Goal: Task Accomplishment & Management: Complete application form

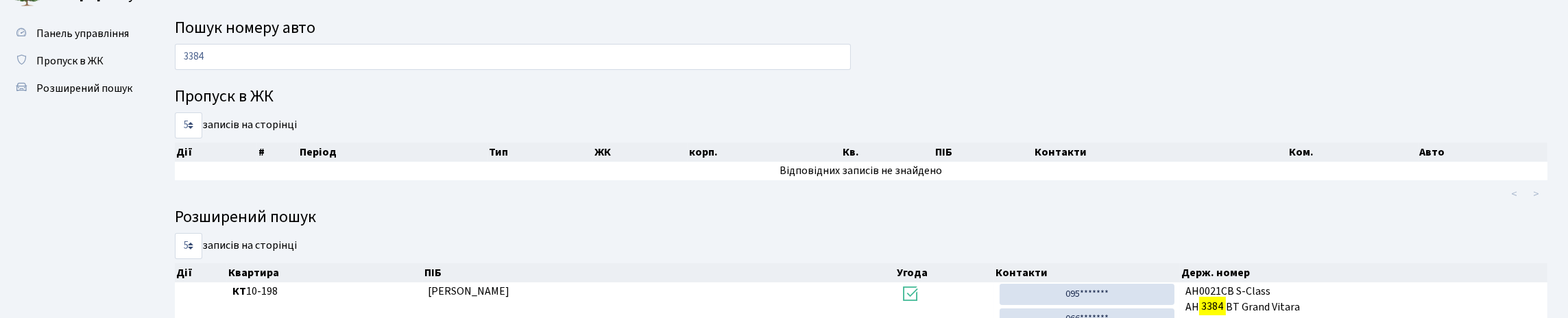
scroll to position [1, 0]
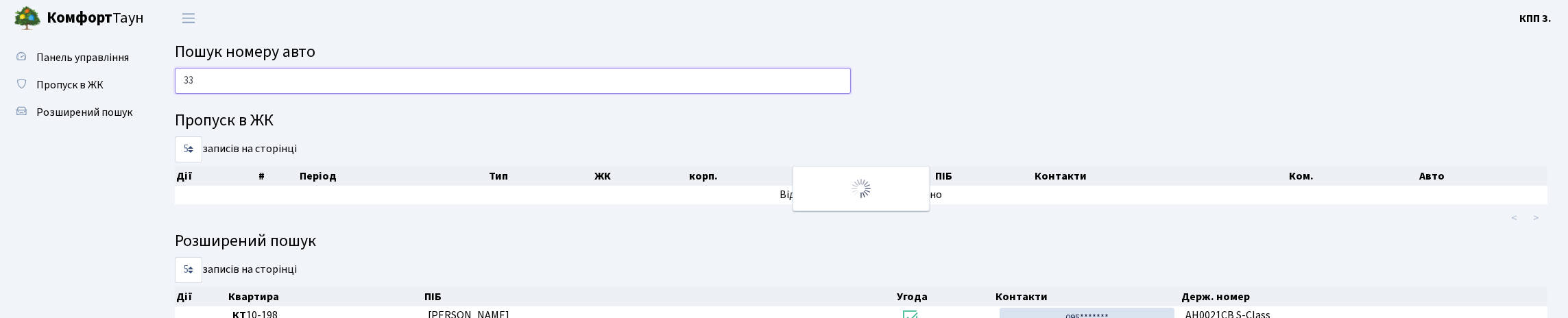
type input "3"
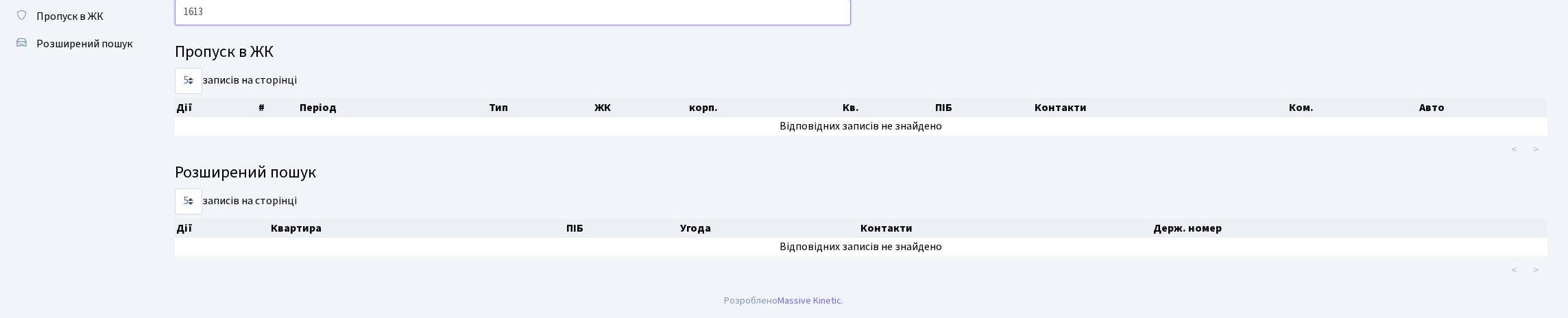
scroll to position [0, 0]
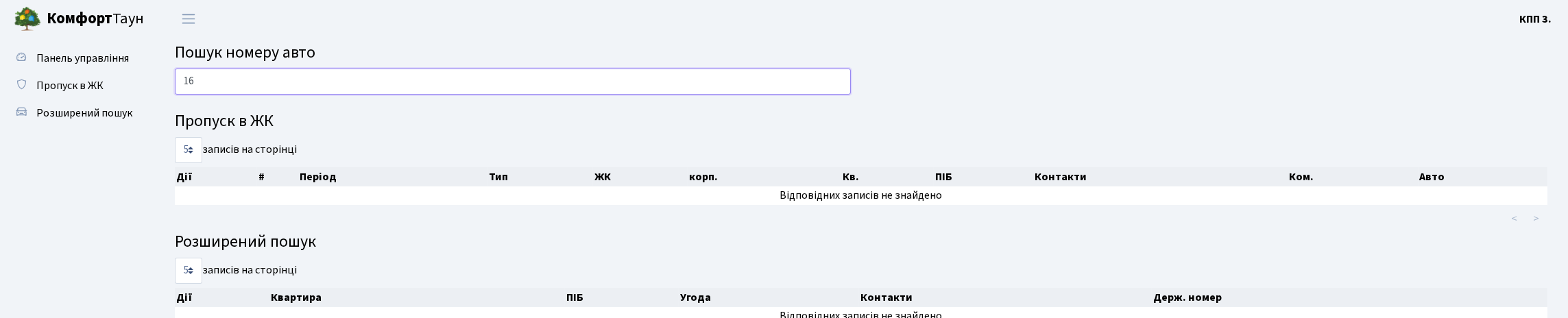
type input "1"
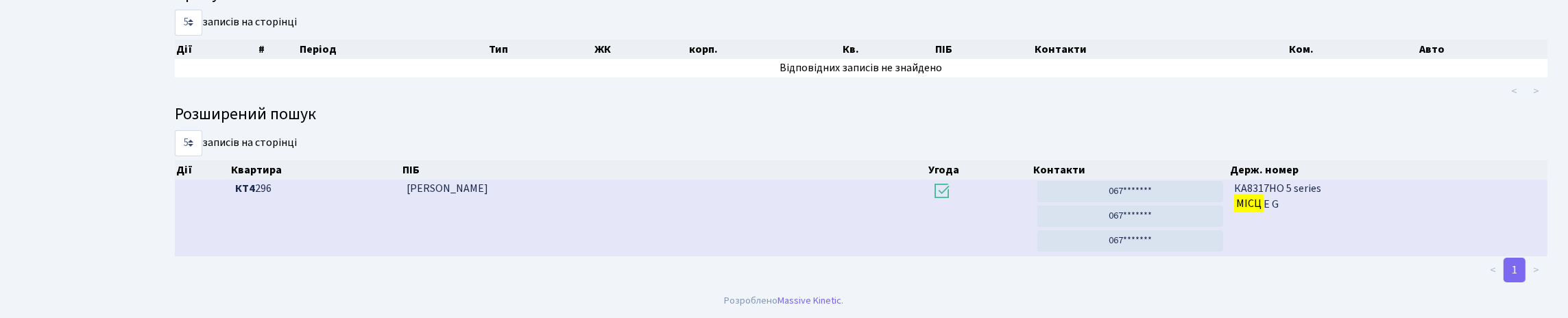
scroll to position [83, 0]
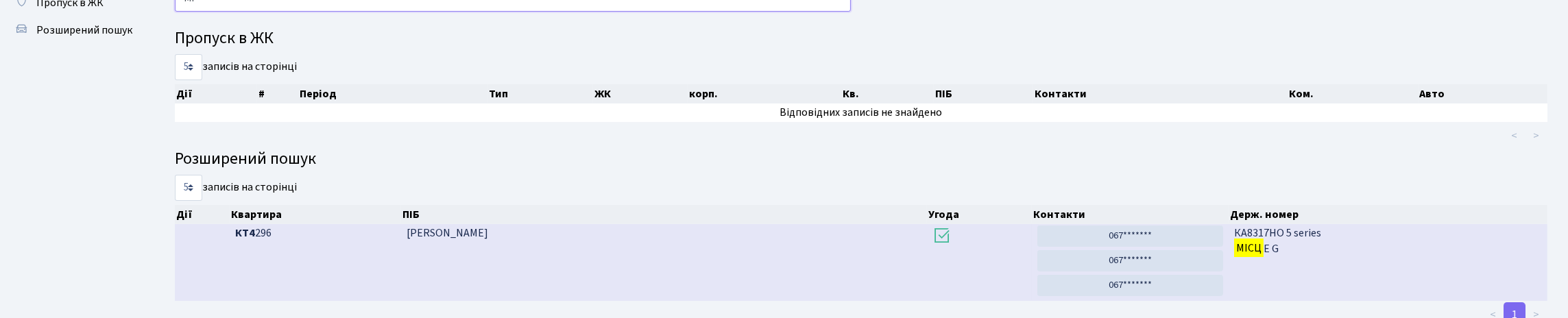
type input "М"
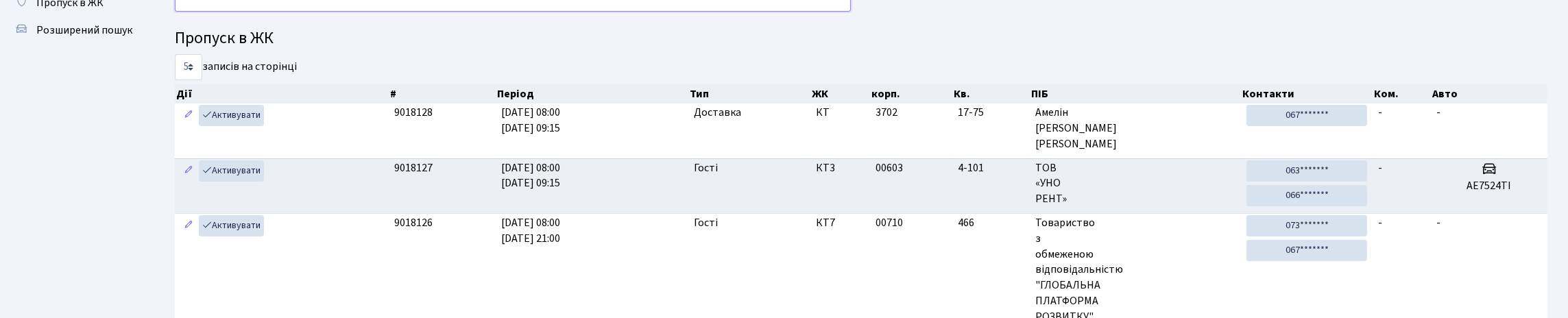
type input "Т"
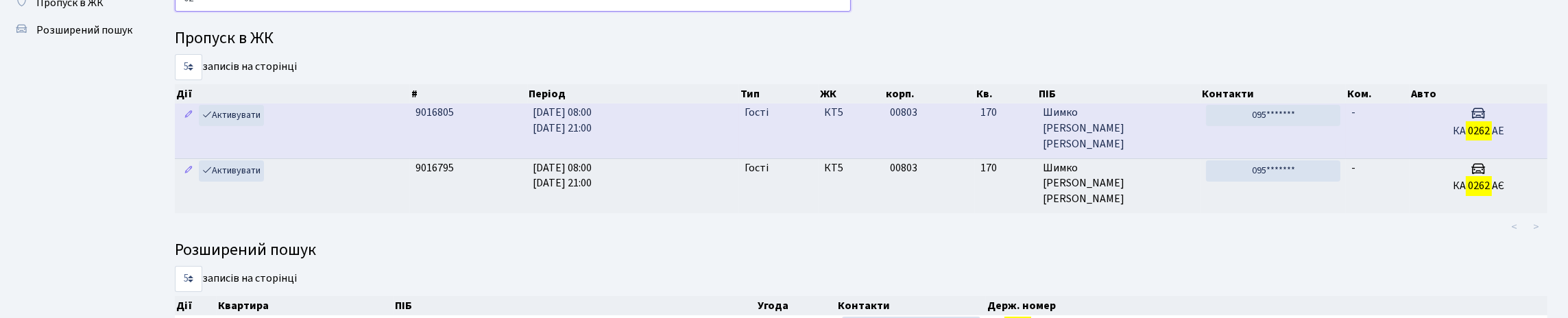
type input "0"
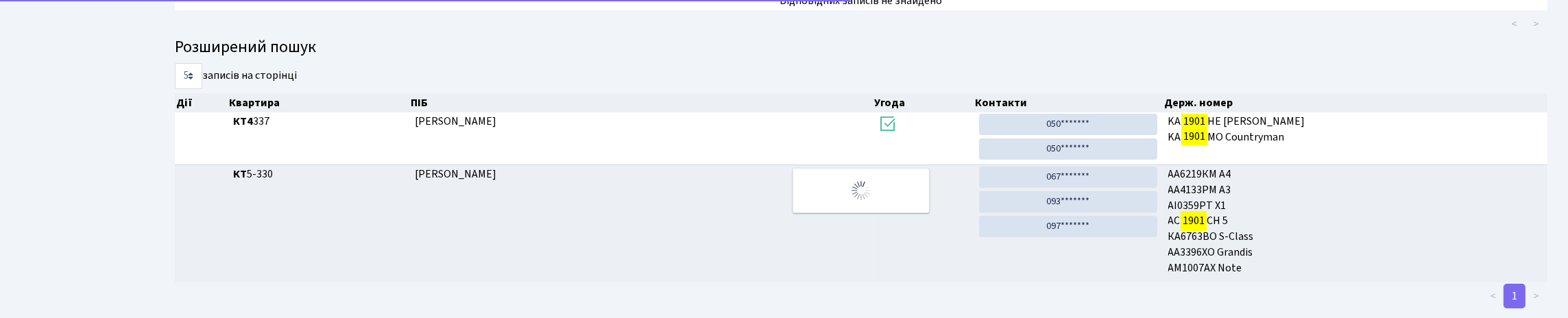
scroll to position [0, 0]
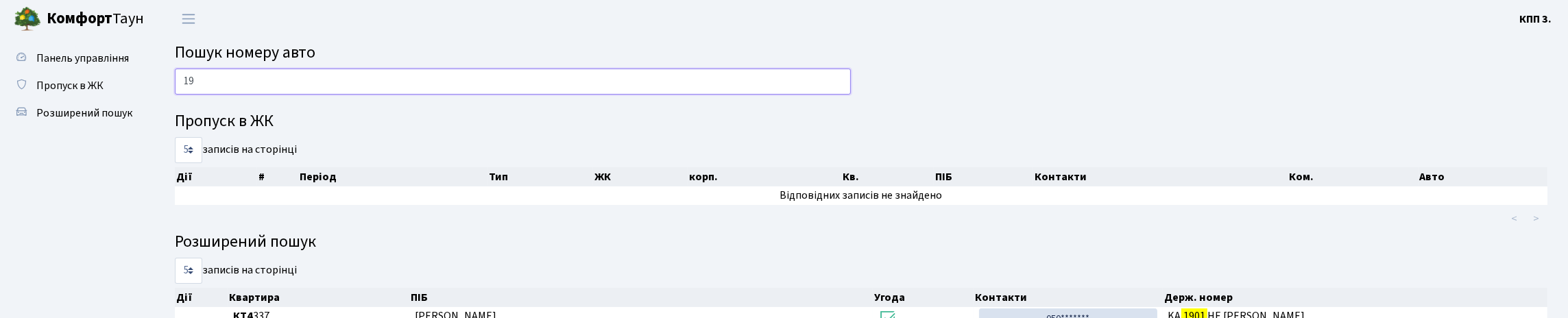
type input "1"
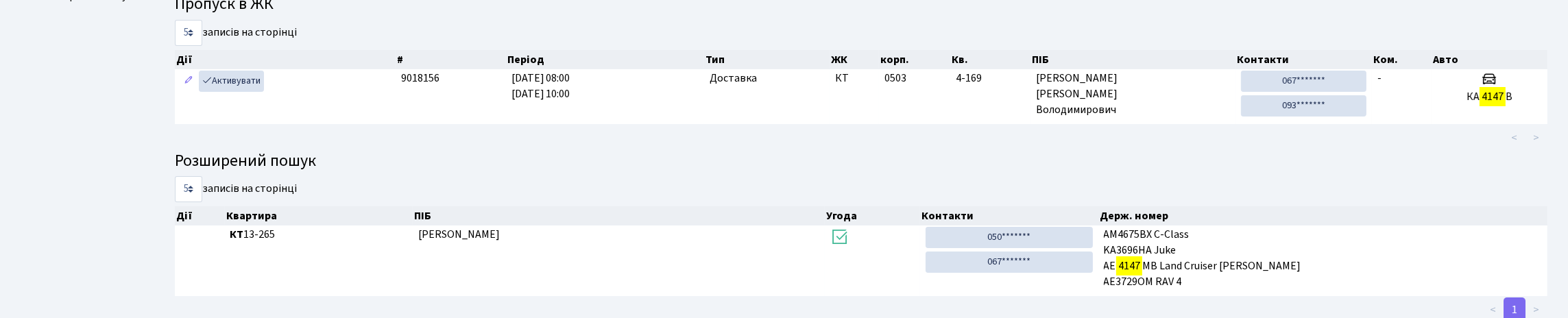
scroll to position [114, 0]
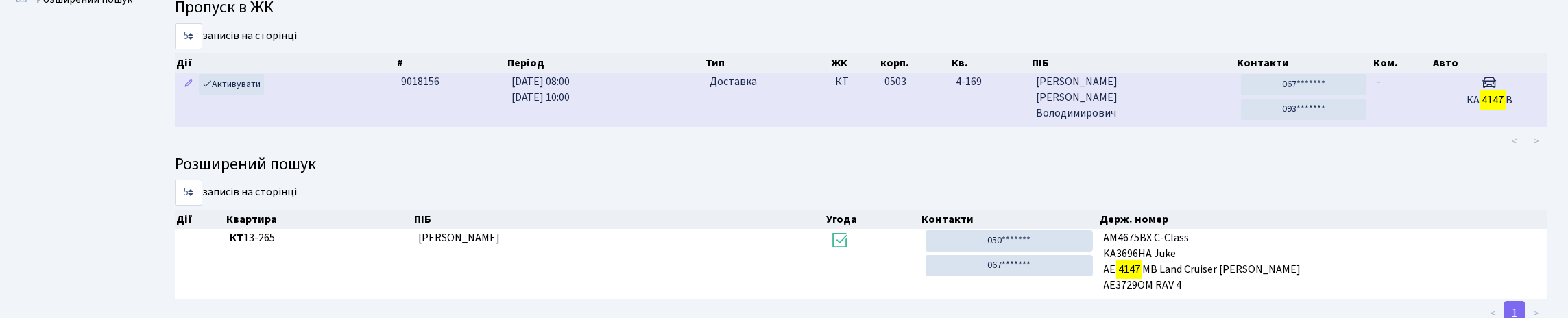
type input "4147"
click at [730, 127] on td "Доставка" at bounding box center [767, 100] width 126 height 54
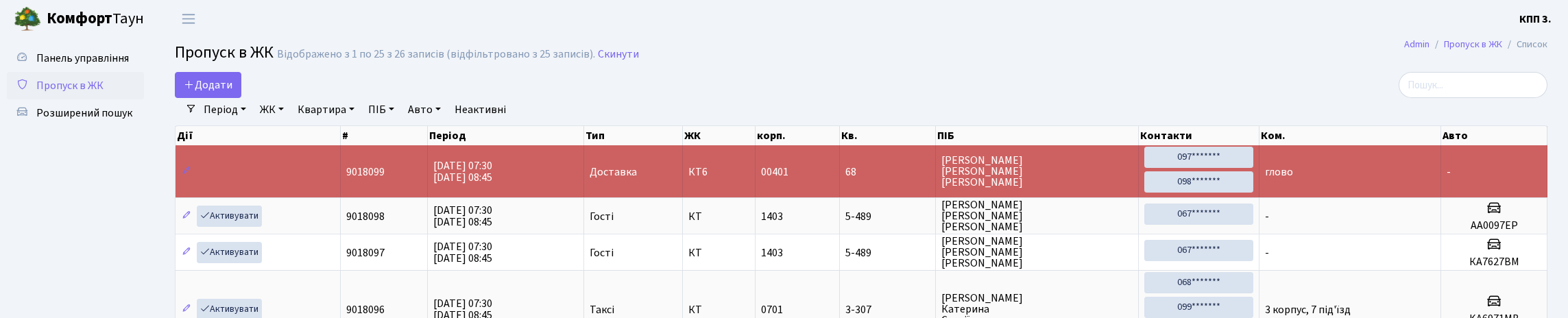
select select "25"
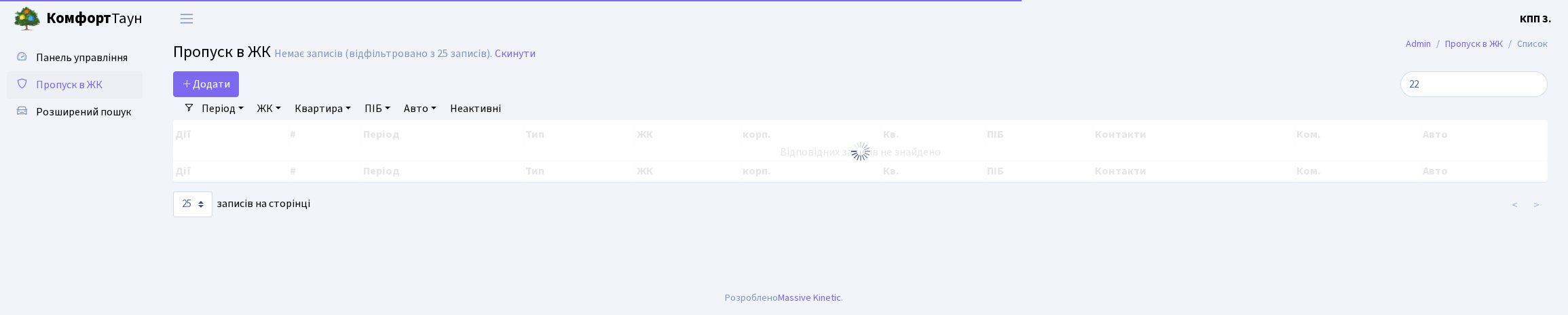
type input "221"
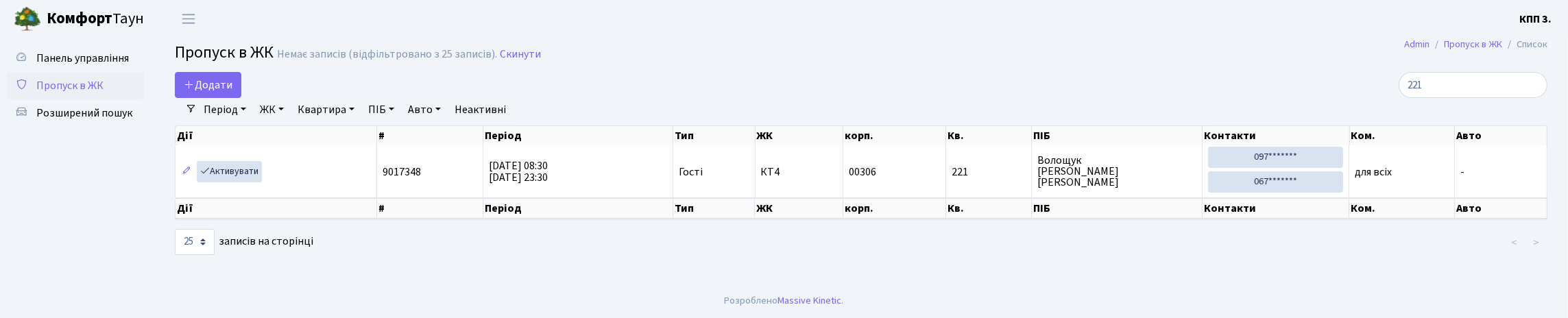
click at [1527, 95] on input "221" at bounding box center [1473, 85] width 149 height 26
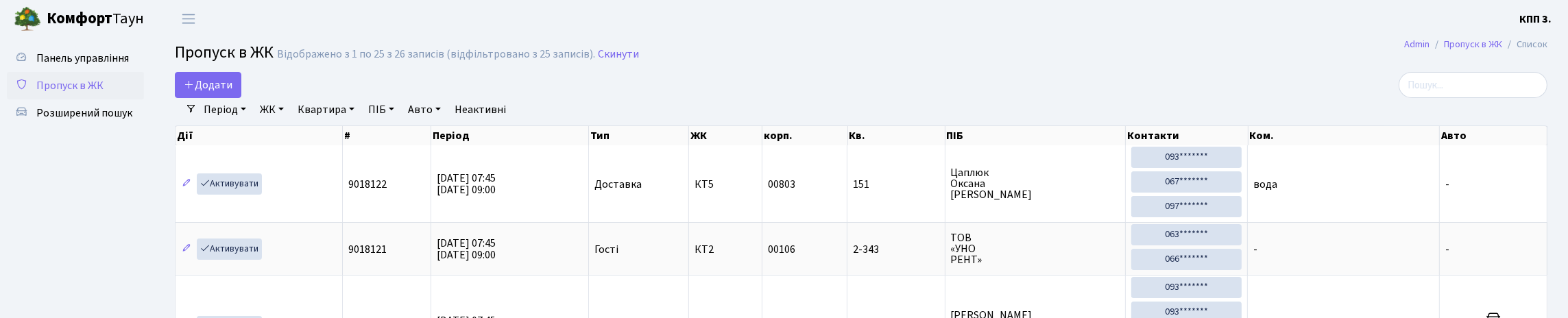
click at [233, 122] on link "Період" at bounding box center [225, 110] width 54 height 24
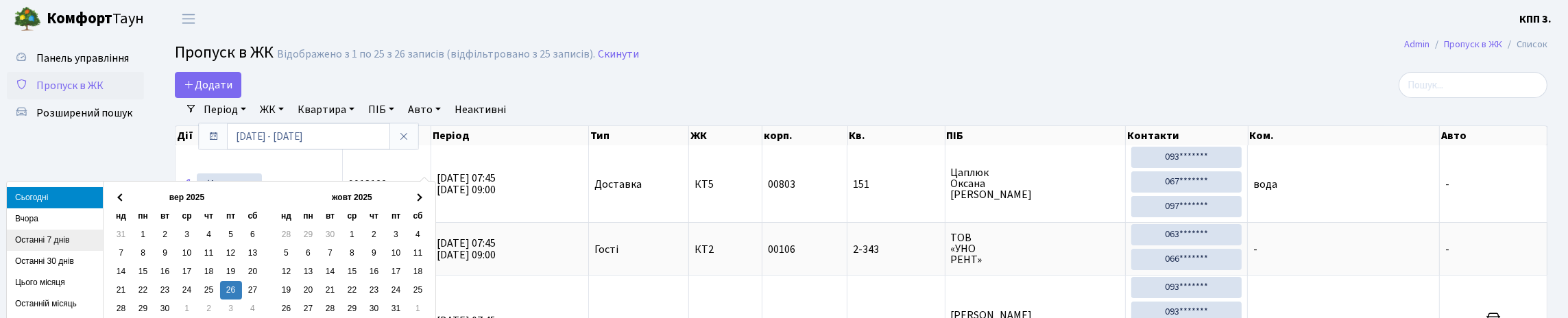
click at [65, 238] on li "Останні 7 днів" at bounding box center [54, 240] width 96 height 21
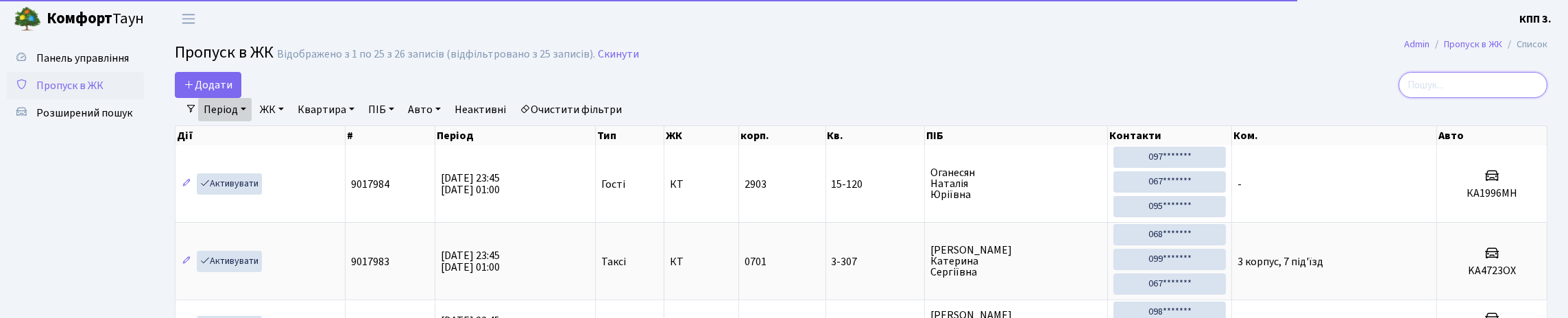
click at [1425, 97] on input "search" at bounding box center [1473, 85] width 149 height 26
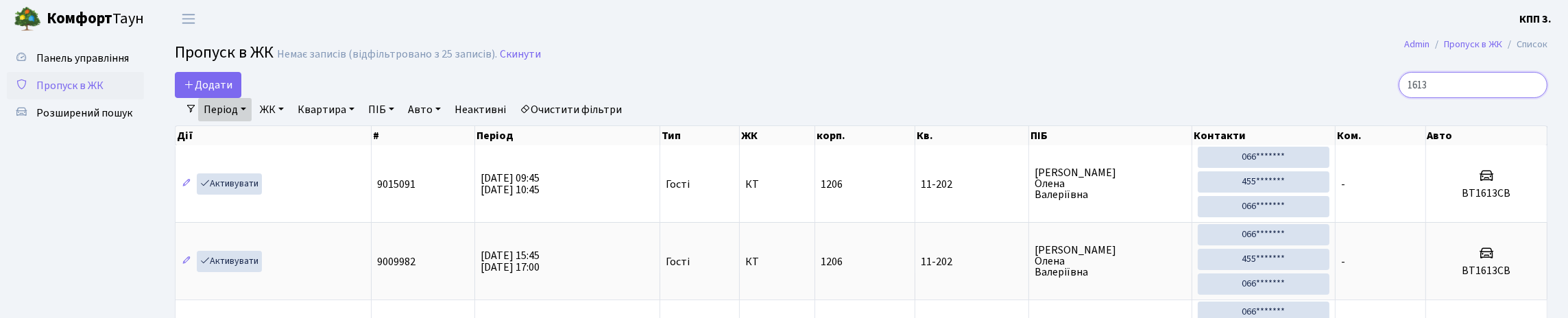
type input "1613"
click at [73, 93] on span "Пропуск в ЖК" at bounding box center [70, 85] width 67 height 15
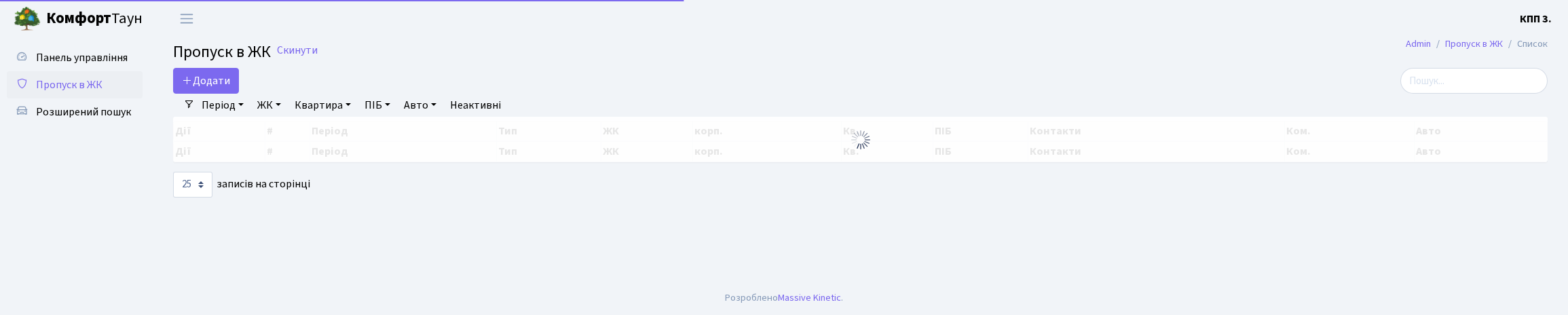
select select "25"
click at [1442, 85] on input "search" at bounding box center [1474, 81] width 148 height 26
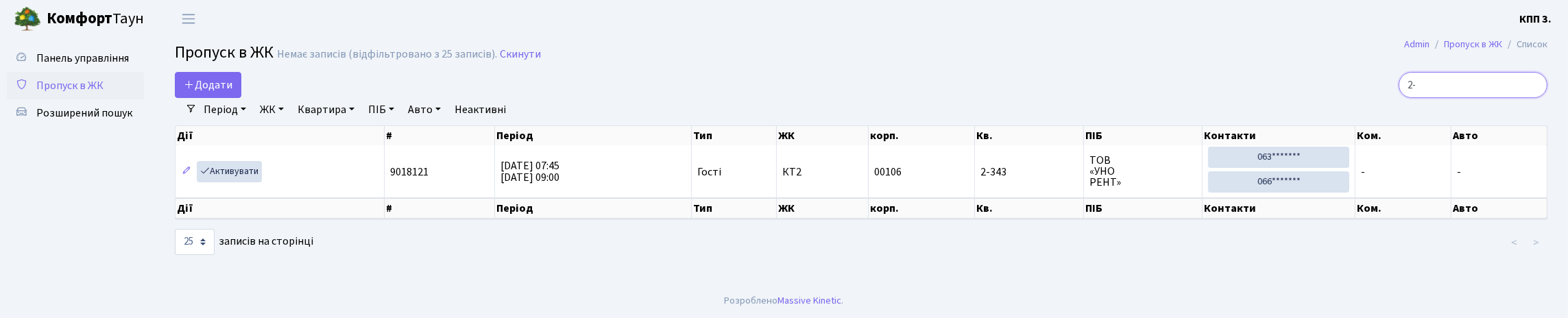
type input "2"
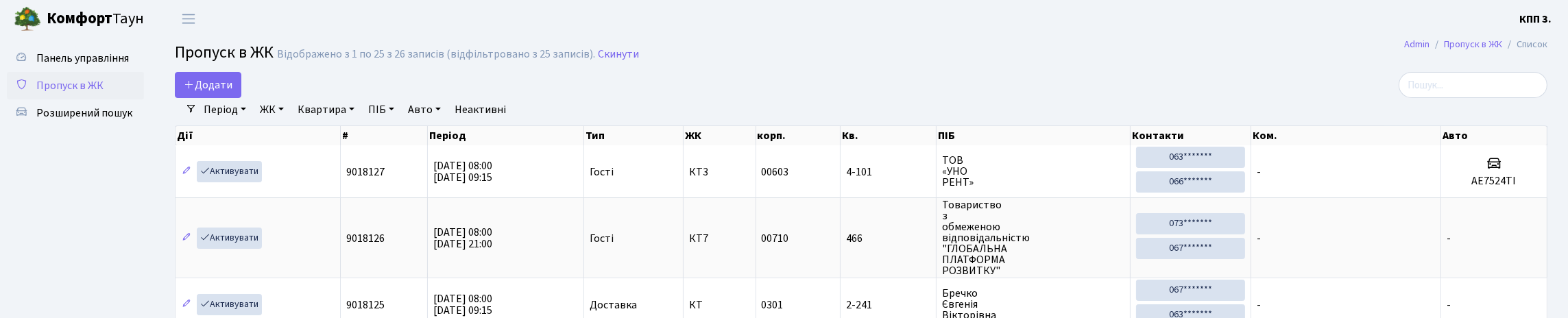
click at [1489, 122] on div "Період 27.09.2025 - 27.09.2025 ЖК - КТ, вул. Регенераторна, 4 КТ2, просп. Собор…" at bounding box center [867, 110] width 1340 height 24
click at [1492, 87] on input "search" at bounding box center [1473, 85] width 149 height 26
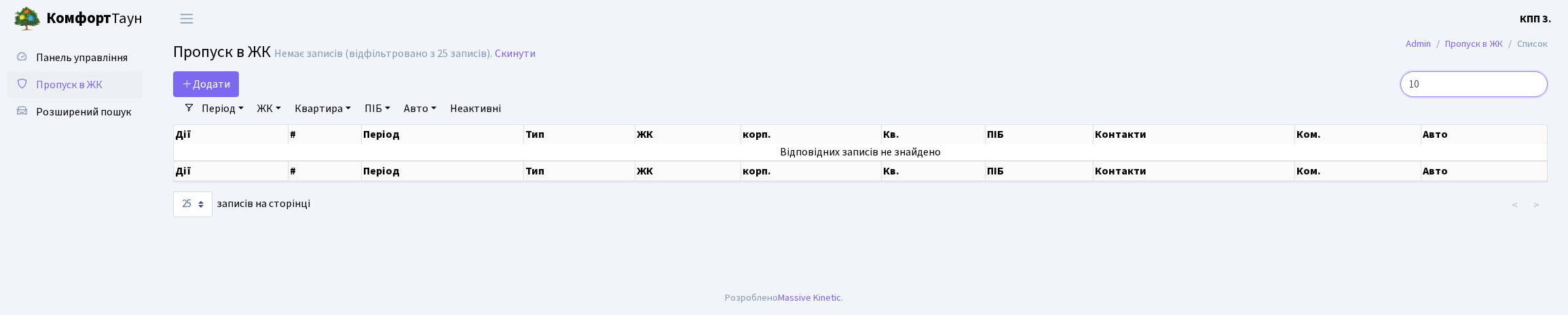
type input "1"
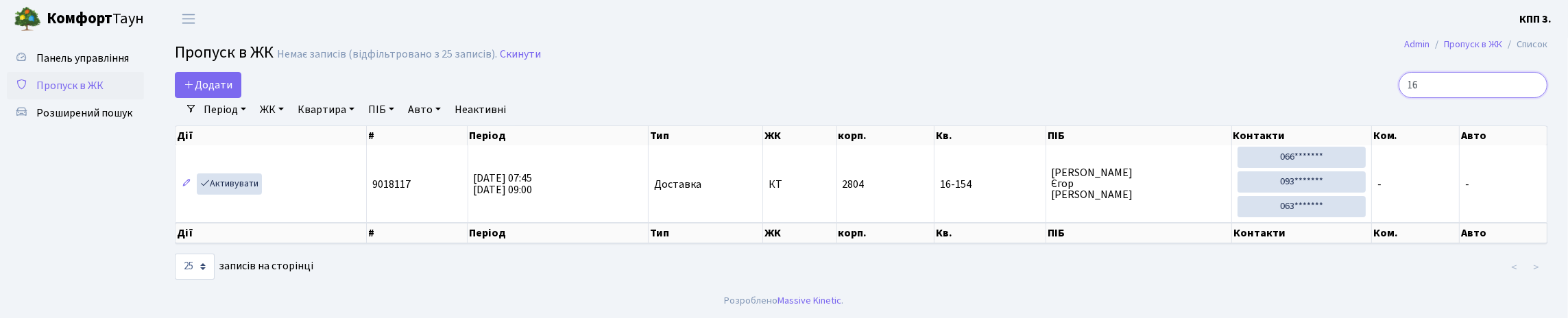
type input "1"
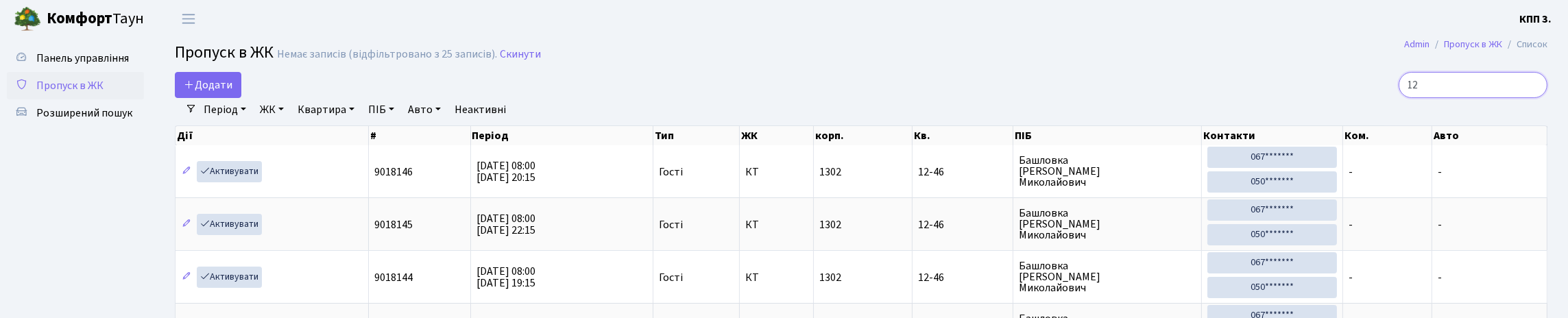
type input "1"
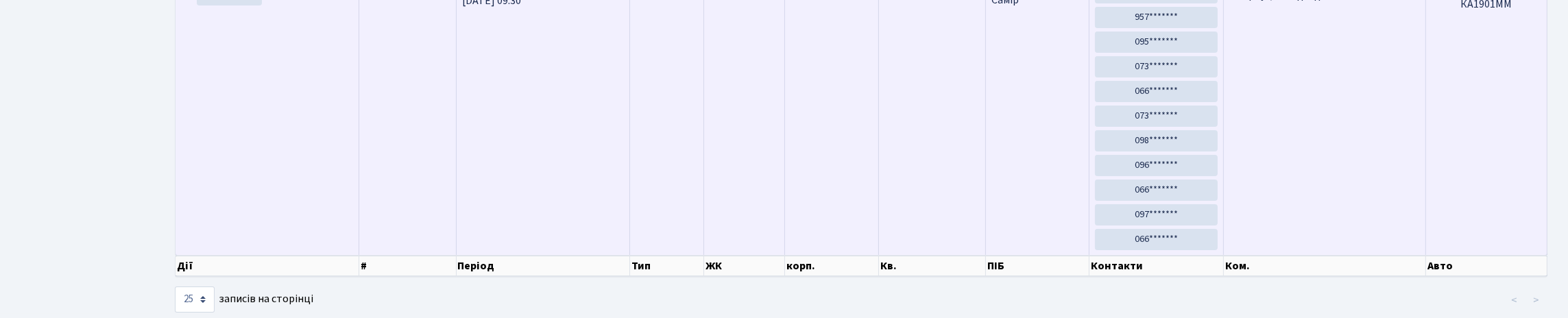
scroll to position [88, 0]
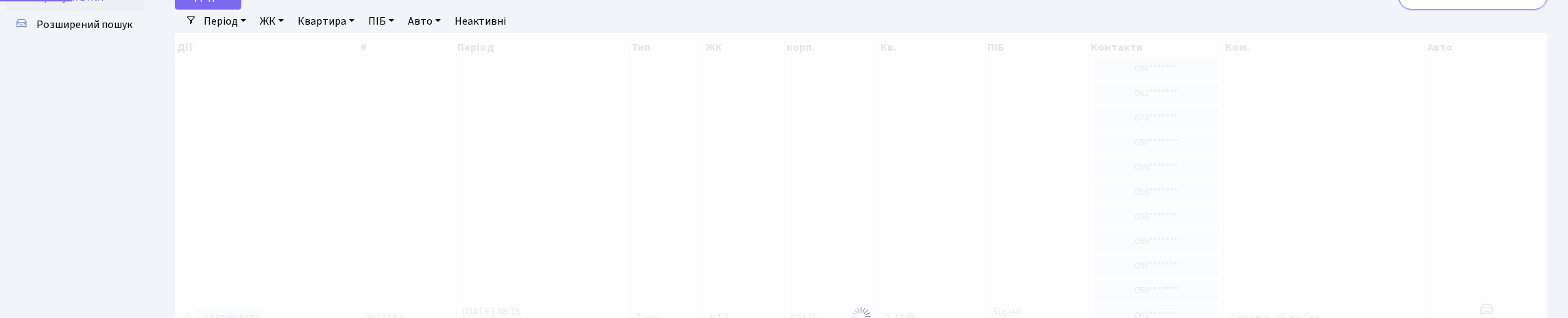
type input "1"
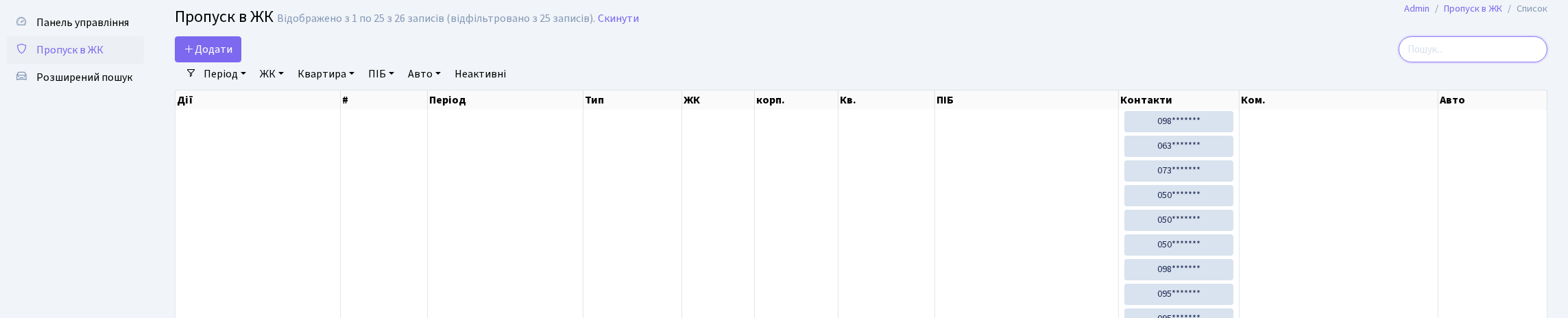
scroll to position [0, 0]
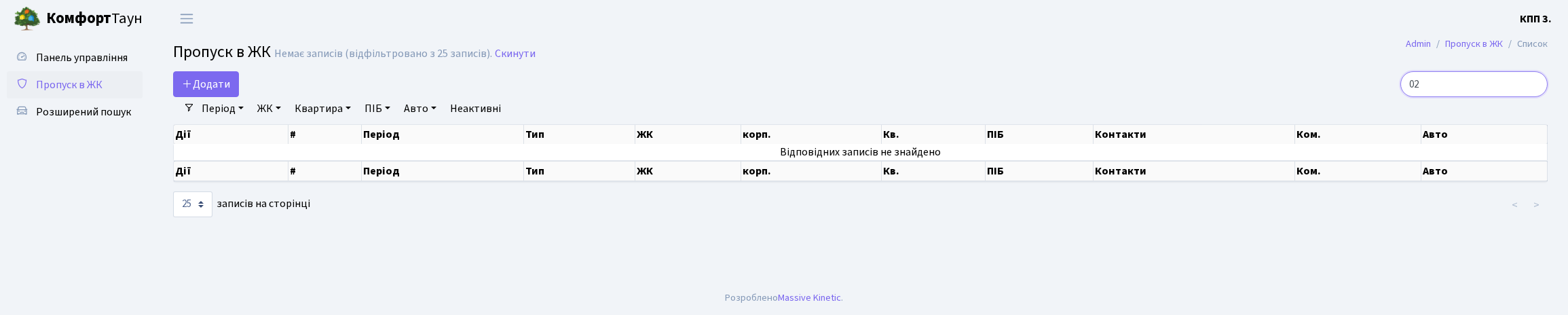
type input "0"
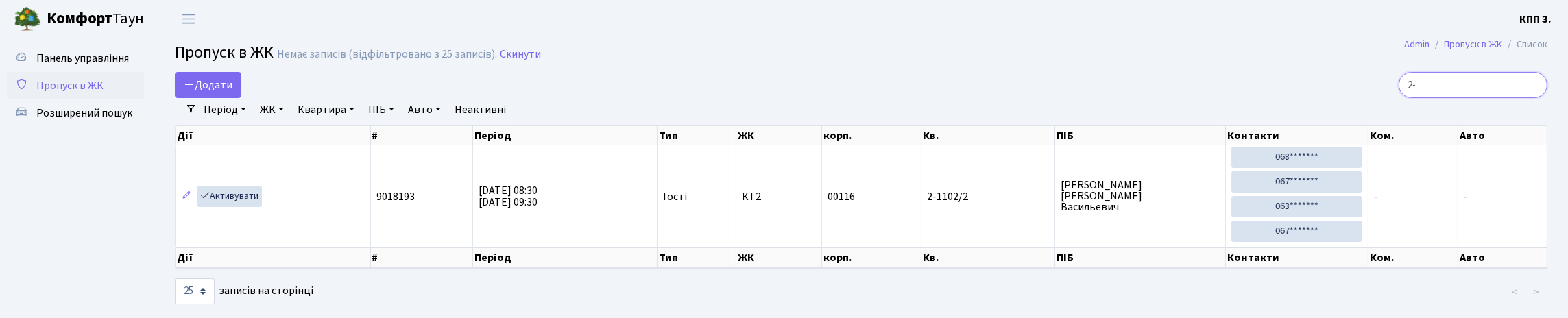
type input "2"
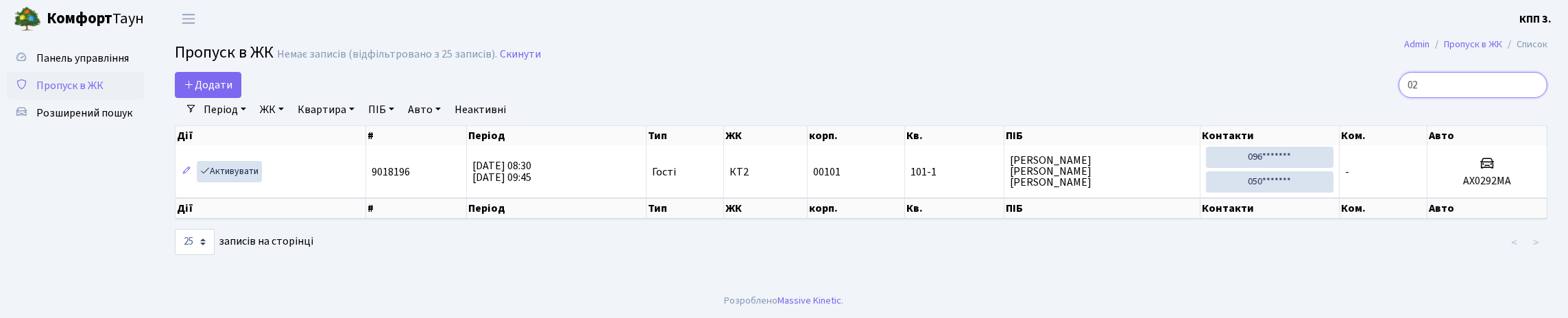
type input "0"
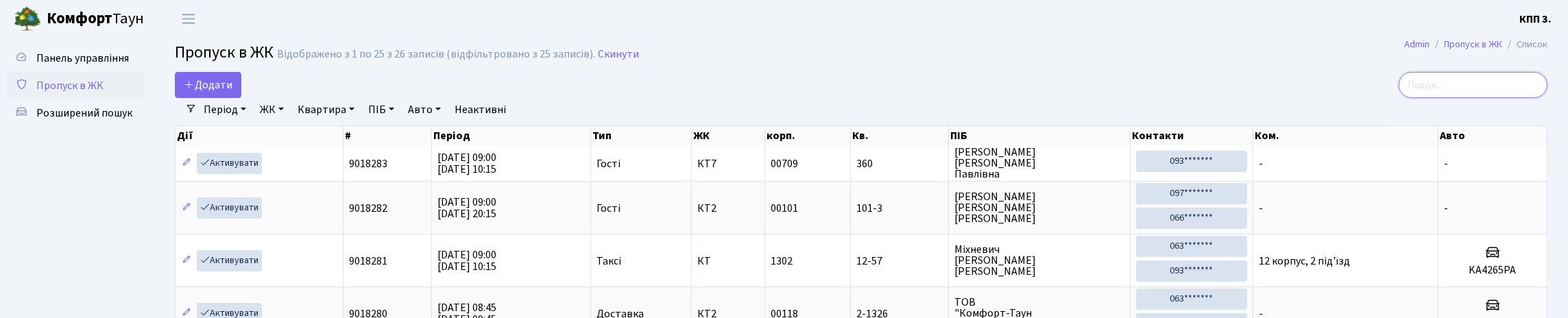
click at [1471, 97] on input "search" at bounding box center [1473, 85] width 149 height 26
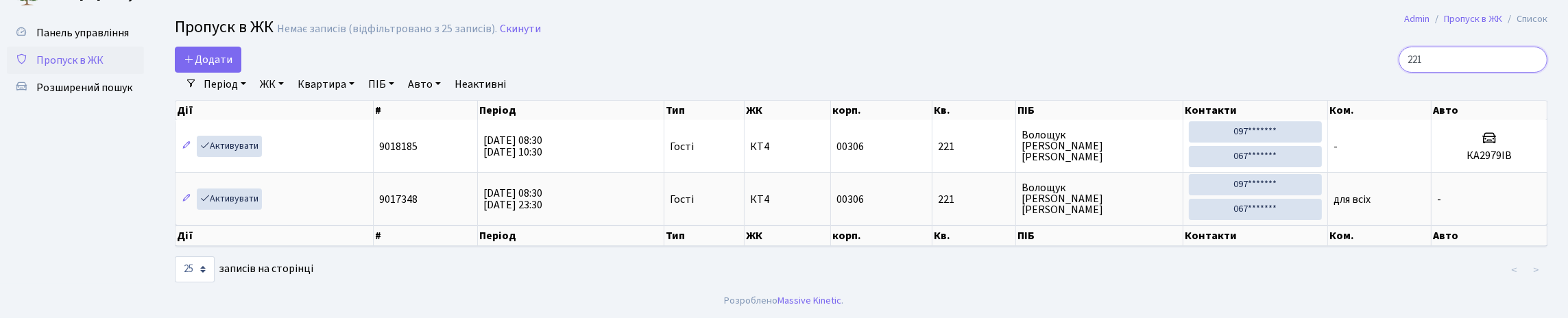
scroll to position [14, 0]
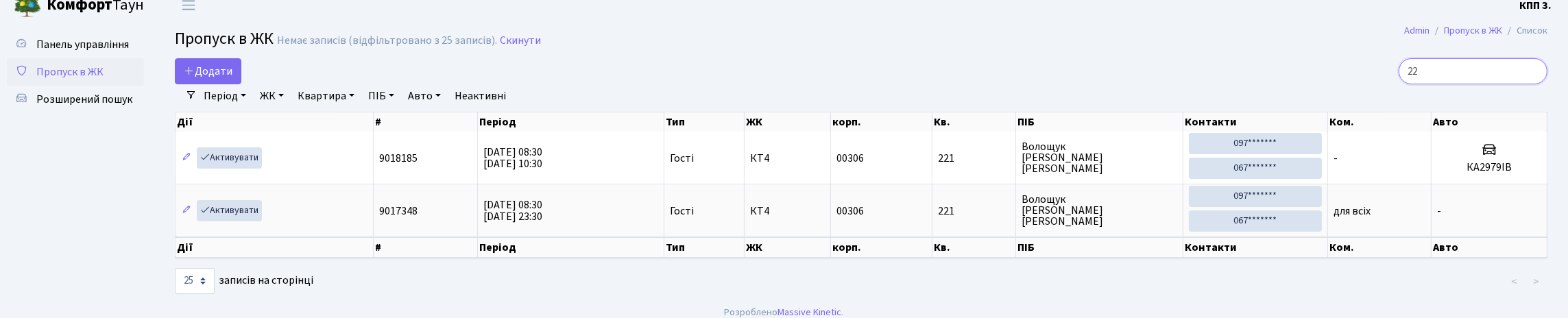
type input "2"
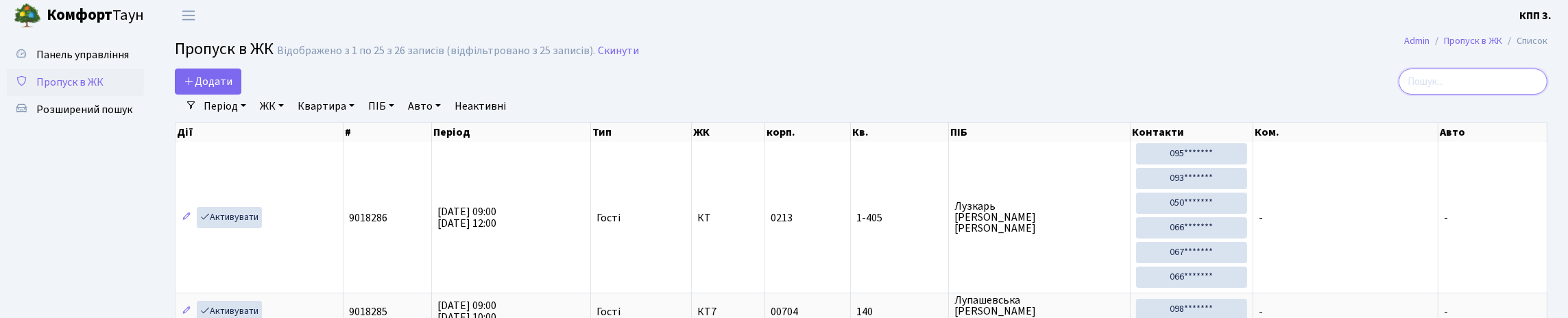
scroll to position [0, 0]
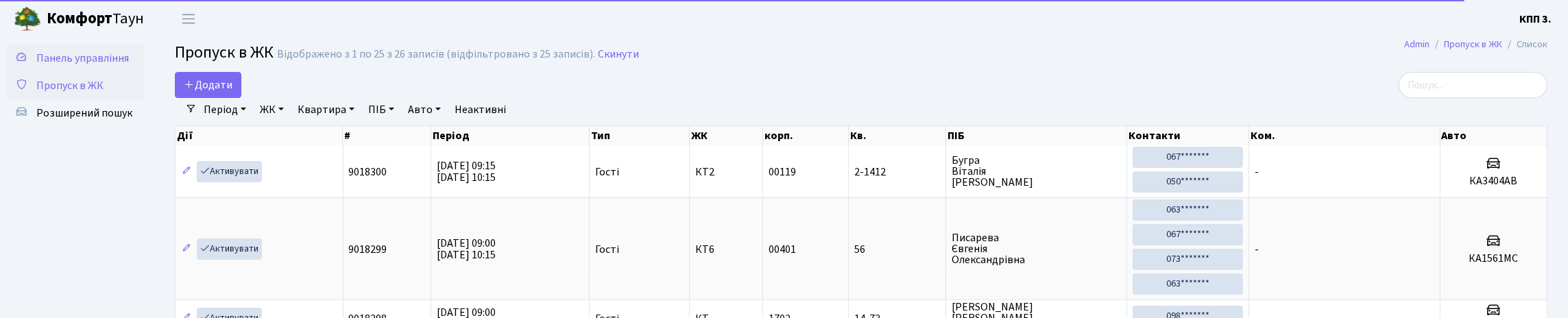
click at [109, 56] on link "Панель управління" at bounding box center [75, 58] width 137 height 28
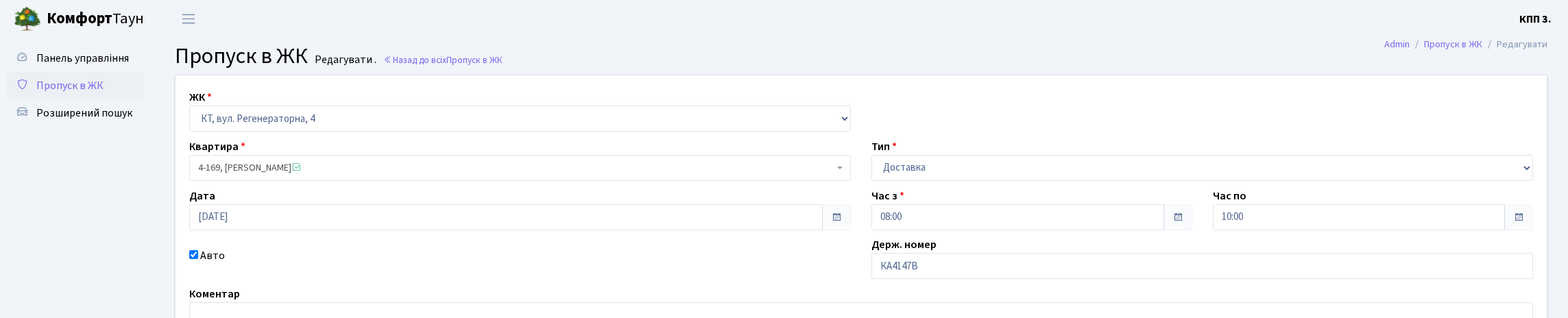
scroll to position [137, 0]
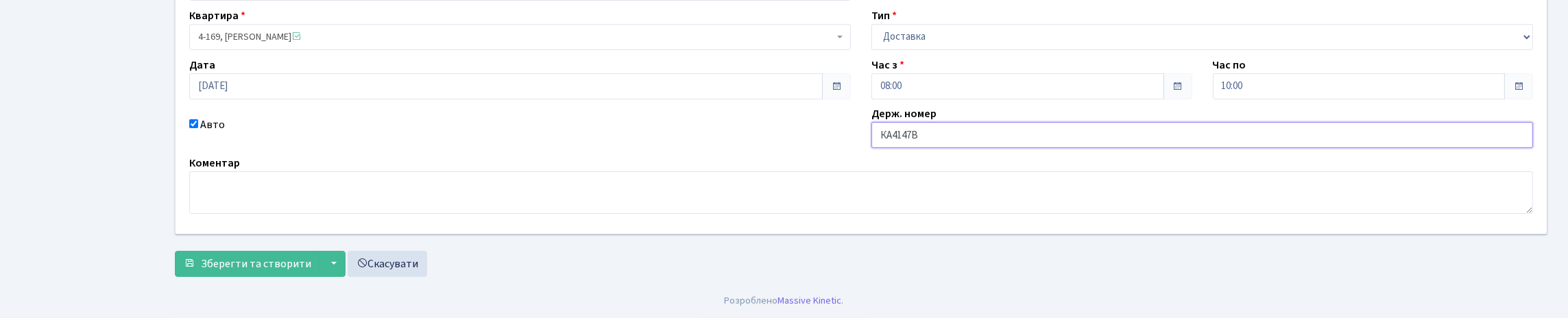
click at [984, 148] on input "КА4147В" at bounding box center [1202, 135] width 662 height 26
type input "КА4147ВС"
click at [275, 256] on span "Зберегти та створити" at bounding box center [256, 264] width 110 height 15
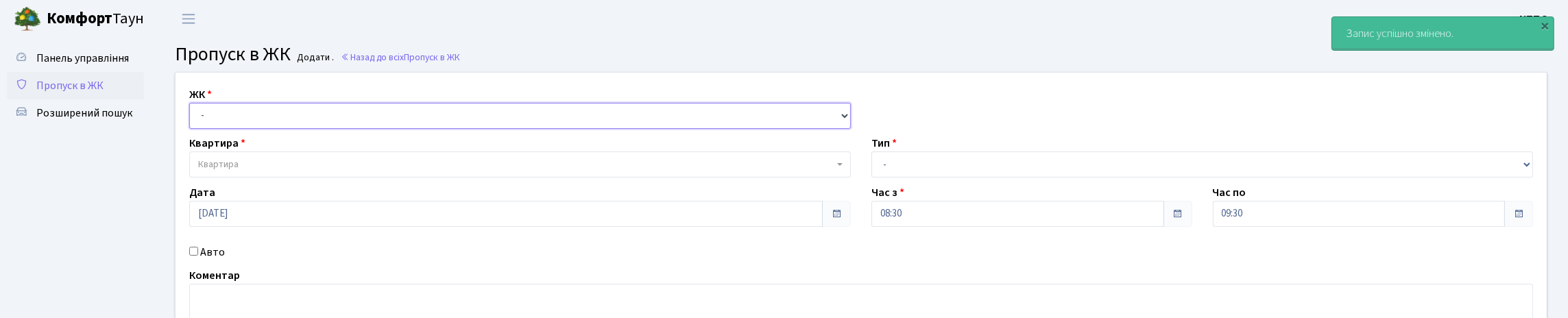
drag, startPoint x: 248, startPoint y: 122, endPoint x: 251, endPoint y: 133, distance: 11.4
click at [249, 126] on select "- КТ, вул. Регенераторна, 4 КТ2, просп. [STREET_ADDRESS] [STREET_ADDRESS] [PERS…" at bounding box center [520, 116] width 662 height 26
select select "271"
click at [193, 118] on select "- КТ, вул. Регенераторна, 4 КТ2, просп. [STREET_ADDRESS] [STREET_ADDRESS] [PERS…" at bounding box center [520, 116] width 662 height 26
select select
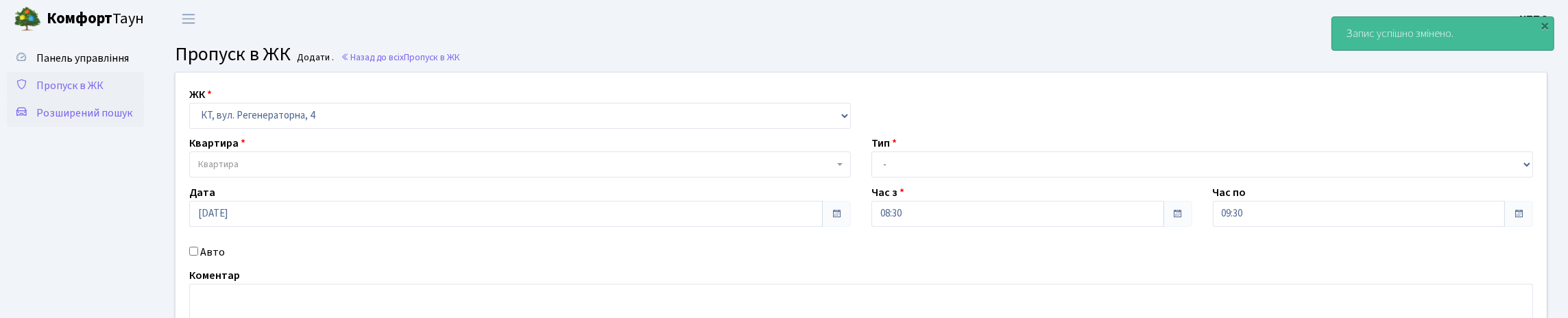
click at [112, 72] on link "Панель управління" at bounding box center [75, 58] width 137 height 28
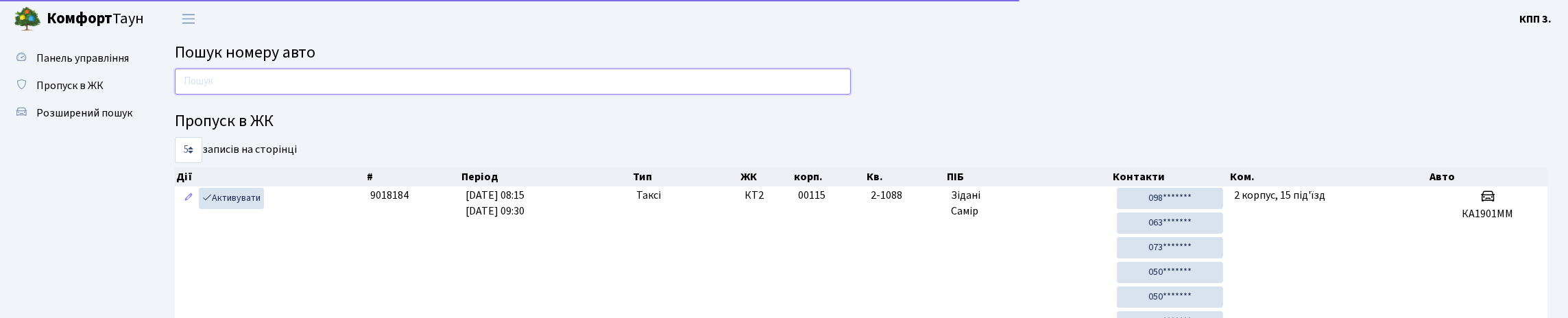
click at [225, 95] on input "text" at bounding box center [513, 82] width 676 height 26
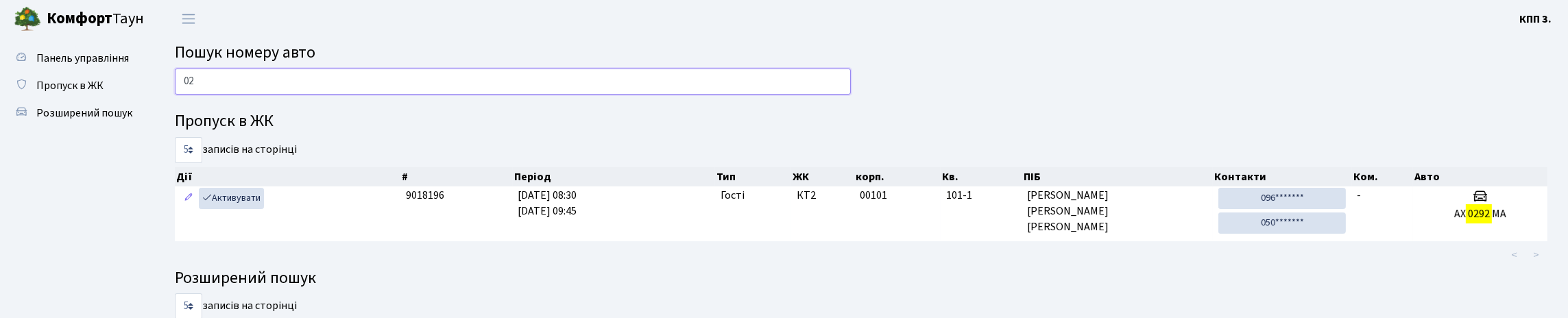
type input "0"
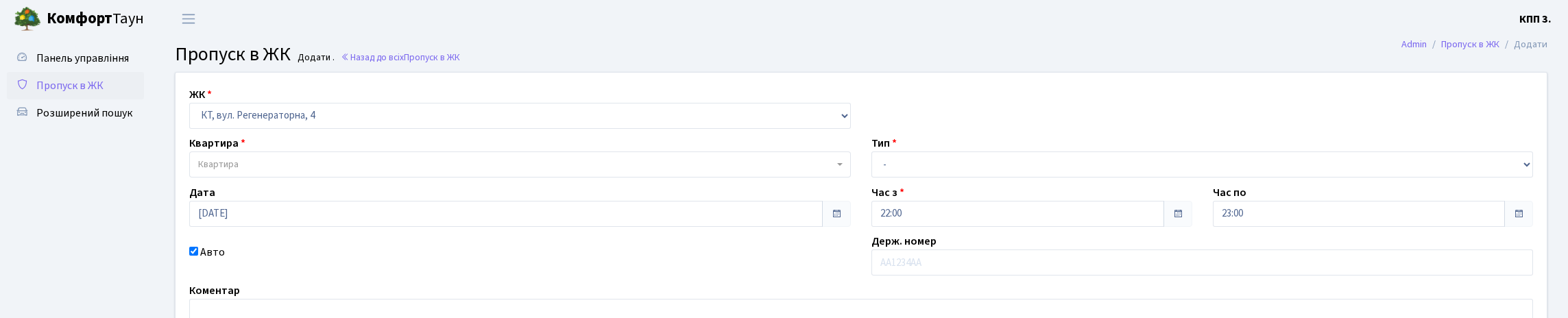
select select "271"
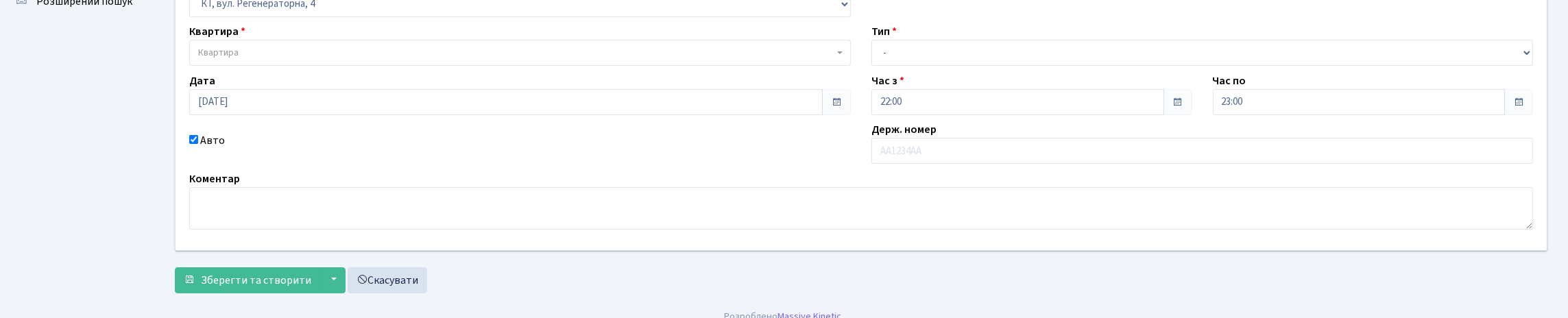
scroll to position [68, 0]
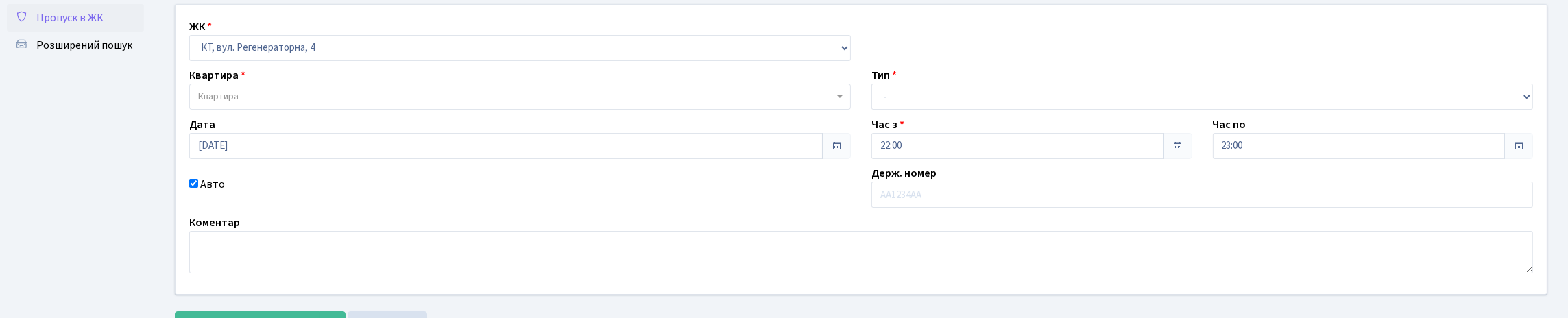
click at [195, 188] on input "Авто" at bounding box center [193, 183] width 9 height 9
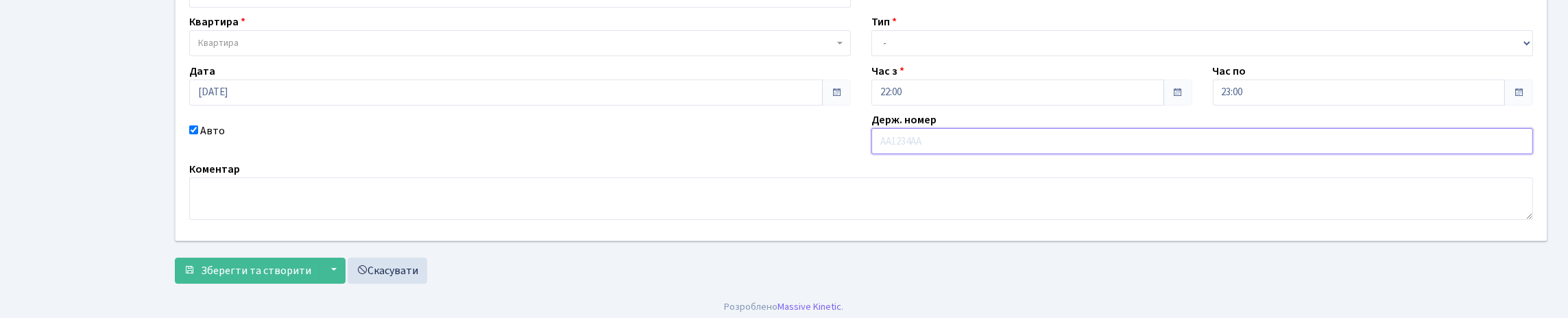
scroll to position [137, 0]
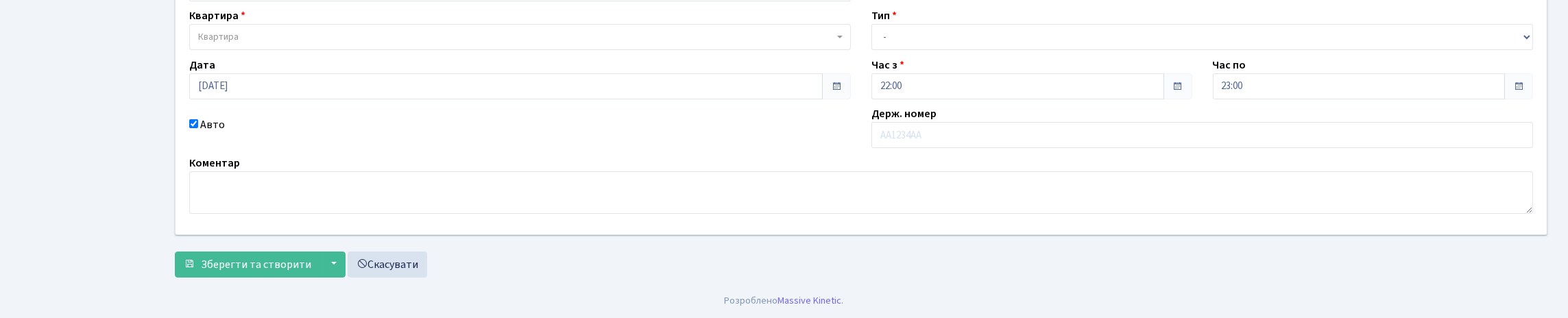
click at [197, 128] on input "Авто" at bounding box center [193, 123] width 9 height 9
checkbox input "false"
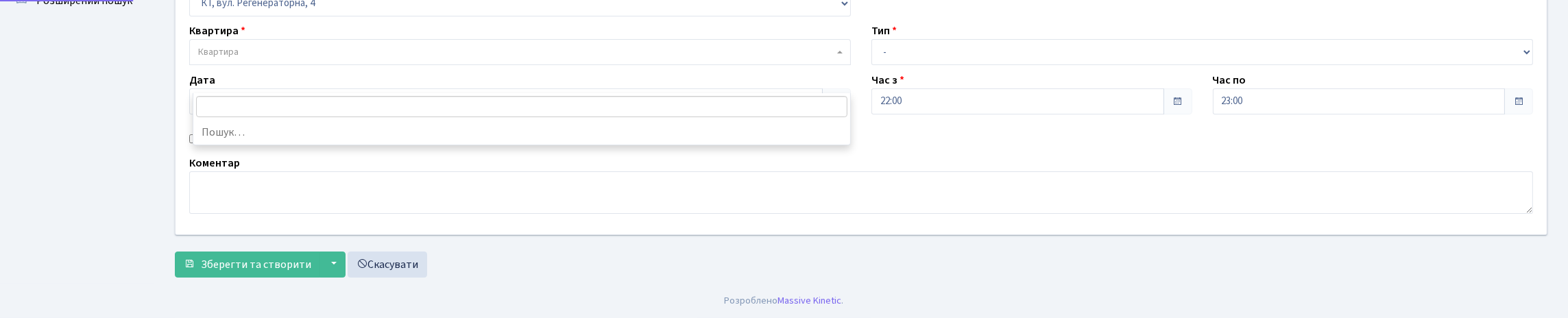
click at [289, 56] on span "Квартира" at bounding box center [516, 52] width 636 height 14
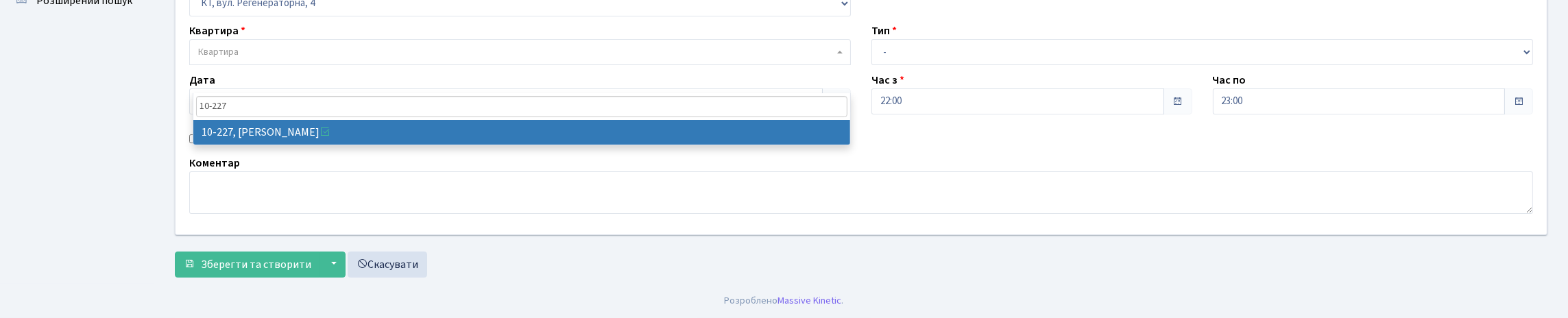
type input "10-227"
select select "6796"
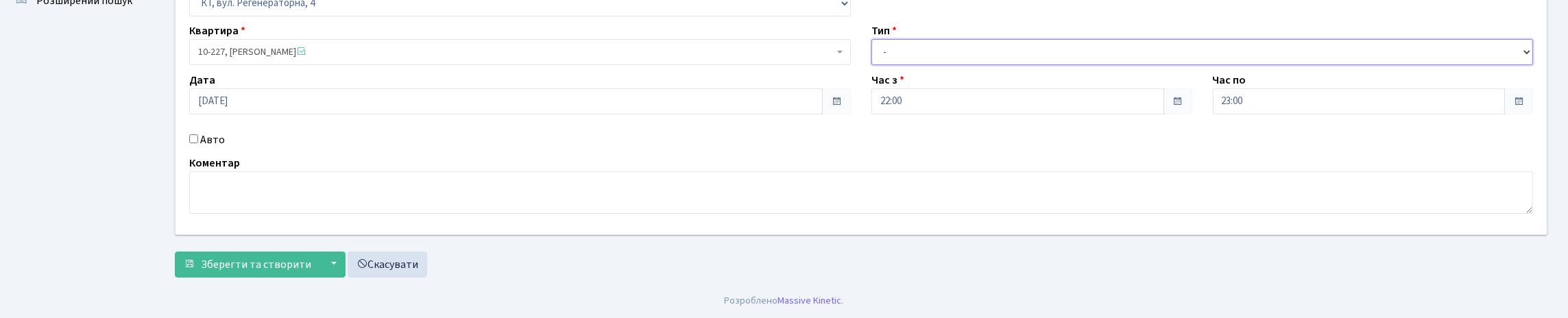
click at [973, 53] on select "- Доставка Таксі Гості Сервіс" at bounding box center [1202, 52] width 662 height 26
select select "3"
click at [872, 42] on select "- Доставка Таксі Гості Сервіс" at bounding box center [1202, 52] width 662 height 26
click at [238, 257] on span "Зберегти та створити" at bounding box center [256, 264] width 110 height 15
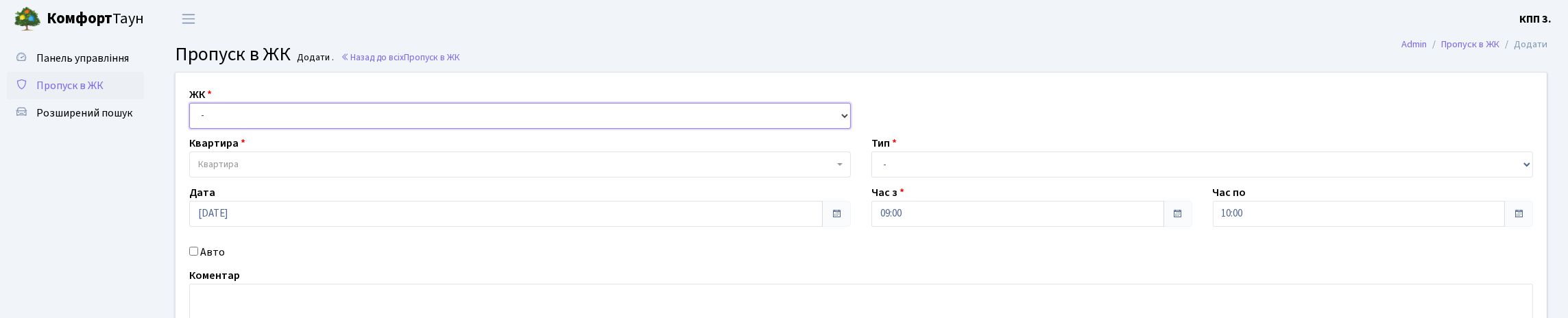
click at [323, 129] on select "- КТ, вул. Регенераторна, 4 КТ2, просп. [STREET_ADDRESS] [STREET_ADDRESS] [PERS…" at bounding box center [520, 116] width 662 height 26
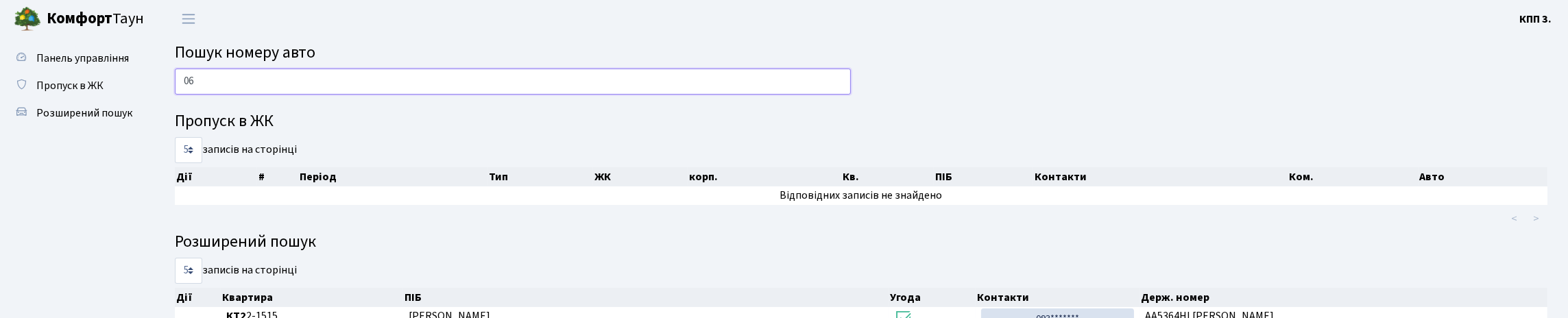
type input "0"
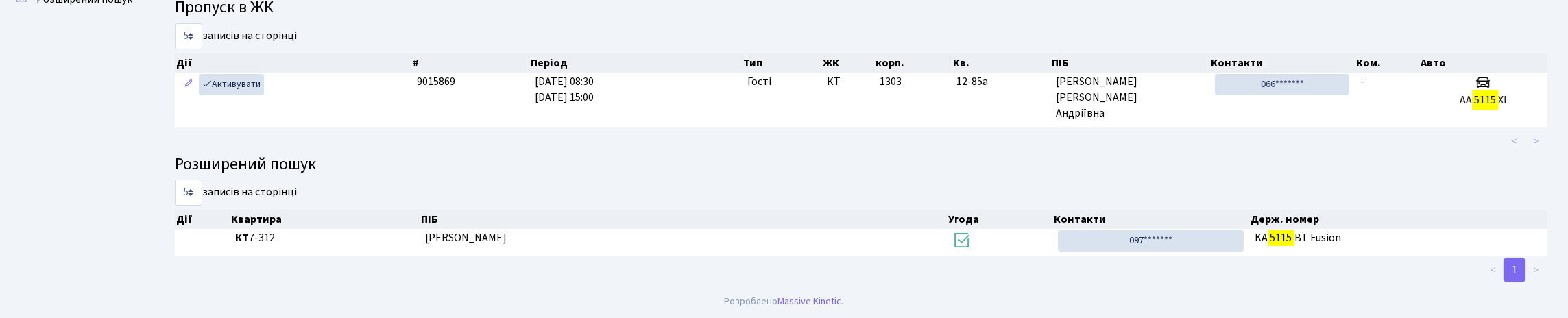
scroll to position [83, 0]
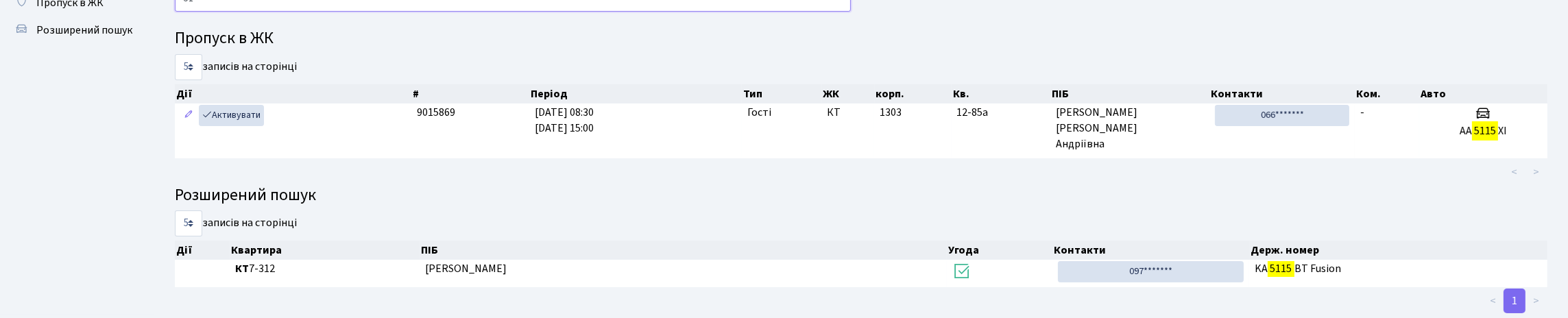
type input "5"
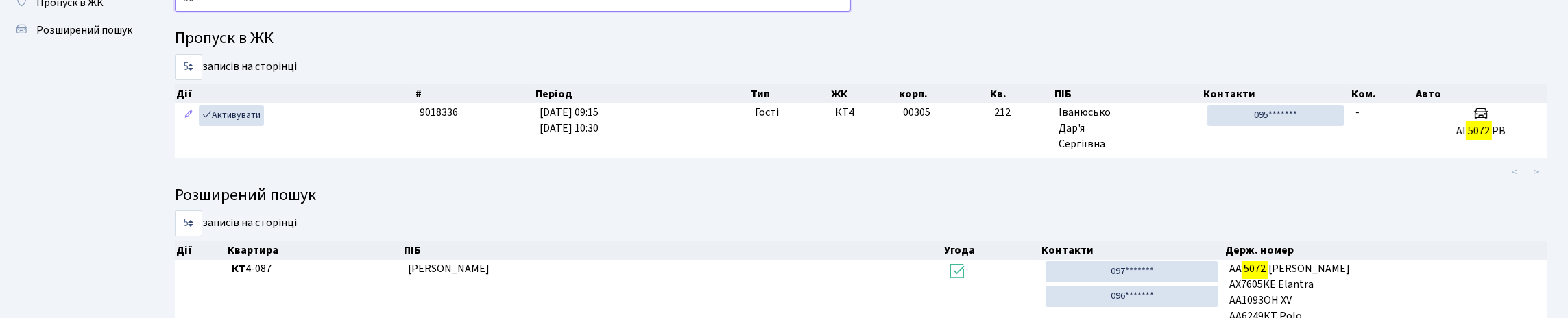
type input "5"
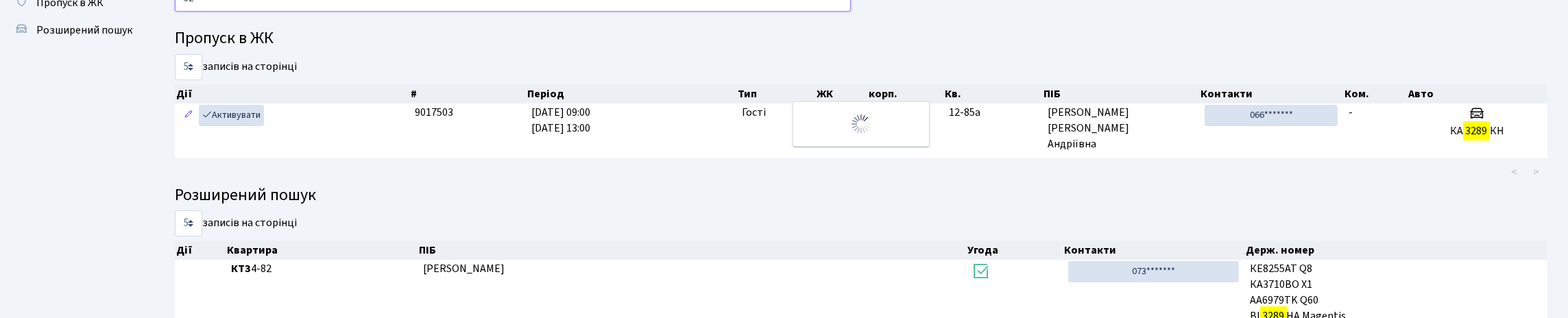
type input "3"
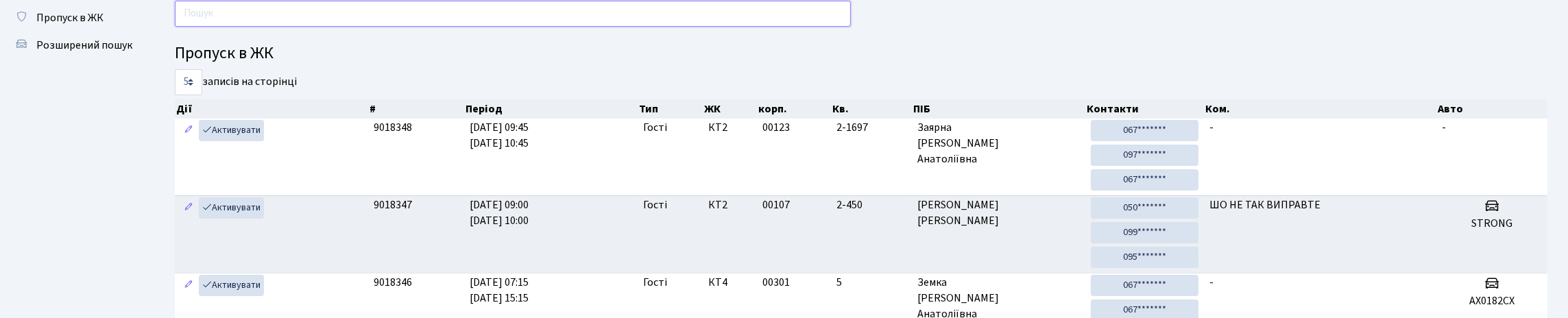
scroll to position [0, 0]
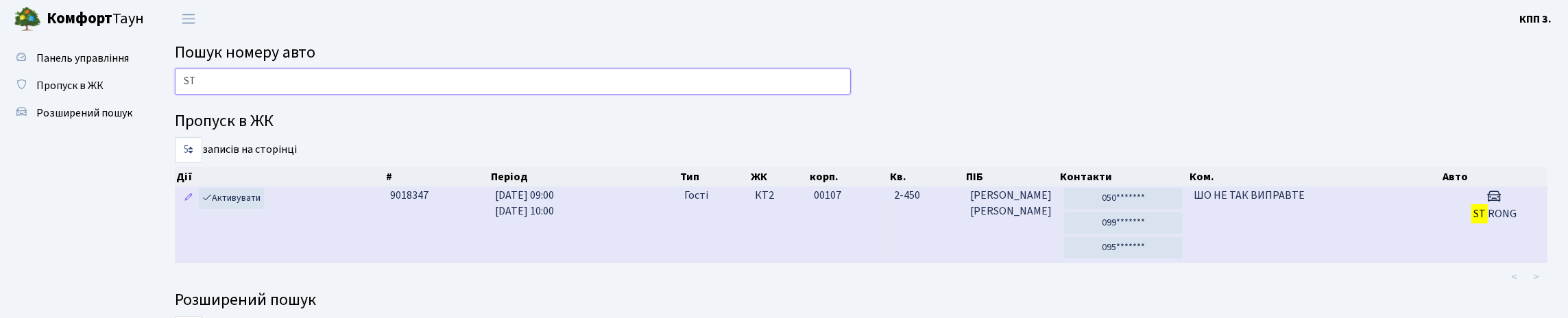
type input "S"
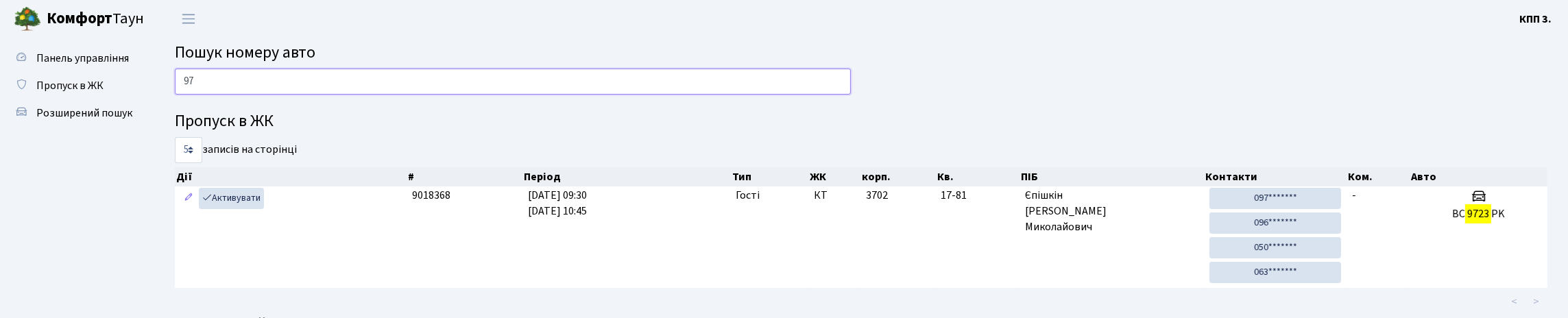
type input "9"
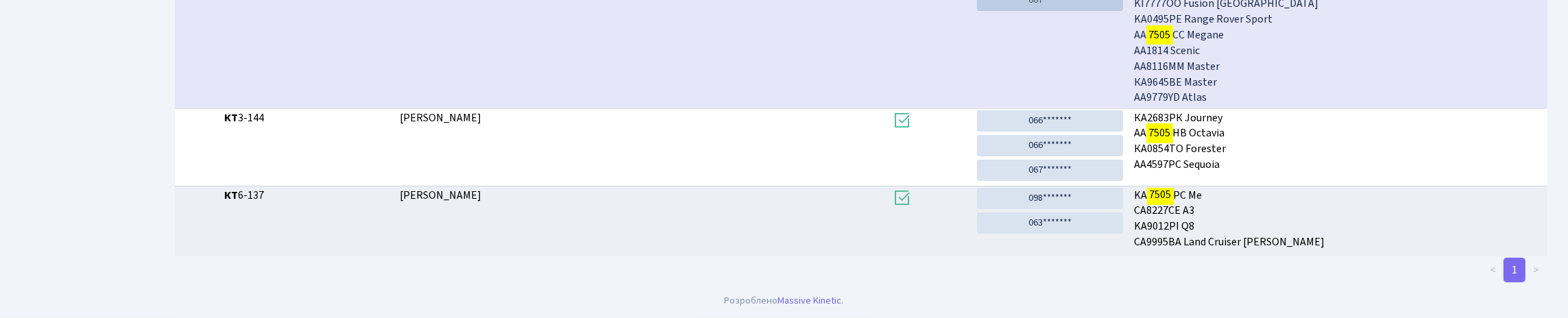
scroll to position [83, 0]
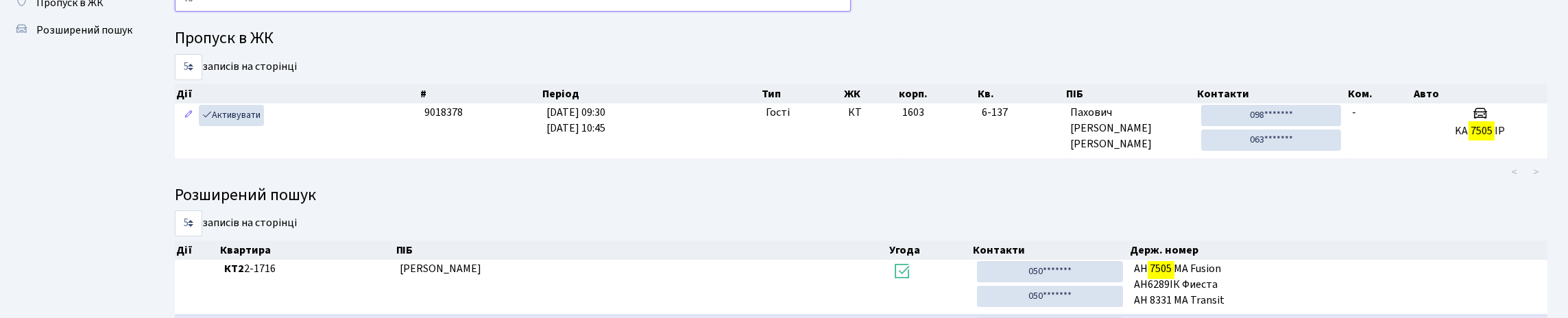
type input "7"
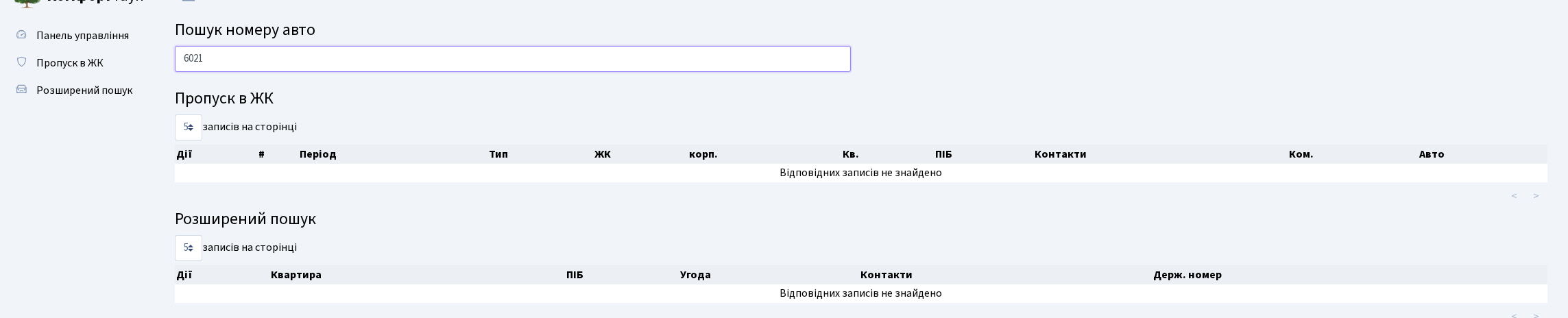
scroll to position [0, 0]
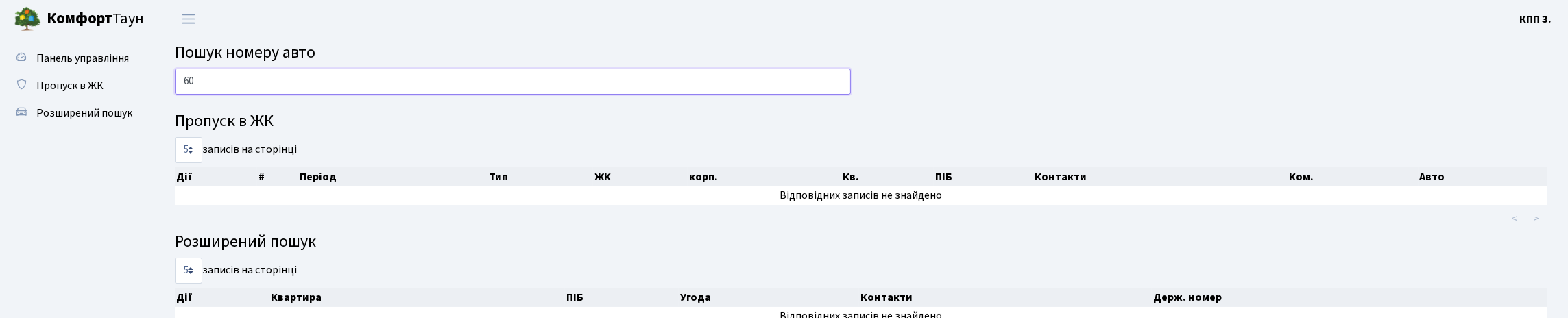
type input "6"
type input "3"
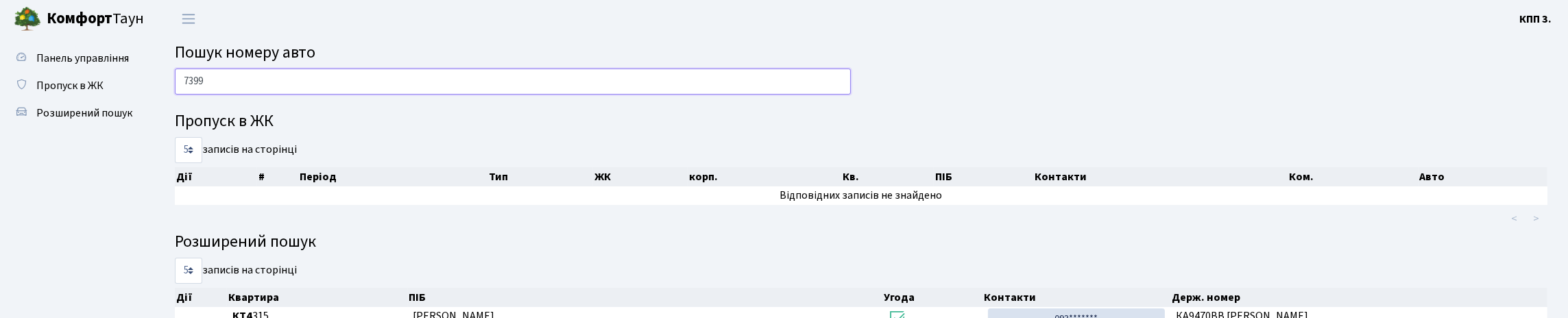
click at [359, 86] on input "7399" at bounding box center [513, 82] width 676 height 26
type input "7"
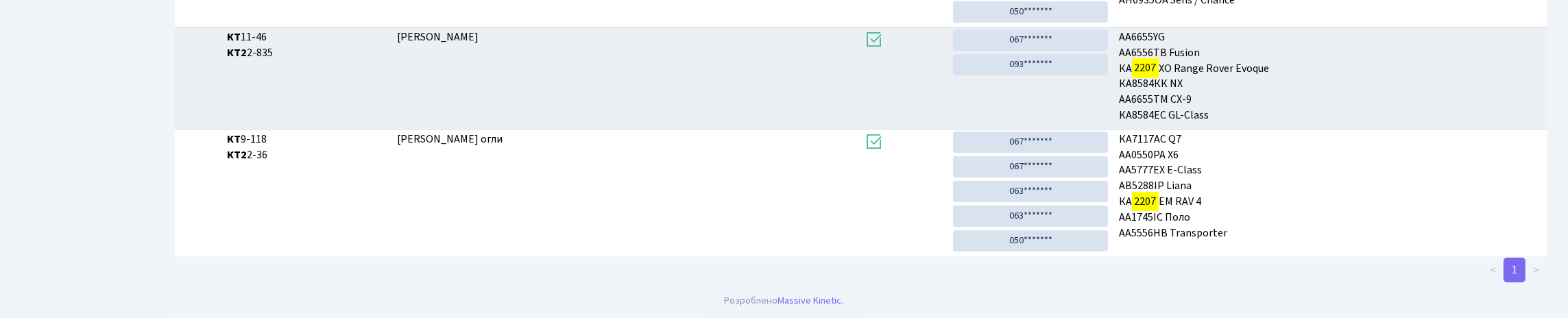
scroll to position [83, 0]
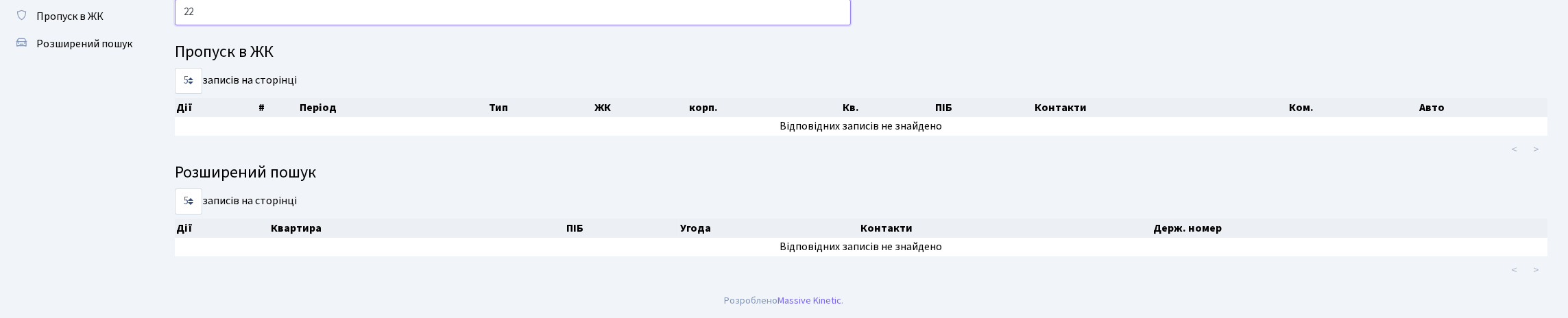
type input "2"
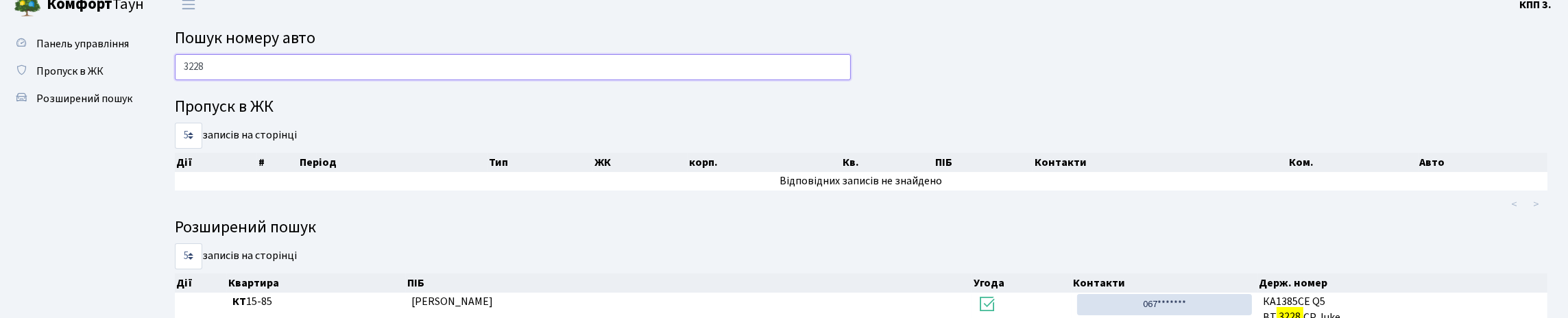
scroll to position [0, 0]
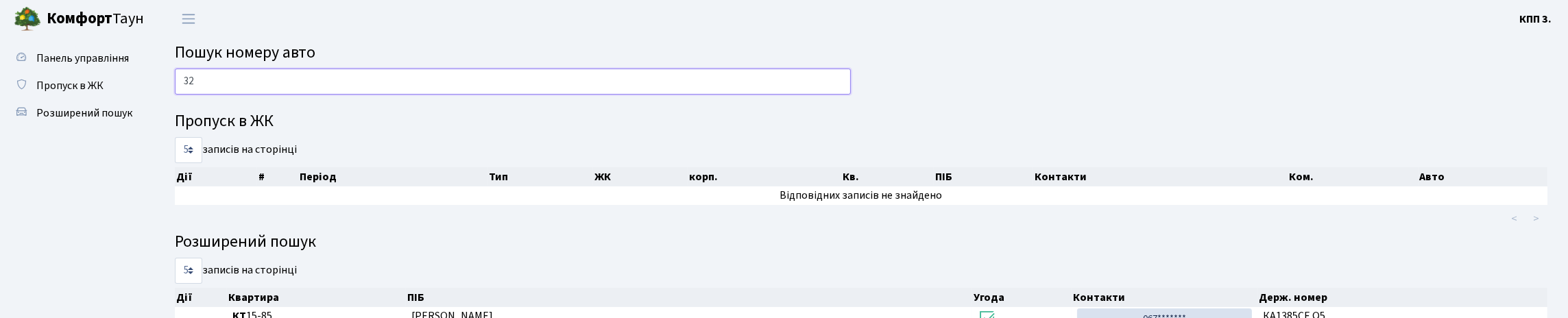
type input "3"
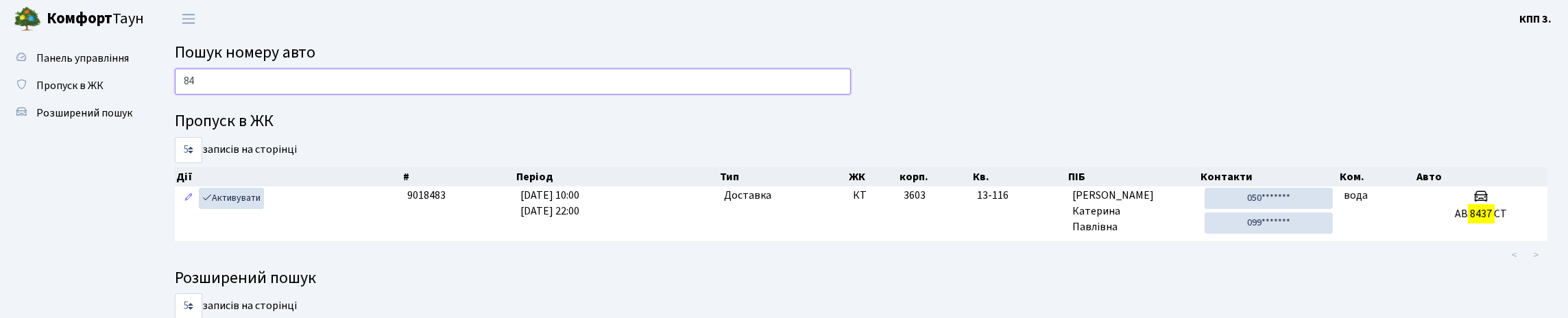
type input "8"
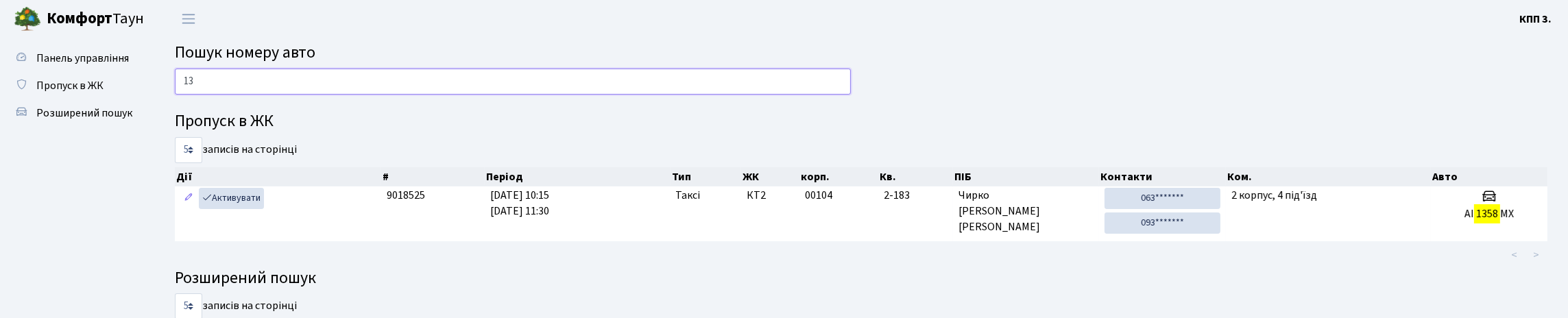
type input "1"
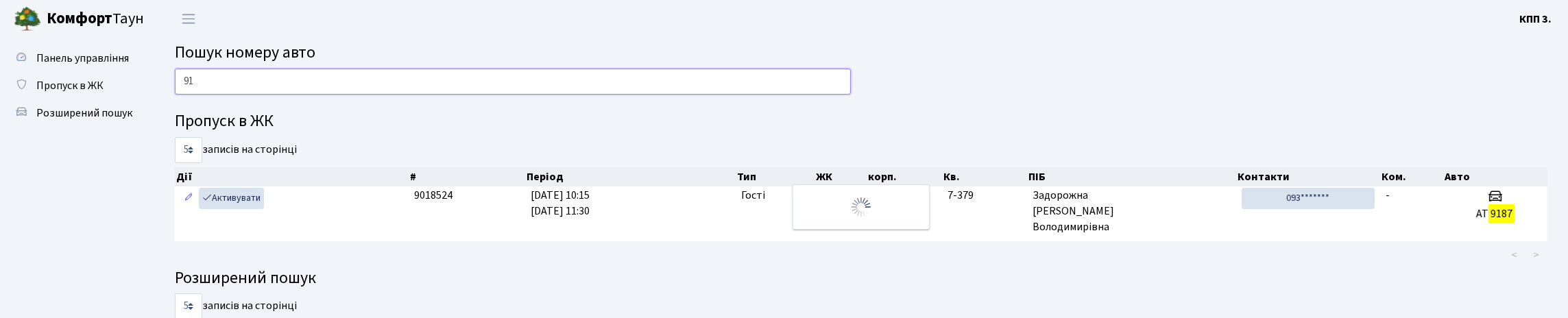
type input "9"
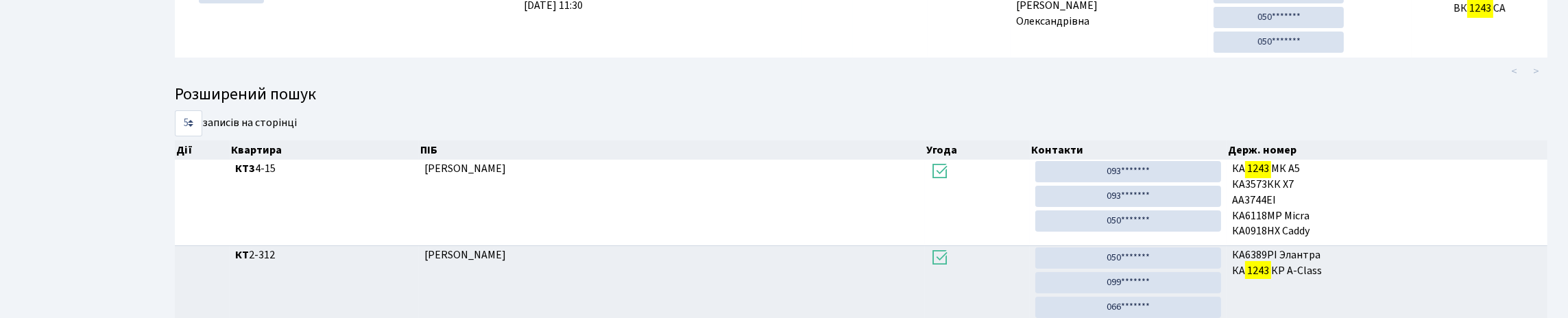
scroll to position [83, 0]
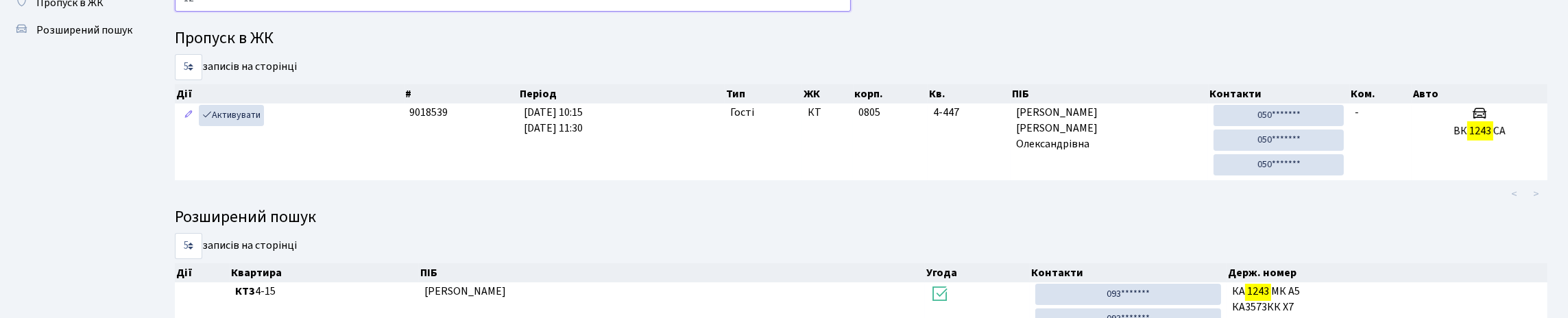
type input "1"
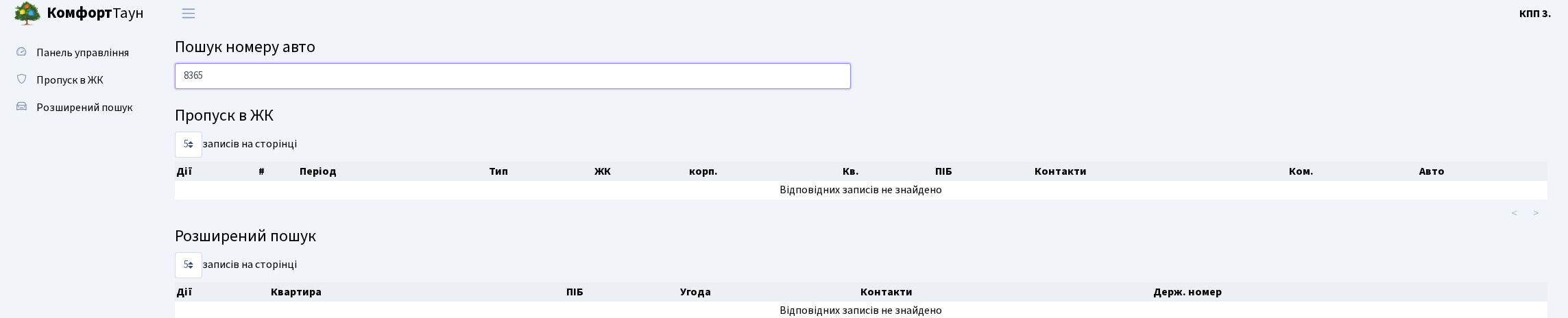
scroll to position [0, 0]
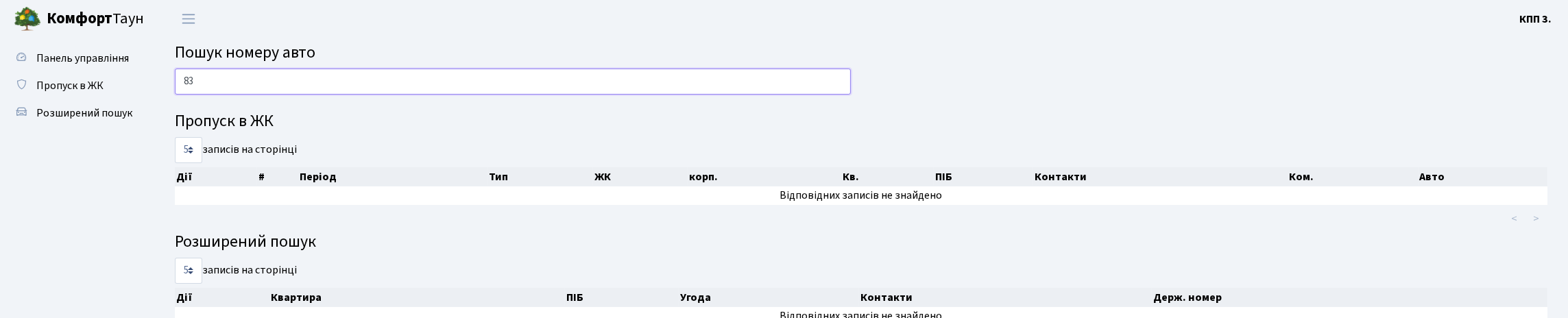
type input "8"
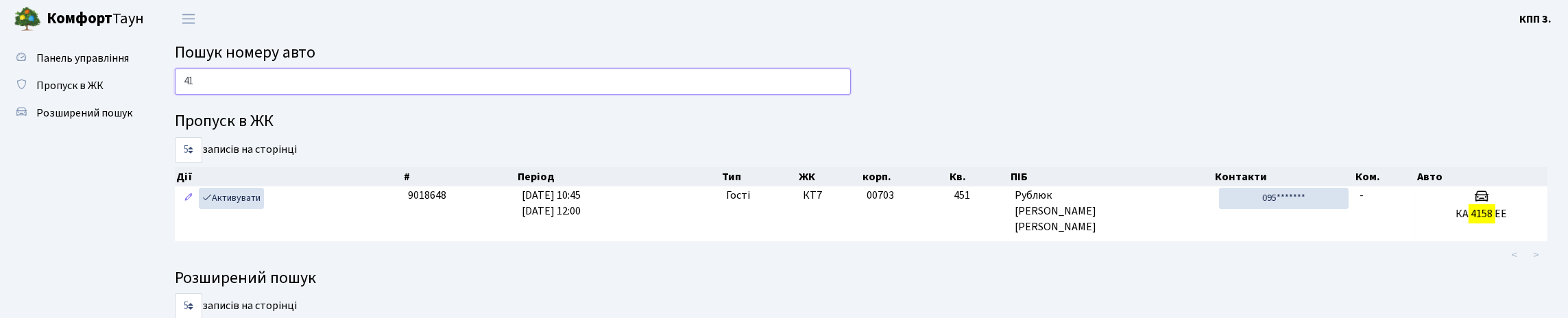
type input "4"
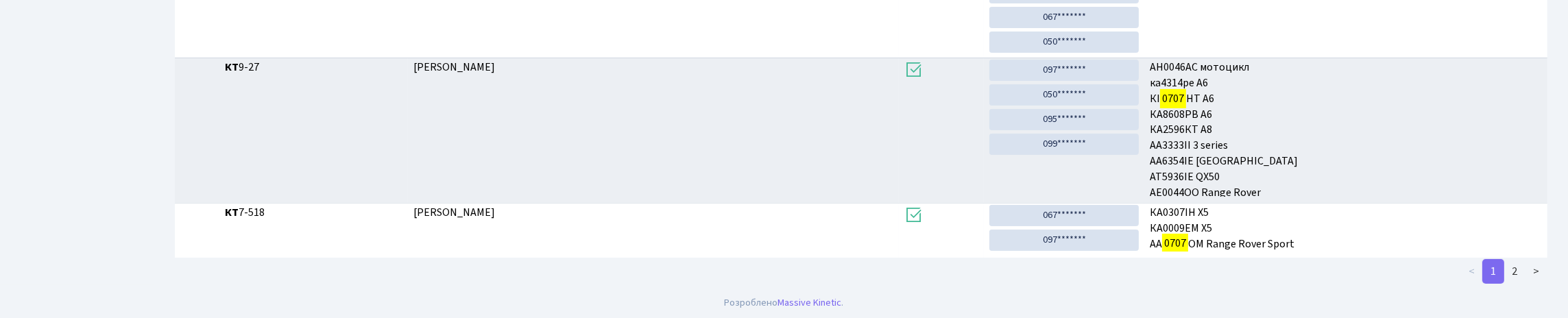
scroll to position [653, 0]
click at [1525, 264] on link ">" at bounding box center [1536, 270] width 23 height 24
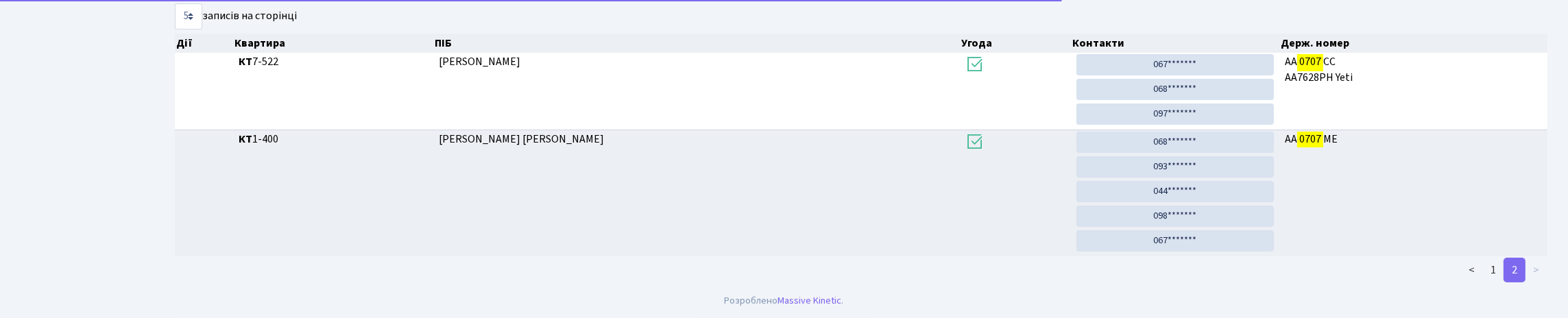
click at [1510, 265] on link "2" at bounding box center [1514, 270] width 22 height 24
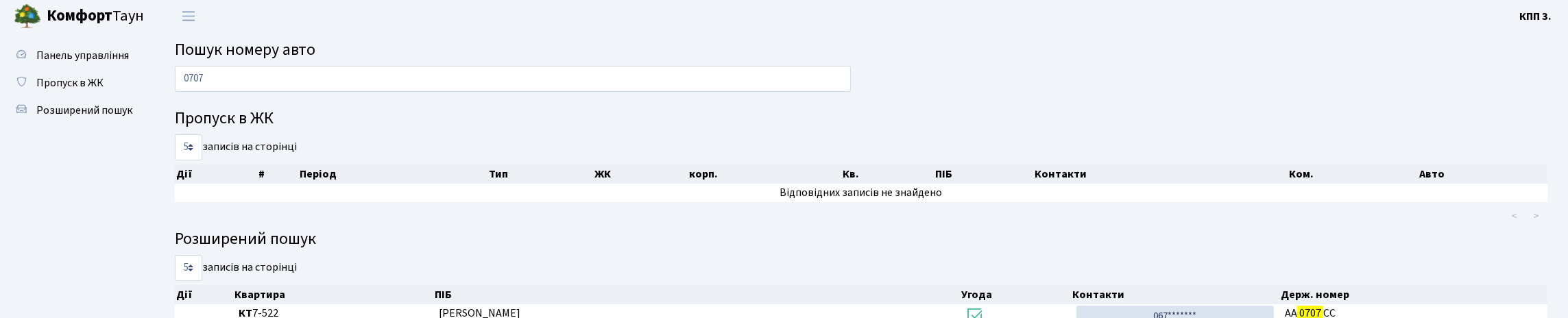
scroll to position [0, 0]
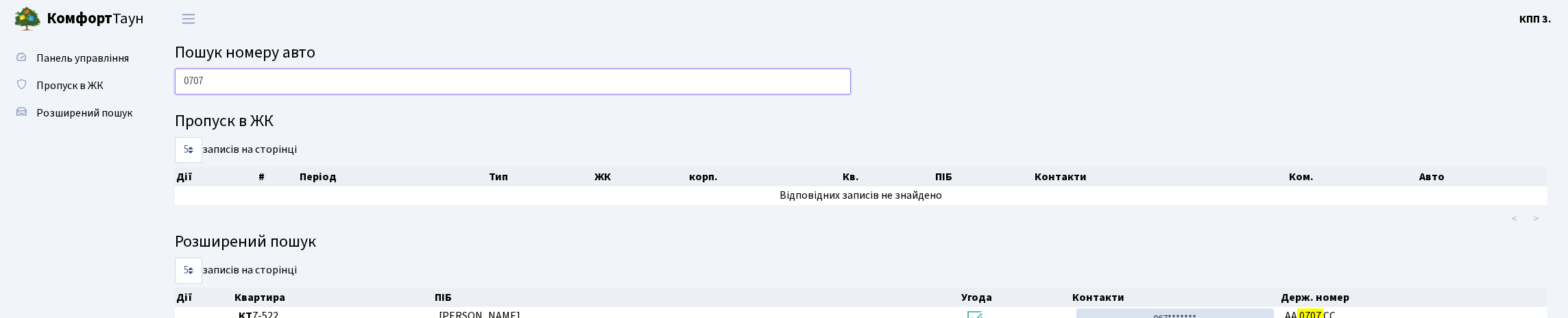
click at [507, 92] on input "0707" at bounding box center [513, 82] width 676 height 26
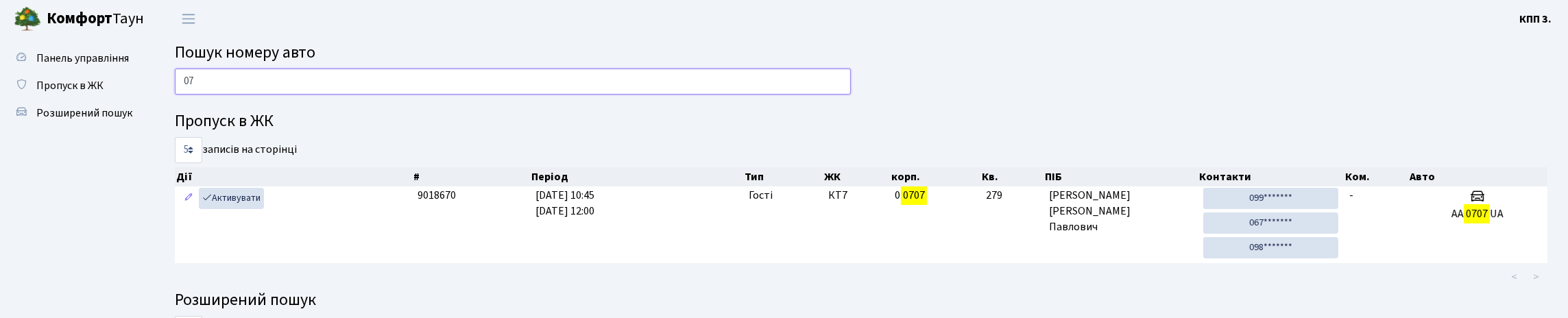
type input "0"
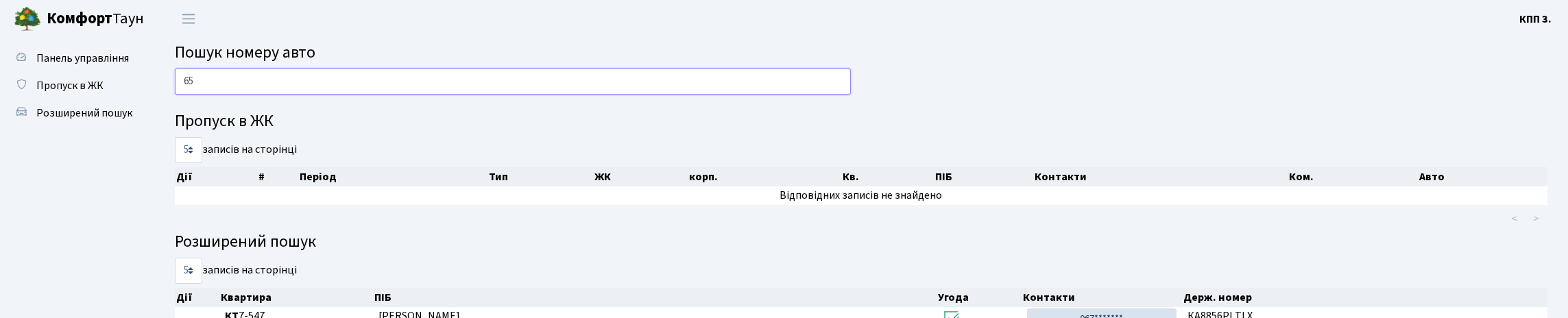
type input "6"
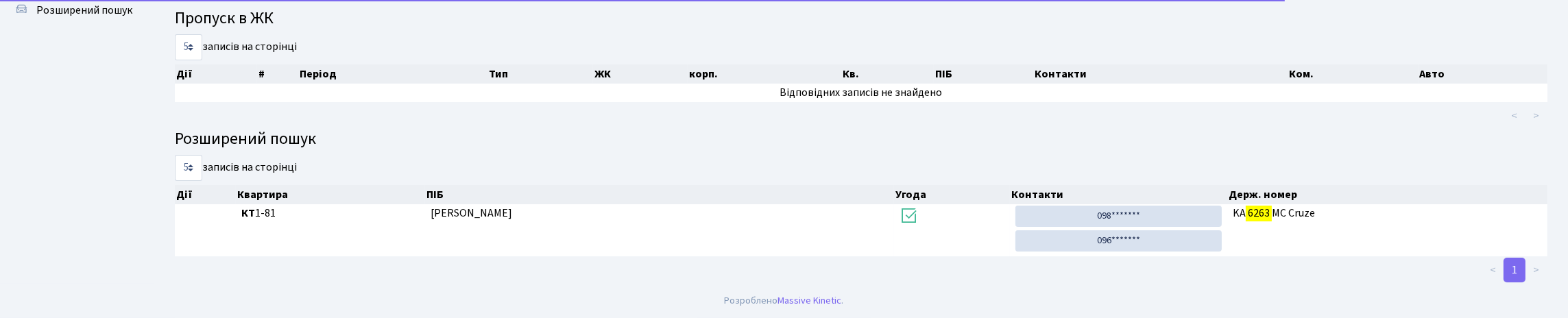
scroll to position [182, 0]
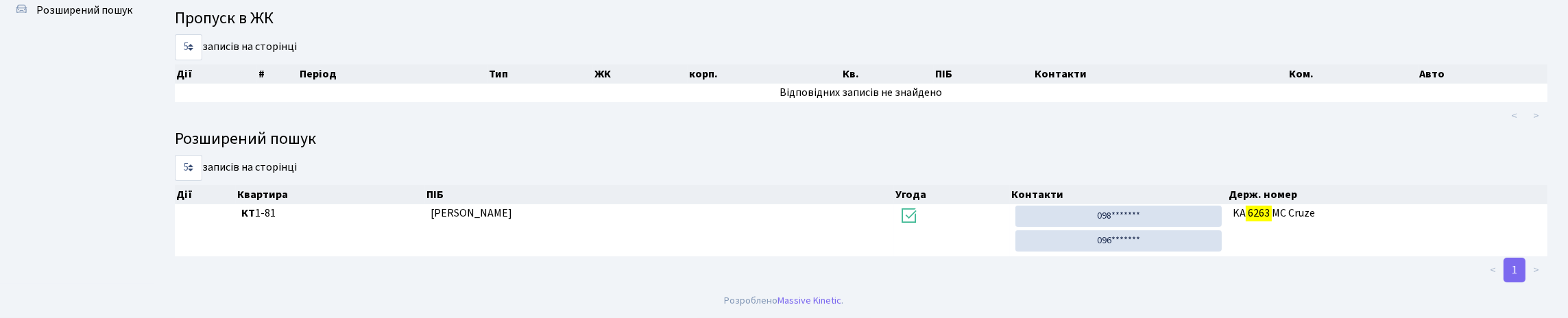
type input "6263"
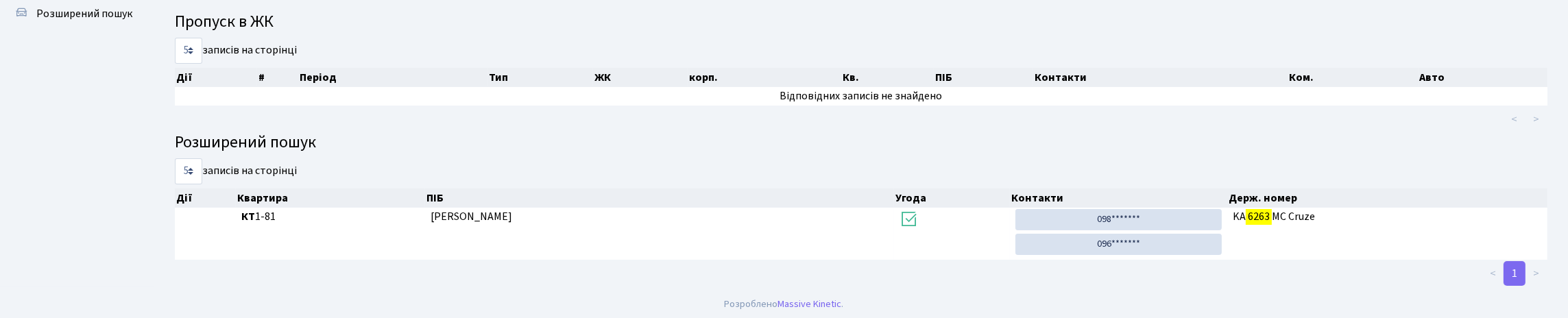
scroll to position [0, 0]
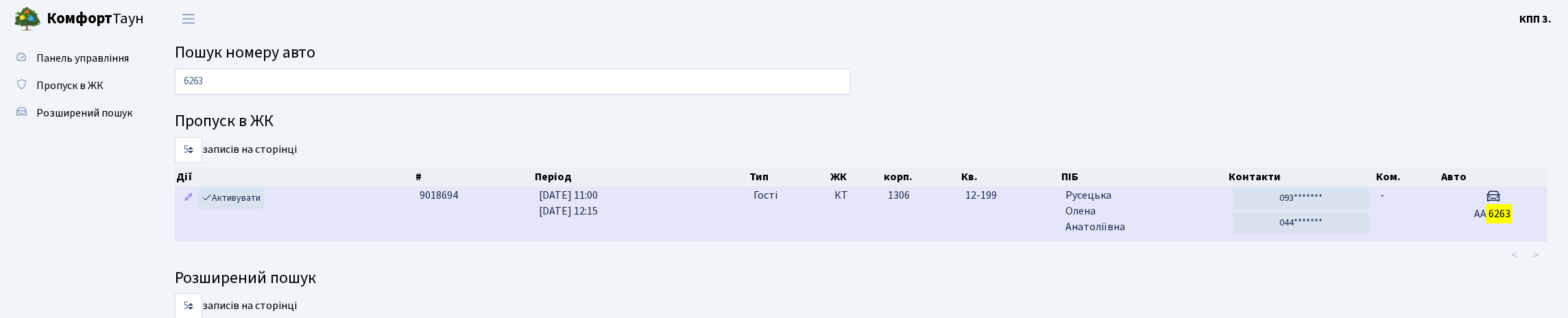
click at [1399, 234] on td "-" at bounding box center [1407, 213] width 65 height 54
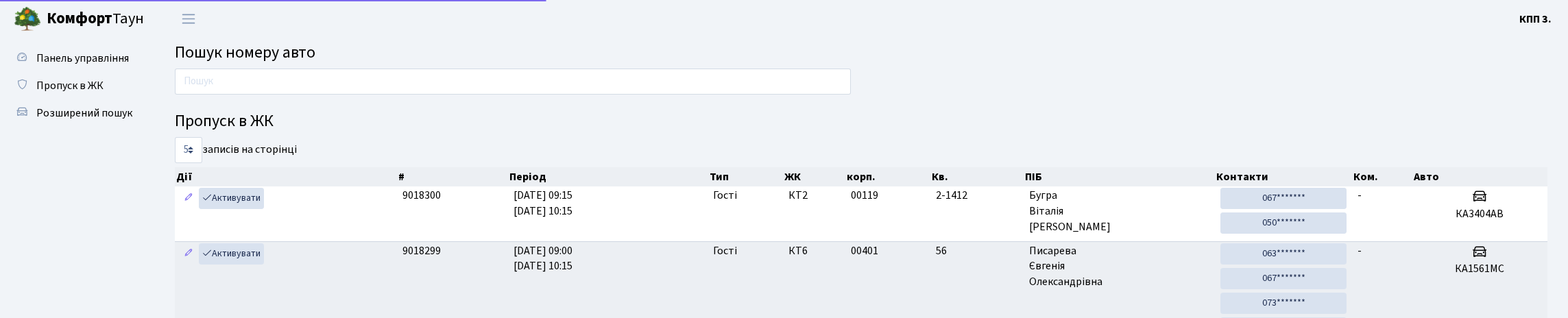
click at [245, 80] on input "text" at bounding box center [513, 82] width 676 height 26
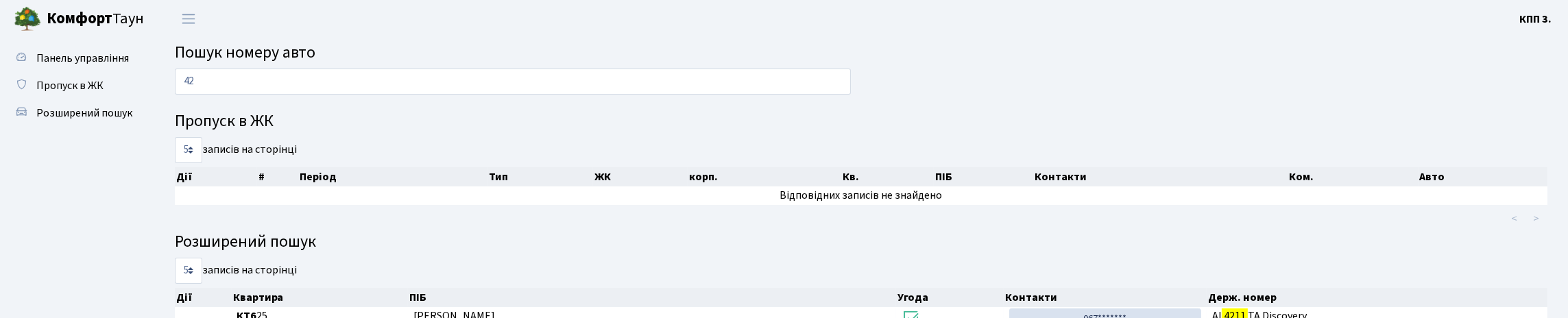
type input "4"
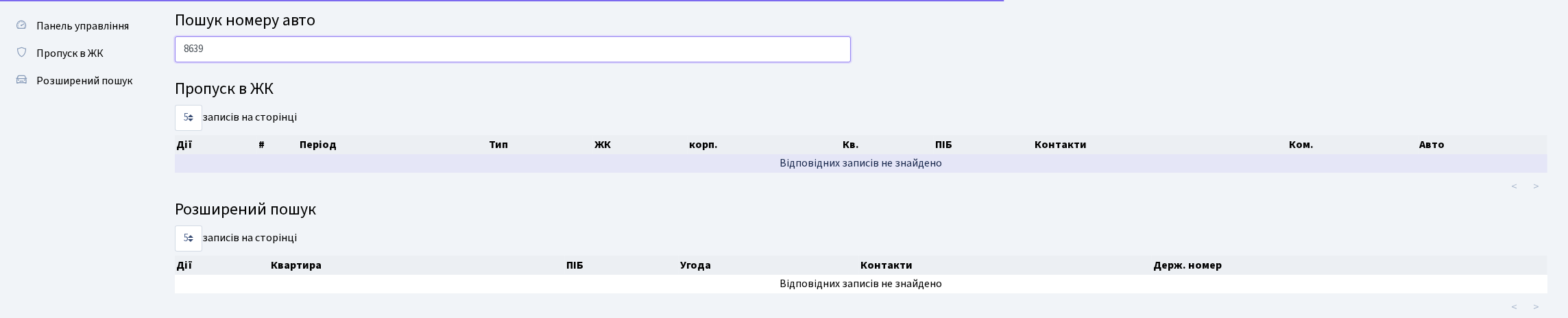
scroll to position [3, 0]
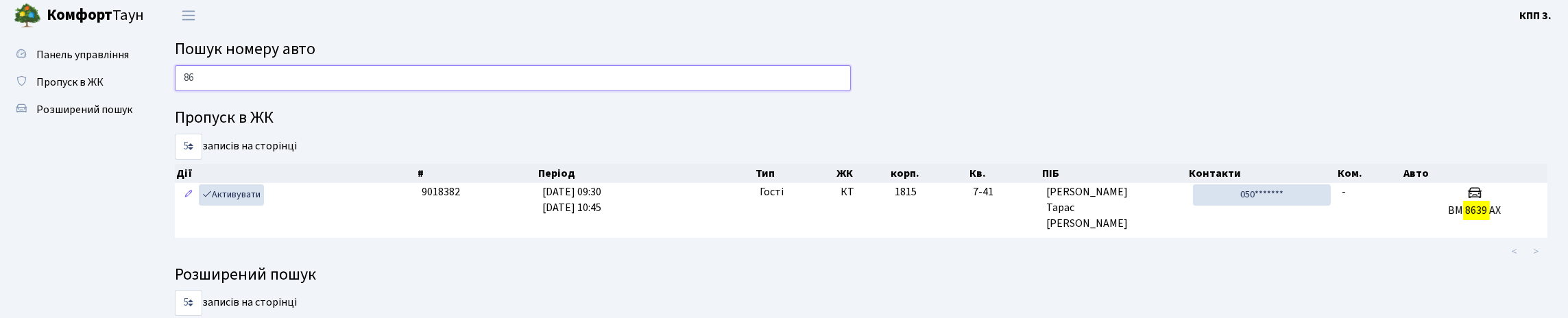
type input "8"
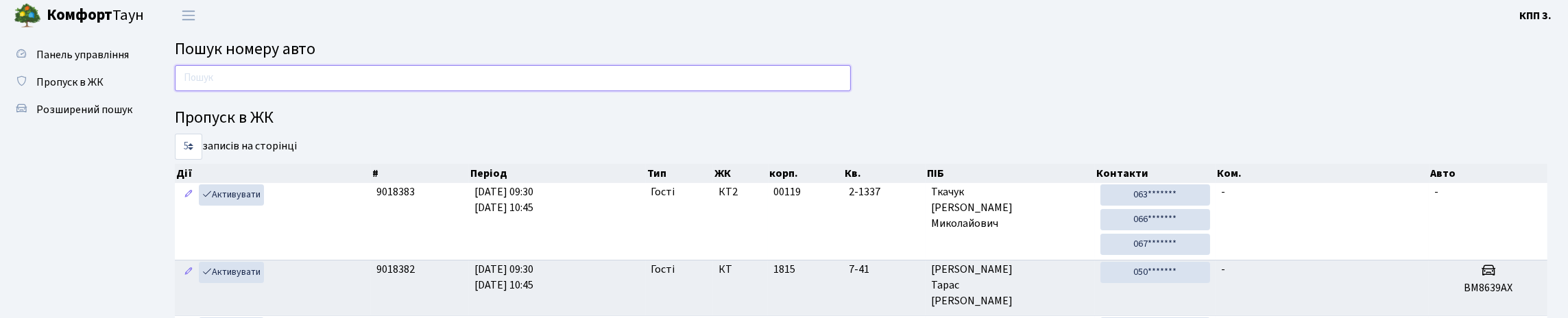
scroll to position [0, 0]
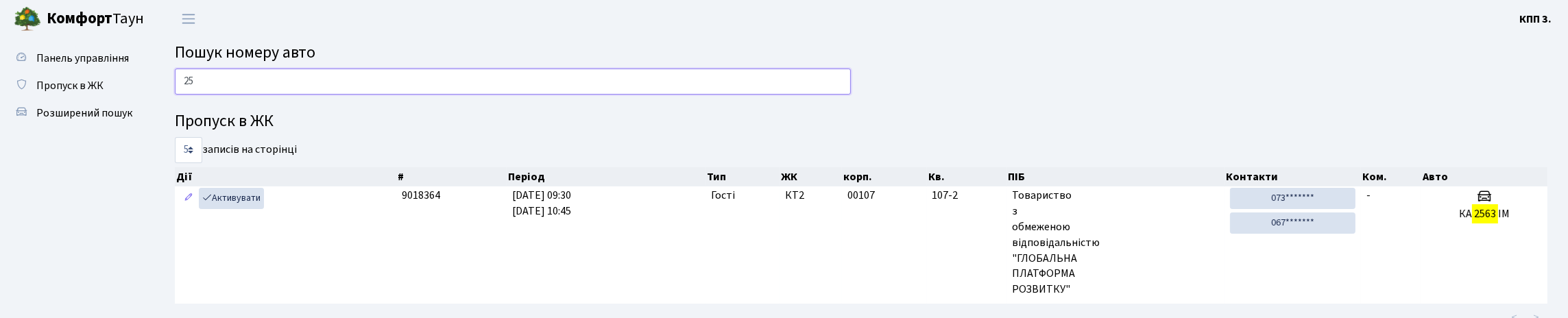
type input "2"
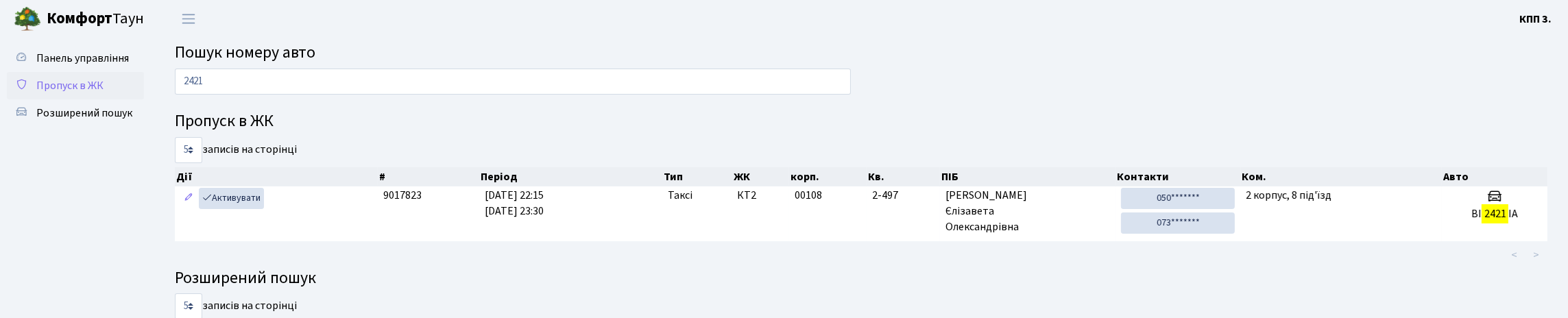
click at [92, 100] on link "Пропуск в ЖК" at bounding box center [75, 86] width 137 height 28
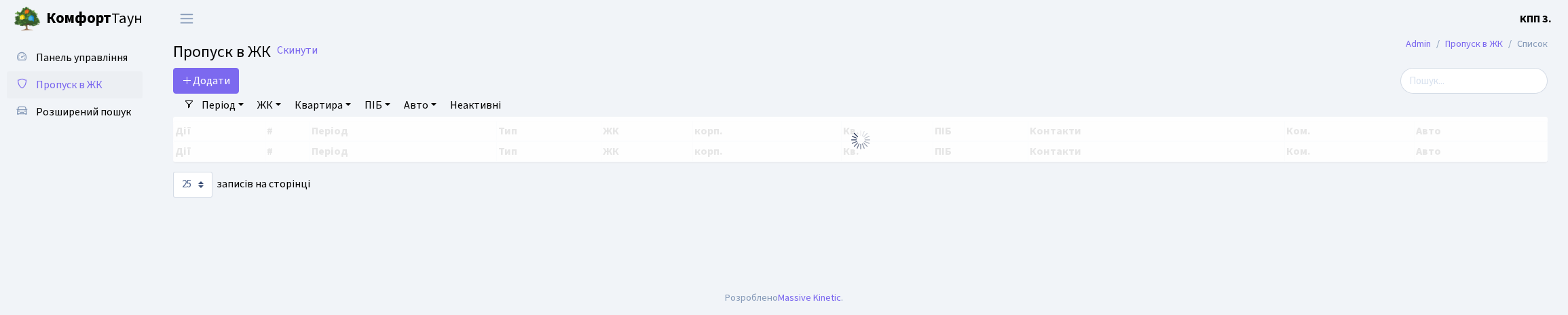
select select "25"
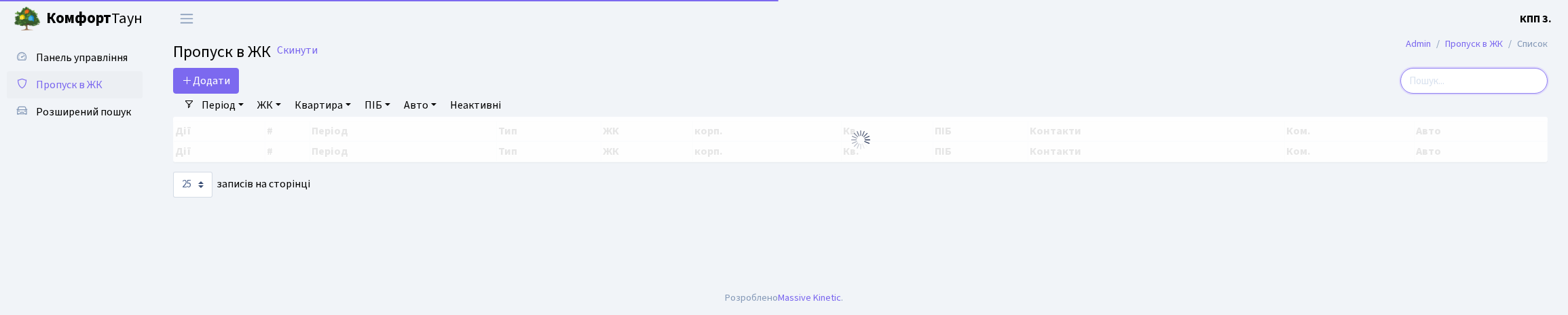
click at [1424, 92] on input "search" at bounding box center [1474, 81] width 148 height 26
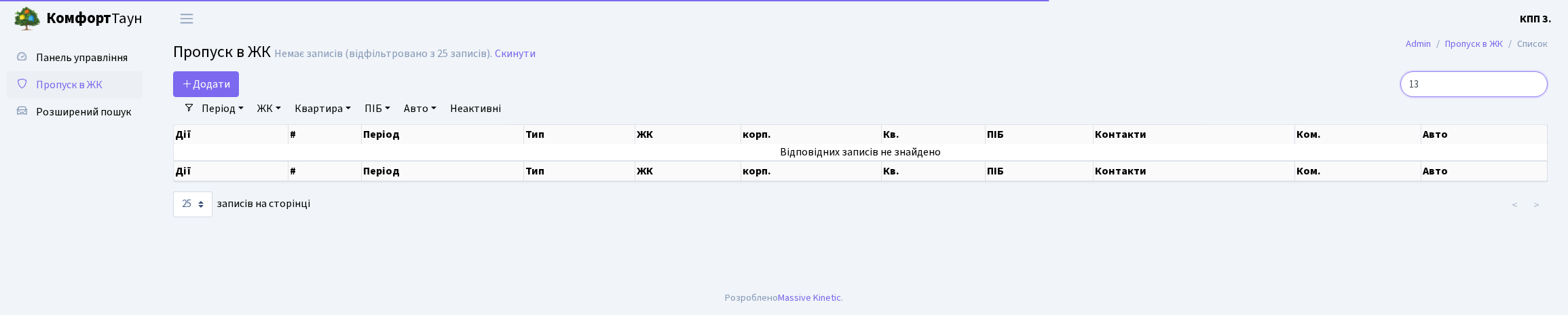
type input "1"
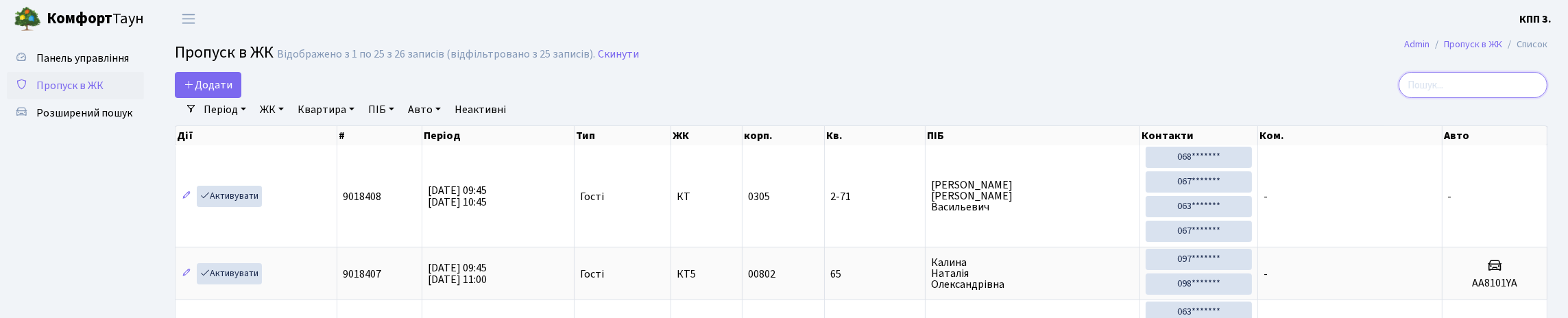
type input "1"
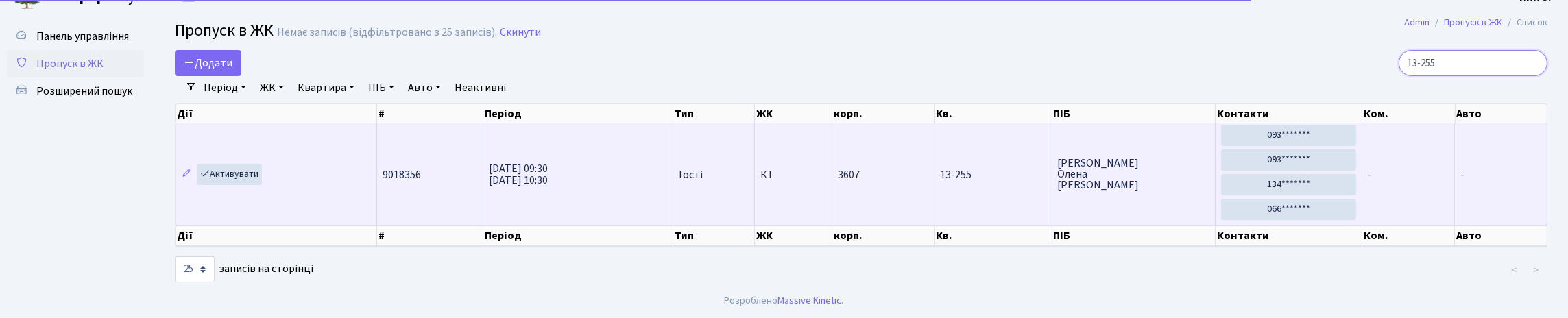
scroll to position [79, 0]
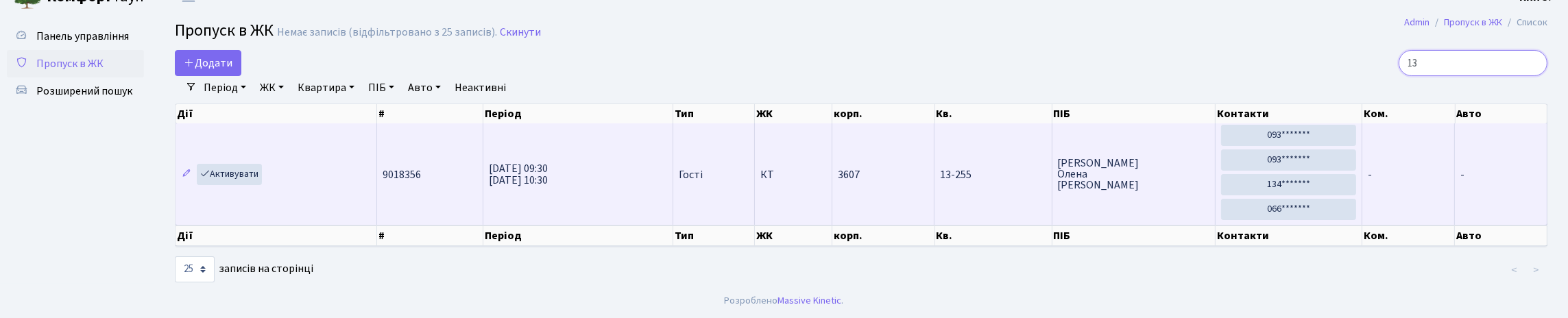
type input "1"
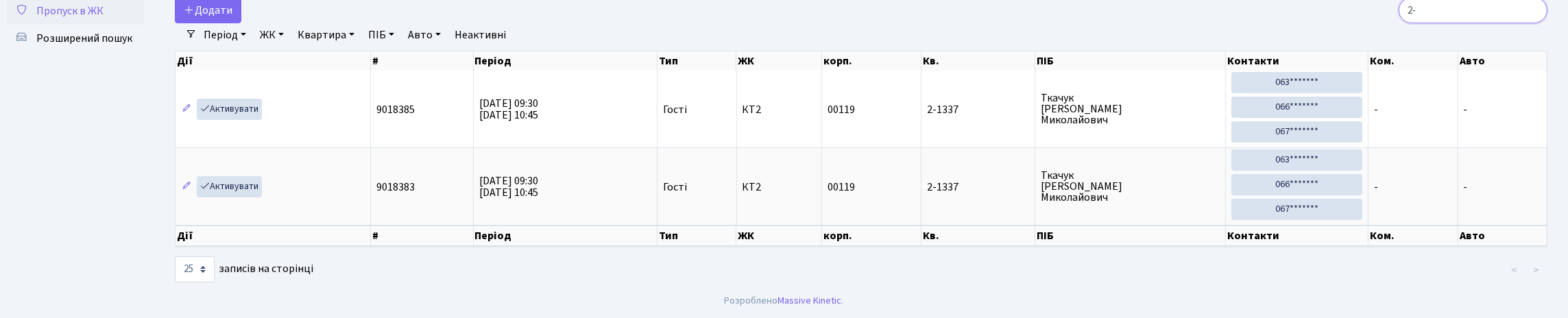
type input "2"
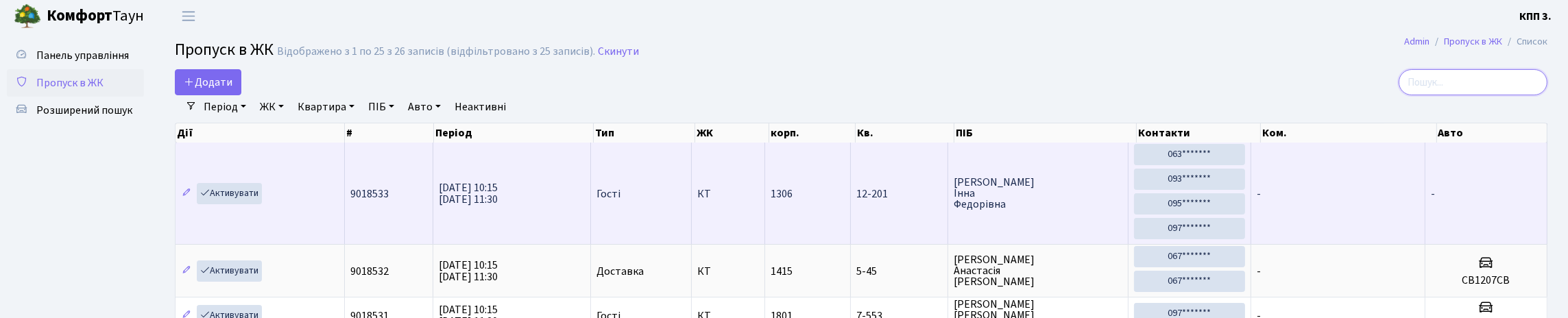
scroll to position [0, 0]
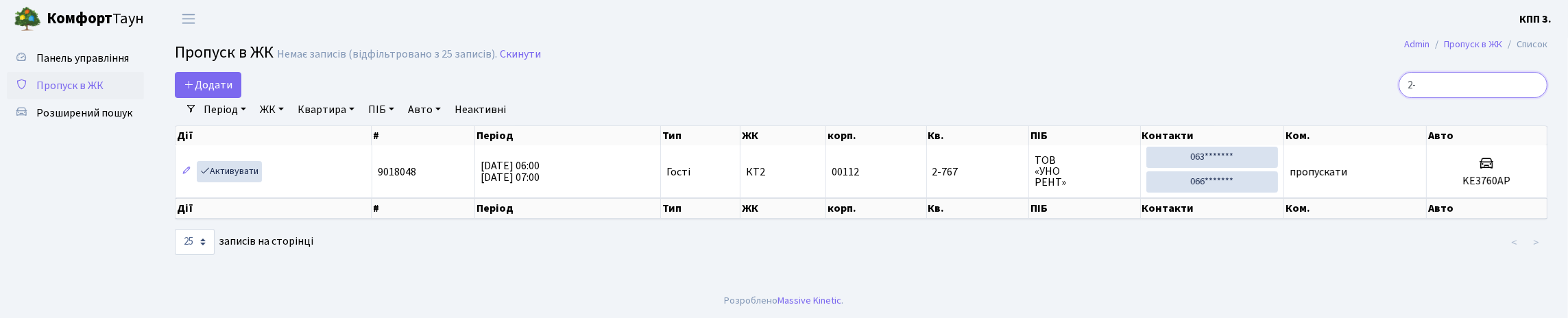
type input "2"
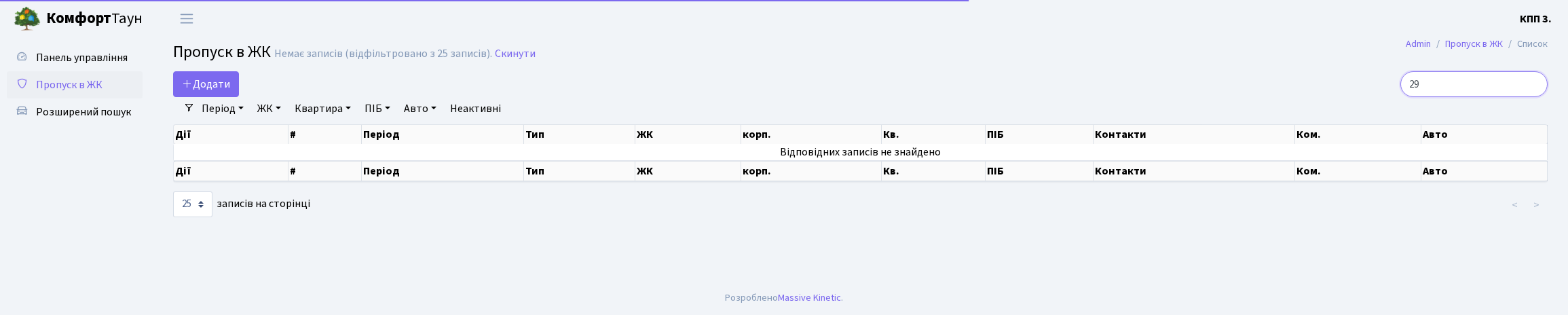
type input "2"
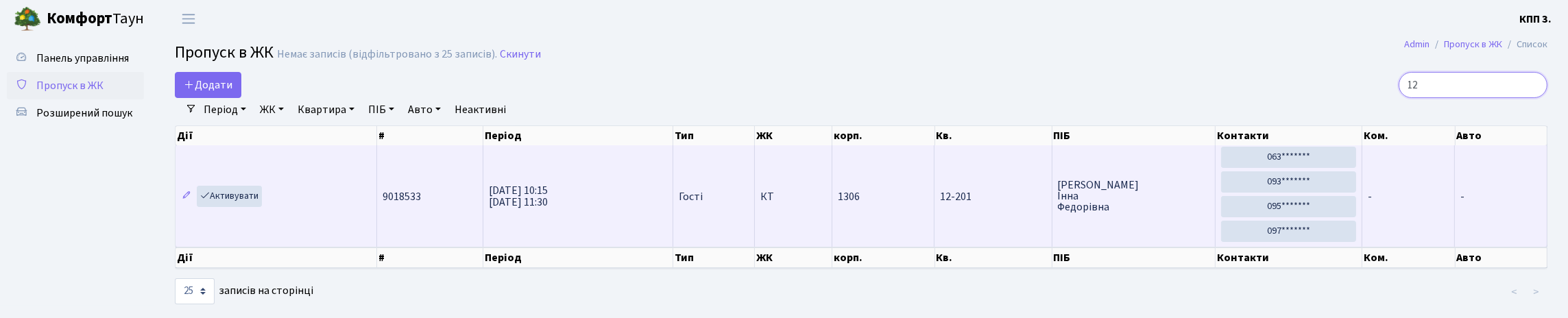
type input "1"
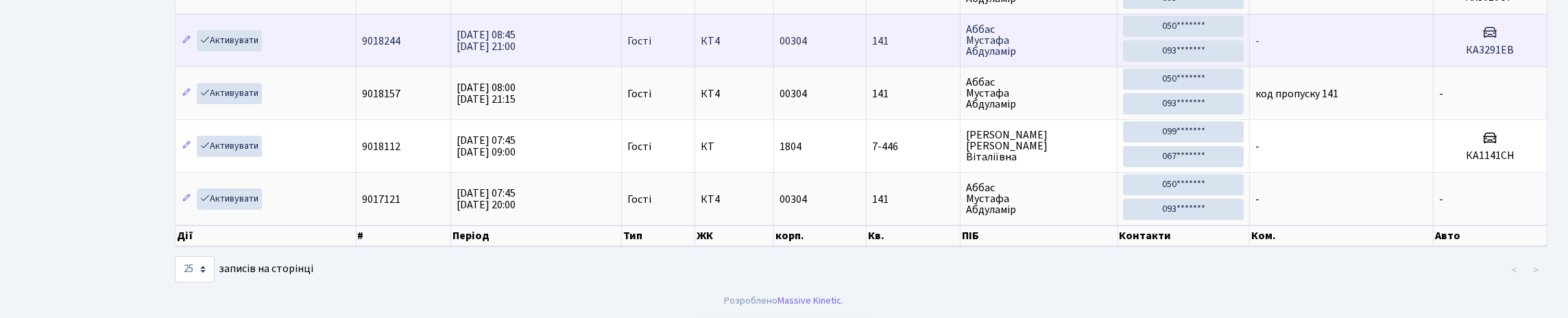
scroll to position [88, 0]
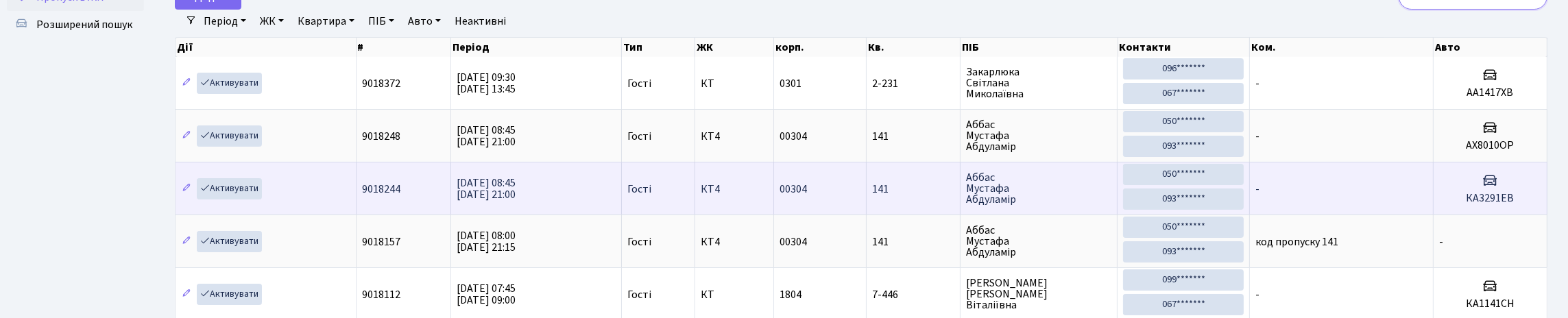
type input "1"
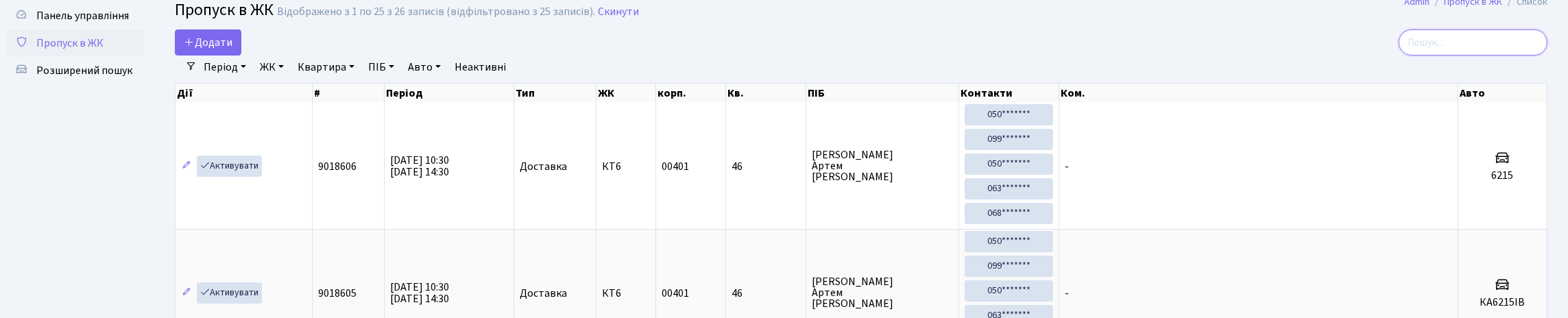
scroll to position [0, 0]
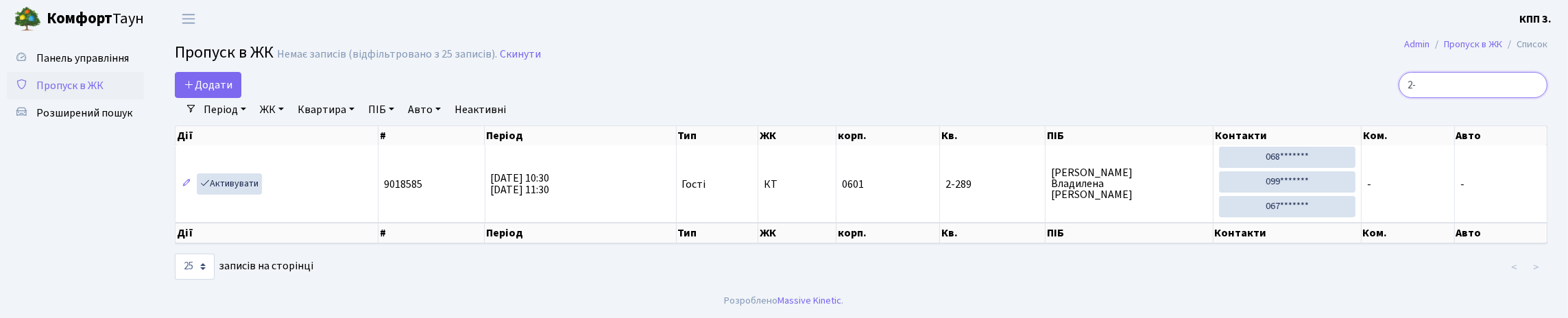
type input "2"
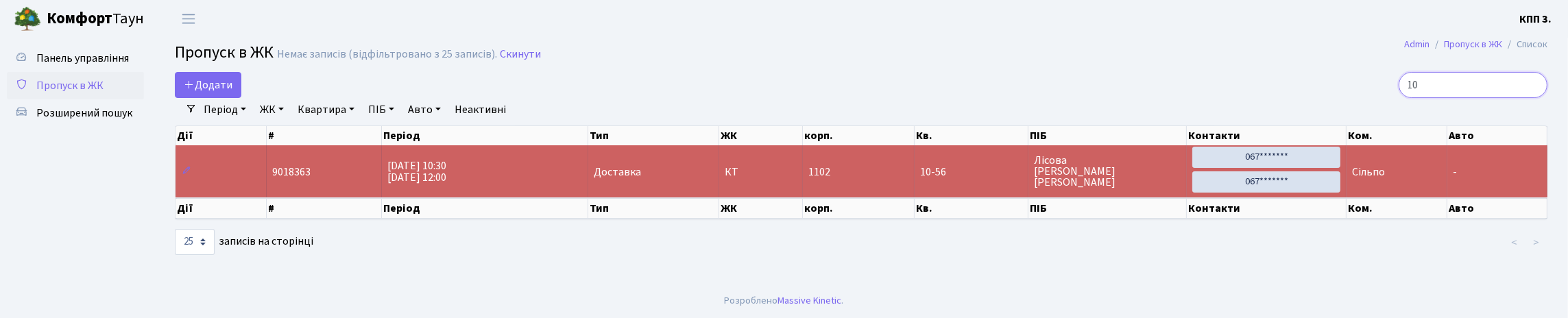
type input "1"
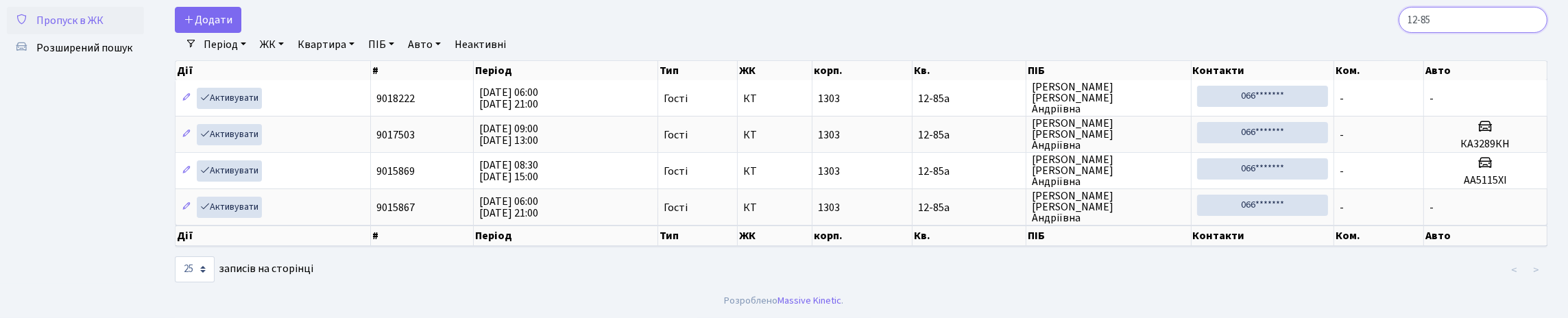
scroll to position [65, 0]
type input "1"
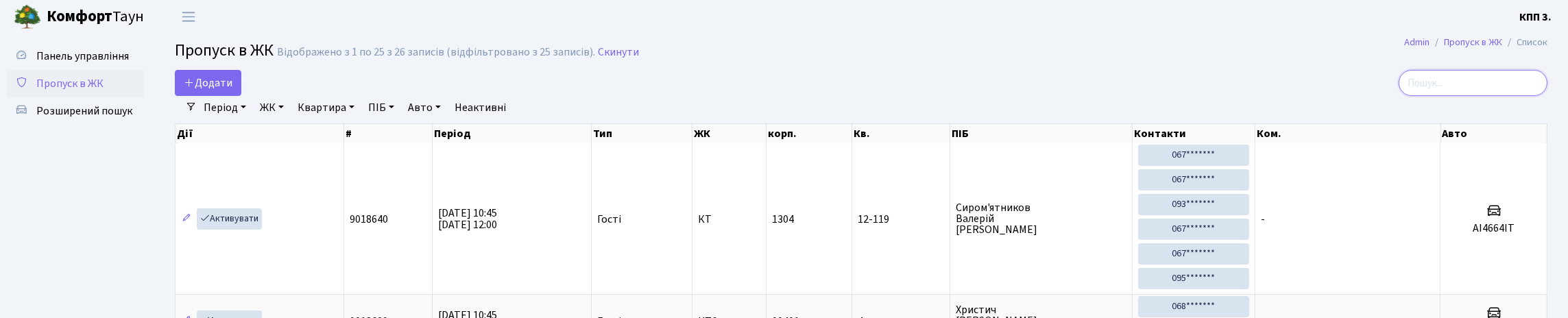
scroll to position [0, 0]
click at [1433, 97] on input "search" at bounding box center [1473, 85] width 149 height 26
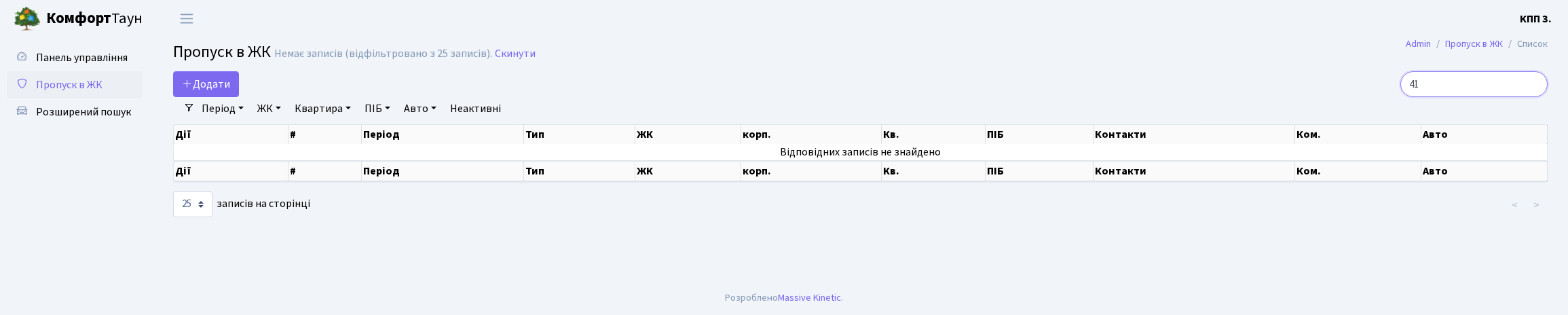
type input "4"
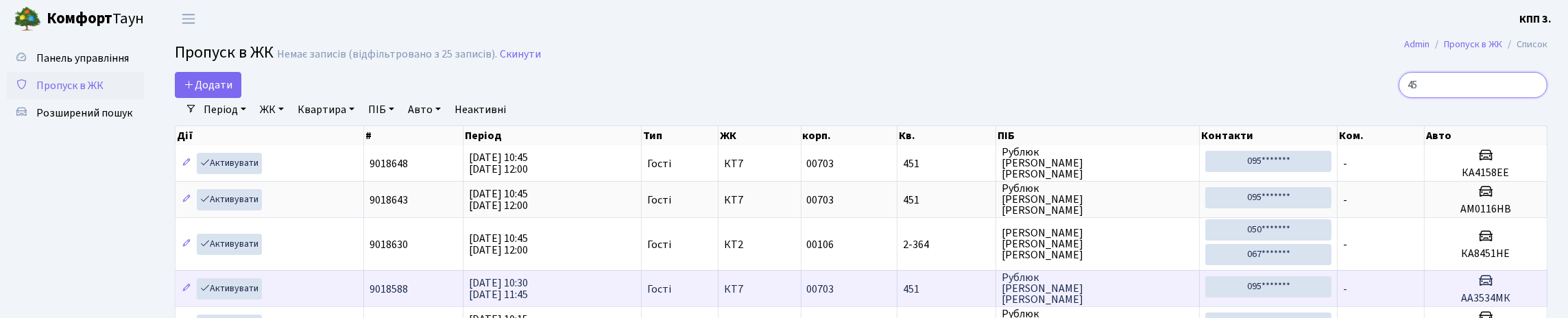
type input "4"
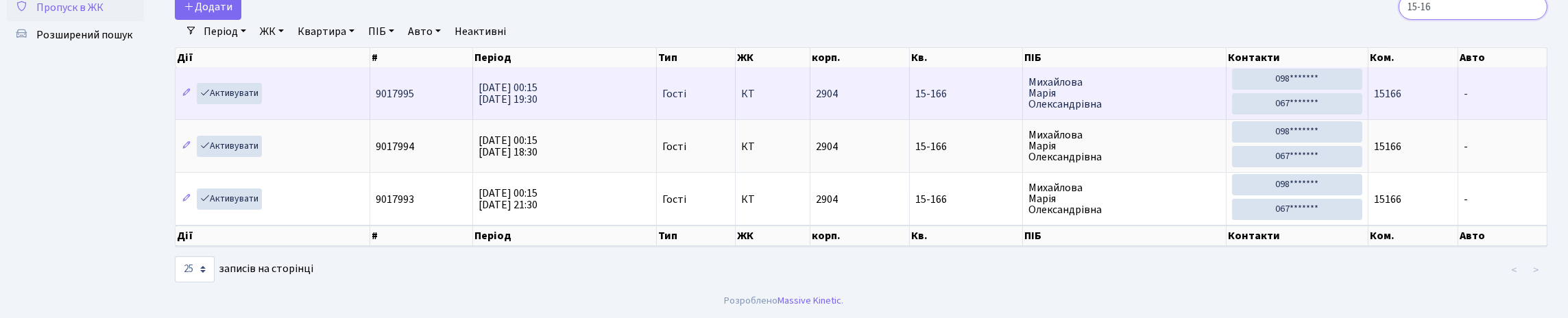
scroll to position [88, 0]
type input "1"
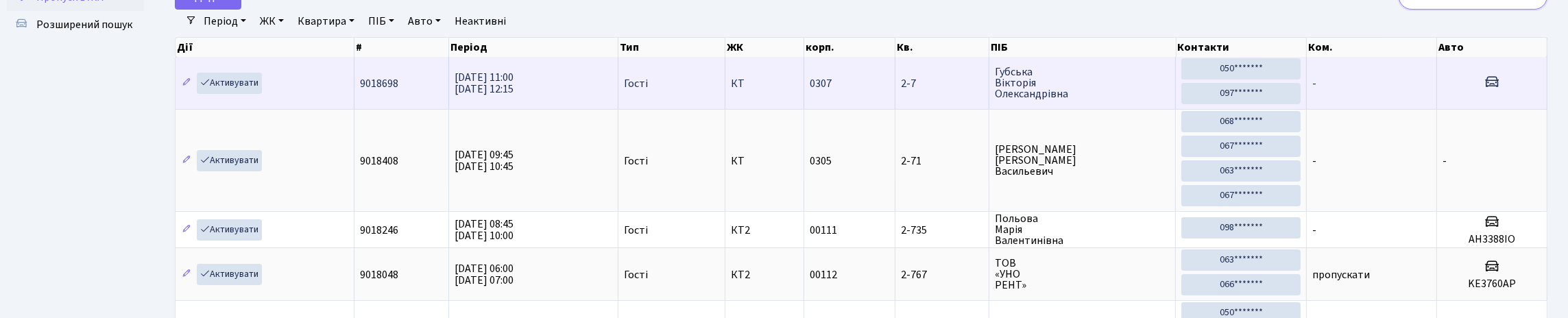
scroll to position [68, 0]
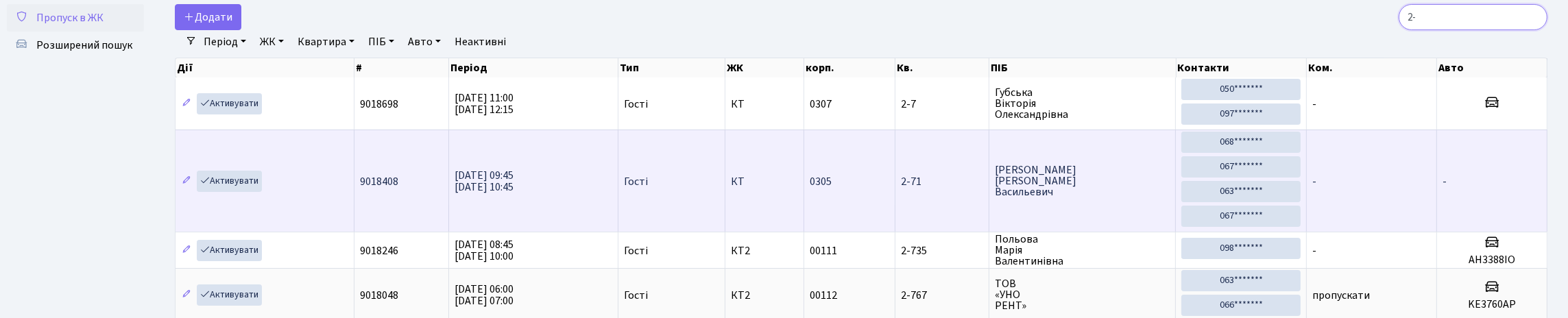
type input "2"
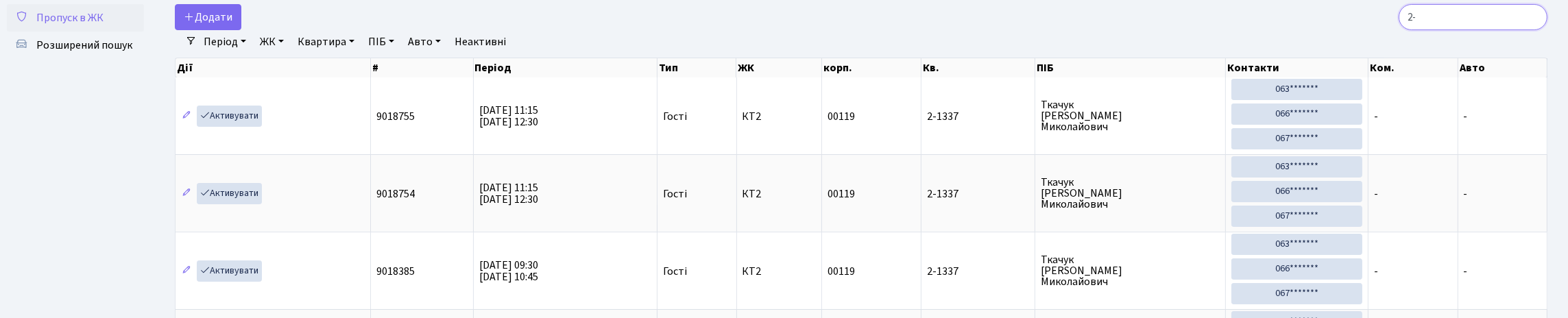
type input "2"
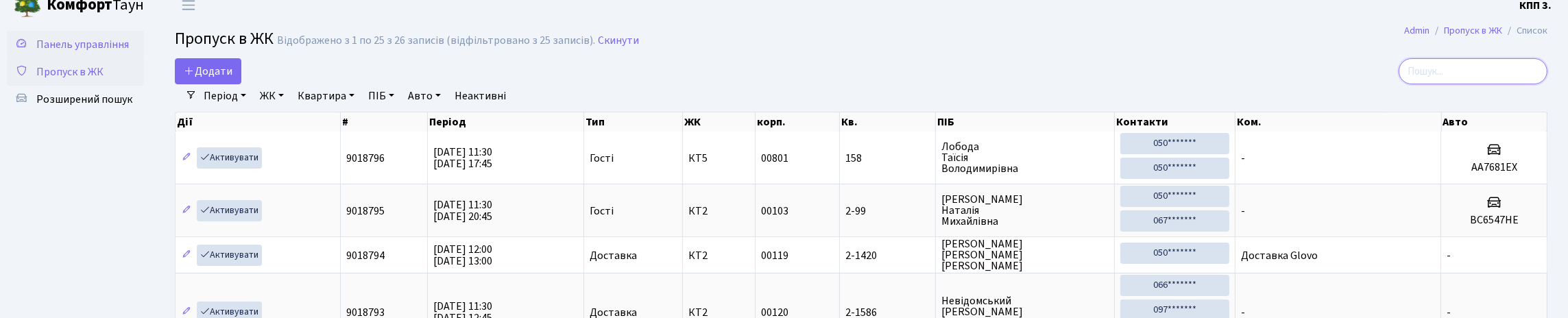
scroll to position [0, 0]
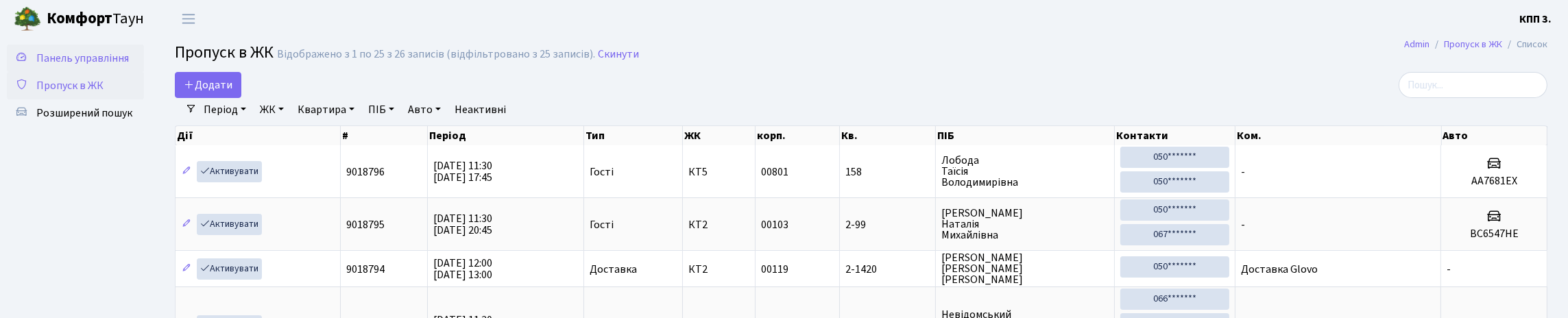
click at [71, 65] on span "Панель управління" at bounding box center [83, 58] width 92 height 15
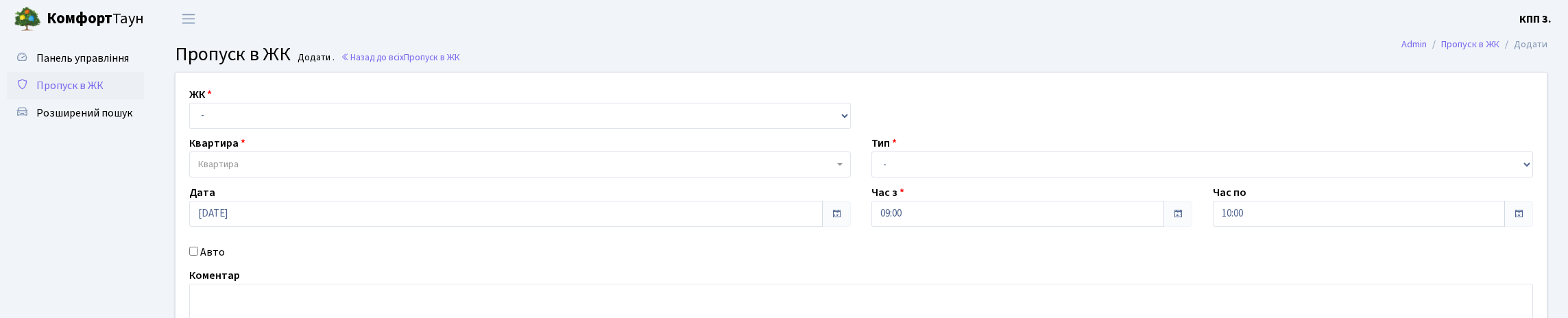
click at [369, 129] on select "- КТ, вул. Регенераторна, 4 КТ2, просп. [STREET_ADDRESS] [STREET_ADDRESS] [PERS…" at bounding box center [520, 116] width 662 height 26
click at [324, 86] on div "ЖК - КТ, вул. Регенераторна, 4 КТ2, просп. Соборності, 17 КТ3, вул. Березнева, …" at bounding box center [861, 210] width 1392 height 274
click at [276, 129] on select "- КТ, вул. Регенераторна, 4 КТ2, просп. Соборності, 17 КТ3, вул. Березнева, 16 …" at bounding box center [520, 116] width 662 height 26
select select "271"
click at [193, 118] on select "- КТ, вул. Регенераторна, 4 КТ2, просп. Соборності, 17 КТ3, вул. Березнева, 16 …" at bounding box center [520, 116] width 662 height 26
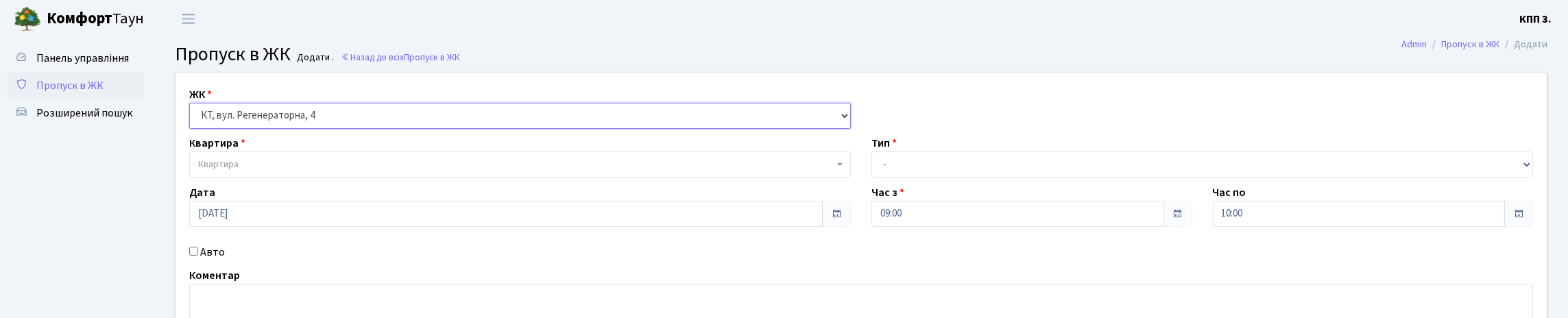
select select
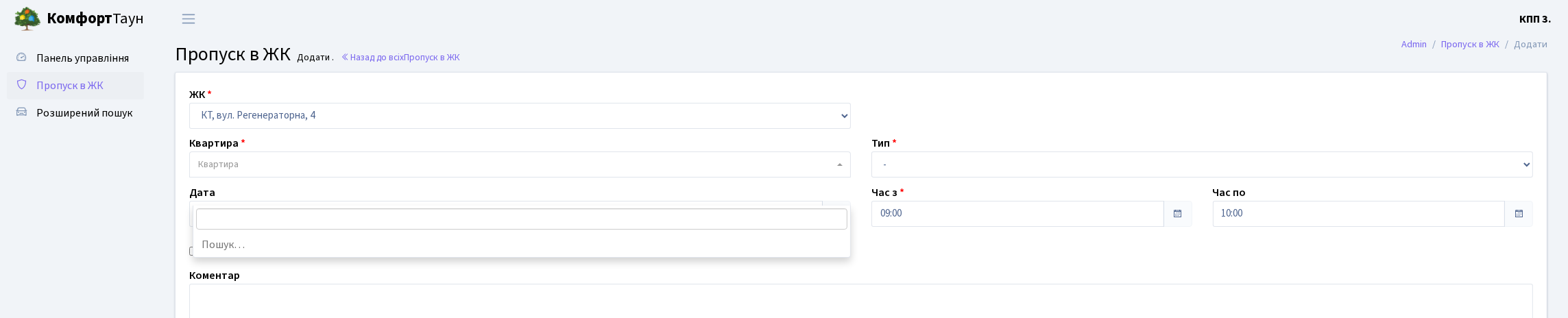
click at [332, 171] on span "Квартира" at bounding box center [516, 165] width 636 height 14
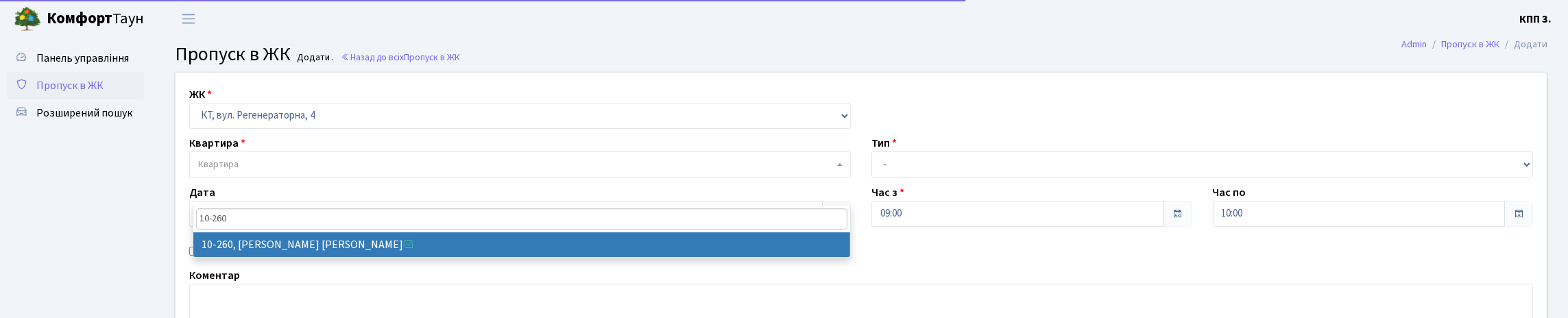
type input "10-260"
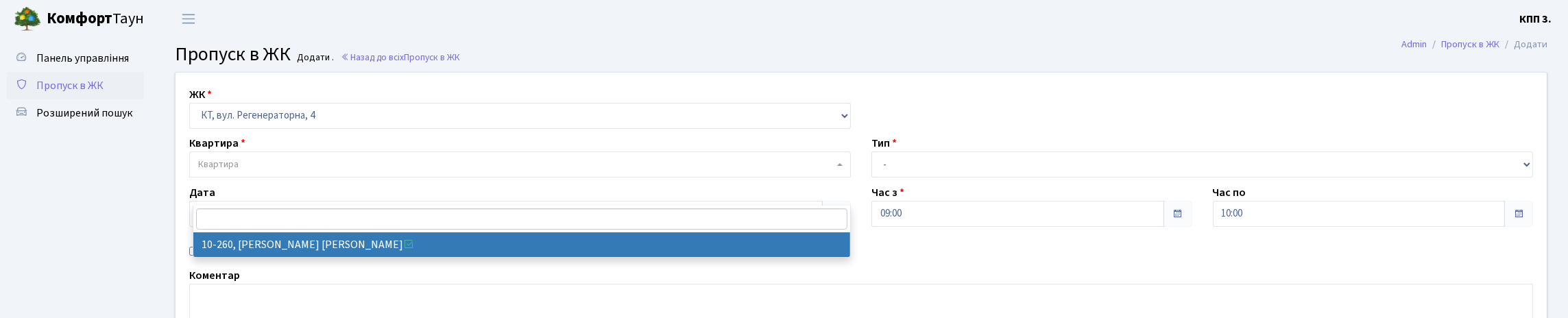
select select "6829"
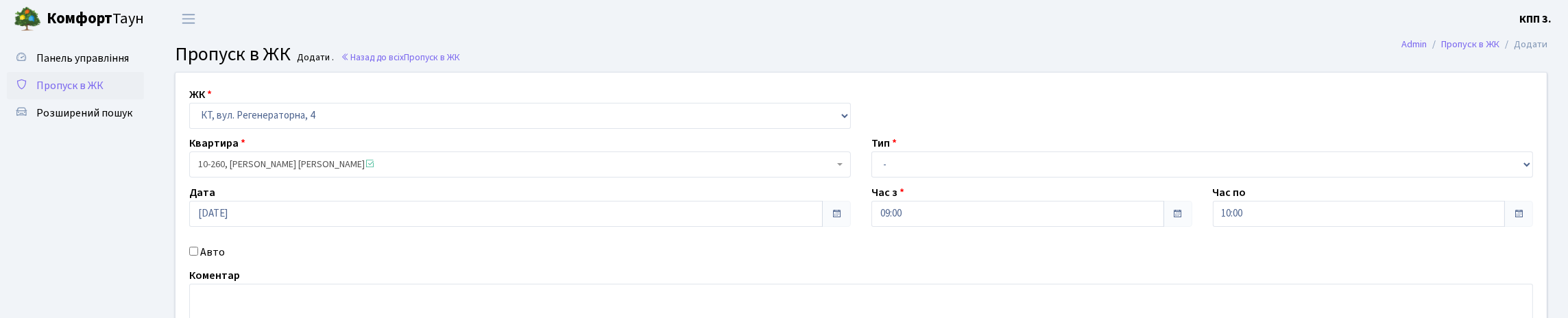
scroll to position [68, 0]
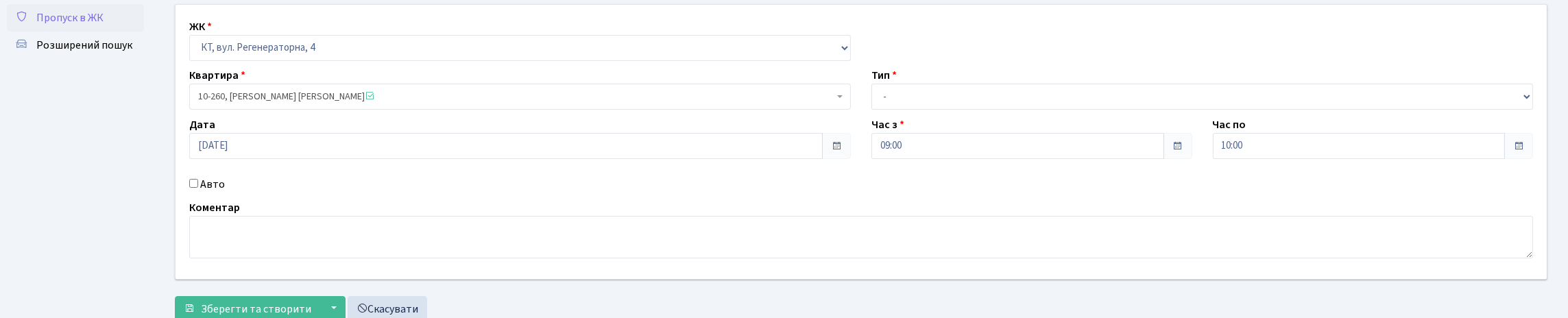
click at [193, 188] on input "Авто" at bounding box center [193, 183] width 9 height 9
checkbox input "true"
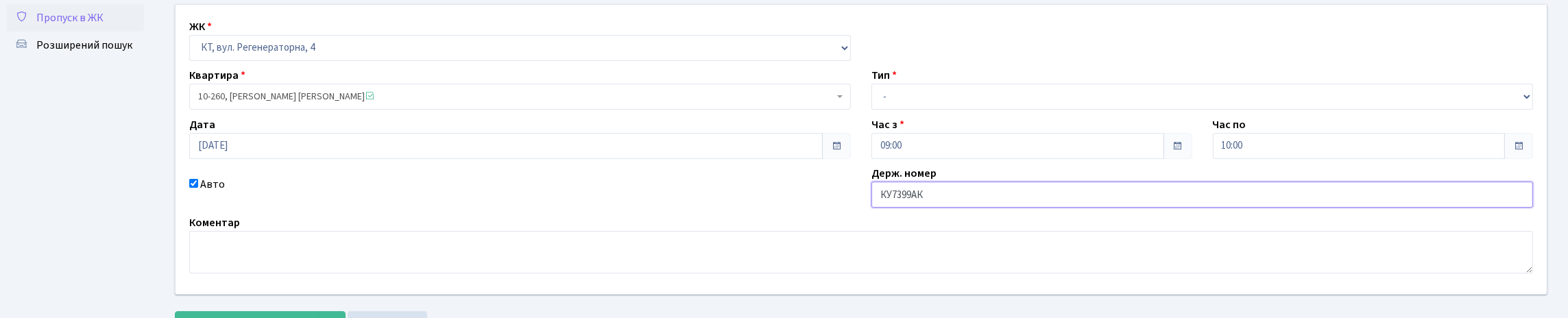
type input "КУ7399АК"
click at [997, 110] on select "- Доставка Таксі Гості Сервіс" at bounding box center [1202, 97] width 662 height 26
select select "3"
click at [872, 110] on select "- Доставка Таксі Гості Сервіс" at bounding box center [1202, 97] width 662 height 26
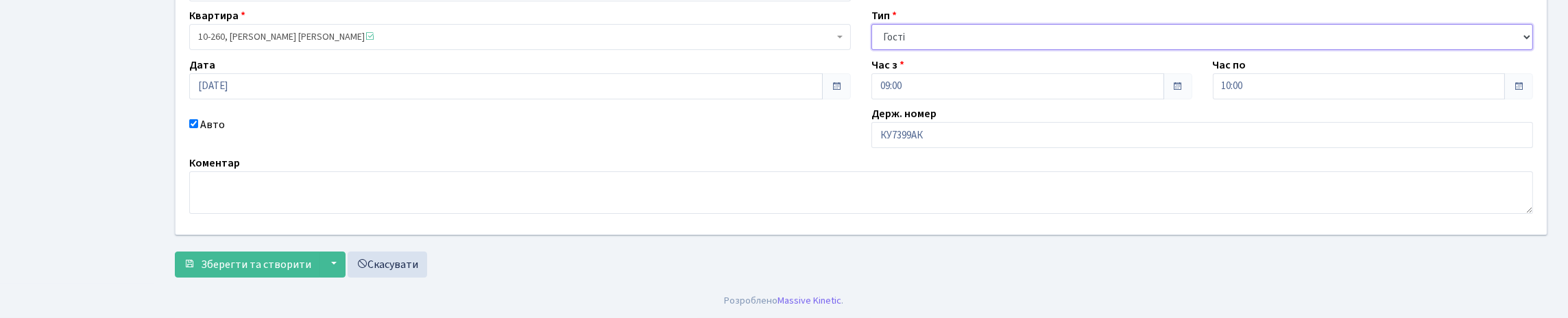
scroll to position [220, 0]
drag, startPoint x: 297, startPoint y: 260, endPoint x: 307, endPoint y: 260, distance: 10.0
click at [298, 260] on span "Зберегти та створити" at bounding box center [256, 264] width 110 height 15
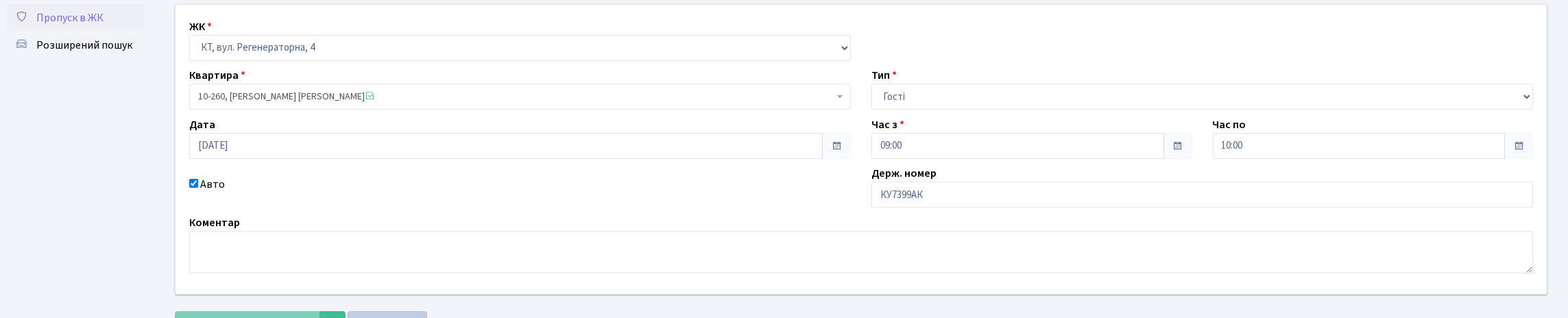
scroll to position [0, 0]
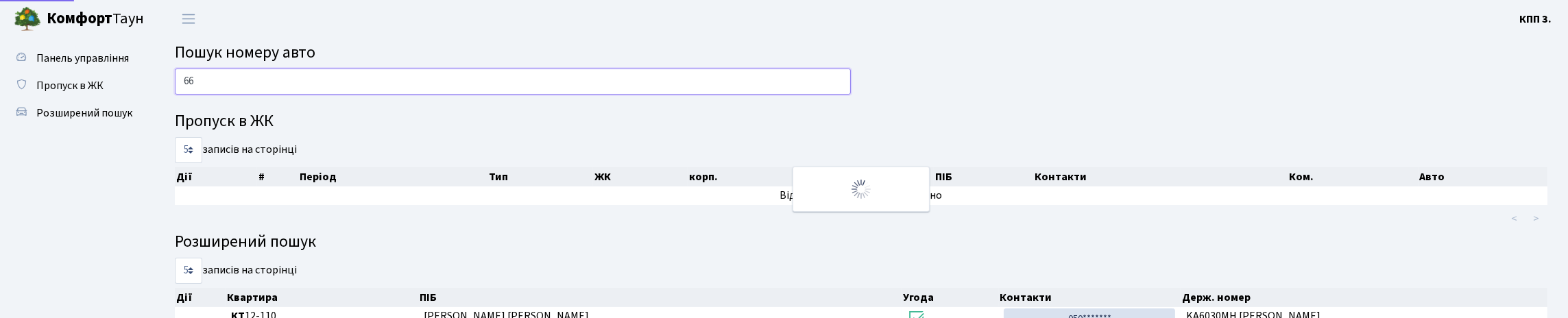
type input "6"
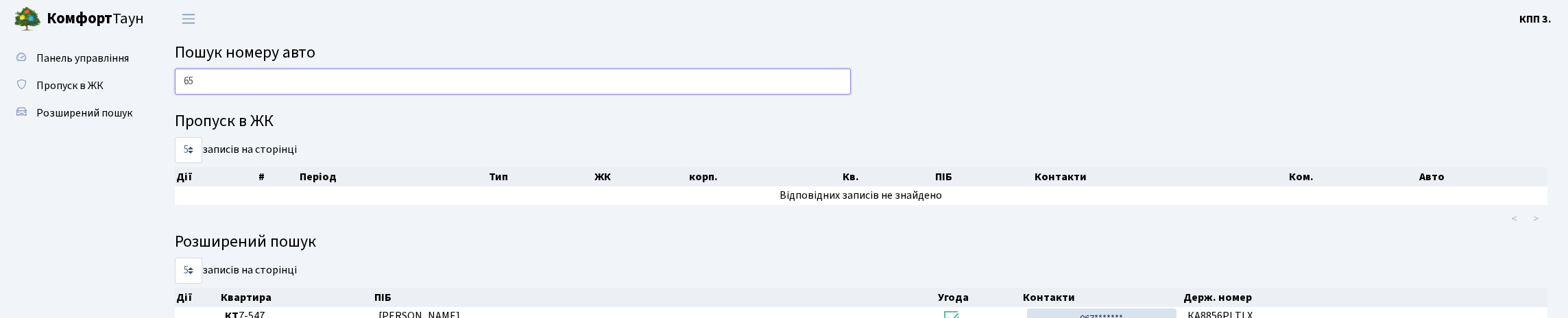
type input "6"
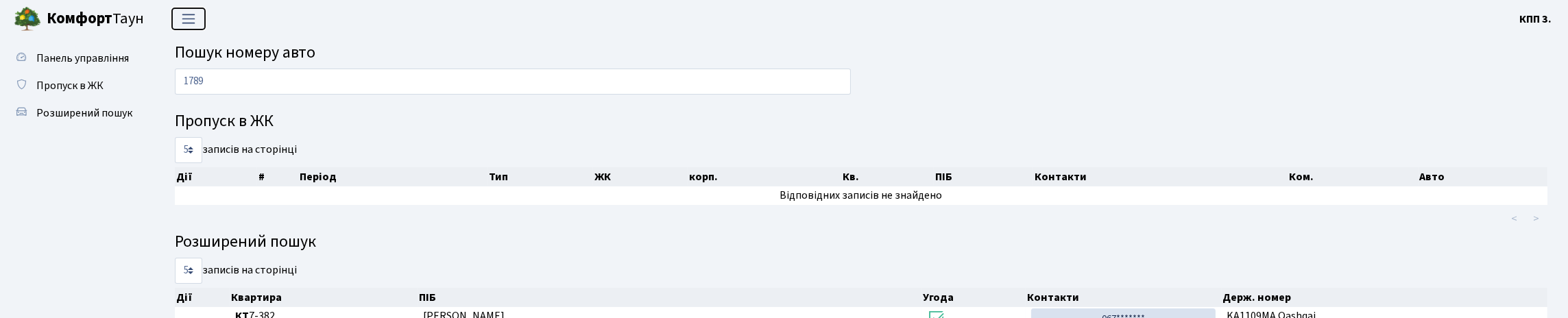
click at [189, 20] on span "Переключити навігацію" at bounding box center [188, 19] width 20 height 15
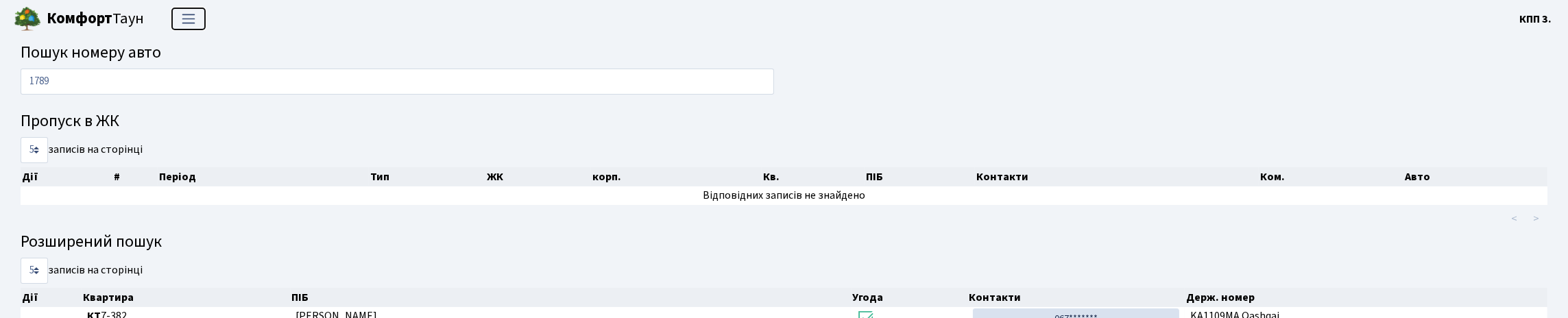
click at [182, 22] on span "Переключити навігацію" at bounding box center [188, 19] width 20 height 15
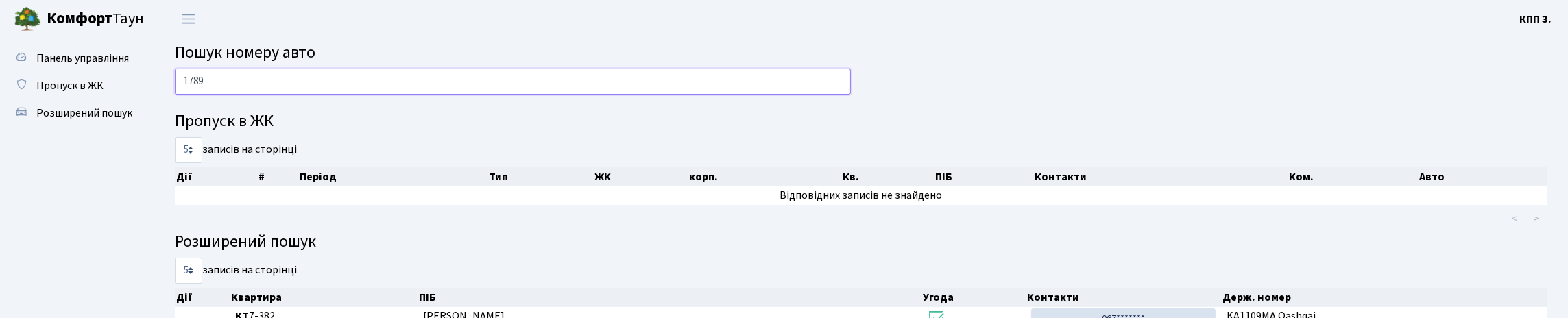
click at [216, 95] on input "1789" at bounding box center [513, 82] width 676 height 26
type input "1"
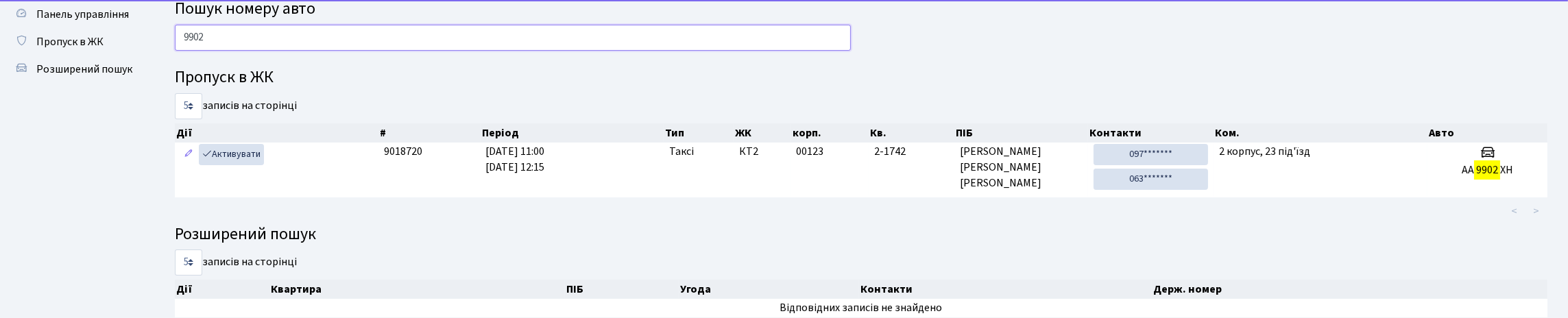
scroll to position [68, 0]
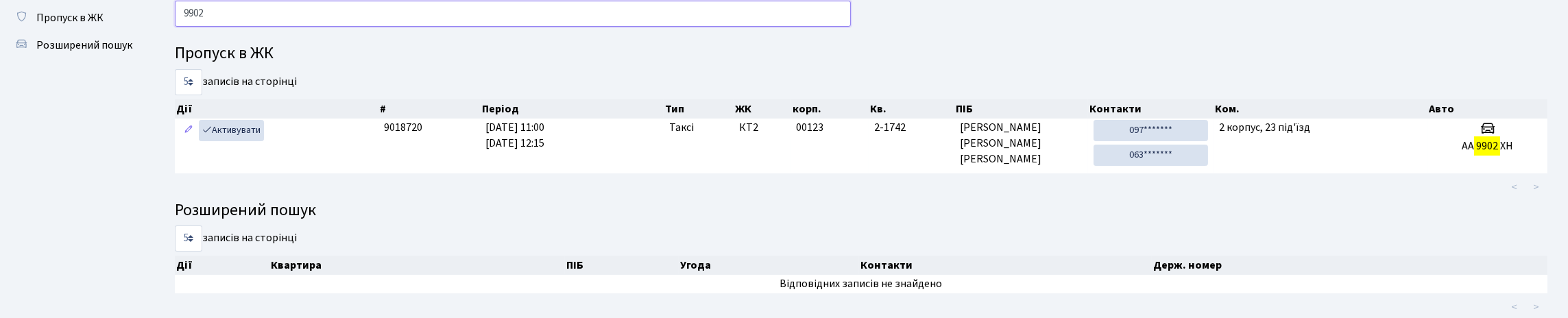
type input "9902"
click at [1420, 200] on ul "< >" at bounding box center [1151, 187] width 792 height 24
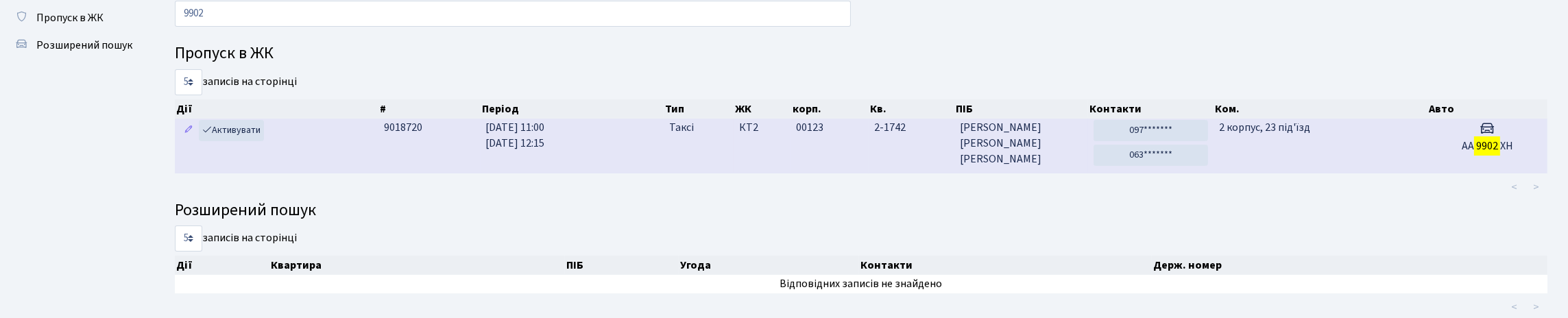
click at [1412, 173] on td "2 корпус, 23 під'їзд" at bounding box center [1321, 145] width 214 height 54
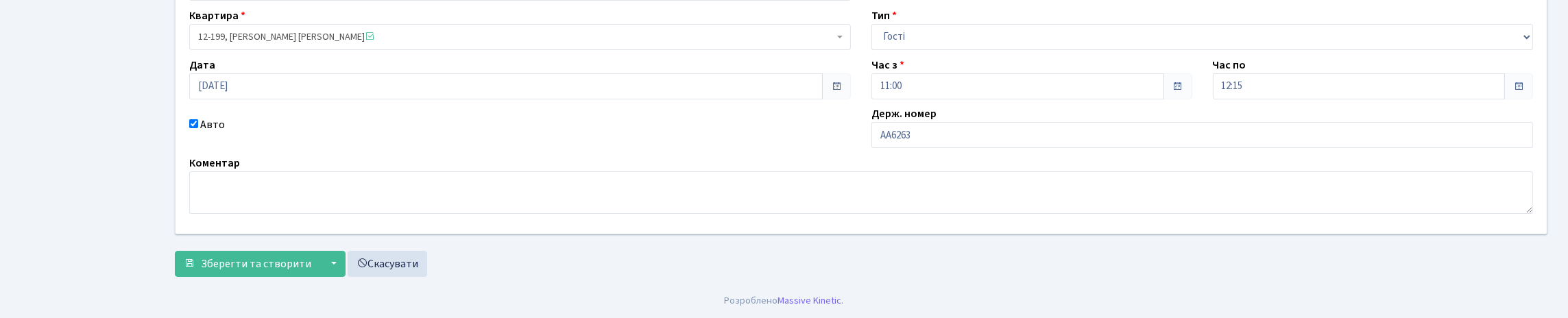
scroll to position [206, 0]
click at [994, 122] on input "АА6263" at bounding box center [1202, 135] width 662 height 26
type input "АА6263YD"
click at [310, 272] on span "Зберегти та створити" at bounding box center [256, 264] width 110 height 15
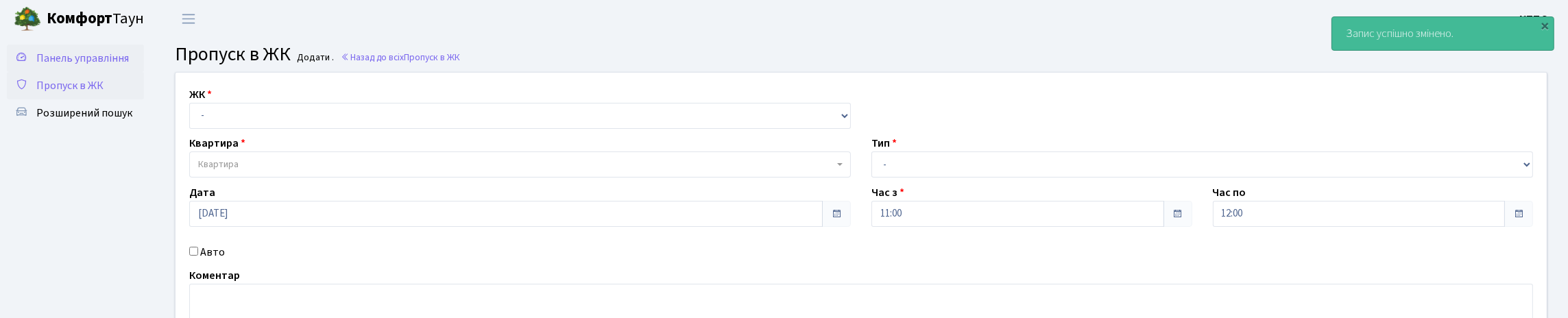
click at [117, 72] on link "Панель управління" at bounding box center [75, 58] width 137 height 28
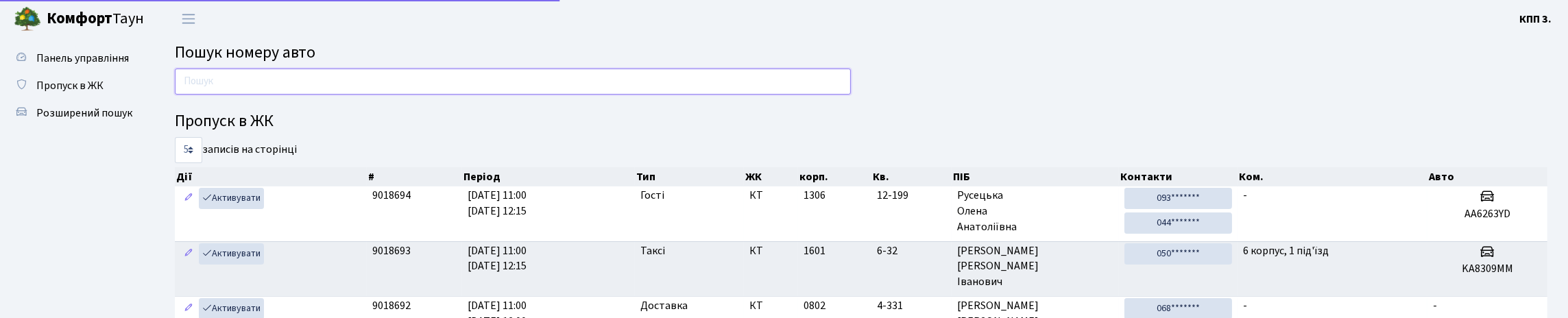
click at [258, 95] on input "text" at bounding box center [513, 82] width 676 height 26
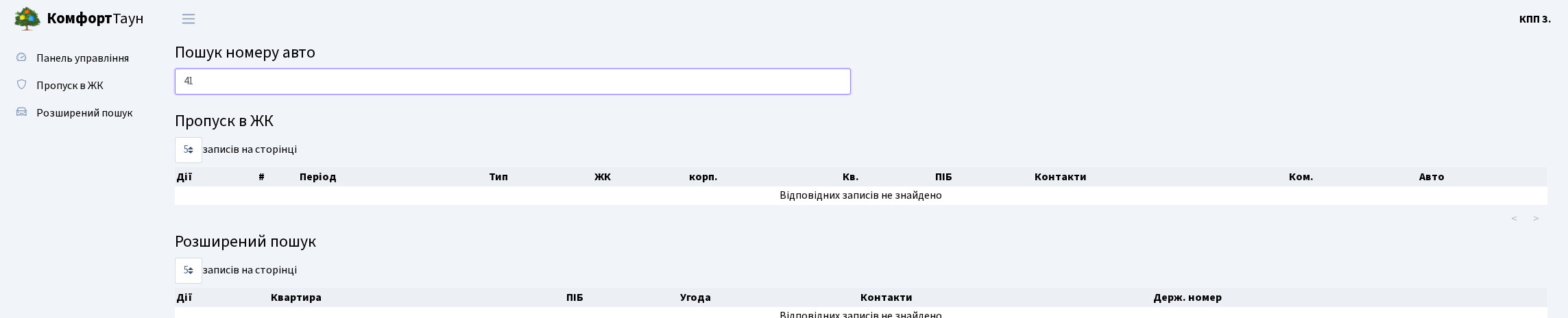
type input "4"
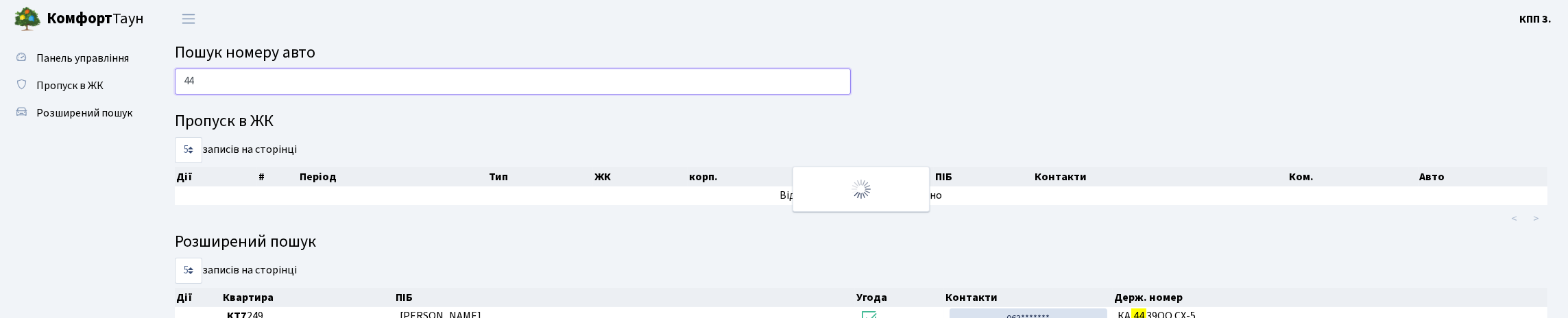
type input "4"
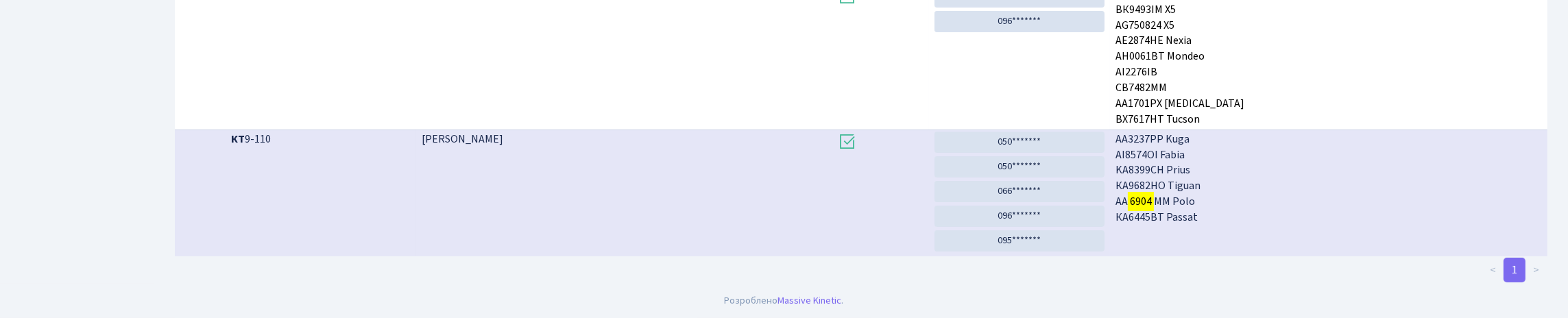
scroll to position [83, 0]
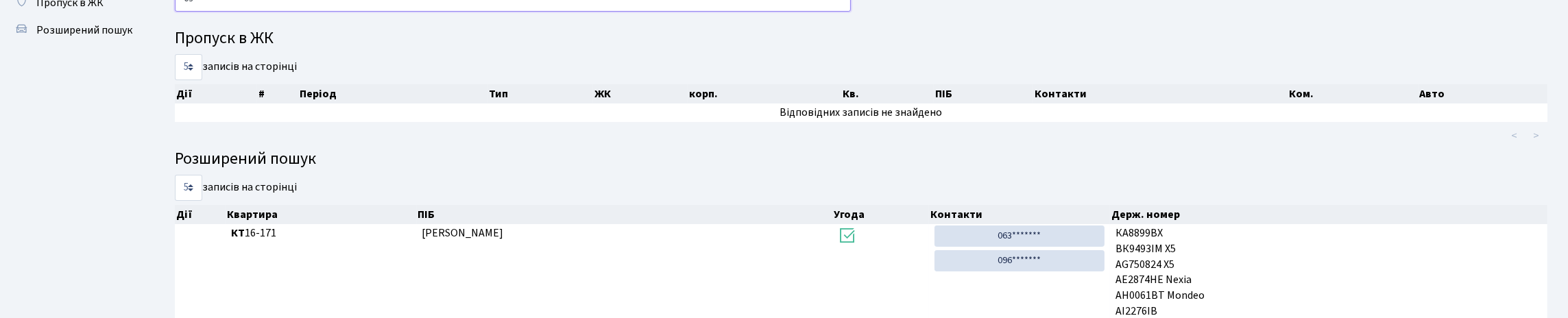
type input "6"
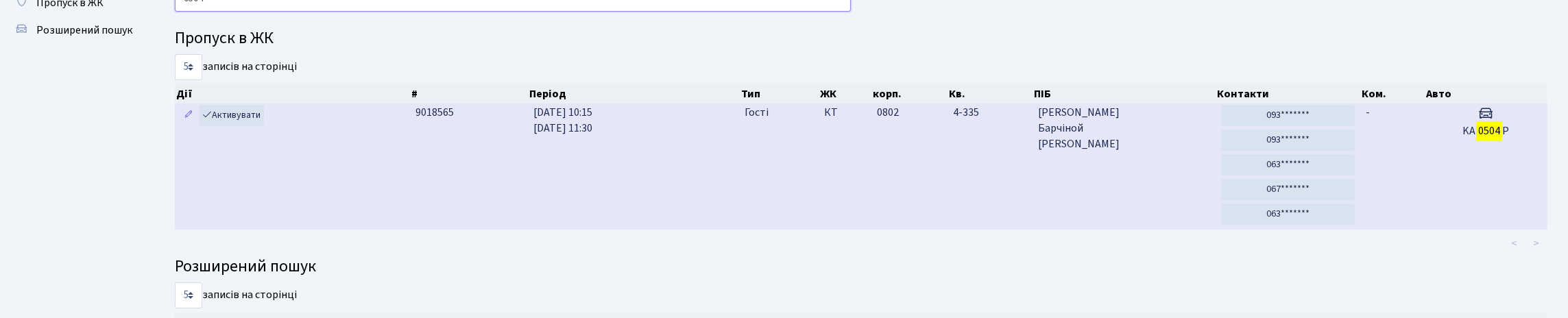
type input "0504"
click at [925, 183] on td "0802" at bounding box center [910, 167] width 77 height 127
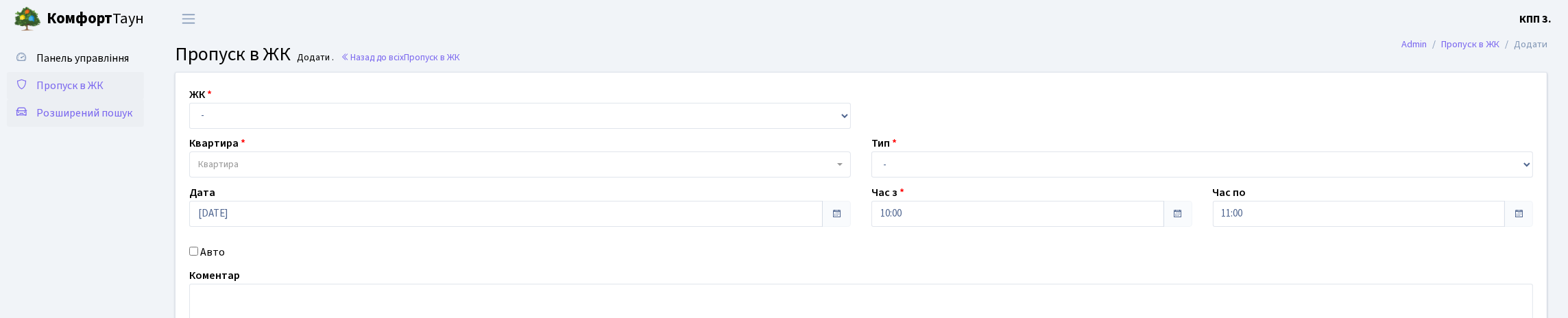
click at [89, 121] on span "Розширений пошук" at bounding box center [84, 113] width 96 height 15
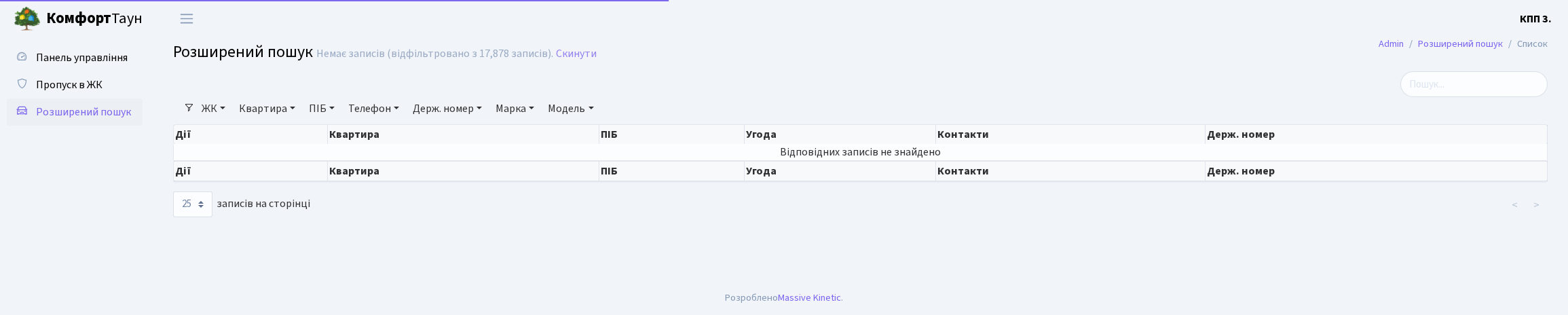
select select "25"
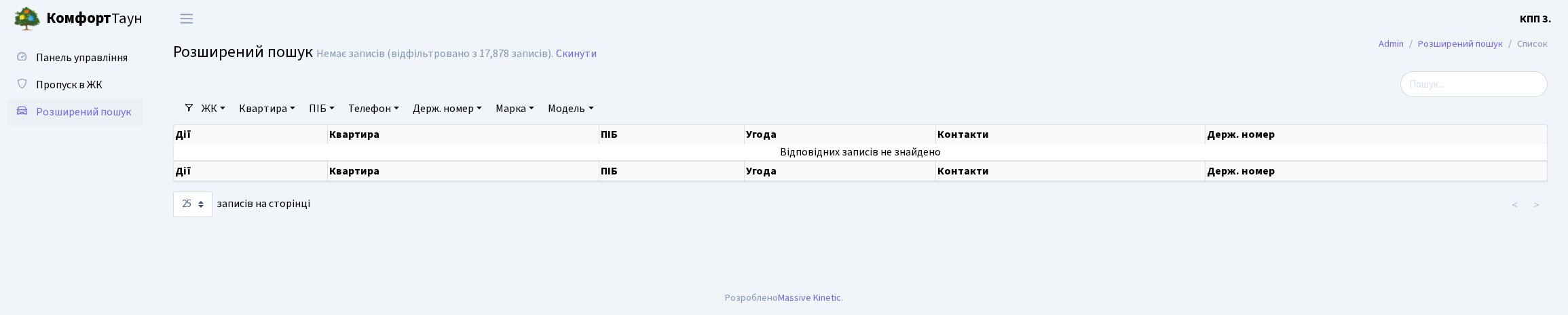
click at [296, 121] on link "Квартира" at bounding box center [267, 108] width 67 height 23
type input "5-485"
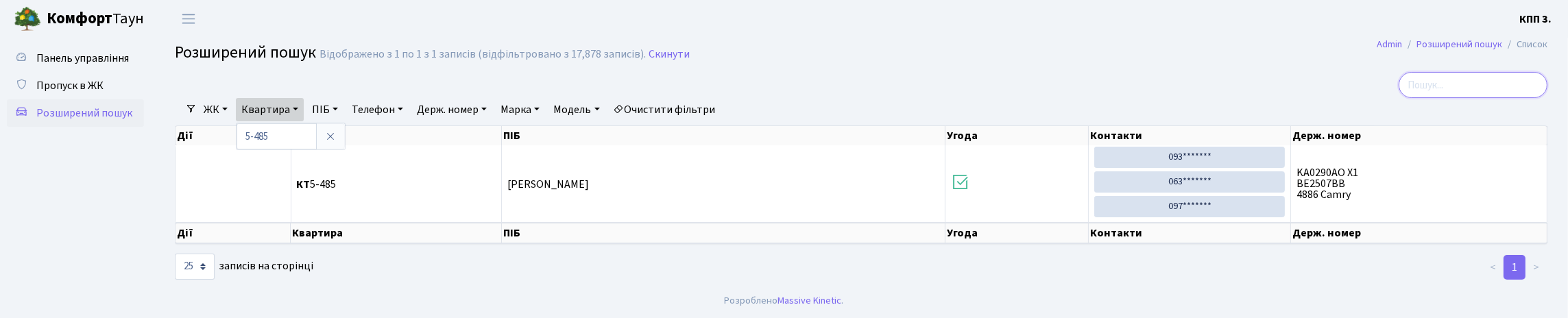
click at [1437, 98] on input "search" at bounding box center [1473, 85] width 149 height 26
click at [90, 93] on span "Пропуск в ЖК" at bounding box center [70, 85] width 67 height 15
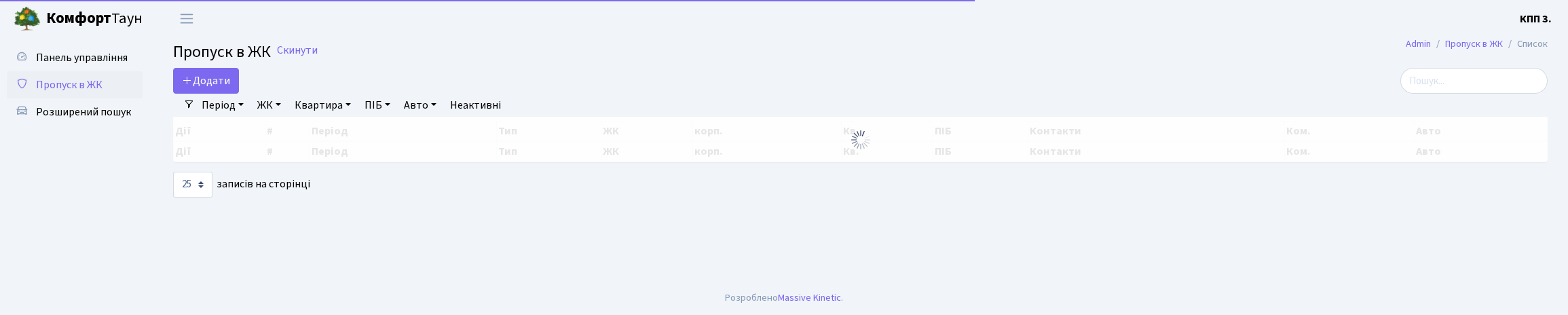
select select "25"
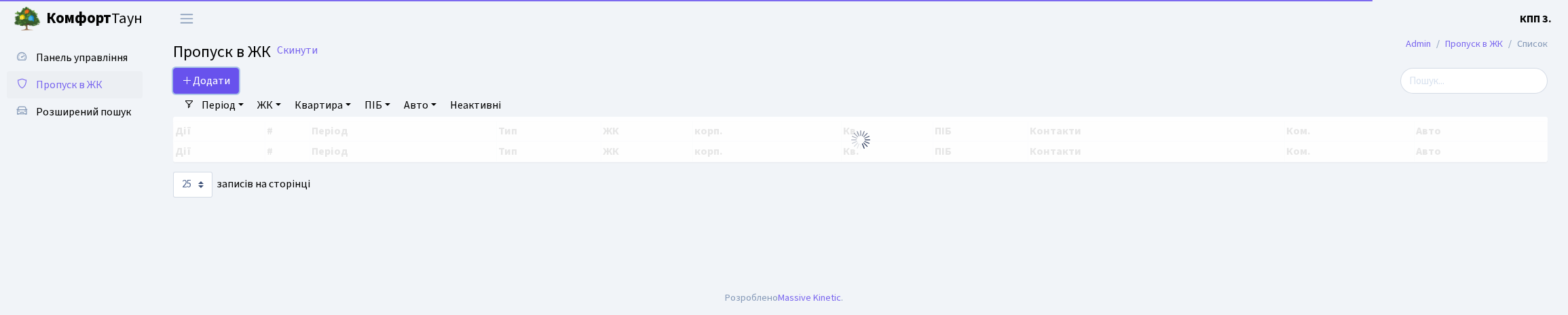
click at [230, 88] on span "Додати" at bounding box center [206, 80] width 48 height 15
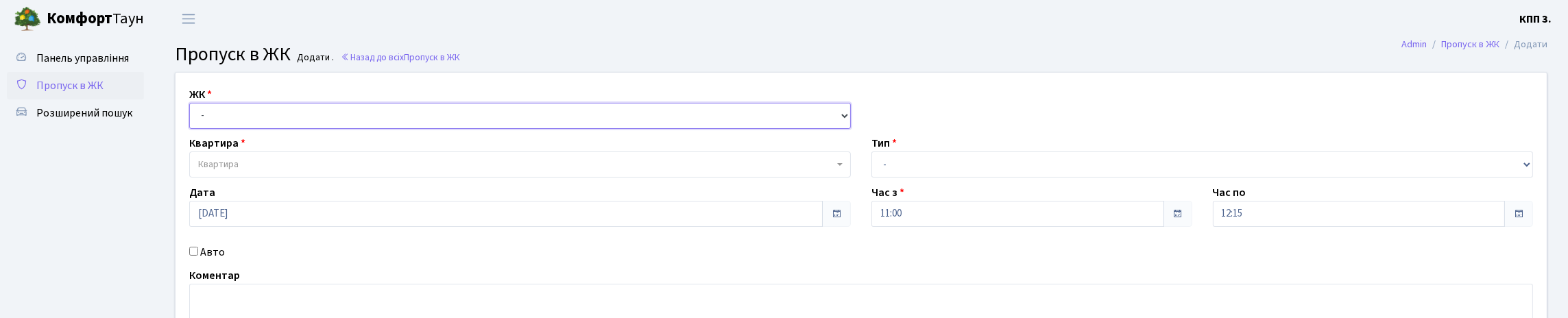
click at [438, 129] on select "- КТ, вул. Регенераторна, 4 КТ2, просп. [STREET_ADDRESS] [STREET_ADDRESS] [PERS…" at bounding box center [520, 116] width 662 height 26
select select "295"
click at [193, 118] on select "- КТ, вул. Регенераторна, 4 КТ2, просп. [STREET_ADDRESS] [STREET_ADDRESS] [PERS…" at bounding box center [520, 116] width 662 height 26
select select
click at [362, 171] on span "Квартира" at bounding box center [516, 165] width 636 height 14
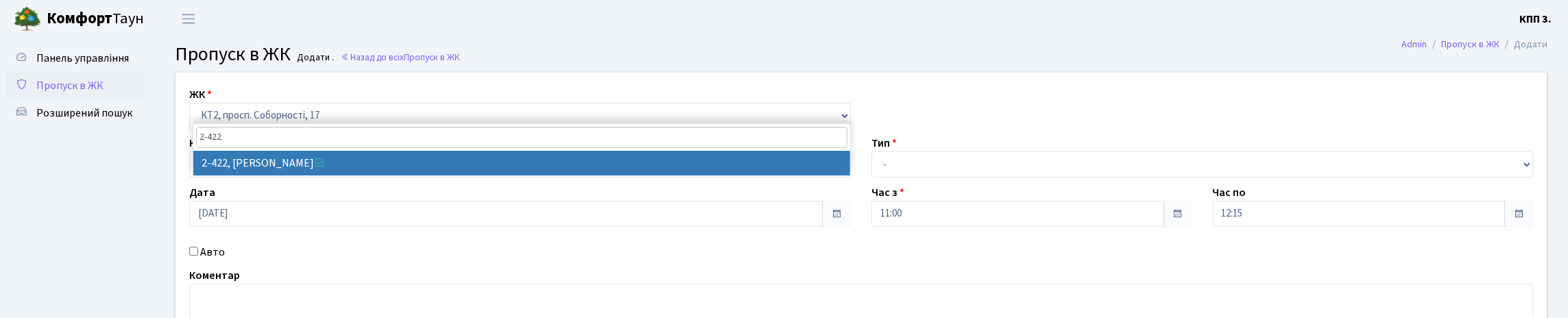
type input "2-422"
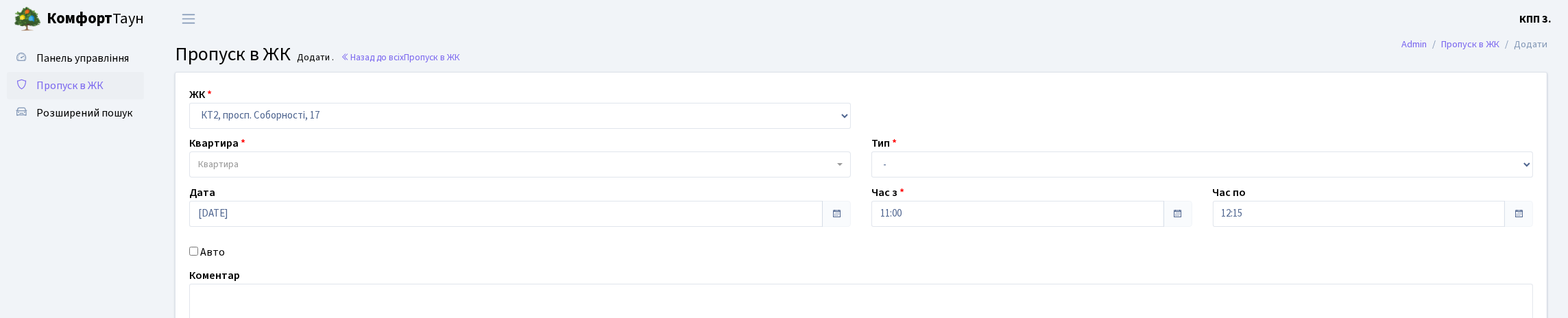
click at [68, 93] on span "Пропуск в ЖК" at bounding box center [70, 85] width 67 height 15
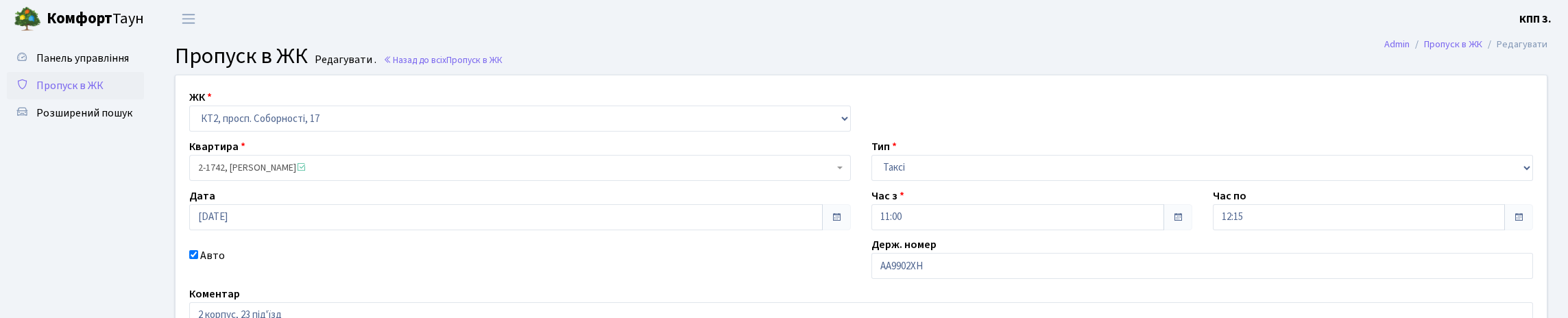
scroll to position [206, 0]
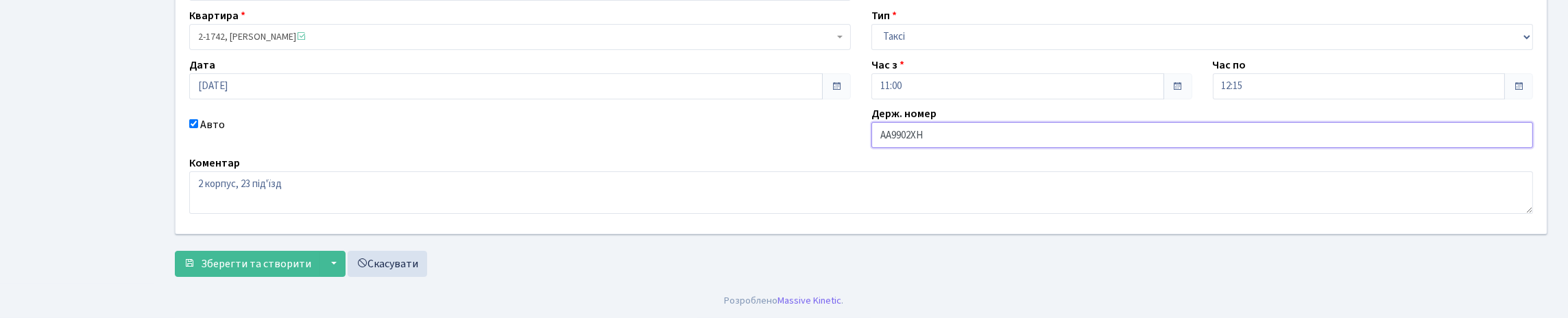
click at [987, 129] on input "АА9902ХН" at bounding box center [1202, 135] width 662 height 26
type input "АА9902ХМ"
click at [276, 269] on span "Зберегти та створити" at bounding box center [256, 264] width 110 height 15
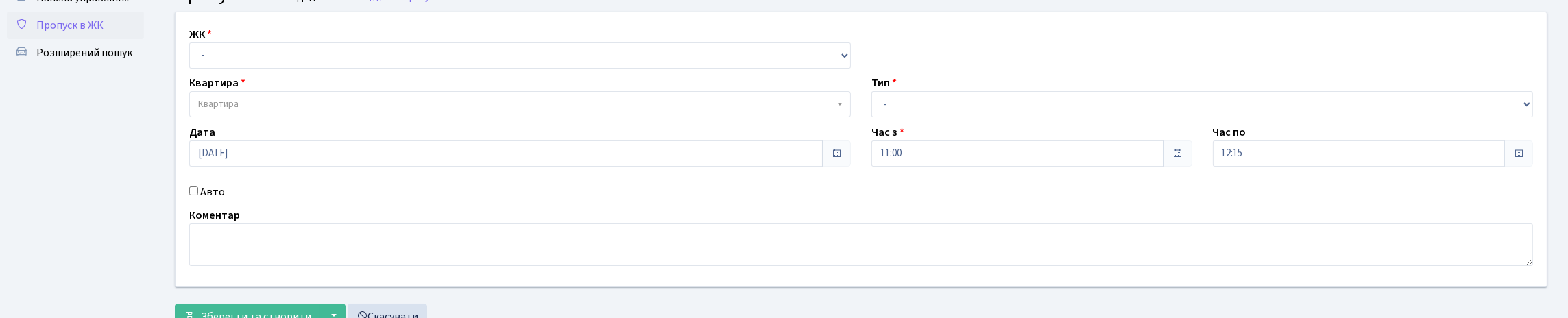
scroll to position [202, 0]
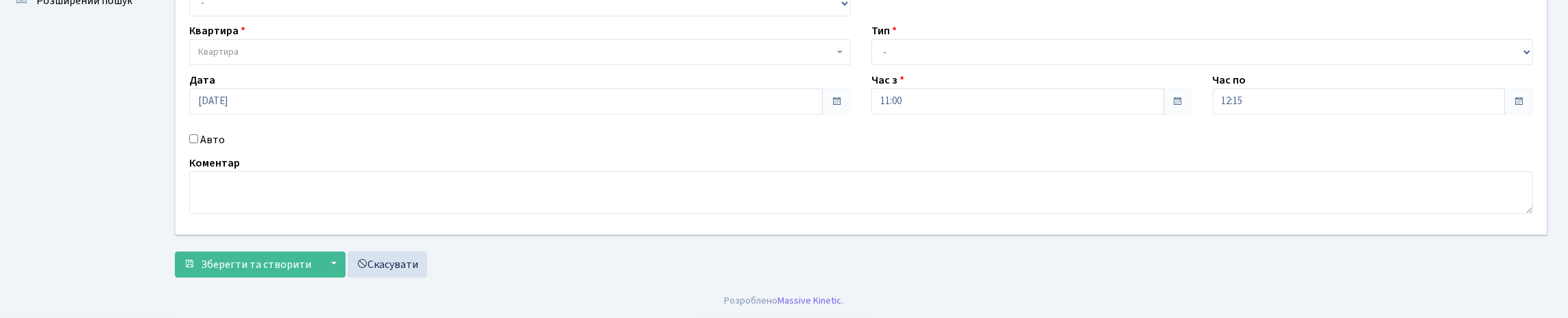
click at [197, 135] on input "Авто" at bounding box center [193, 139] width 9 height 9
checkbox input "true"
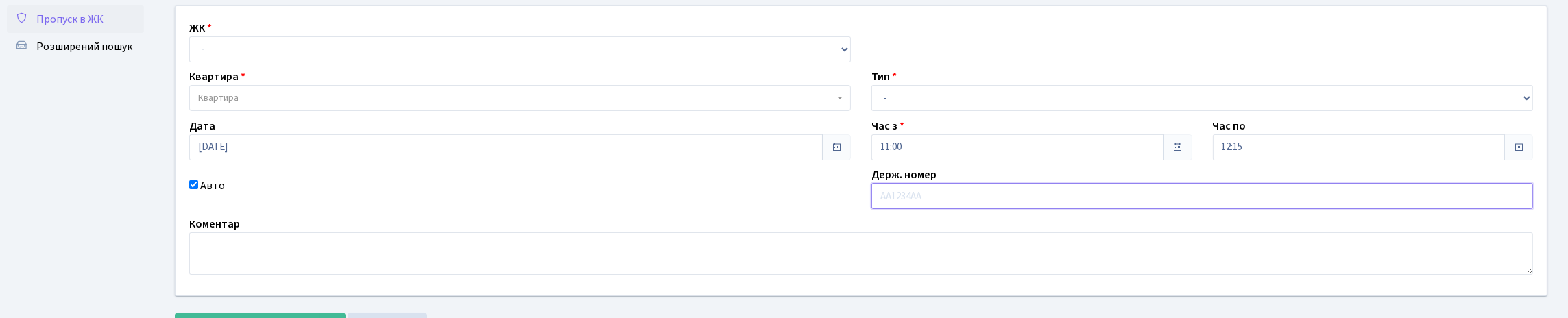
scroll to position [64, 0]
click at [247, 65] on select "- КТ, вул. Регенераторна, 4 КТ2, просп. [STREET_ADDRESS] [STREET_ADDRESS] [PERS…" at bounding box center [520, 52] width 662 height 26
select select "295"
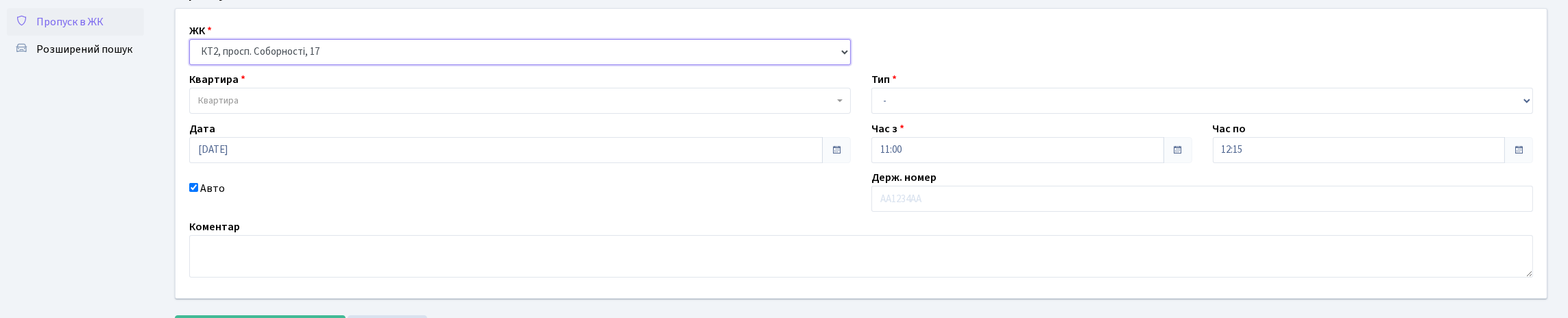
click at [193, 54] on select "- КТ, вул. Регенераторна, 4 КТ2, просп. [STREET_ADDRESS] [STREET_ADDRESS] [PERS…" at bounding box center [520, 52] width 662 height 26
select select
click at [251, 141] on body "Комфорт Таун КПП 3. Мій обліковий запис Вийти Панель управління Пропуск в ЖК Ро…" at bounding box center [784, 159] width 1568 height 446
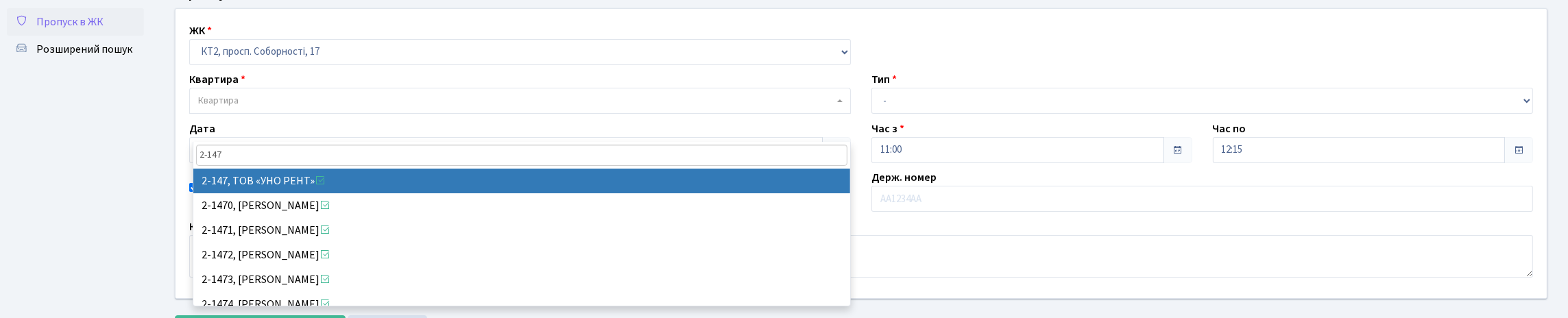
type input "2-147"
select select "15197"
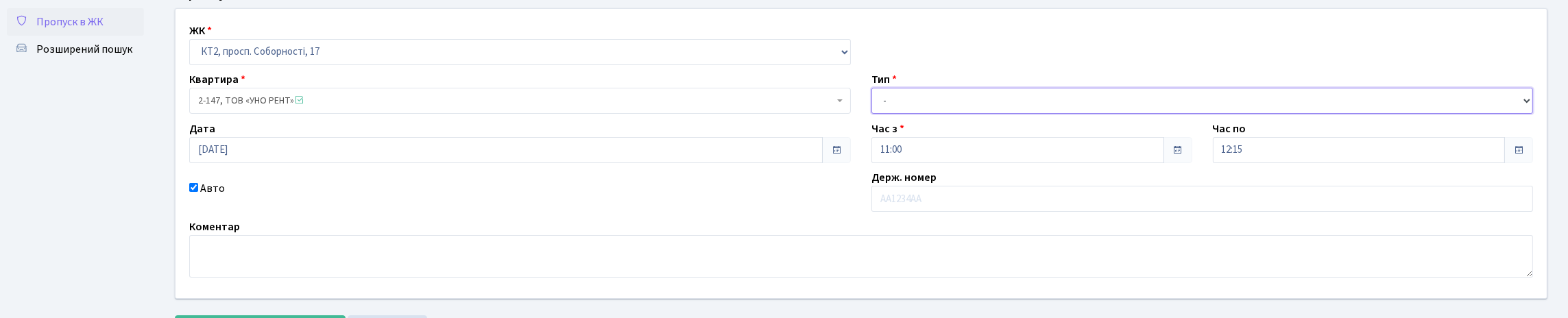
click at [910, 114] on select "- Доставка Таксі Гості Сервіс" at bounding box center [1202, 101] width 662 height 26
select select "3"
click at [872, 114] on select "- Доставка Таксі Гості Сервіс" at bounding box center [1202, 101] width 662 height 26
click at [896, 212] on input "text" at bounding box center [1202, 199] width 662 height 26
click at [896, 212] on input "ААВА" at bounding box center [1202, 199] width 662 height 26
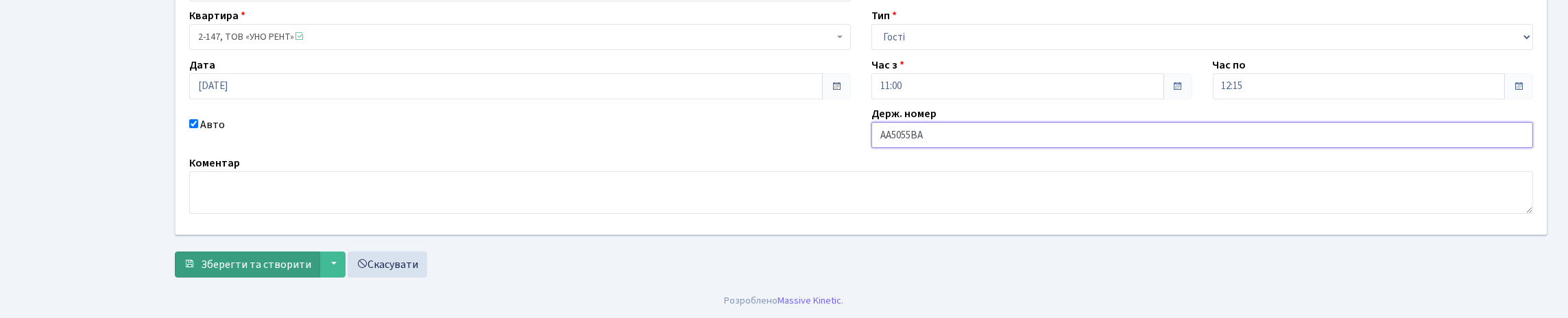
scroll to position [220, 0]
type input "АА5055ВА"
click at [258, 266] on span "Зберегти та створити" at bounding box center [256, 264] width 110 height 15
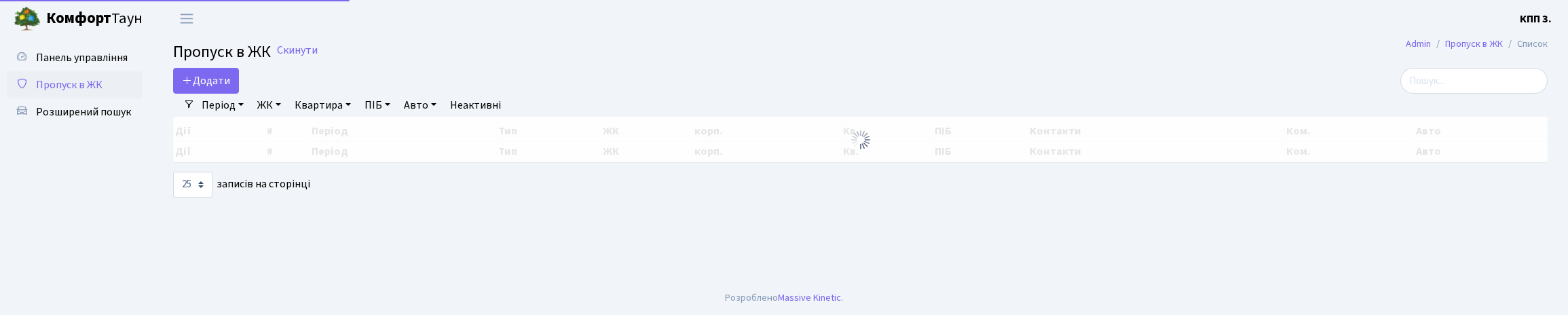
select select "25"
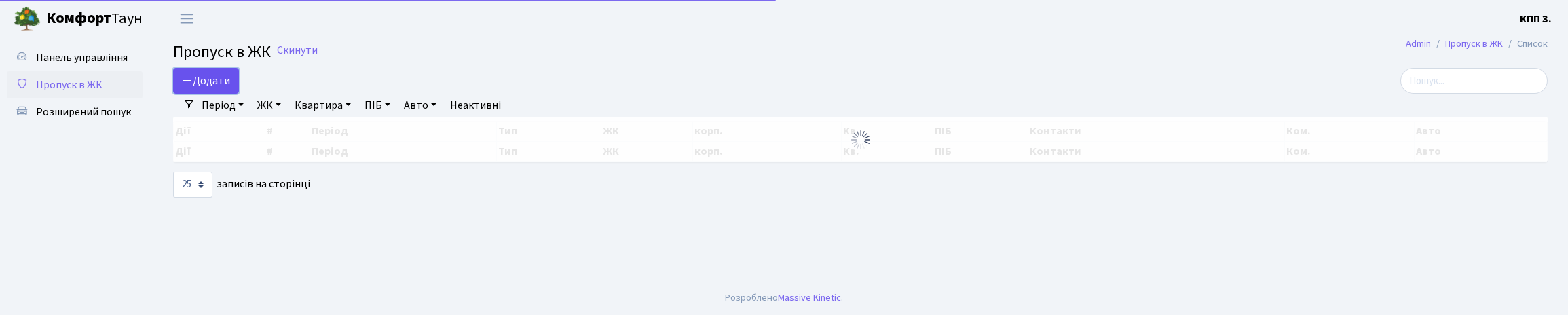
click at [230, 88] on span "Додати" at bounding box center [206, 80] width 48 height 15
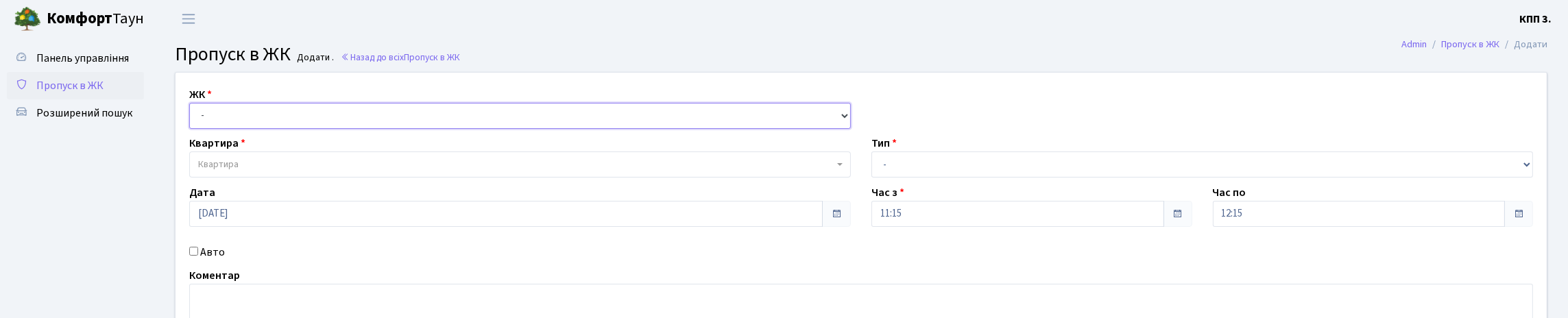
click at [334, 129] on select "- КТ, вул. Регенераторна, 4 КТ2, просп. [STREET_ADDRESS] [STREET_ADDRESS] [PERS…" at bounding box center [520, 116] width 662 height 26
select select "271"
click at [193, 118] on select "- КТ, вул. Регенераторна, 4 КТ2, просп. [STREET_ADDRESS] [STREET_ADDRESS] [PERS…" at bounding box center [520, 116] width 662 height 26
select select
click at [225, 171] on span "Квартира" at bounding box center [218, 165] width 41 height 14
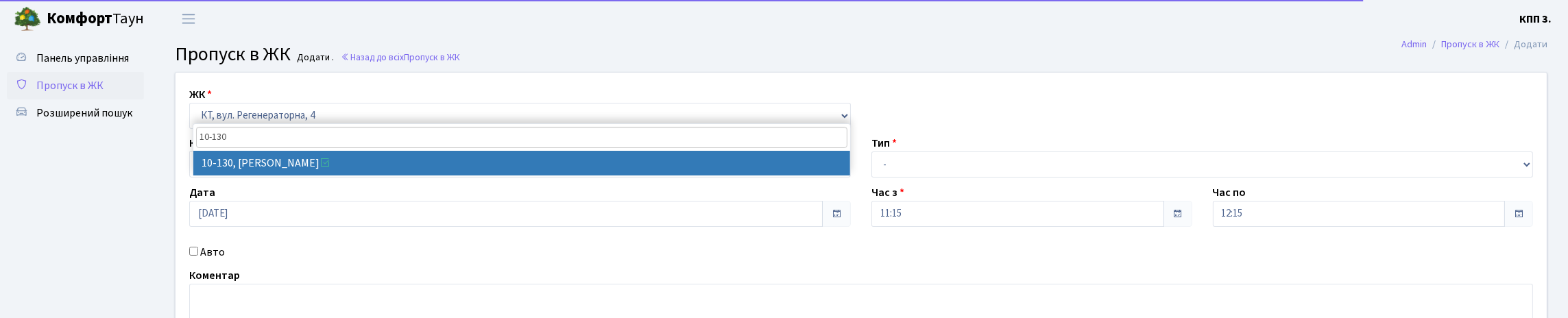
type input "10-130"
select select "6699"
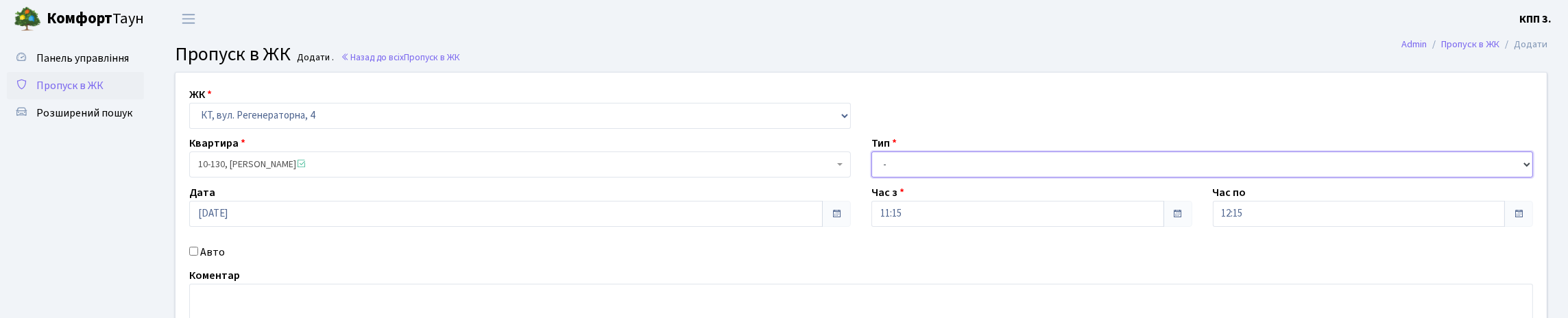
click at [896, 178] on select "- Доставка Таксі Гості Сервіс" at bounding box center [1202, 165] width 662 height 26
select select "1"
click at [872, 178] on select "- Доставка Таксі Гості Сервіс" at bounding box center [1202, 165] width 662 height 26
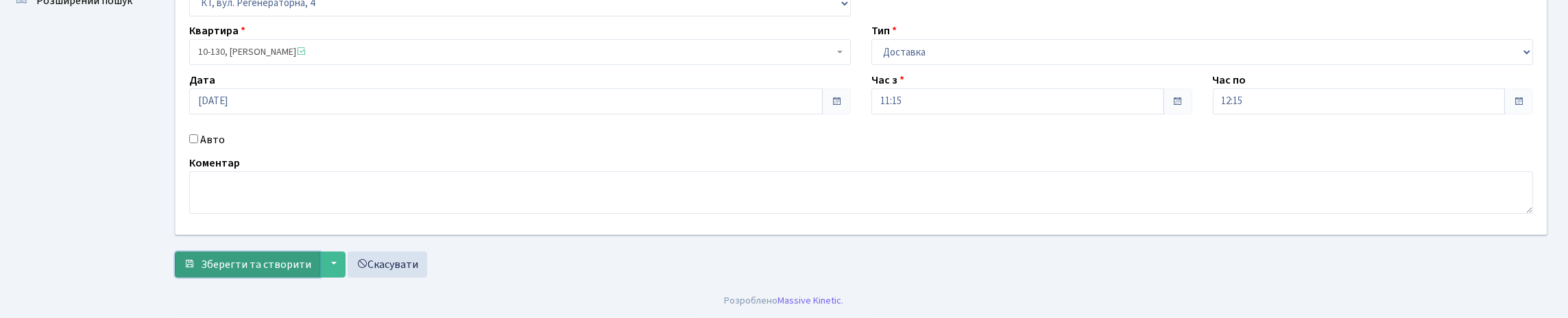
click at [298, 268] on span "Зберегти та створити" at bounding box center [256, 264] width 110 height 15
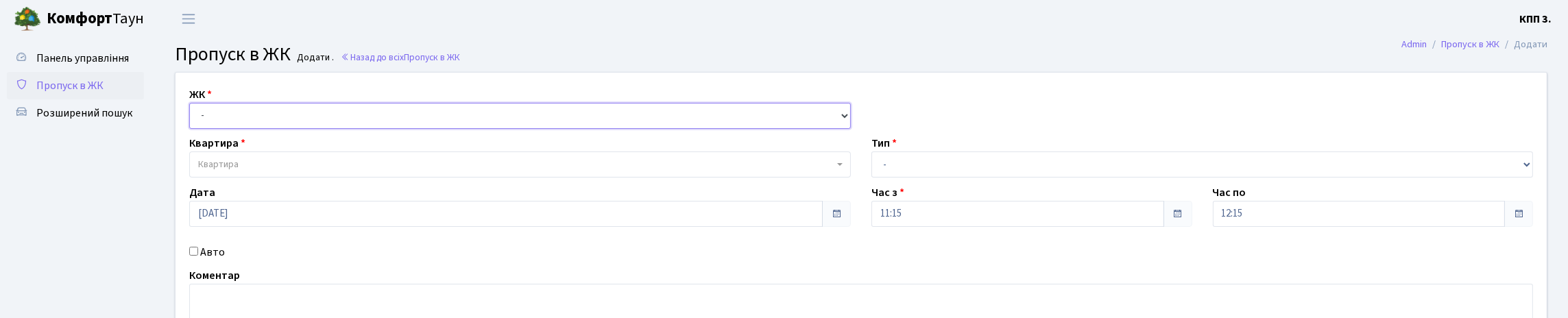
click at [236, 129] on select "- КТ, вул. Регенераторна, 4 КТ2, просп. [STREET_ADDRESS] [STREET_ADDRESS] [PERS…" at bounding box center [520, 116] width 662 height 26
select select "271"
click at [193, 118] on select "- КТ, вул. Регенераторна, 4 КТ2, просп. [STREET_ADDRESS] [STREET_ADDRESS] [PERS…" at bounding box center [520, 116] width 662 height 26
select select
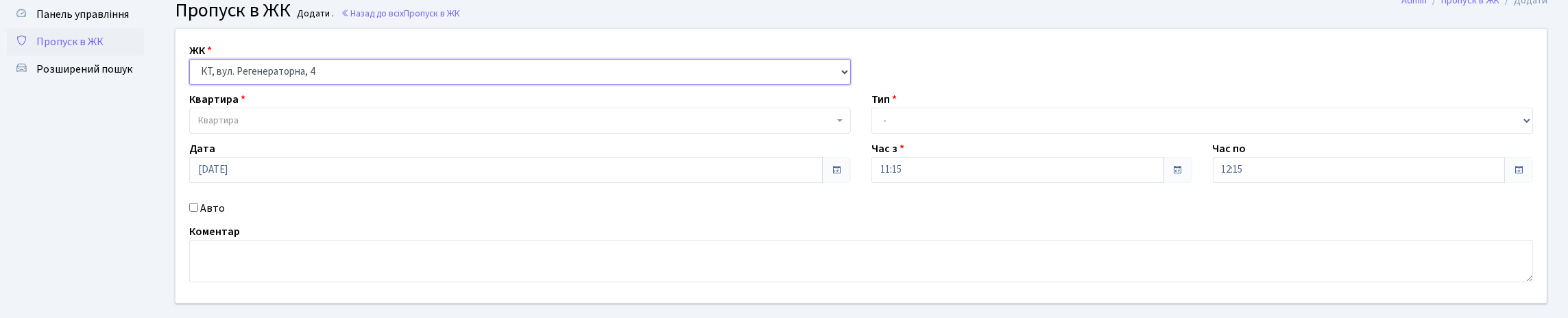
scroll to position [68, 0]
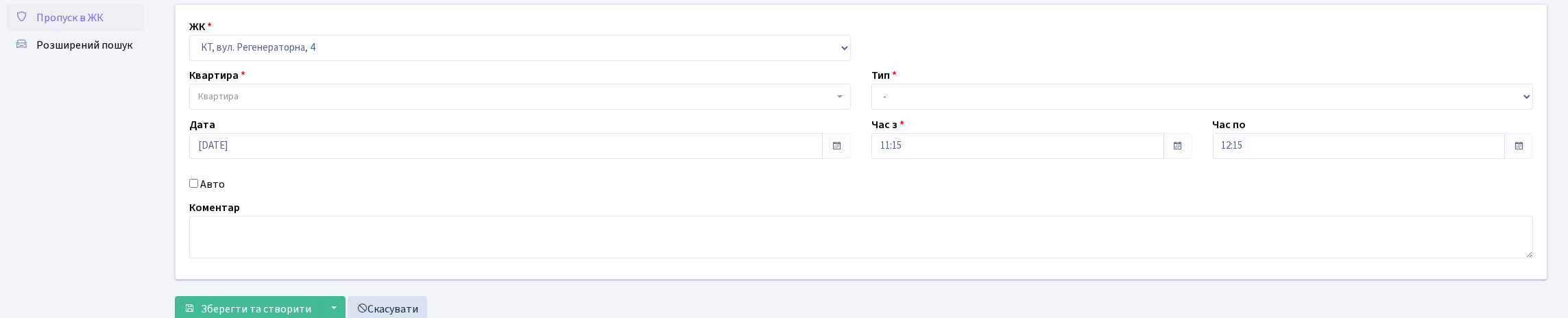
click at [196, 188] on input "Авто" at bounding box center [193, 183] width 9 height 9
checkbox input "true"
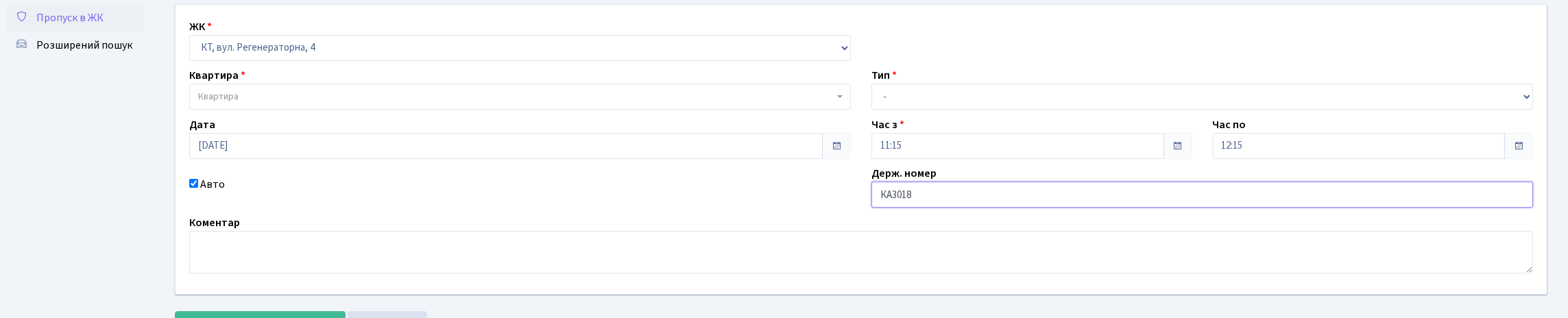
type input "КА3018КН"
drag, startPoint x: 912, startPoint y: 122, endPoint x: 915, endPoint y: 143, distance: 21.2
click at [912, 110] on select "- Доставка Таксі Гості Сервіс" at bounding box center [1202, 97] width 662 height 26
select select "3"
click at [872, 110] on select "- Доставка Таксі Гості Сервіс" at bounding box center [1202, 97] width 662 height 26
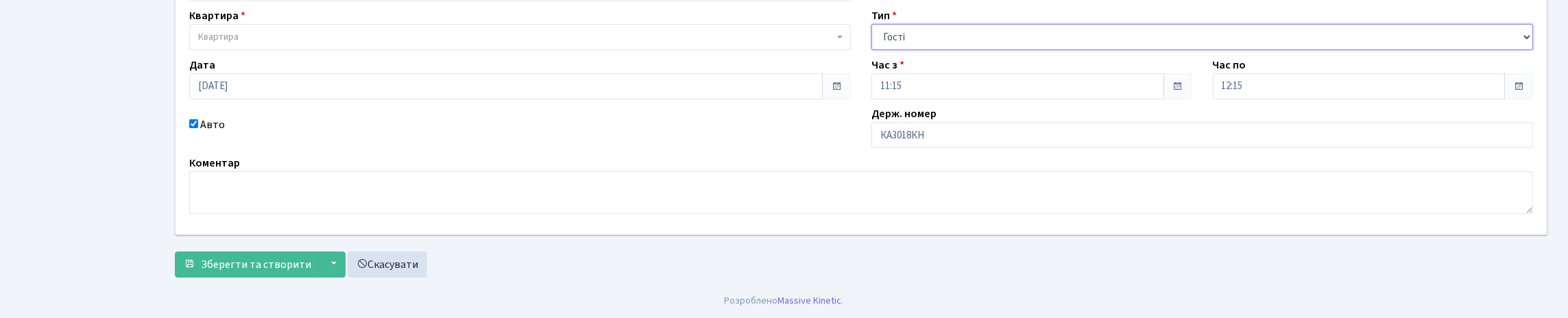
scroll to position [83, 0]
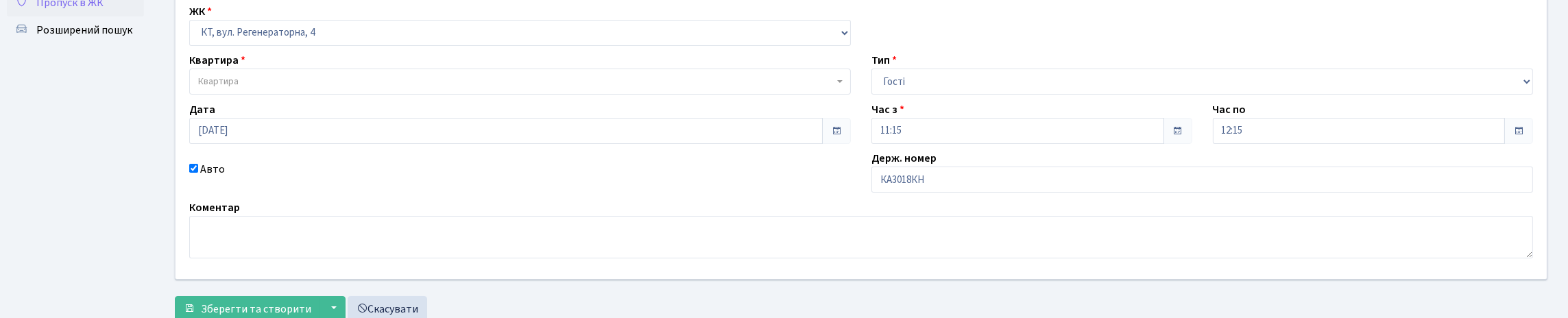
click at [362, 88] on span "Квартира" at bounding box center [516, 81] width 636 height 14
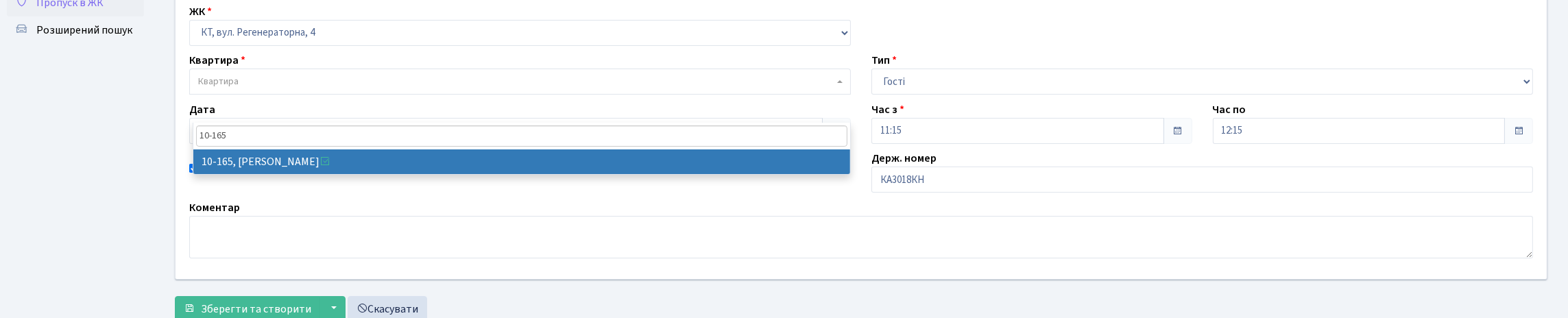
type input "10-165"
select select "6734"
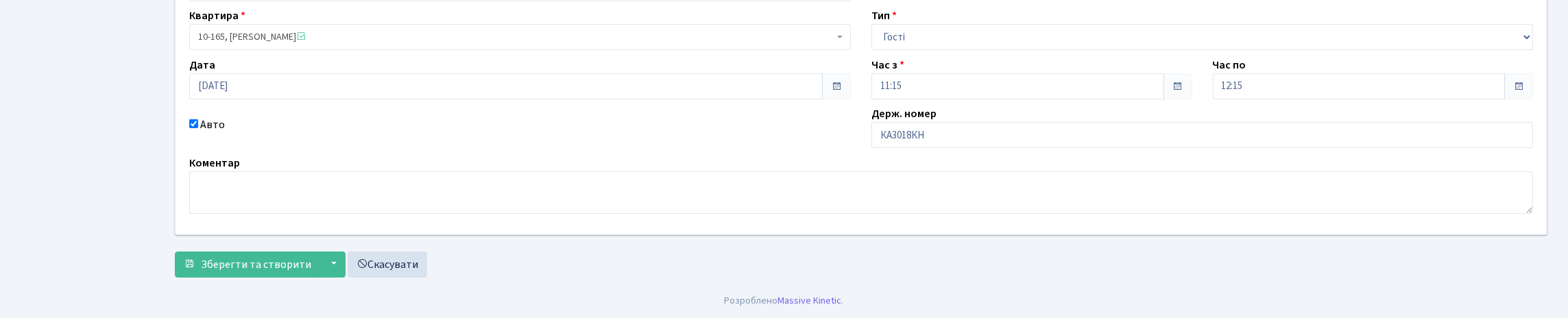
scroll to position [220, 0]
click at [302, 251] on button "Зберегти та створити" at bounding box center [247, 264] width 145 height 26
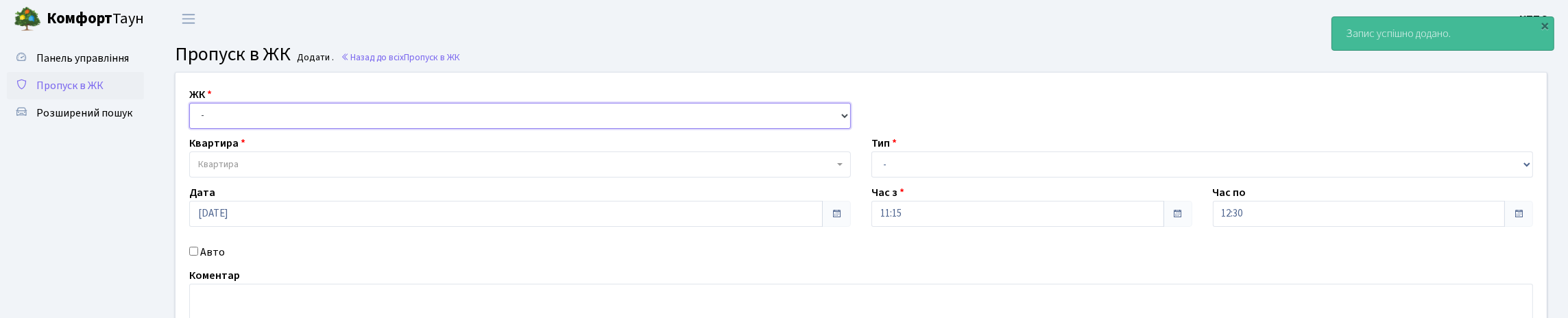
click at [281, 129] on select "- КТ, вул. Регенераторна, 4 КТ2, просп. [STREET_ADDRESS] [STREET_ADDRESS] [PERS…" at bounding box center [520, 116] width 662 height 26
select select "271"
click at [193, 118] on select "- КТ, вул. Регенераторна, 4 КТ2, просп. [STREET_ADDRESS] [STREET_ADDRESS] [PERS…" at bounding box center [520, 116] width 662 height 26
select select
click at [304, 171] on span "Квартира" at bounding box center [516, 165] width 636 height 14
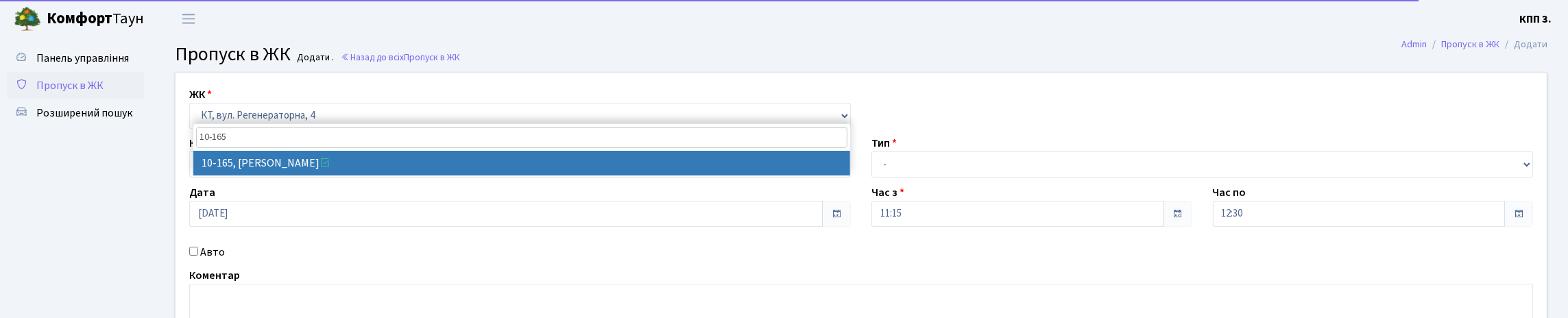
type input "10-165"
drag, startPoint x: 282, startPoint y: 161, endPoint x: 534, endPoint y: 206, distance: 256.0
select select "6734"
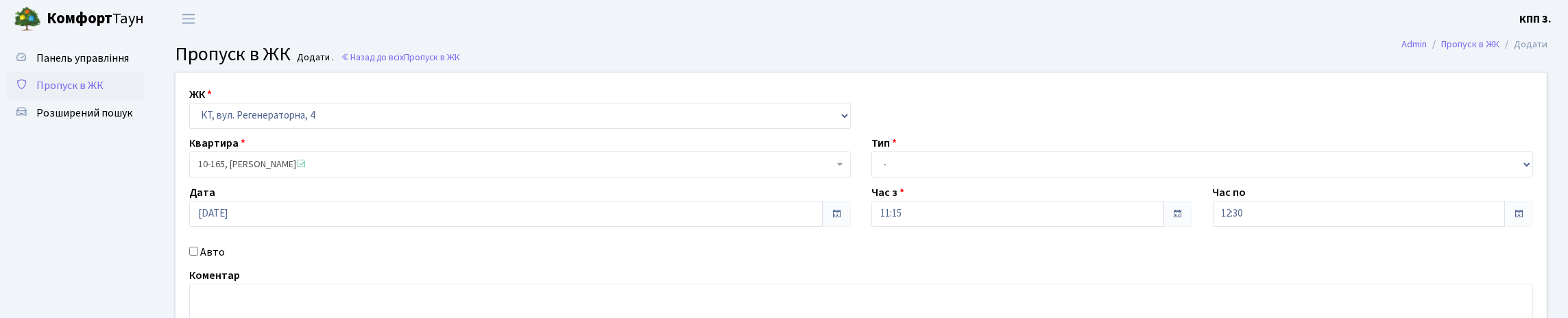
click at [966, 174] on div "Тип - Доставка Таксі Гості Сервіс" at bounding box center [1202, 157] width 683 height 42
click at [966, 178] on select "- Доставка Таксі Гості Сервіс" at bounding box center [1202, 165] width 662 height 26
select select "3"
click at [872, 178] on select "- Доставка Таксі Гості Сервіс" at bounding box center [1202, 165] width 662 height 26
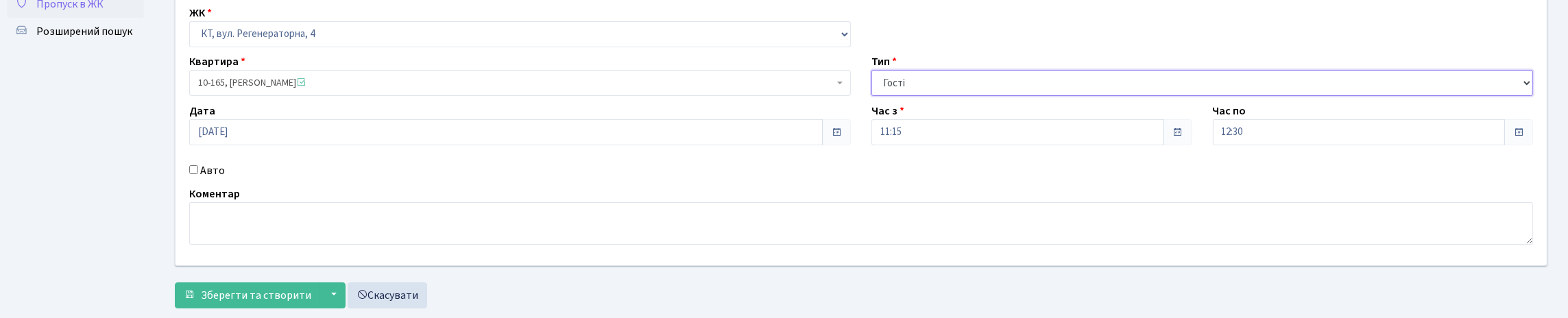
scroll to position [202, 0]
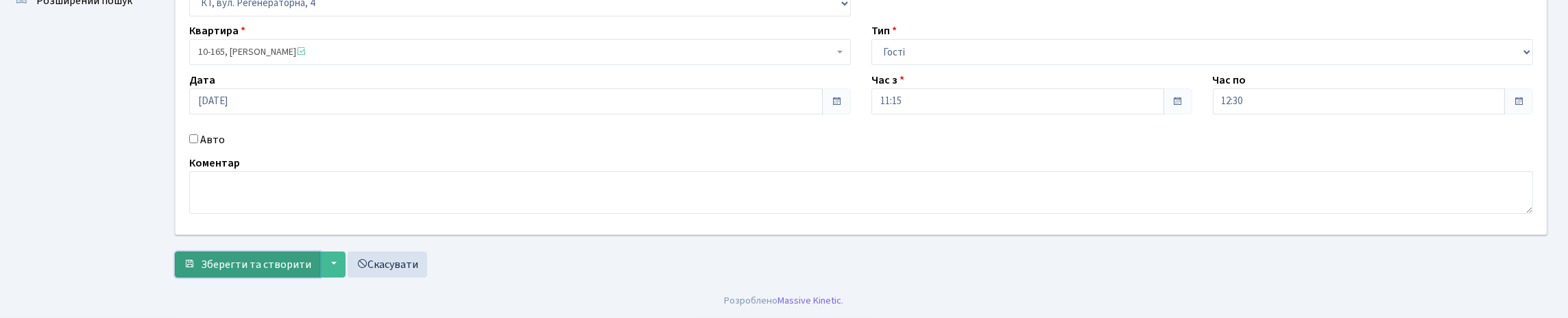
click at [254, 260] on span "Зберегти та створити" at bounding box center [256, 264] width 110 height 15
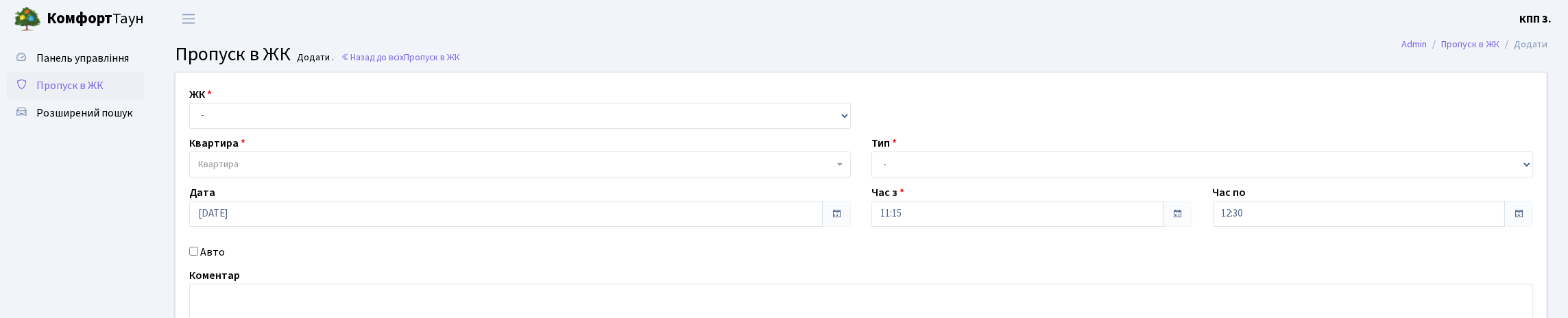
click at [104, 93] on span "Пропуск в ЖК" at bounding box center [70, 85] width 67 height 15
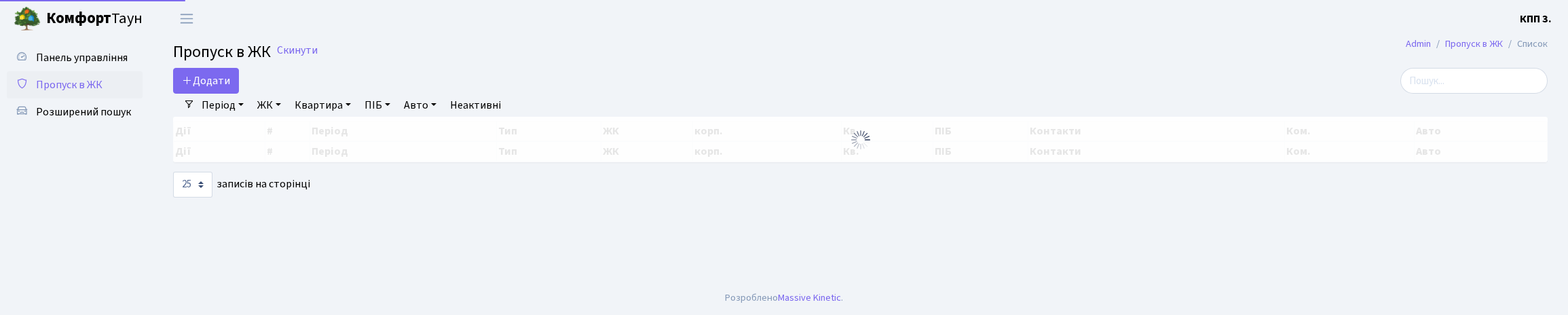
select select "25"
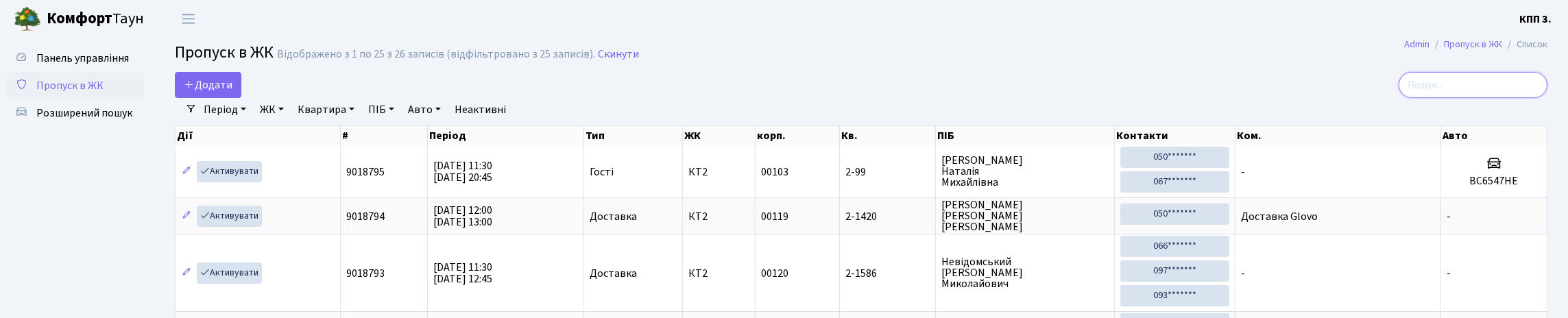
click at [1430, 98] on input "search" at bounding box center [1473, 85] width 149 height 26
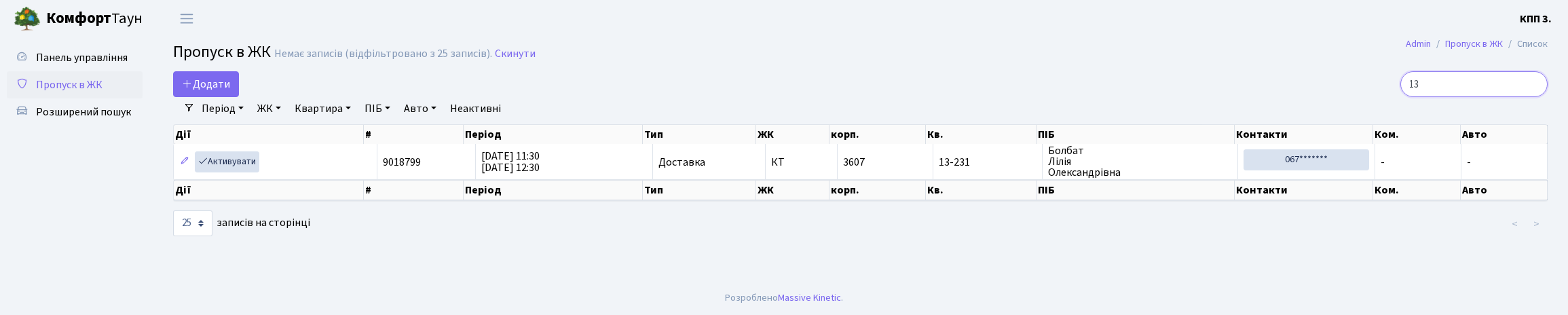
type input "1"
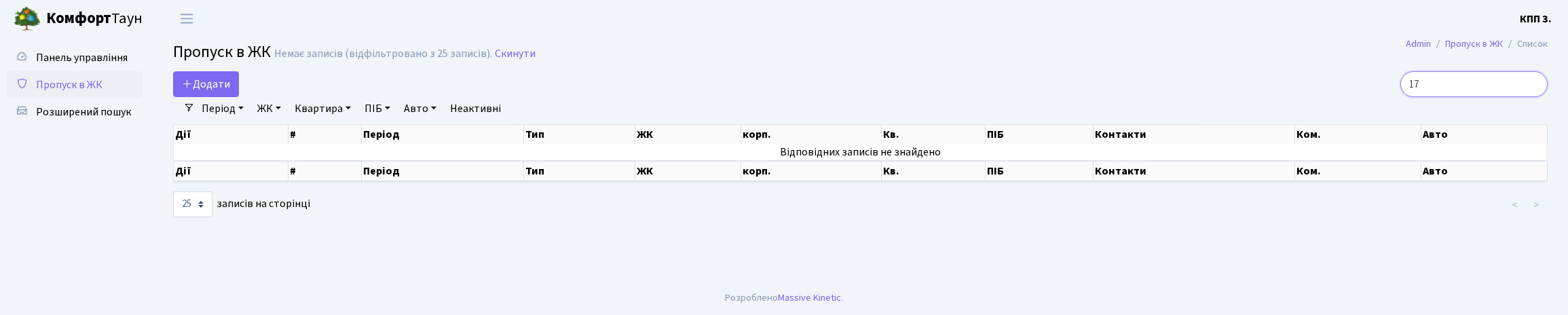
type input "1"
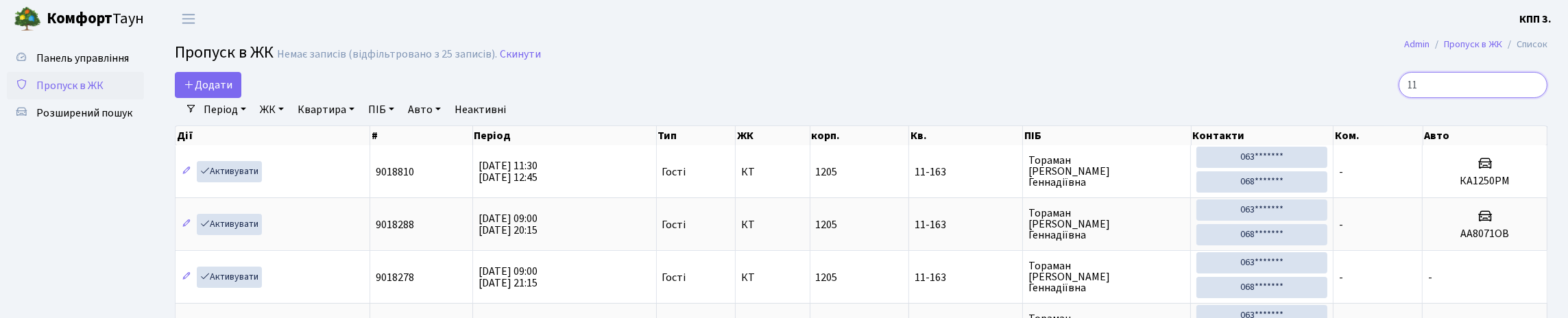
type input "1"
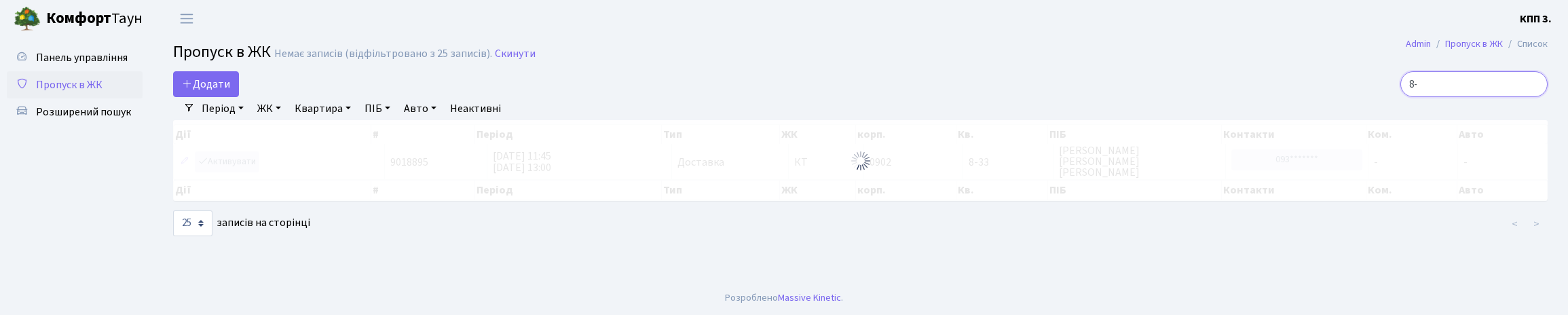
type input "8"
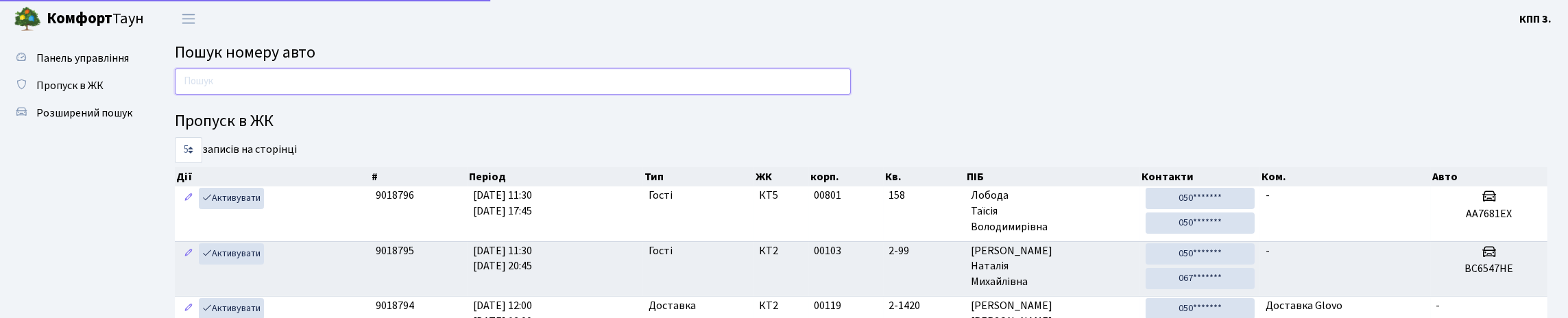
click at [293, 95] on input "text" at bounding box center [513, 82] width 676 height 26
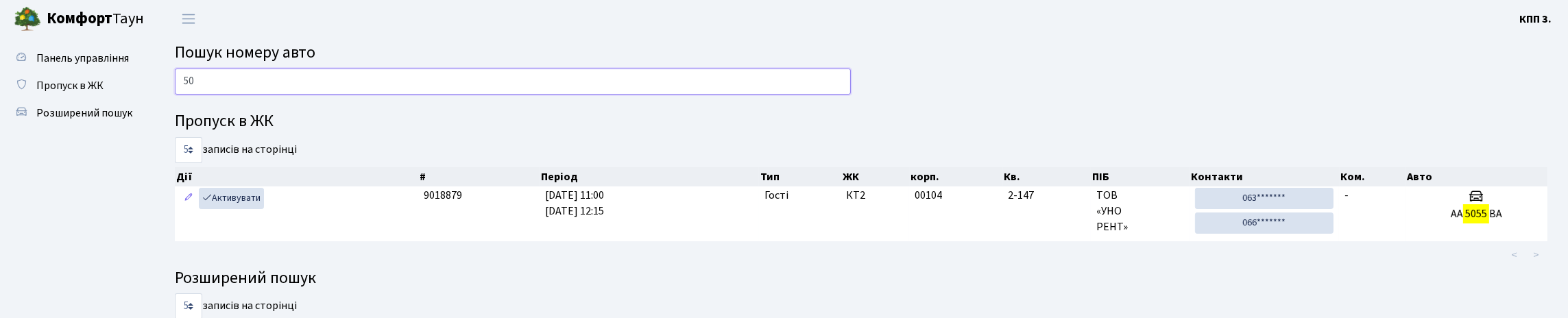
type input "5"
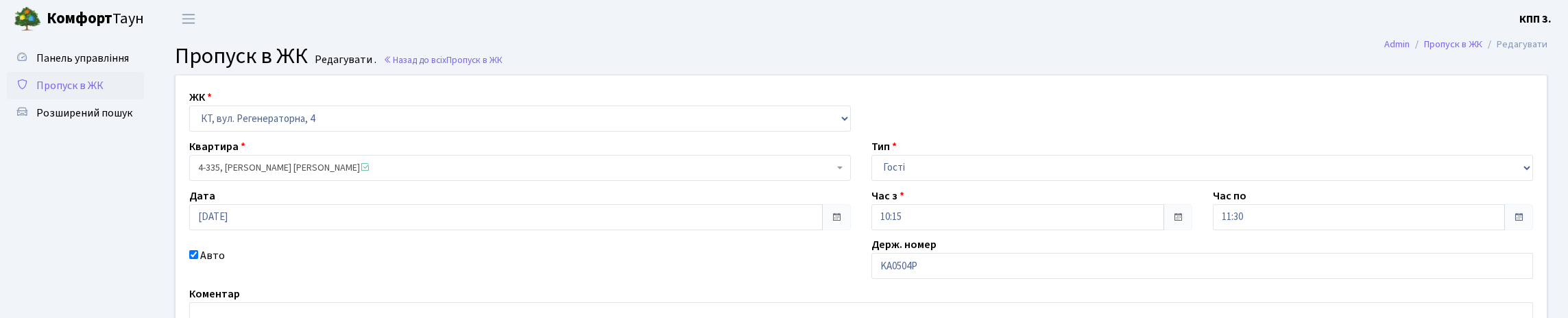
scroll to position [137, 0]
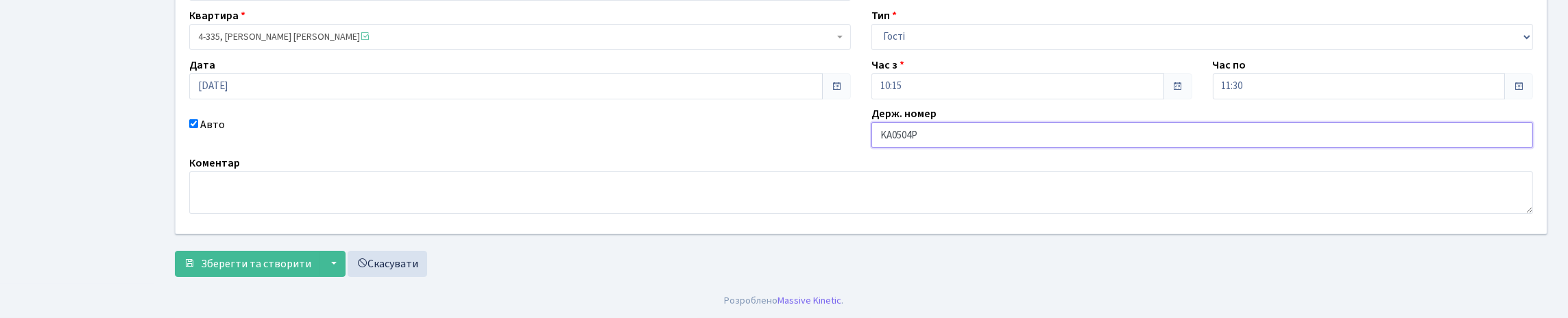
click at [940, 148] on input "KА0504Р" at bounding box center [1202, 135] width 662 height 26
type input "KА0504РВ"
click at [221, 263] on span "Зберегти та створити" at bounding box center [256, 264] width 110 height 15
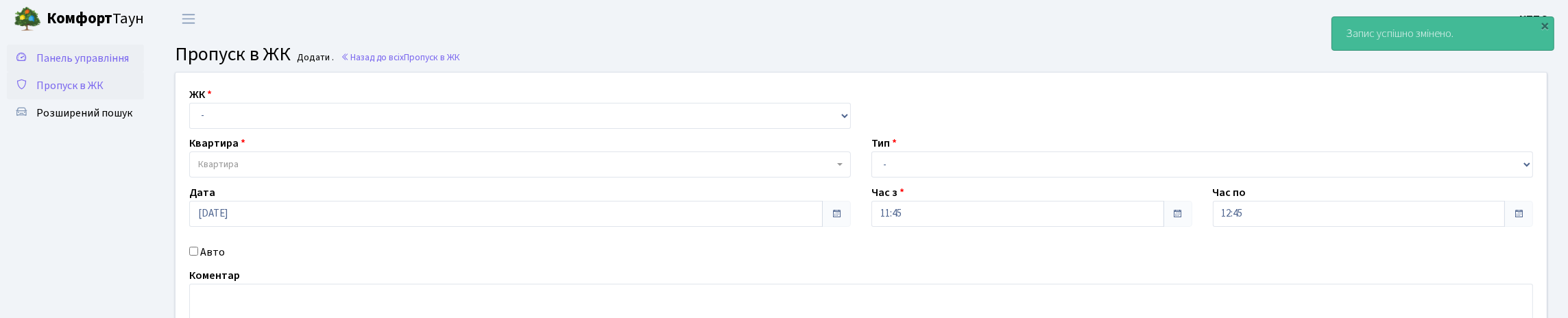
click at [59, 65] on span "Панель управління" at bounding box center [83, 58] width 92 height 15
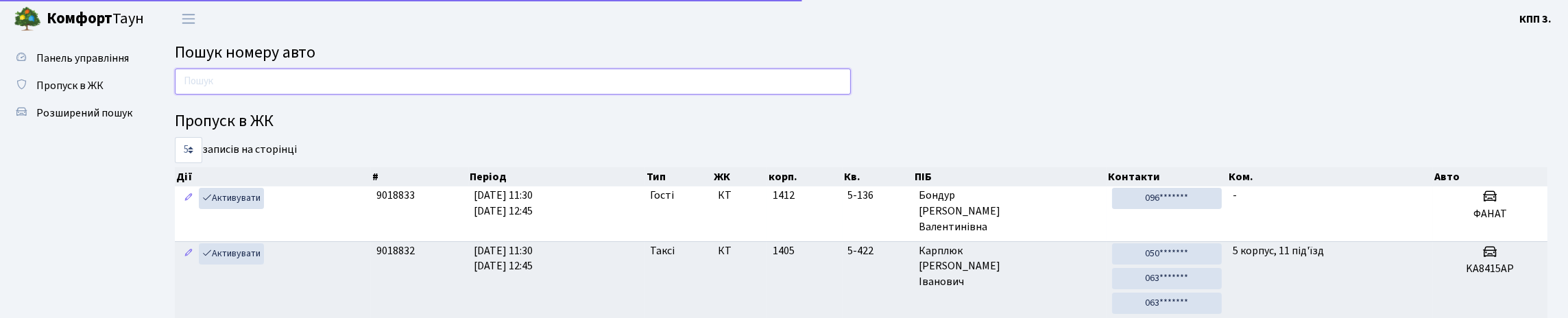
click at [199, 92] on input "text" at bounding box center [513, 82] width 676 height 26
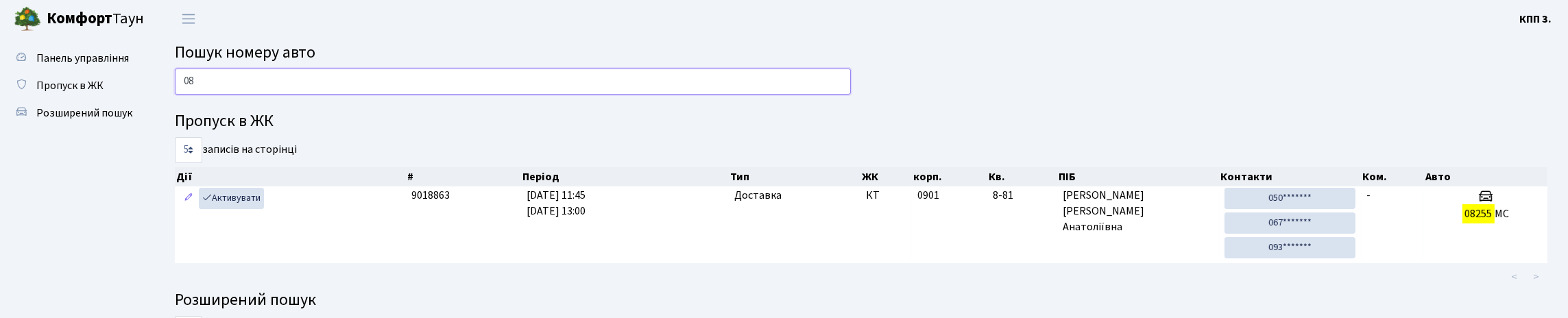
type input "0"
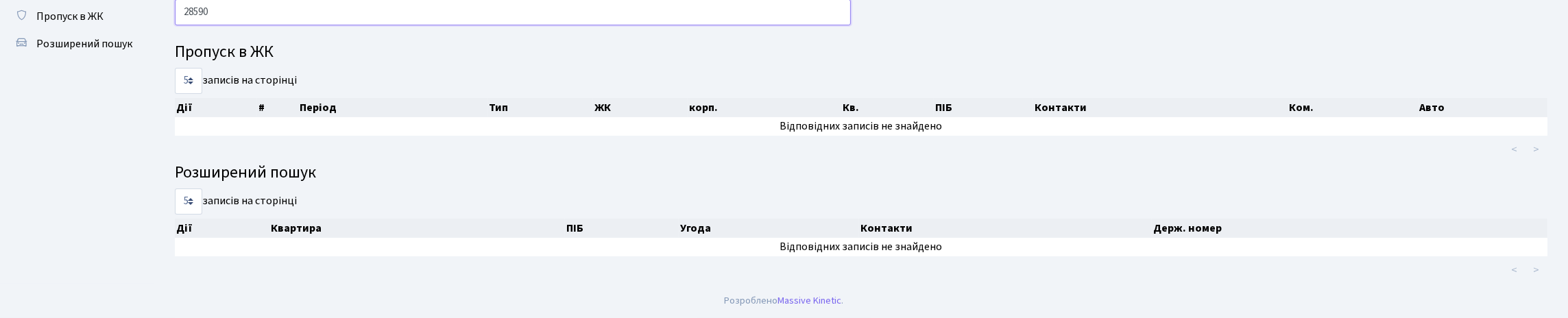
scroll to position [83, 0]
type input "2"
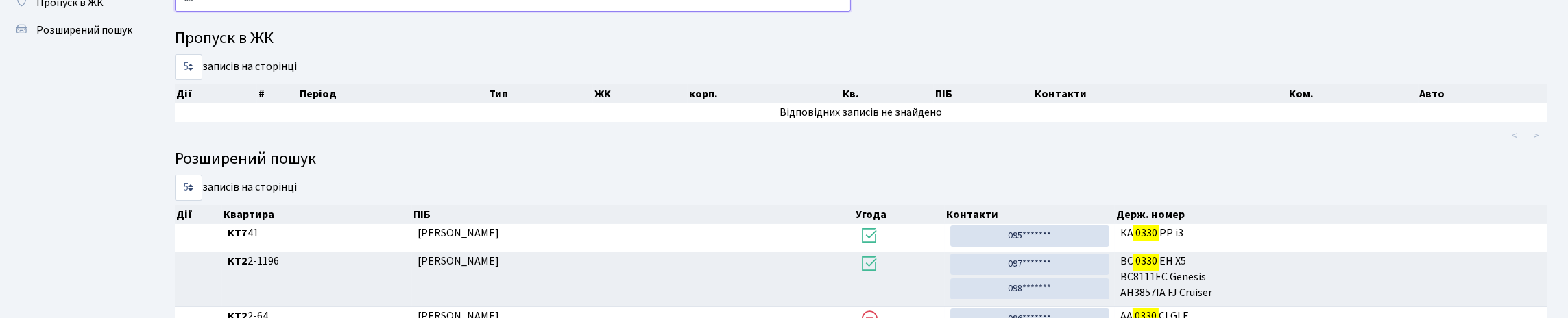
type input "0"
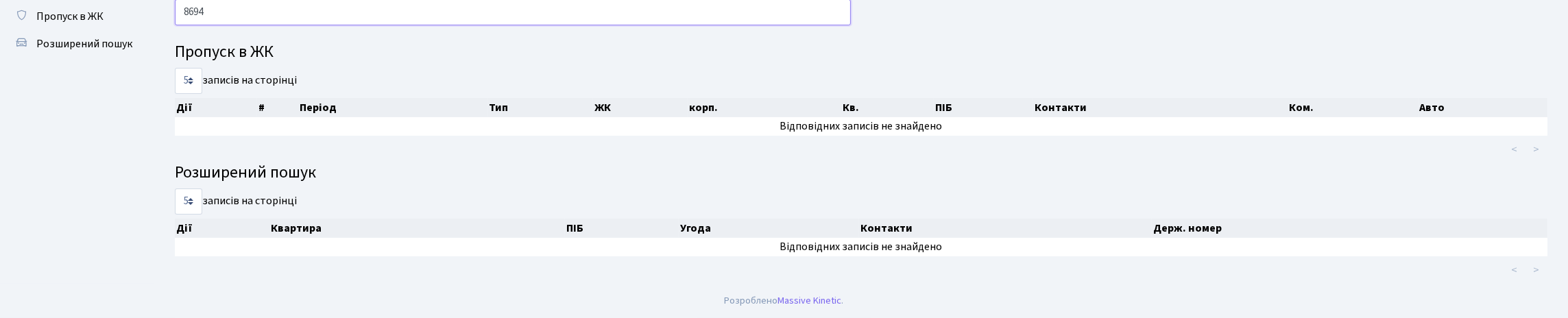
scroll to position [73, 0]
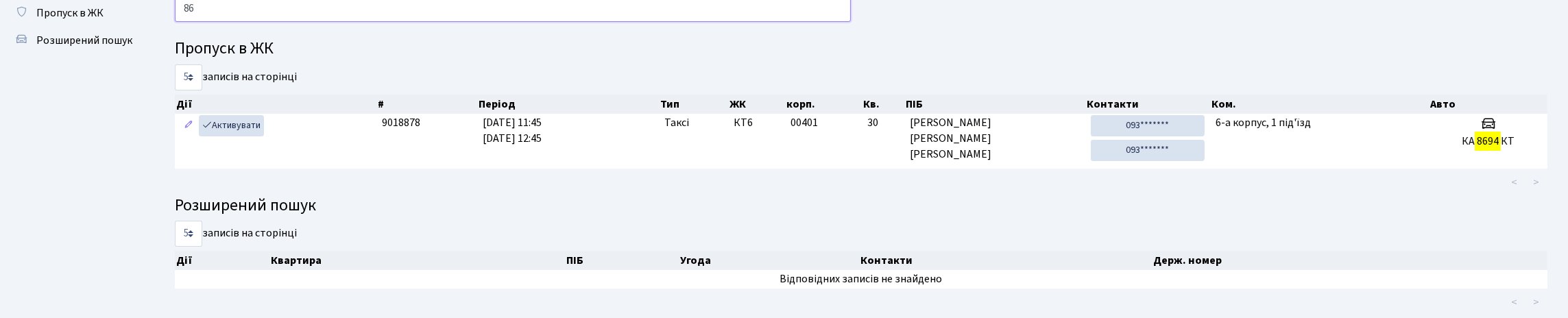
type input "8"
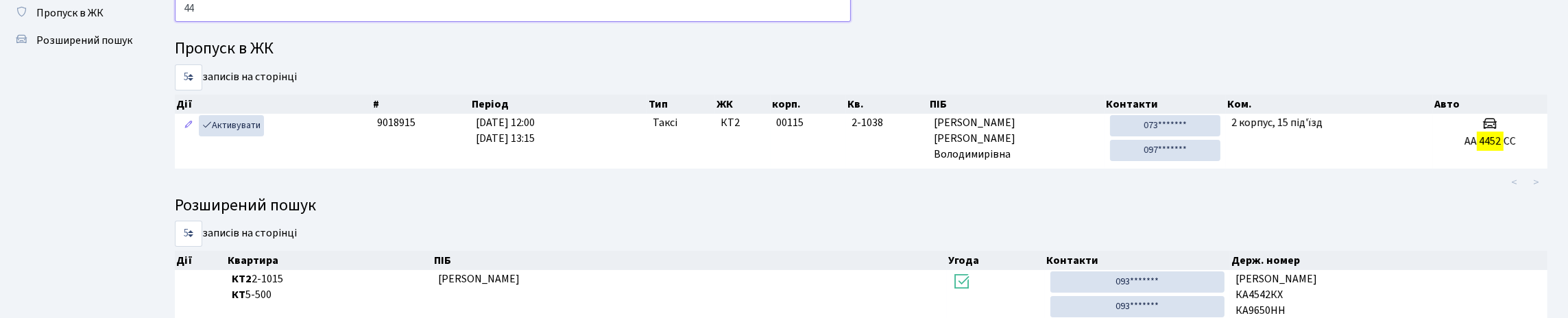
type input "4"
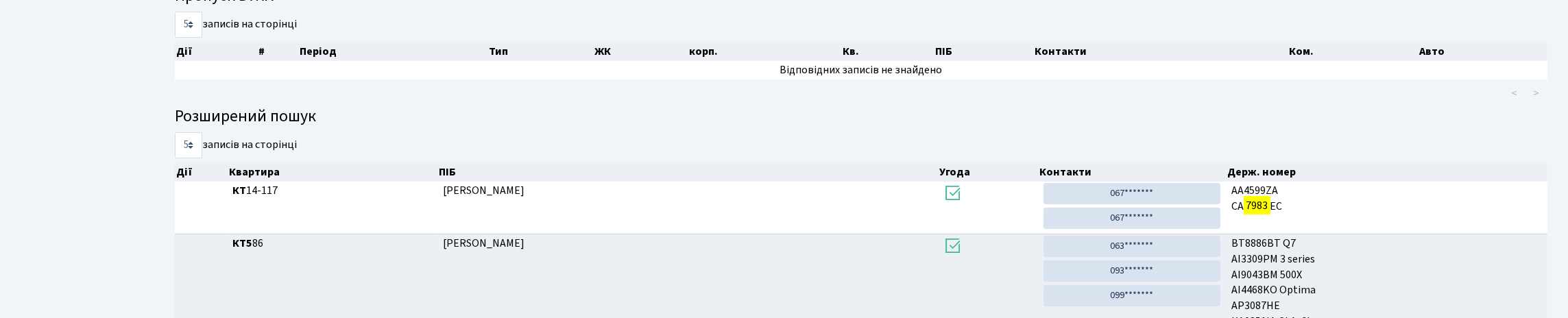
scroll to position [0, 0]
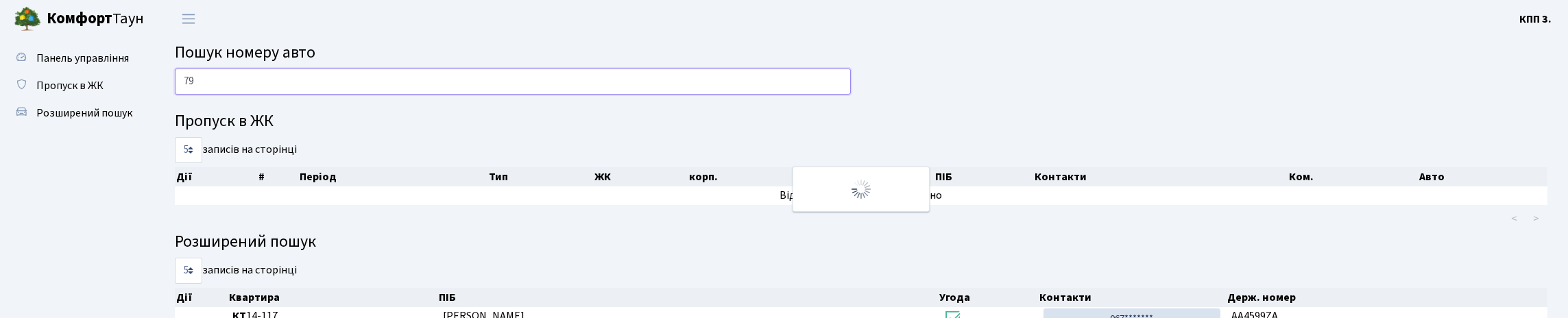
type input "7"
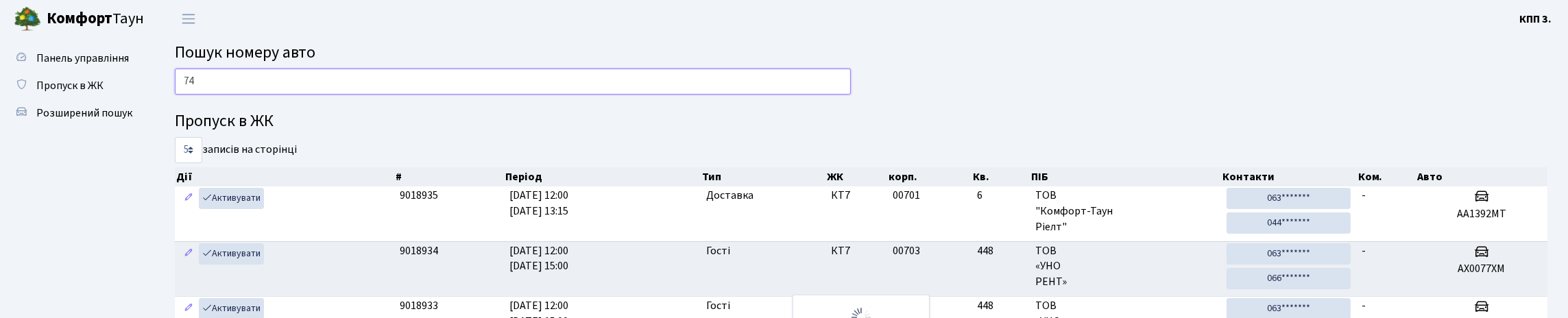
type input "7"
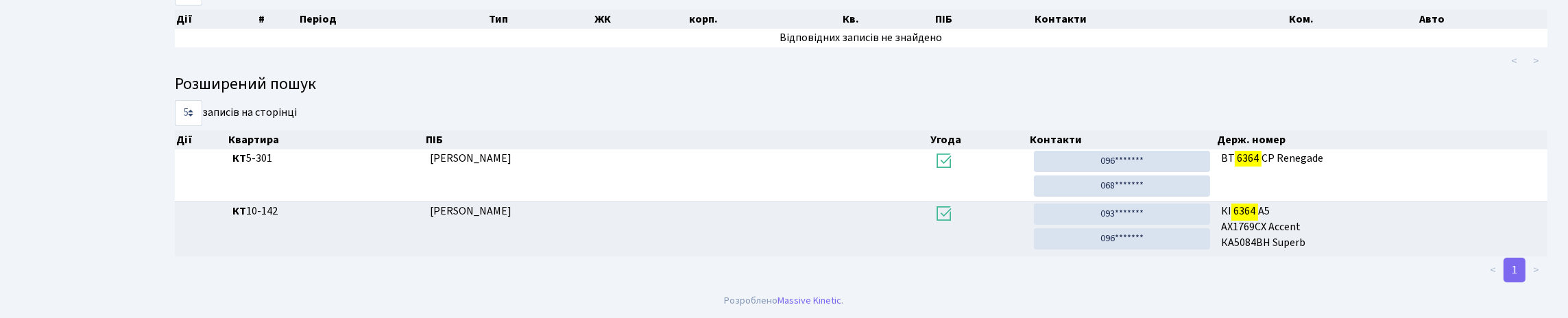
scroll to position [83, 0]
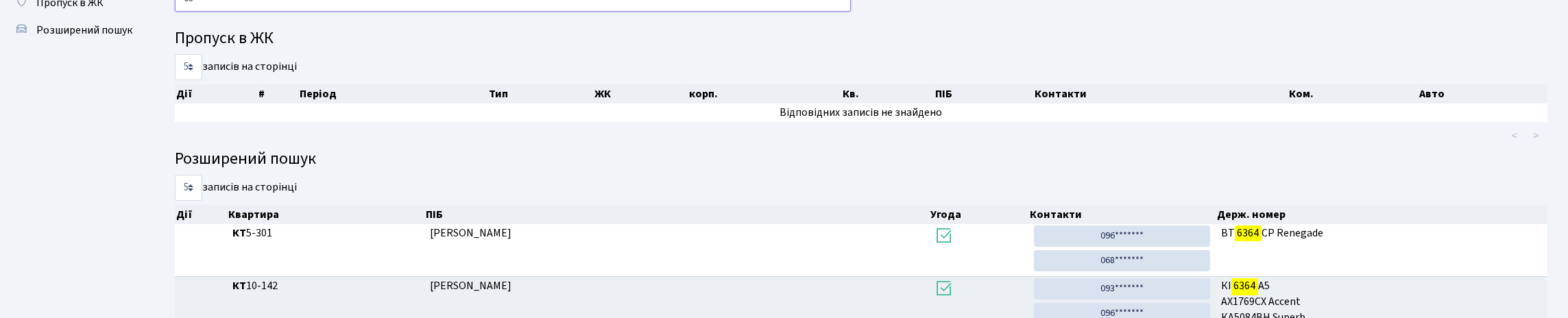
type input "6"
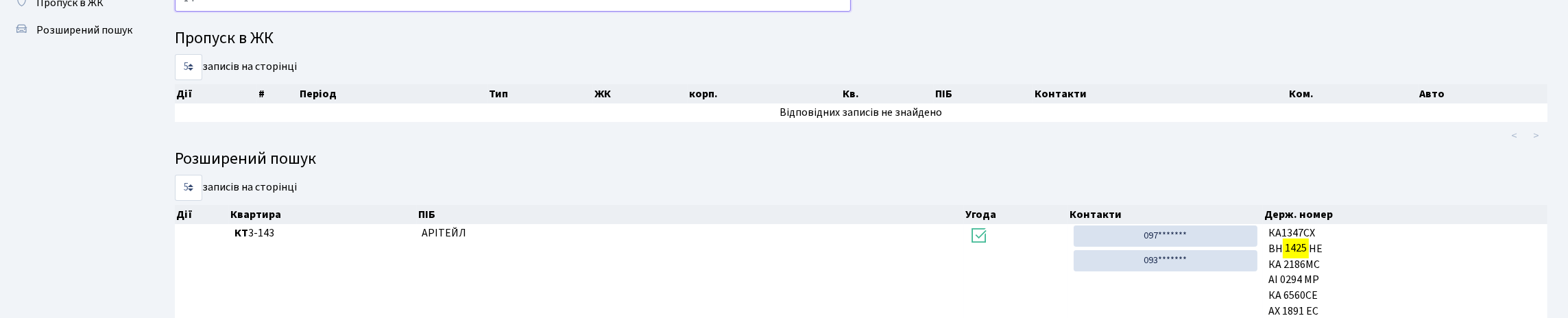
type input "1"
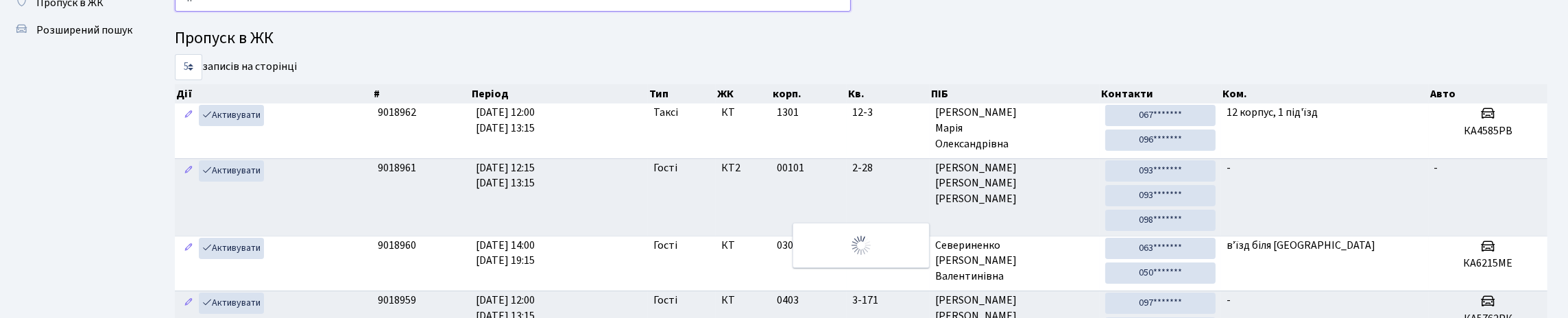
type input "4"
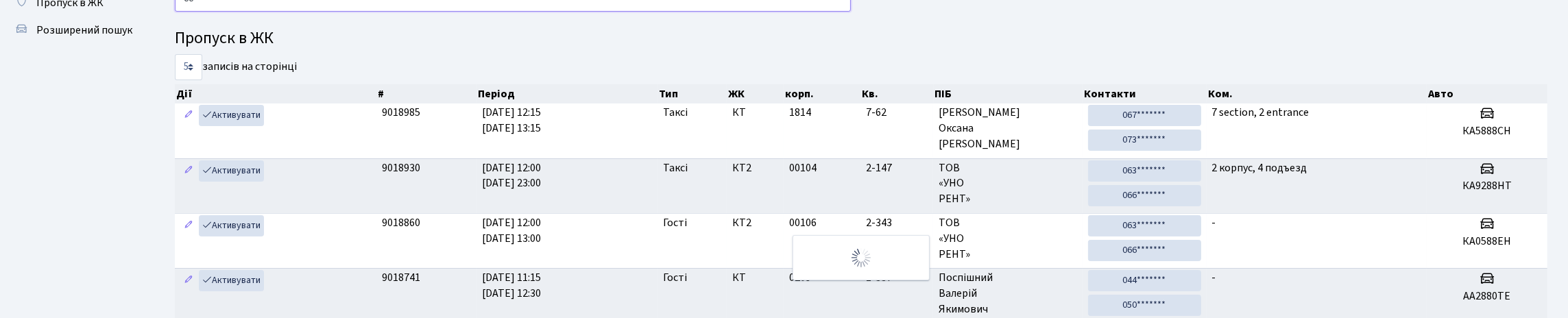
type input "8"
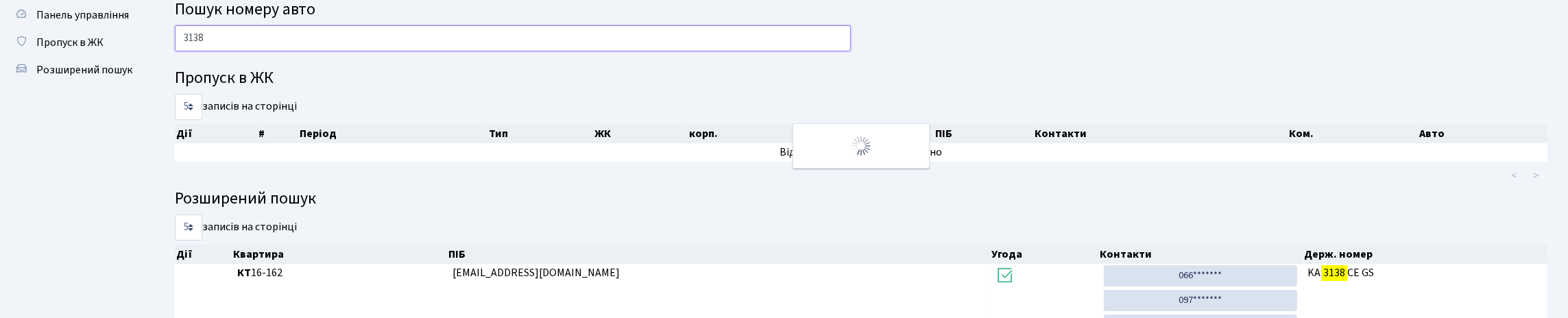
scroll to position [0, 0]
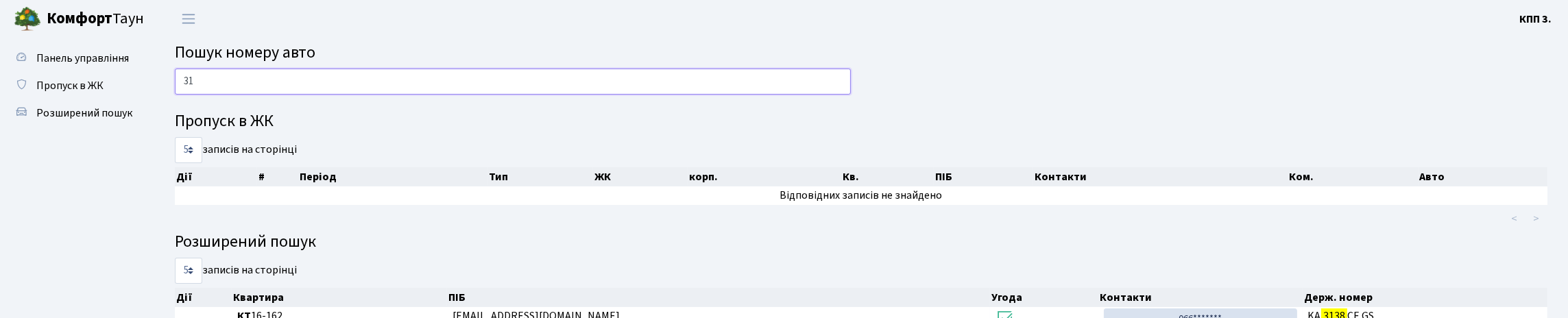
type input "3"
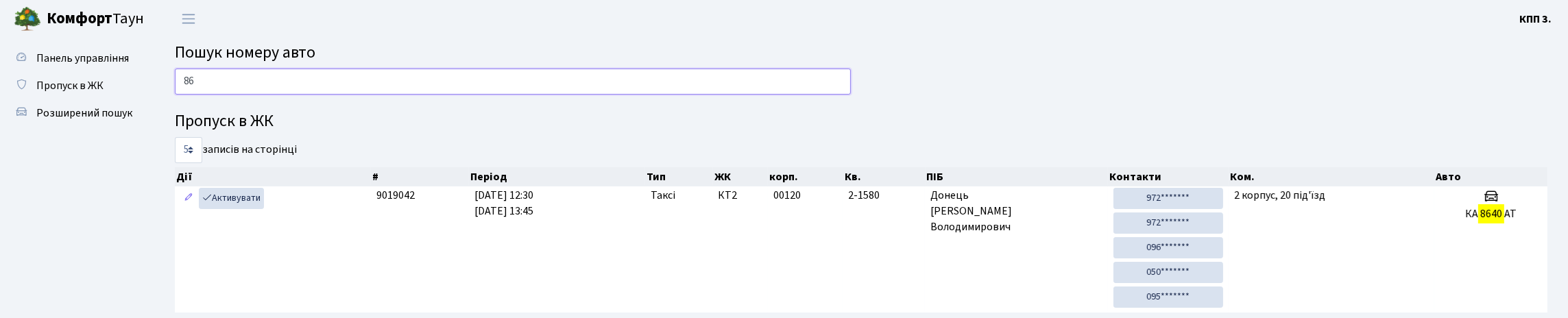
type input "8"
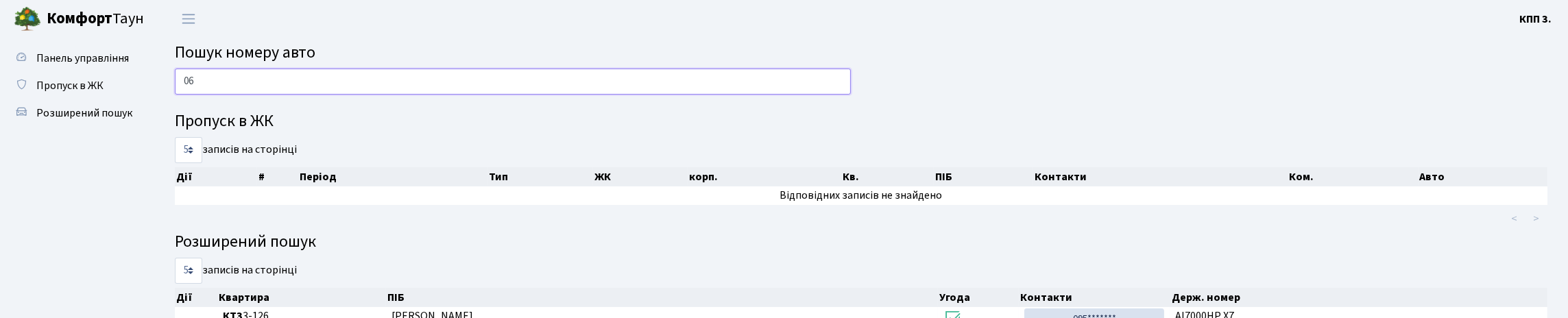
type input "0"
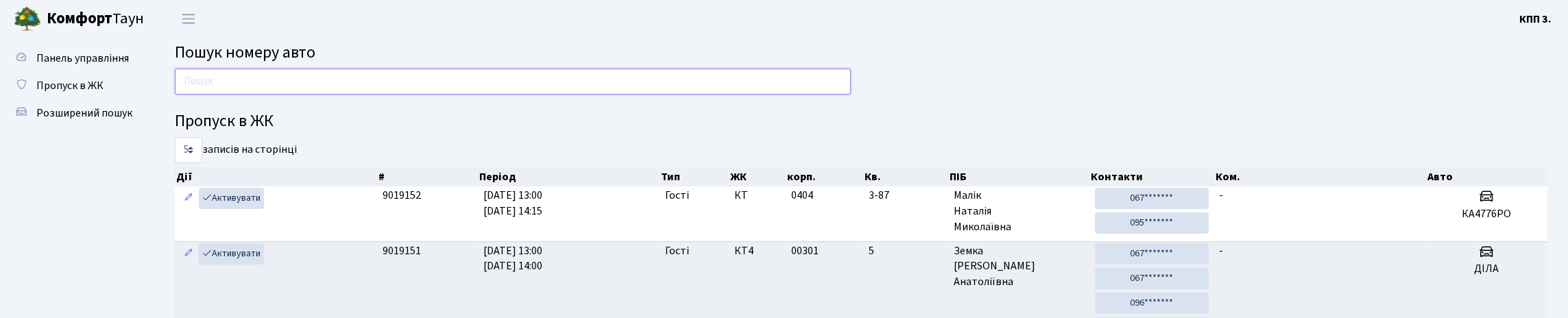
type input "7"
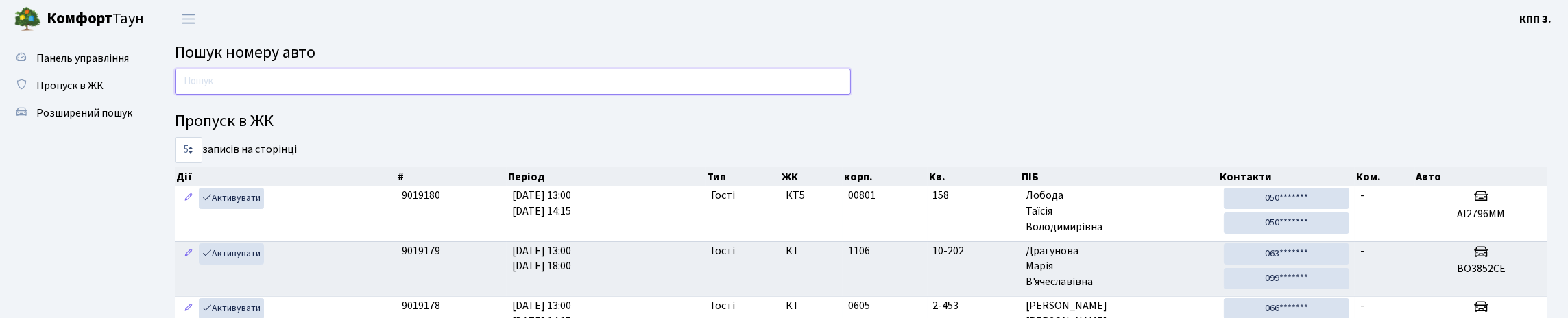
click at [255, 90] on input "text" at bounding box center [513, 82] width 676 height 26
click at [261, 95] on input "text" at bounding box center [513, 82] width 676 height 26
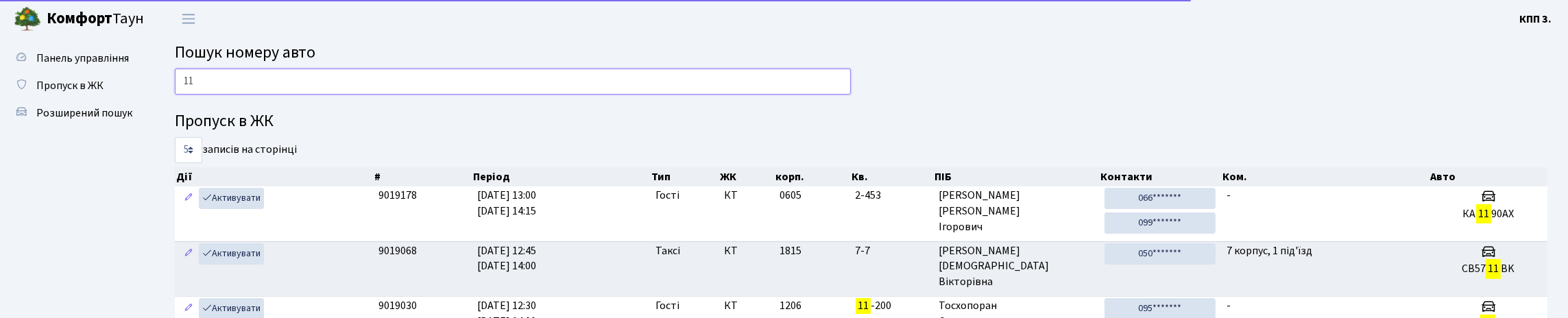
type input "1"
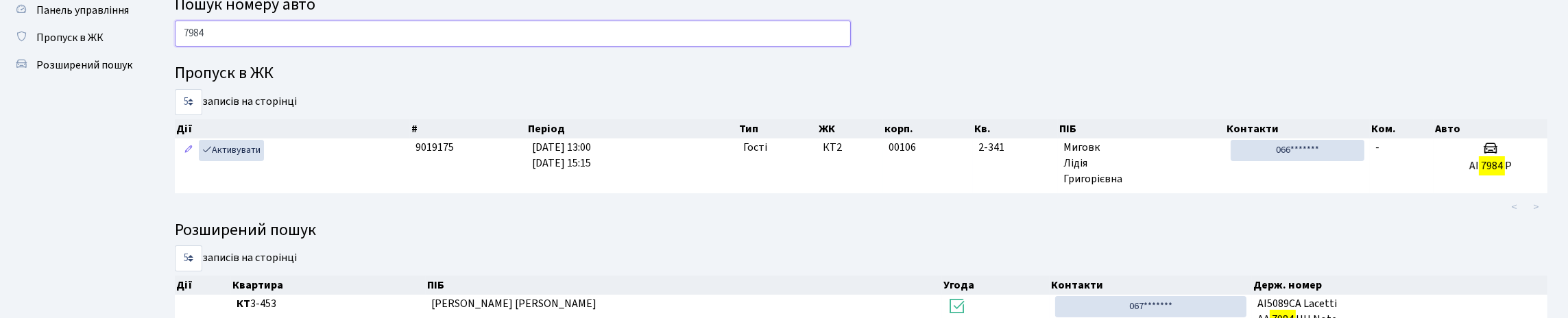
scroll to position [68, 0]
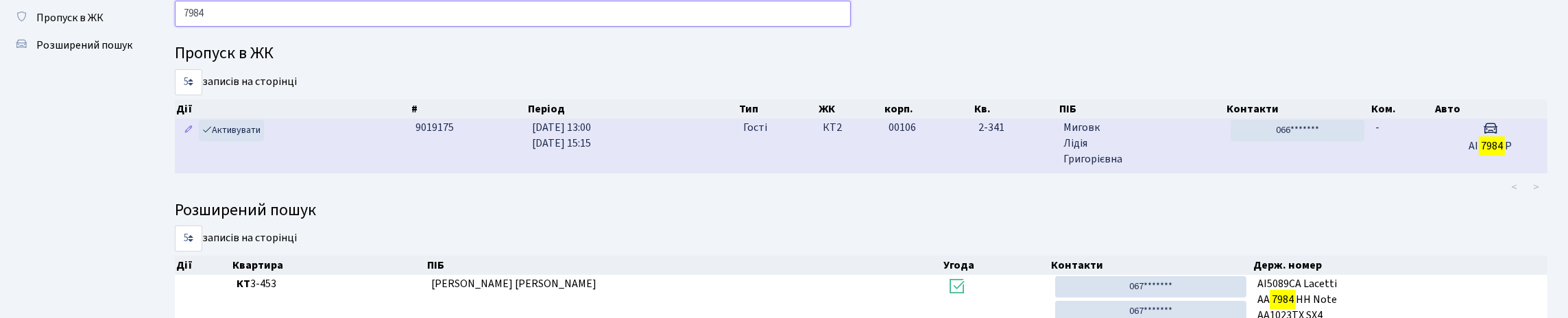
type input "7984"
click at [842, 173] on td "КТ2" at bounding box center [850, 145] width 66 height 54
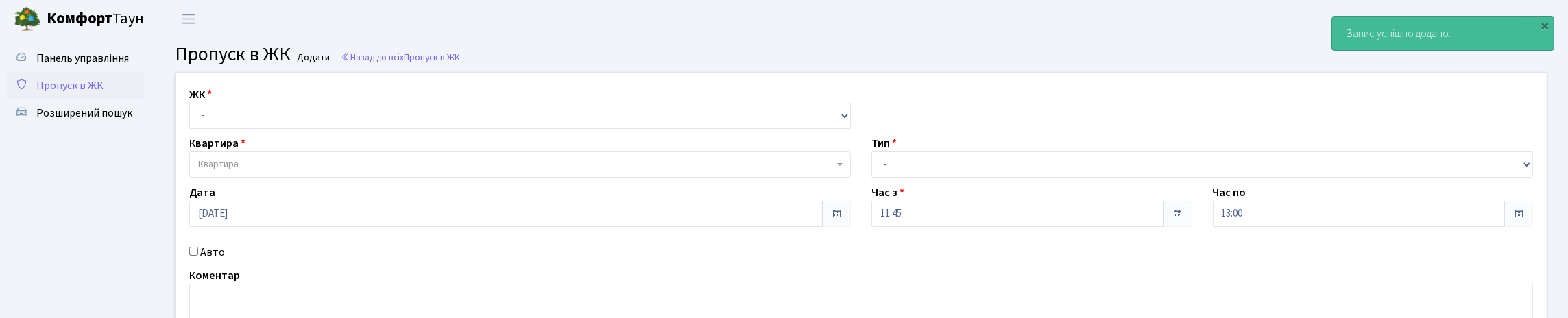
scroll to position [68, 0]
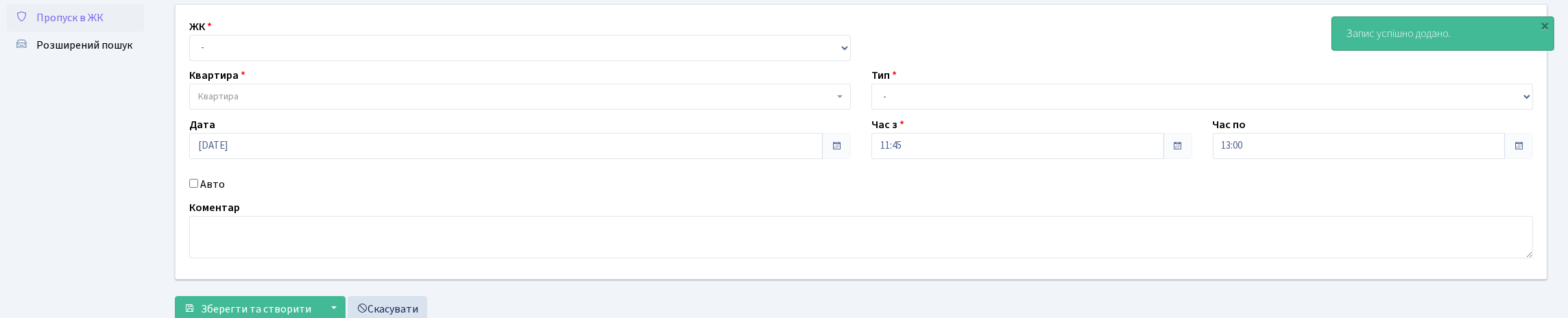
click at [195, 188] on input "Авто" at bounding box center [193, 183] width 9 height 9
checkbox input "true"
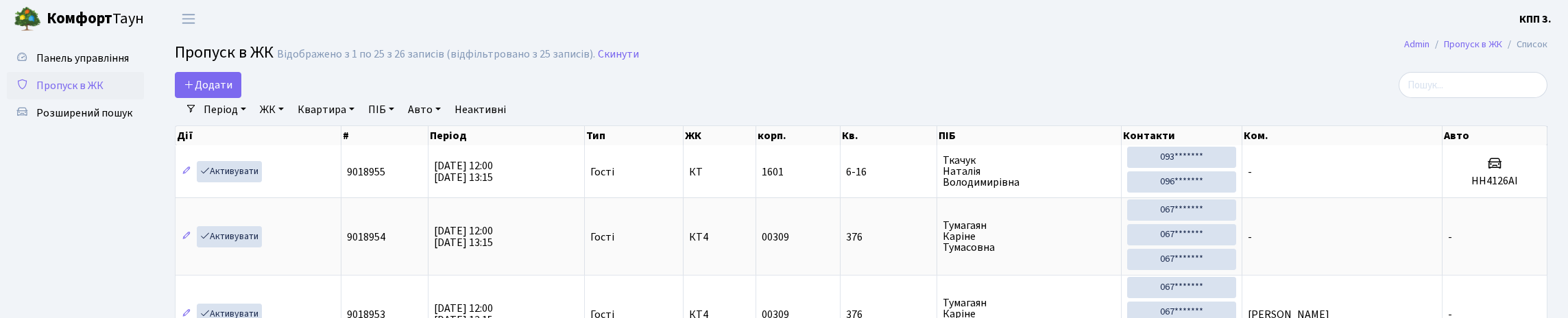
select select "25"
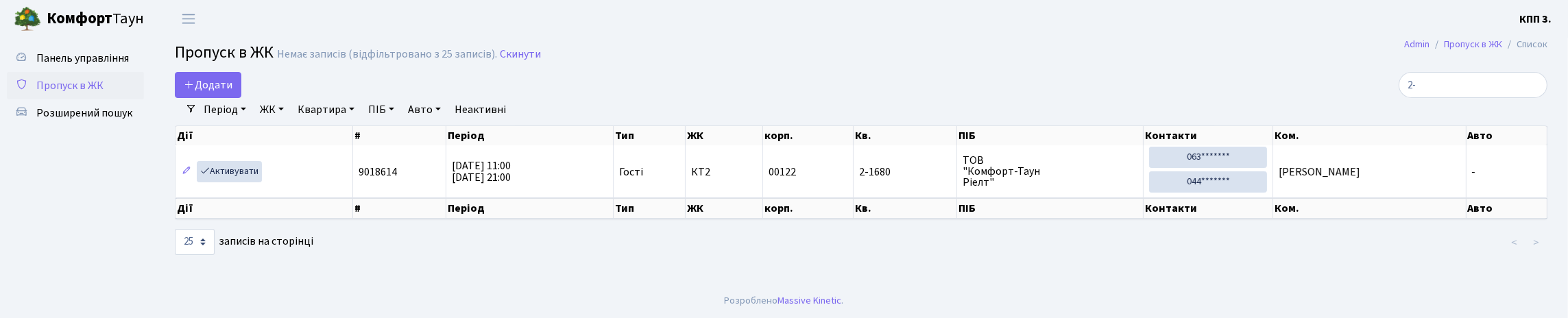
type input "2"
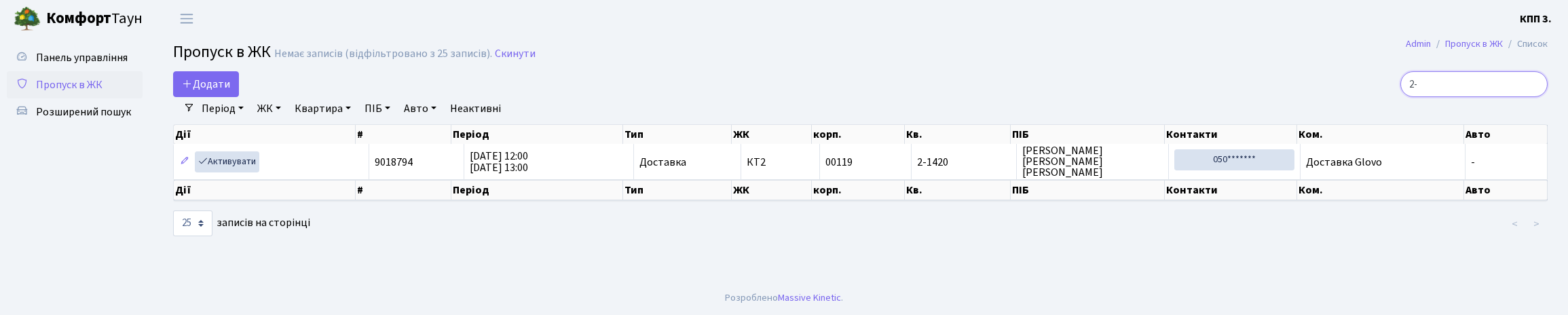
type input "2"
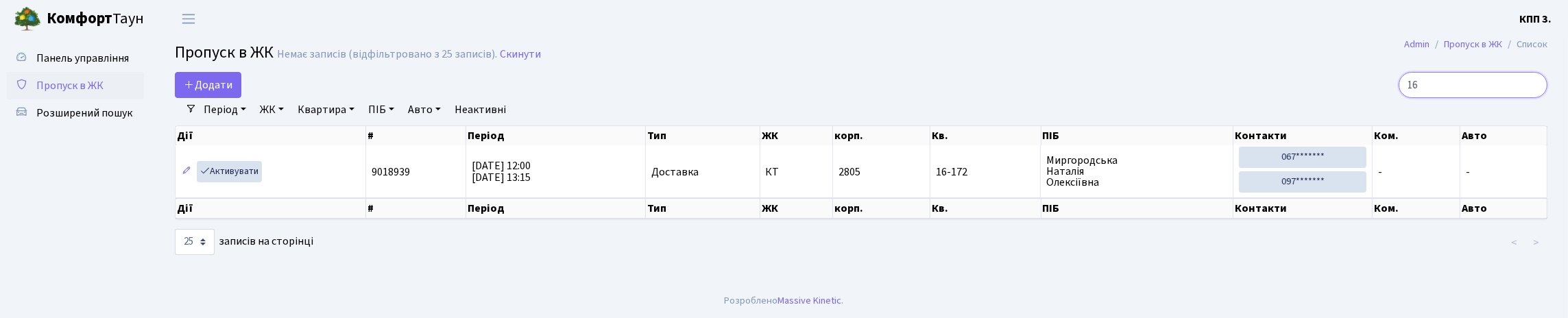
type input "1"
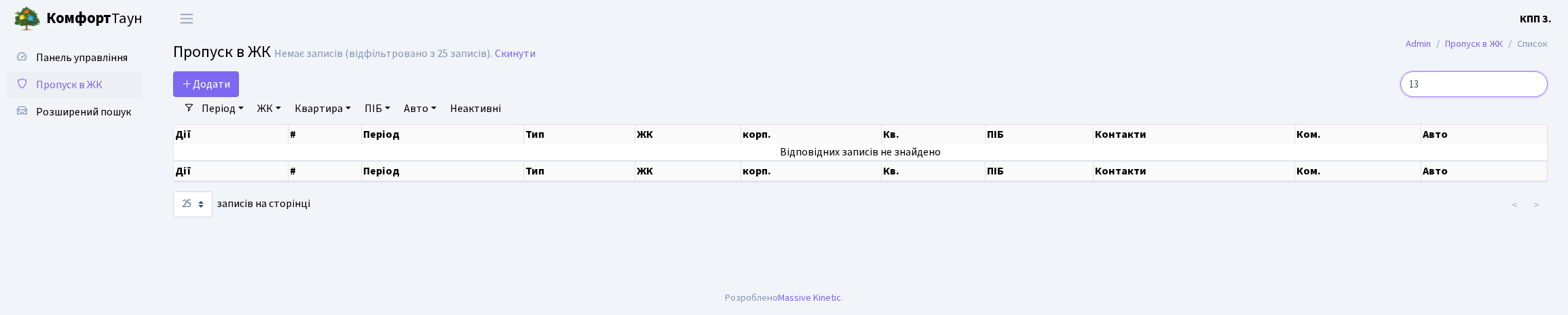
type input "1"
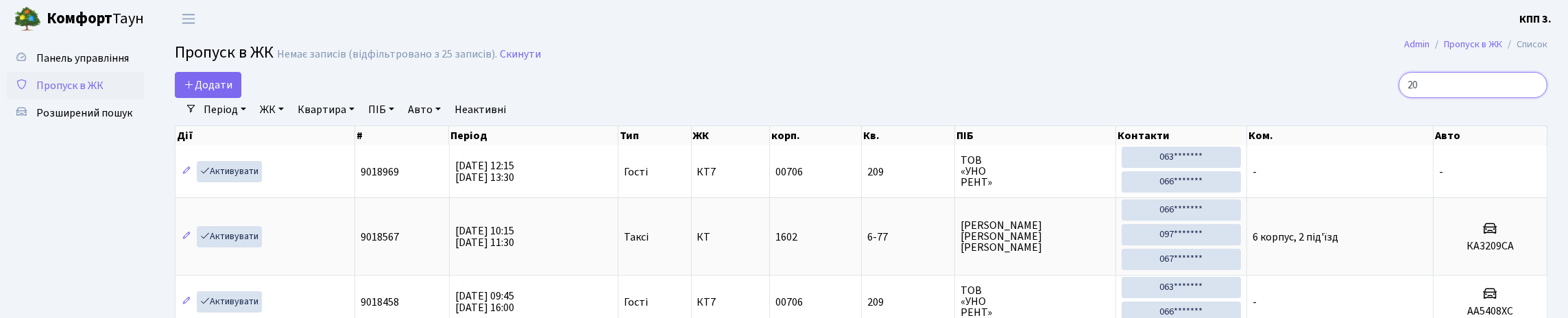
type input "2"
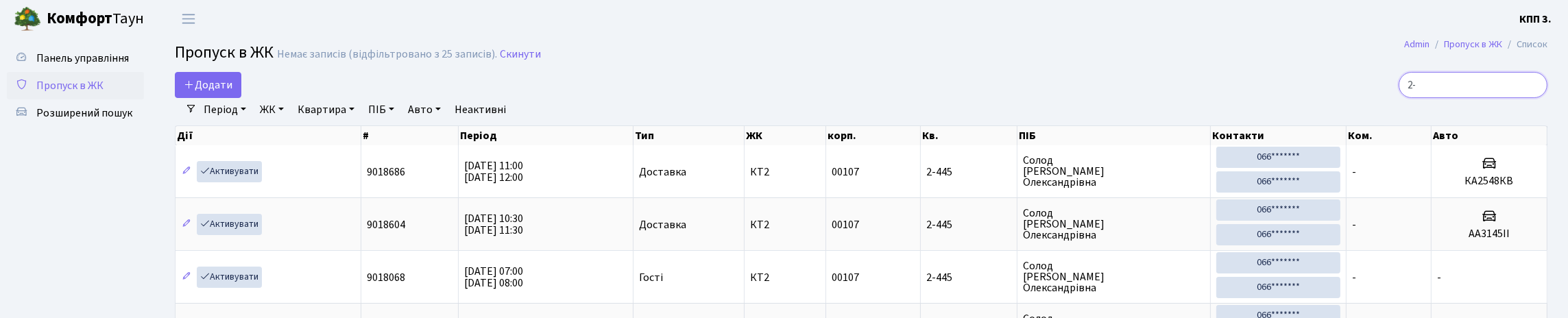
type input "2"
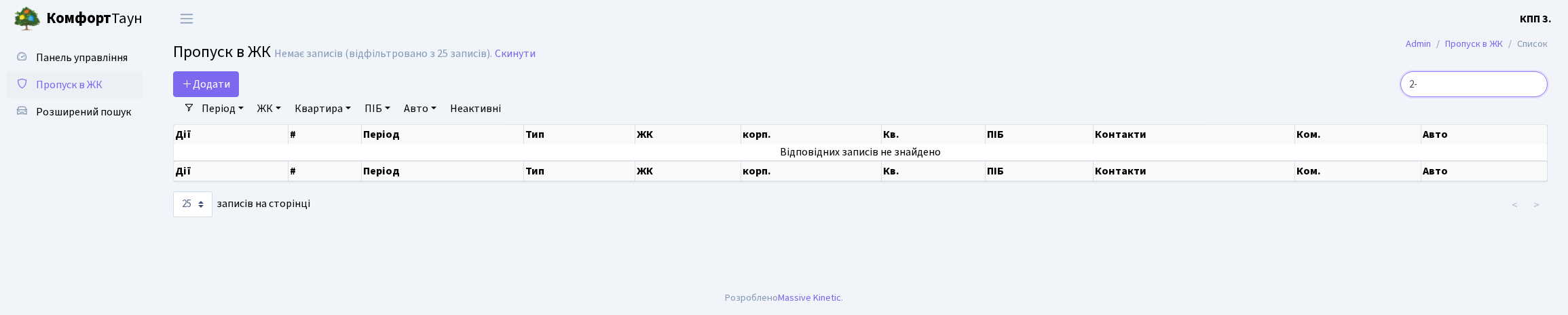
type input "2"
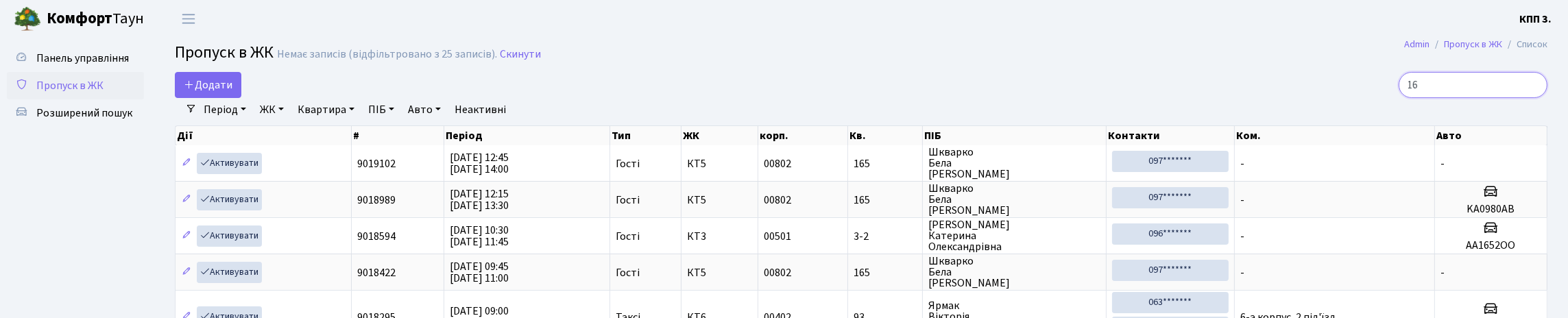
type input "1"
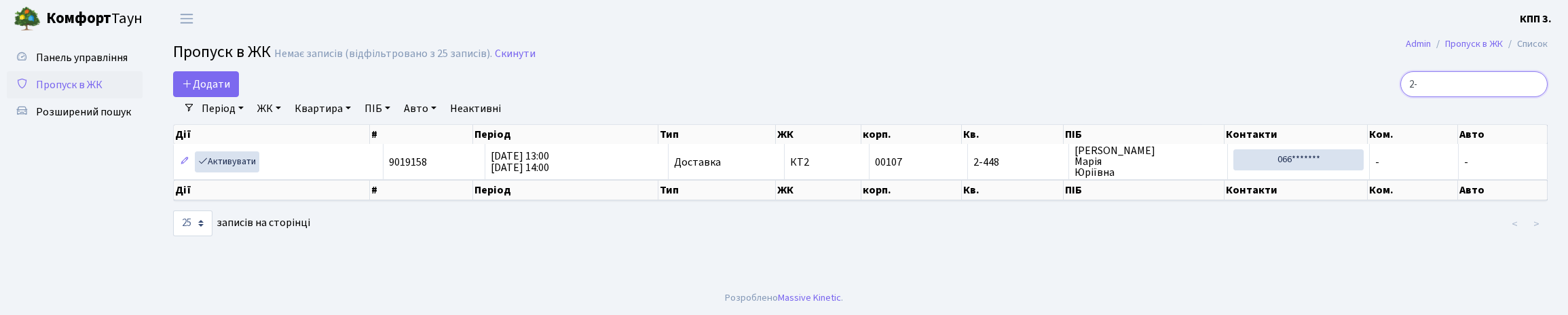
type input "2"
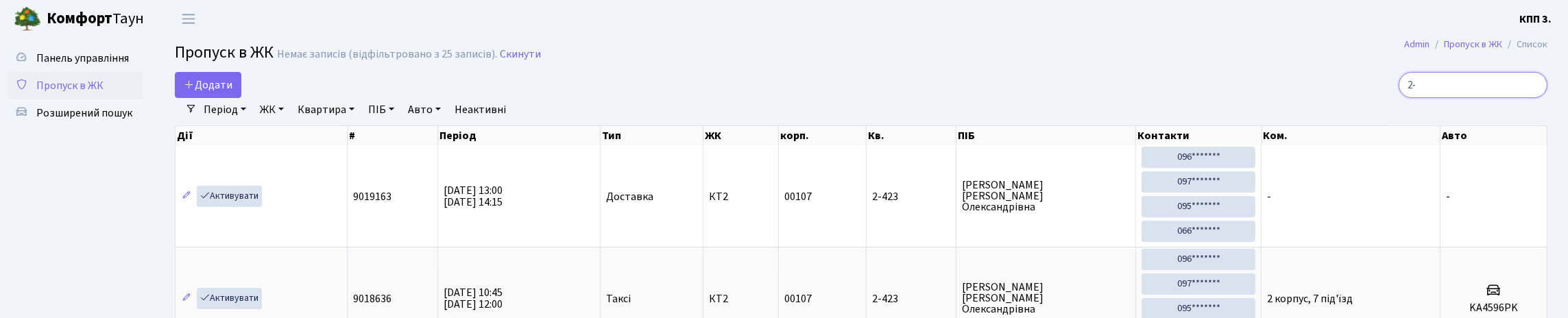
type input "2"
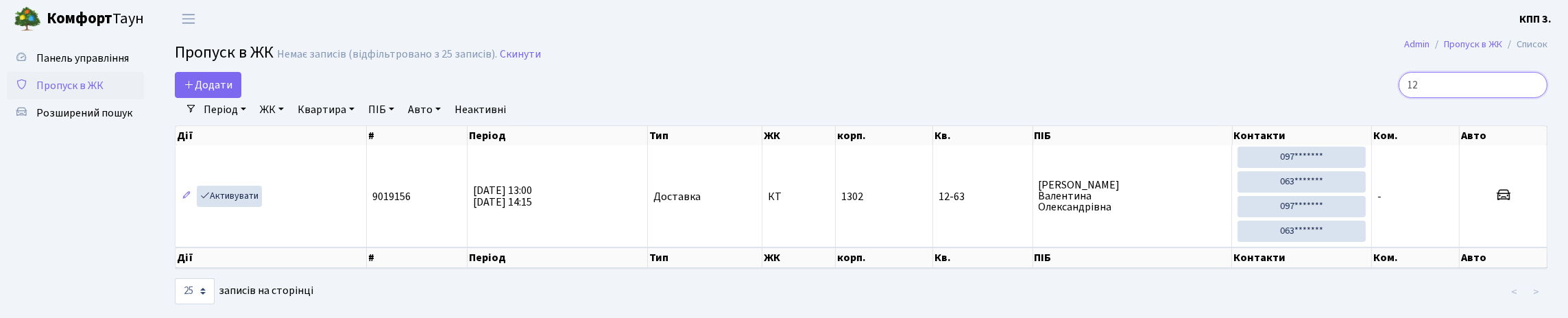
type input "1"
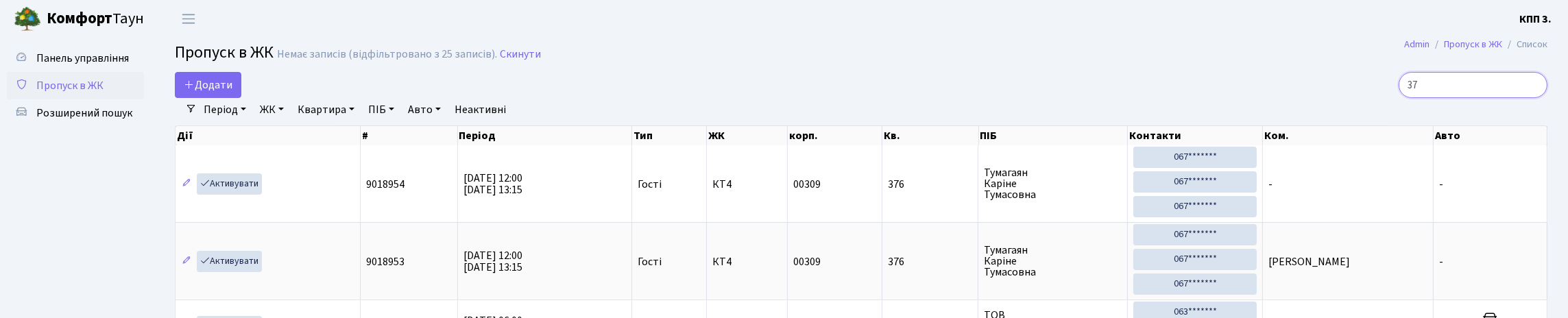
type input "3"
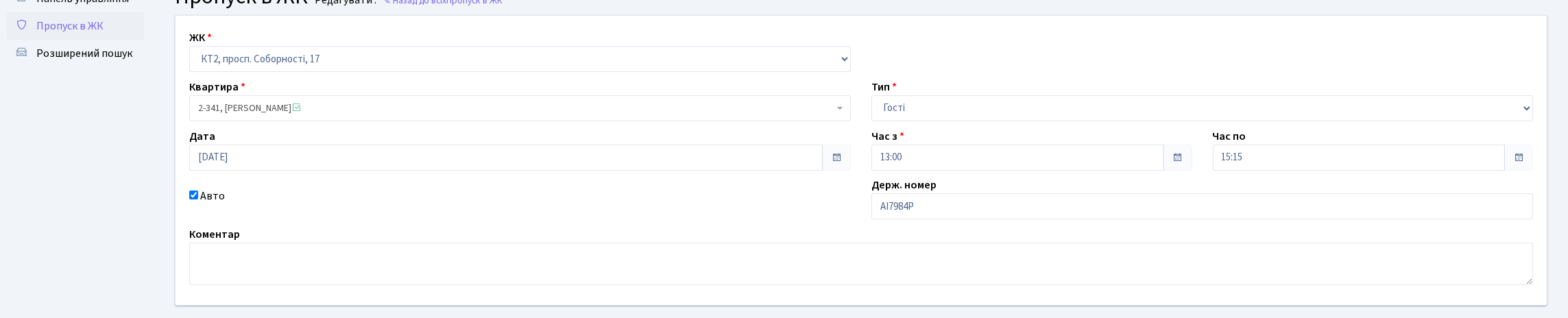
scroll to position [137, 0]
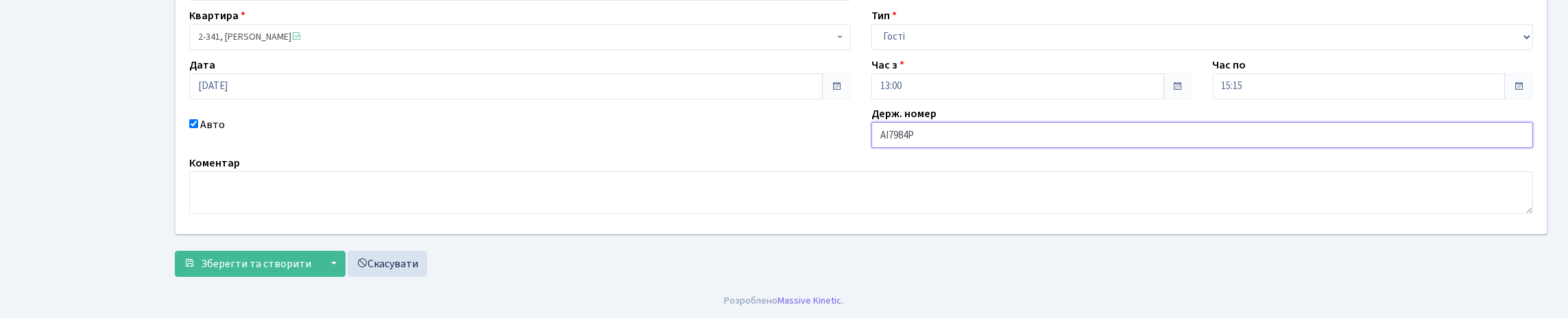
click at [951, 148] on input "AI7984P" at bounding box center [1202, 135] width 662 height 26
type input "AI7984PС"
click at [285, 251] on button "Зберегти та створити" at bounding box center [247, 264] width 145 height 26
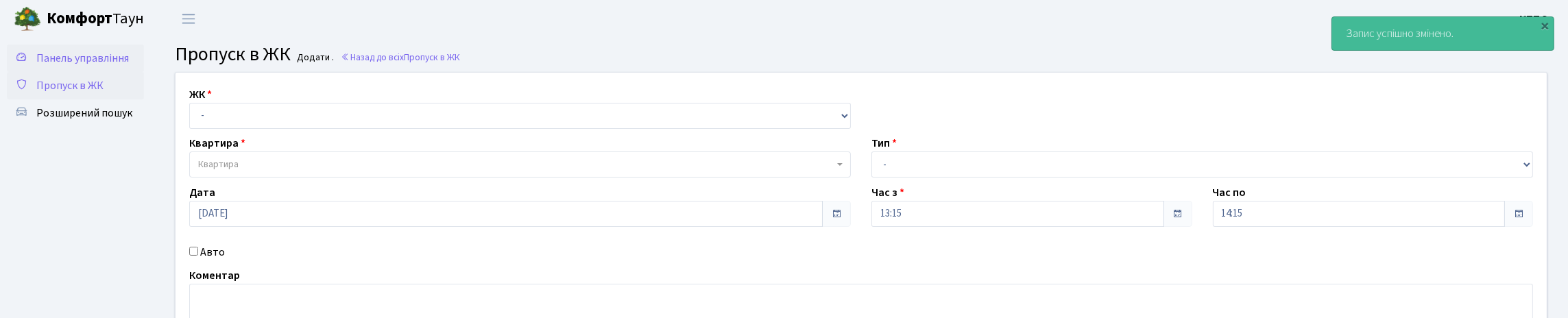
click at [75, 63] on span "Панель управління" at bounding box center [83, 58] width 92 height 15
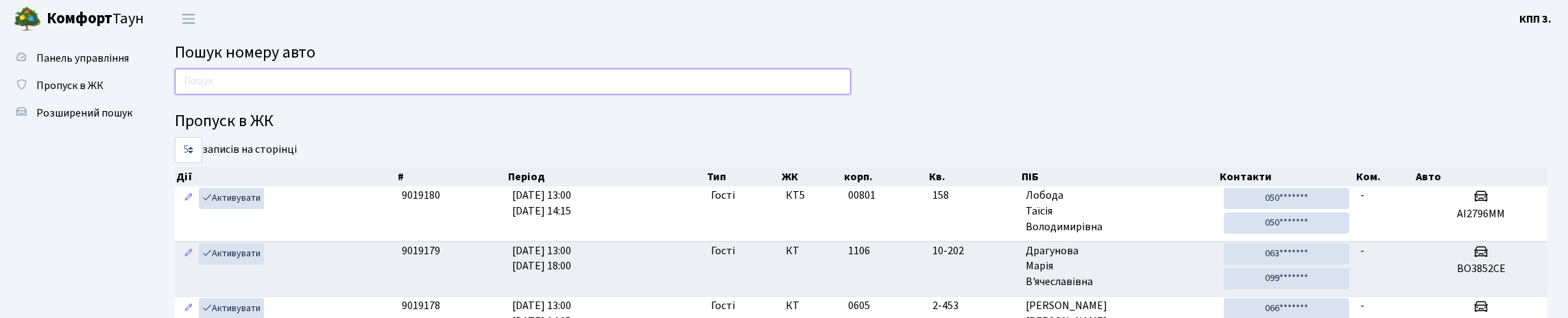
click at [248, 95] on input "text" at bounding box center [513, 82] width 676 height 26
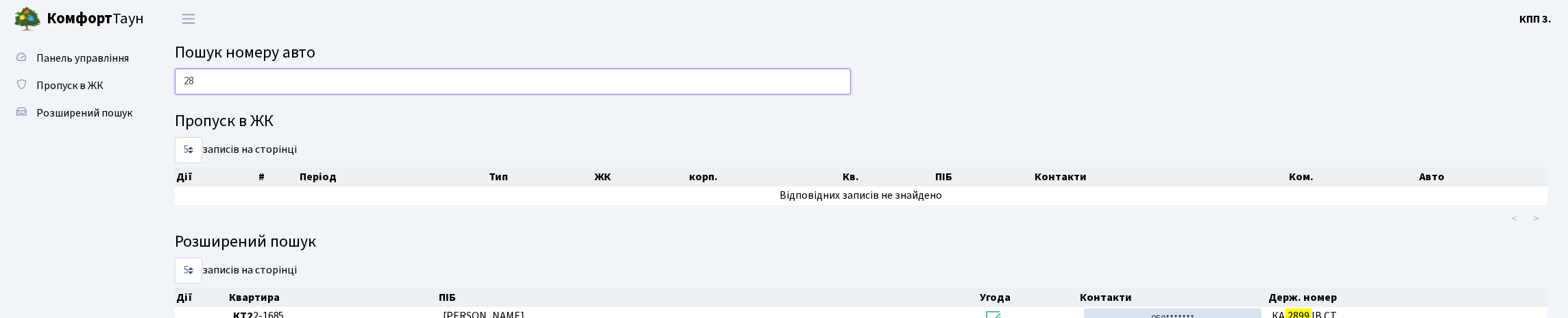
type input "2"
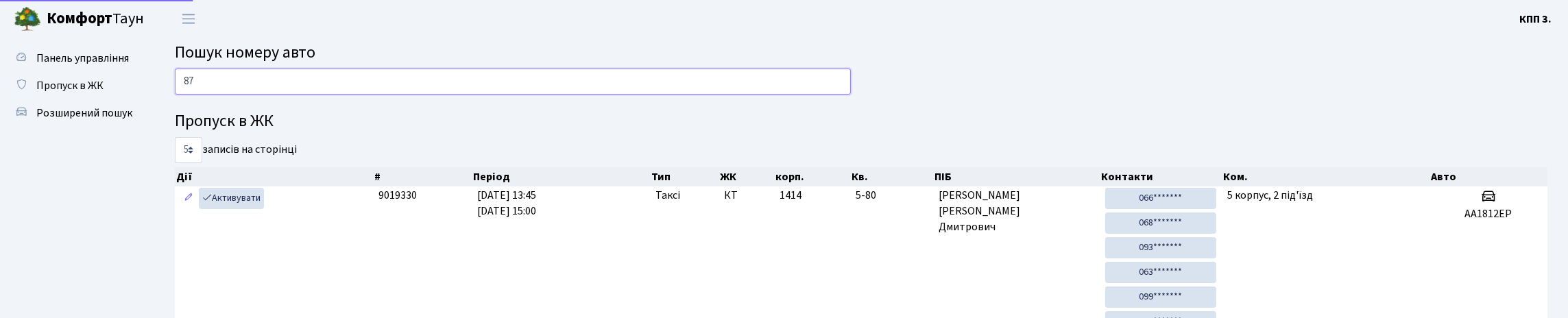
type input "8"
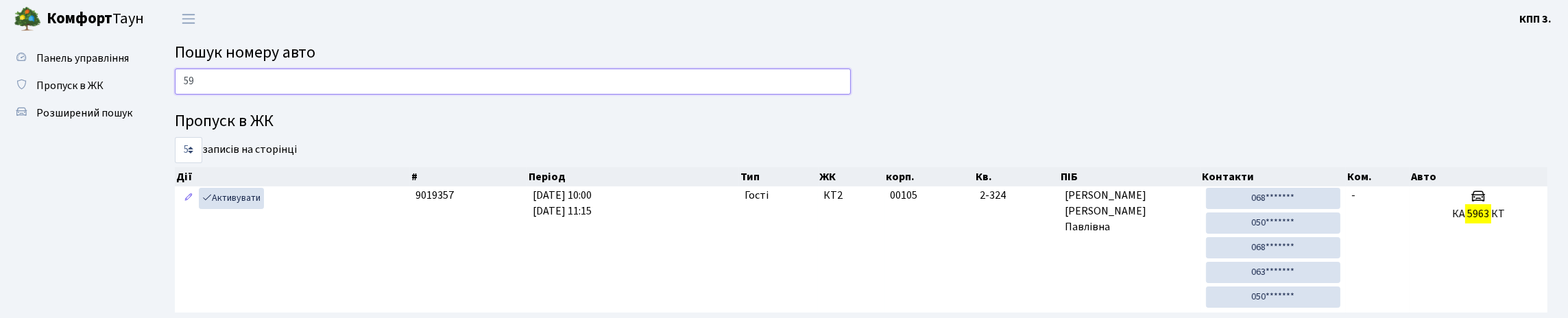
type input "5"
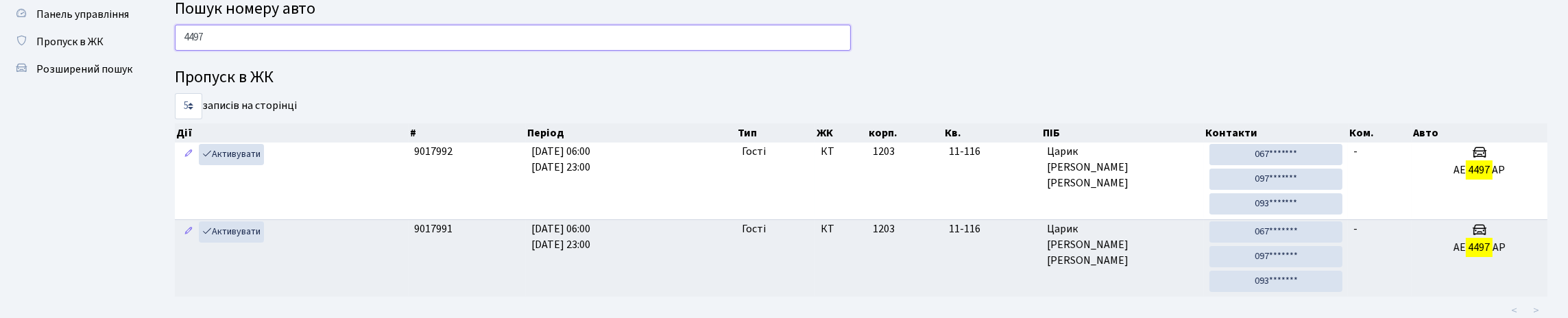
scroll to position [68, 0]
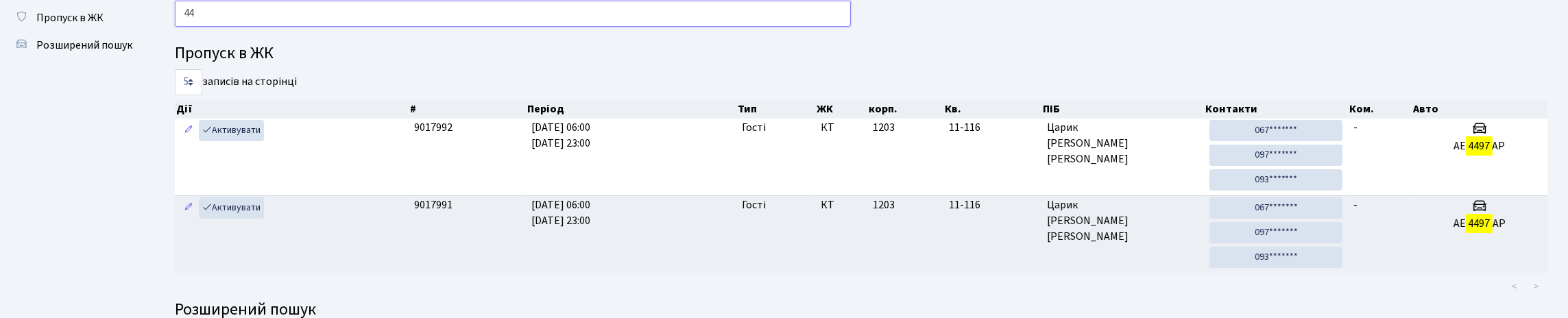
type input "4"
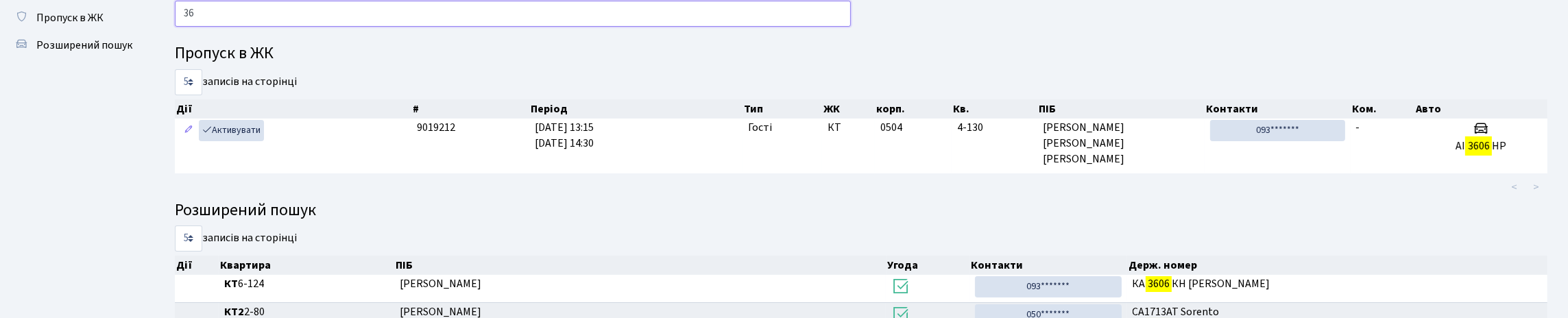
type input "3"
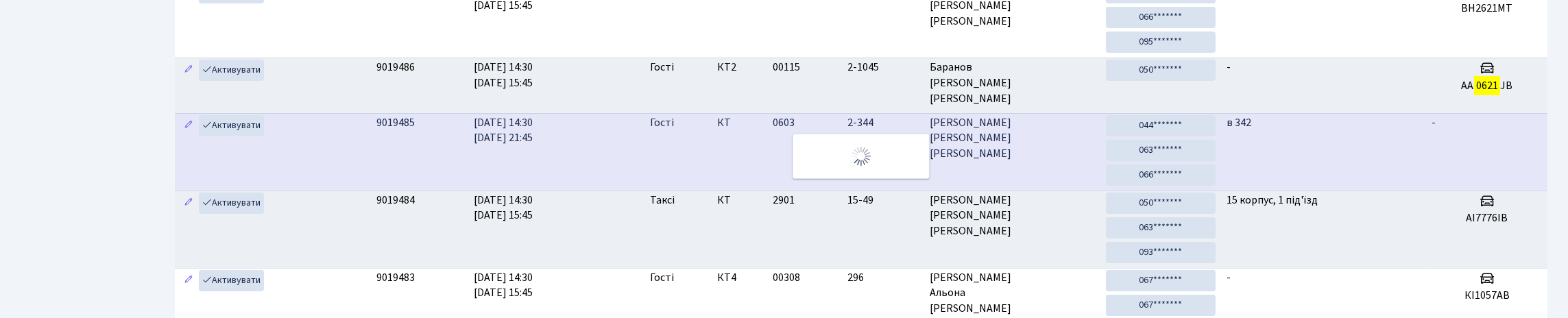
scroll to position [83, 0]
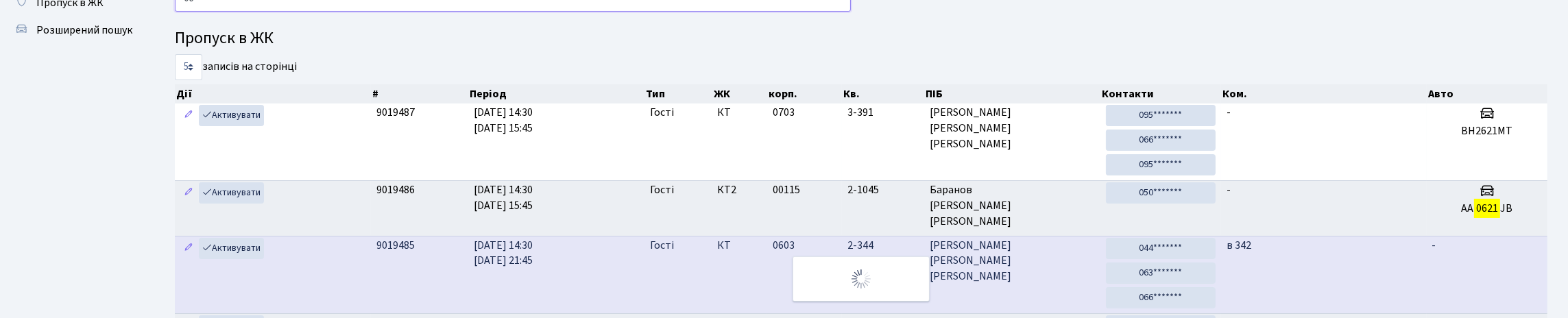
type input "0"
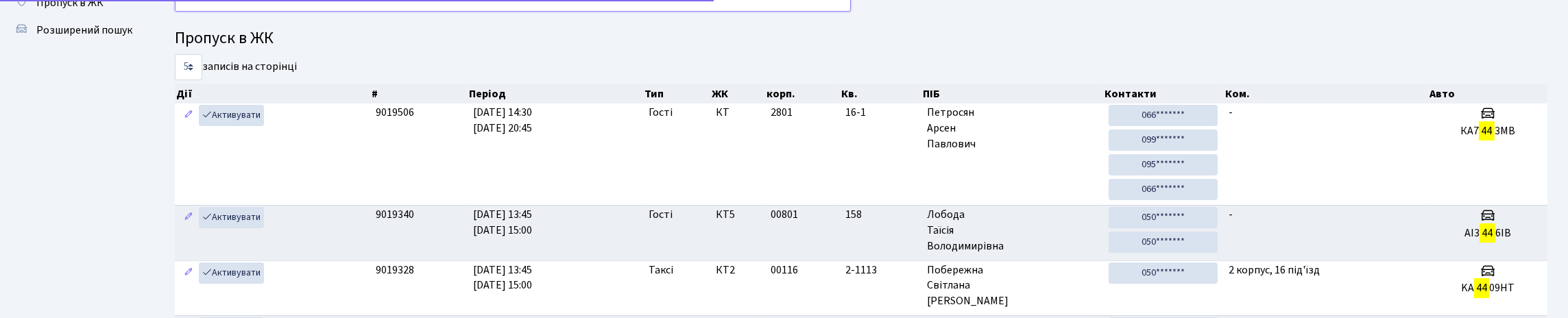
type input "4"
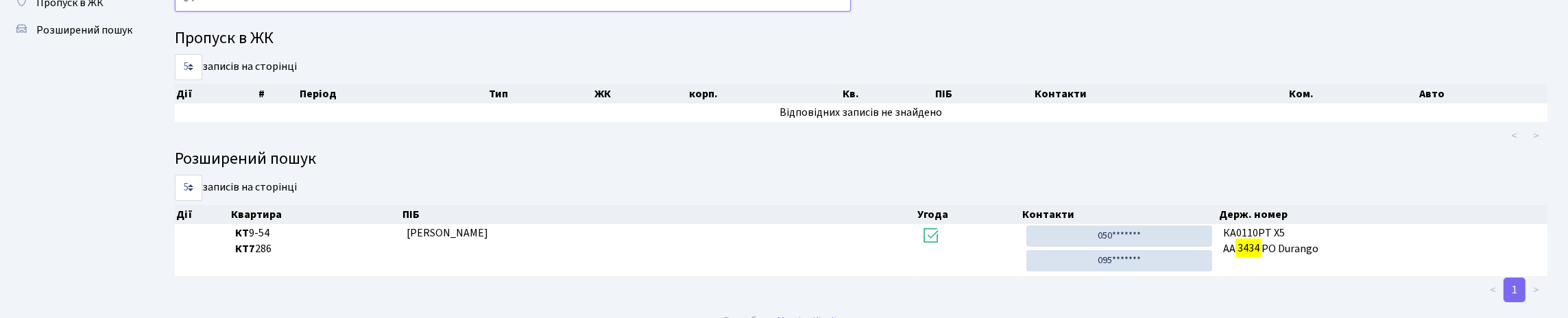
type input "3"
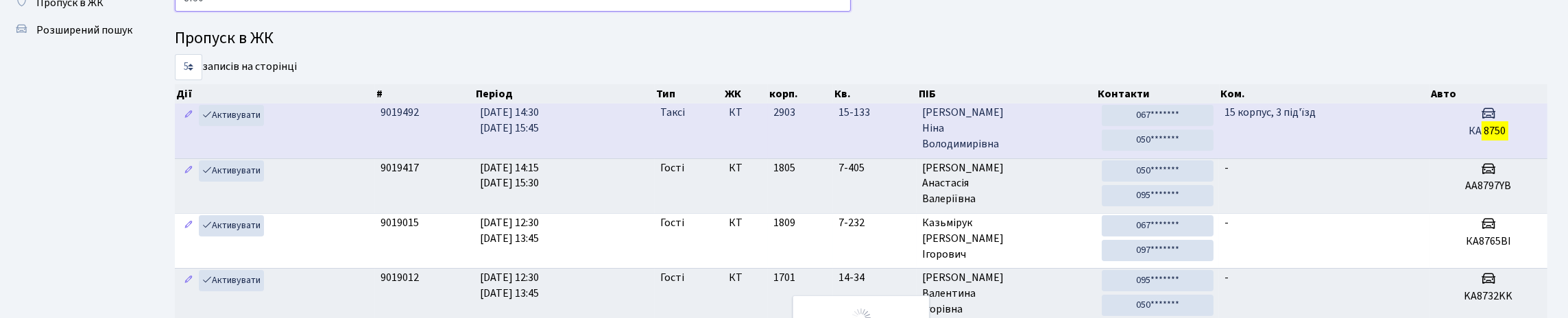
type input "8750"
click at [1407, 158] on td "15 корпус, 3 під'їзд" at bounding box center [1324, 131] width 210 height 54
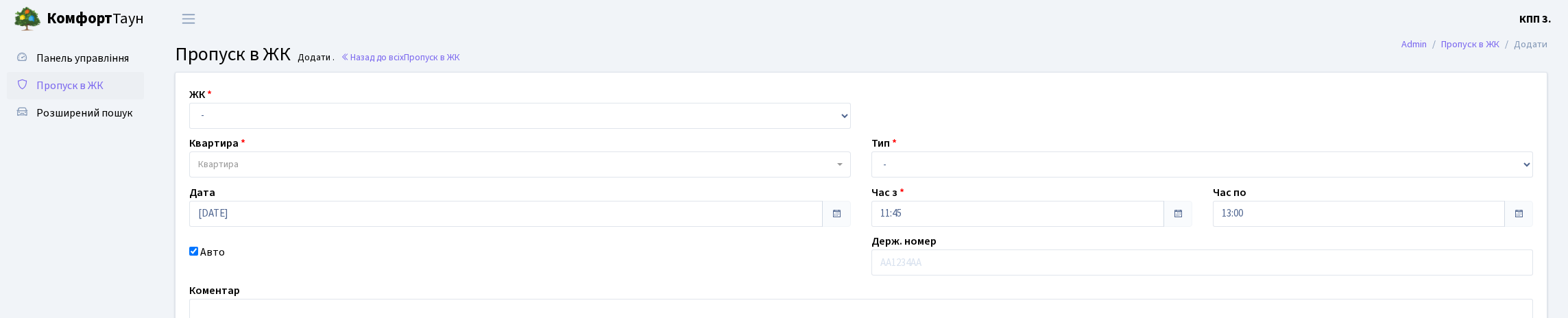
scroll to position [68, 0]
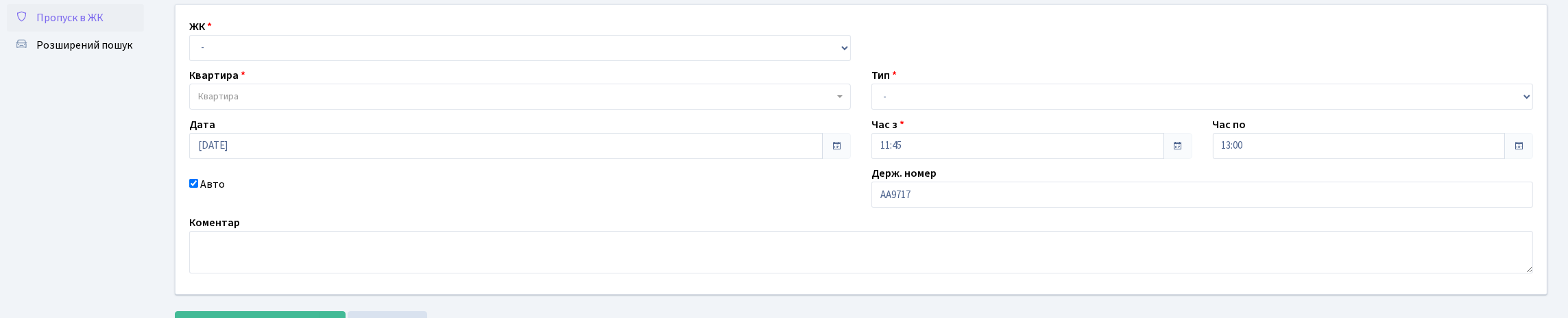
type input "АА9717ОІ"
click at [252, 61] on select "- КТ, вул. Регенераторна, 4 КТ2, просп. Соборності, 17 КТ3, вул. Березнева, 16 …" at bounding box center [520, 48] width 662 height 26
select select "271"
click at [193, 50] on select "- КТ, вул. Регенераторна, 4 КТ2, просп. Соборності, 17 КТ3, вул. Березнева, 16 …" at bounding box center [520, 48] width 662 height 26
select select
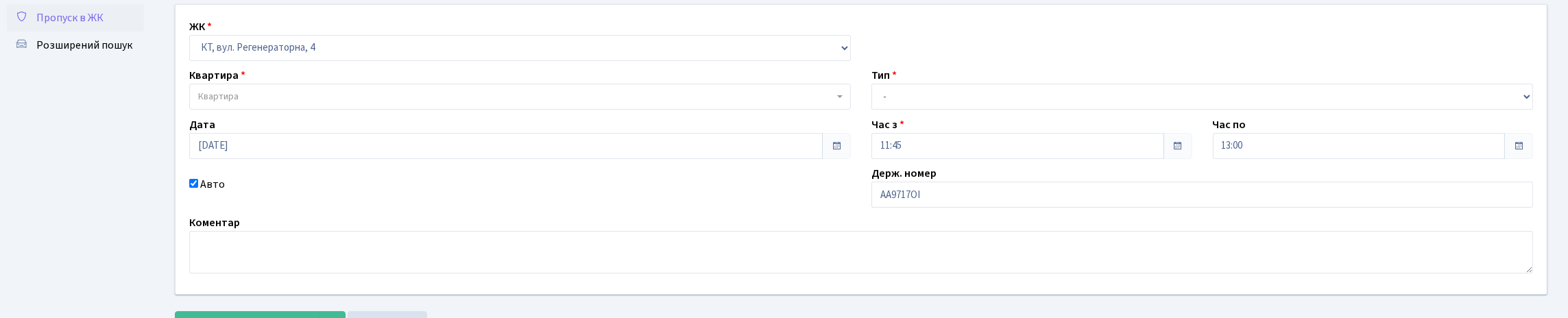
click at [278, 104] on span "Квартира" at bounding box center [516, 97] width 636 height 14
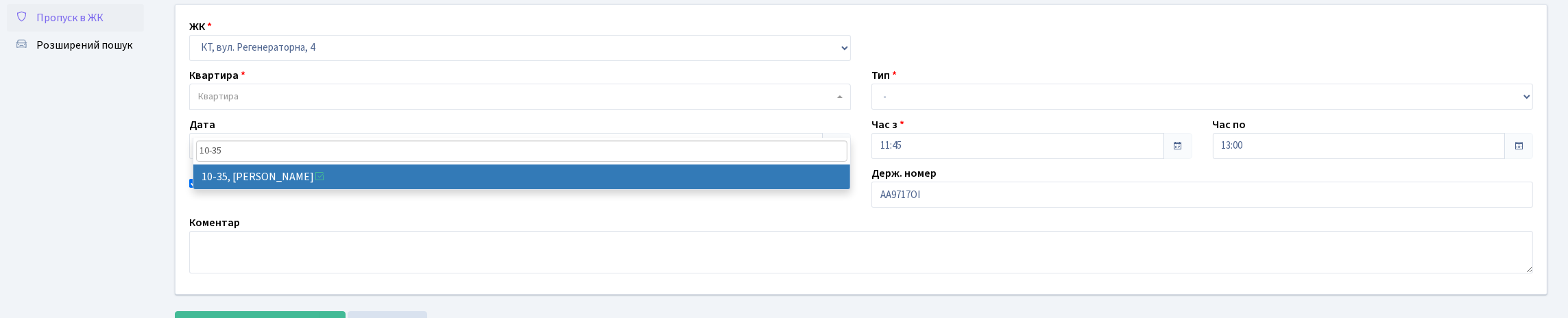
type input "10-35"
select select "6604"
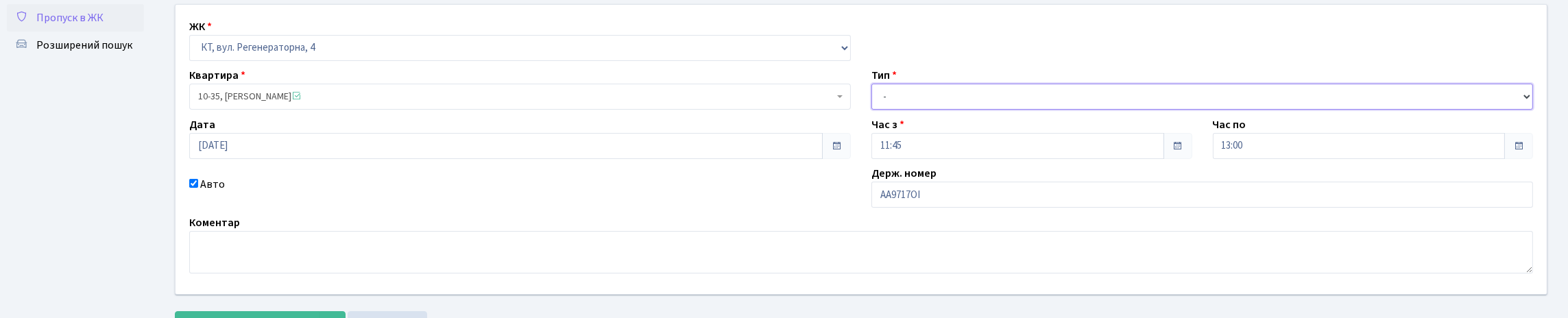
click at [920, 110] on select "- Доставка Таксі Гості Сервіс" at bounding box center [1202, 97] width 662 height 26
select select "3"
click at [872, 110] on select "- Доставка Таксі Гості Сервіс" at bounding box center [1202, 97] width 662 height 26
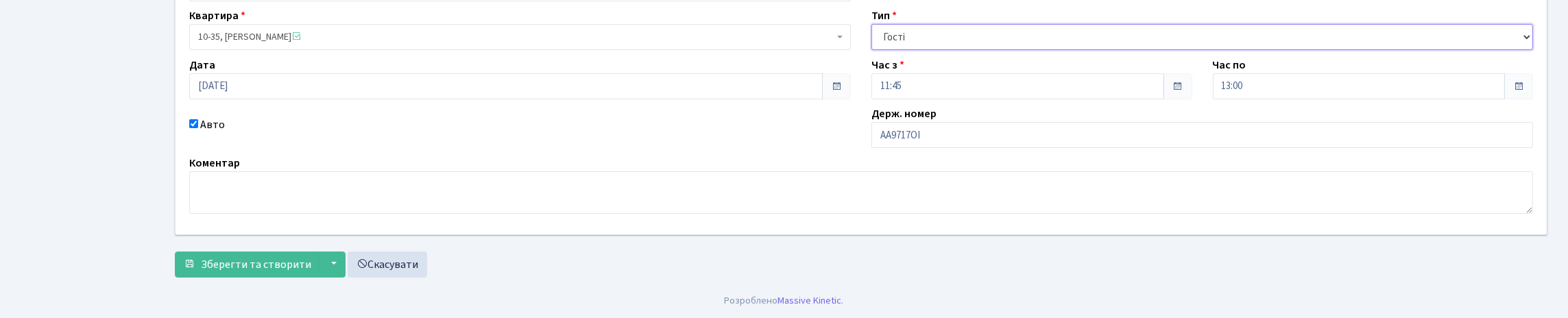
scroll to position [220, 0]
click at [276, 257] on span "Зберегти та створити" at bounding box center [256, 264] width 110 height 15
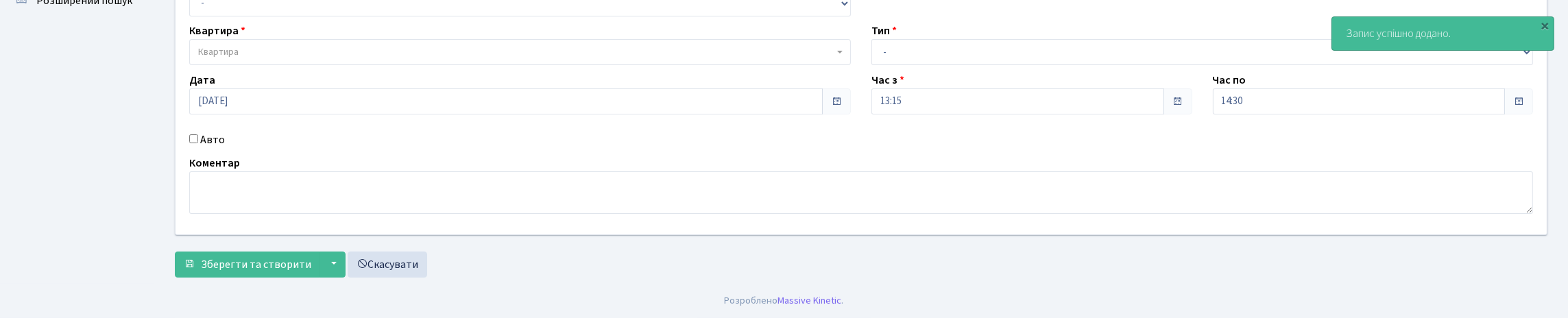
scroll to position [202, 0]
click at [195, 135] on input "Авто" at bounding box center [193, 139] width 9 height 9
checkbox input "true"
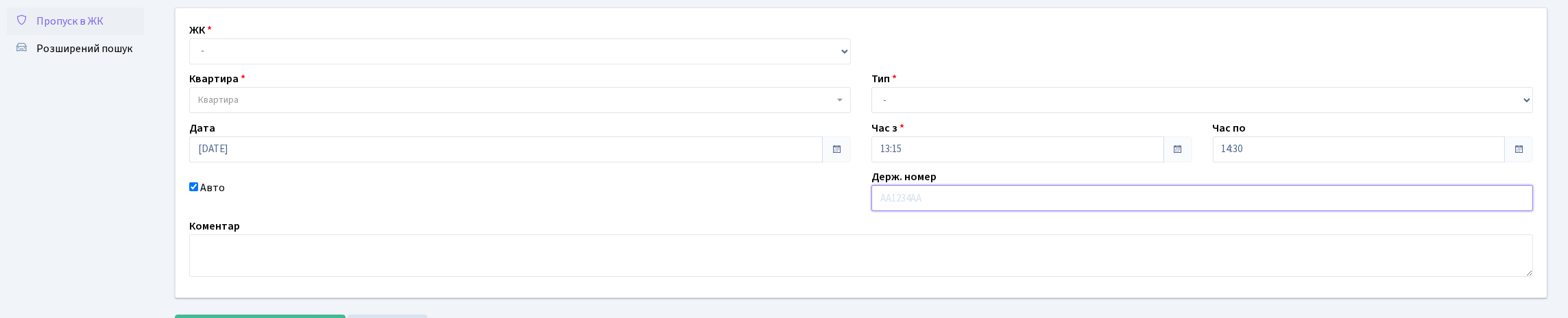
scroll to position [64, 0]
click at [238, 65] on select "- КТ, вул. Регенераторна, 4 КТ2, просп. Соборності, 17 КТ3, вул. Березнева, 16 …" at bounding box center [520, 52] width 662 height 26
select select "271"
click at [193, 54] on select "- КТ, вул. Регенераторна, 4 КТ2, просп. Соборності, 17 КТ3, вул. Березнева, 16 …" at bounding box center [520, 52] width 662 height 26
select select
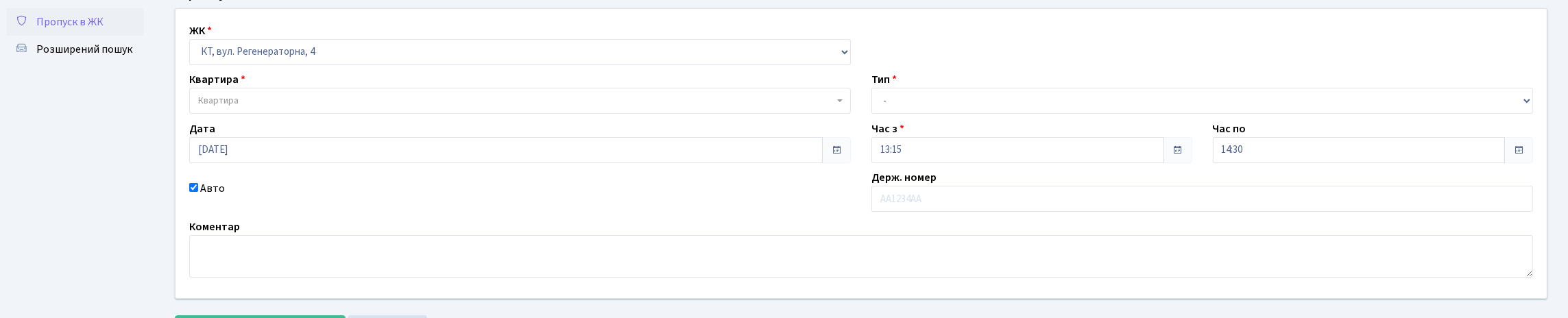
click at [255, 108] on span "Квартира" at bounding box center [516, 101] width 636 height 14
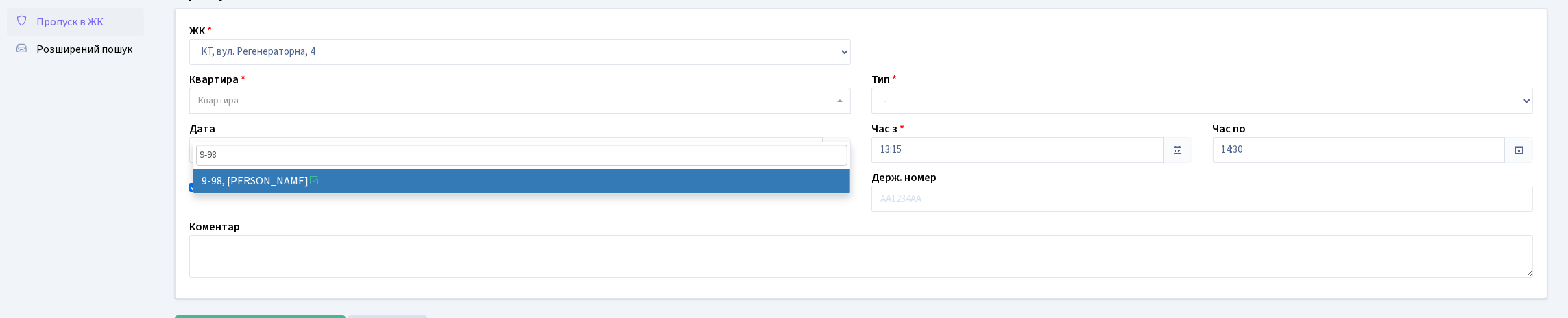
type input "9-98"
select select "6448"
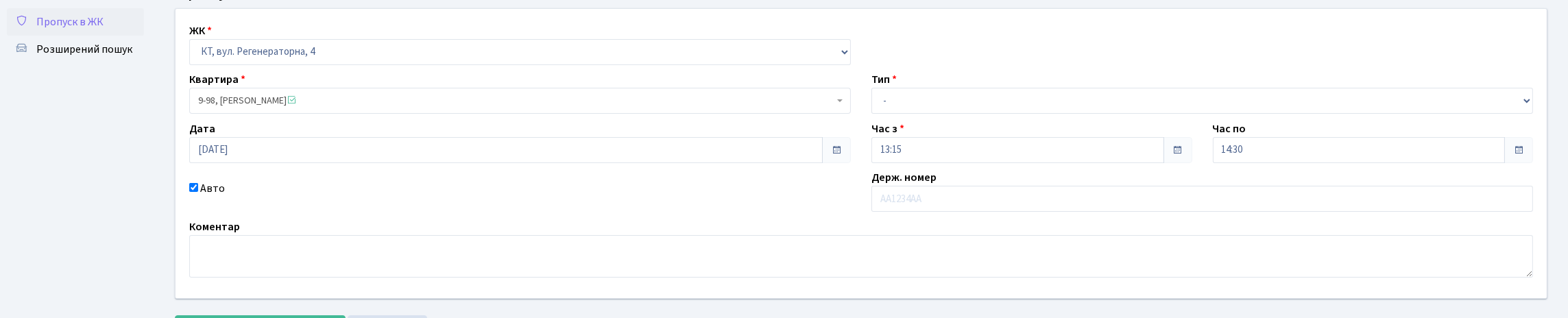
click at [229, 108] on span "9-98, Карпенко Наталія Валеріївна" at bounding box center [516, 101] width 636 height 14
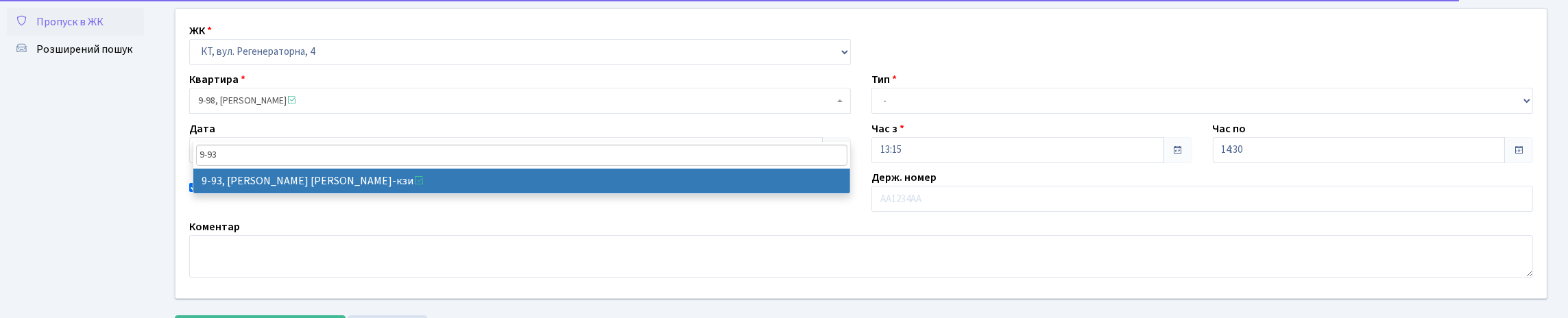
type input "9-93"
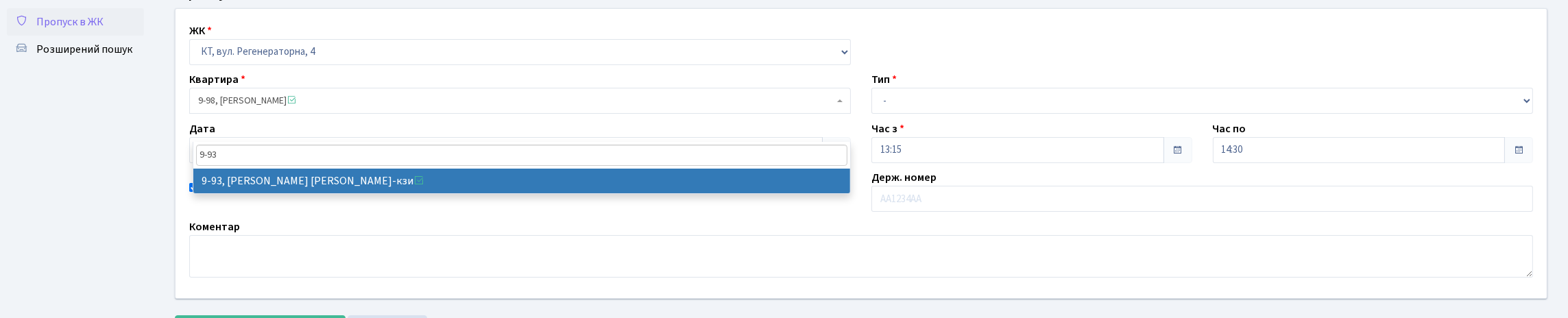
drag, startPoint x: 342, startPoint y: 181, endPoint x: 360, endPoint y: 177, distance: 18.4
select select "6443"
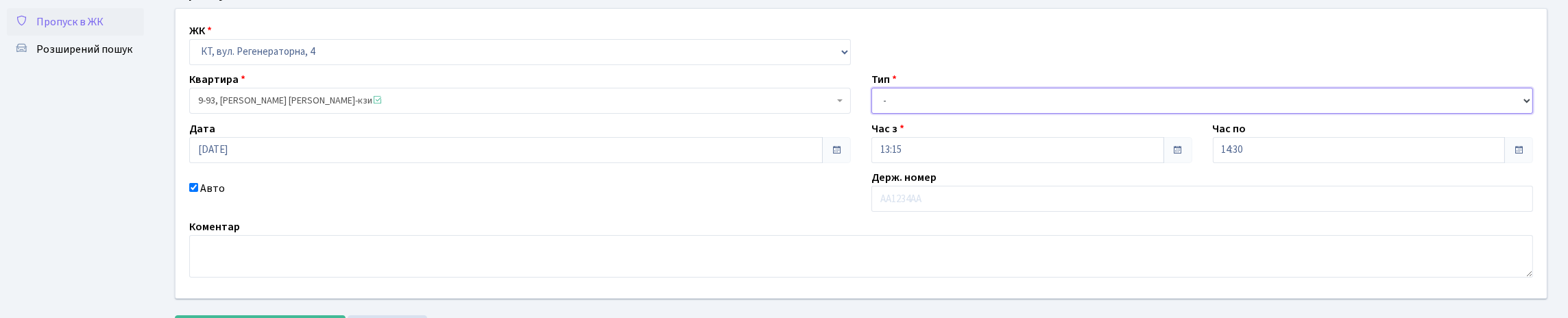
click at [925, 114] on select "- Доставка Таксі Гості Сервіс" at bounding box center [1202, 101] width 662 height 26
select select "1"
click at [872, 114] on select "- Доставка Таксі Гості Сервіс" at bounding box center [1202, 101] width 662 height 26
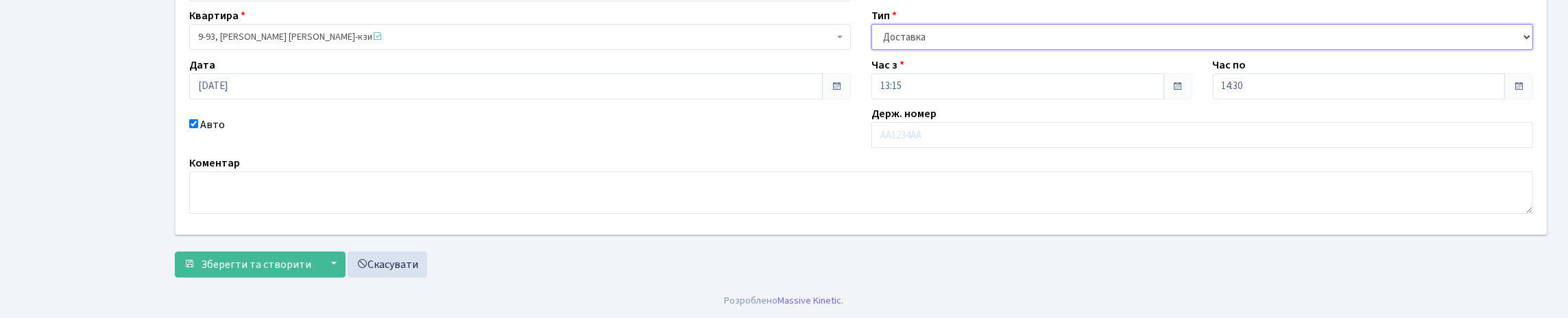
scroll to position [220, 0]
click at [271, 257] on span "Зберегти та створити" at bounding box center [256, 264] width 110 height 15
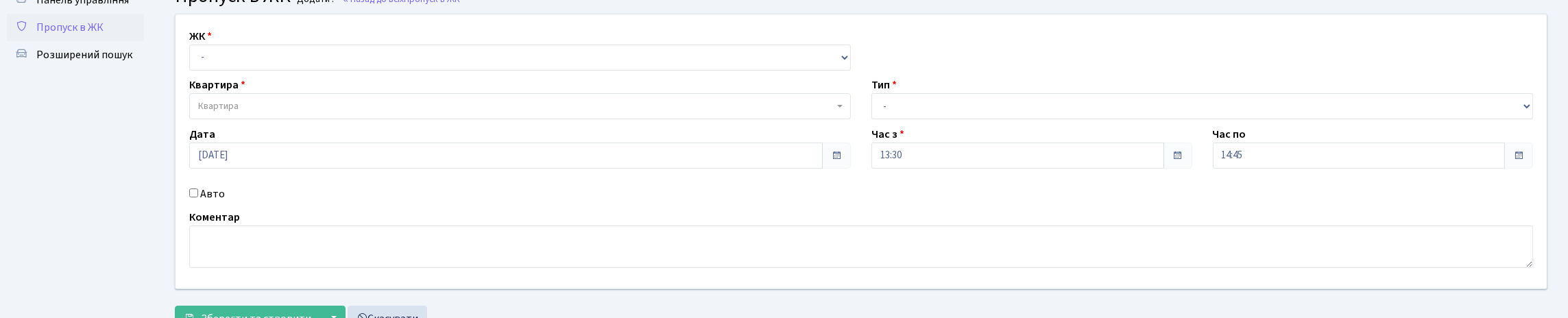
scroll to position [137, 0]
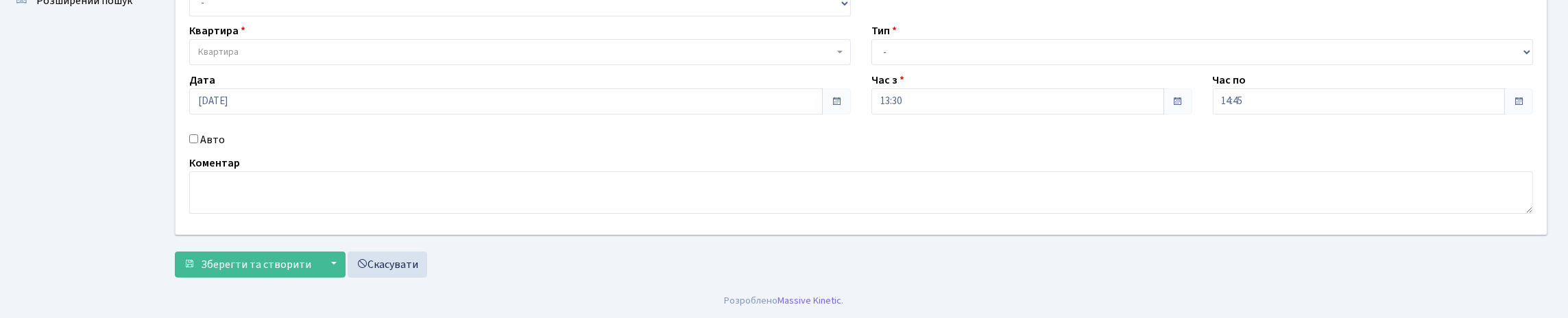
drag, startPoint x: 197, startPoint y: 168, endPoint x: 203, endPoint y: 175, distance: 9.2
click at [203, 148] on div "Авто" at bounding box center [521, 140] width 683 height 16
click at [195, 144] on input "Авто" at bounding box center [193, 139] width 9 height 9
checkbox input "true"
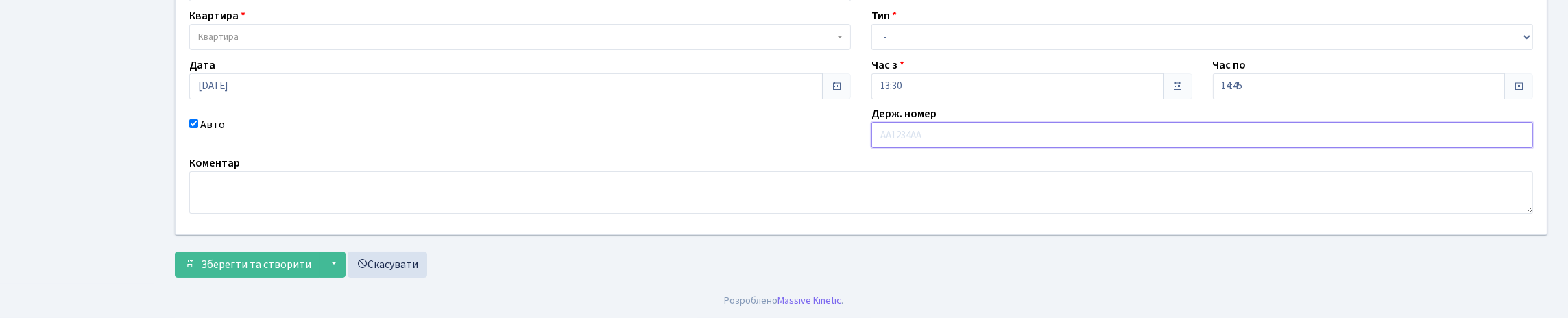
scroll to position [68, 0]
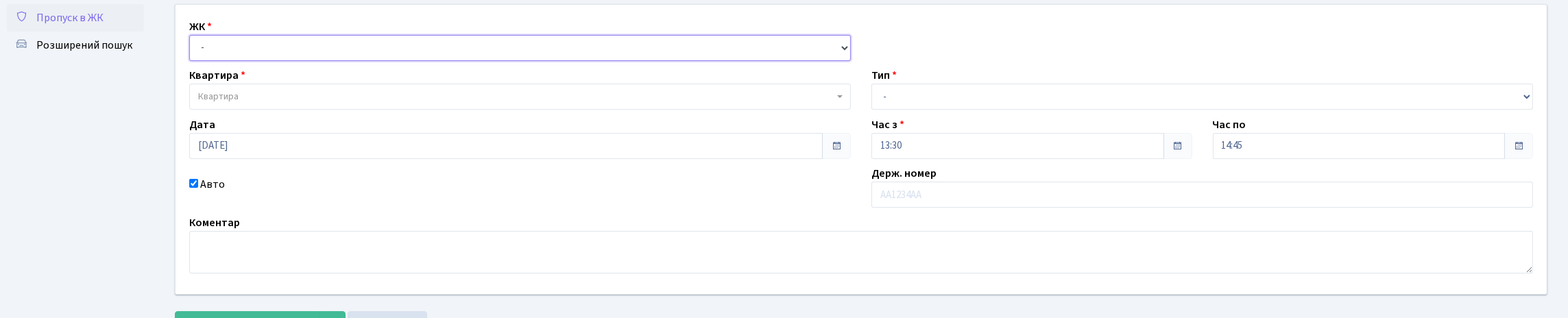
click at [220, 61] on select "- КТ, вул. Регенераторна, 4 КТ2, просп. Соборності, 17 КТ3, вул. Березнева, 16 …" at bounding box center [520, 48] width 662 height 26
select select "271"
click at [193, 50] on select "- КТ, вул. Регенераторна, 4 КТ2, просп. Соборності, 17 КТ3, вул. Березнева, 16 …" at bounding box center [520, 48] width 662 height 26
select select
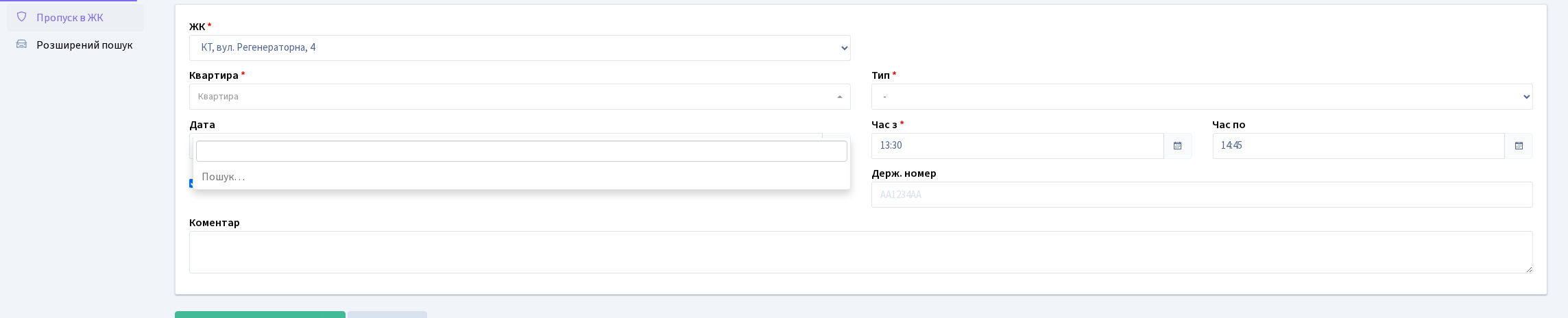
click at [232, 104] on span "Квартира" at bounding box center [218, 97] width 41 height 14
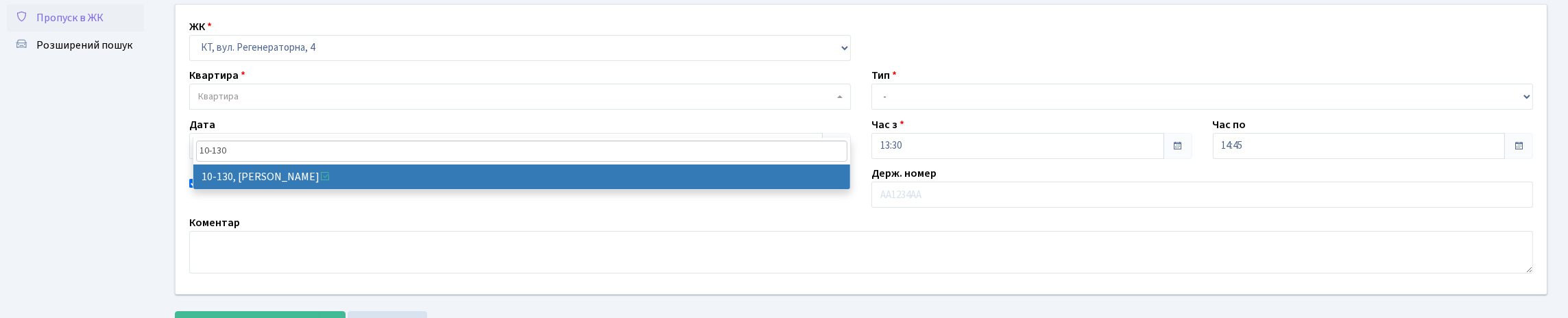
type input "10-130"
select select "6699"
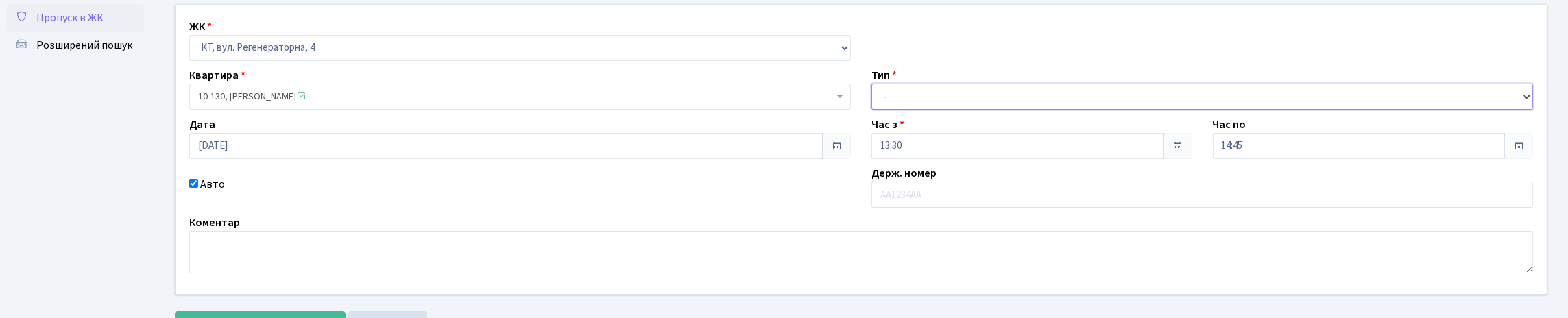
click at [908, 110] on select "- Доставка Таксі Гості Сервіс" at bounding box center [1202, 97] width 662 height 26
select select "3"
click at [872, 110] on select "- Доставка Таксі Гості Сервіс" at bounding box center [1202, 97] width 662 height 26
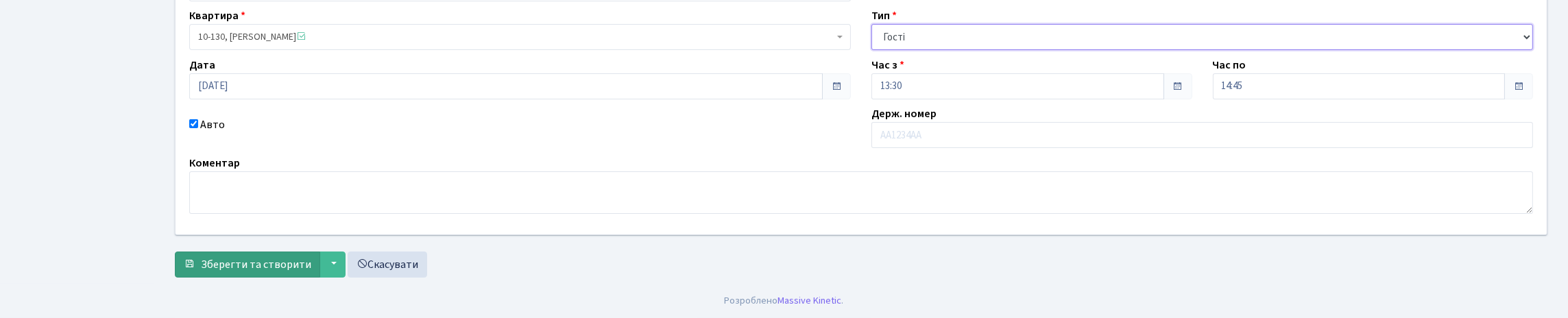
scroll to position [220, 0]
click at [311, 264] on span "Зберегти та створити" at bounding box center [256, 264] width 110 height 15
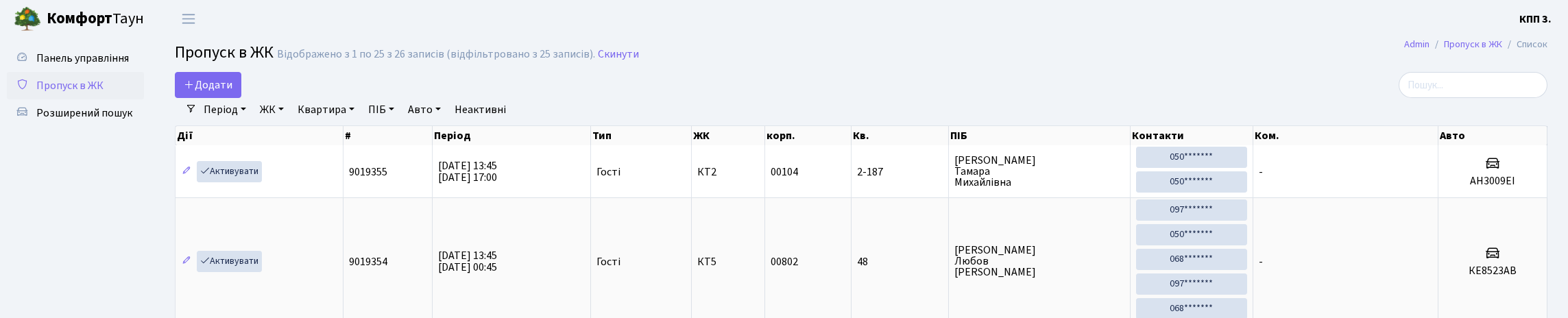
select select "25"
click at [208, 89] on span "Додати" at bounding box center [208, 85] width 49 height 15
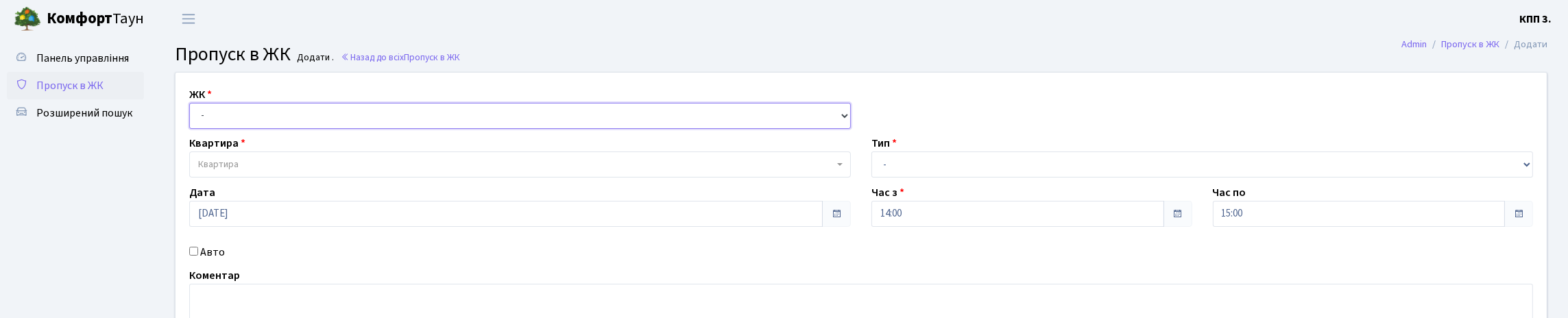
click at [232, 129] on select "- КТ, вул. Регенераторна, 4 КТ2, просп. [STREET_ADDRESS] [STREET_ADDRESS] [PERS…" at bounding box center [520, 116] width 662 height 26
select select "271"
click at [193, 118] on select "- КТ, вул. Регенераторна, 4 КТ2, просп. Соборності, 17 КТ3, вул. Березнева, 16 …" at bounding box center [520, 116] width 662 height 26
select select
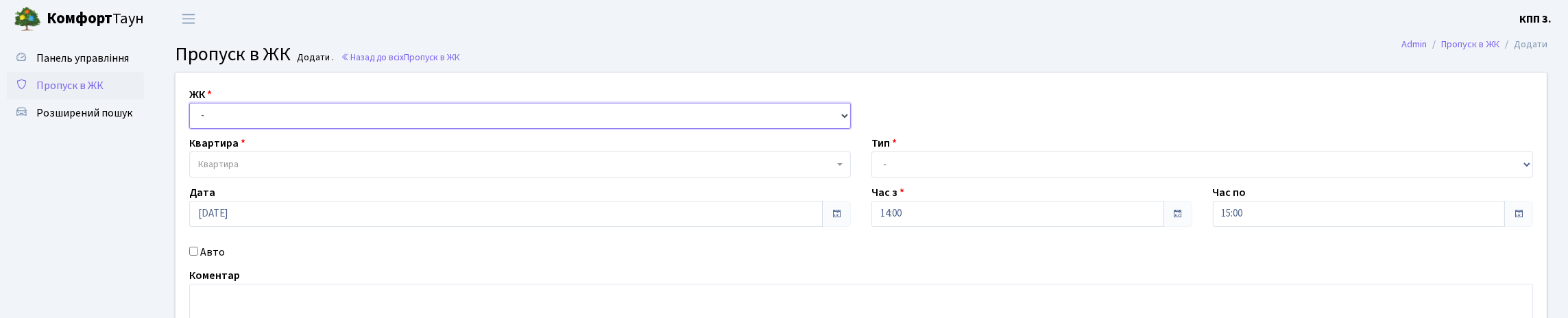
select select
drag, startPoint x: 223, startPoint y: 118, endPoint x: 223, endPoint y: 134, distance: 16.0
click at [223, 129] on select "- КТ, вул. Регенераторна, 4 КТ2, просп. Соборності, 17 КТ3, вул. Березнева, 16 …" at bounding box center [520, 116] width 662 height 26
select select "271"
click at [193, 118] on select "- КТ, вул. Регенераторна, 4 КТ2, просп. Соборності, 17 КТ3, вул. Березнева, 16 …" at bounding box center [520, 116] width 662 height 26
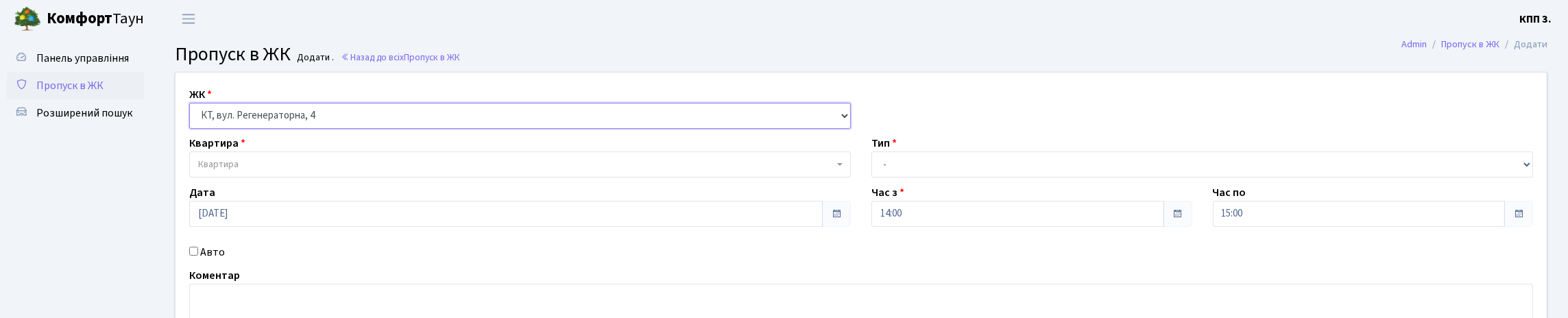
select select
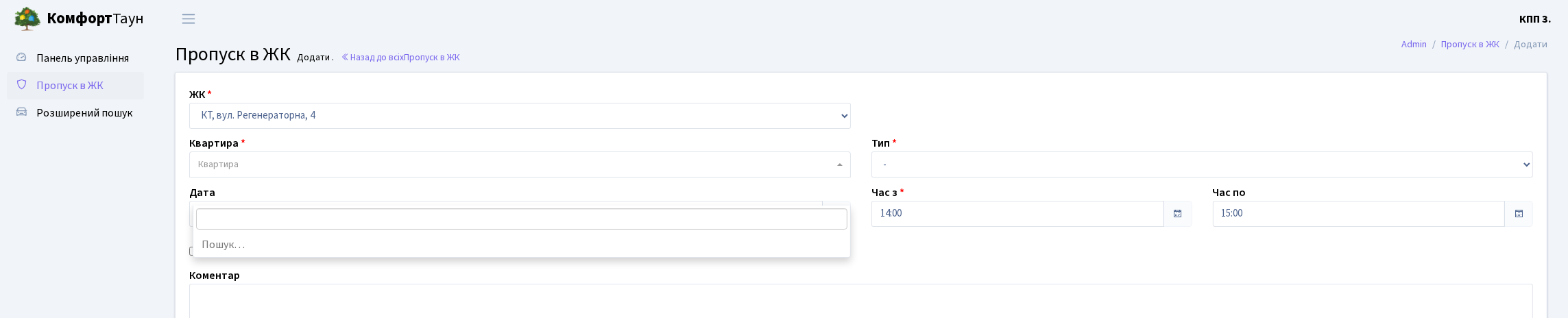
click at [223, 178] on span "Квартира" at bounding box center [520, 165] width 662 height 26
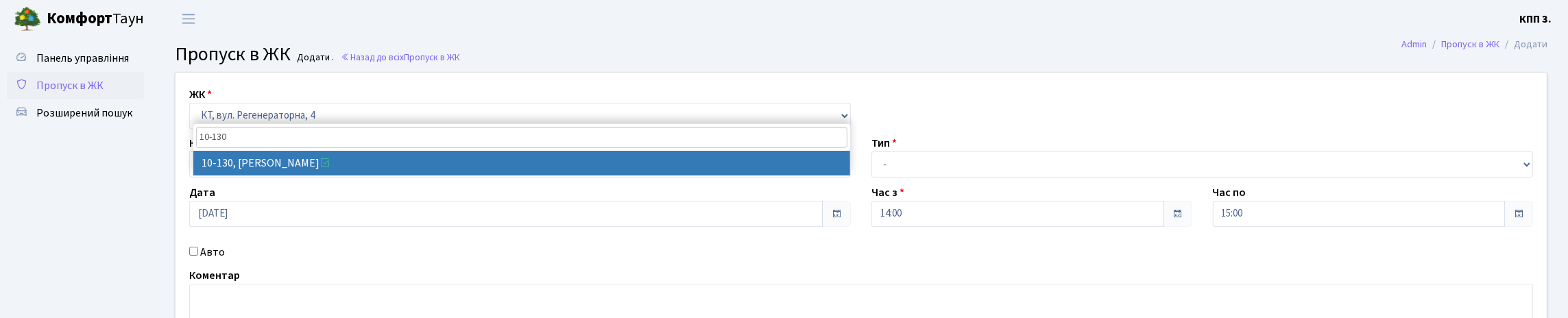
type input "10-130"
select select "6699"
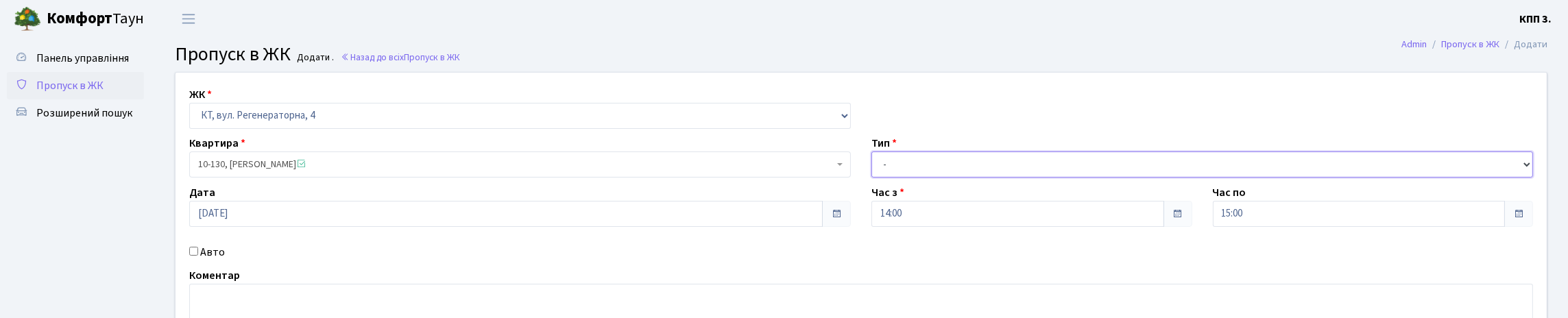
click at [933, 178] on select "- Доставка Таксі Гості Сервіс" at bounding box center [1202, 165] width 662 height 26
select select "3"
click at [872, 178] on select "- Доставка Таксі Гості Сервіс" at bounding box center [1202, 165] width 662 height 26
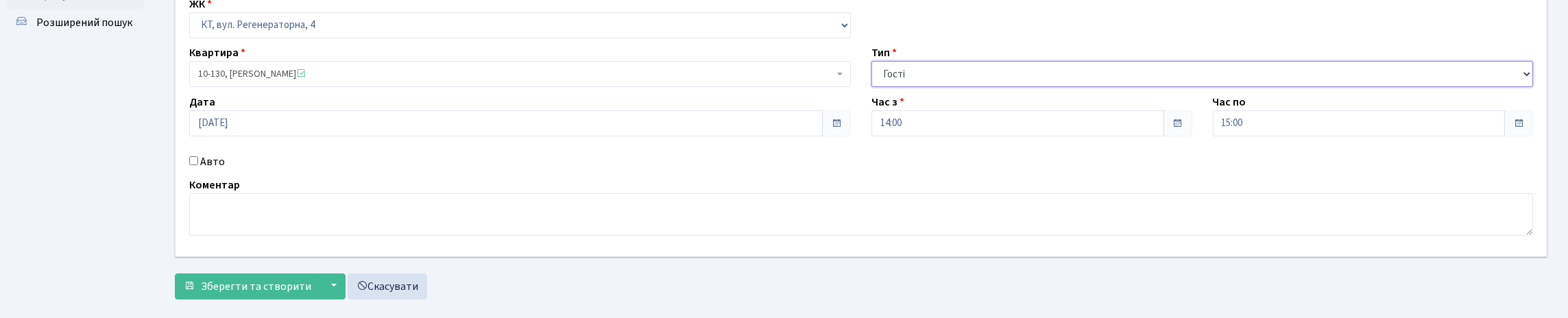
scroll to position [202, 0]
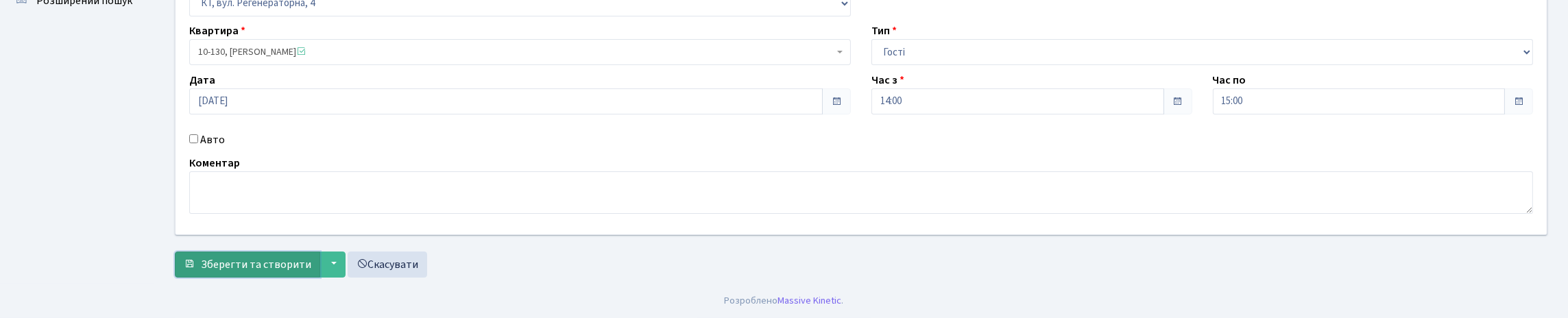
click at [247, 257] on span "Зберегти та створити" at bounding box center [256, 264] width 110 height 15
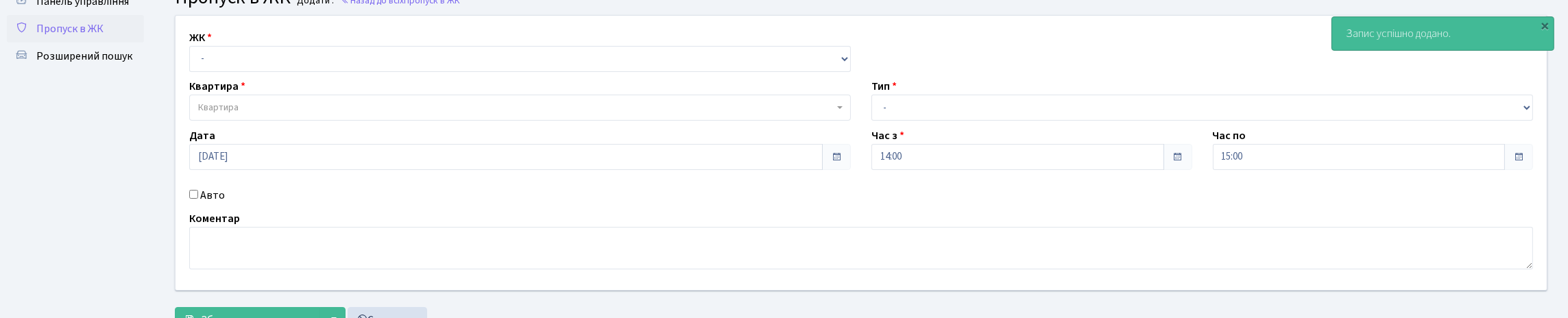
scroll to position [202, 0]
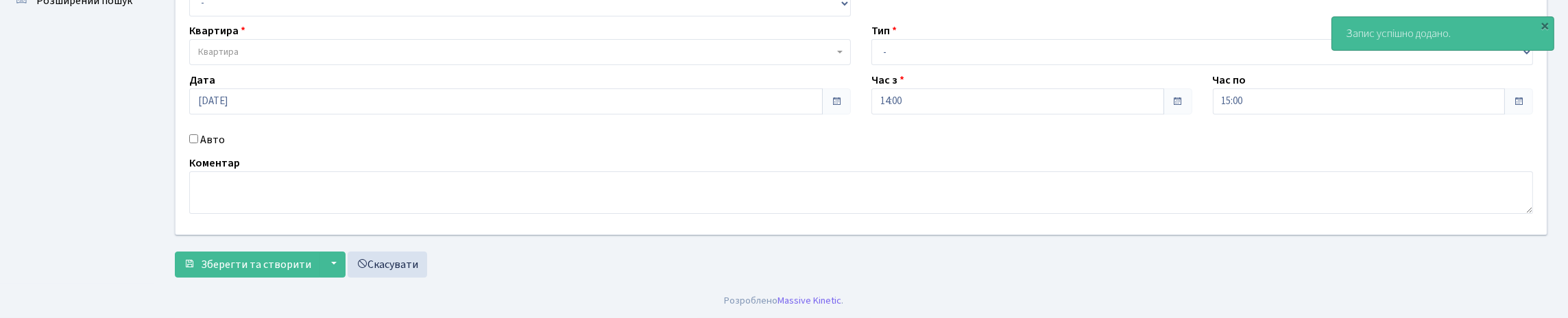
click at [198, 135] on input "Авто" at bounding box center [193, 139] width 9 height 9
checkbox input "true"
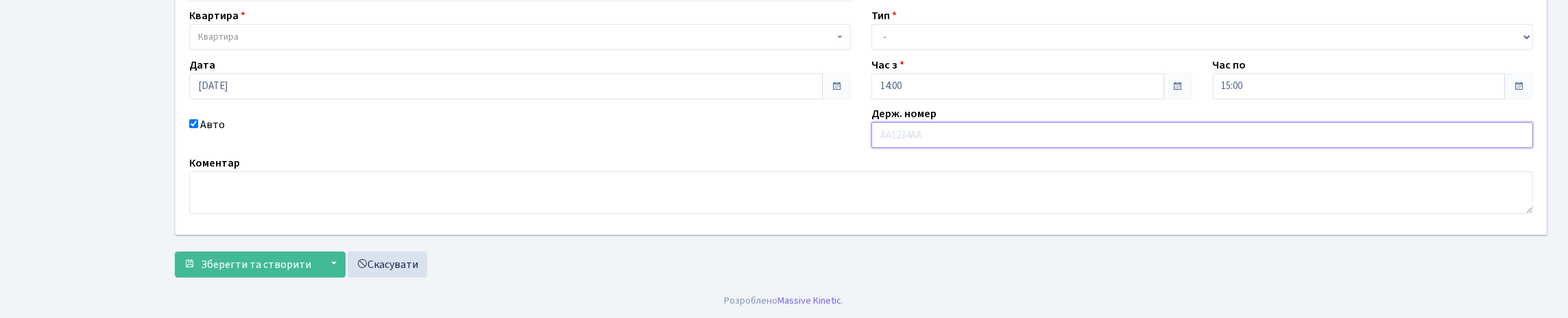
scroll to position [0, 0]
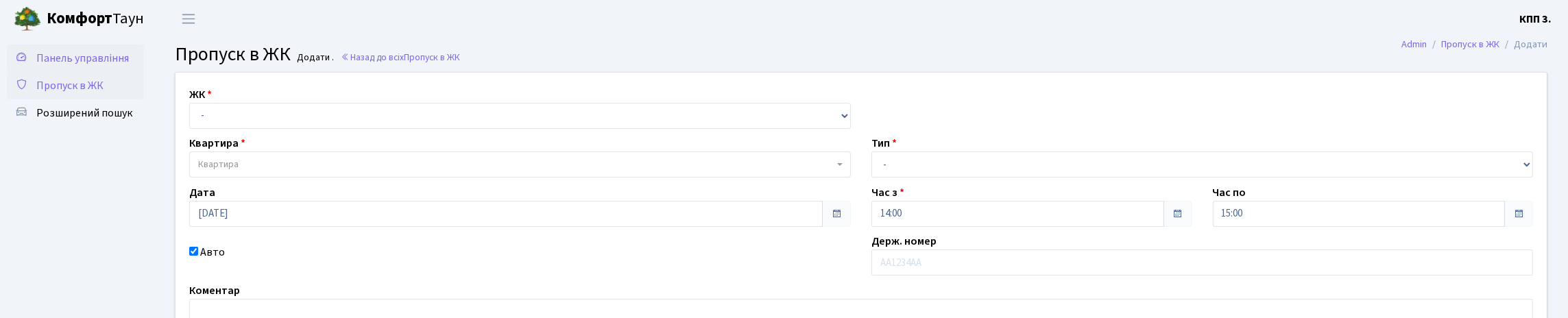
click at [89, 72] on link "Панель управління" at bounding box center [75, 58] width 137 height 28
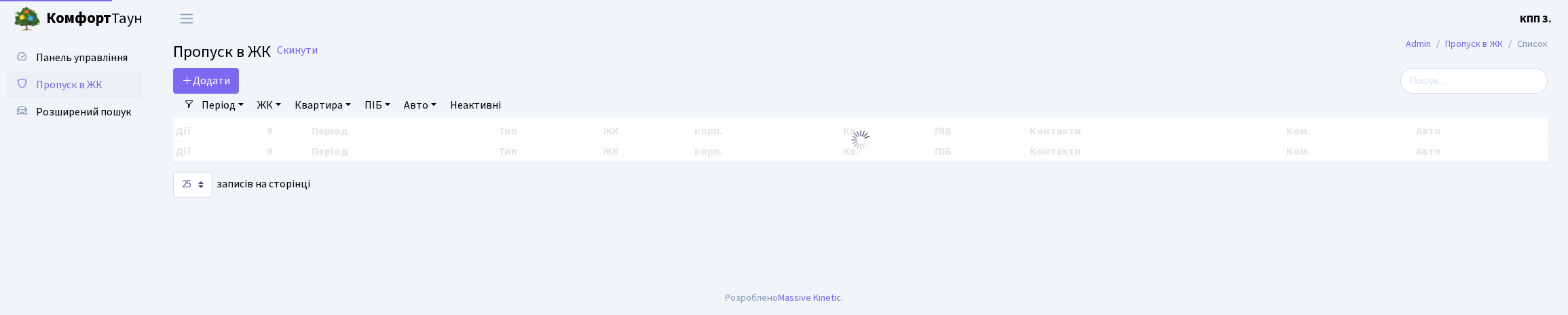
select select "25"
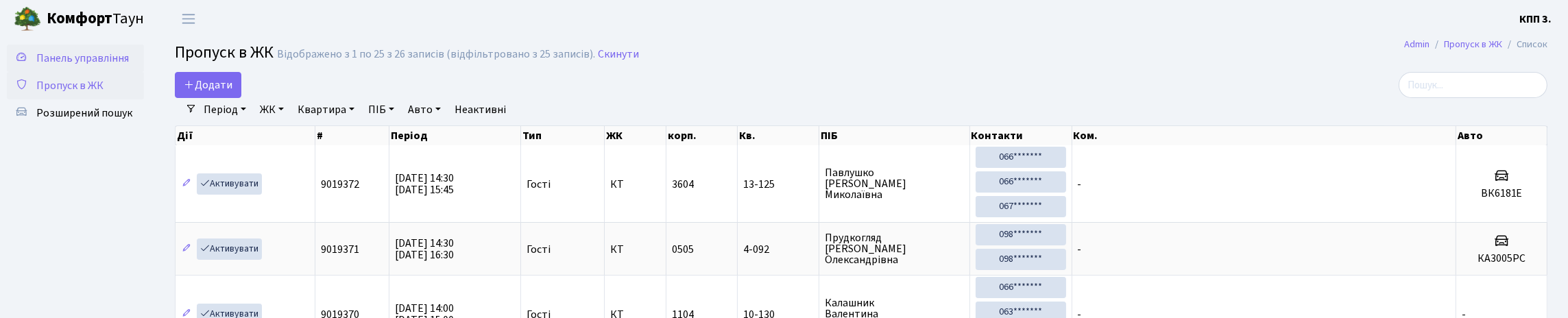
click at [57, 66] on span "Панель управління" at bounding box center [83, 58] width 92 height 15
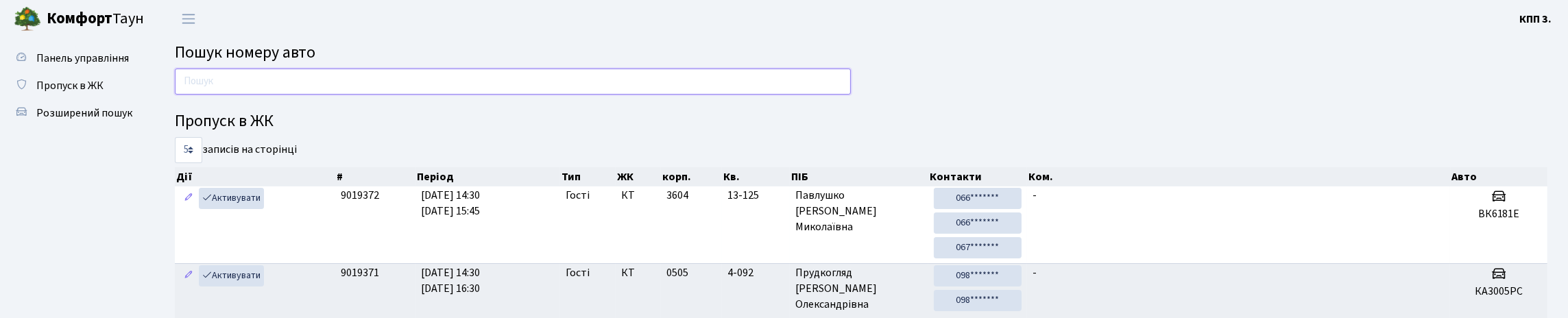
click at [246, 93] on input "text" at bounding box center [513, 82] width 676 height 26
click at [104, 93] on span "Пропуск в ЖК" at bounding box center [70, 85] width 67 height 15
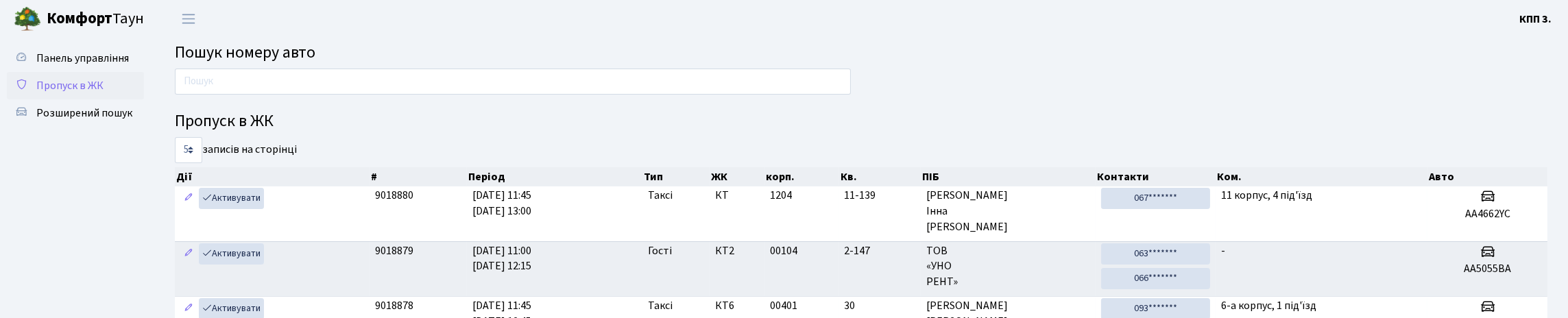
click at [72, 93] on span "Пропуск в ЖК" at bounding box center [70, 85] width 67 height 15
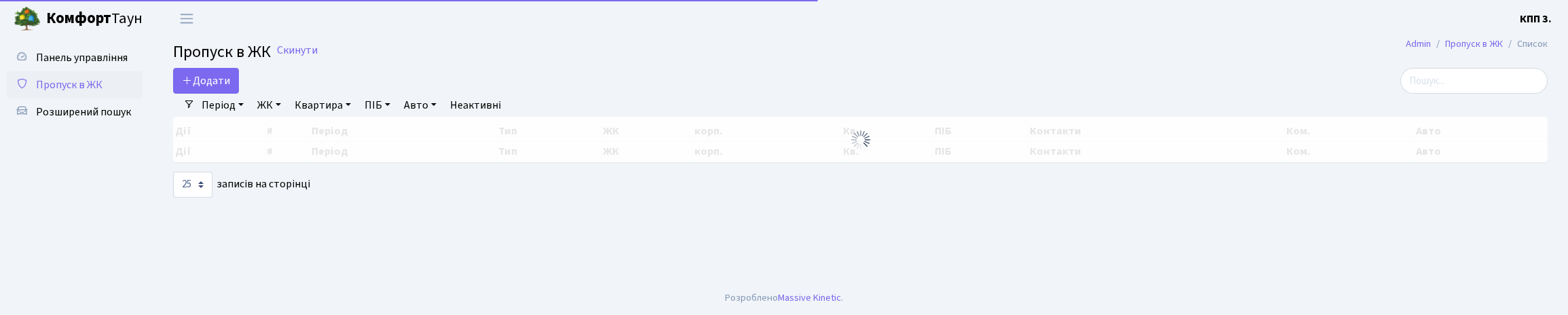
select select "25"
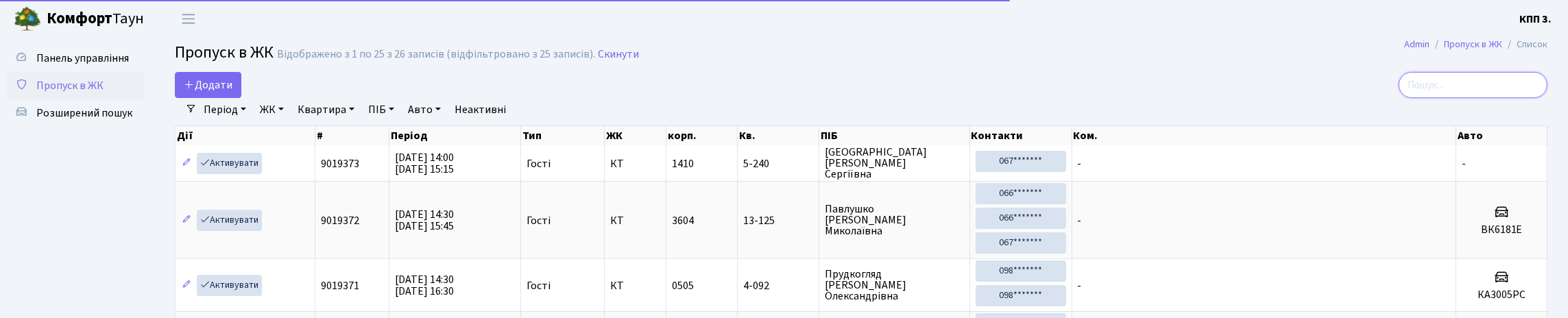
drag, startPoint x: 1429, startPoint y: 92, endPoint x: 1338, endPoint y: 84, distance: 91.4
click at [1429, 92] on input "search" at bounding box center [1473, 85] width 149 height 26
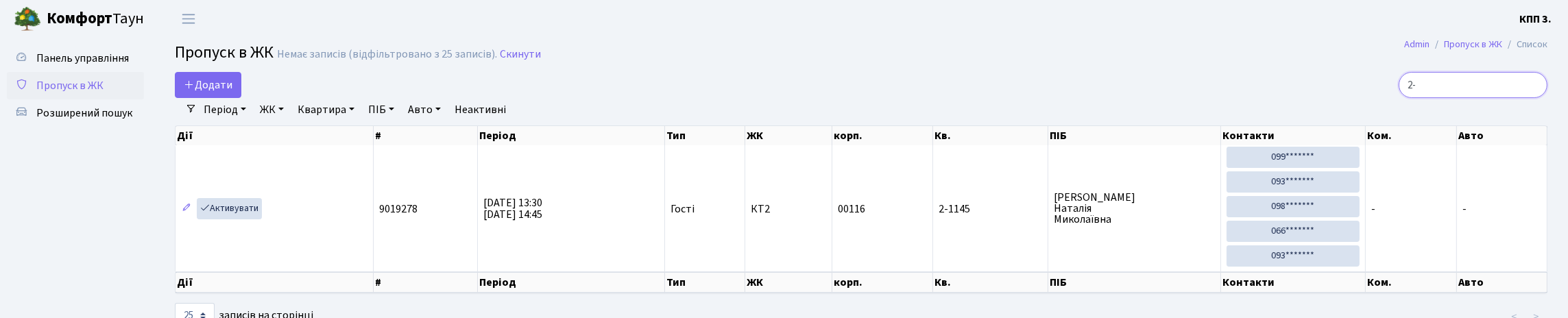
type input "2"
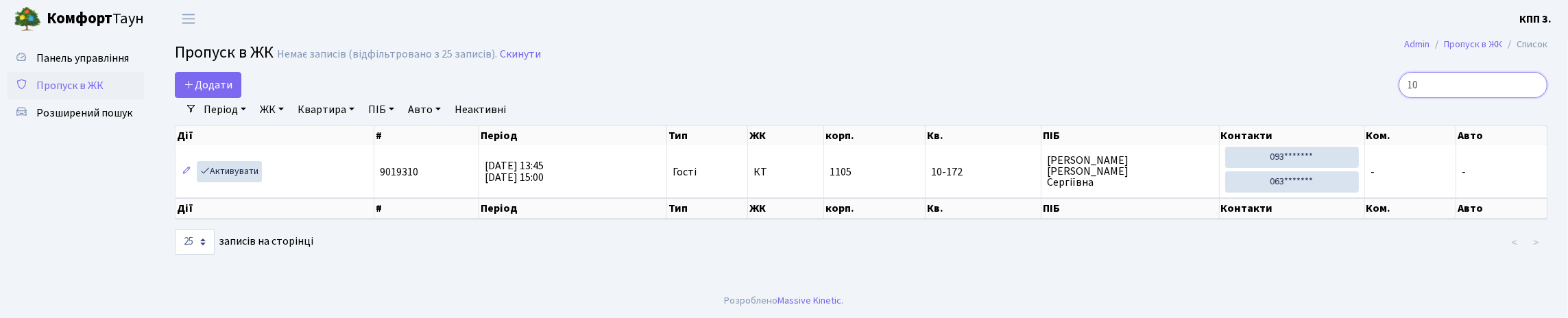
type input "1"
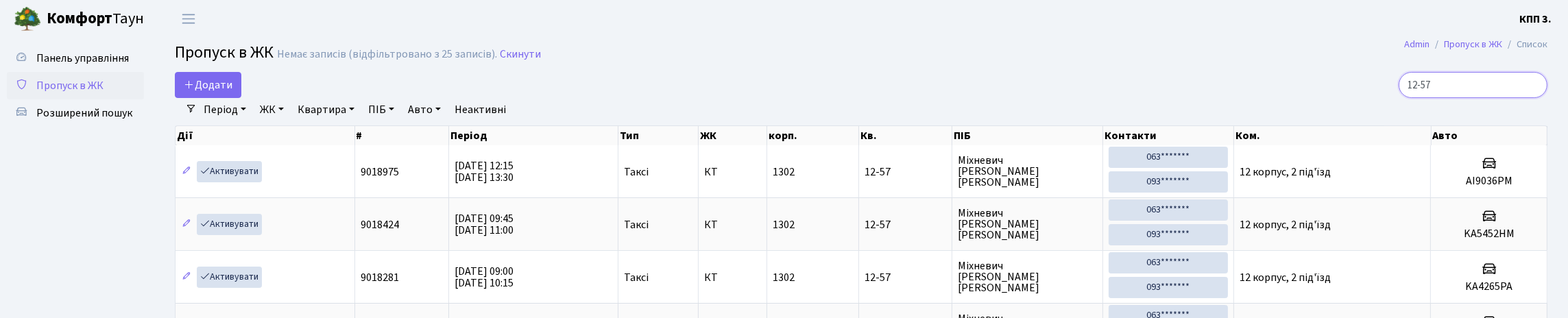
type input "12-57"
click at [289, 122] on link "ЖК" at bounding box center [272, 110] width 35 height 24
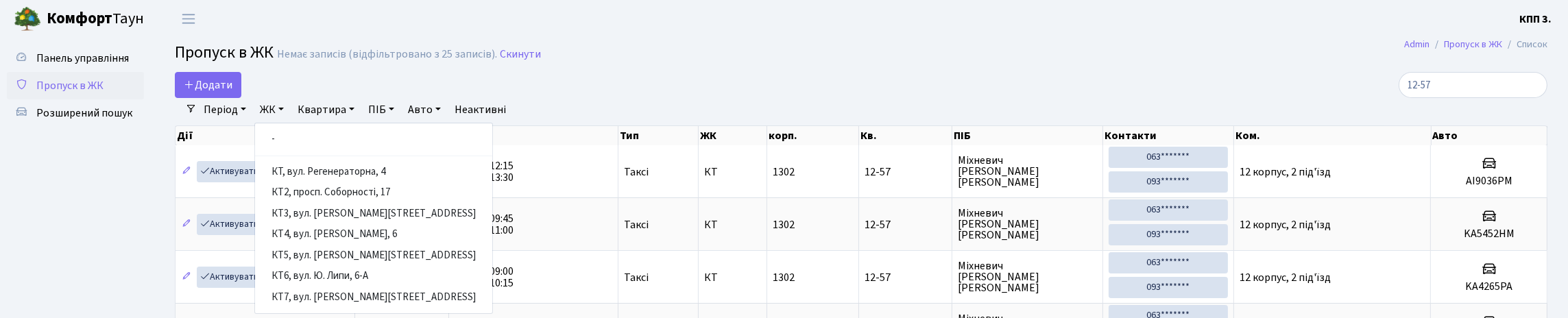
click at [360, 122] on link "Квартира" at bounding box center [326, 110] width 68 height 24
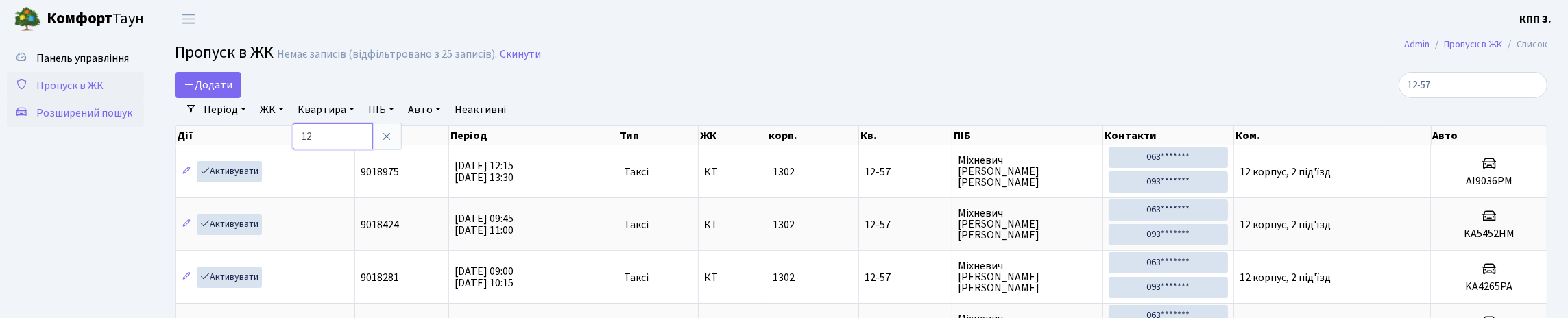
type input "12"
click at [36, 121] on span "Розширений пошук" at bounding box center [84, 113] width 96 height 15
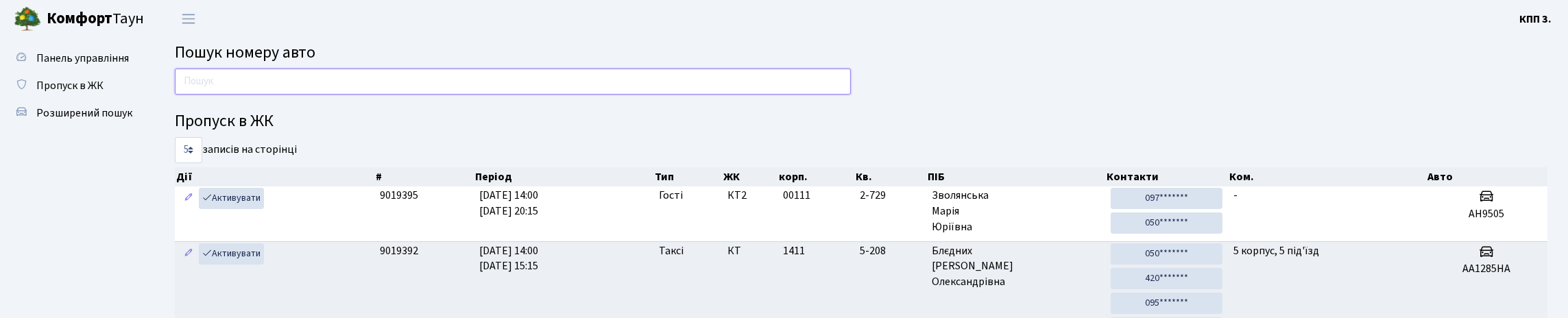
click at [309, 95] on input "text" at bounding box center [513, 82] width 676 height 26
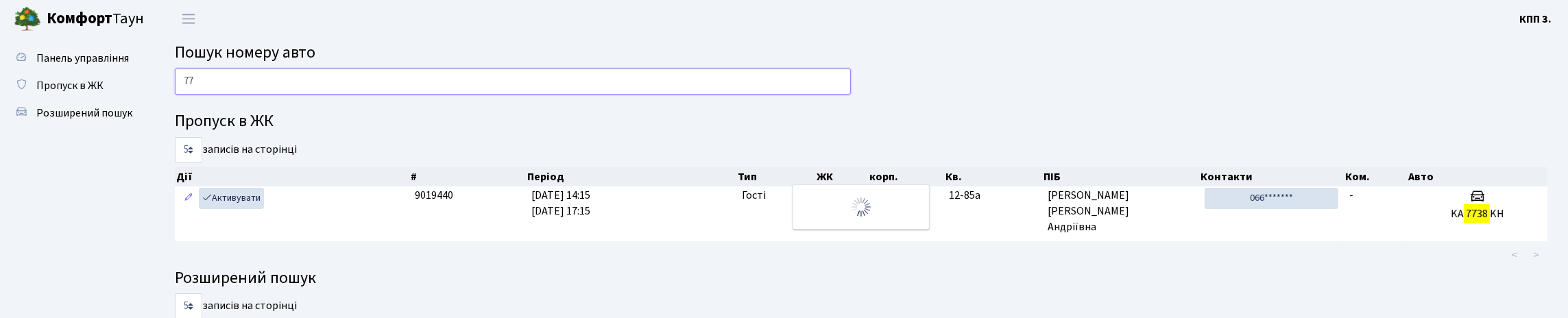
type input "7"
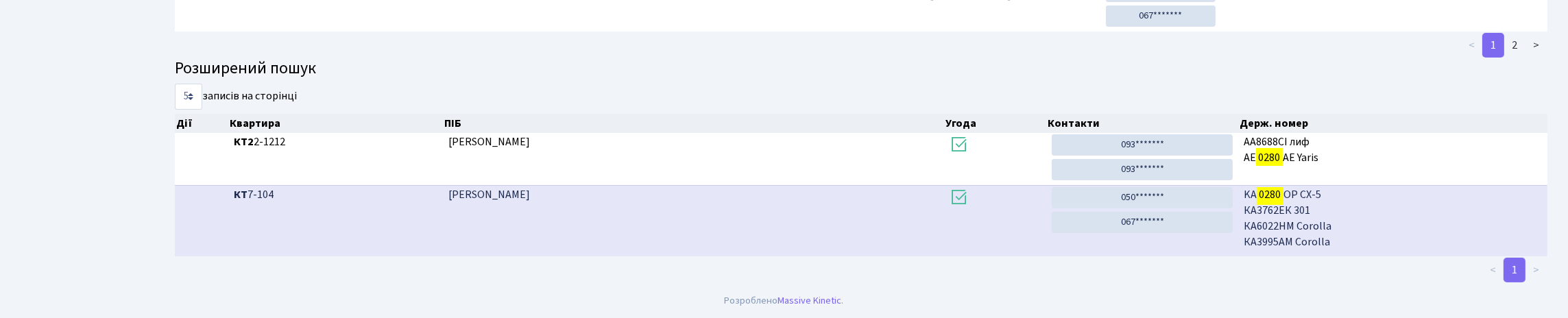
scroll to position [83, 0]
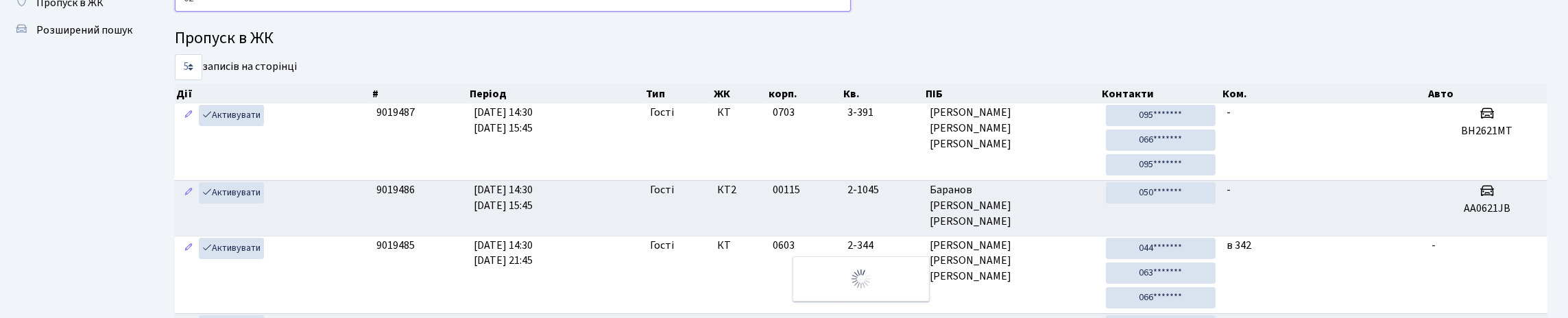
type input "0"
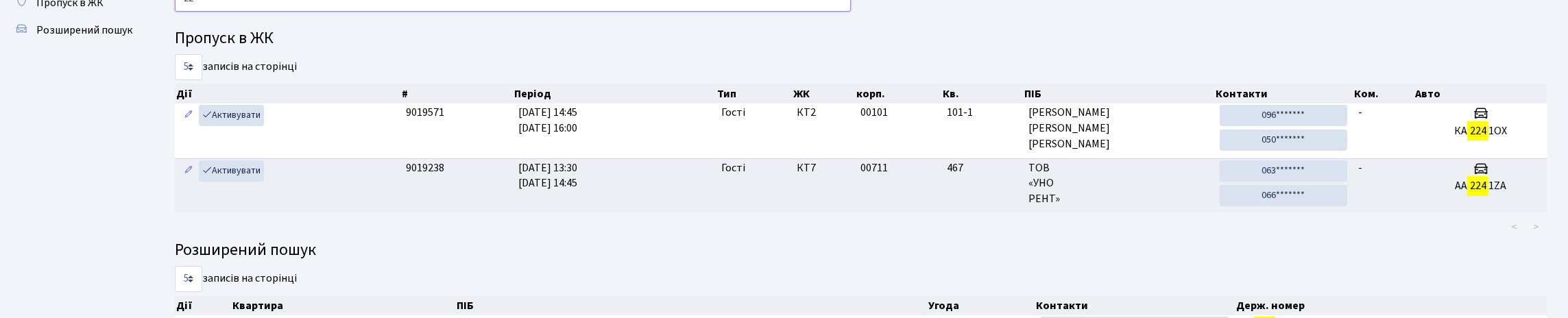
type input "2"
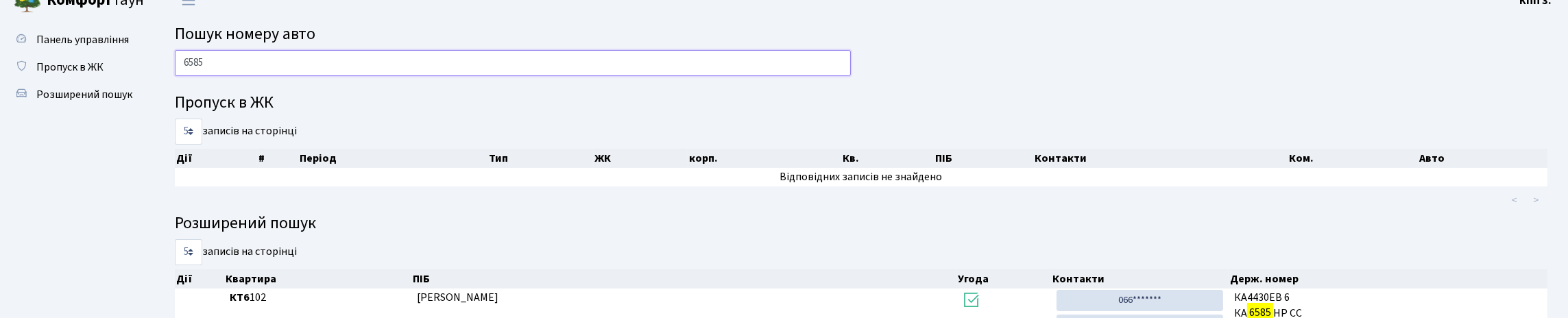
scroll to position [0, 0]
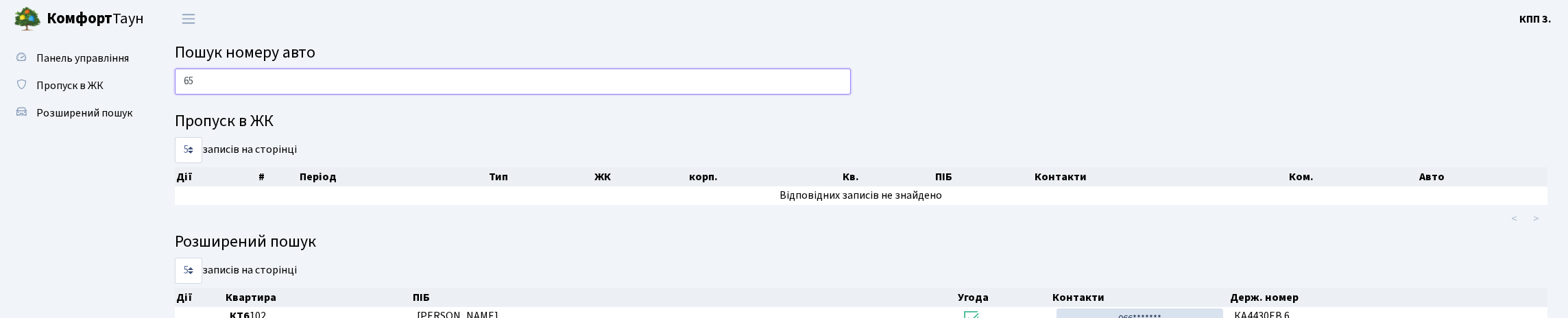
type input "6"
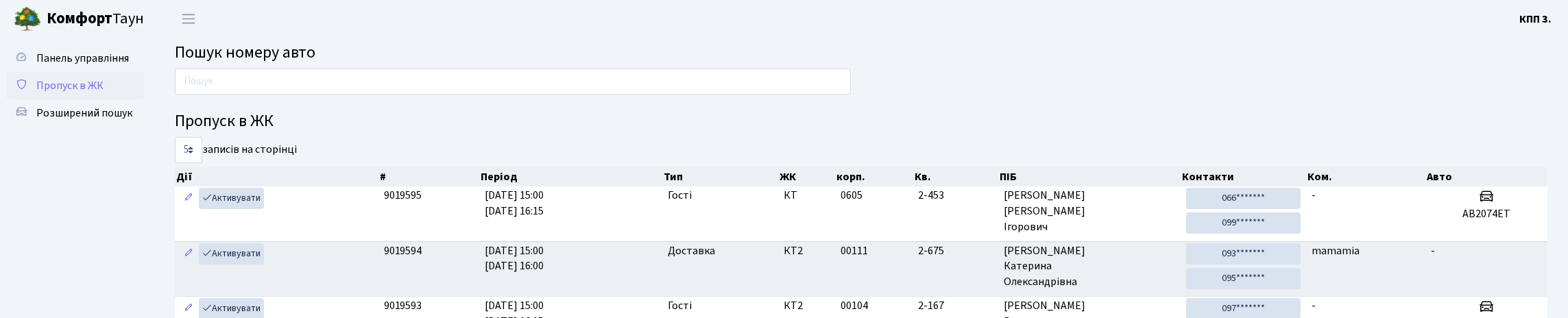
click at [76, 93] on span "Пропуск в ЖК" at bounding box center [70, 85] width 67 height 15
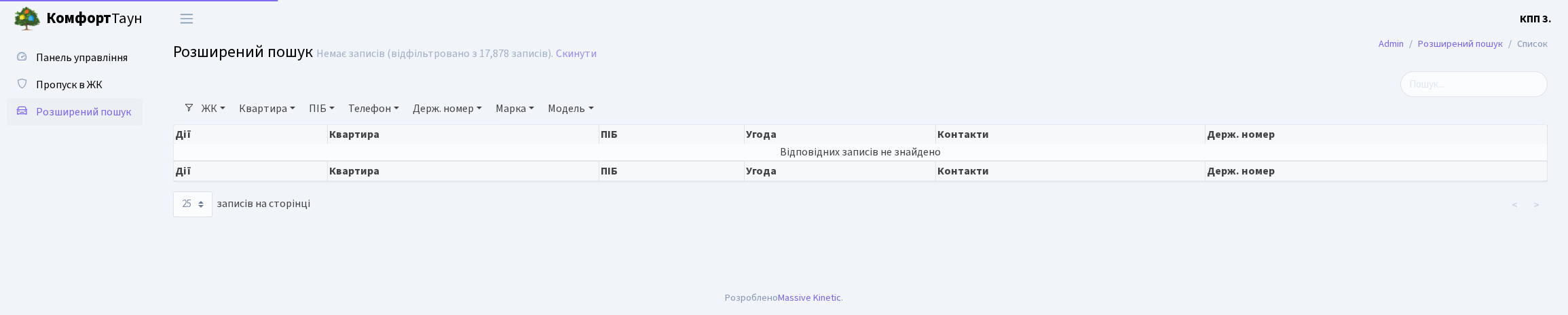
select select "25"
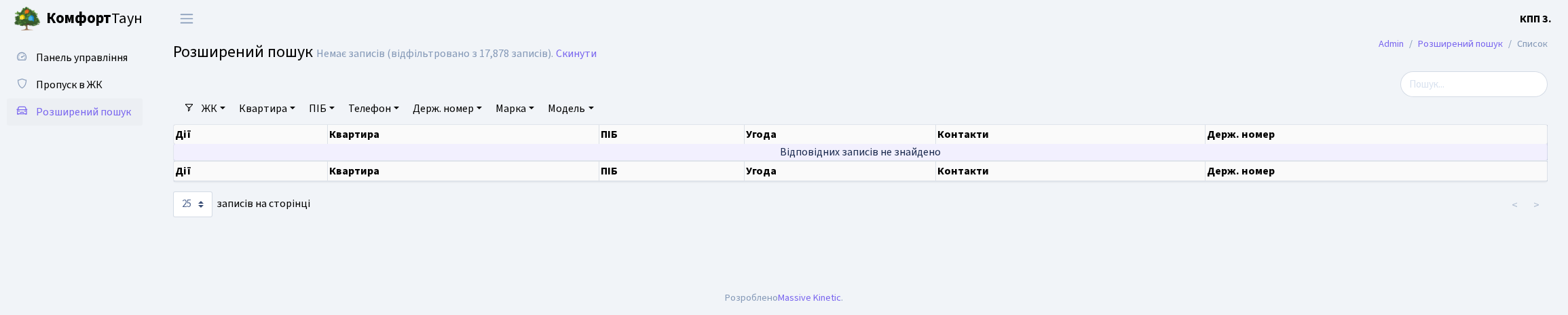
drag, startPoint x: 298, startPoint y: 126, endPoint x: 404, endPoint y: 179, distance: 118.5
click at [297, 121] on link "Квартира" at bounding box center [267, 108] width 67 height 23
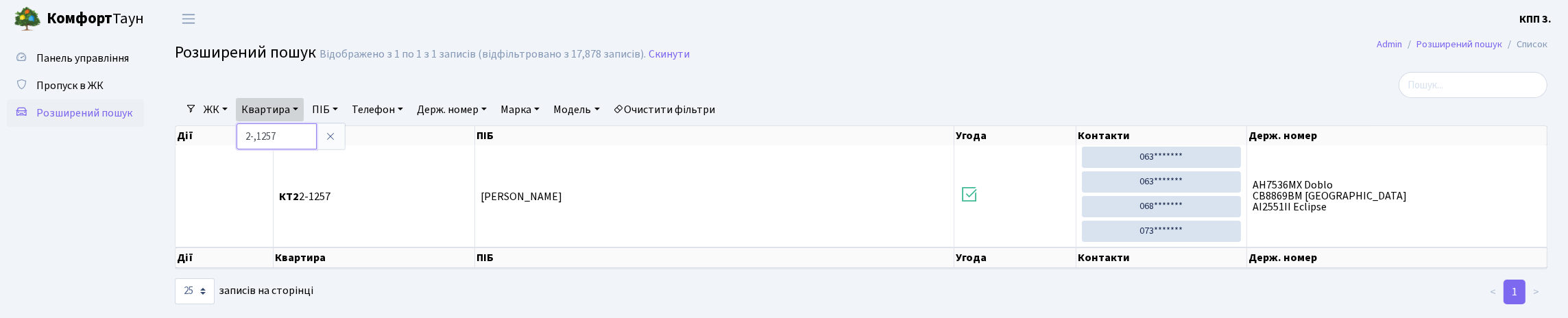
type input "2-1257"
click at [104, 93] on span "Пропуск в ЖК" at bounding box center [70, 85] width 67 height 15
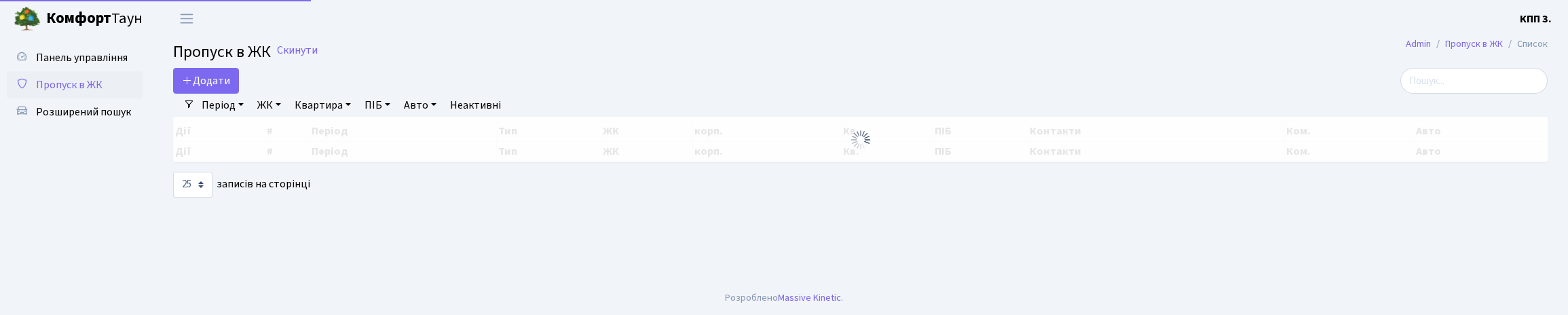
select select "25"
click at [1406, 92] on input "search" at bounding box center [1474, 81] width 148 height 26
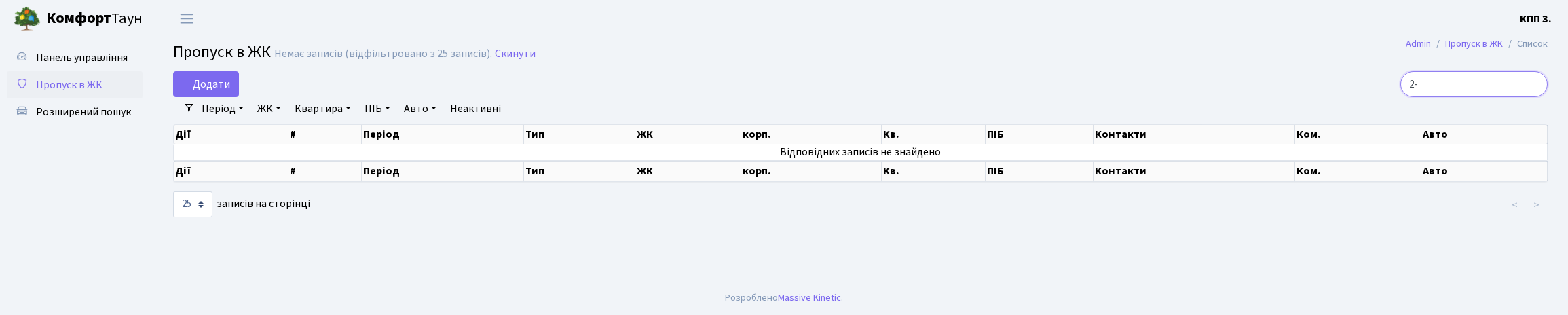
type input "2"
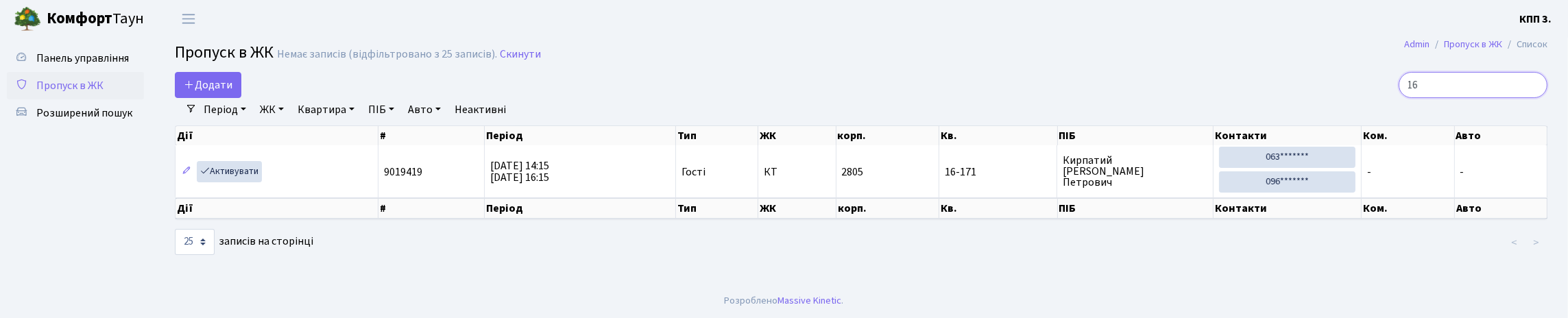
type input "1"
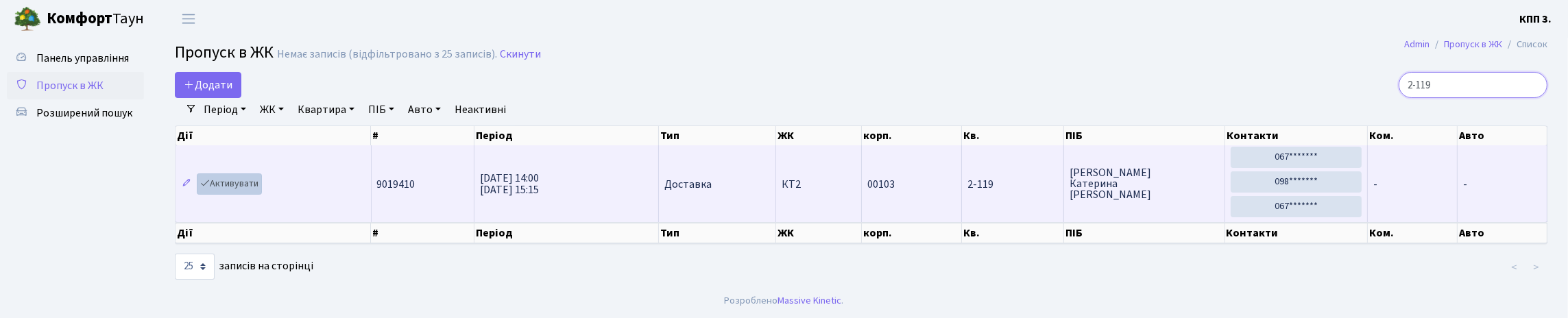
type input "2-119"
click at [262, 195] on link "Активувати" at bounding box center [229, 184] width 65 height 21
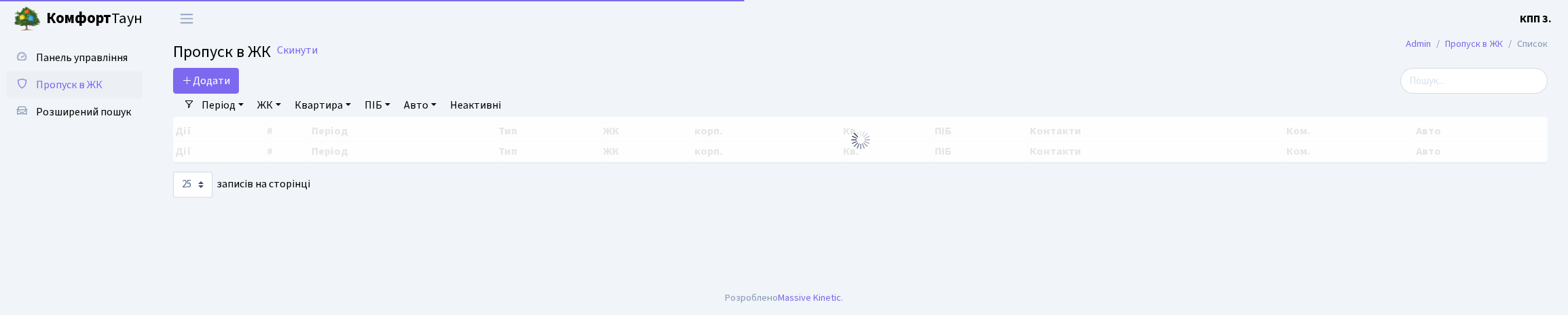
select select "25"
click at [217, 88] on span "Додати" at bounding box center [206, 80] width 48 height 15
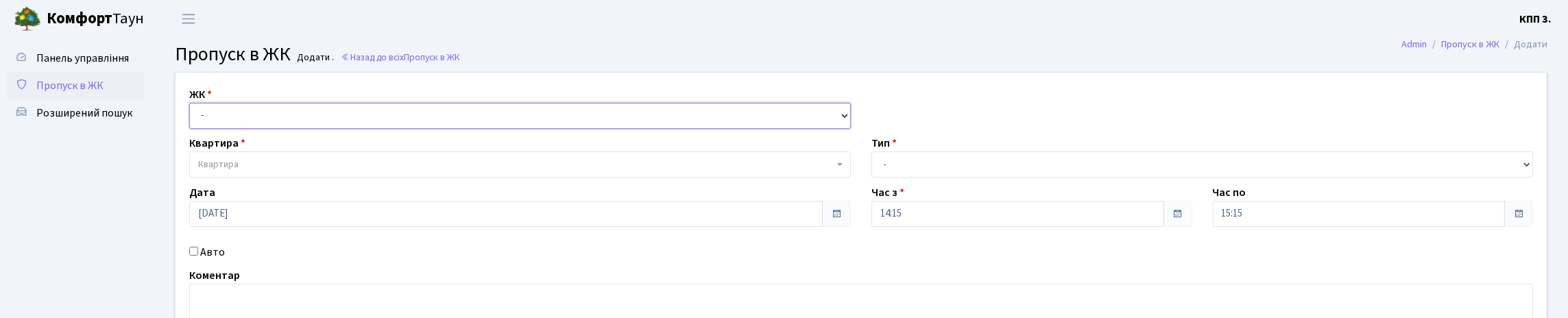
drag, startPoint x: 263, startPoint y: 135, endPoint x: 272, endPoint y: 146, distance: 14.2
click at [263, 129] on select "- КТ, вул. Регенераторна, 4 КТ2, просп. [STREET_ADDRESS] [STREET_ADDRESS] [PERS…" at bounding box center [520, 116] width 662 height 26
select select "271"
click at [193, 118] on select "- КТ, вул. Регенераторна, 4 КТ2, просп. [STREET_ADDRESS] [STREET_ADDRESS] [PERS…" at bounding box center [520, 116] width 662 height 26
select select
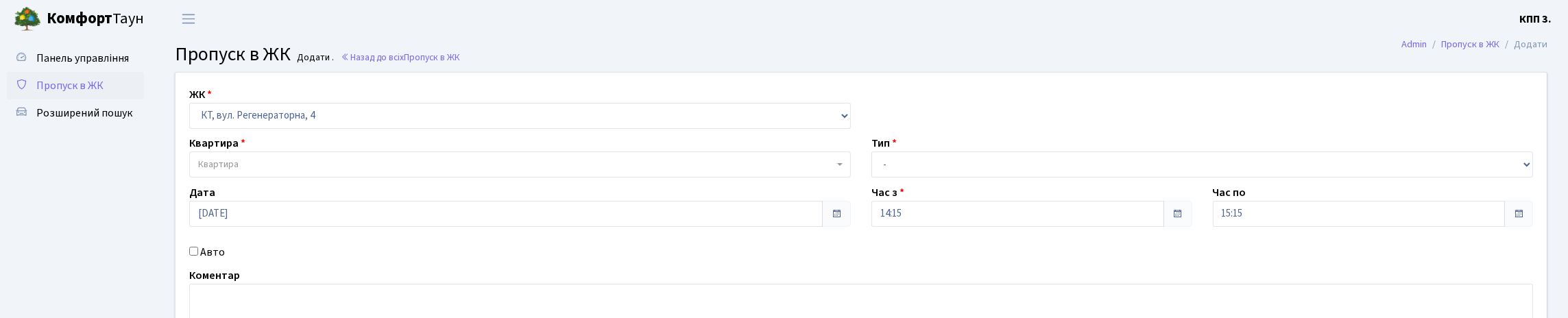
click at [295, 171] on span "Квартира" at bounding box center [516, 165] width 636 height 14
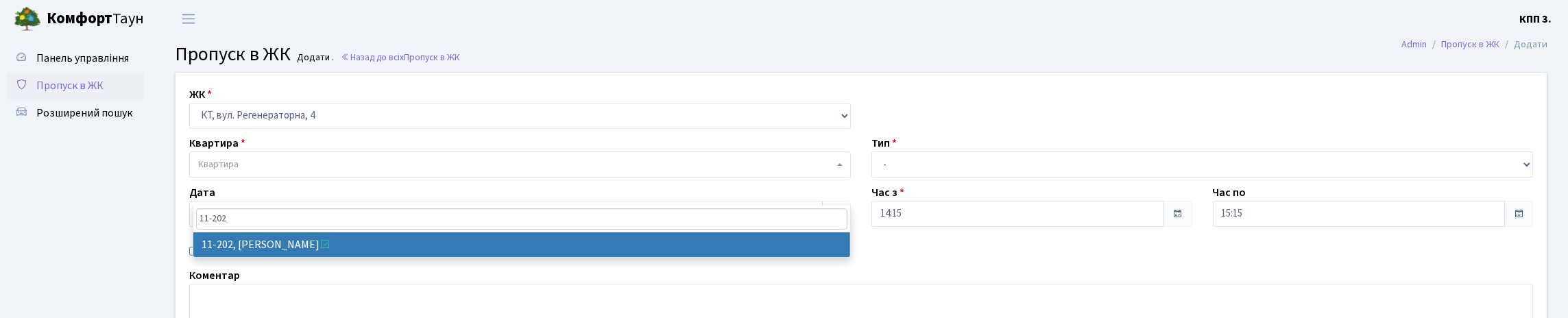
type input "11-202"
select select "7067"
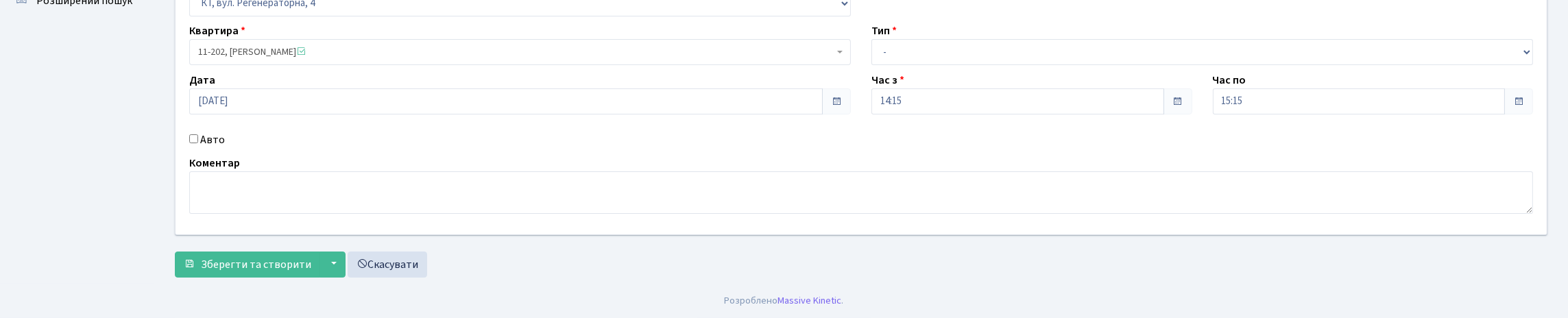
scroll to position [137, 0]
click at [195, 144] on input "Авто" at bounding box center [193, 139] width 9 height 9
checkbox input "true"
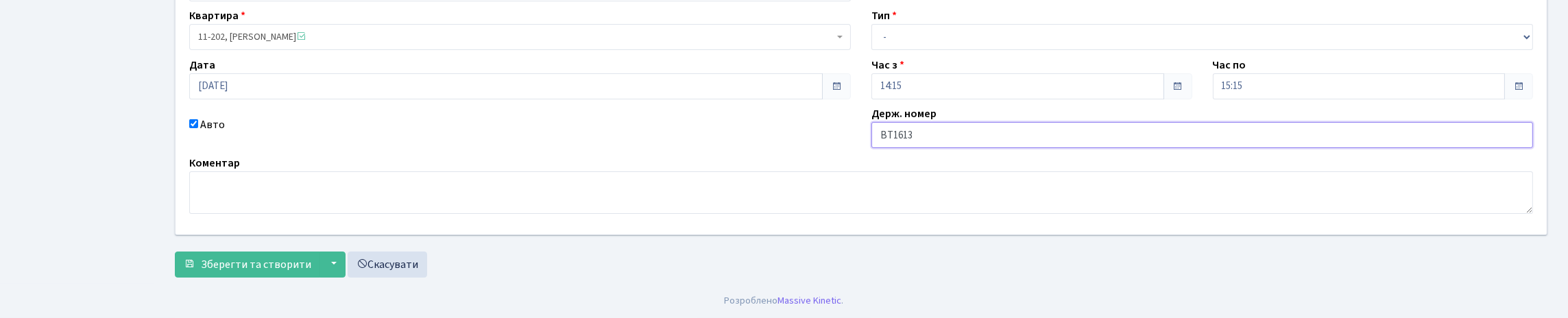
type input "ВТ1613СВ"
click at [915, 50] on select "- Доставка Таксі Гості Сервіс" at bounding box center [1202, 37] width 662 height 26
select select "3"
click at [872, 42] on select "- Доставка Таксі Гості Сервіс" at bounding box center [1202, 37] width 662 height 26
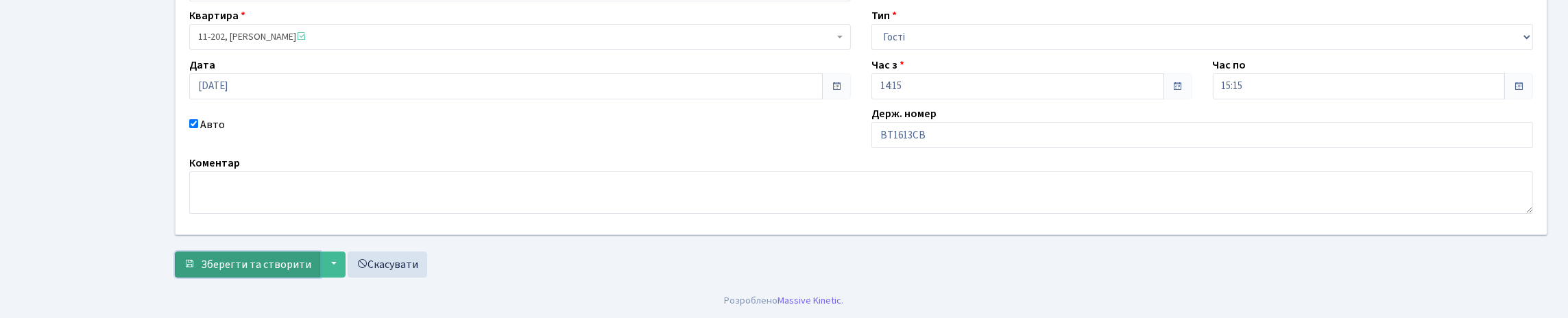
click at [320, 251] on button "Зберегти та створити" at bounding box center [247, 264] width 145 height 26
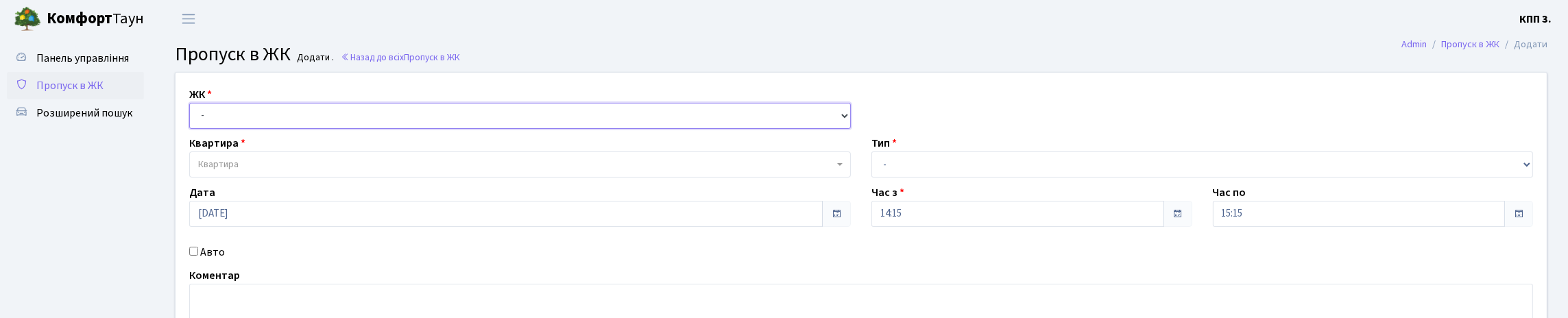
click at [349, 127] on select "- КТ, вул. Регенераторна, 4 КТ2, просп. [STREET_ADDRESS] [STREET_ADDRESS] [PERS…" at bounding box center [520, 116] width 662 height 26
select select "271"
click at [193, 118] on select "- КТ, вул. Регенераторна, 4 КТ2, просп. Соборності, 17 КТ3, вул. Березнева, 16 …" at bounding box center [520, 116] width 662 height 26
select select
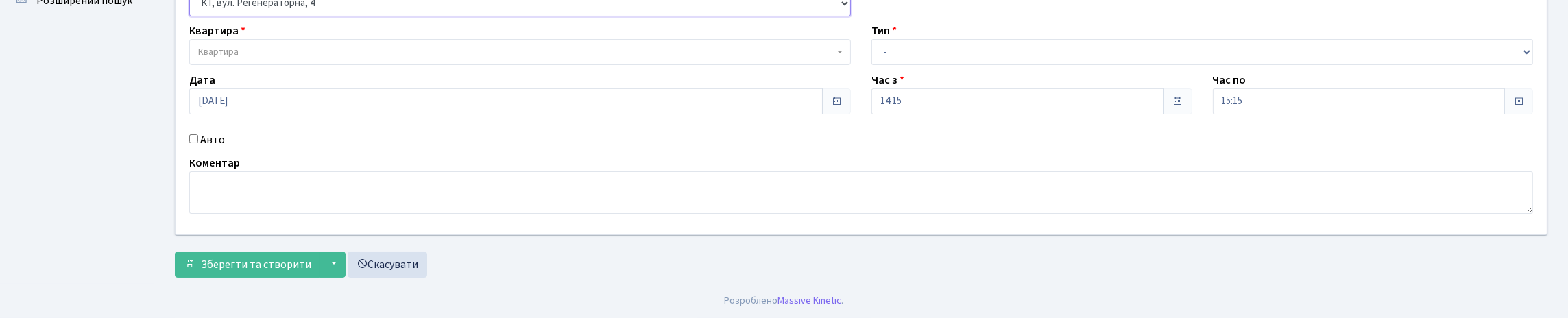
scroll to position [137, 0]
click at [229, 54] on span "Квартира" at bounding box center [218, 52] width 41 height 14
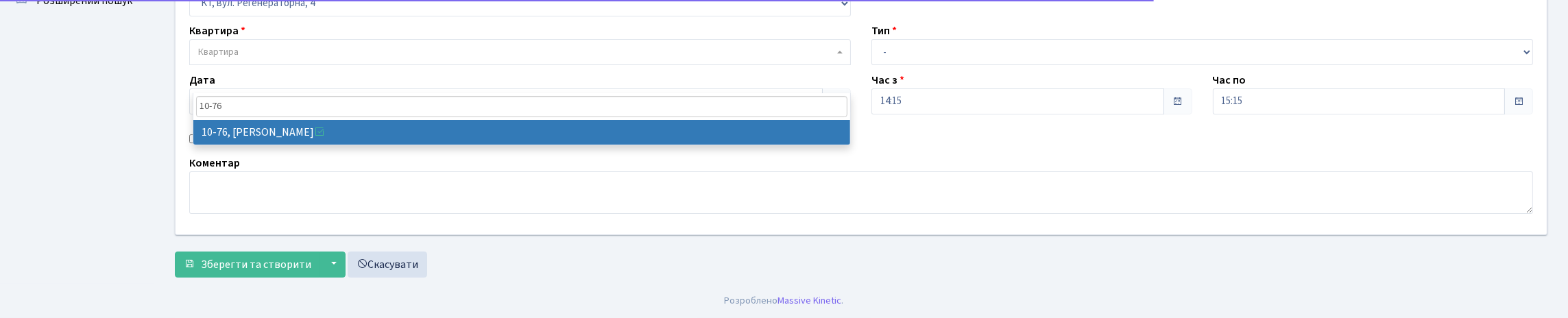
type input "10-76"
drag, startPoint x: 478, startPoint y: 111, endPoint x: 628, endPoint y: 110, distance: 150.0
select select "6645"
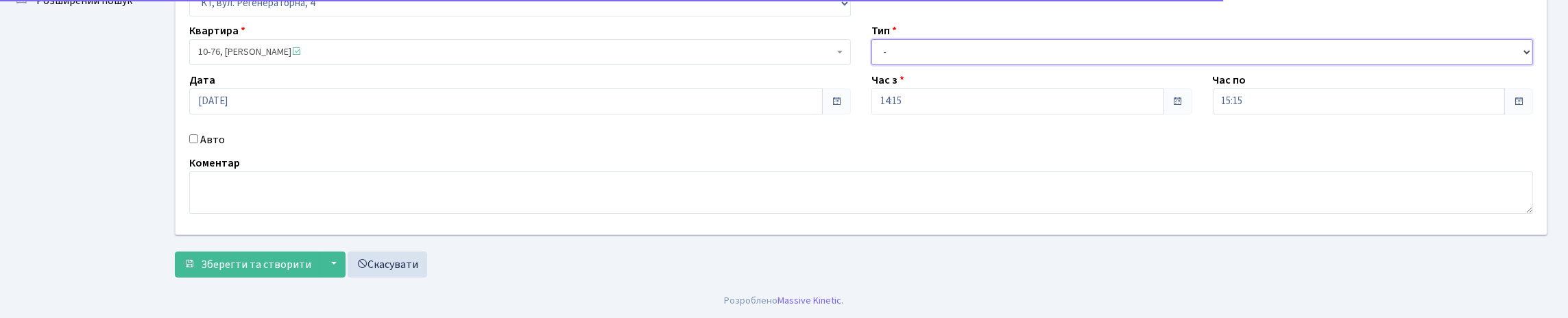
click at [949, 61] on select "- Доставка Таксі Гості Сервіс" at bounding box center [1202, 52] width 662 height 26
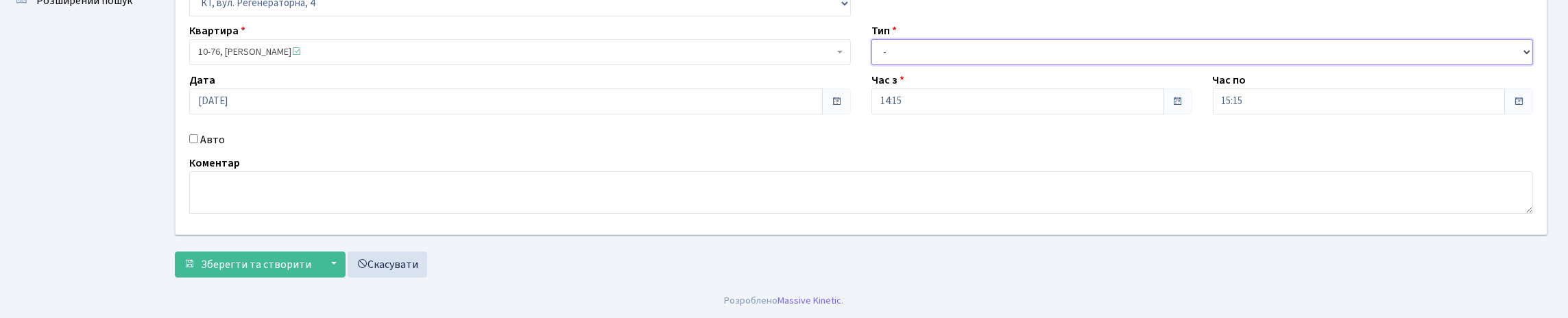
select select "3"
click at [872, 42] on select "- Доставка Таксі Гості Сервіс" at bounding box center [1202, 52] width 662 height 26
click at [300, 251] on button "Зберегти та створити" at bounding box center [247, 264] width 145 height 26
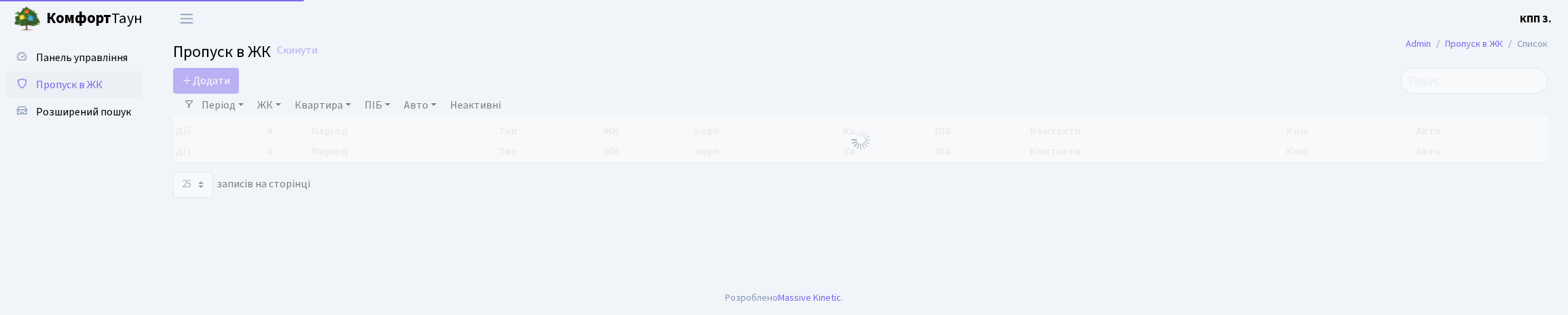
select select "25"
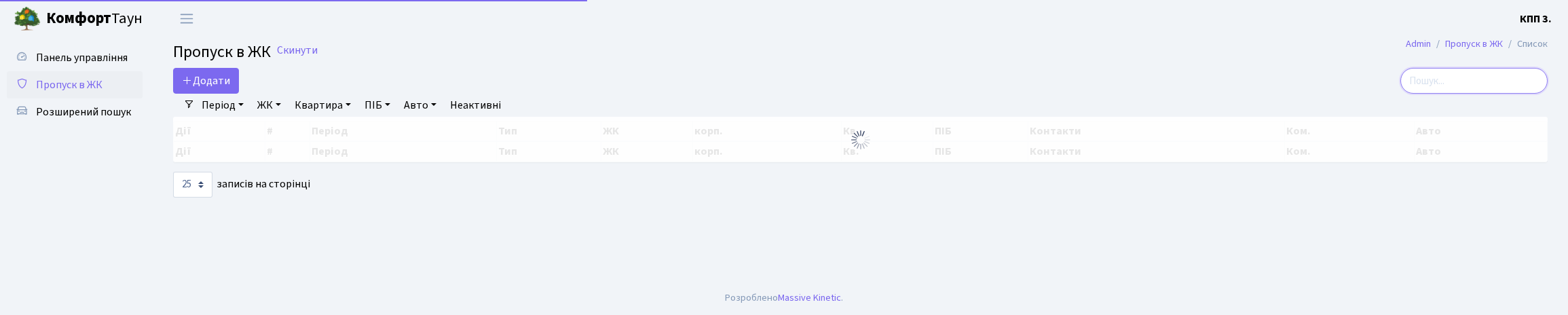
click at [1472, 92] on input "search" at bounding box center [1474, 81] width 148 height 26
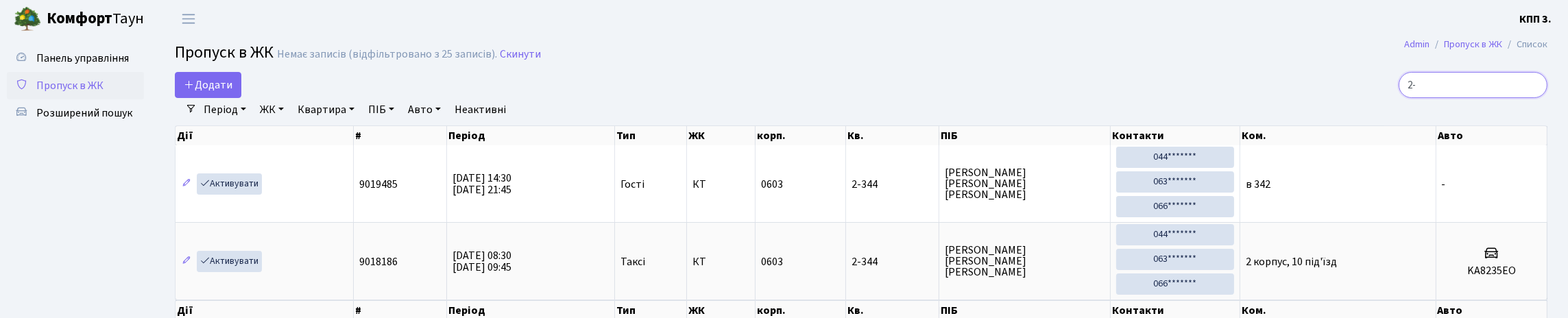
type input "2"
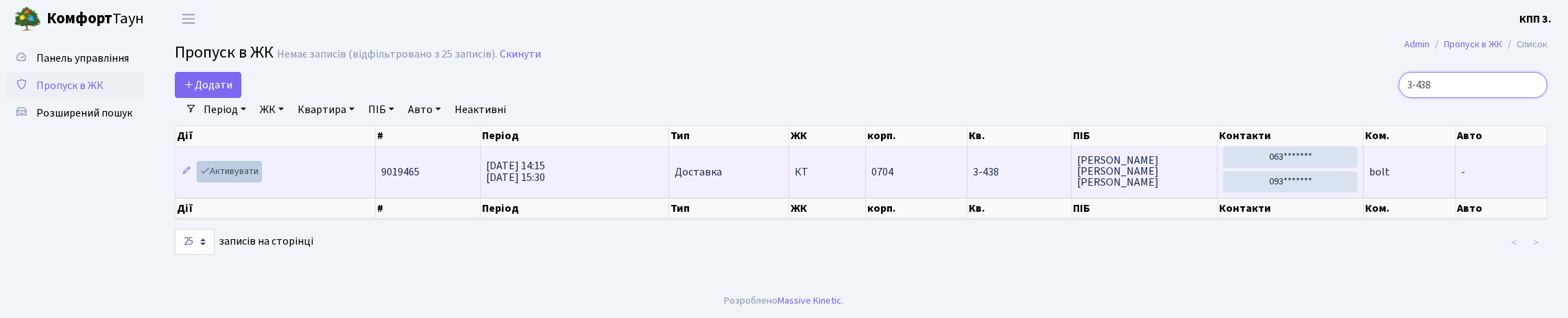
type input "3-438"
click at [251, 183] on link "Активувати" at bounding box center [229, 172] width 65 height 21
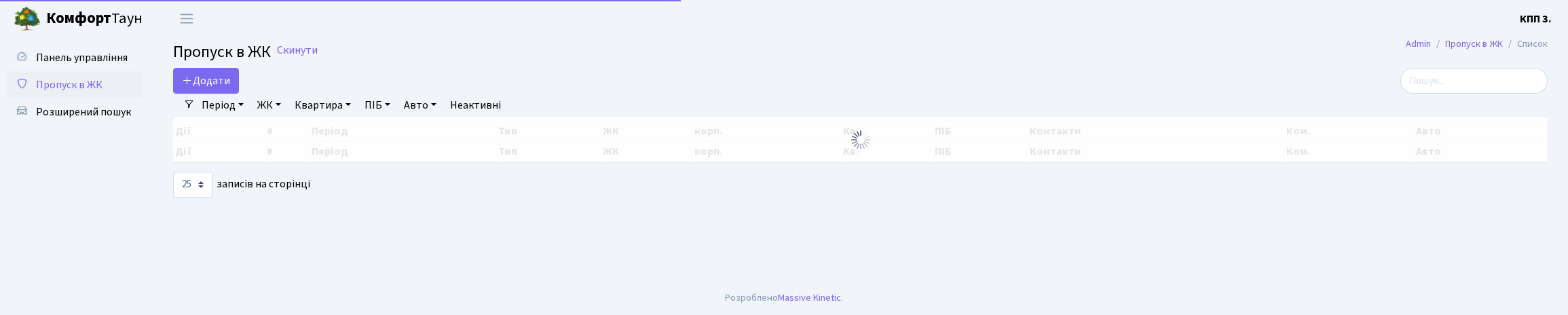
select select "25"
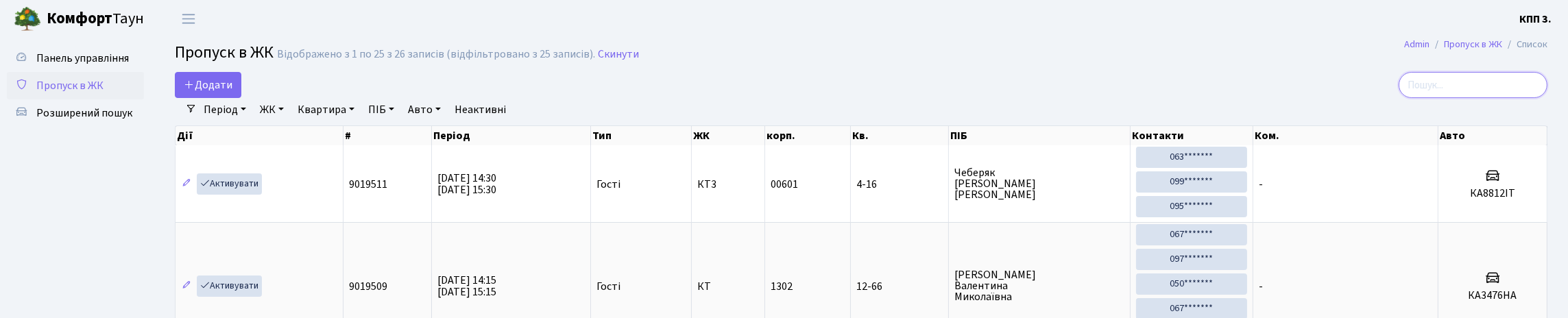
click at [1437, 98] on input "search" at bounding box center [1473, 85] width 149 height 26
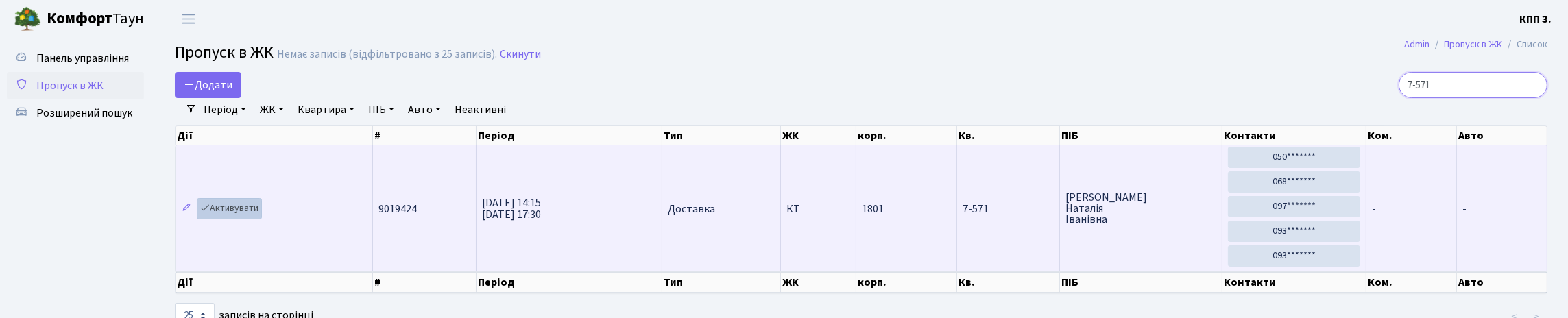
type input "7-571"
click at [262, 220] on link "Активувати" at bounding box center [229, 208] width 65 height 21
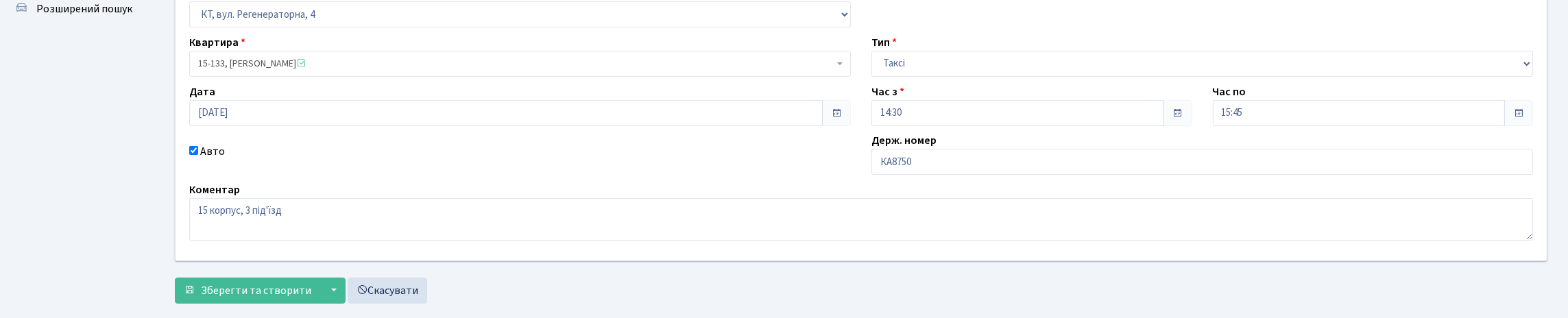
scroll to position [225, 0]
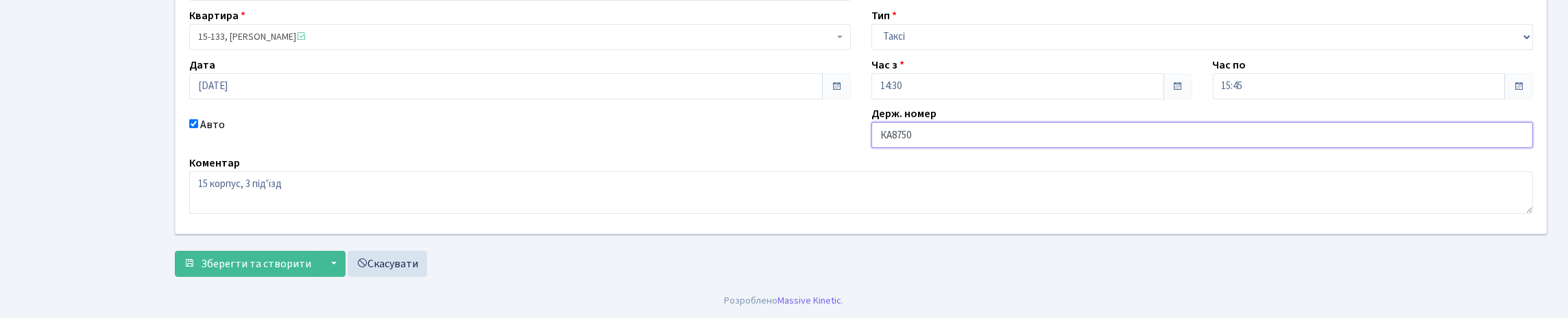
click at [1001, 122] on input "КА8750" at bounding box center [1202, 135] width 662 height 26
type input "КА8750ЕР"
click at [311, 256] on span "Зберегти та створити" at bounding box center [256, 264] width 110 height 15
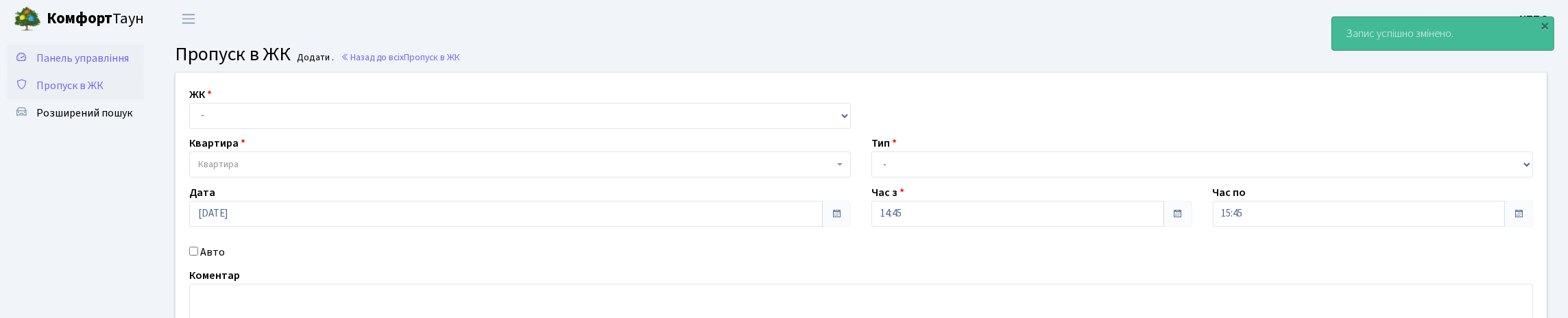
click at [109, 68] on link "Панель управління" at bounding box center [75, 58] width 137 height 28
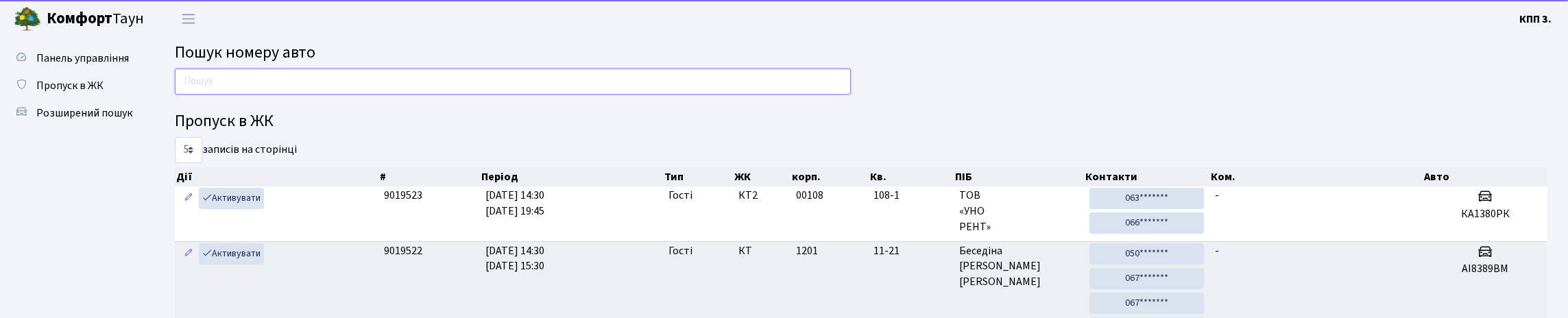
click at [448, 92] on input "text" at bounding box center [513, 82] width 676 height 26
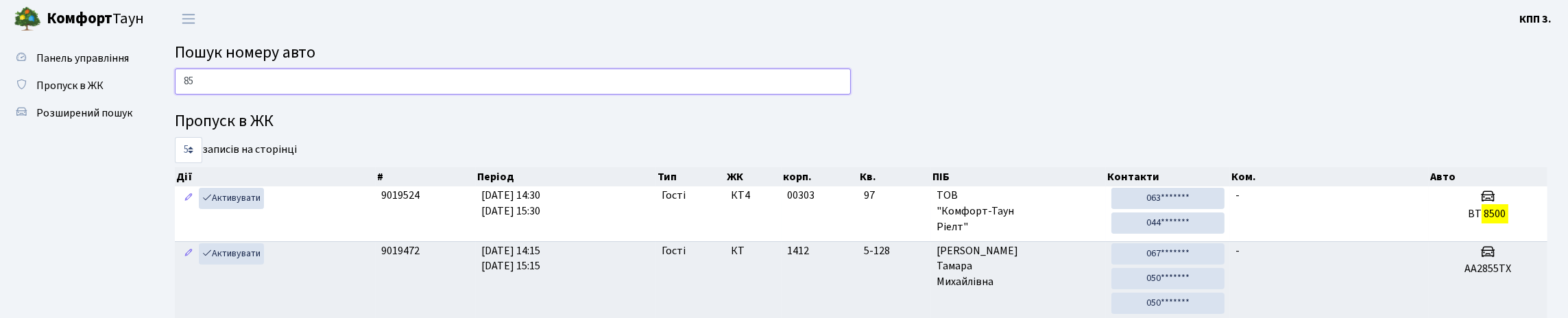
type input "8"
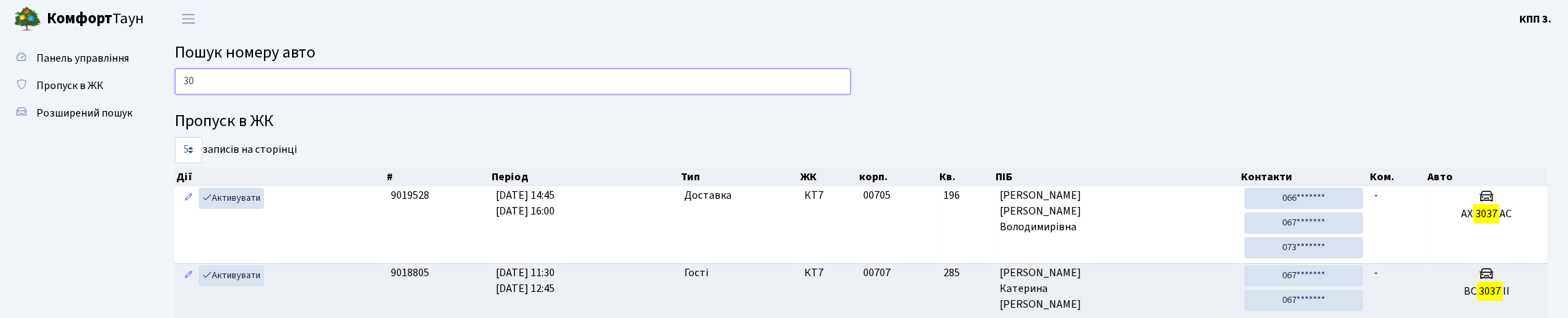
type input "3"
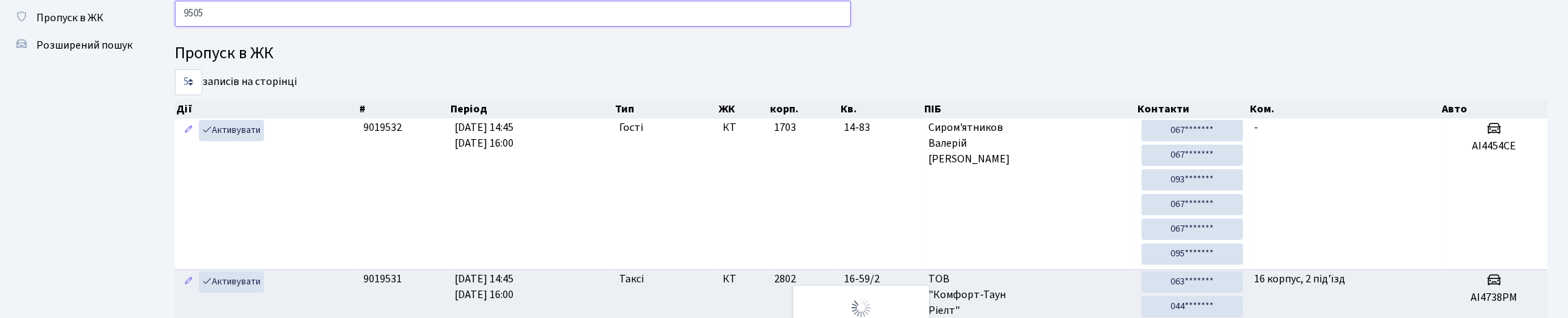
scroll to position [32, 0]
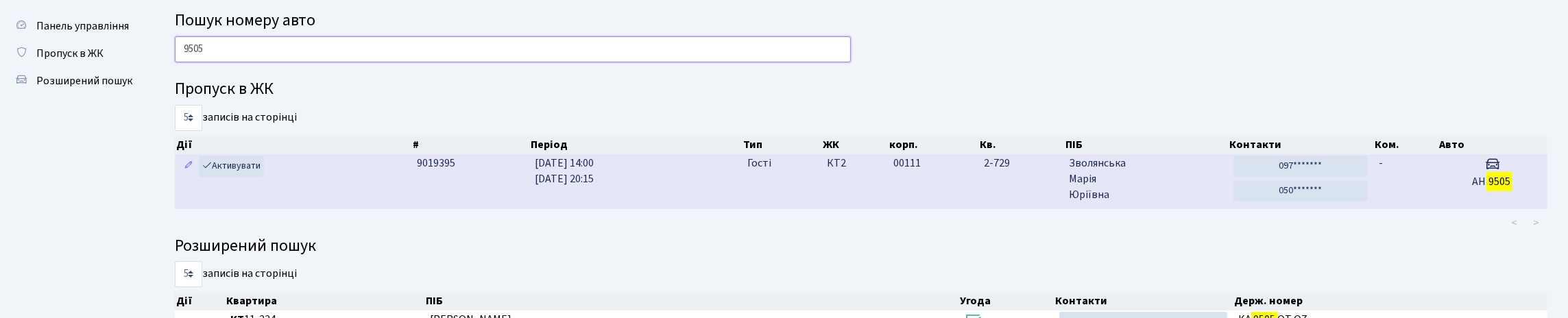
type input "9505"
click at [1385, 208] on td "-" at bounding box center [1406, 181] width 65 height 54
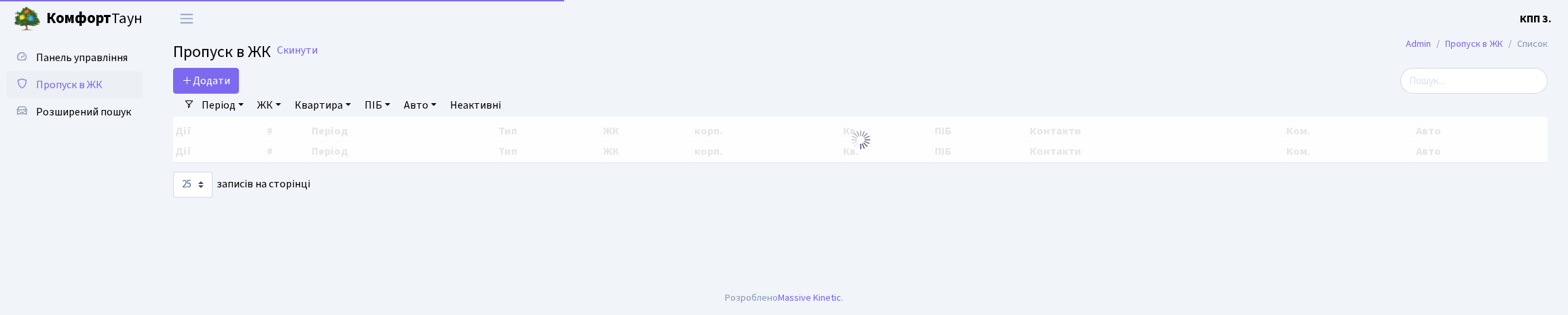
select select "25"
click at [1427, 77] on main "Admin Пропуск в ЖК Список Пропуск в ЖК Скинути Додати Фільтри Період 27.09.2025…" at bounding box center [859, 160] width 1415 height 244
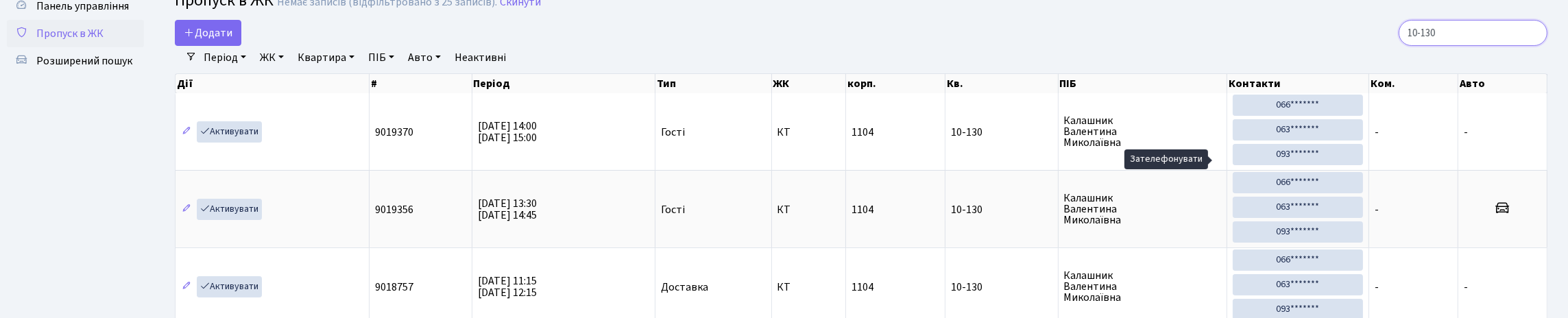
scroll to position [68, 0]
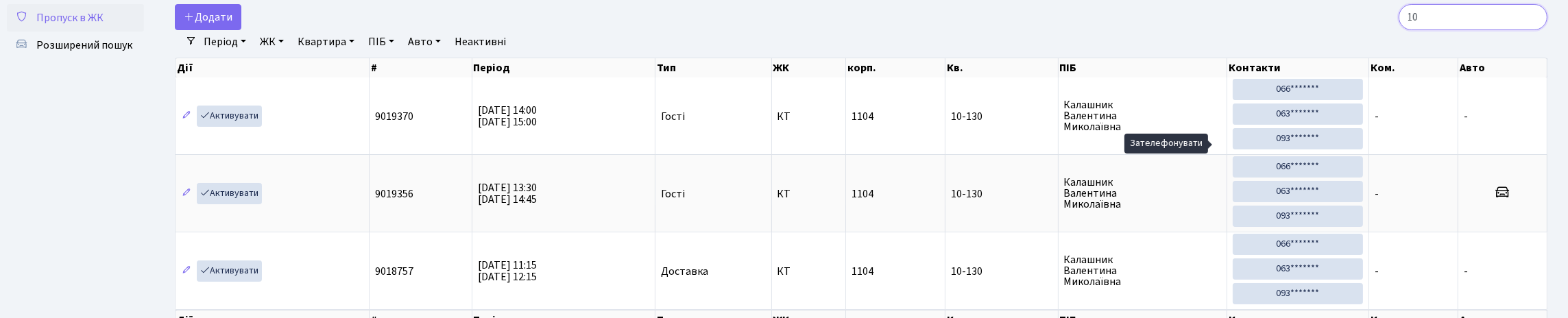
type input "1"
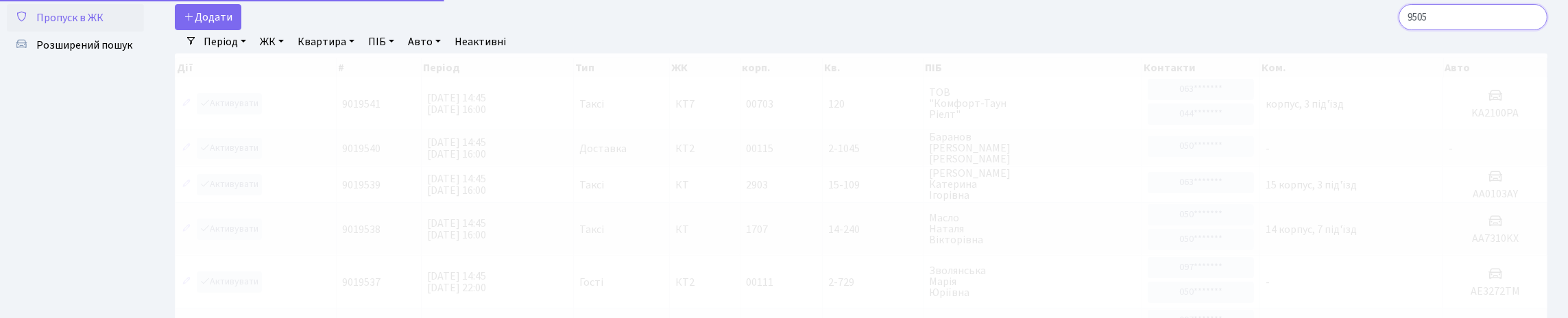
scroll to position [19, 0]
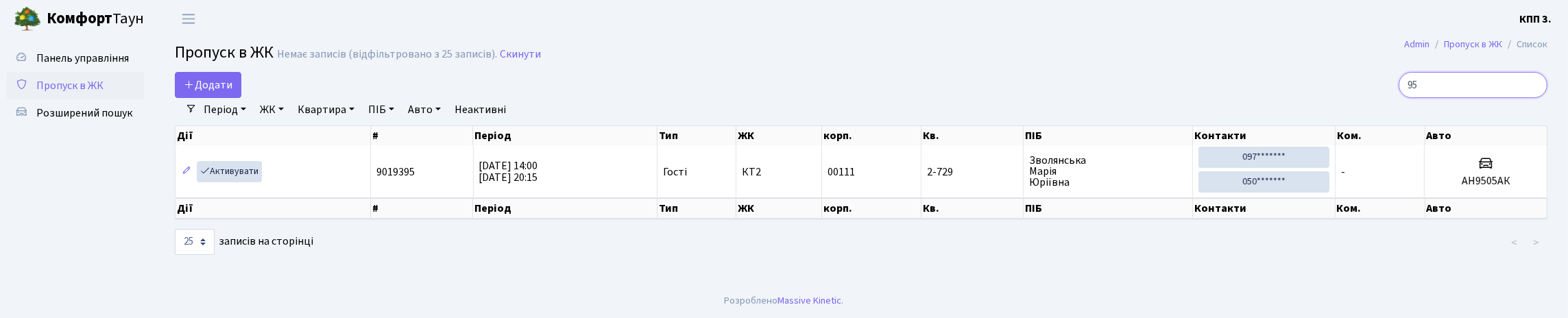
type input "9"
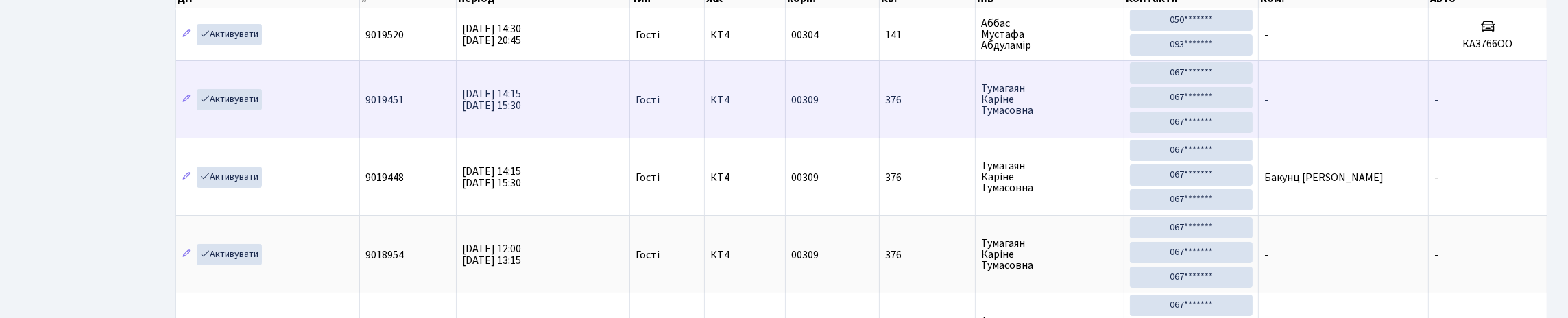
scroll to position [88, 0]
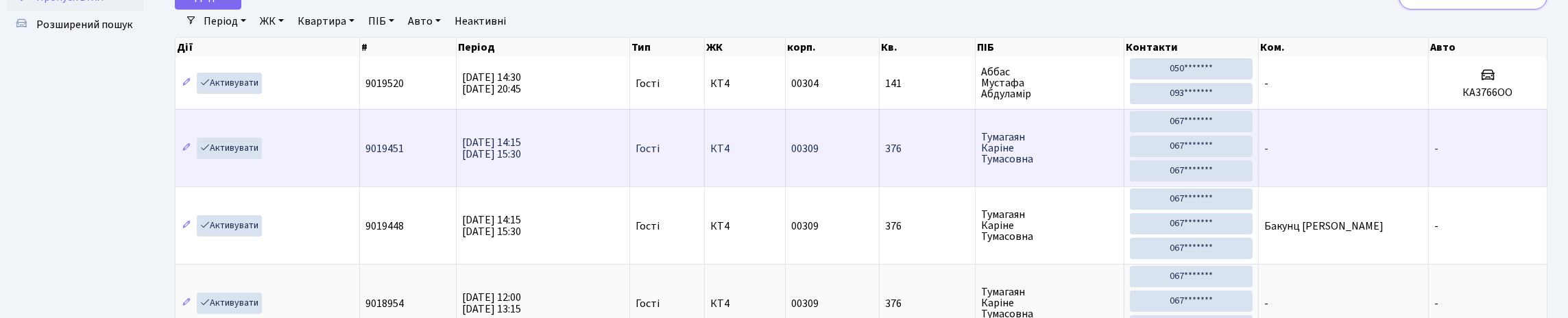
type input "3"
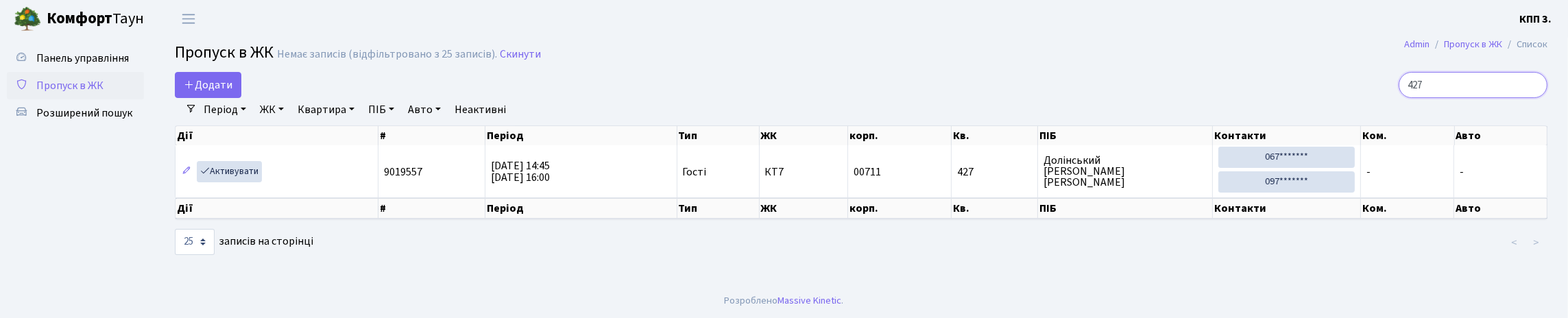
scroll to position [19, 0]
type input "4"
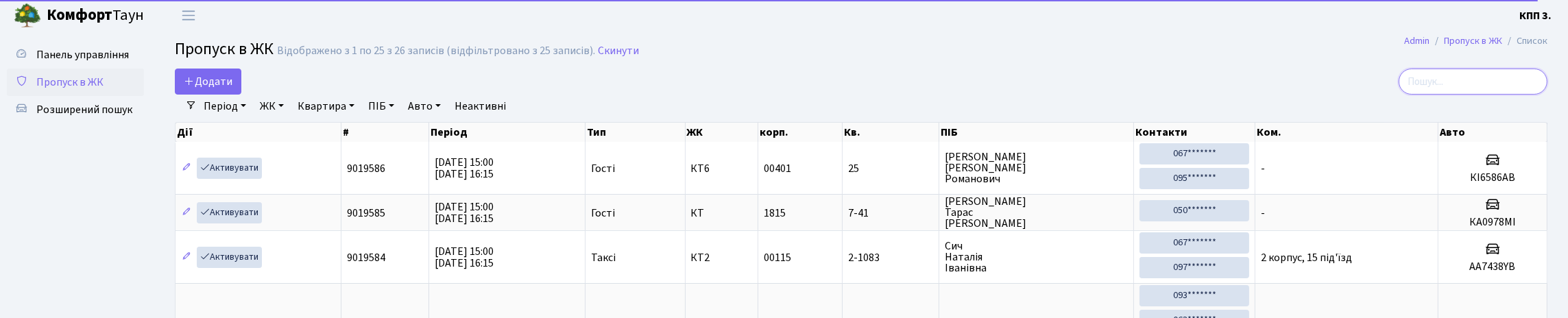
scroll to position [0, 0]
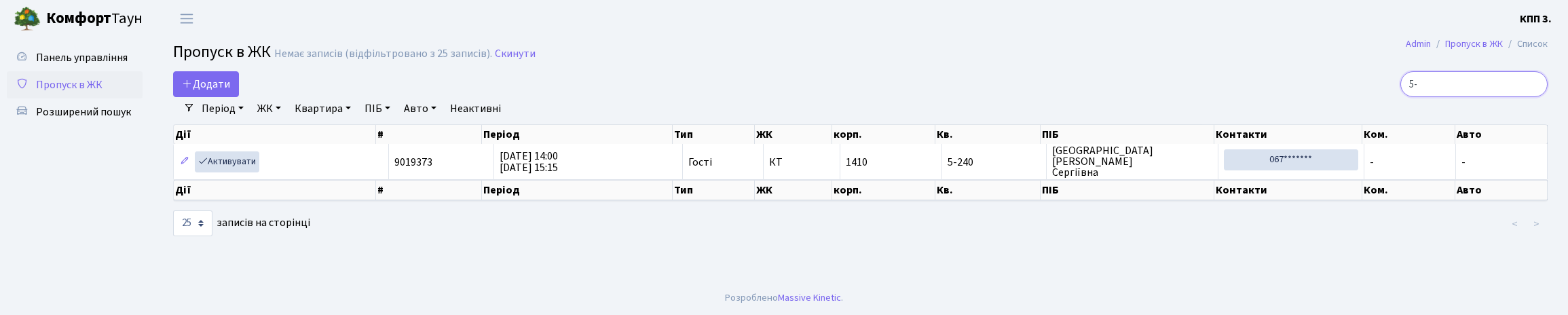
type input "5"
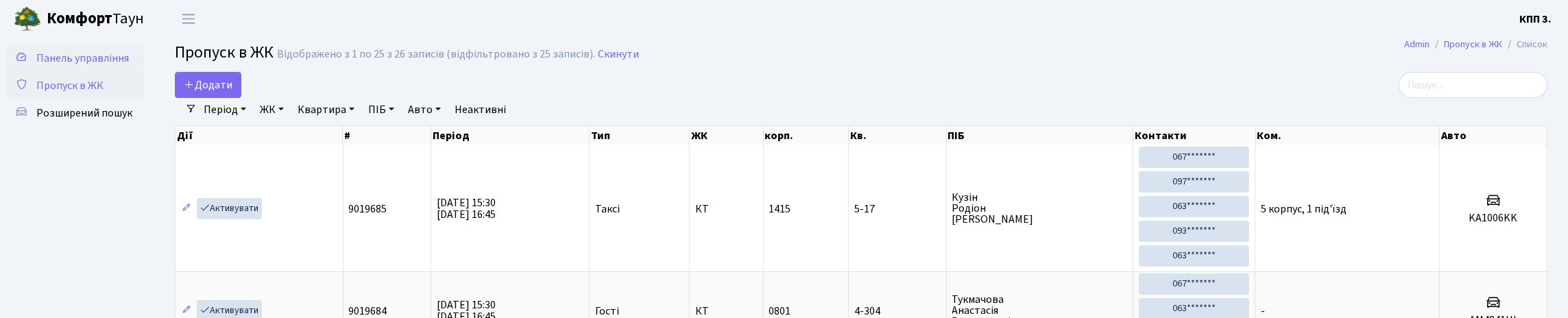
click at [52, 66] on span "Панель управління" at bounding box center [83, 58] width 92 height 15
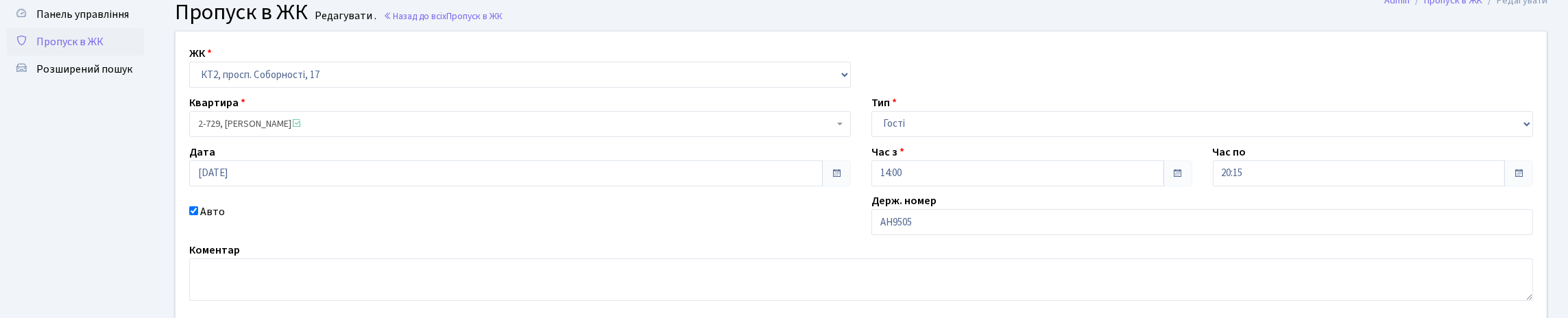
scroll to position [68, 0]
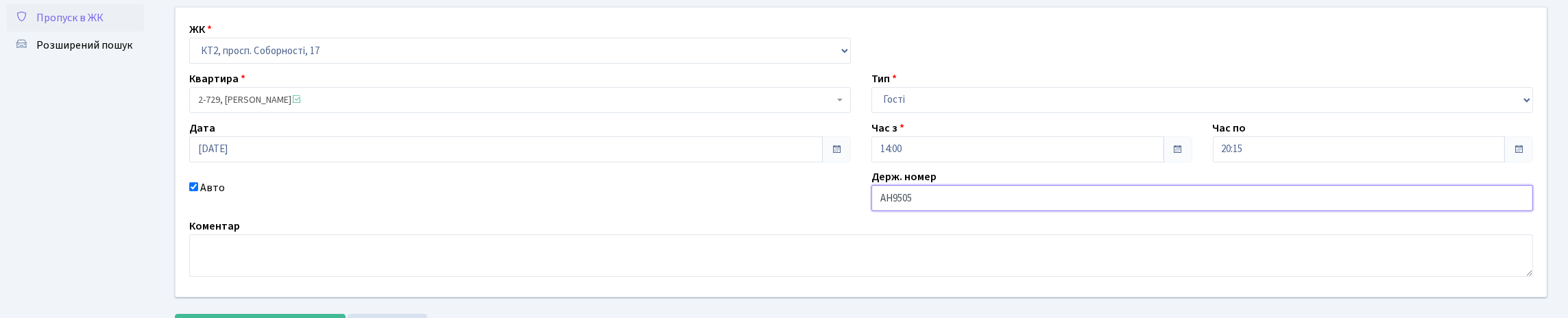
click at [949, 212] on input "АН9505" at bounding box center [1202, 198] width 662 height 26
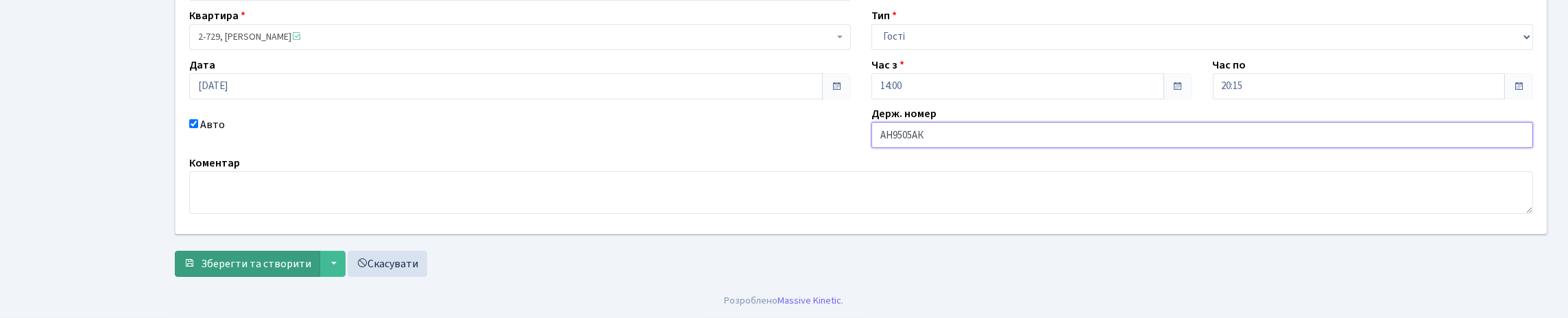
scroll to position [225, 0]
type input "АН9505АК"
click at [279, 251] on button "Зберегти та створити" at bounding box center [247, 264] width 145 height 26
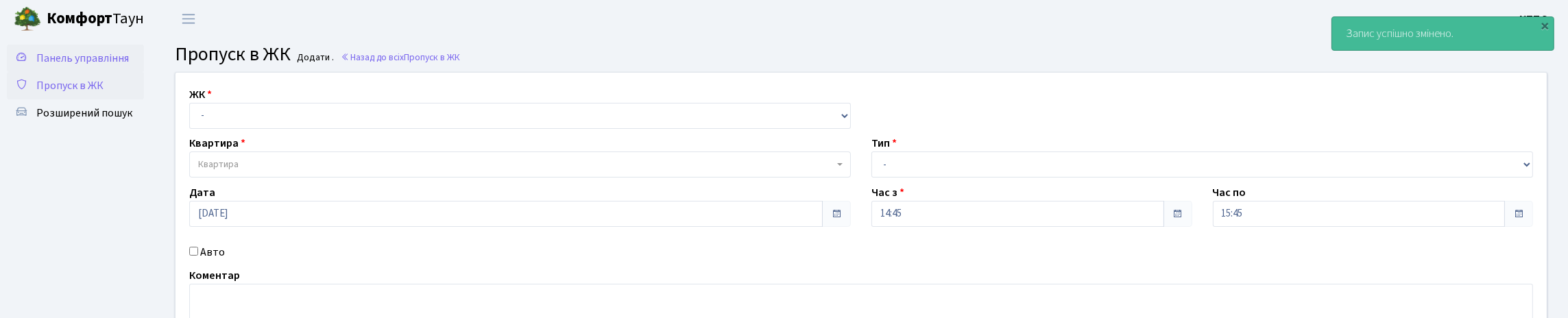
click at [85, 66] on span "Панель управління" at bounding box center [83, 58] width 92 height 15
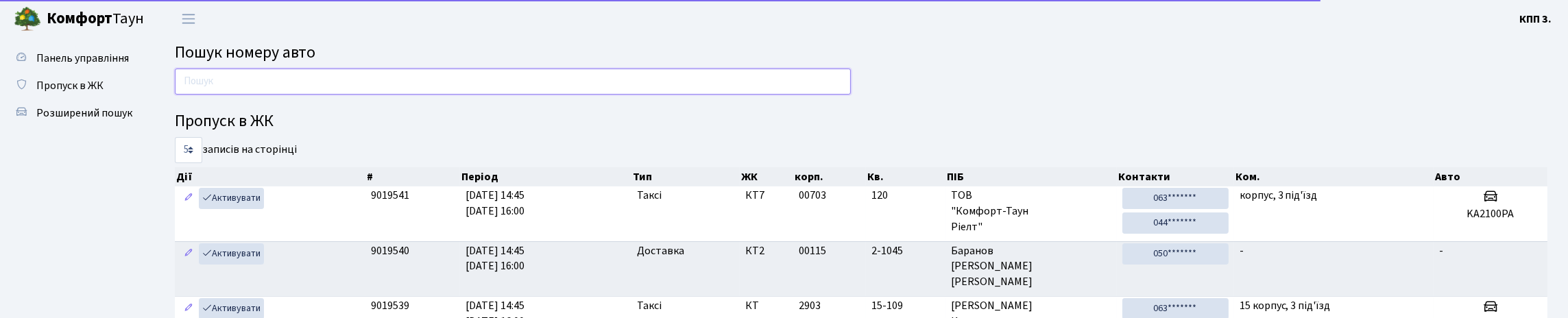
click at [239, 91] on input "text" at bounding box center [513, 82] width 676 height 26
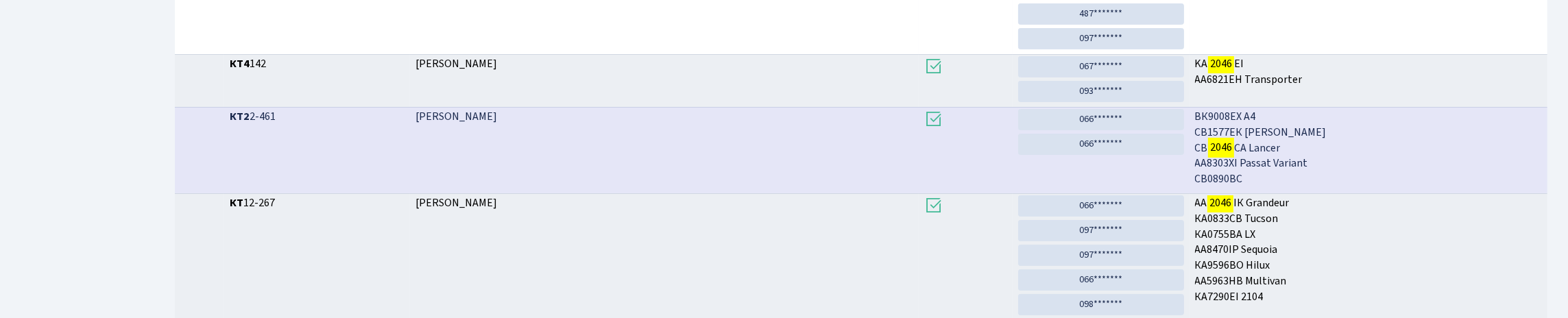
scroll to position [83, 0]
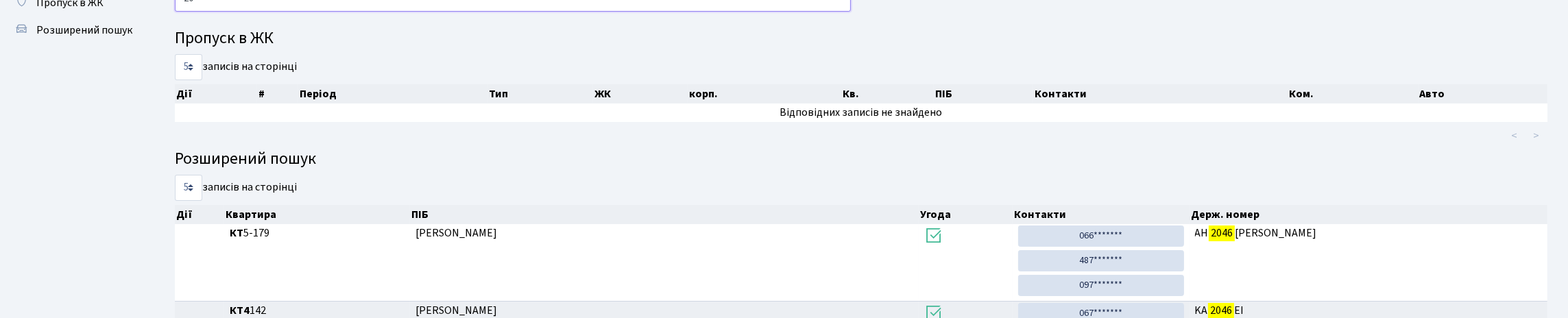
type input "2"
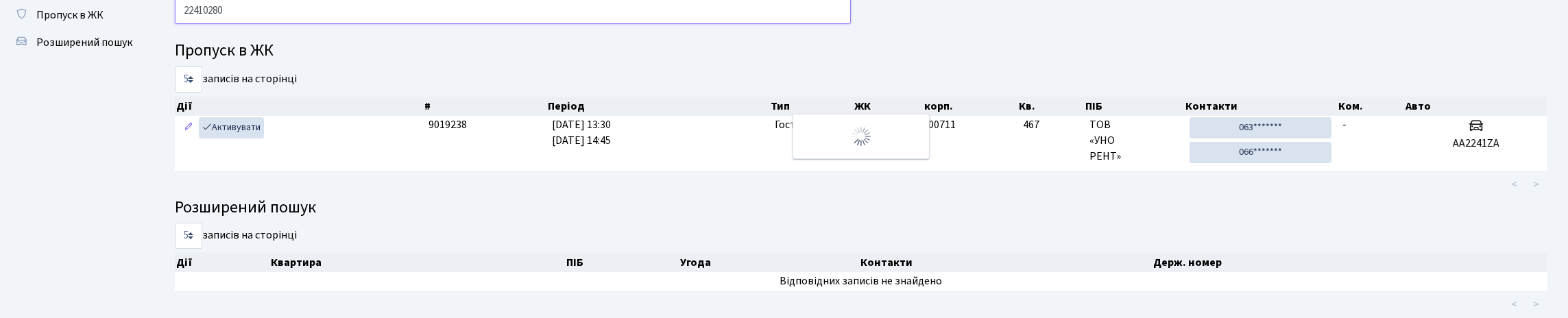
scroll to position [0, 0]
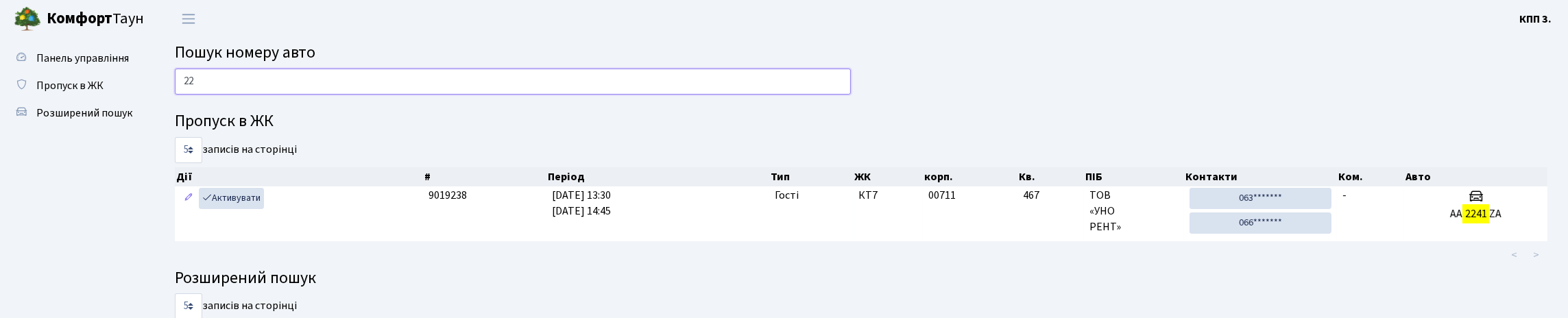
type input "2"
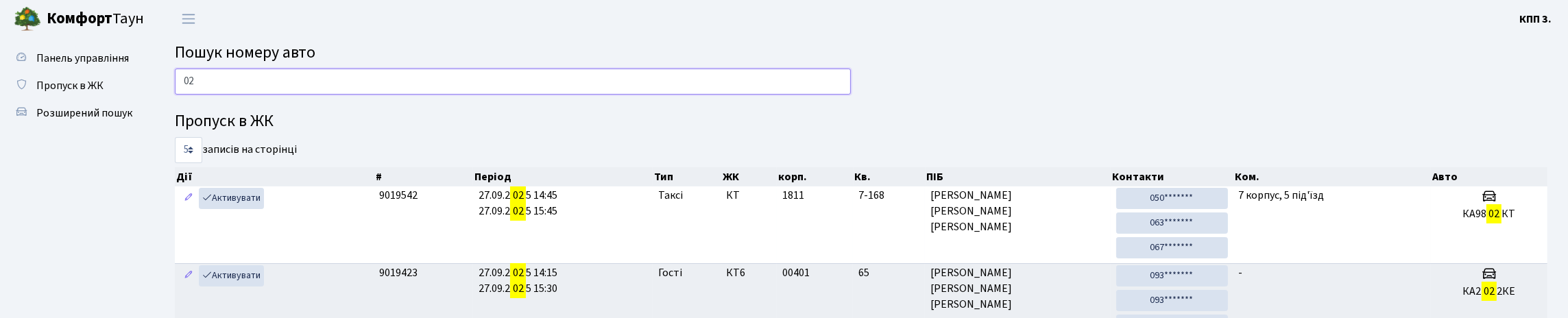
type input "0"
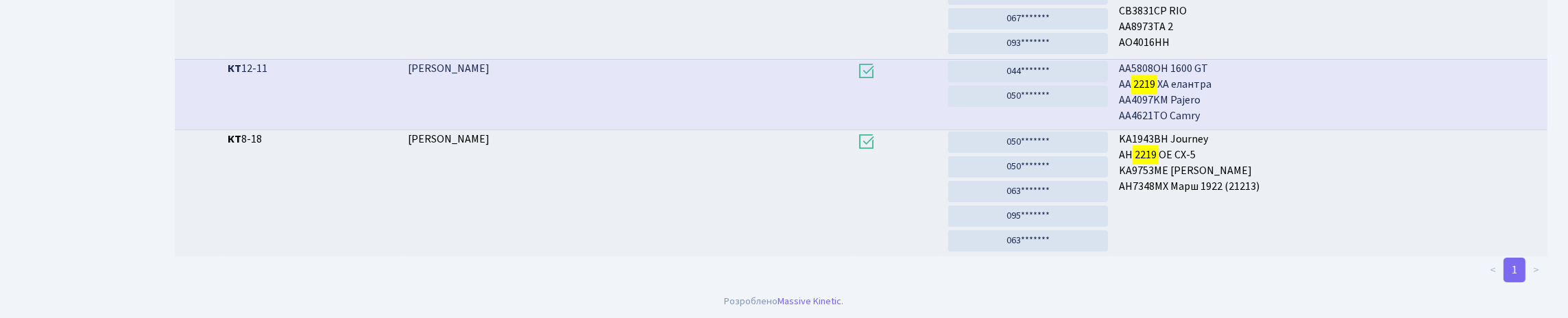
scroll to position [83, 0]
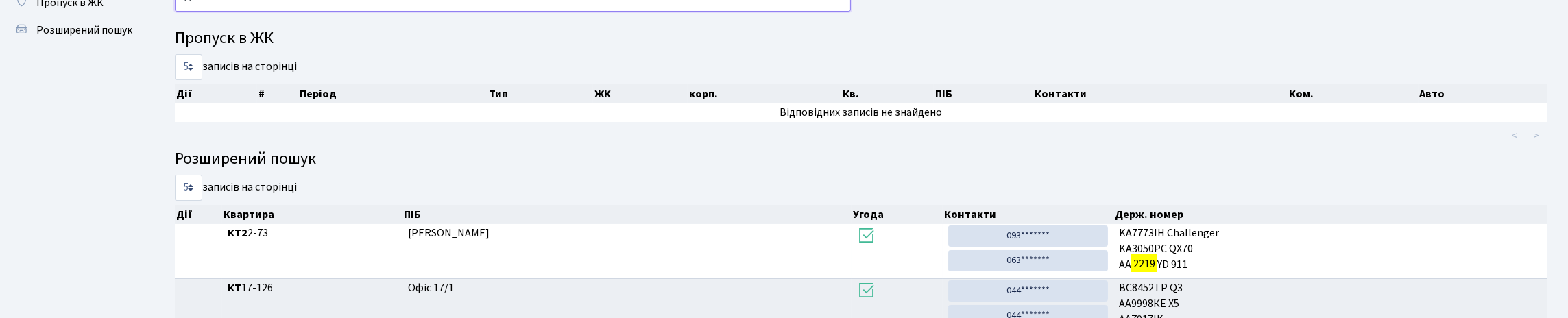
type input "2"
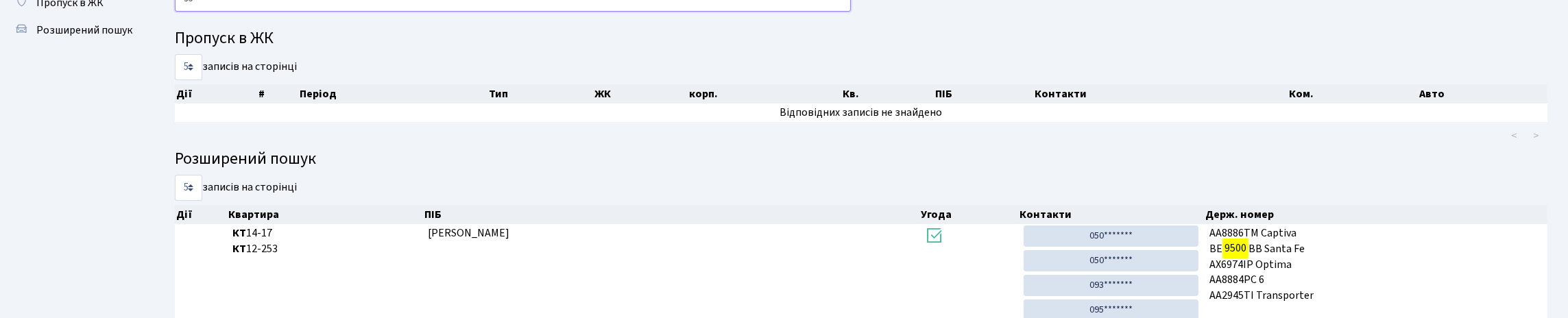
type input "9"
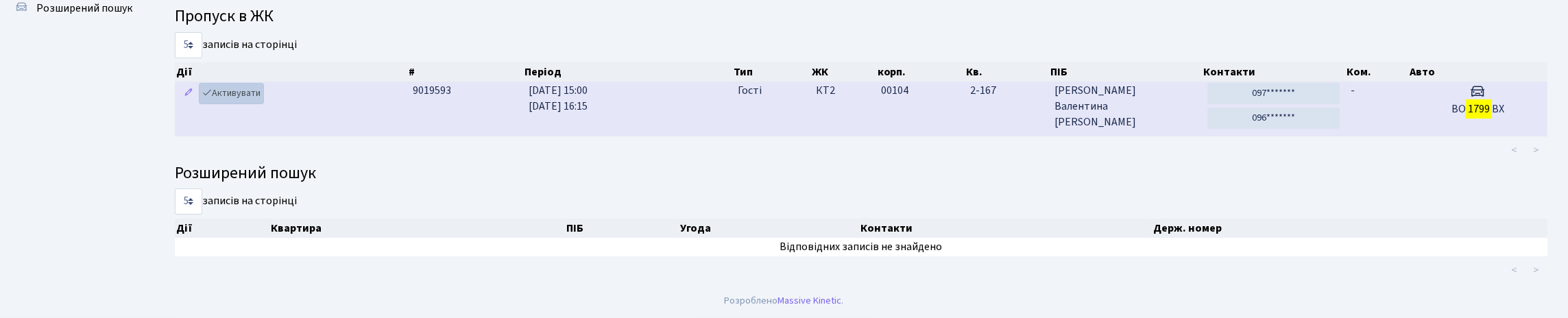
scroll to position [0, 0]
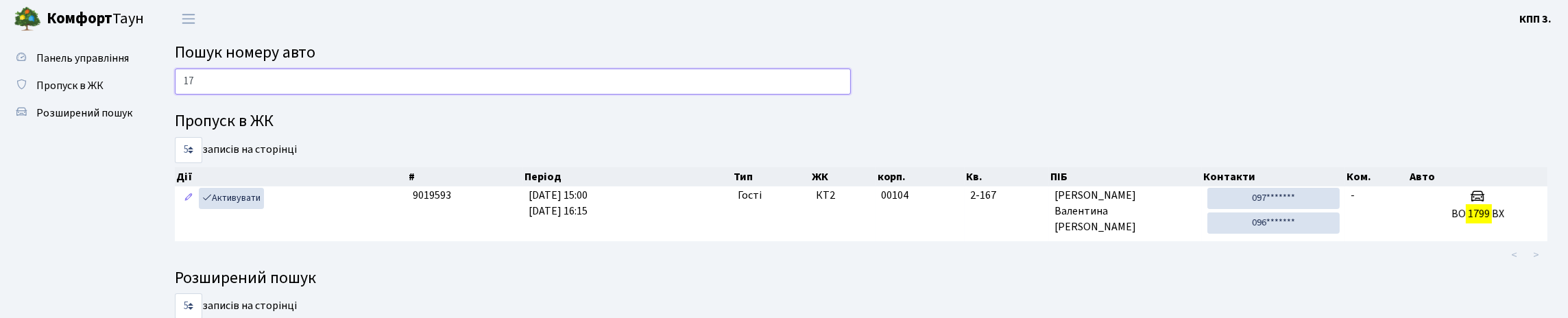
type input "1"
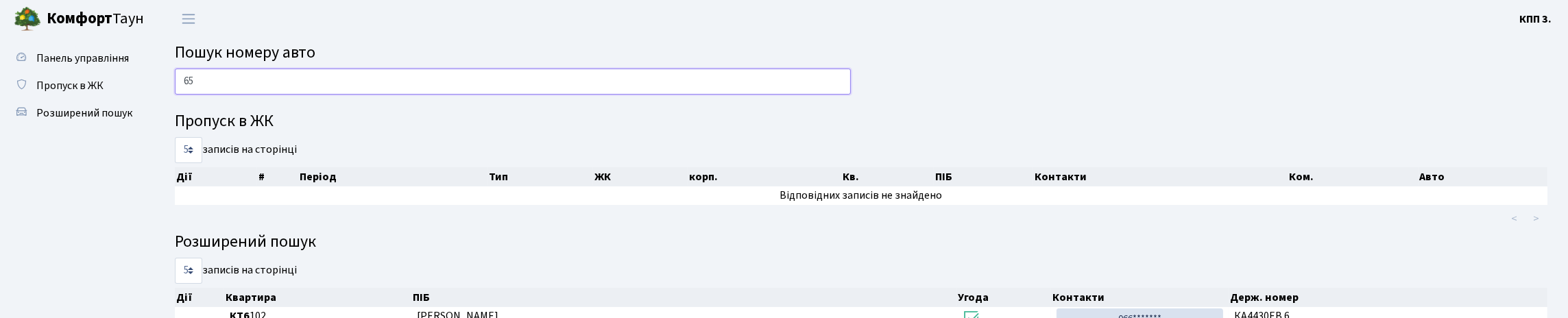
type input "6"
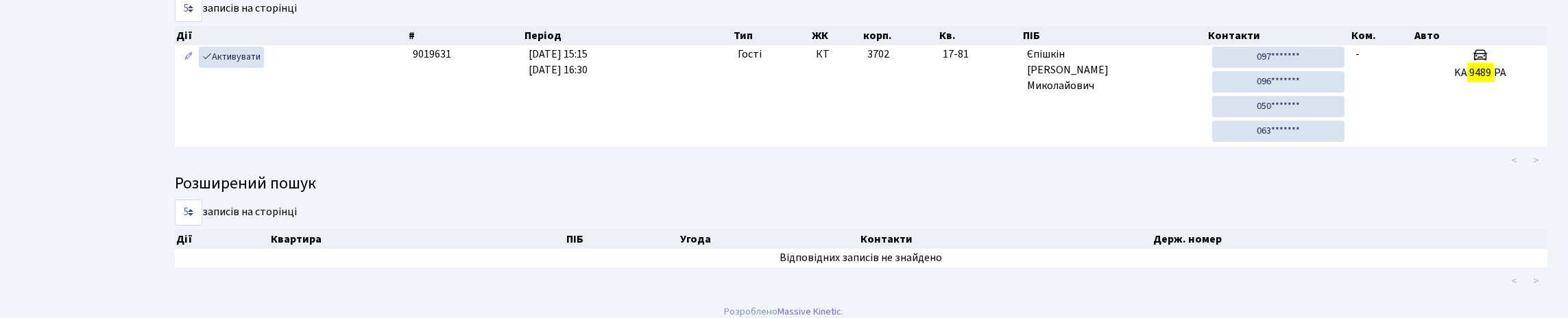
scroll to position [83, 0]
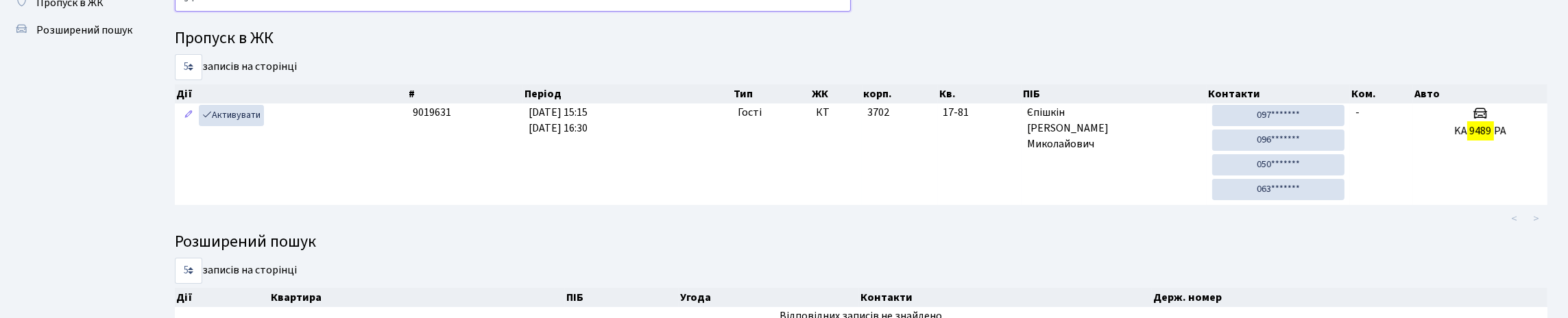
type input "9"
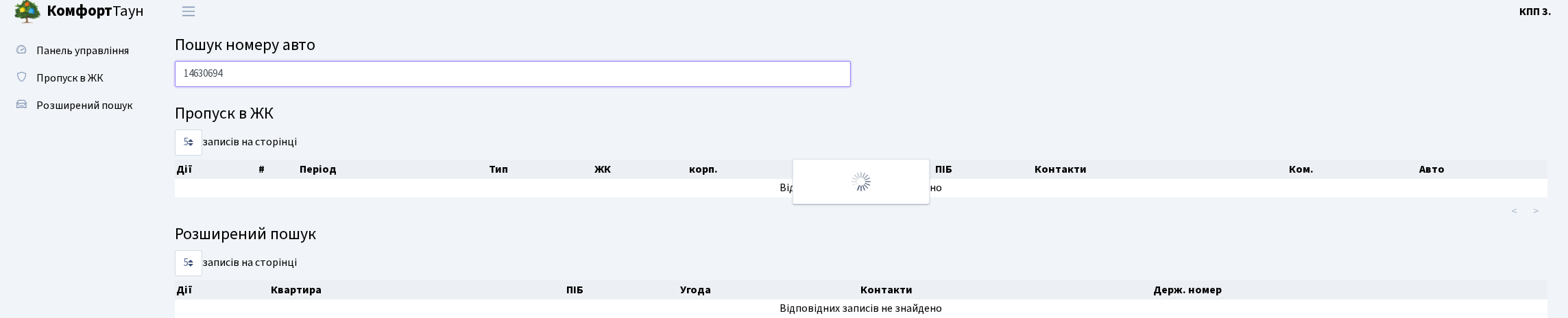
scroll to position [0, 0]
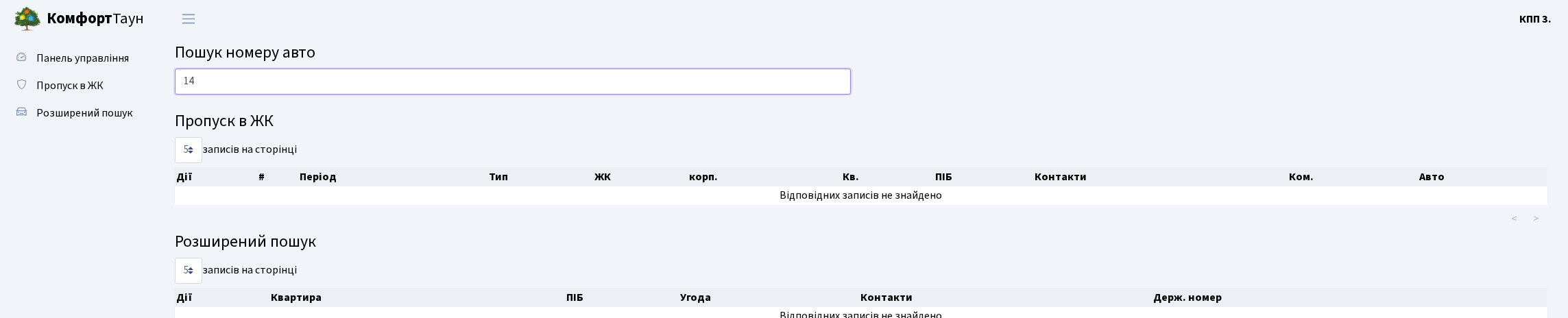
type input "1"
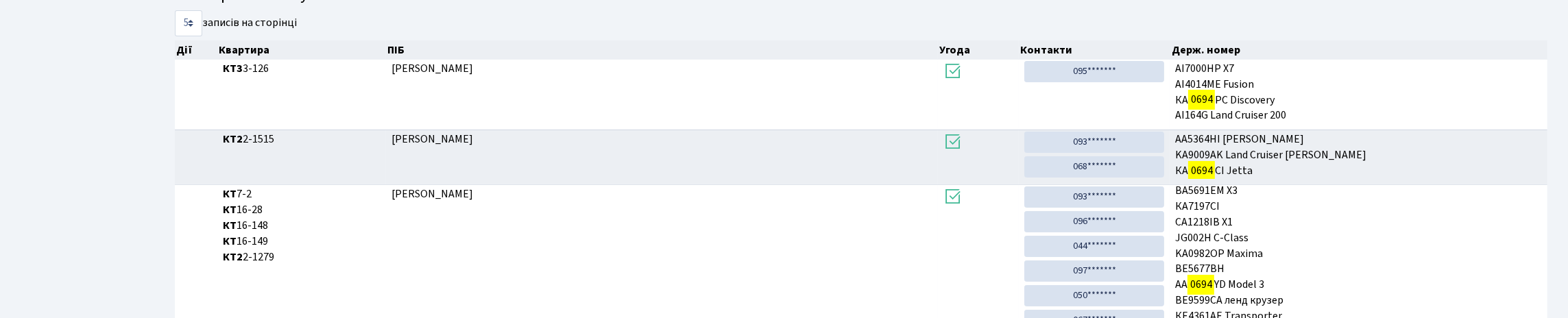
scroll to position [83, 0]
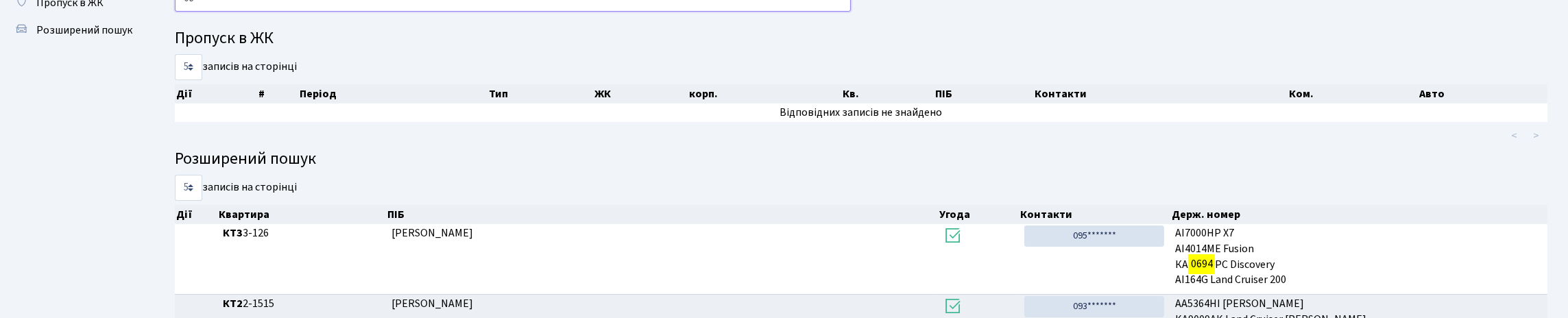
type input "0"
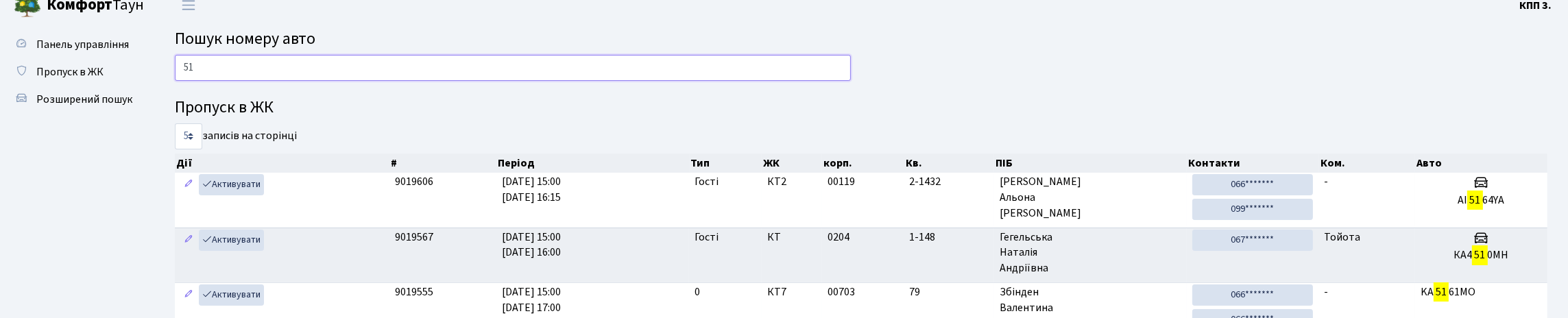
scroll to position [0, 0]
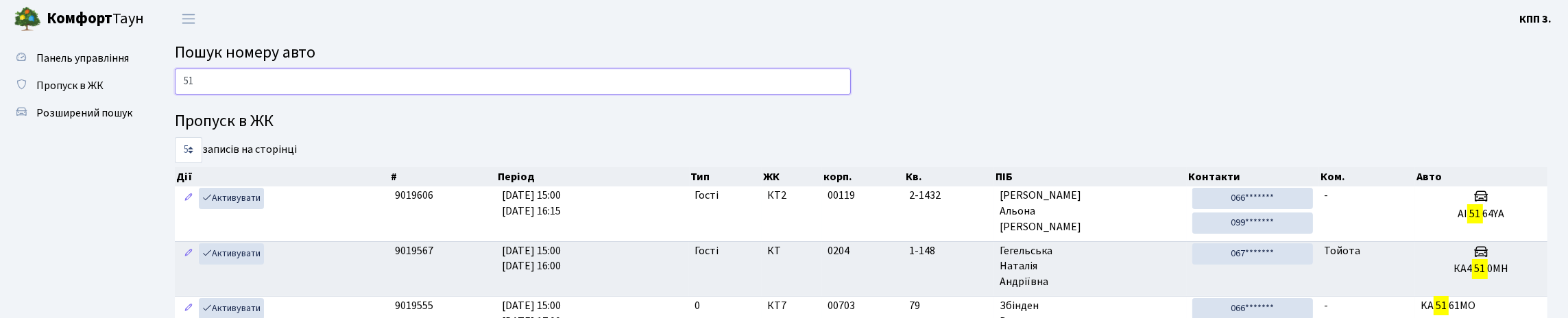
type input "5"
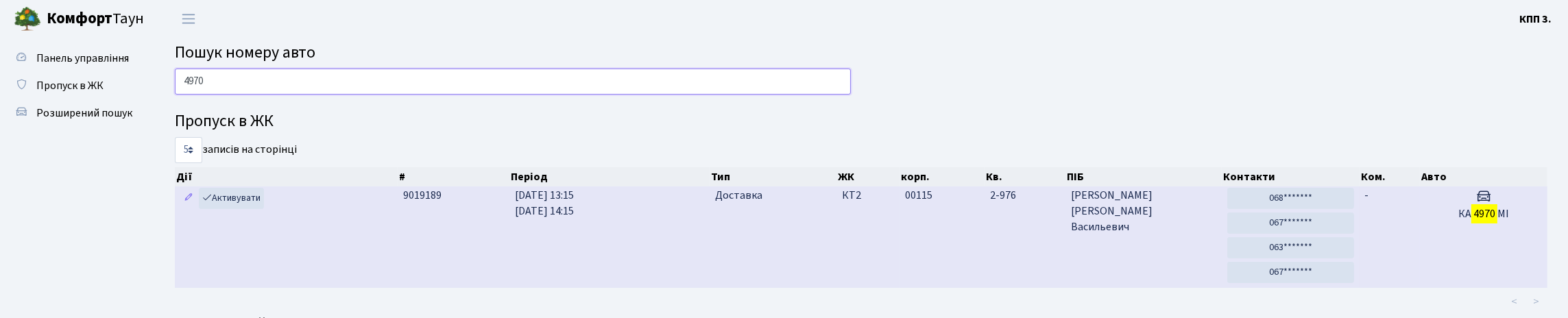
type input "4970"
click at [1176, 235] on span "Серотюк Богдан Васильевич" at bounding box center [1143, 212] width 145 height 47
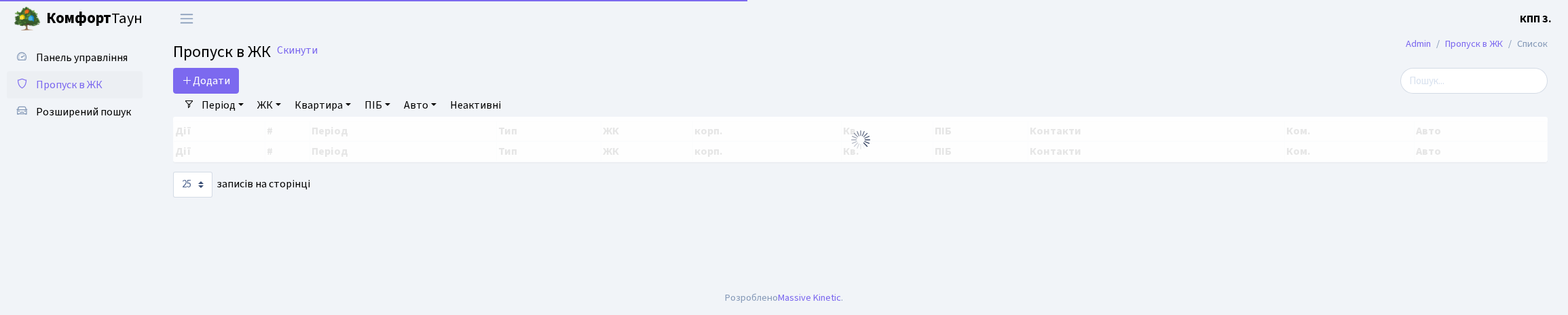
select select "25"
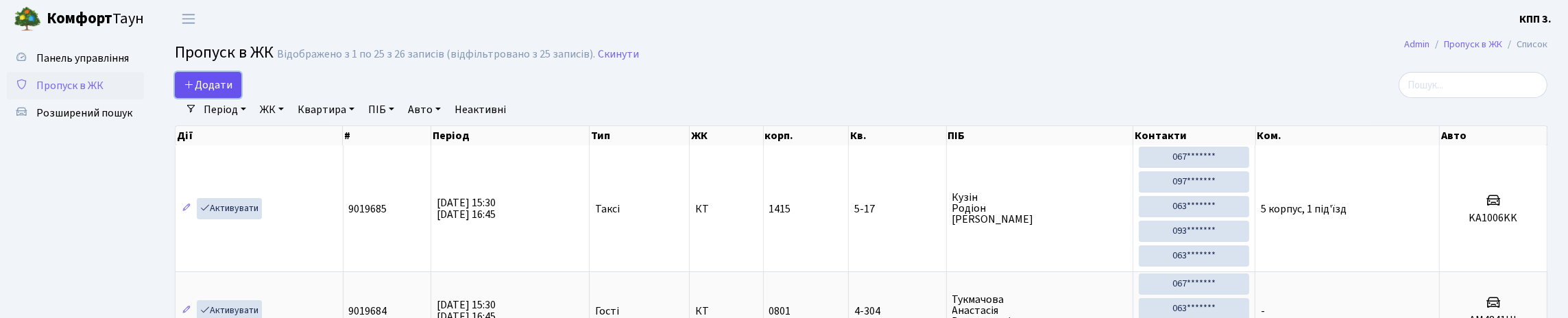
click at [220, 92] on span "Додати" at bounding box center [208, 85] width 49 height 15
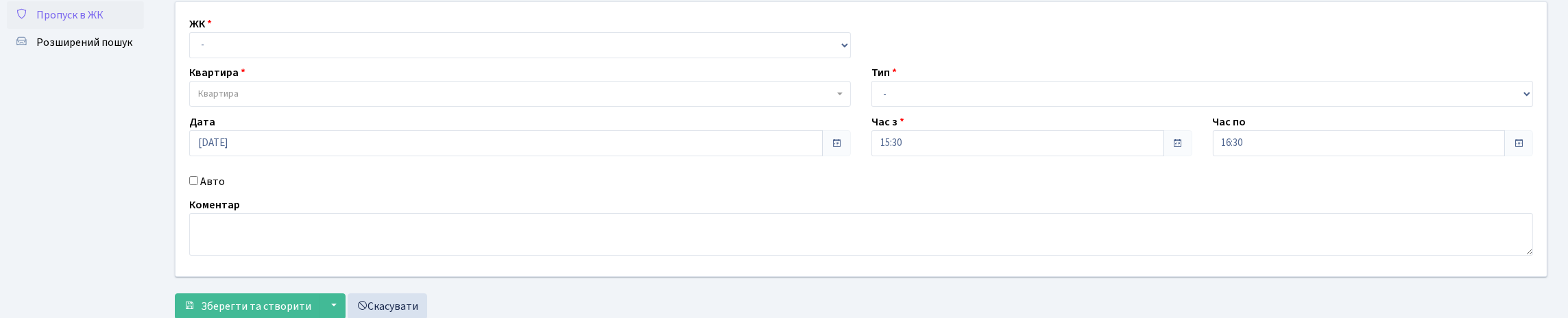
scroll to position [202, 0]
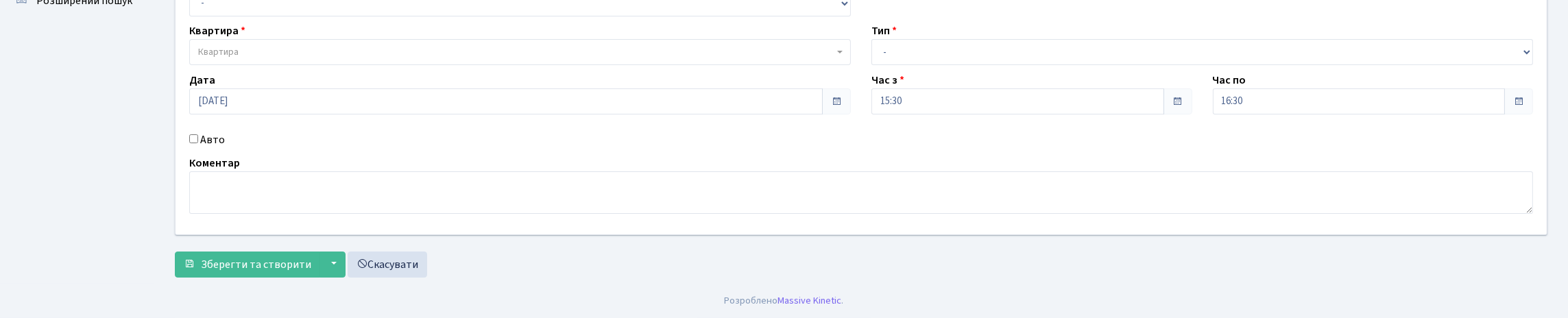
click at [193, 135] on input "Авто" at bounding box center [193, 139] width 9 height 9
checkbox input "true"
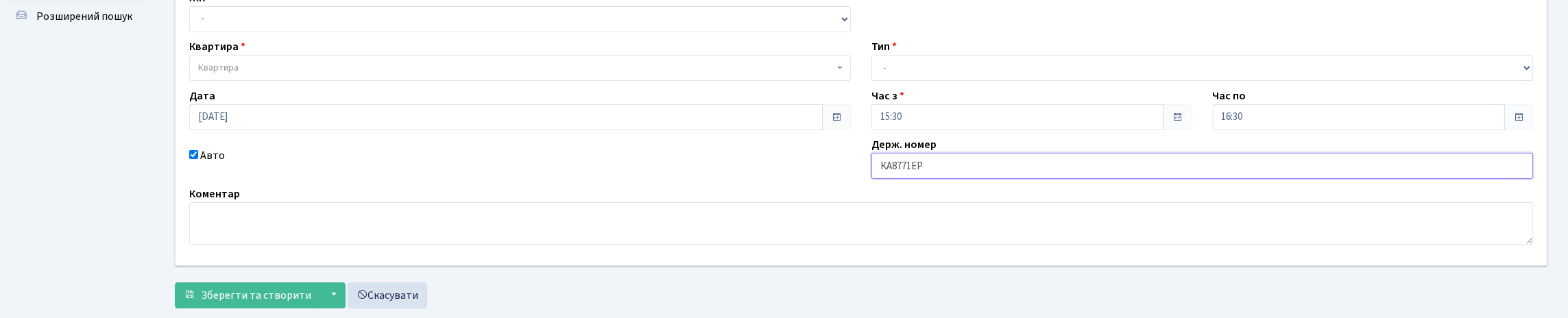
scroll to position [64, 0]
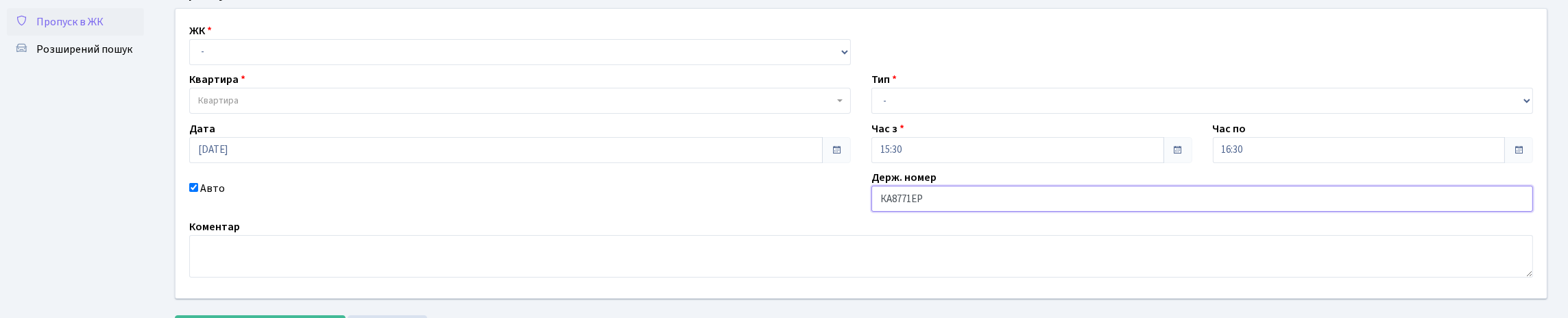
type input "КА8771ЕР"
drag, startPoint x: 209, startPoint y: 72, endPoint x: 219, endPoint y: 72, distance: 10.0
click at [212, 65] on select "- КТ, вул. Регенераторна, 4 КТ2, просп. Соборності, 17 КТ3, вул. Березнева, 16 …" at bounding box center [520, 52] width 662 height 26
select select "271"
click at [193, 54] on select "- КТ, вул. Регенераторна, 4 КТ2, просп. Соборності, 17 КТ3, вул. Березнева, 16 …" at bounding box center [520, 52] width 662 height 26
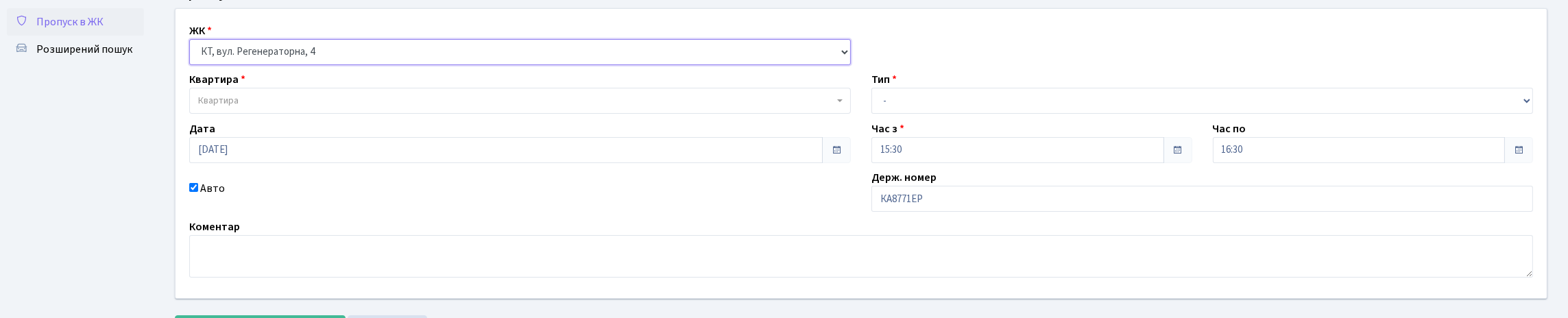
select select
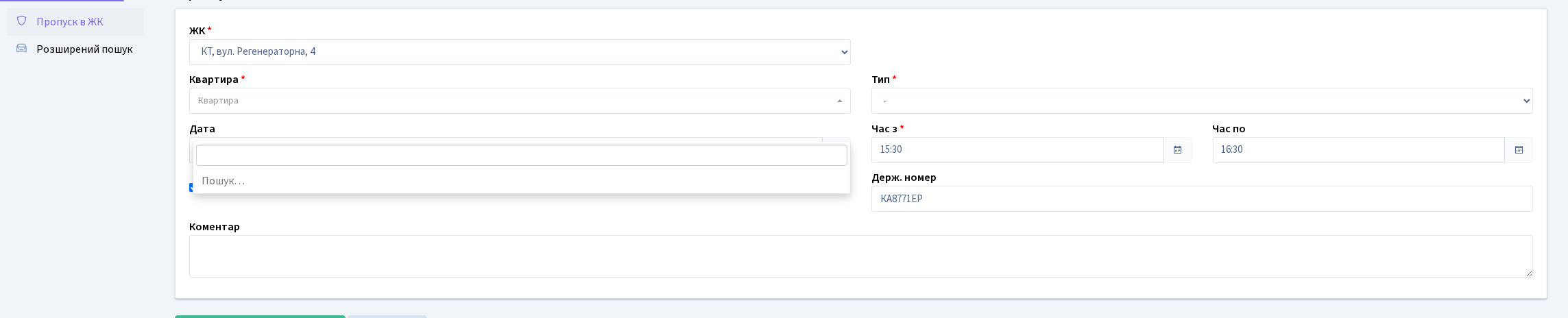
click at [260, 108] on span "Квартира" at bounding box center [516, 101] width 636 height 14
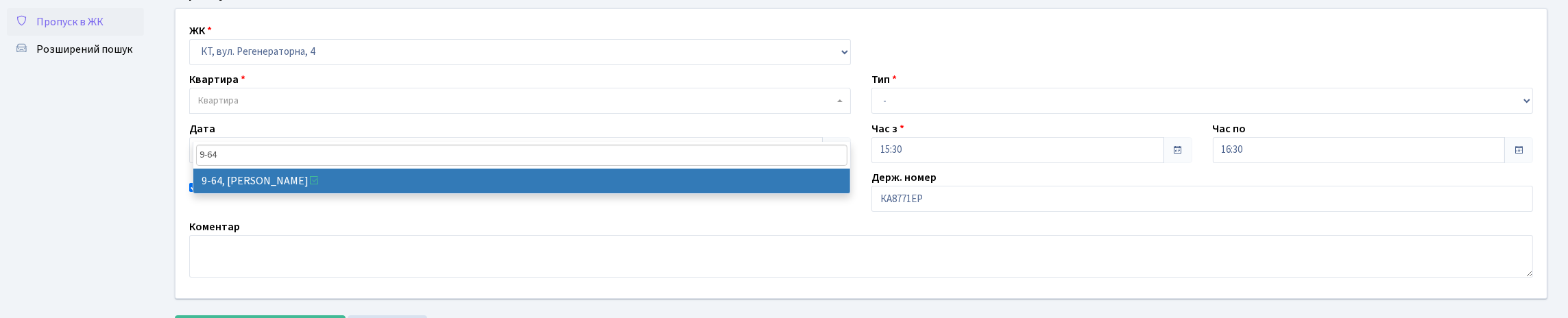
type input "9-64"
select select "6518"
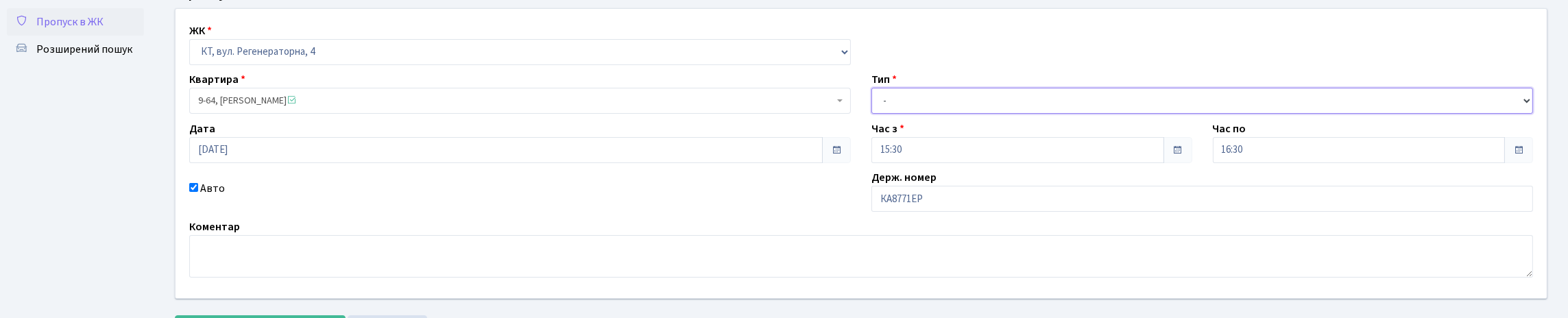
click at [925, 114] on select "- Доставка Таксі Гості Сервіс" at bounding box center [1202, 101] width 662 height 26
select select "3"
click at [872, 114] on select "- Доставка Таксі Гості Сервіс" at bounding box center [1202, 101] width 662 height 26
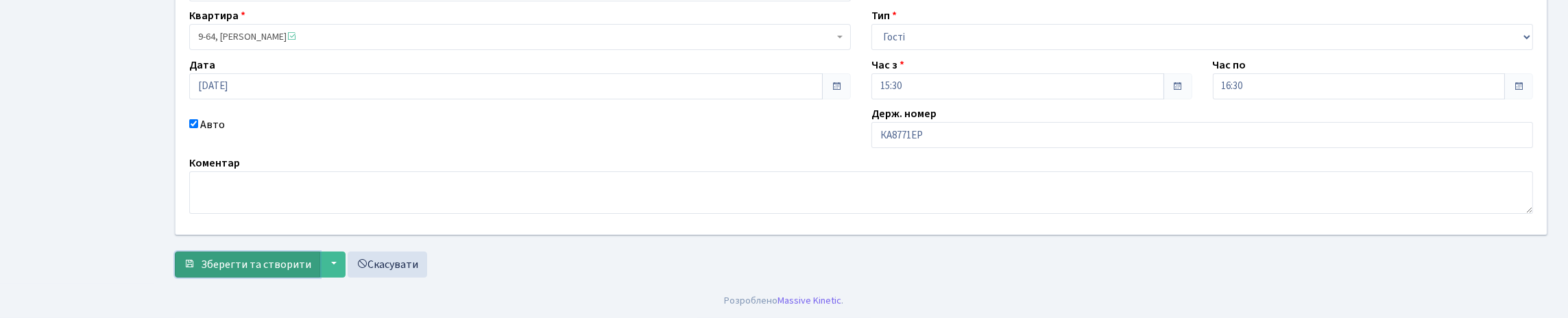
click at [300, 259] on span "Зберегти та створити" at bounding box center [256, 264] width 110 height 15
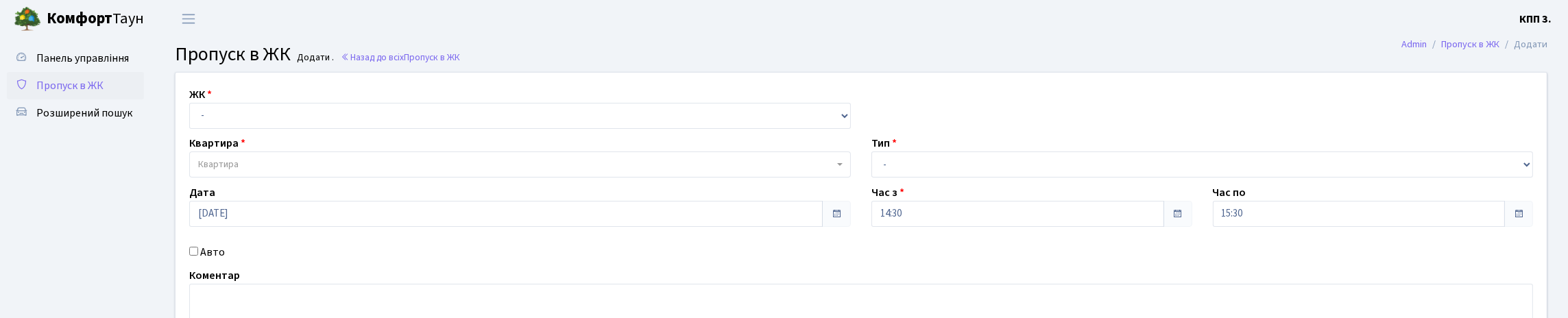
drag, startPoint x: 92, startPoint y: 117, endPoint x: 106, endPoint y: 114, distance: 14.3
click at [93, 93] on span "Пропуск в ЖК" at bounding box center [70, 85] width 67 height 15
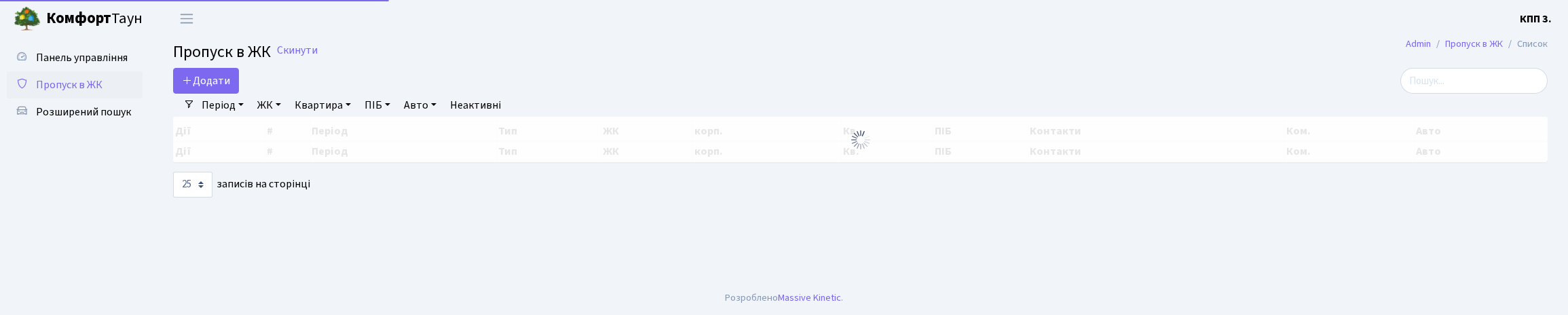
select select "25"
click at [1430, 94] on input "search" at bounding box center [1474, 81] width 148 height 26
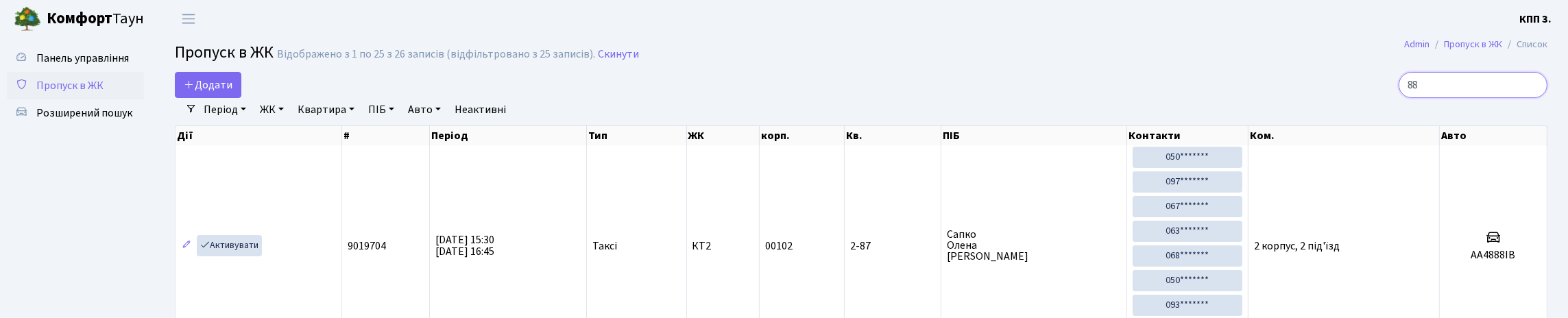
type input "8"
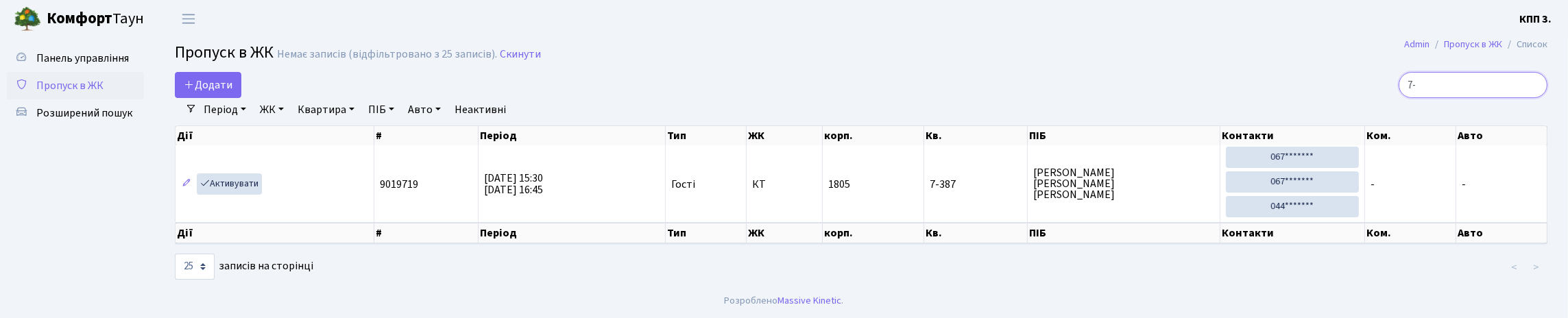
type input "7"
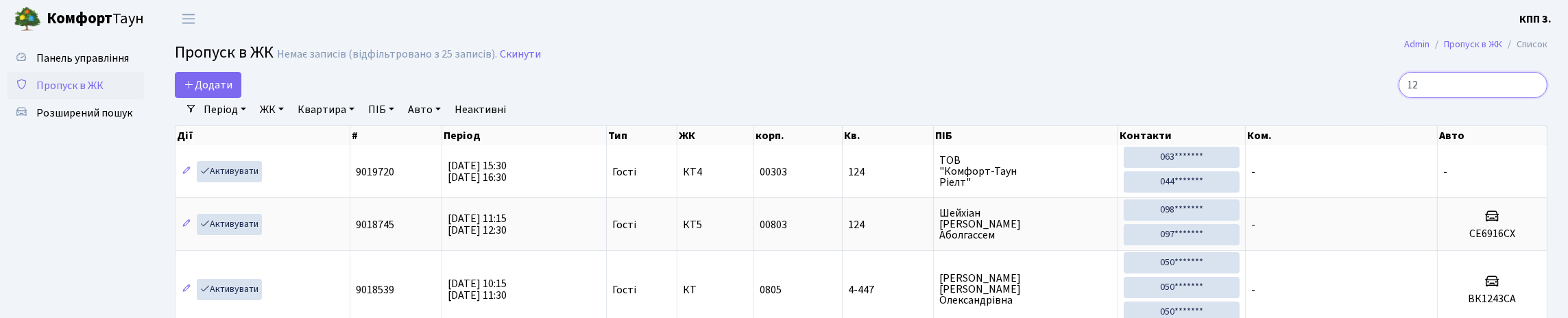
type input "1"
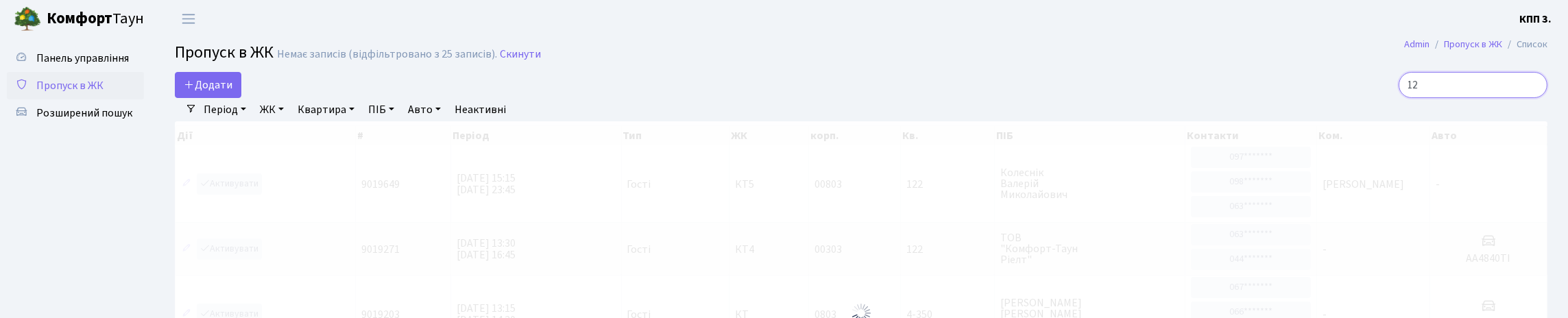
type input "1"
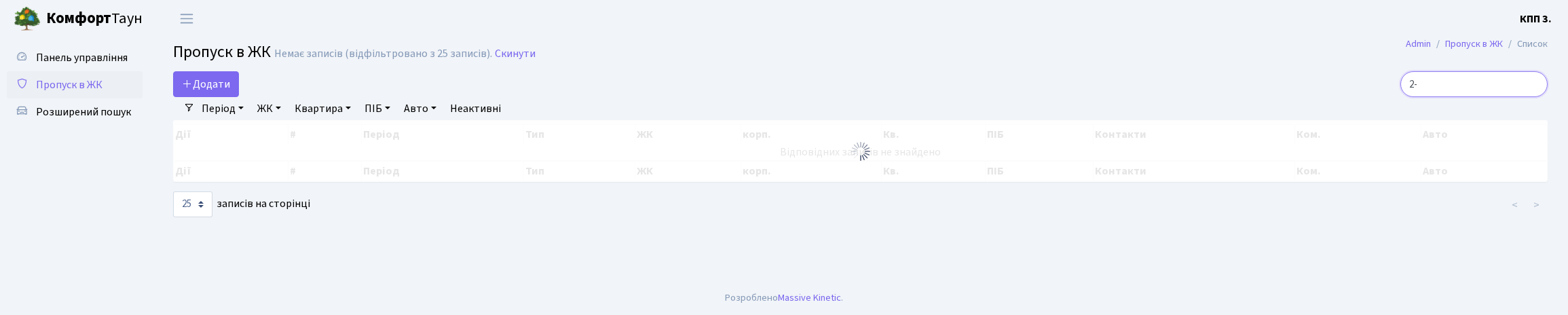
type input "2"
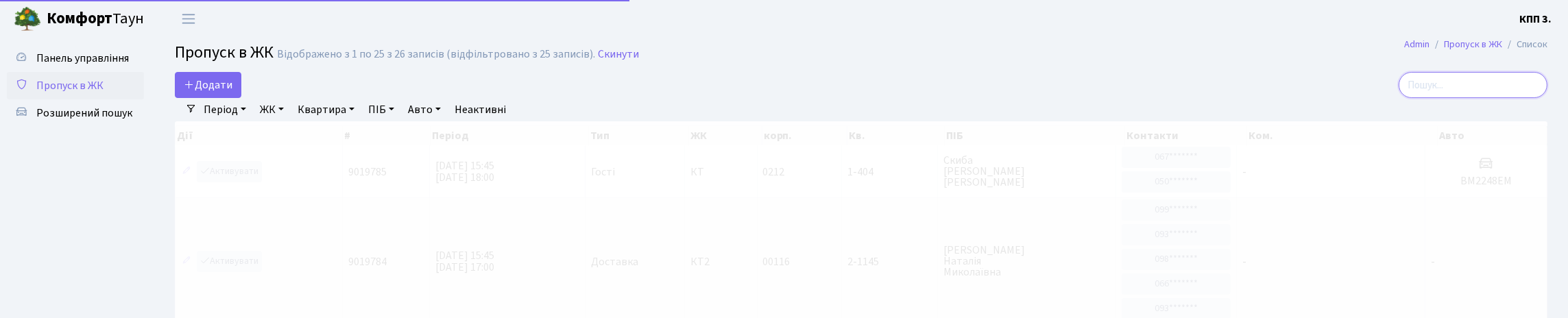
type input "5"
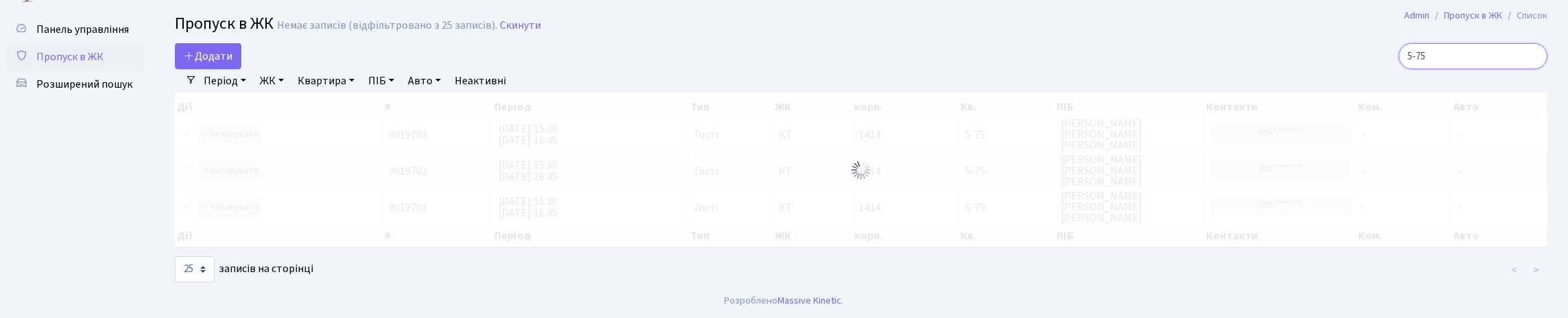
scroll to position [68, 0]
type input "5"
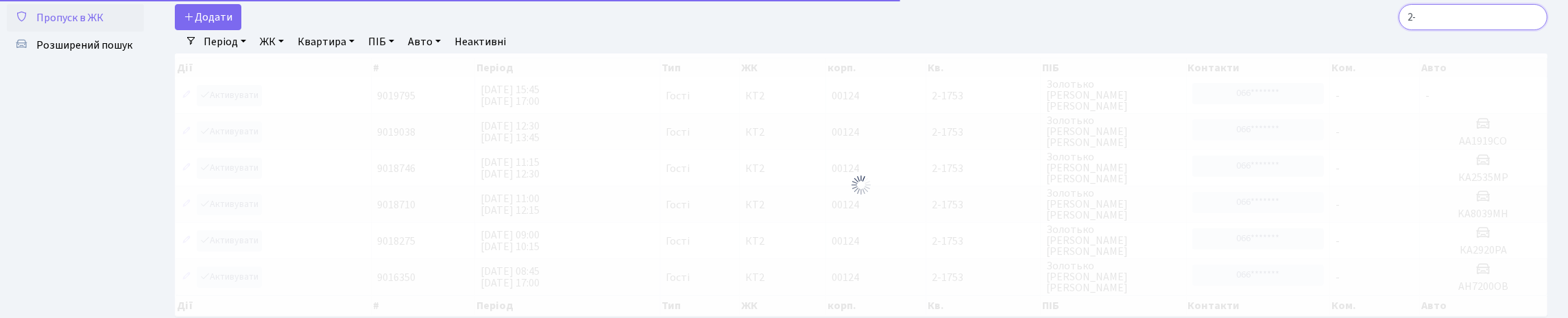
type input "2"
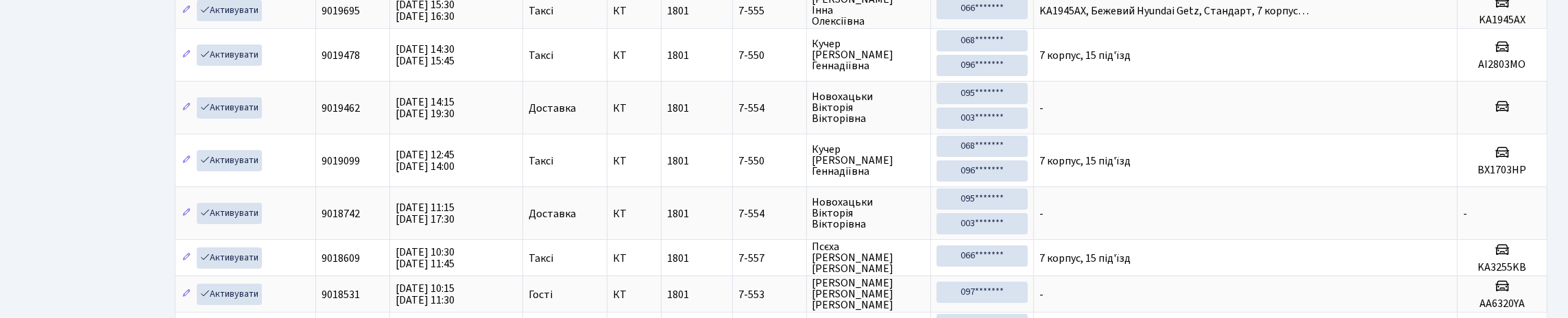
scroll to position [0, 0]
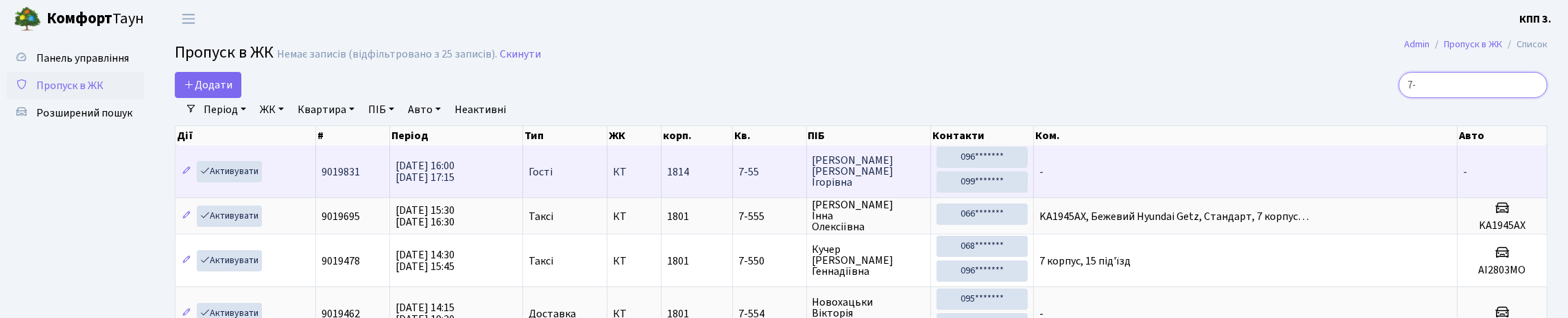
type input "7"
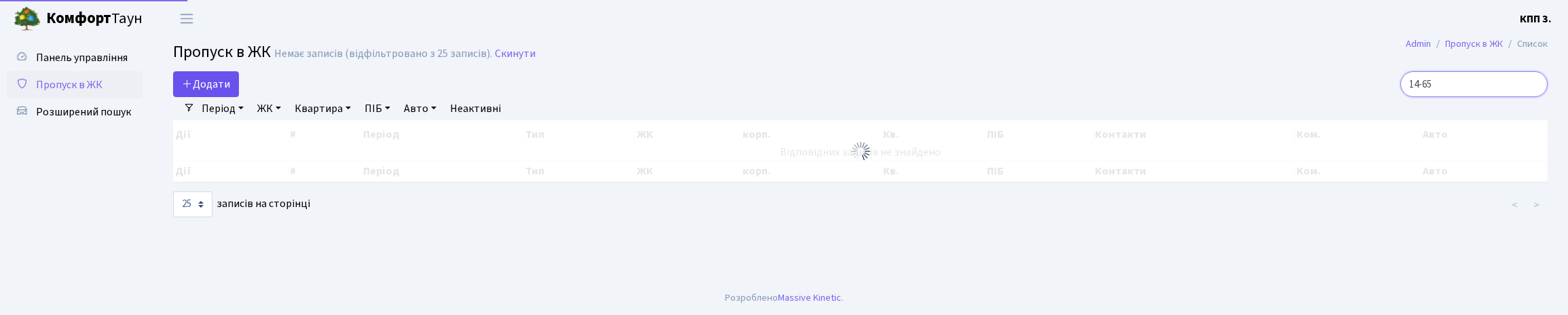
type input "14-65"
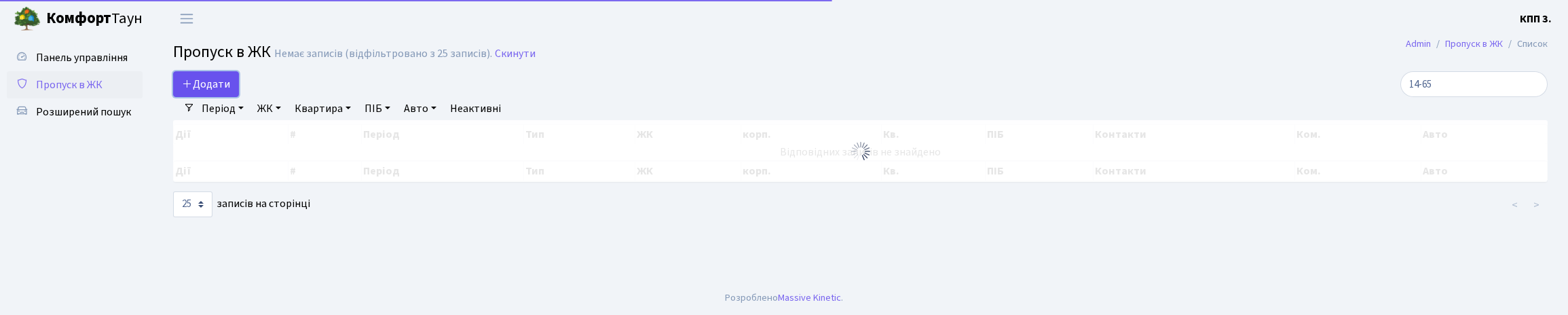
click at [207, 92] on span "Додати" at bounding box center [206, 84] width 48 height 15
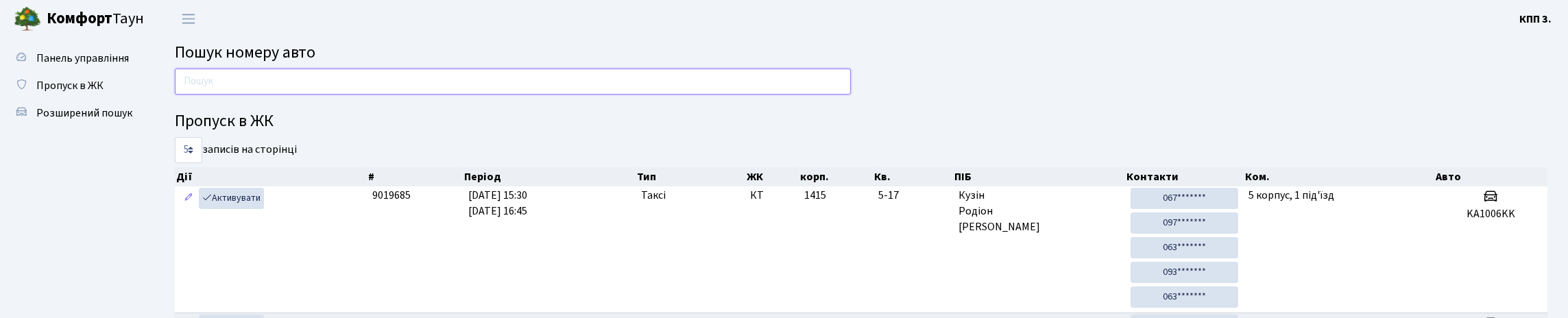
click at [247, 94] on input "text" at bounding box center [513, 82] width 676 height 26
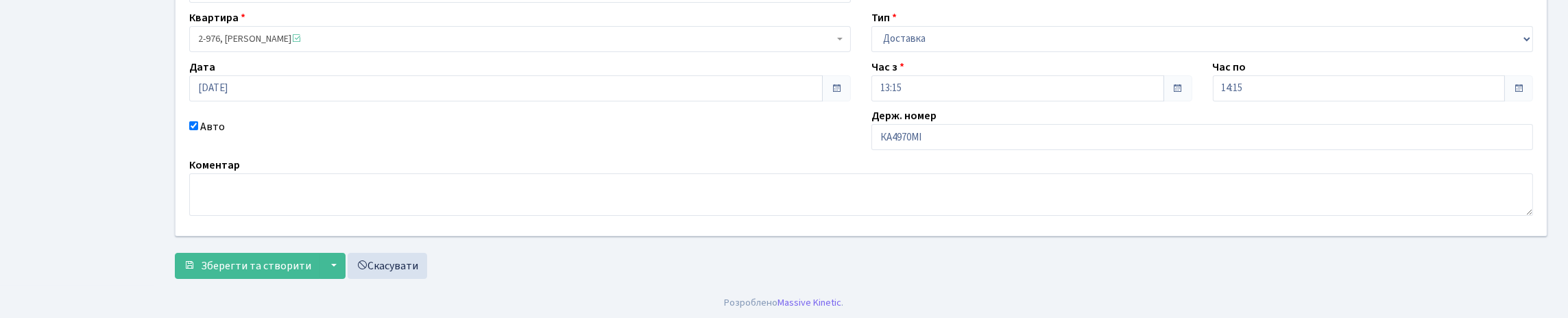
scroll to position [137, 0]
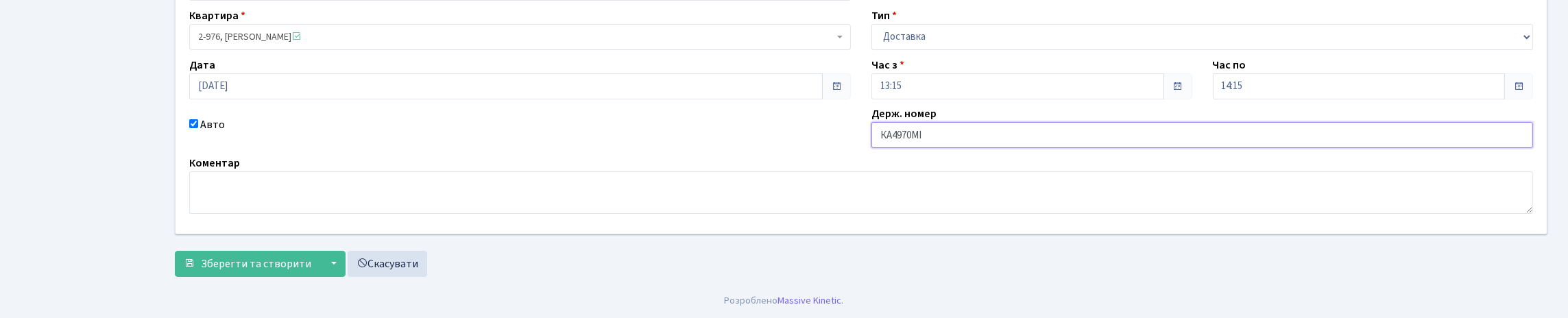
click at [933, 148] on input "КА4970МІ" at bounding box center [1202, 135] width 662 height 26
click at [540, 148] on div "Авто" at bounding box center [521, 132] width 683 height 32
click at [932, 148] on input "КА4970МІ" at bounding box center [1202, 135] width 662 height 26
type input "КА4970НІ"
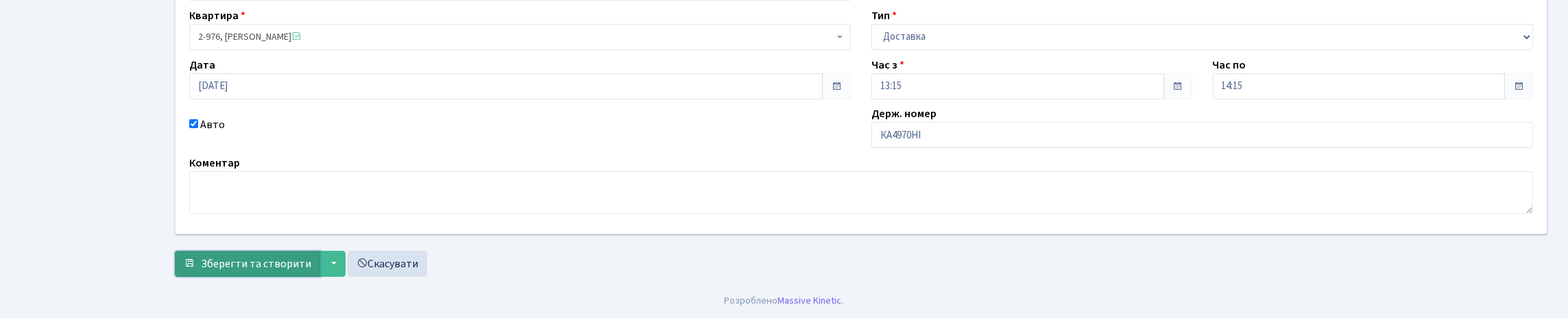
click at [248, 258] on span "Зберегти та створити" at bounding box center [256, 264] width 110 height 15
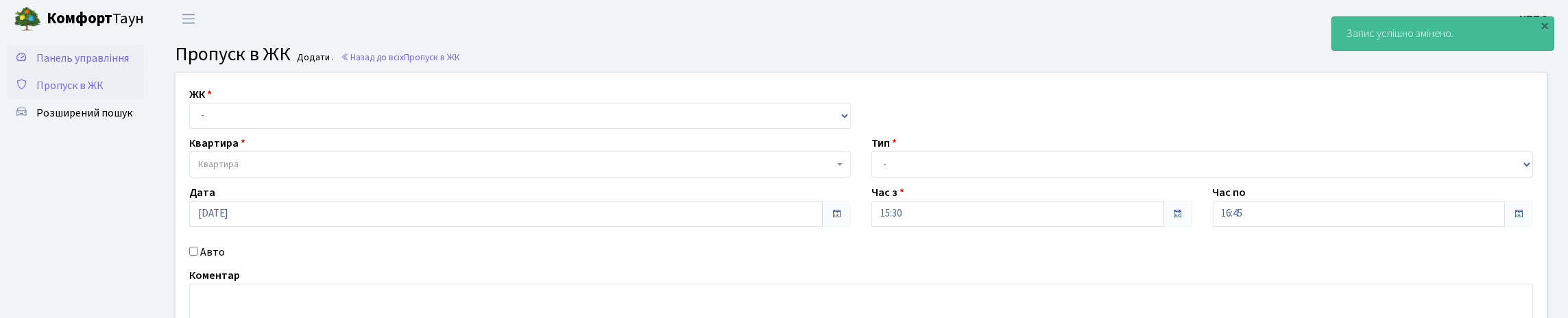
click at [75, 56] on span "Панель управління" at bounding box center [83, 58] width 92 height 15
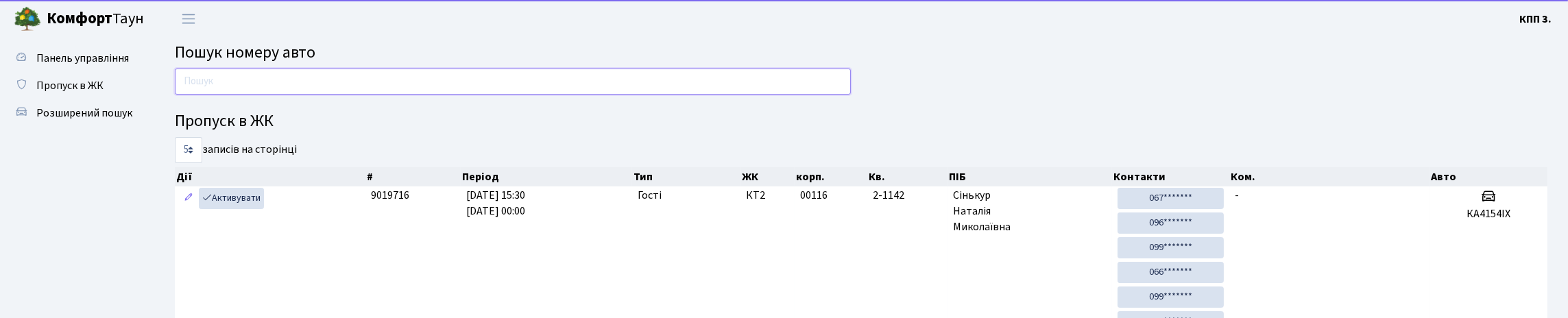
click at [225, 90] on input "text" at bounding box center [513, 82] width 676 height 26
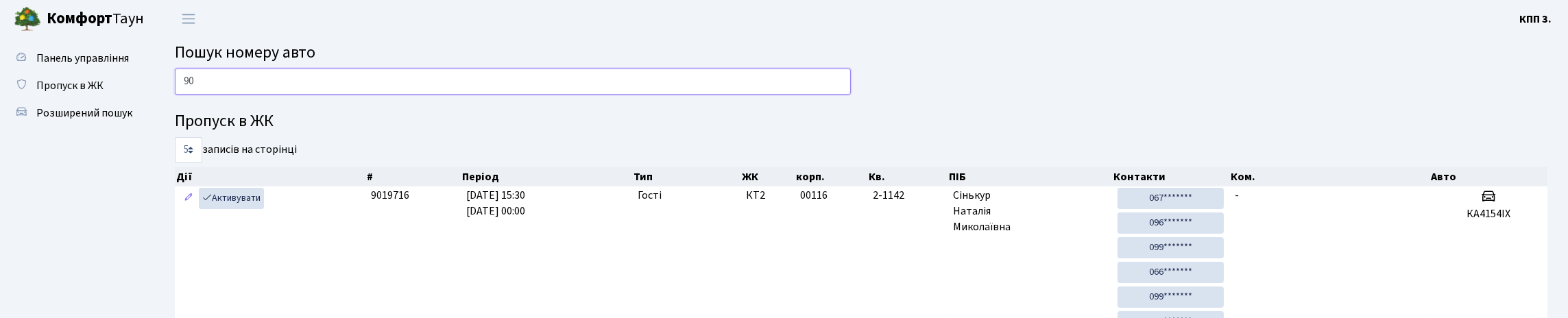
type input "9"
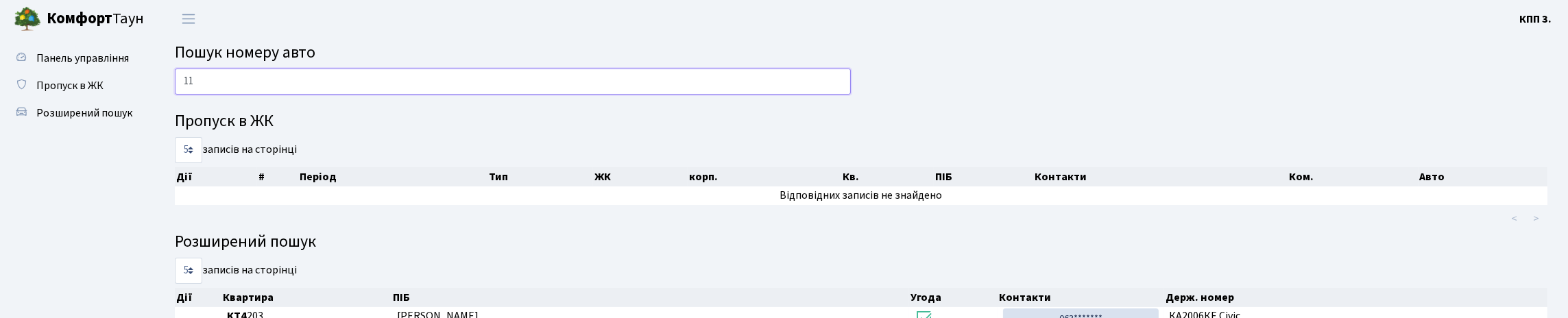
type input "1"
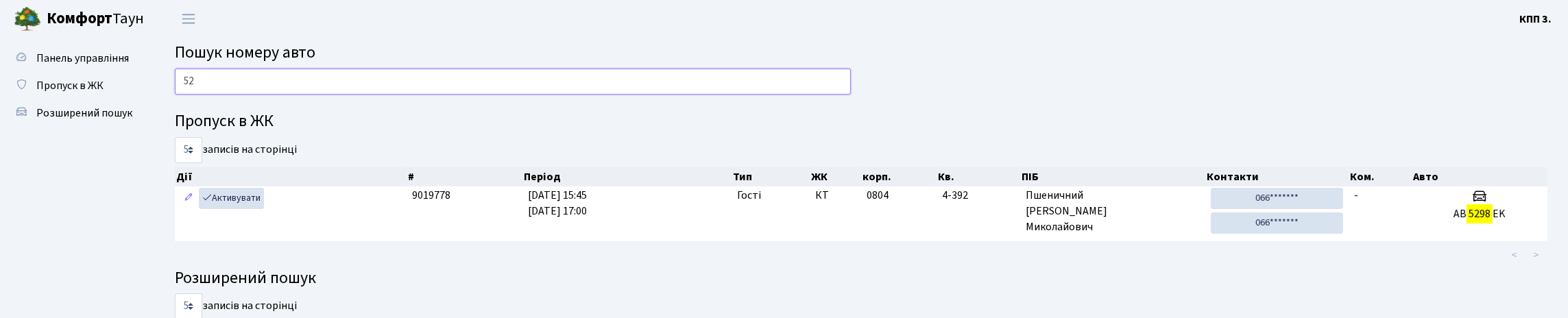
type input "5"
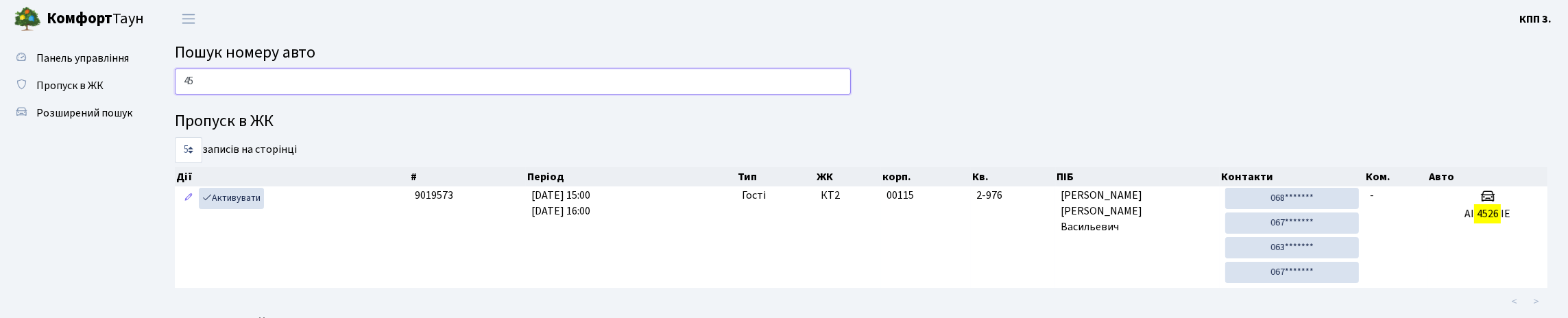
type input "4"
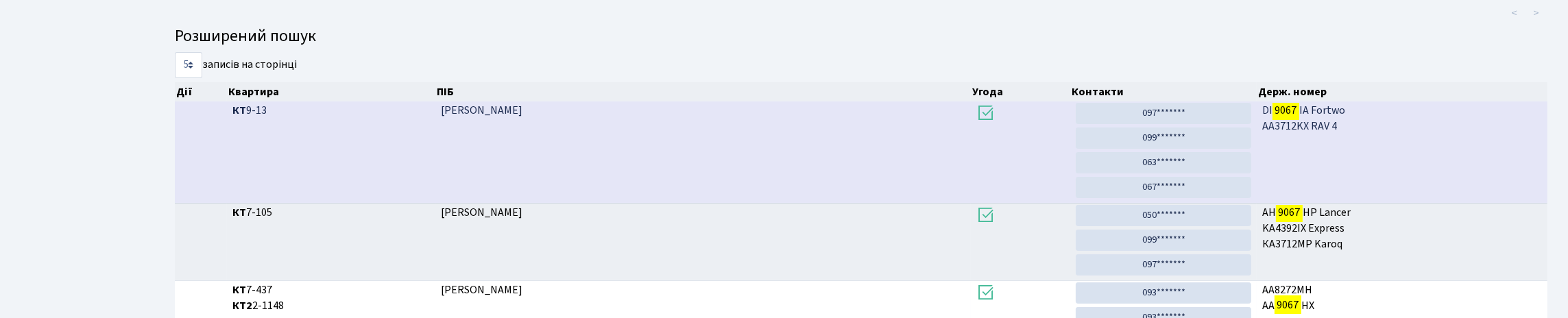
scroll to position [83, 0]
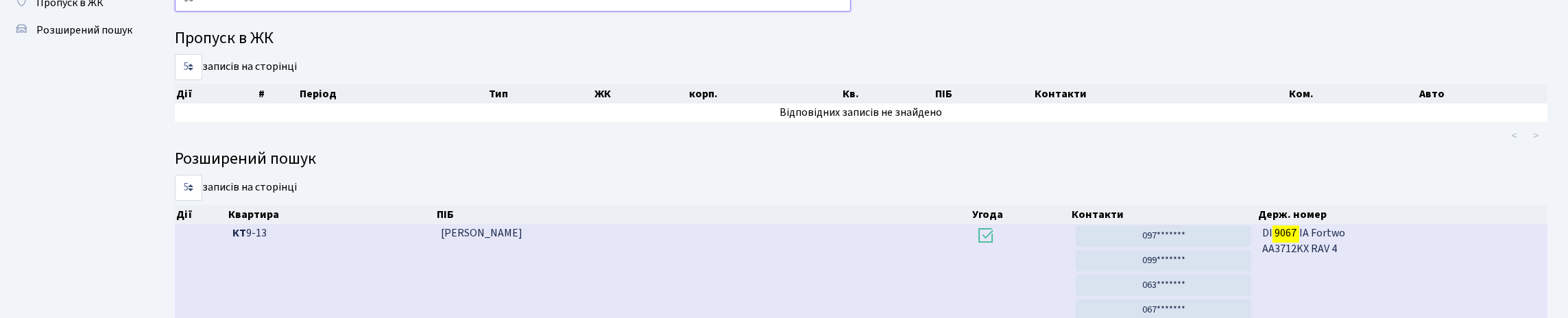
type input "9"
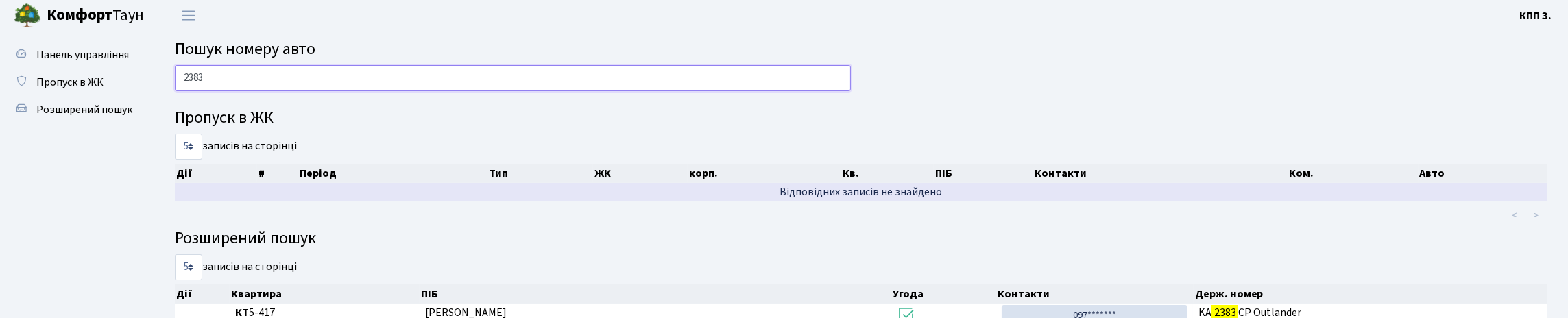
scroll to position [0, 0]
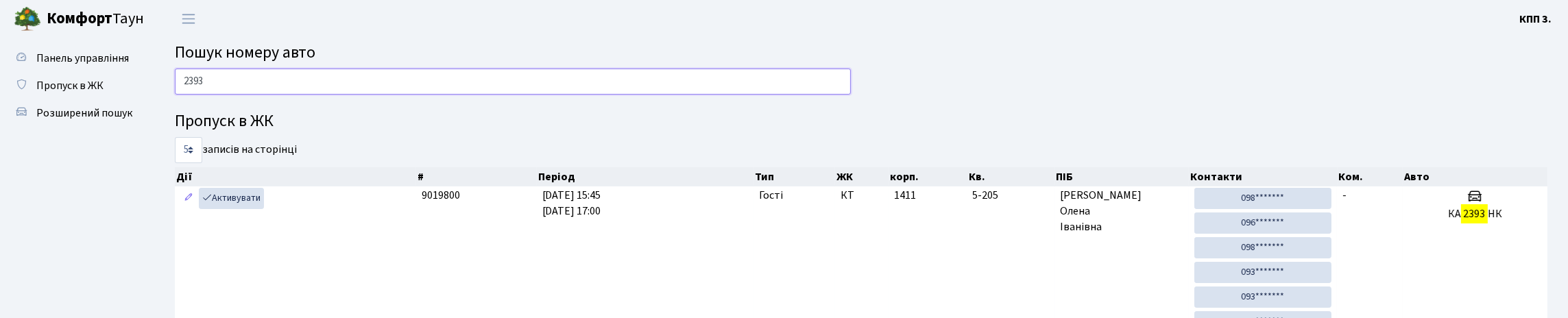
type input "2393"
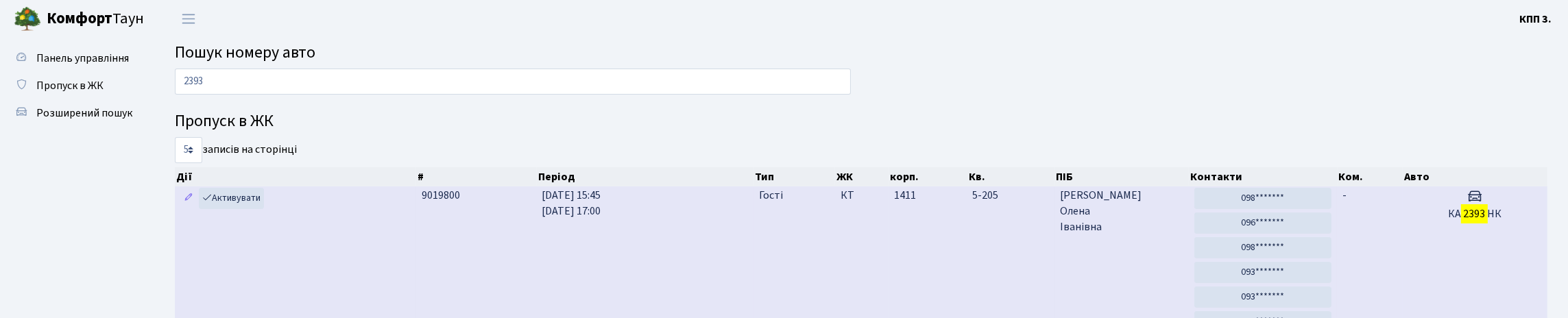
click at [846, 274] on td "КТ" at bounding box center [862, 262] width 54 height 151
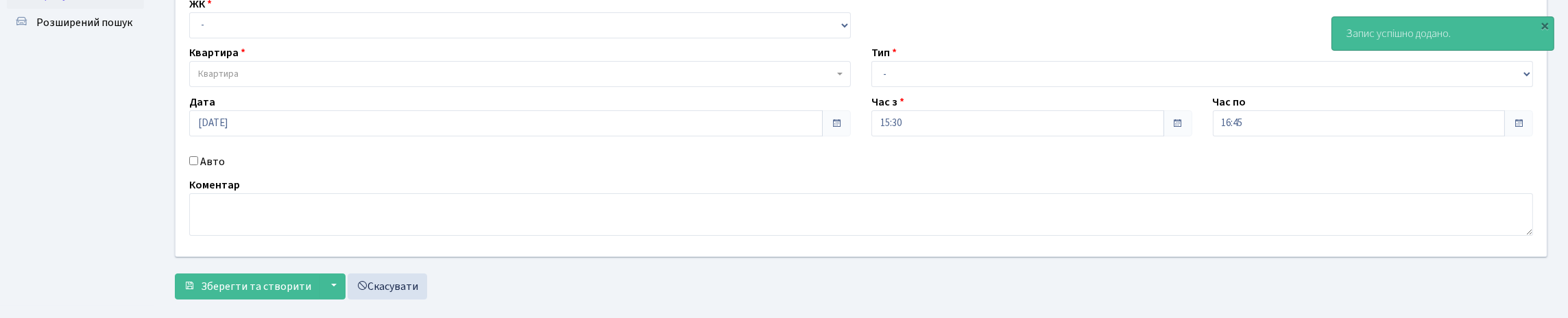
scroll to position [202, 0]
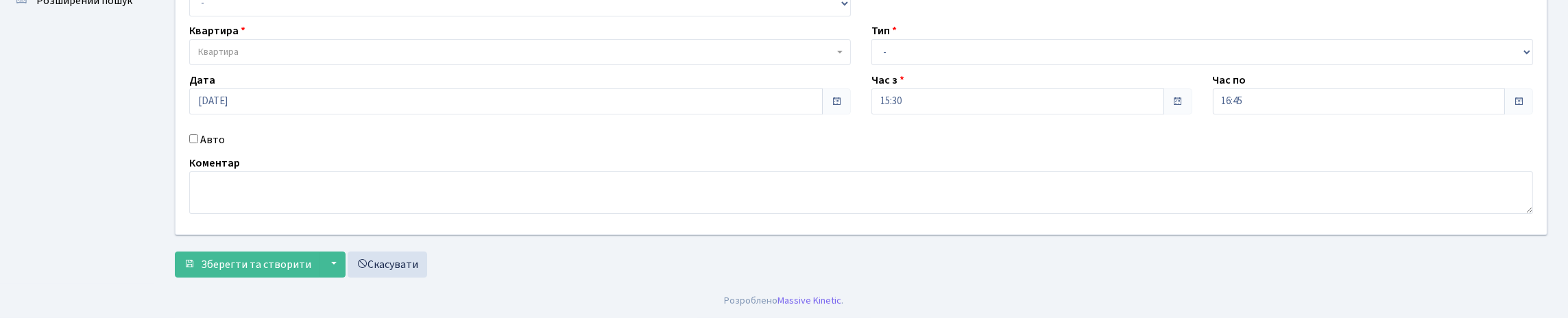
click at [196, 135] on input "Авто" at bounding box center [193, 139] width 9 height 9
checkbox input "true"
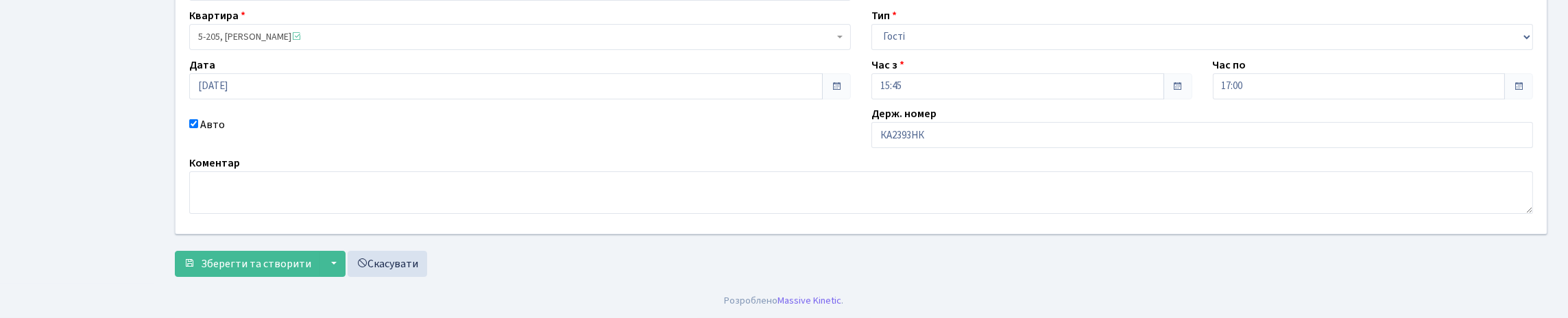
scroll to position [206, 0]
click at [919, 122] on input "КА2393НК" at bounding box center [1202, 135] width 662 height 26
type input "КА2383НК"
click at [302, 272] on span "Зберегти та створити" at bounding box center [256, 264] width 110 height 15
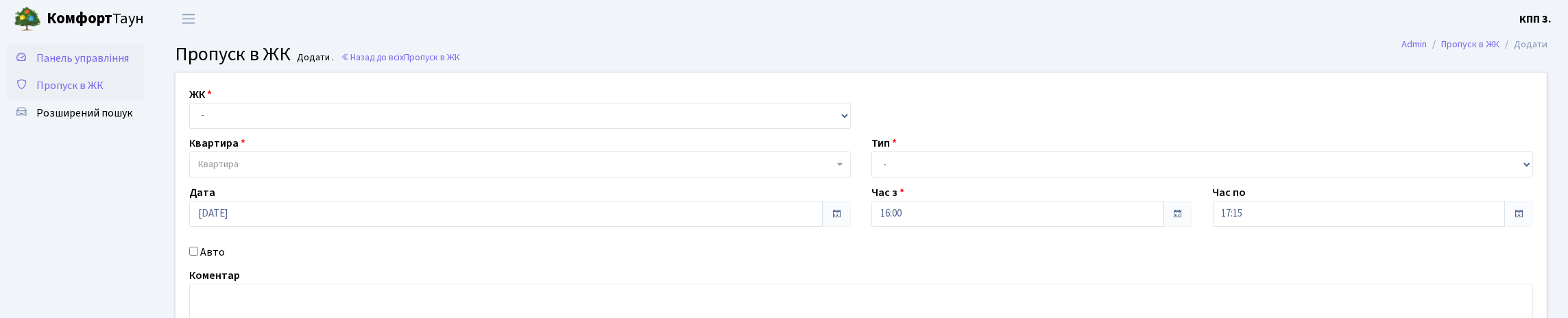
click at [67, 66] on span "Панель управління" at bounding box center [83, 58] width 92 height 15
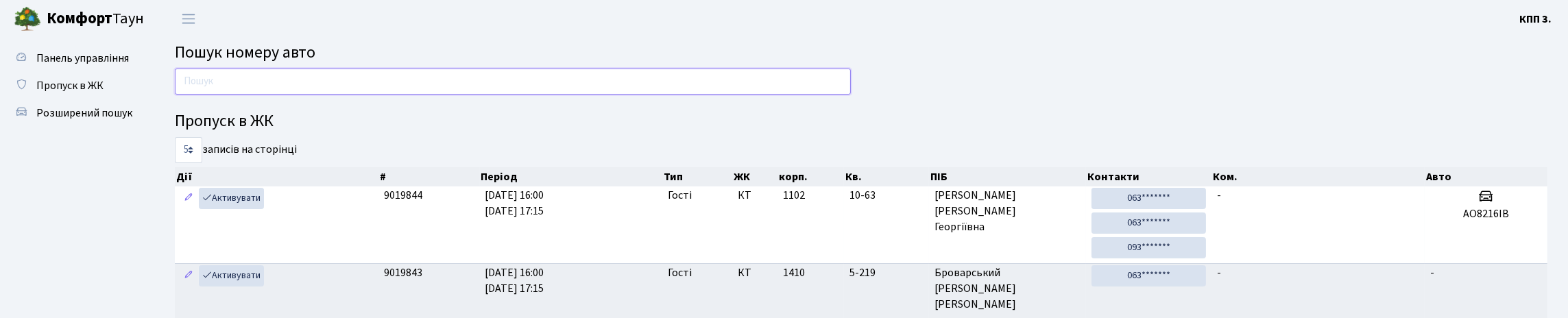
click at [194, 87] on input "text" at bounding box center [513, 82] width 676 height 26
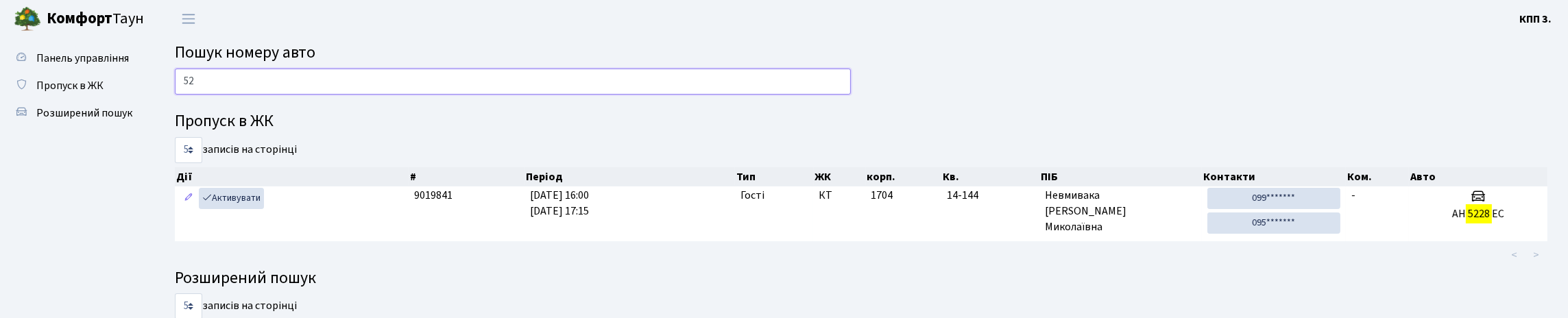
type input "5"
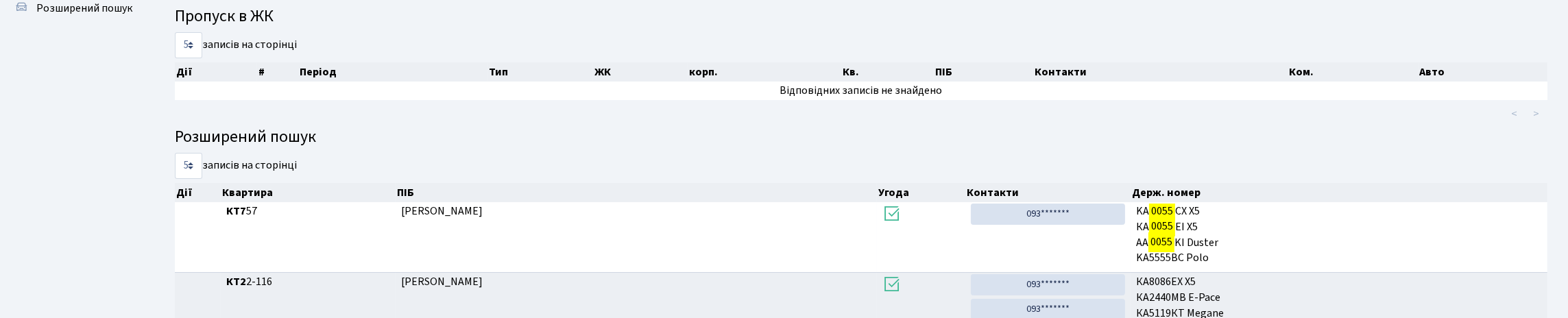
scroll to position [83, 0]
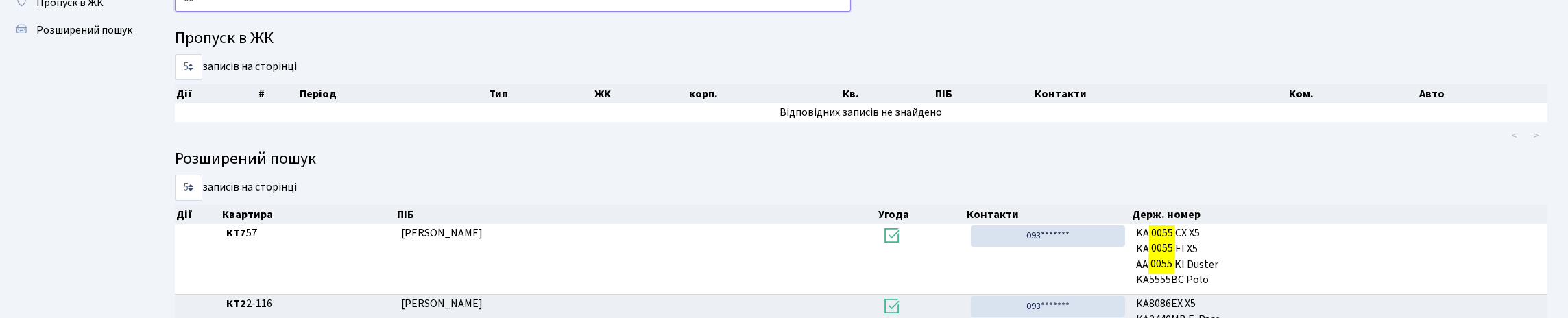
type input "0"
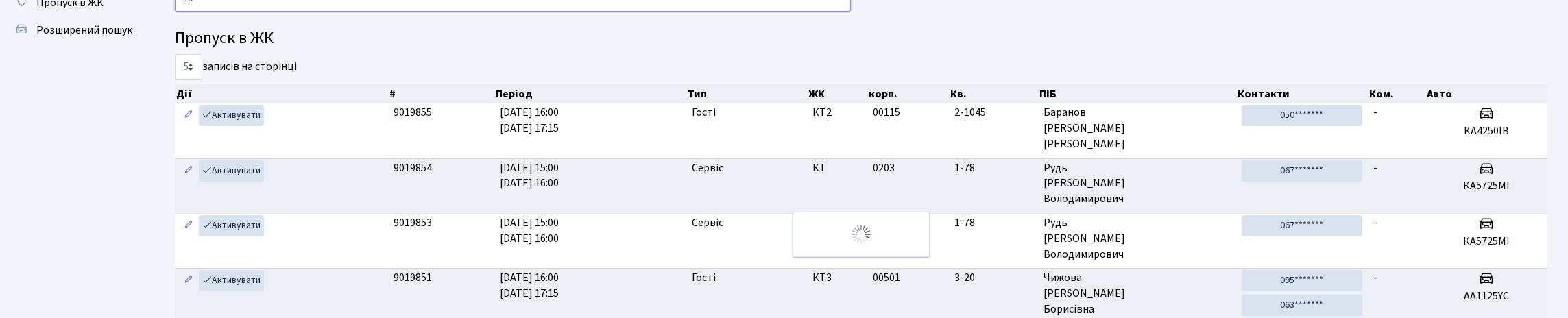
type input "1"
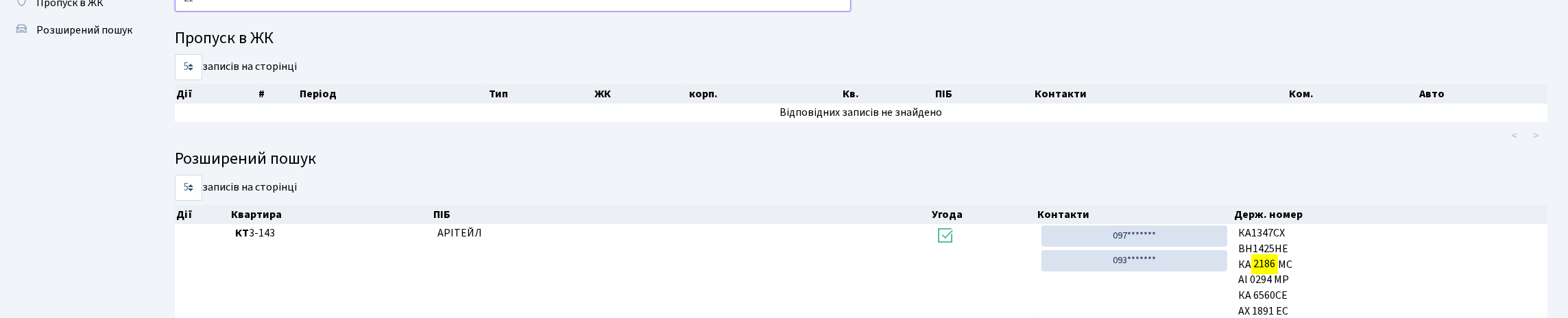
type input "2"
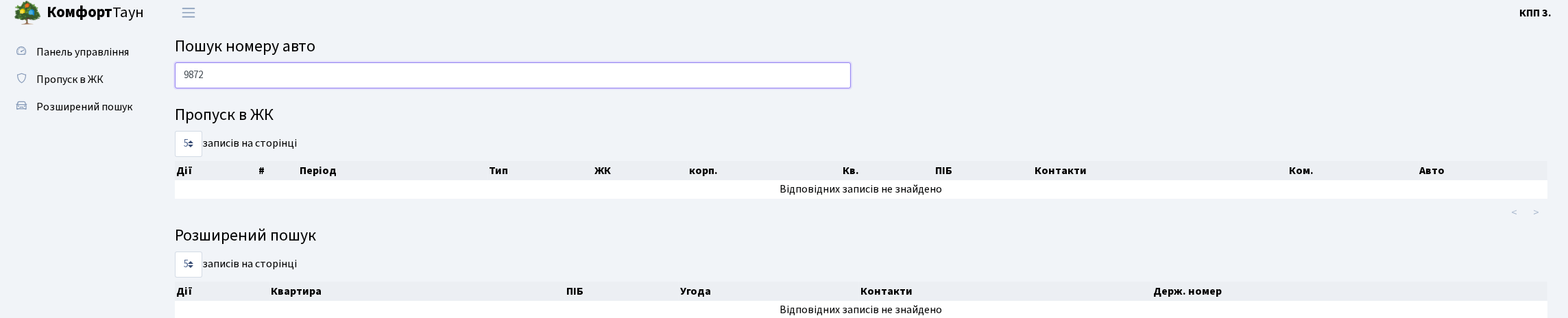
scroll to position [0, 0]
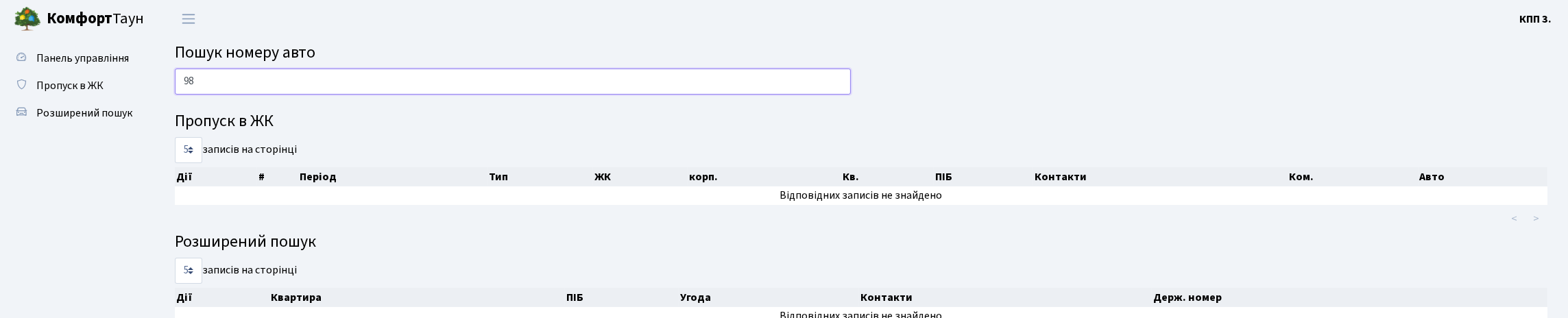
type input "9"
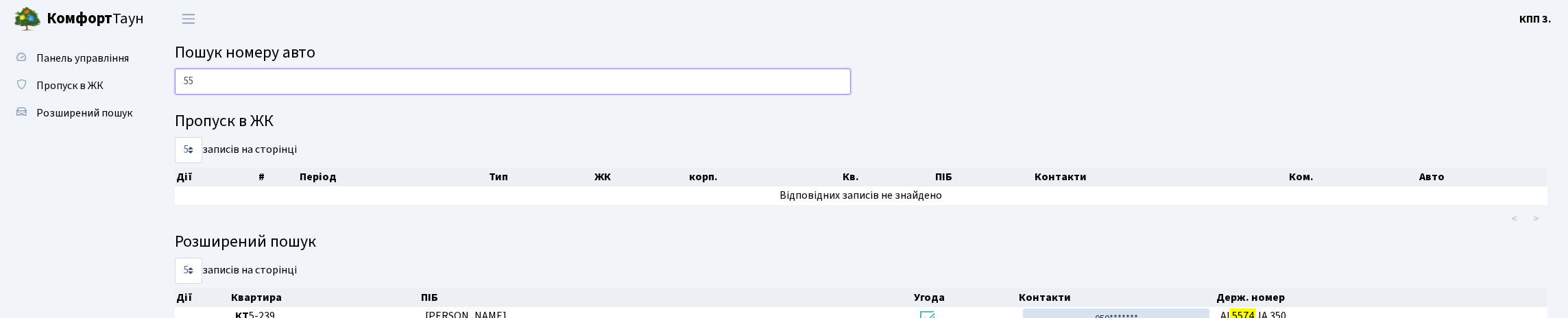
type input "5"
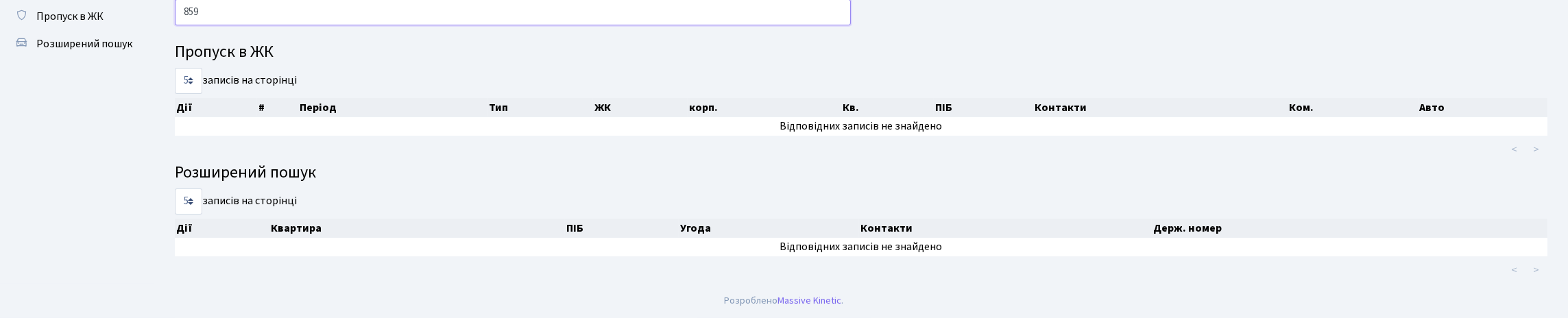
scroll to position [83, 0]
type input "8"
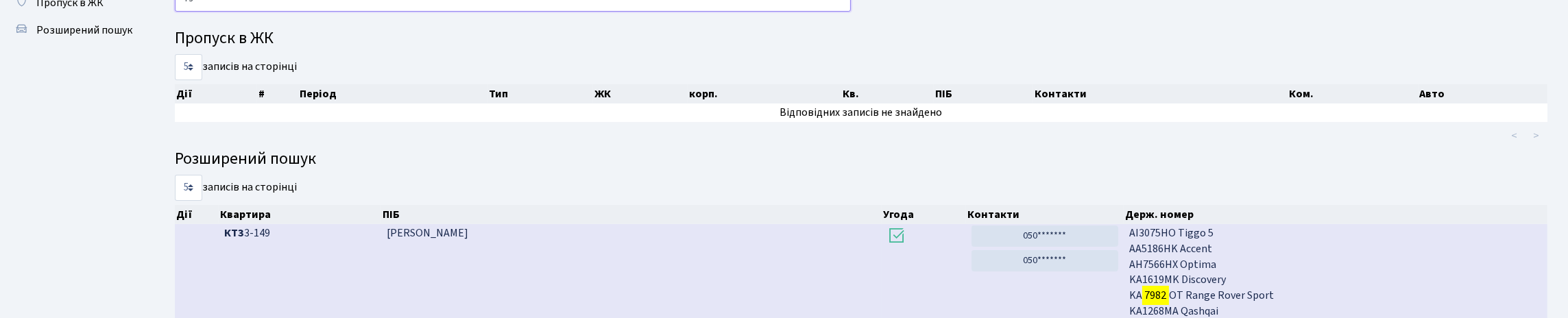
type input "7"
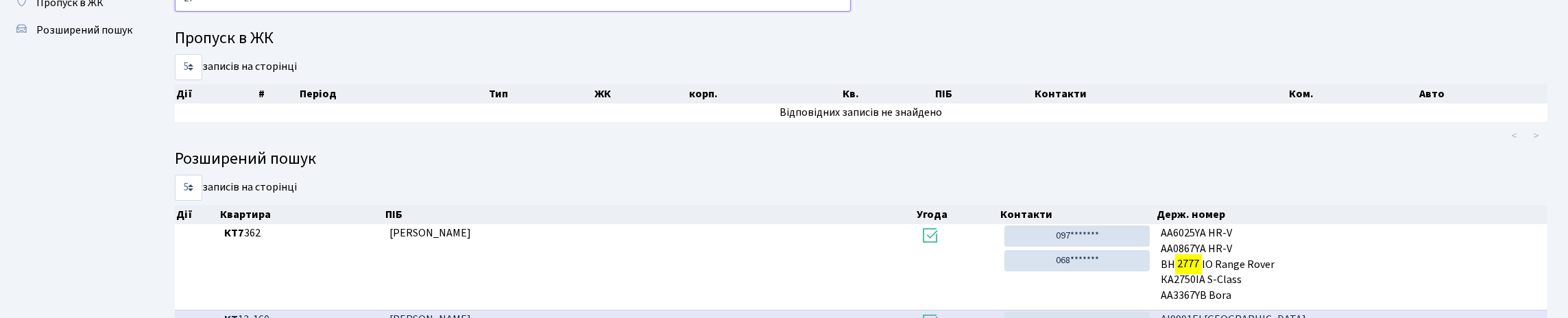
type input "2"
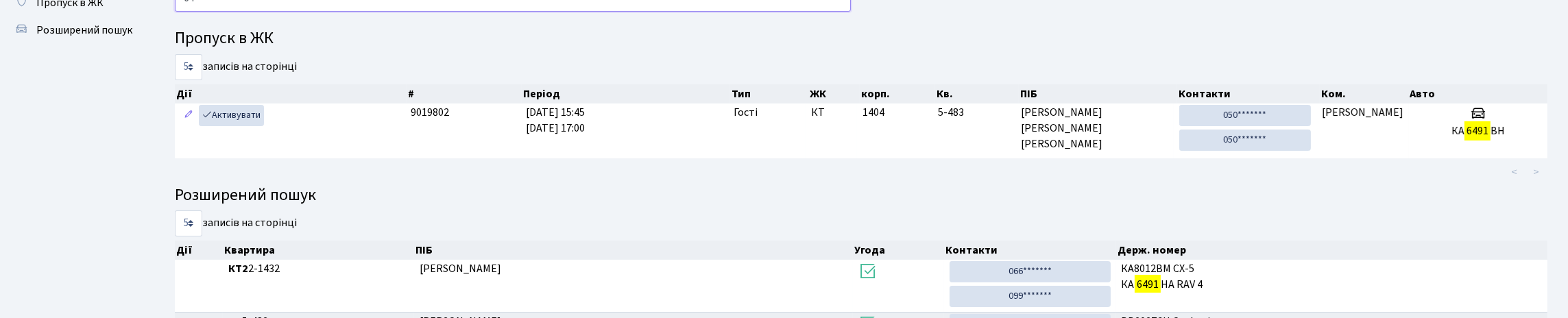
type input "6"
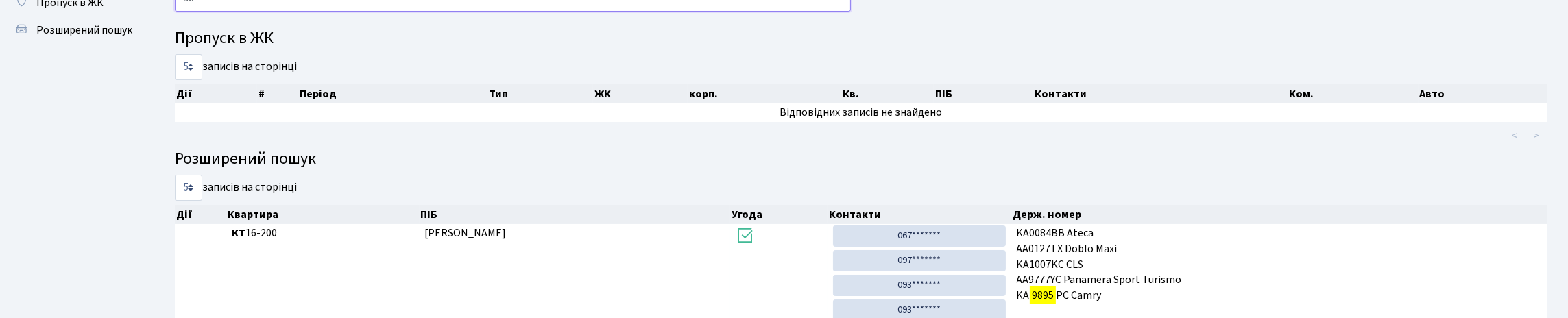
type input "9"
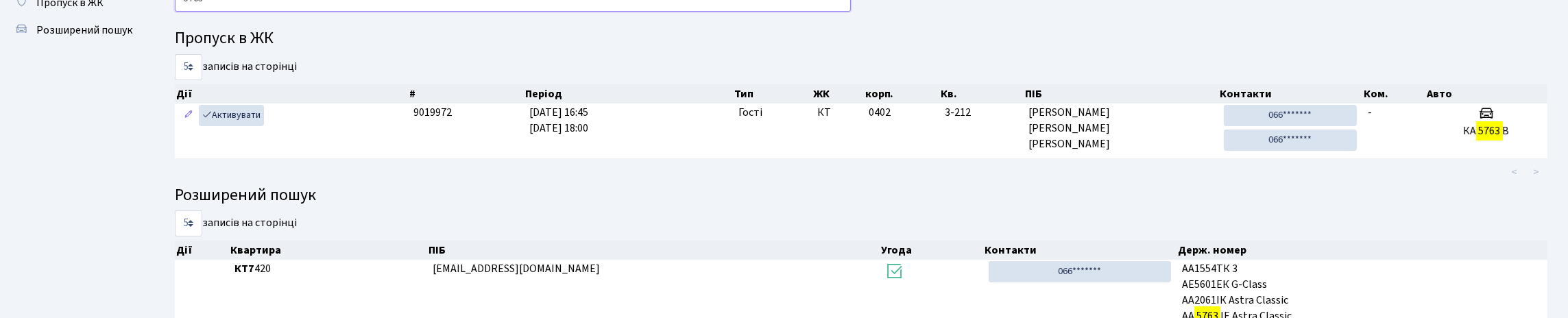
scroll to position [151, 0]
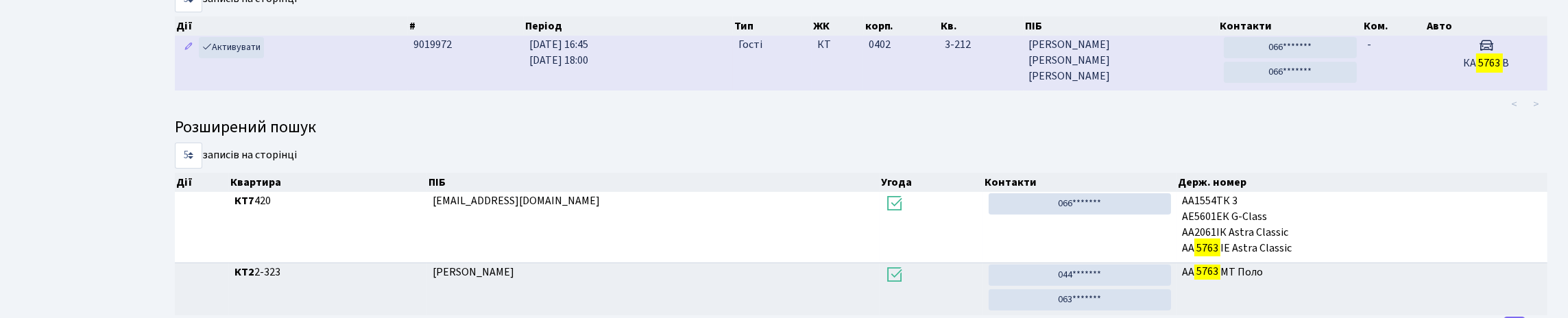
type input "5763"
drag, startPoint x: 807, startPoint y: 123, endPoint x: 799, endPoint y: 122, distance: 8.1
click at [805, 90] on td "Гості" at bounding box center [772, 62] width 78 height 54
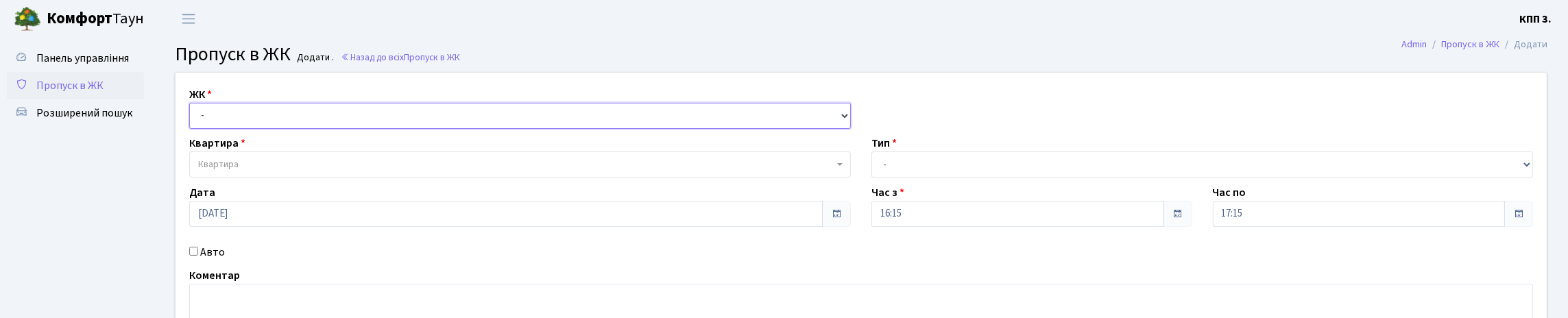
click at [227, 129] on select "- КТ, вул. Регенераторна, 4 КТ2, просп. [STREET_ADDRESS] [STREET_ADDRESS] [PERS…" at bounding box center [520, 116] width 662 height 26
select select "271"
click at [193, 118] on select "- КТ, вул. Регенераторна, 4 КТ2, просп. [STREET_ADDRESS] [STREET_ADDRESS] [PERS…" at bounding box center [520, 116] width 662 height 26
select select
click at [96, 93] on span "Пропуск в ЖК" at bounding box center [70, 85] width 67 height 15
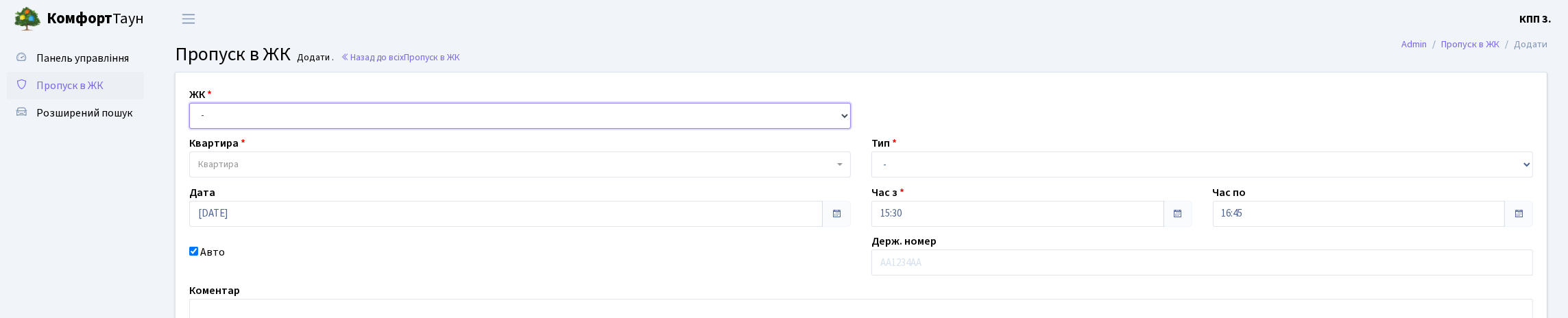
click at [264, 129] on select "- КТ, вул. Регенераторна, 4 КТ2, просп. [STREET_ADDRESS] [STREET_ADDRESS] [PERS…" at bounding box center [520, 116] width 662 height 26
select select "271"
click at [193, 118] on select "- КТ, вул. Регенераторна, 4 КТ2, просп. [STREET_ADDRESS] [STREET_ADDRESS] [PERS…" at bounding box center [520, 116] width 662 height 26
select select
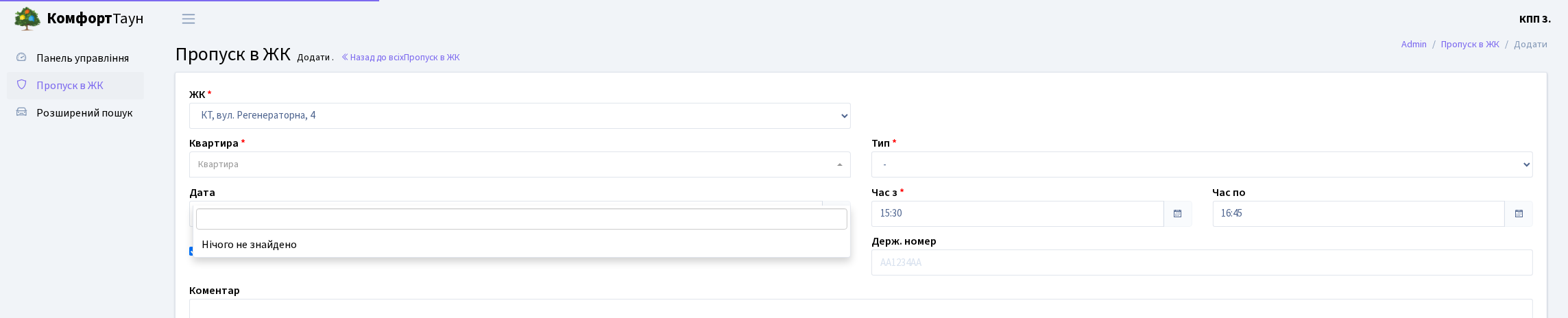
click at [277, 171] on span "Квартира" at bounding box center [516, 165] width 636 height 14
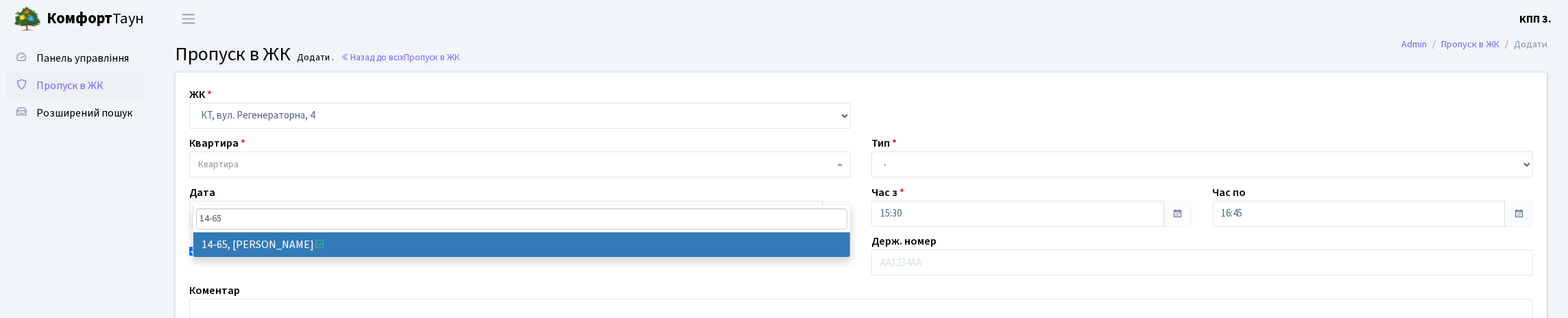
type input "14-65"
select select "7442"
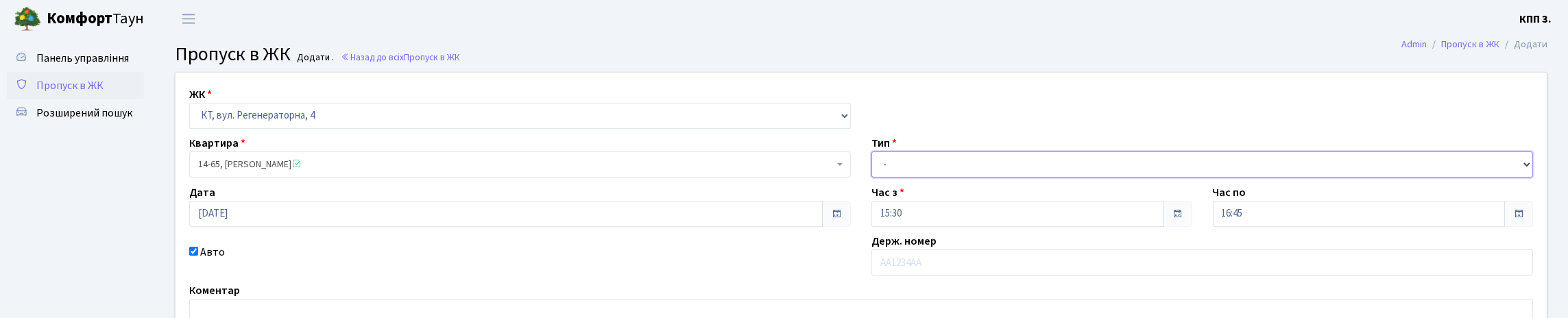
click at [928, 178] on select "- Доставка Таксі Гості Сервіс" at bounding box center [1202, 165] width 662 height 26
select select "3"
click at [872, 178] on select "- Доставка Таксі Гості Сервіс" at bounding box center [1202, 165] width 662 height 26
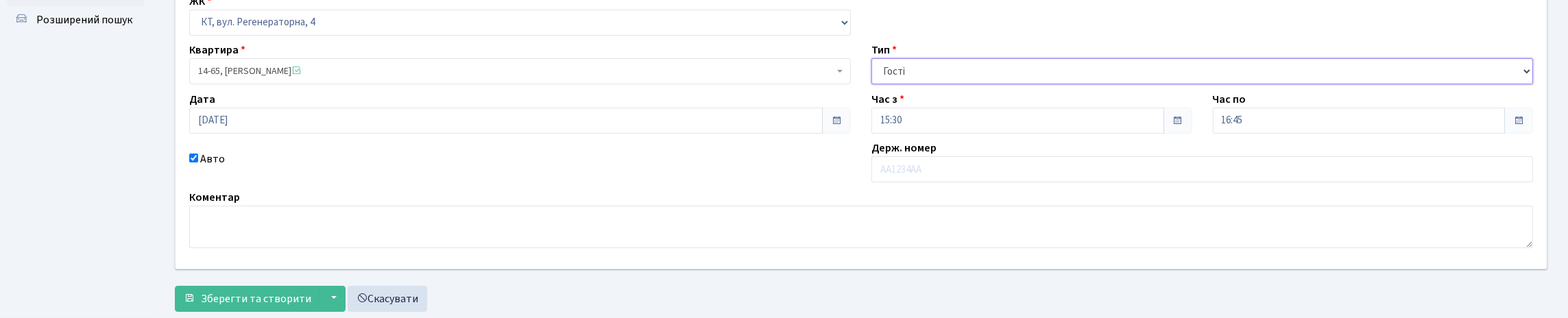
scroll to position [220, 0]
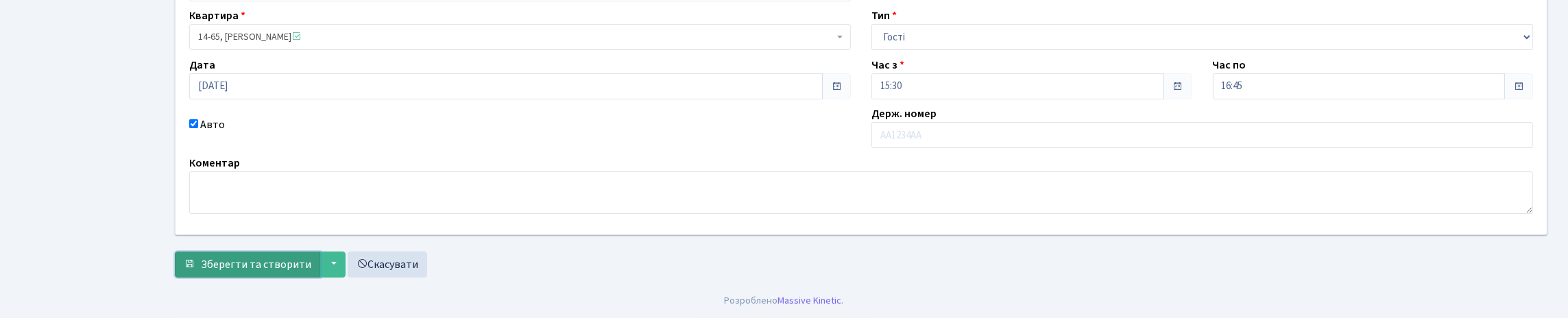
click at [246, 260] on span "Зберегти та створити" at bounding box center [256, 264] width 110 height 15
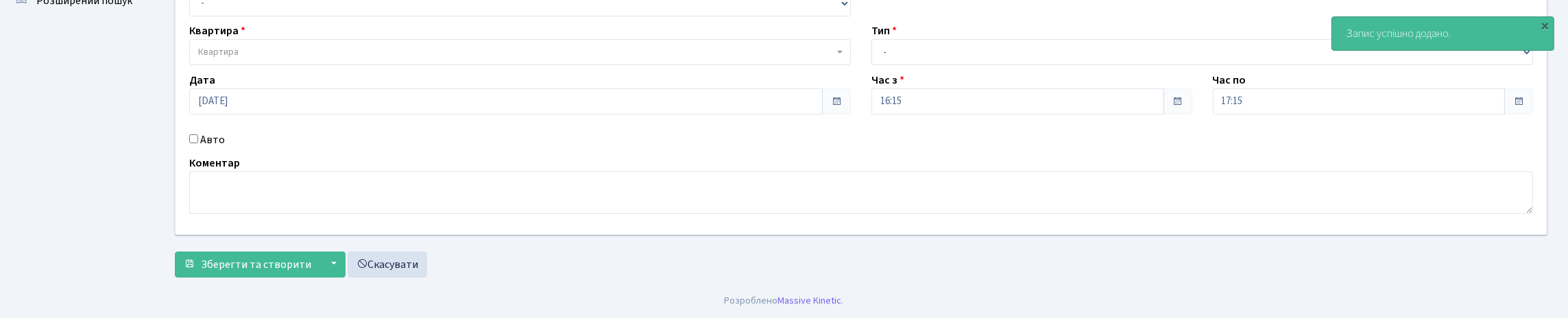
scroll to position [202, 0]
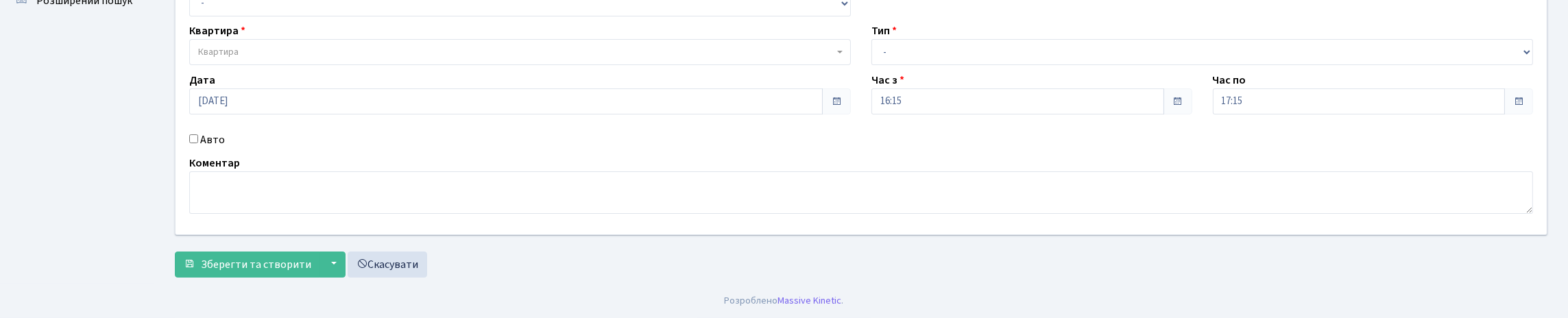
click at [196, 135] on input "Авто" at bounding box center [193, 139] width 9 height 9
checkbox input "true"
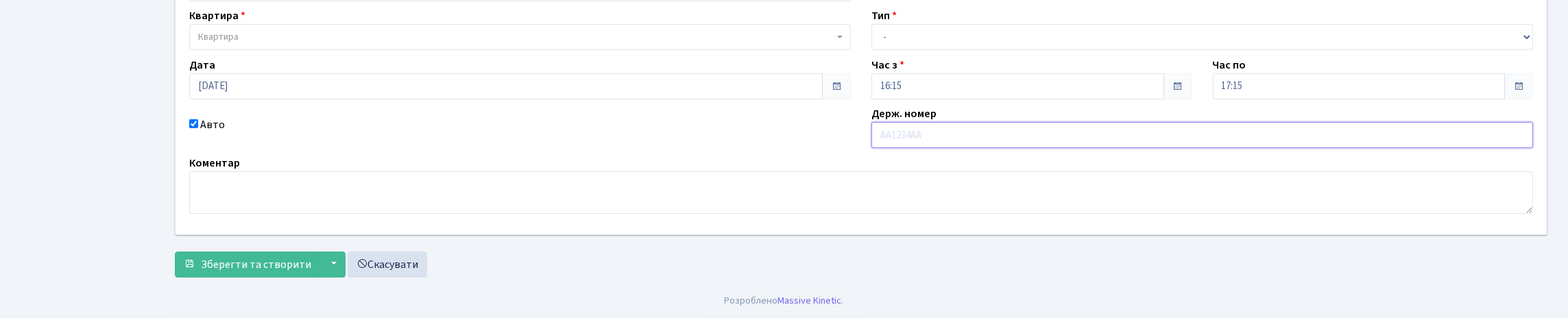
scroll to position [64, 0]
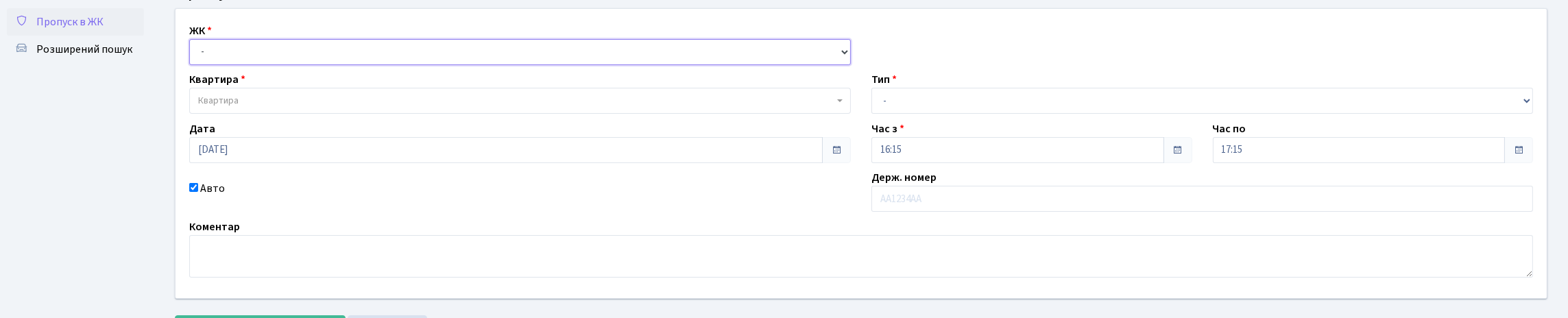
drag, startPoint x: 269, startPoint y: 62, endPoint x: 273, endPoint y: 85, distance: 23.3
click at [273, 65] on select "- КТ, вул. Регенераторна, 4 КТ2, просп. [STREET_ADDRESS] [STREET_ADDRESS] [PERS…" at bounding box center [520, 52] width 662 height 26
select select "271"
click at [193, 54] on select "- КТ, вул. Регенераторна, 4 КТ2, просп. [STREET_ADDRESS] [STREET_ADDRESS] [PERS…" at bounding box center [520, 52] width 662 height 26
select select
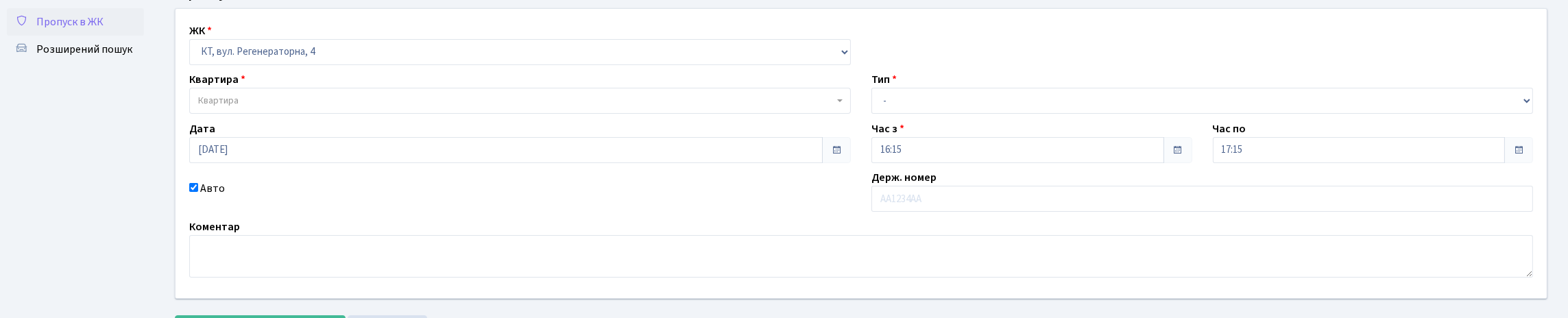
click at [281, 108] on span "Квартира" at bounding box center [516, 101] width 636 height 14
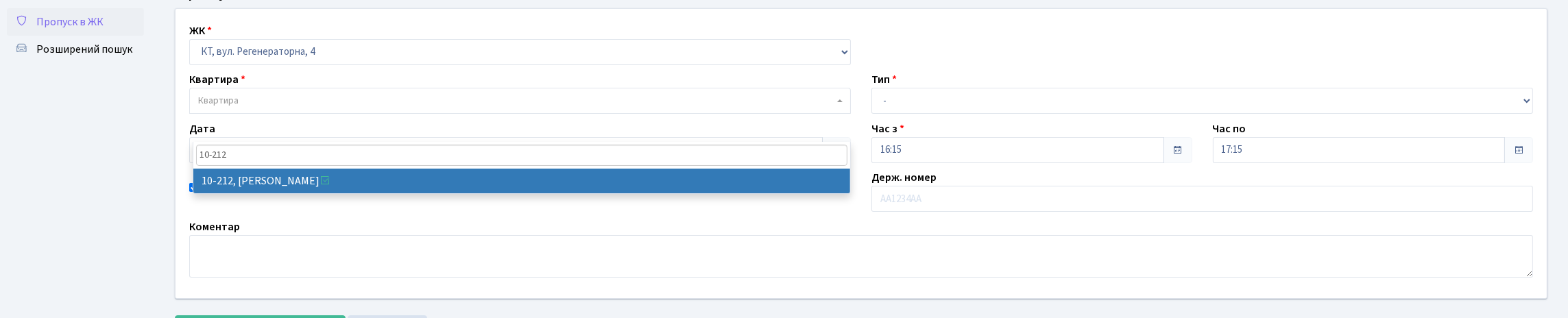
type input "10-212"
select select "6781"
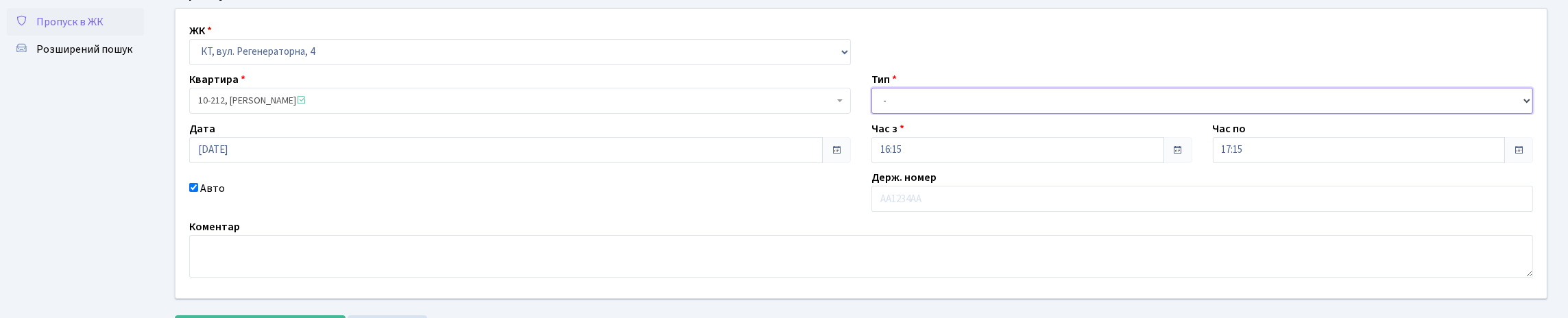
drag, startPoint x: 955, startPoint y: 130, endPoint x: 955, endPoint y: 144, distance: 14.0
click at [955, 114] on select "- Доставка Таксі Гості Сервіс" at bounding box center [1202, 101] width 662 height 26
select select "2"
click at [872, 114] on select "- Доставка Таксі Гості Сервіс" at bounding box center [1202, 101] width 662 height 26
click at [932, 186] on label "Держ. номер" at bounding box center [904, 178] width 65 height 16
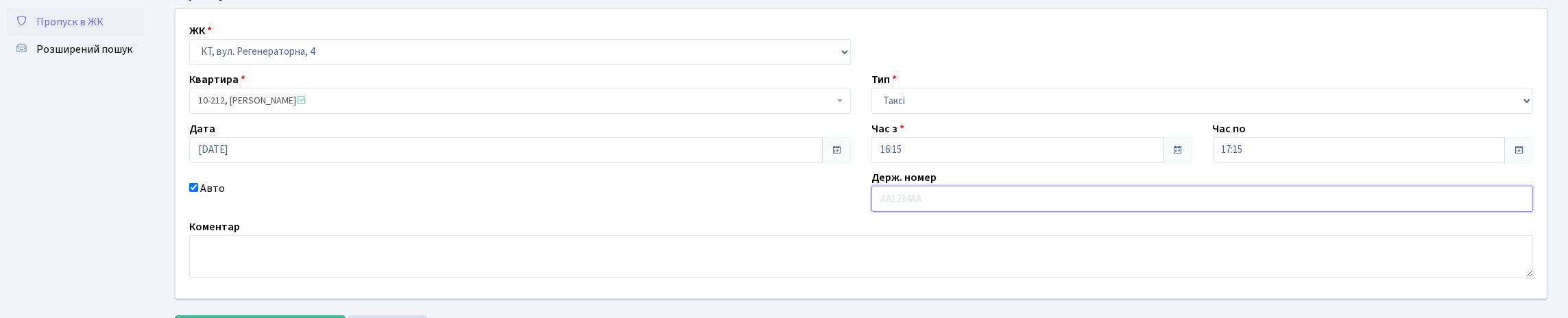
click at [940, 212] on input "text" at bounding box center [1202, 199] width 662 height 26
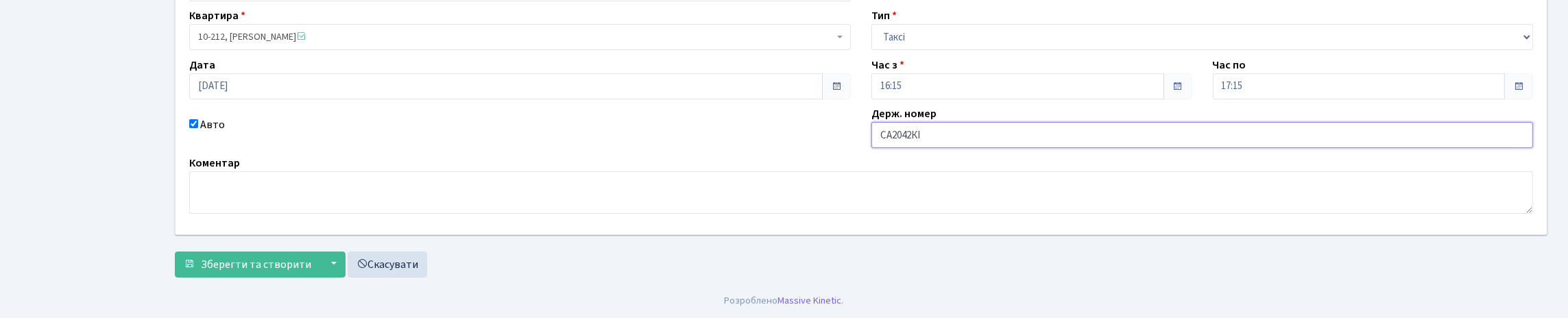
scroll to position [220, 0]
type input "СА2042КІ"
click at [345, 260] on button "▼" at bounding box center [332, 264] width 26 height 26
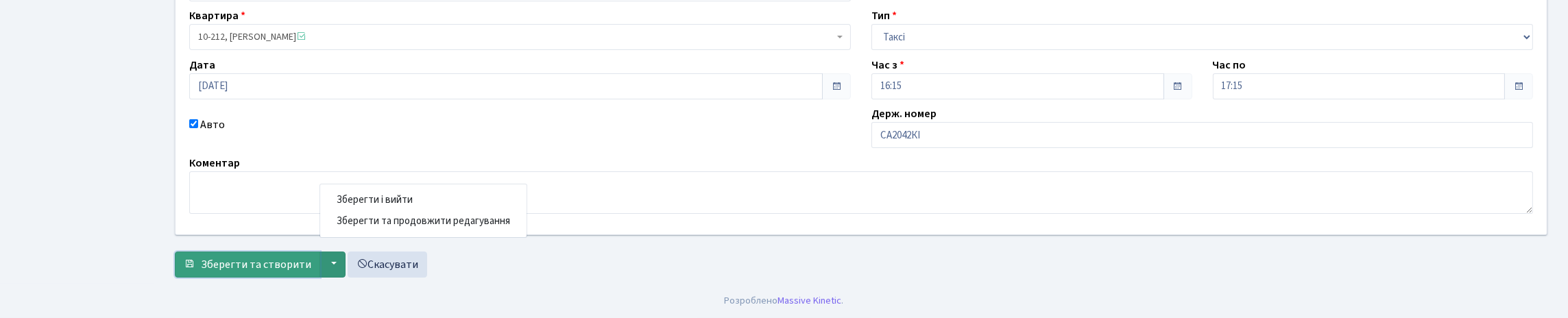
click at [266, 257] on span "Зберегти та створити" at bounding box center [256, 264] width 110 height 15
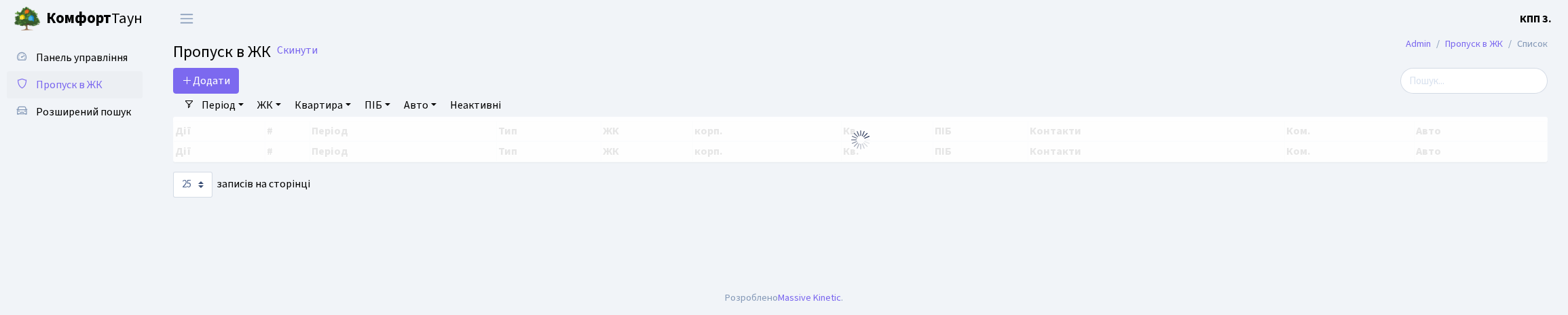
select select "25"
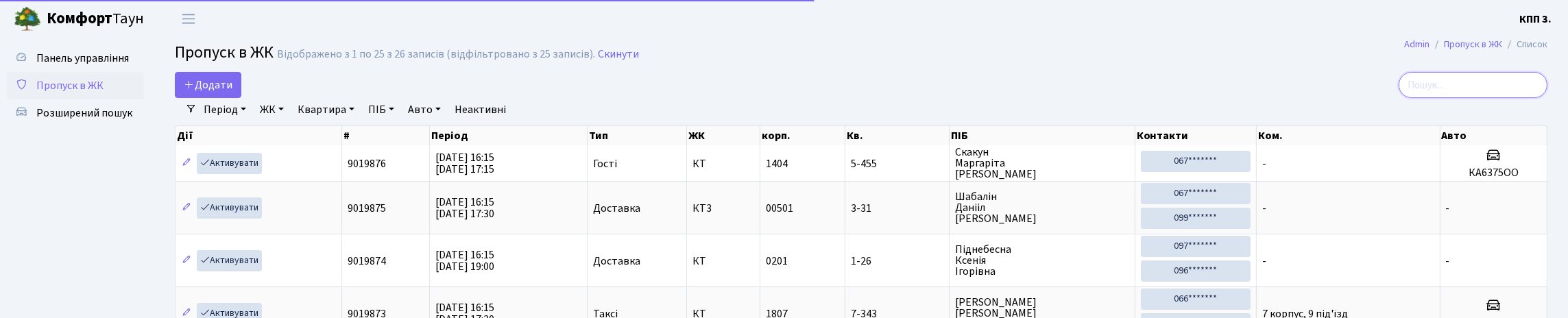
click at [1438, 98] on input "search" at bounding box center [1473, 85] width 149 height 26
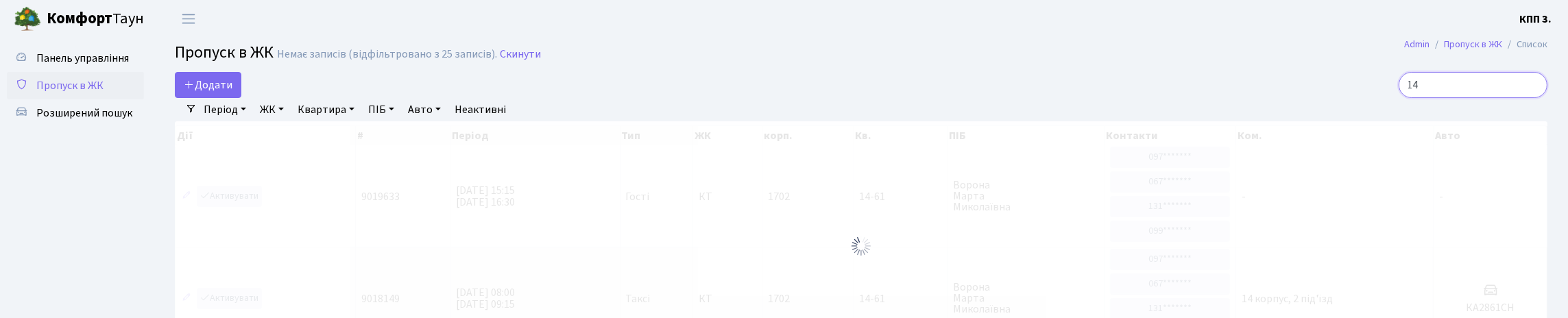
type input "1"
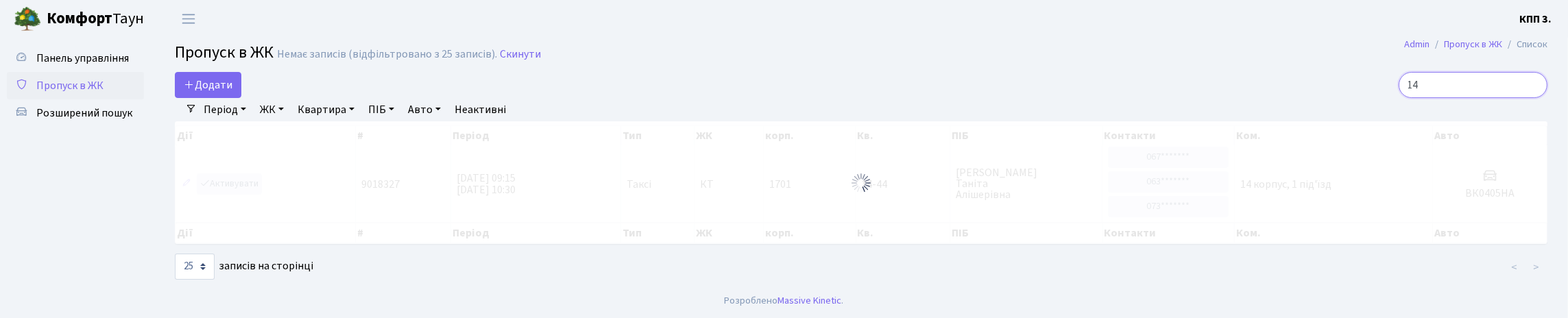
type input "1"
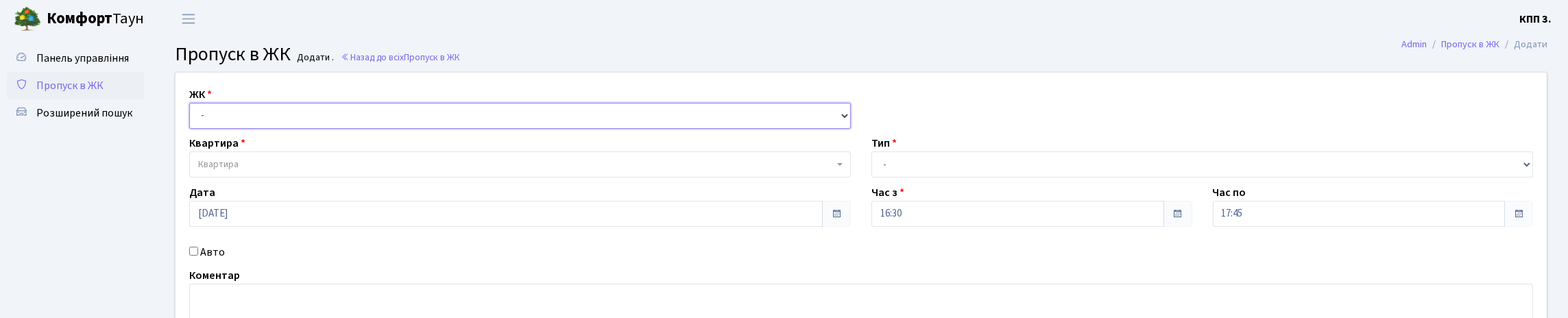
click at [255, 129] on select "- КТ, вул. Регенераторна, 4 КТ2, просп. [STREET_ADDRESS] [STREET_ADDRESS] [PERS…" at bounding box center [520, 116] width 662 height 26
select select "271"
click at [193, 118] on select "- КТ, вул. Регенераторна, 4 КТ2, просп. [STREET_ADDRESS] [STREET_ADDRESS] [PERS…" at bounding box center [520, 116] width 662 height 26
select select
click at [274, 171] on span "Квартира" at bounding box center [516, 165] width 636 height 14
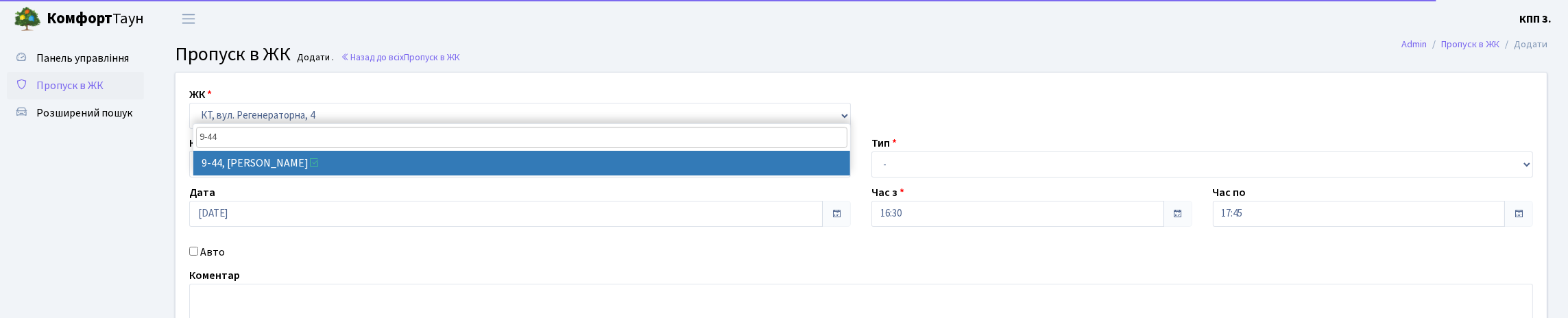
type input "9-44"
select select "6569"
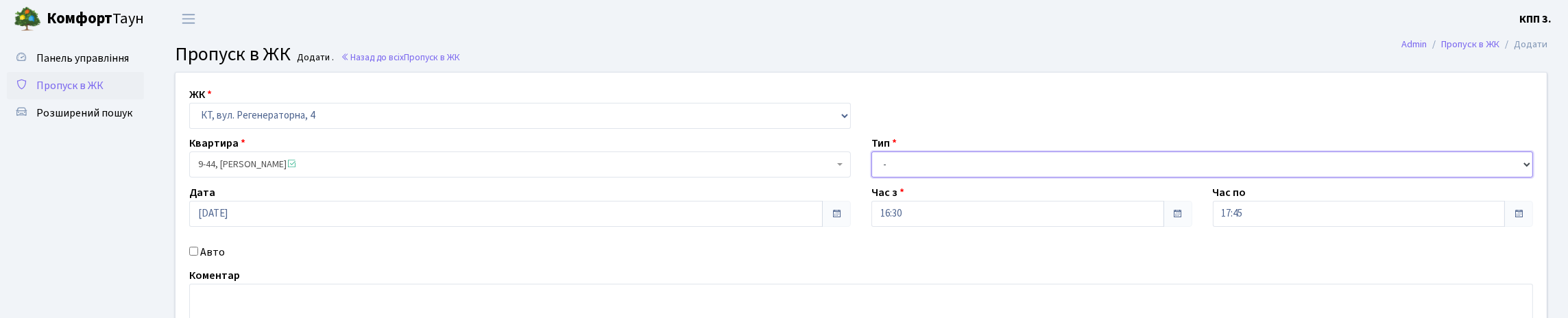
click at [970, 178] on select "- Доставка Таксі Гості Сервіс" at bounding box center [1202, 165] width 662 height 26
select select "3"
click at [872, 178] on select "- Доставка Таксі Гості Сервіс" at bounding box center [1202, 165] width 662 height 26
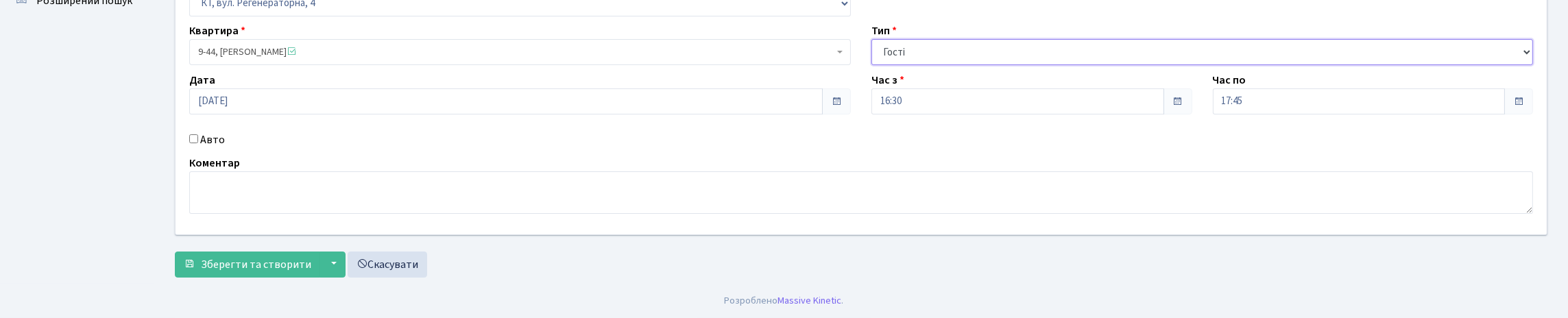
scroll to position [202, 0]
click at [278, 261] on span "Зберегти та створити" at bounding box center [256, 264] width 110 height 15
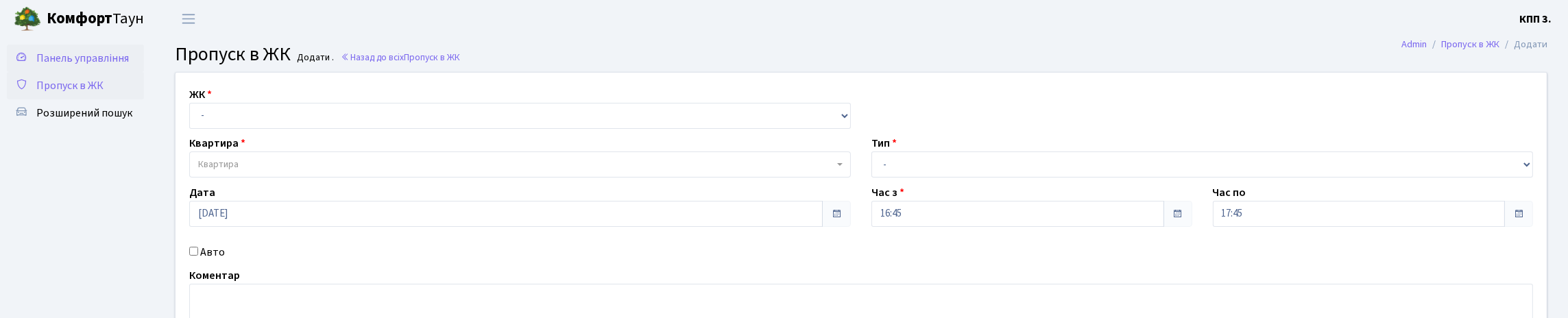
click at [84, 66] on span "Панель управління" at bounding box center [83, 58] width 92 height 15
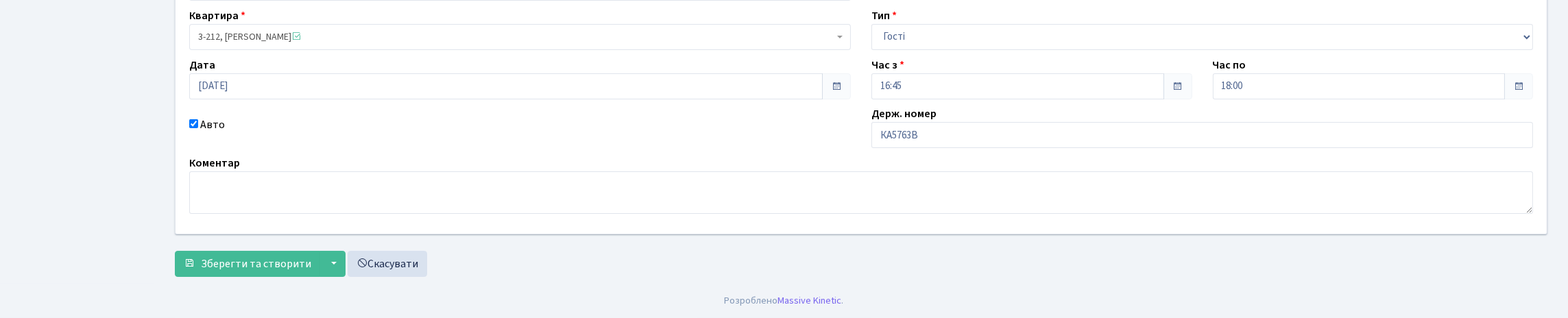
scroll to position [225, 0]
click at [961, 122] on input "КА5763В" at bounding box center [1202, 135] width 662 height 26
type input "КА5763ВЕ"
click at [283, 263] on span "Зберегти та створити" at bounding box center [256, 264] width 110 height 15
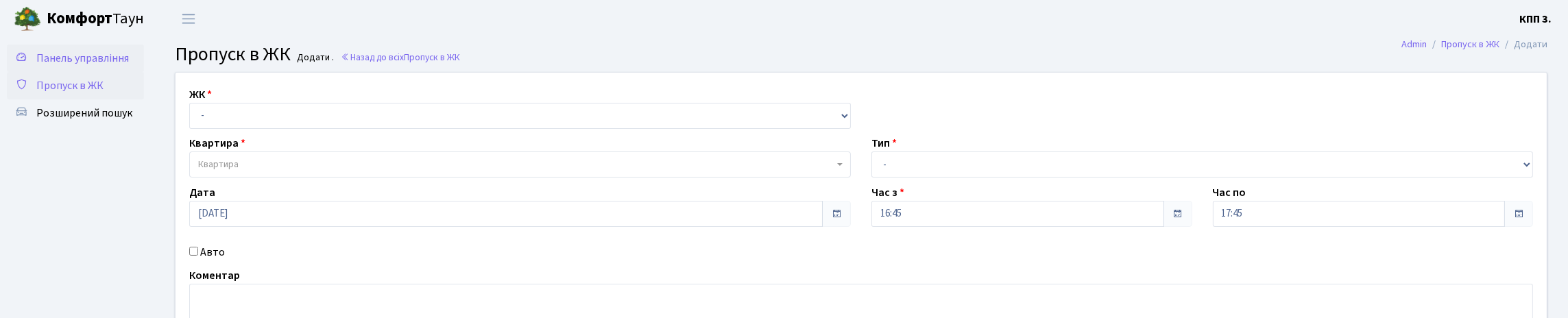
click at [58, 53] on span "Панель управління" at bounding box center [83, 58] width 92 height 15
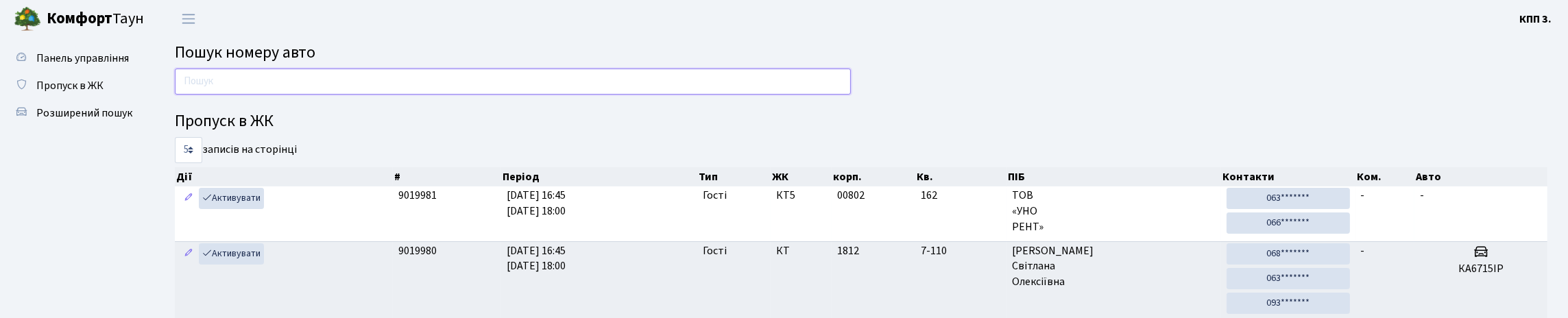
click at [233, 95] on input "text" at bounding box center [513, 82] width 676 height 26
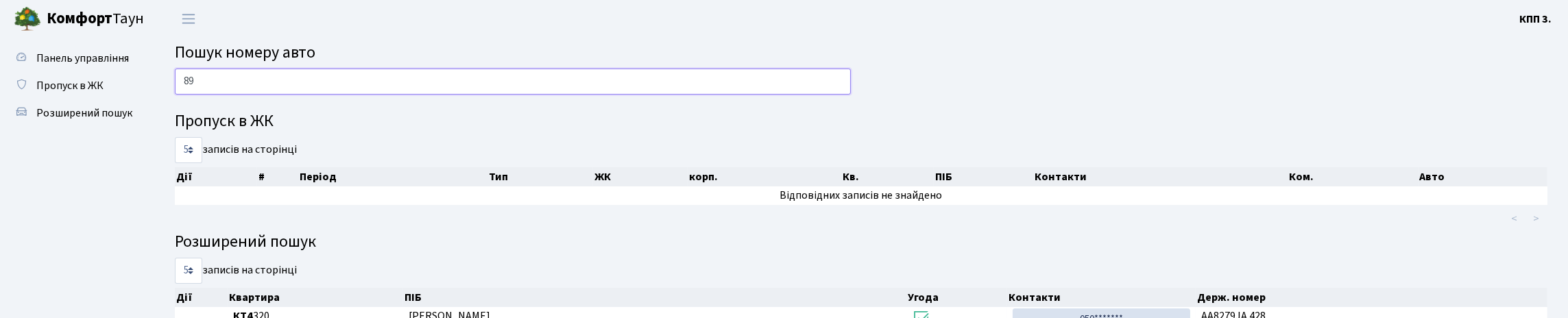
type input "8"
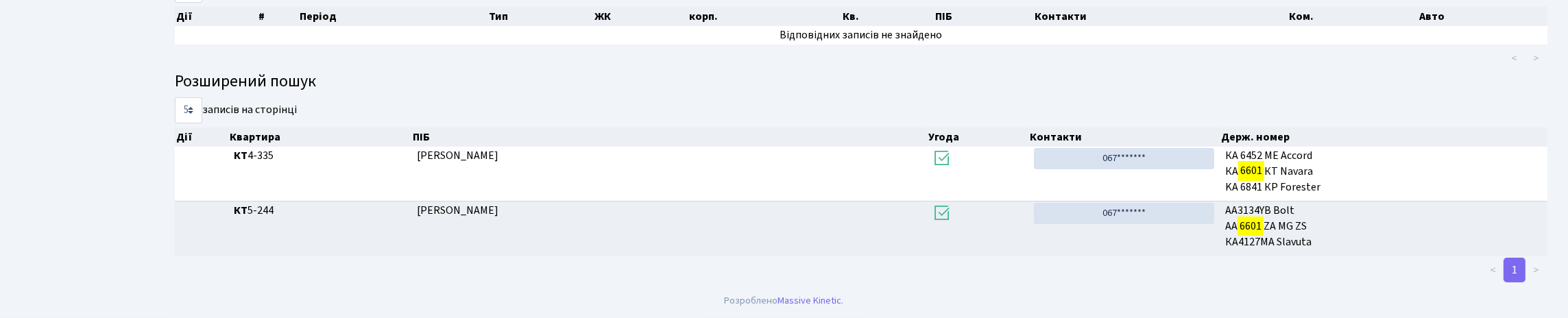
scroll to position [83, 0]
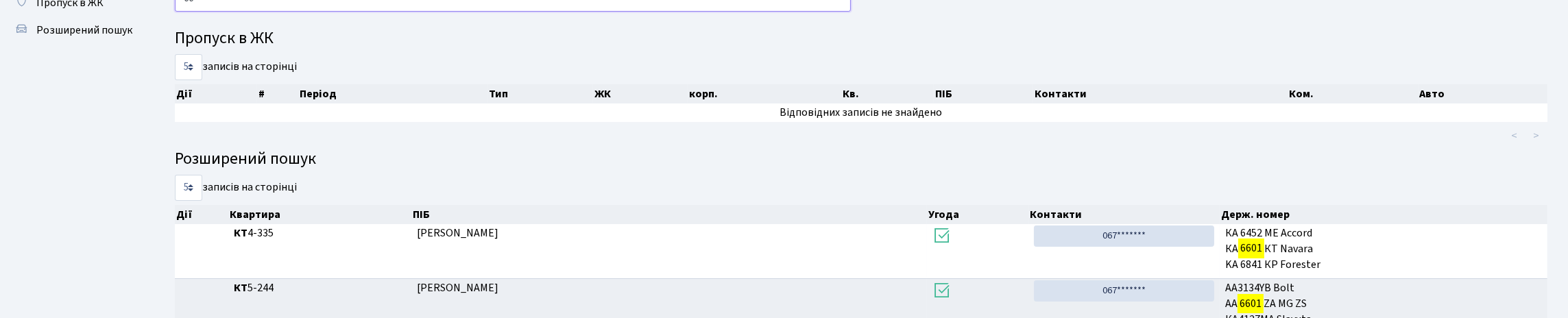
type input "6"
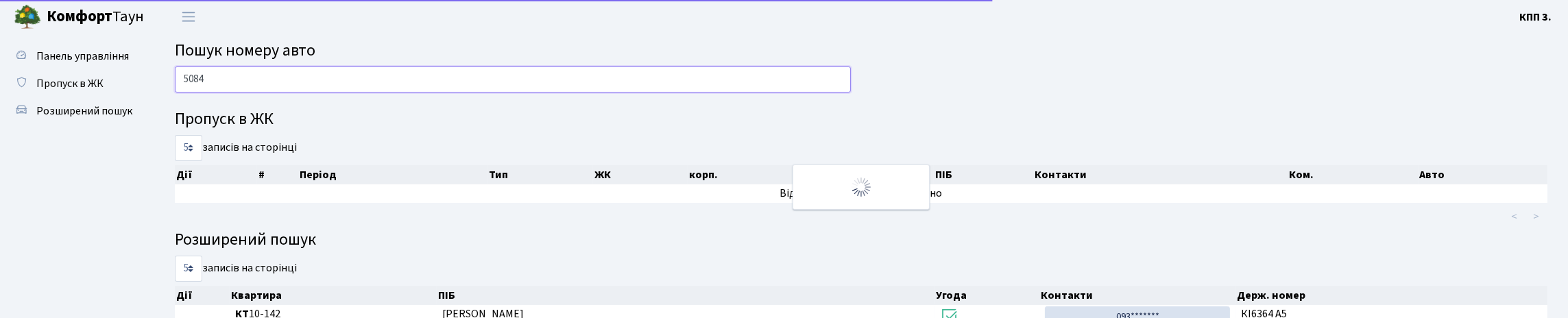
scroll to position [0, 0]
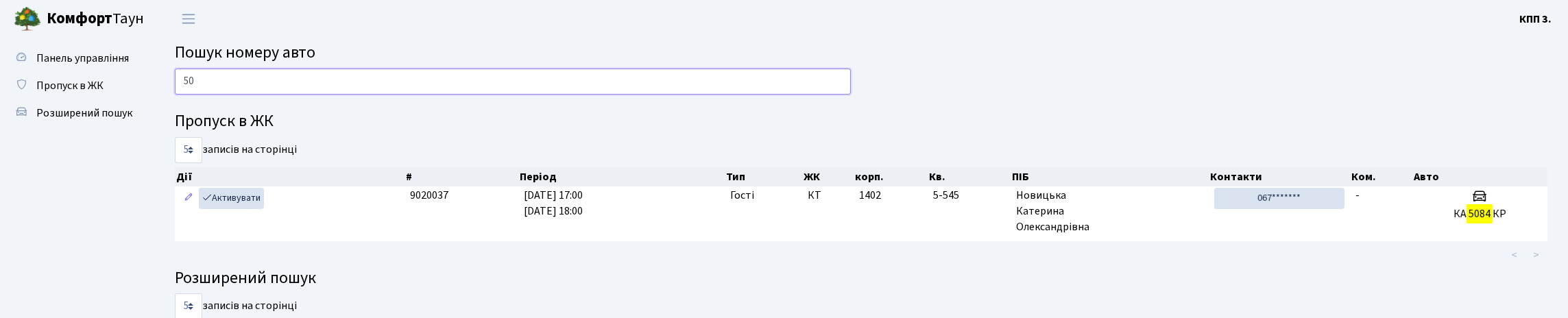
type input "5"
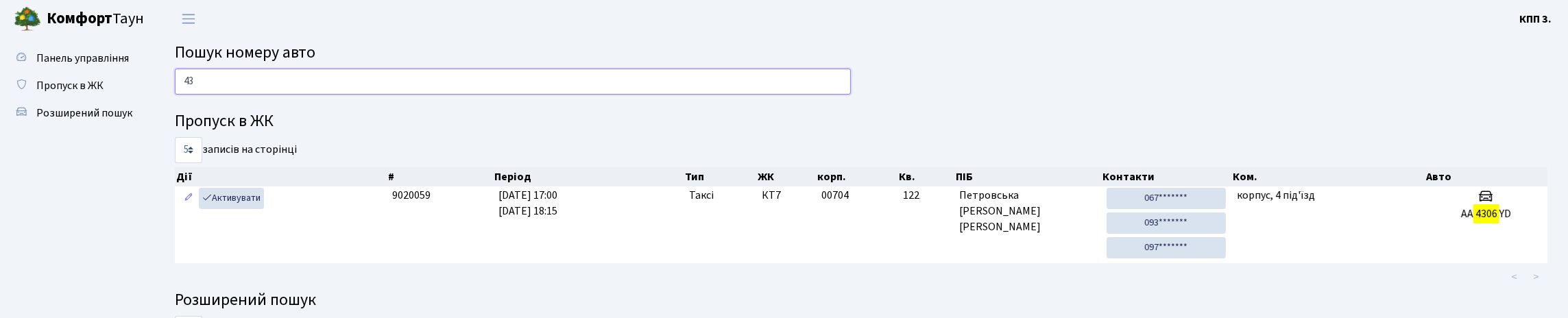
type input "4"
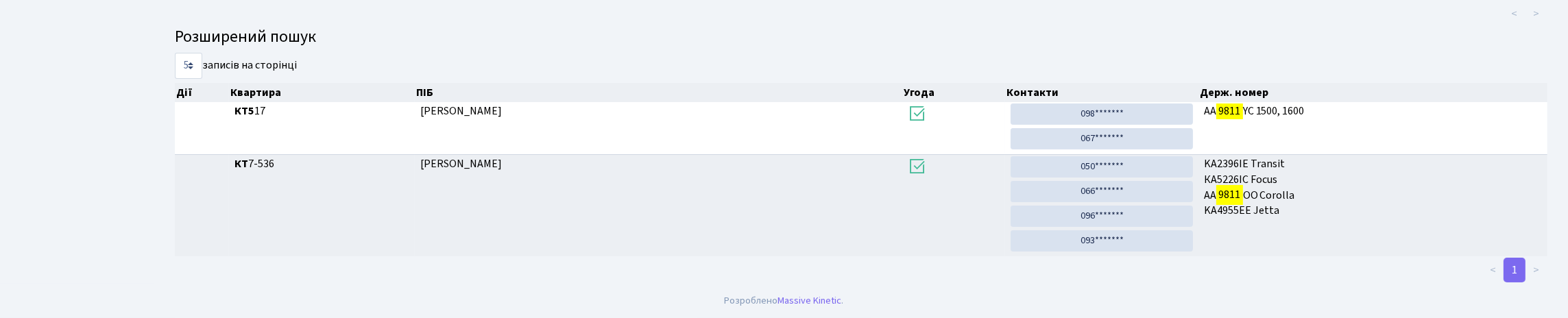
scroll to position [83, 0]
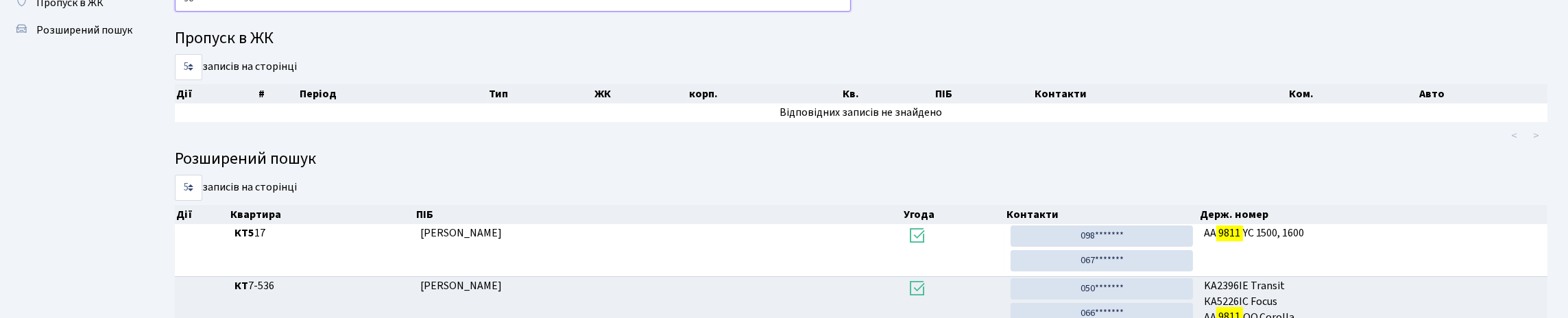
type input "9"
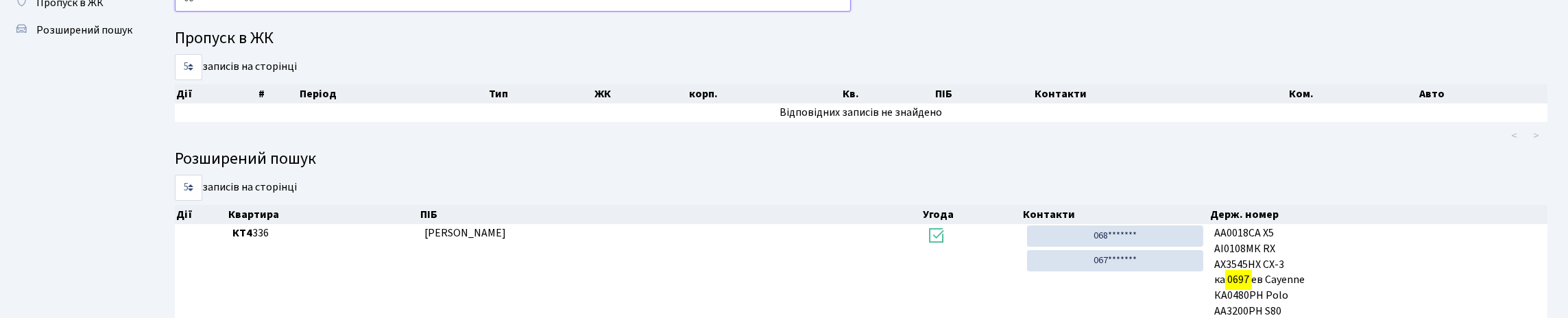
type input "0"
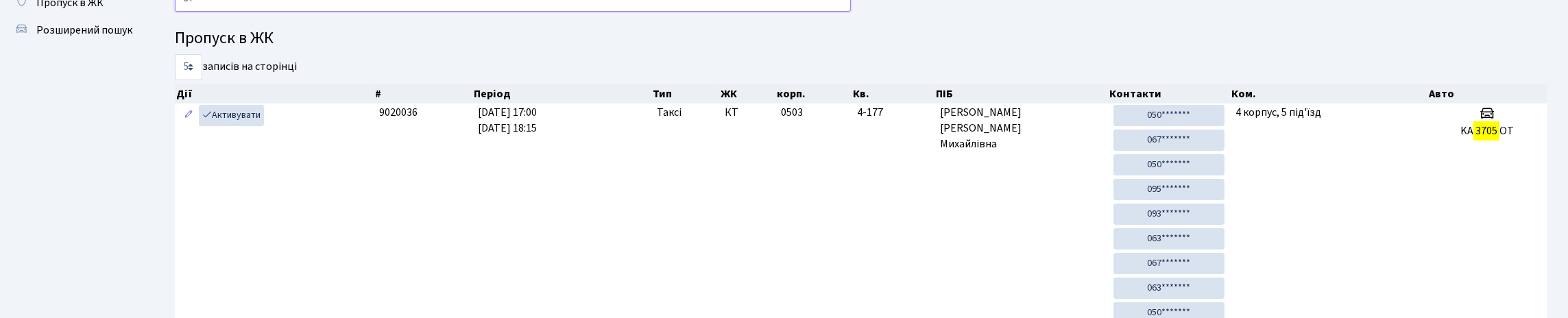
type input "3"
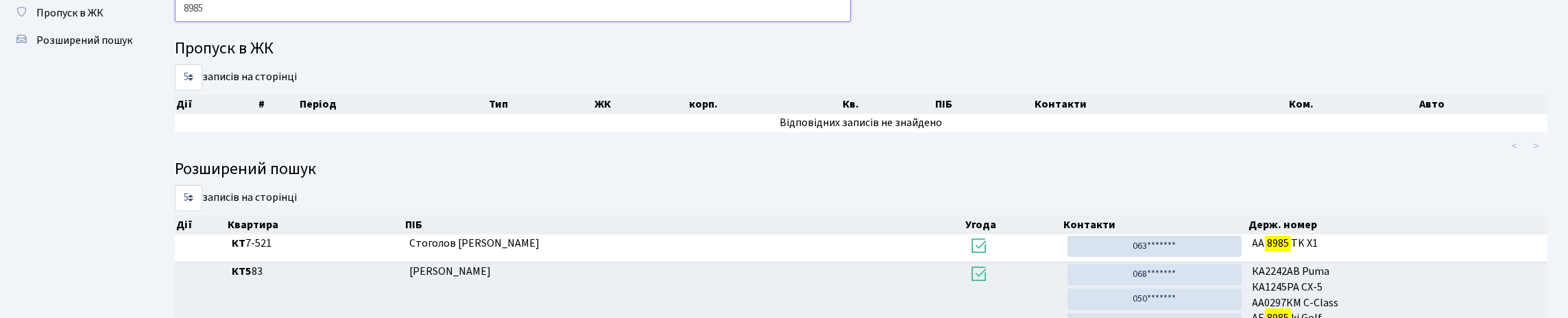
scroll to position [15, 0]
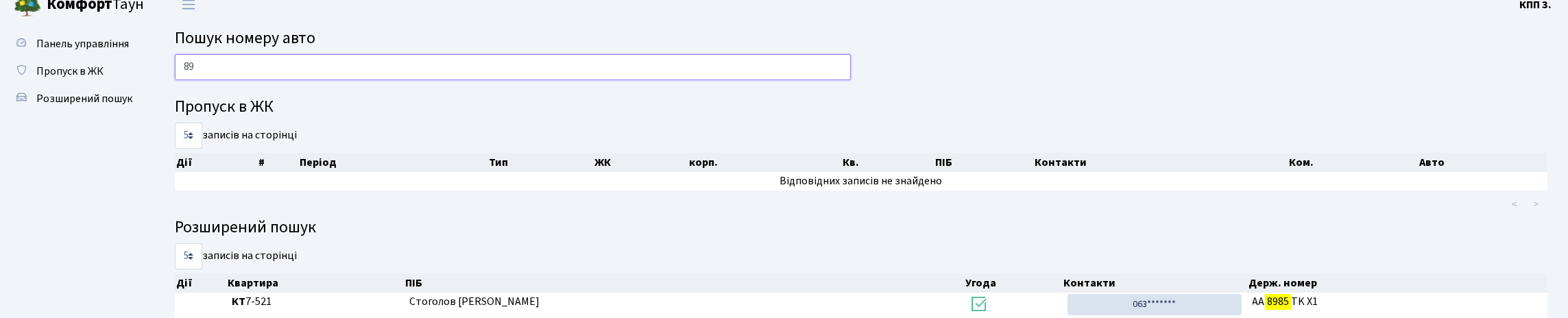
type input "8"
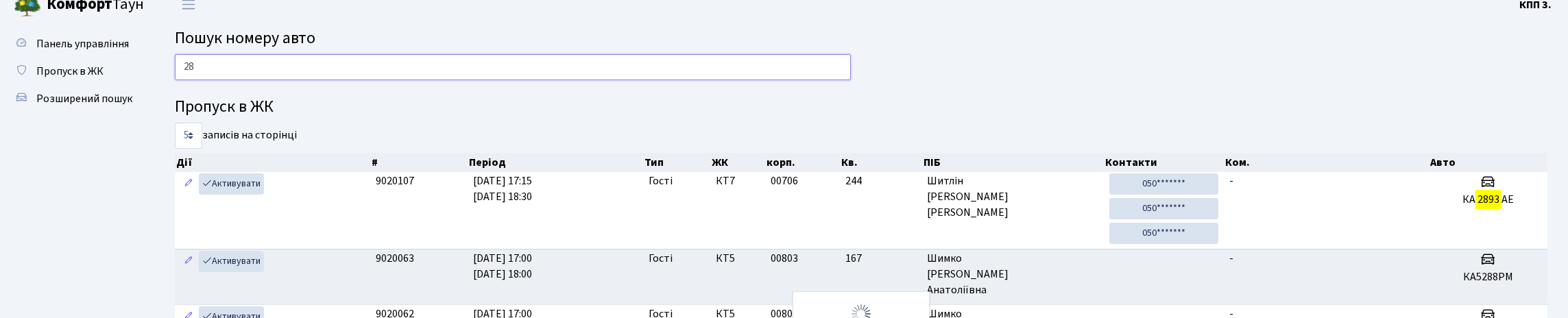
type input "2"
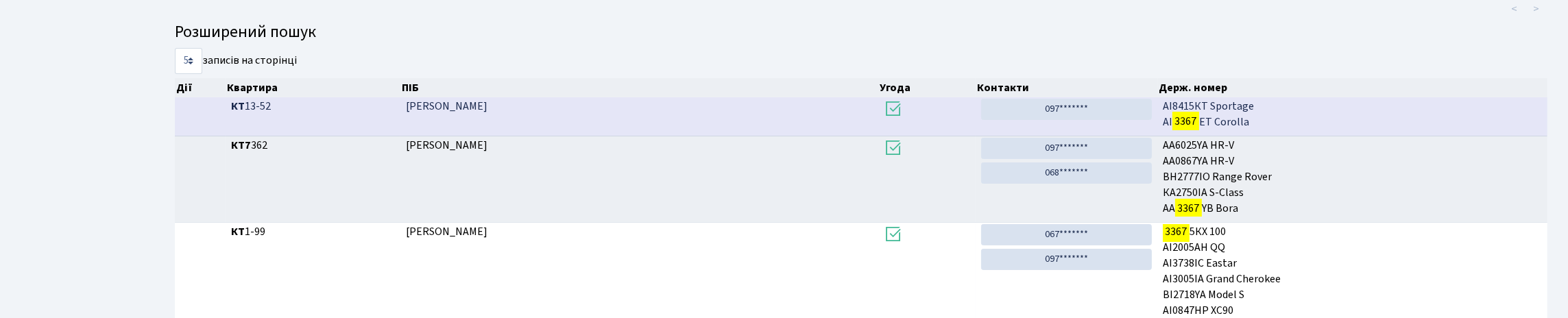
scroll to position [83, 0]
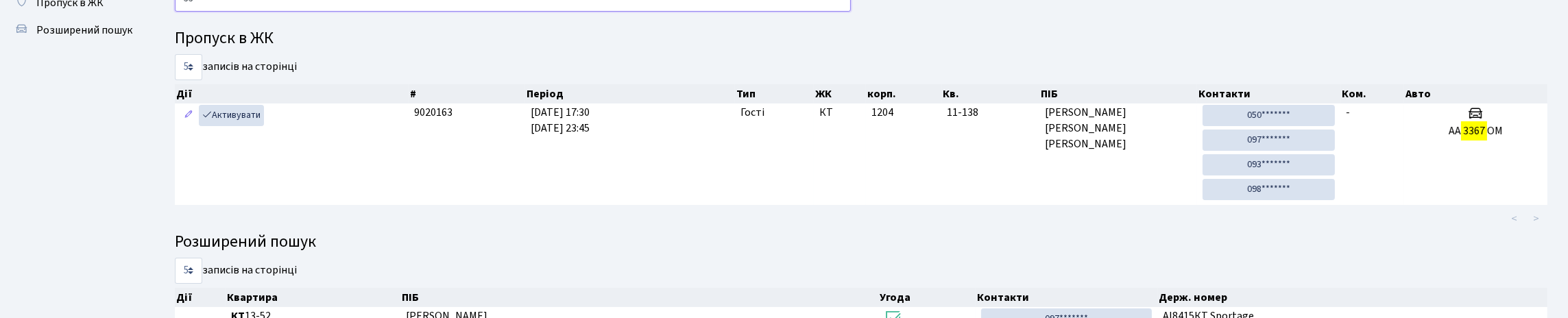
type input "3"
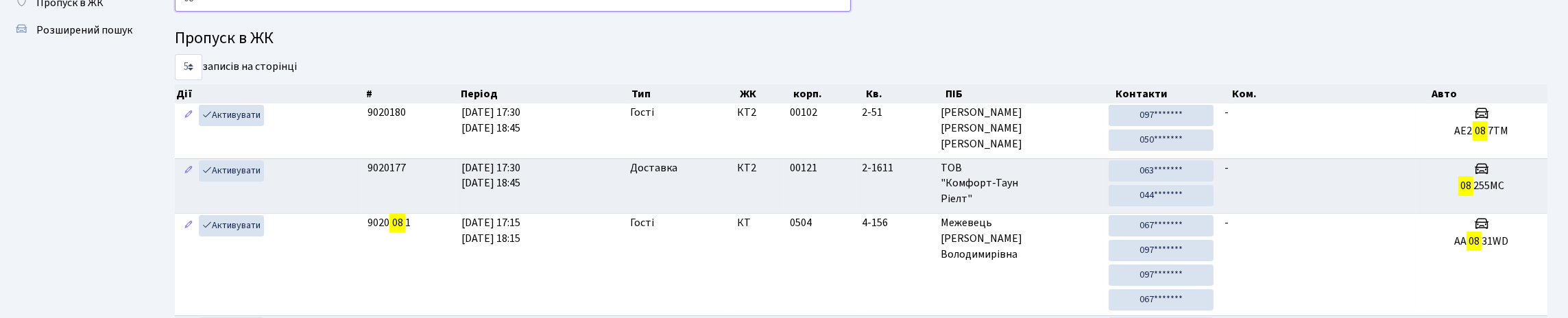
type input "0"
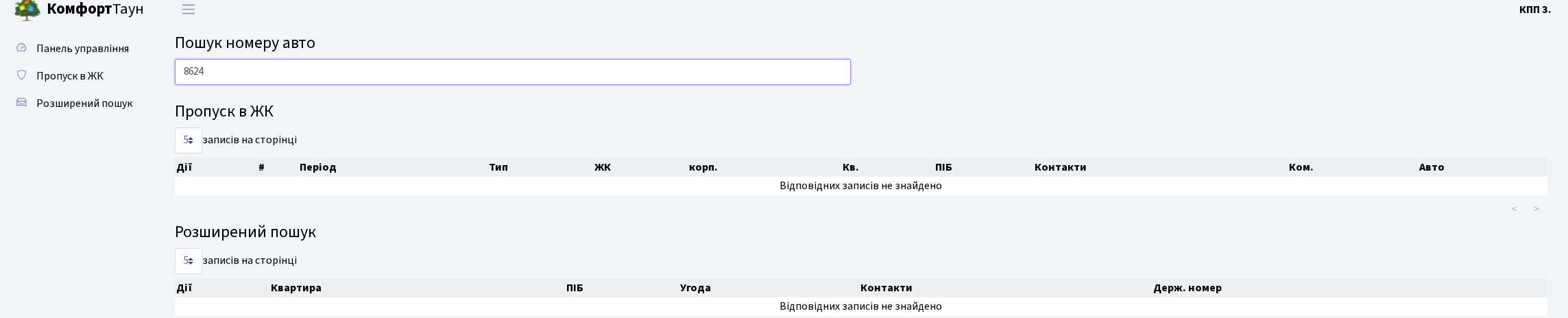
scroll to position [3, 0]
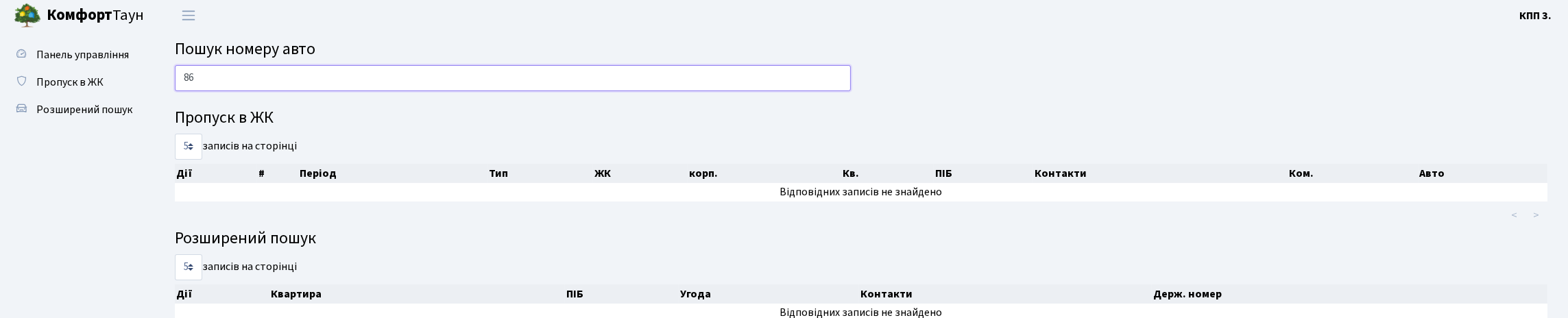
type input "8"
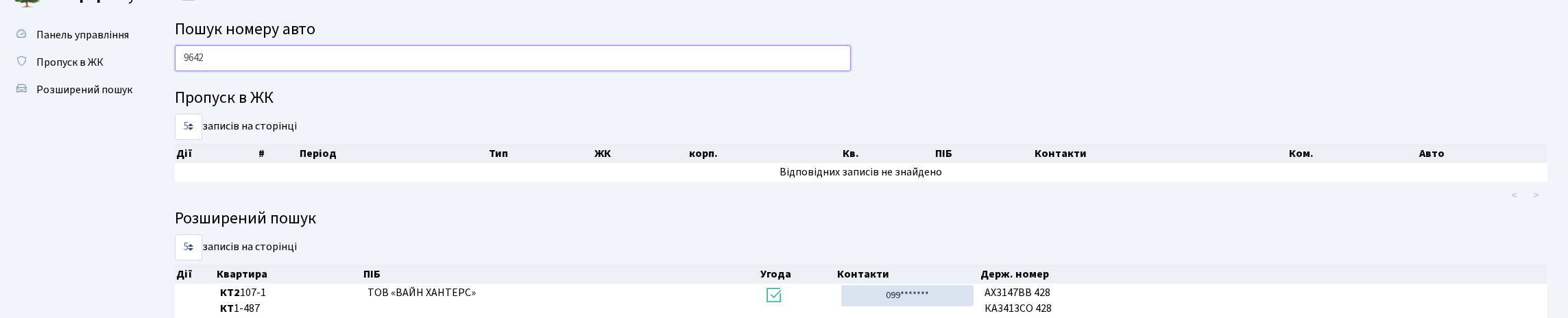
scroll to position [0, 0]
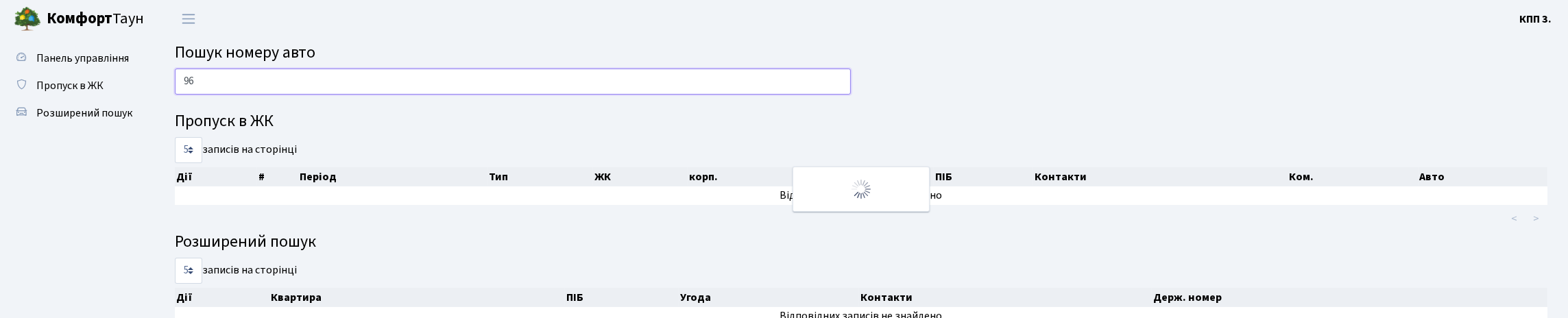
type input "9"
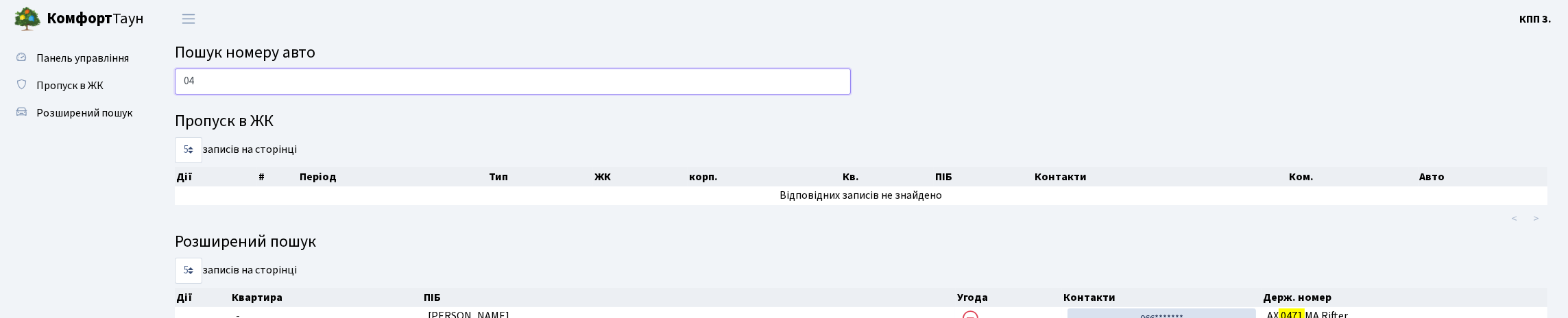
type input "0"
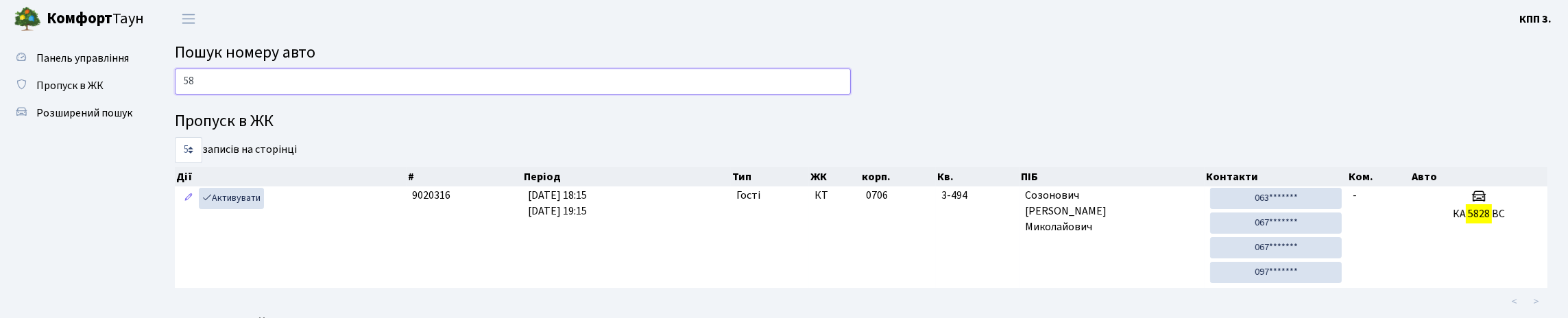
type input "5"
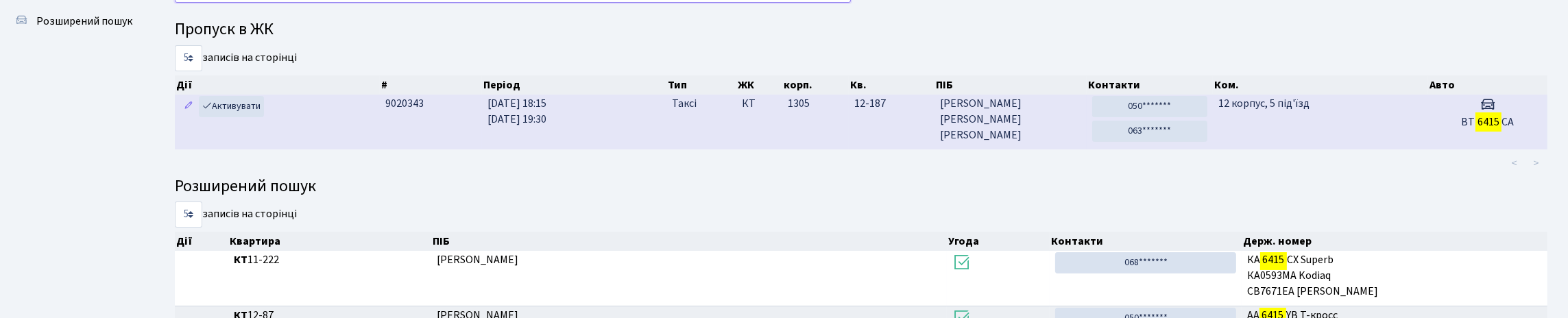
scroll to position [68, 0]
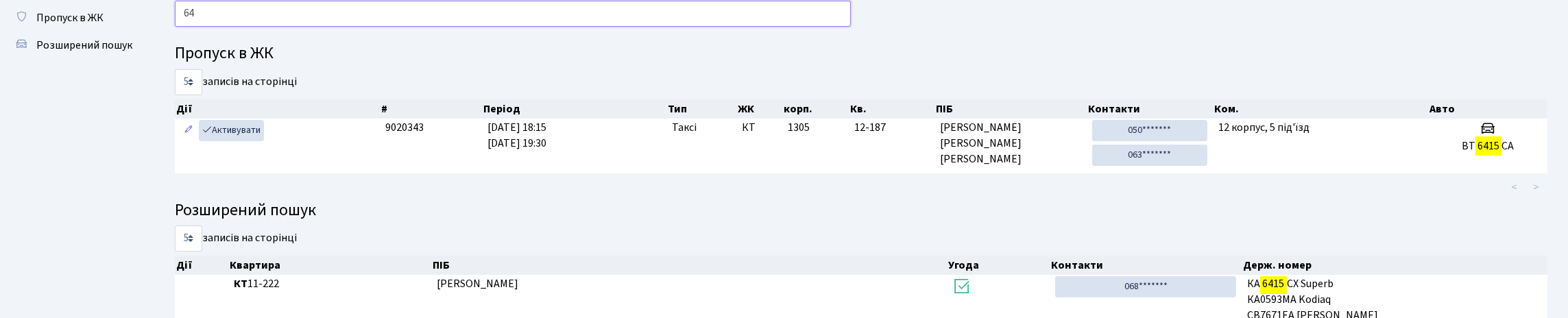
type input "6"
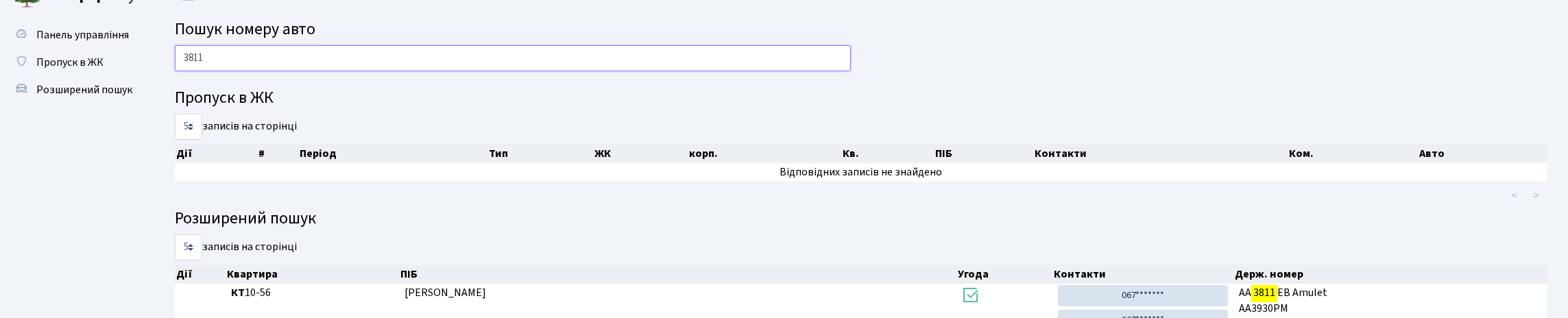
scroll to position [0, 0]
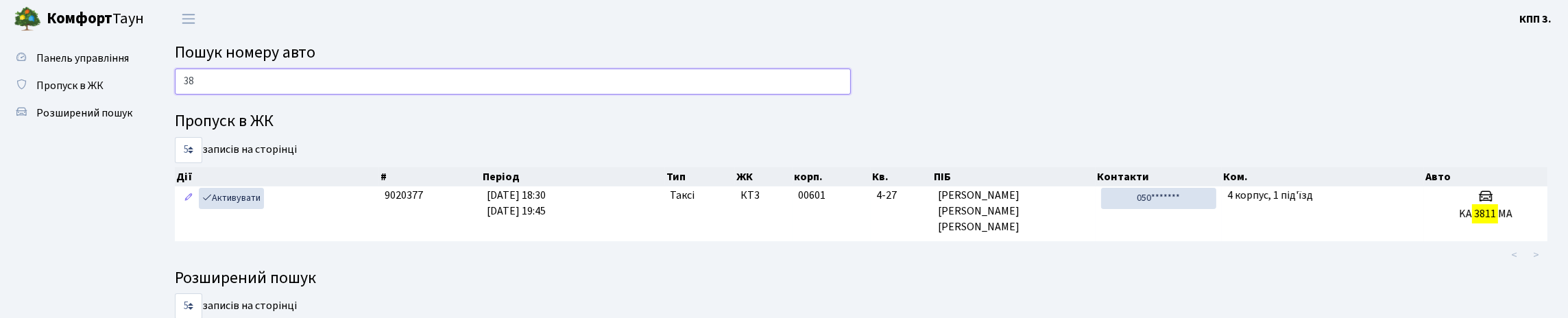
type input "3"
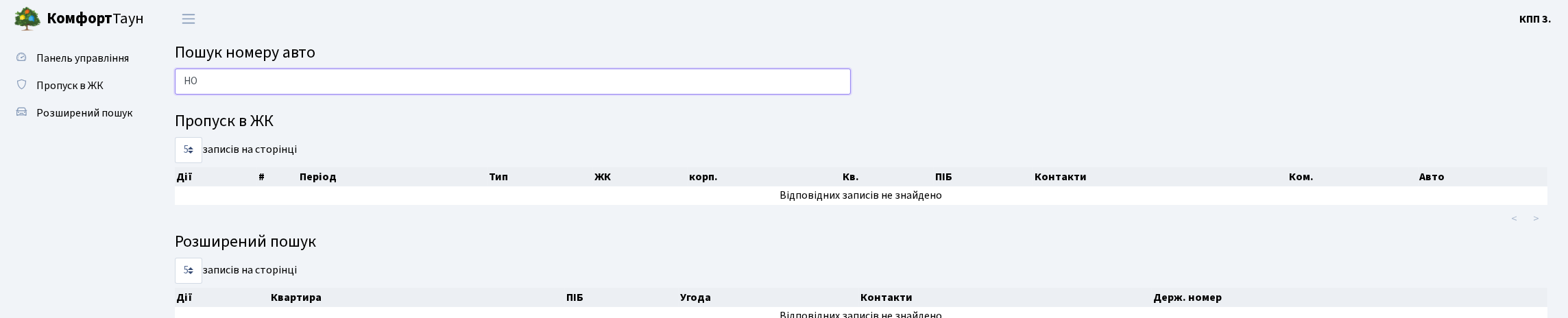
type input "Н"
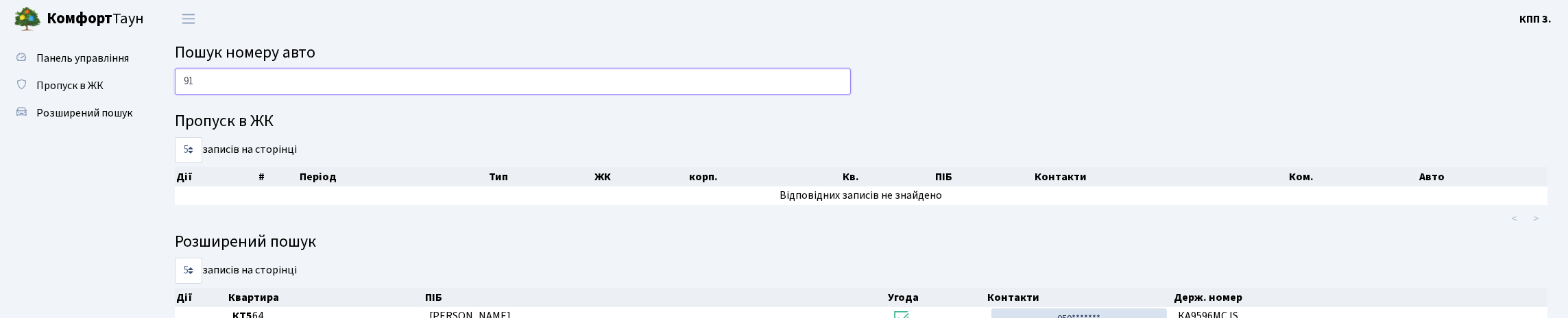
type input "9"
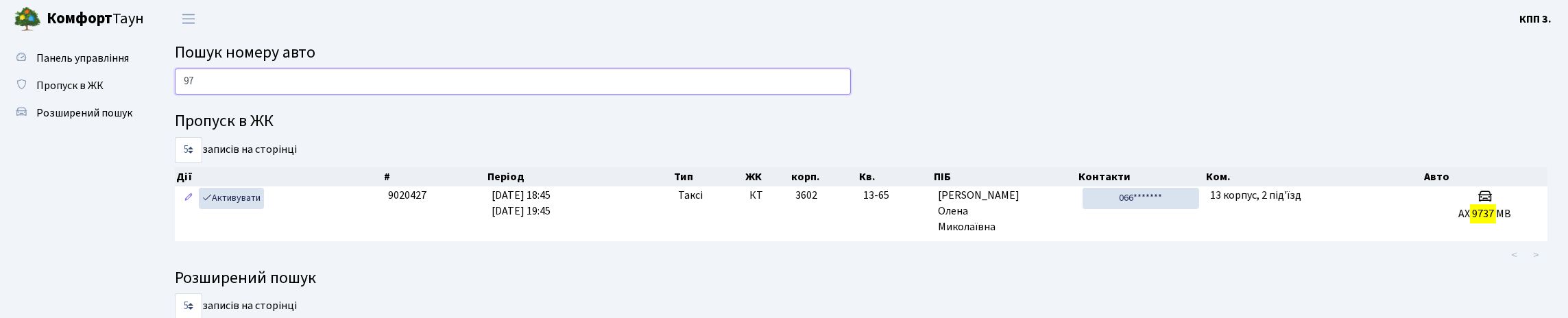
type input "9"
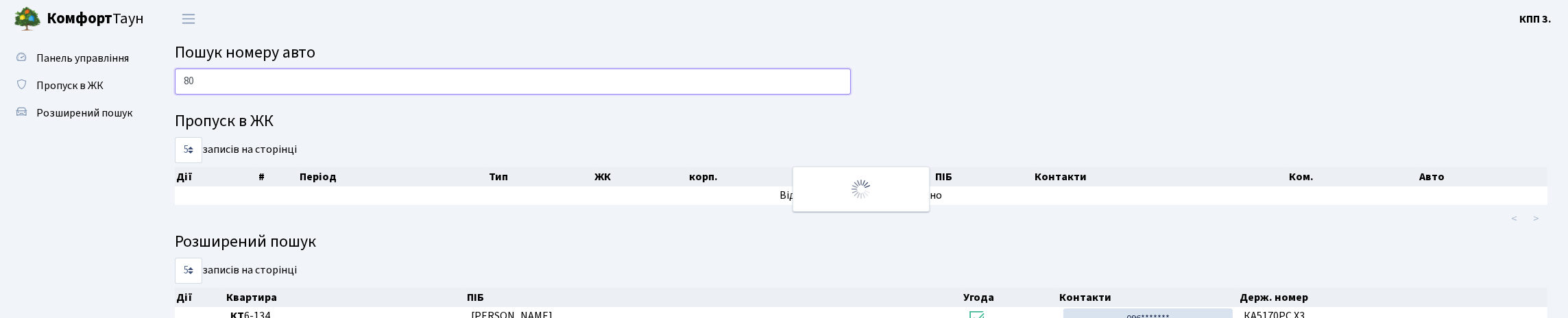
type input "8"
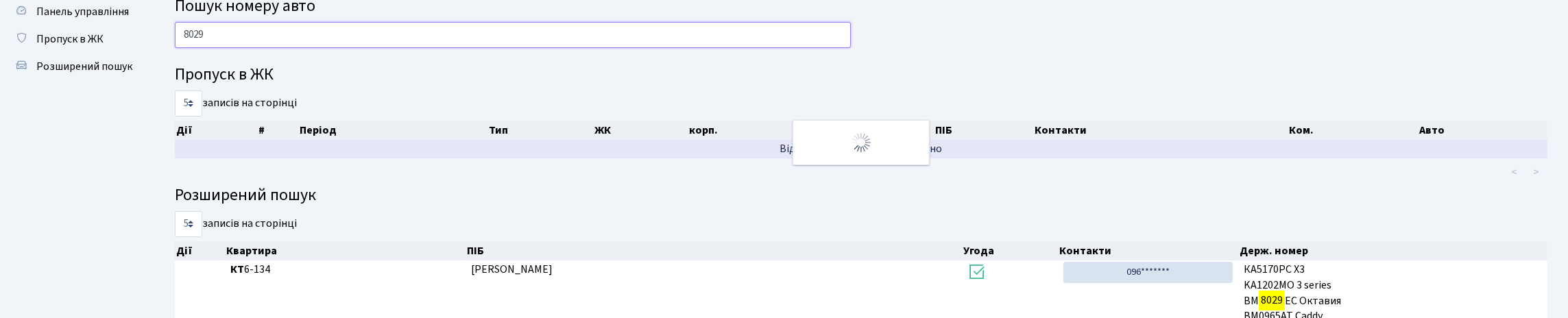
scroll to position [15, 0]
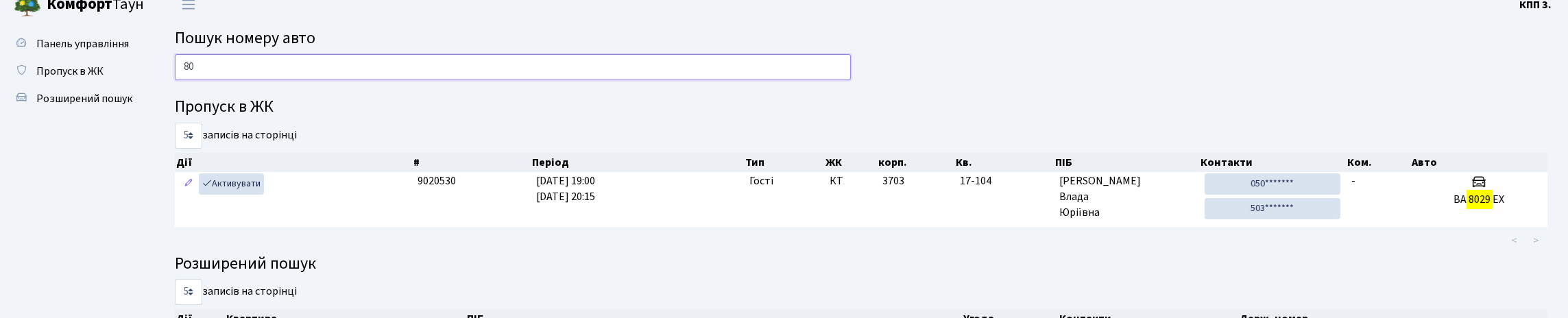
type input "8"
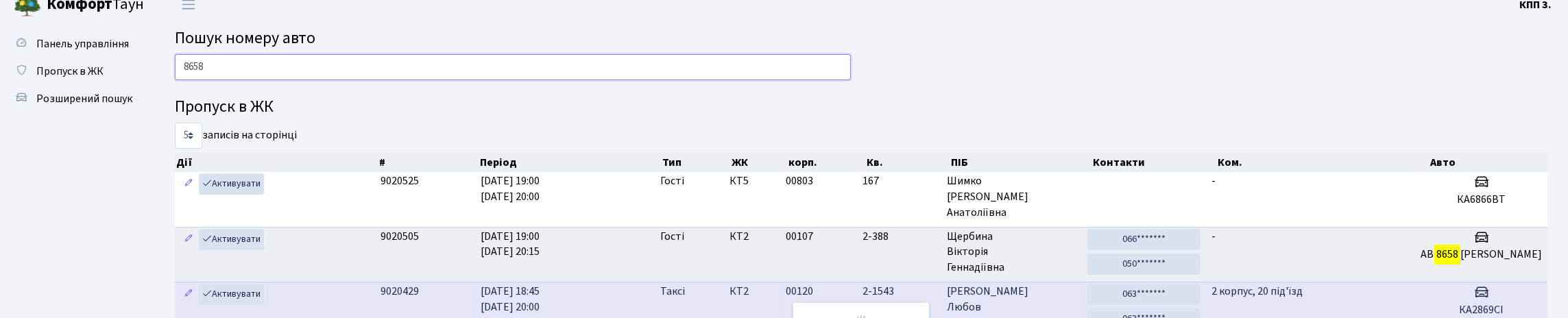
scroll to position [220, 0]
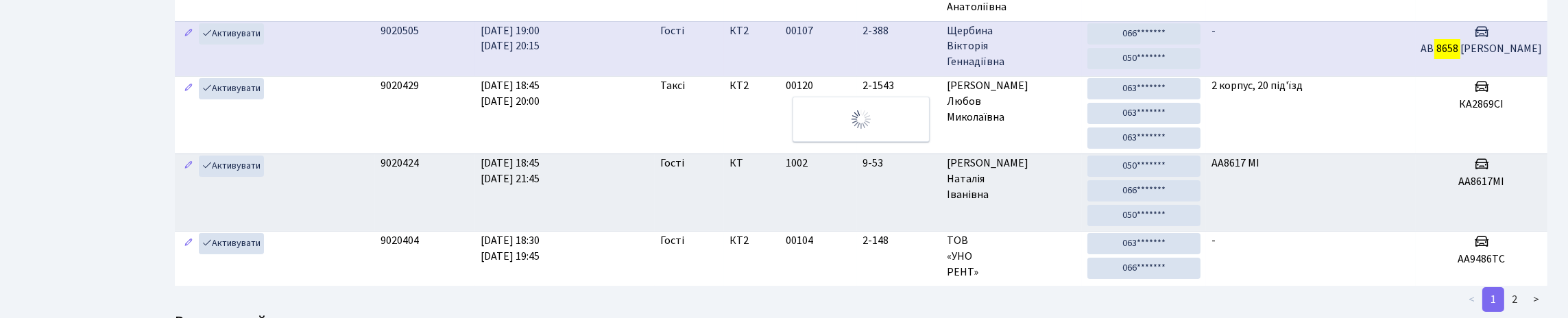
type input "8658"
click at [1394, 76] on td "-" at bounding box center [1311, 49] width 210 height 55
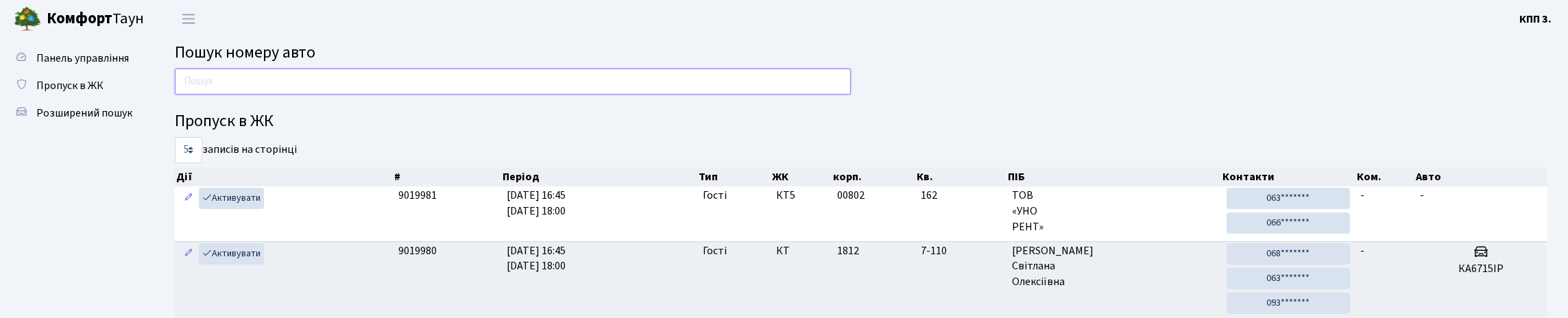
click at [193, 90] on input "text" at bounding box center [513, 82] width 676 height 26
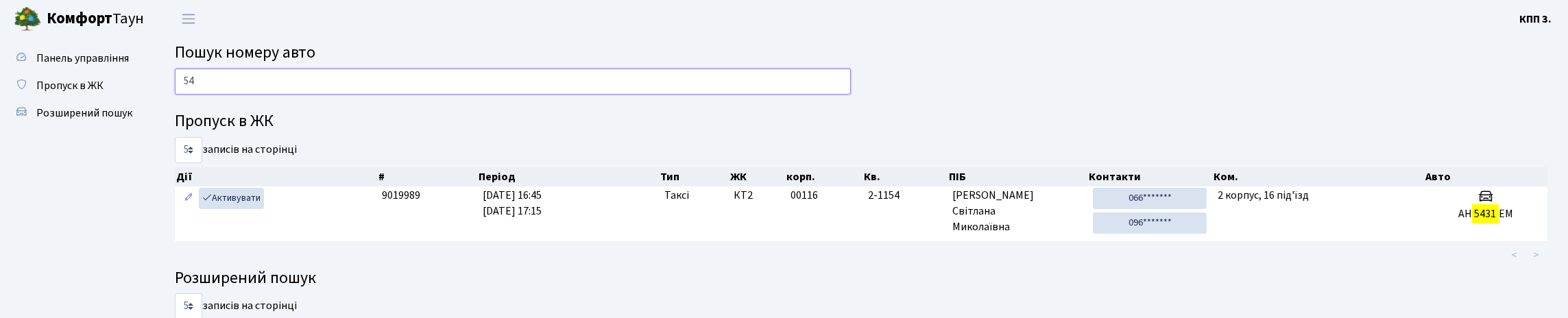
type input "5"
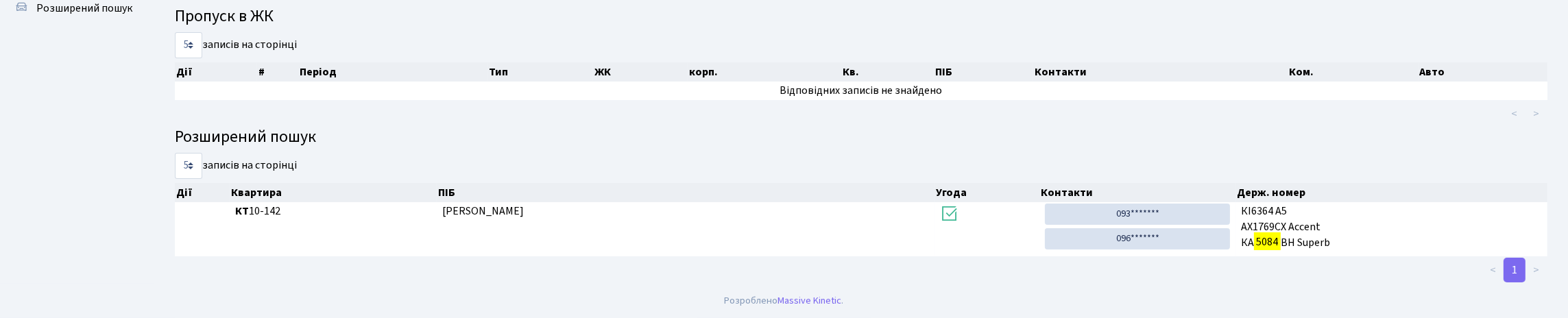
scroll to position [187, 0]
type input "5084"
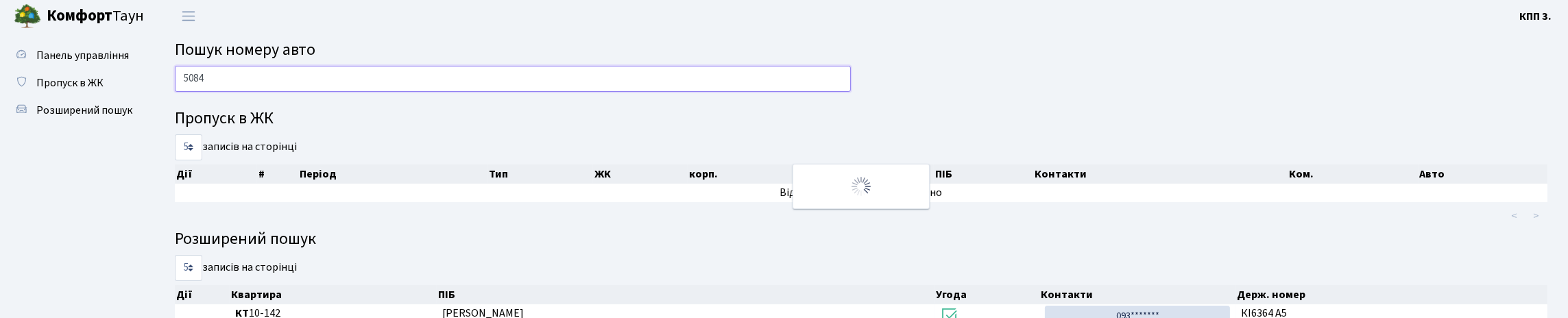
scroll to position [0, 0]
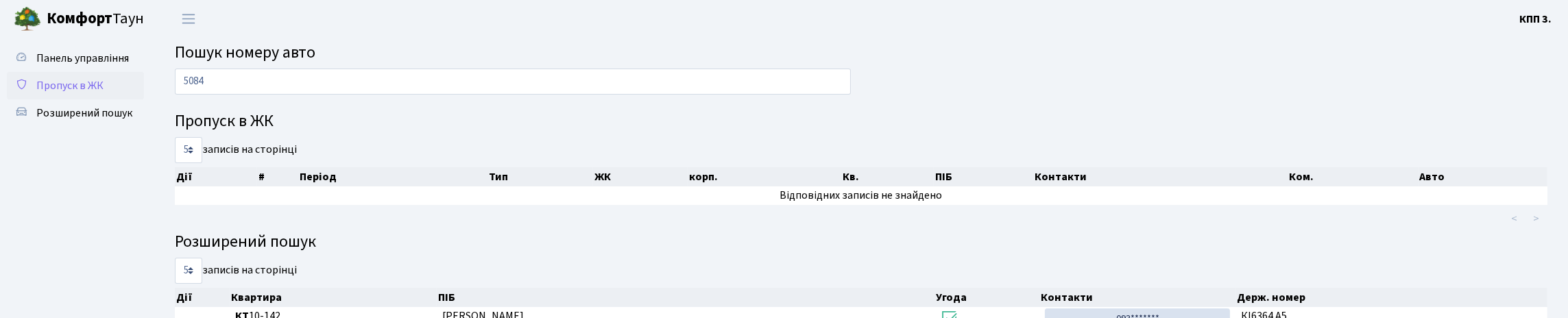
click at [78, 93] on span "Пропуск в ЖК" at bounding box center [70, 85] width 67 height 15
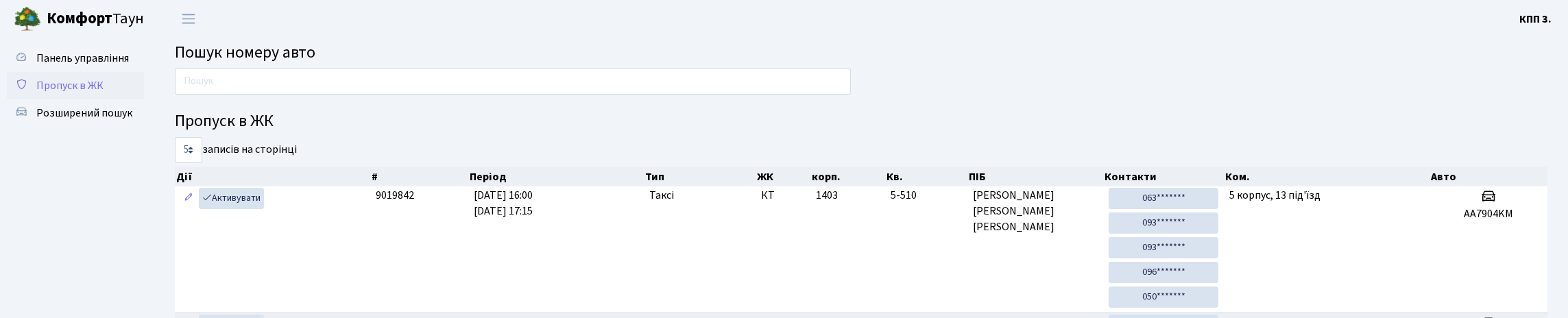
click at [78, 100] on link "Пропуск в ЖК" at bounding box center [75, 86] width 137 height 28
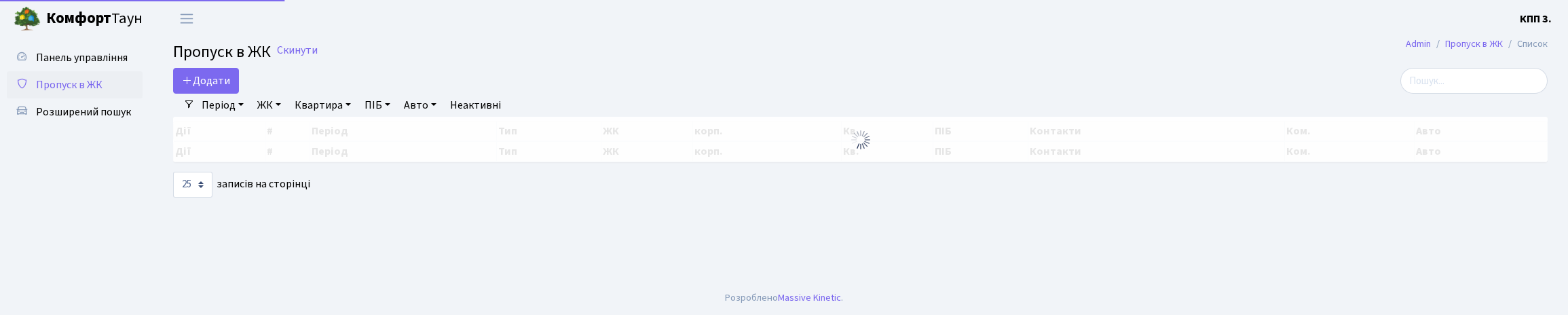
select select "25"
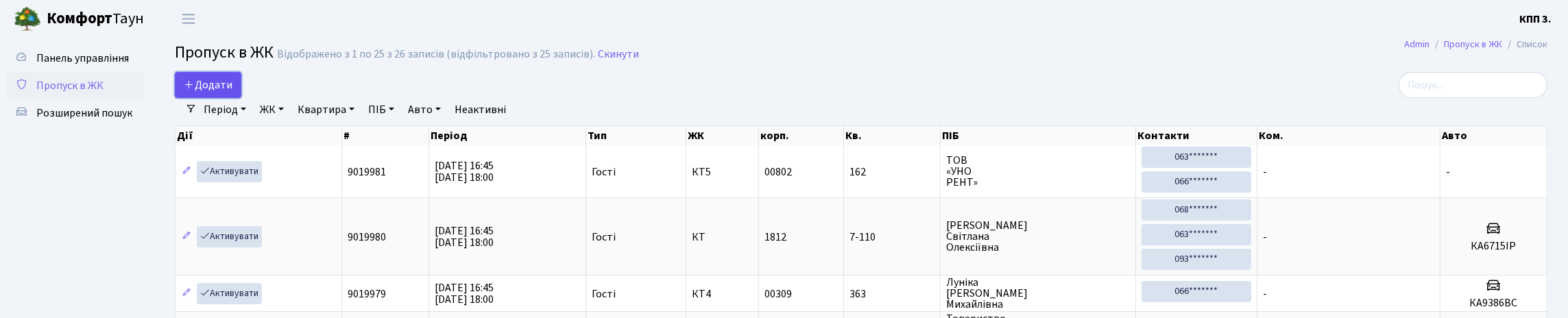
click at [228, 92] on span "Додати" at bounding box center [208, 85] width 49 height 15
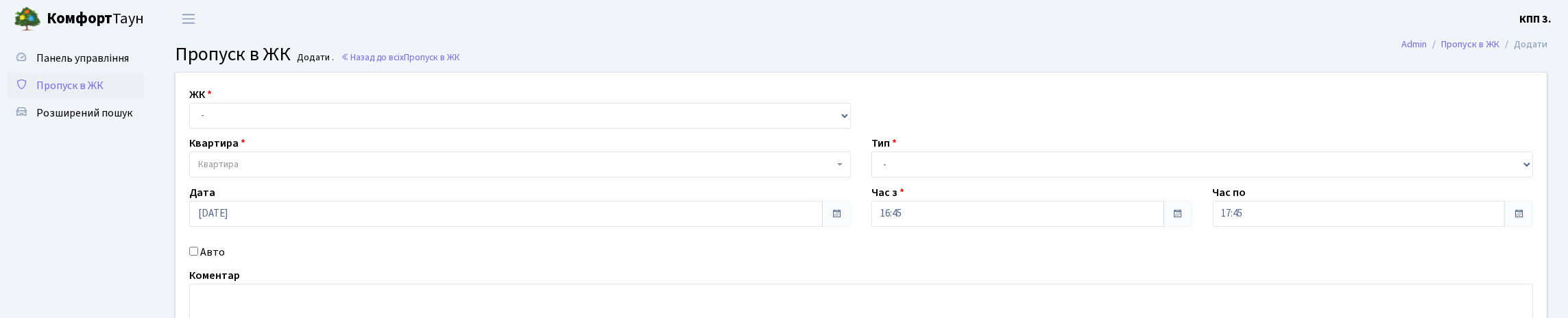
drag, startPoint x: 392, startPoint y: 153, endPoint x: 382, endPoint y: 161, distance: 12.8
click at [392, 150] on div "ЖК - КТ, вул. Регенераторна, 4 КТ2, просп. Соборності, 17 КТ3, вул. Березнева, …" at bounding box center [861, 210] width 1392 height 274
drag, startPoint x: 388, startPoint y: 143, endPoint x: 384, endPoint y: 154, distance: 11.7
click at [384, 154] on div "ЖК - КТ, вул. Регенераторна, 4 КТ2, просп. Соборності, 17 КТ3, вул. Березнева, …" at bounding box center [861, 210] width 1392 height 274
select select "271"
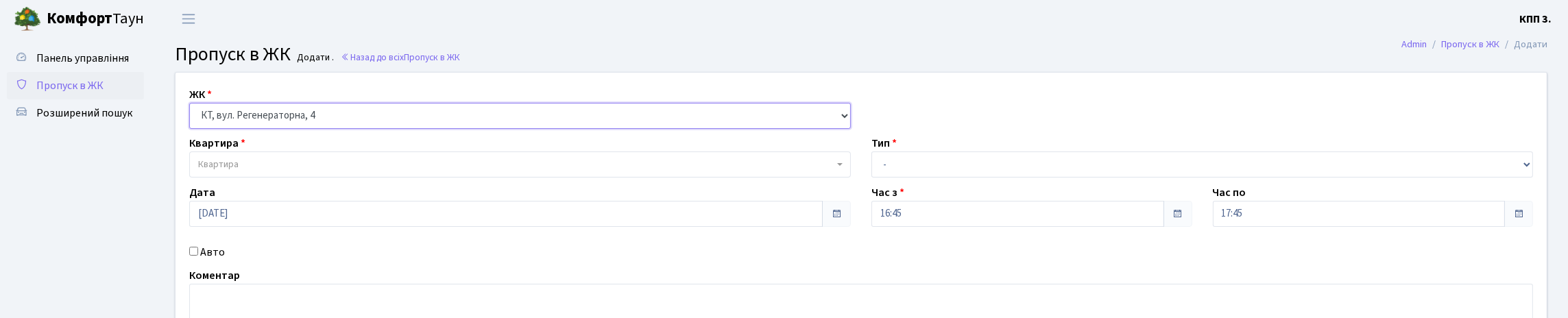
click at [193, 118] on select "- КТ, вул. Регенераторна, 4 КТ2, просп. Соборності, 17 КТ3, вул. Березнева, 16 …" at bounding box center [520, 116] width 662 height 26
select select
click at [384, 171] on span "Квартира" at bounding box center [516, 165] width 636 height 14
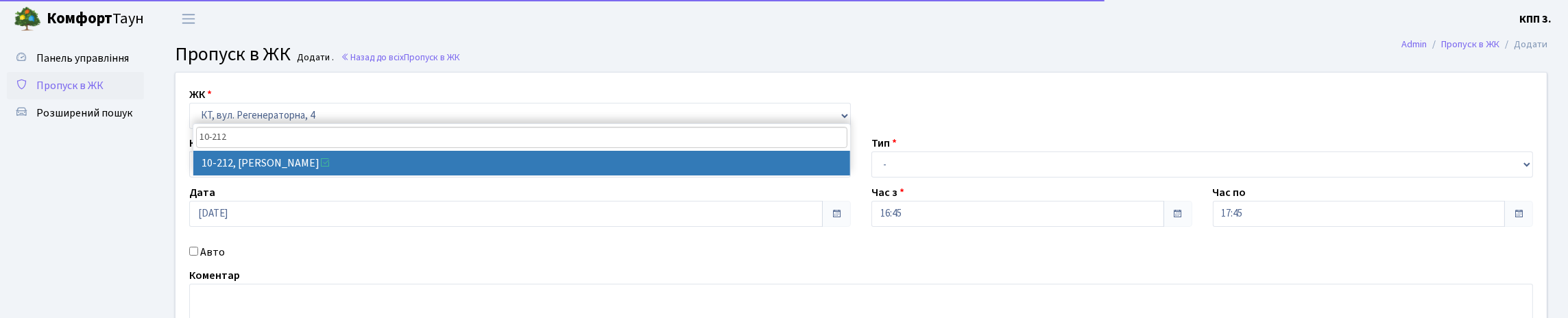
type input "10-212"
select select "6781"
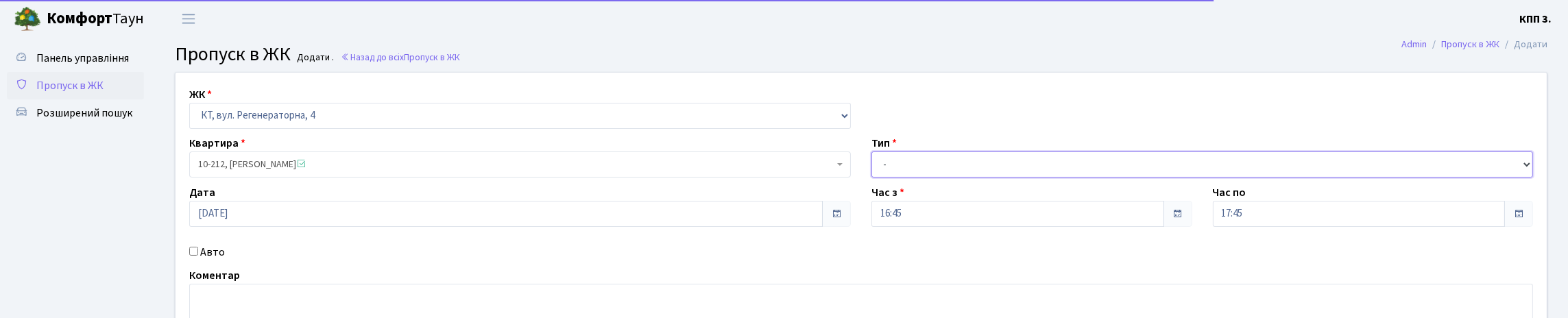
drag, startPoint x: 1042, startPoint y: 184, endPoint x: 1035, endPoint y: 188, distance: 8.1
click at [1039, 178] on select "- Доставка Таксі Гості Сервіс" at bounding box center [1202, 165] width 662 height 26
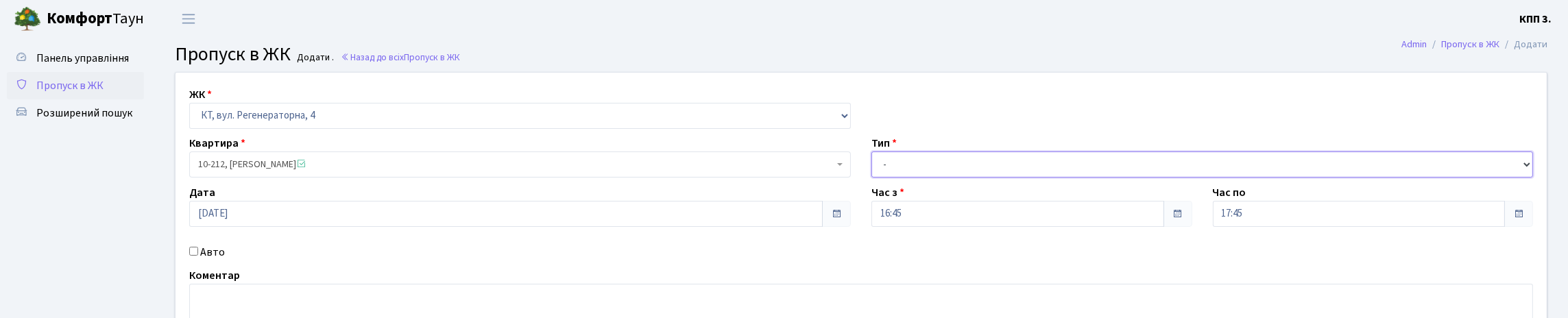
select select "3"
click at [872, 178] on select "- Доставка Таксі Гості Сервіс" at bounding box center [1202, 165] width 662 height 26
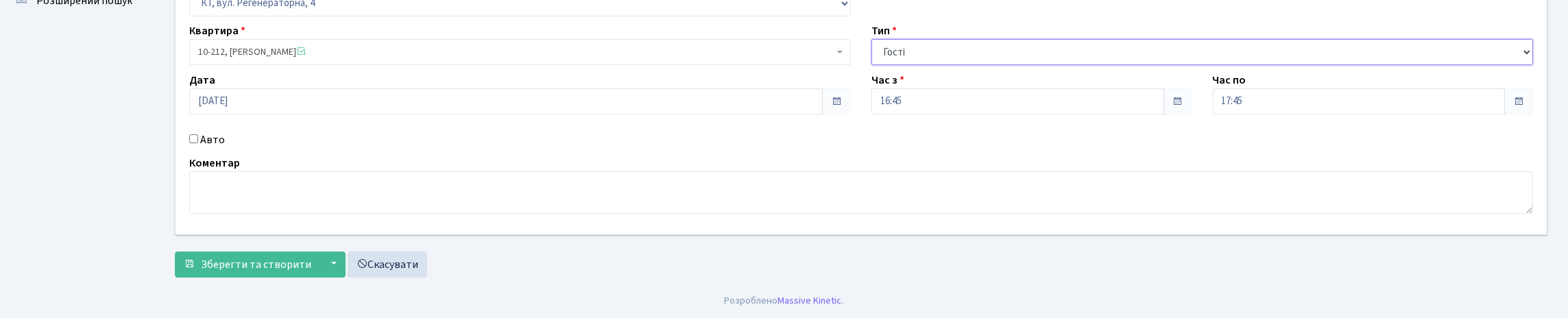
scroll to position [202, 0]
click at [220, 131] on label "Авто" at bounding box center [212, 140] width 24 height 16
click at [198, 135] on input "Авто" at bounding box center [193, 139] width 9 height 9
checkbox input "true"
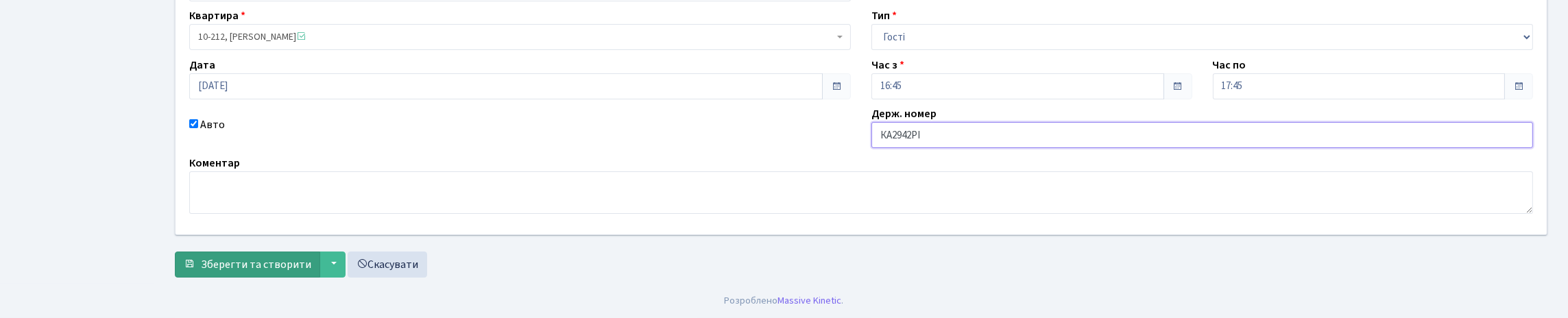
type input "КА2942РІ"
click at [286, 273] on span "Зберегти та створити" at bounding box center [256, 264] width 110 height 15
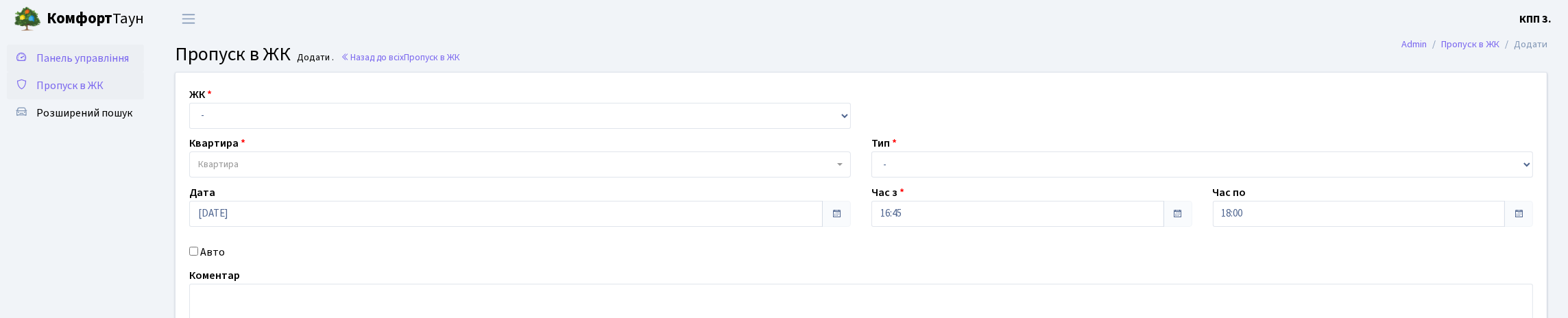
click at [75, 66] on span "Панель управління" at bounding box center [83, 58] width 92 height 15
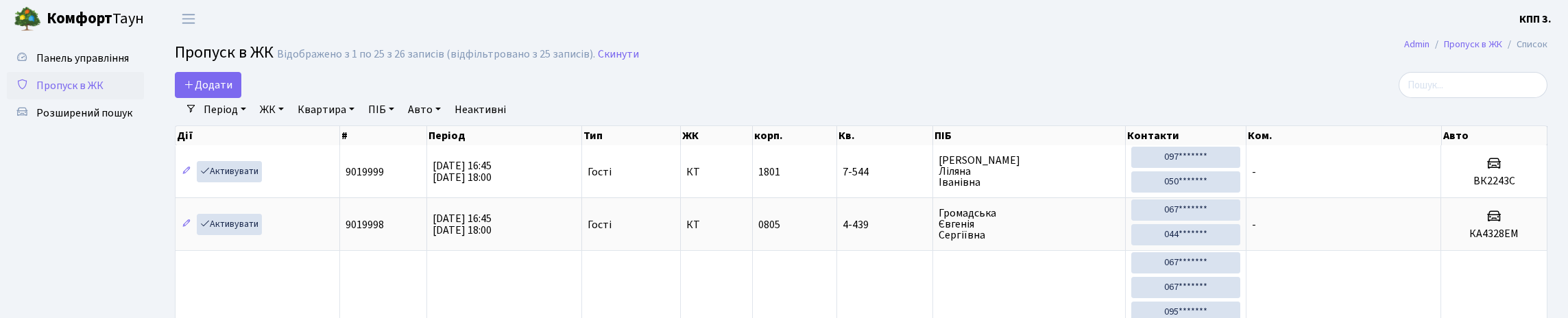
select select "25"
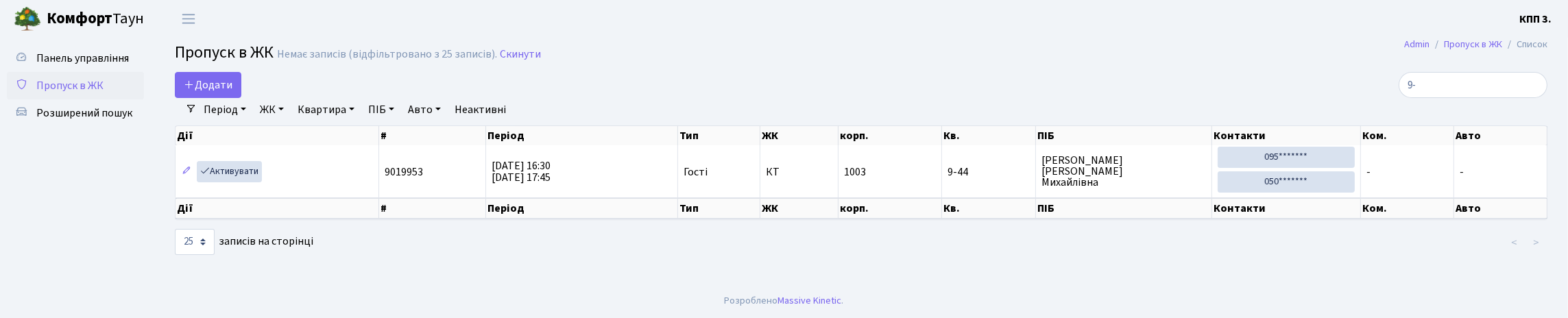
type input "9"
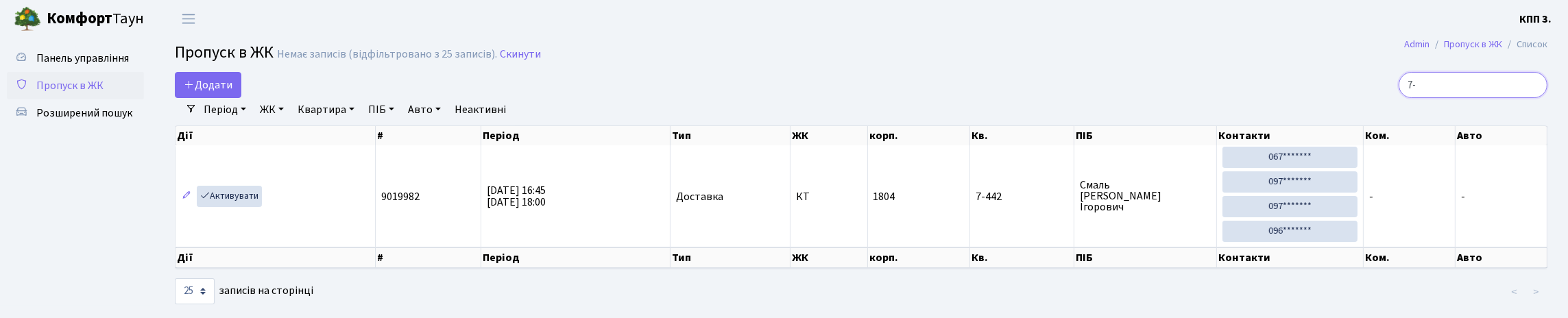
type input "7"
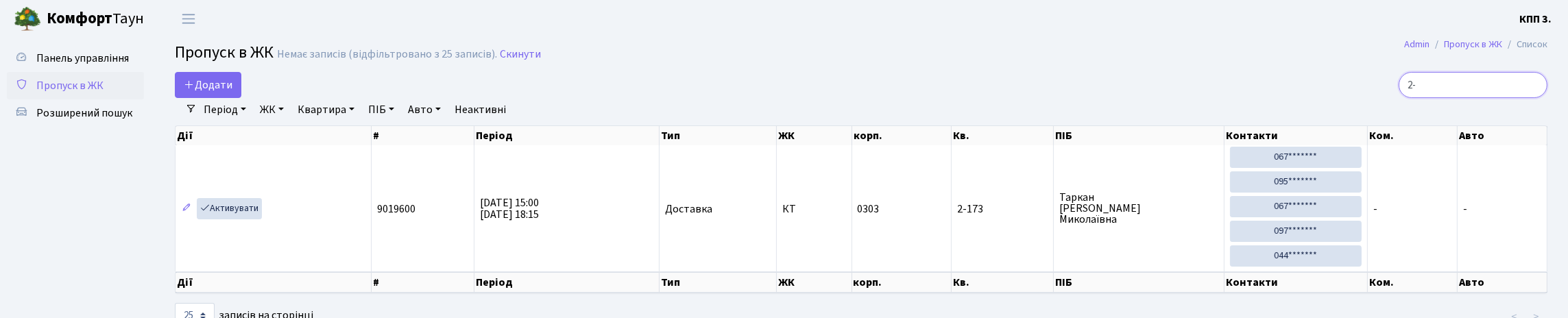
type input "2"
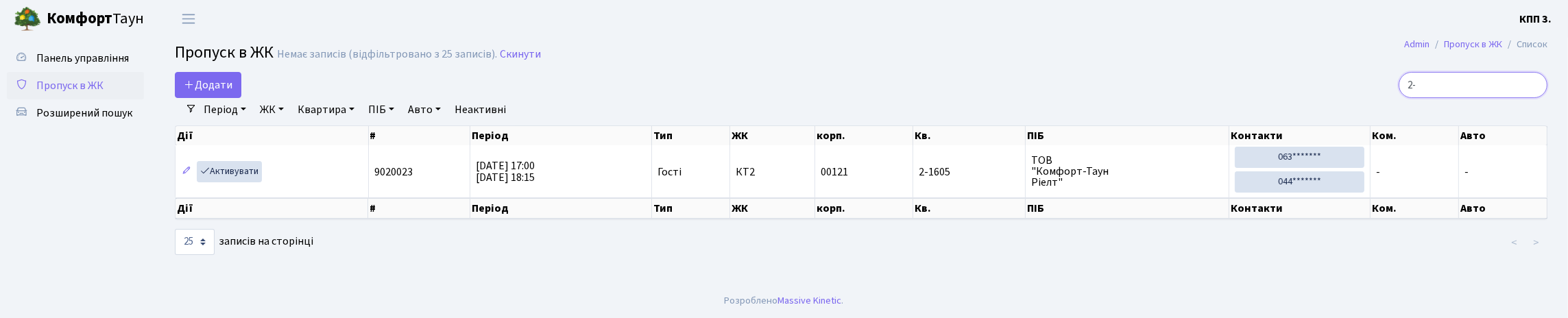
type input "2"
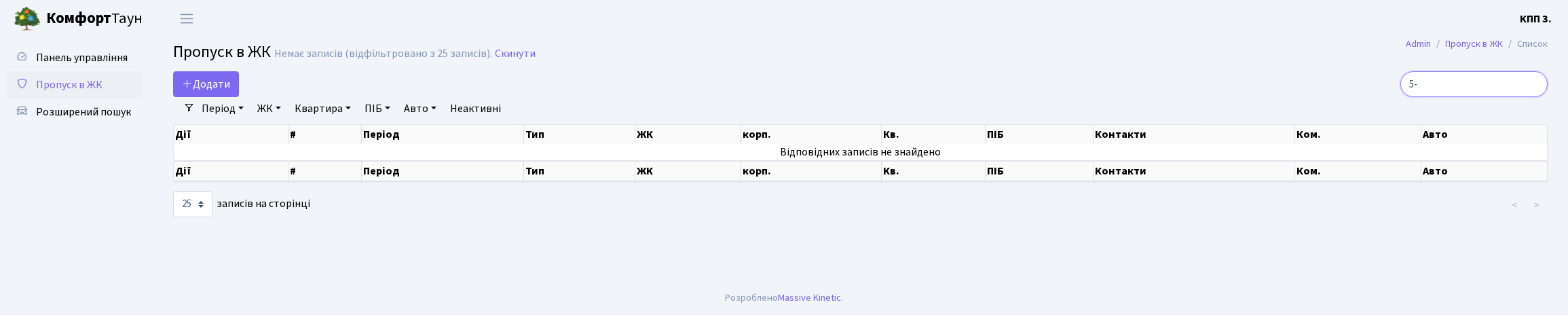
type input "5"
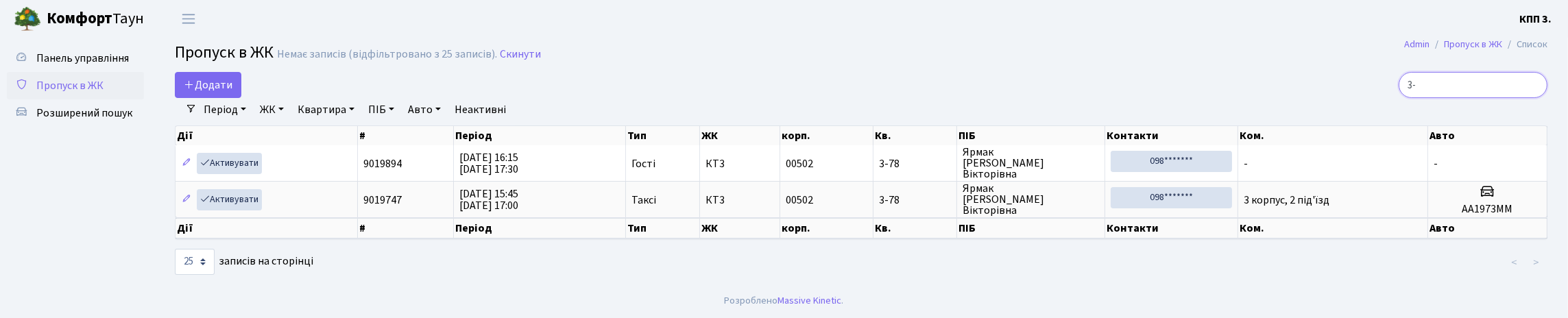
type input "3"
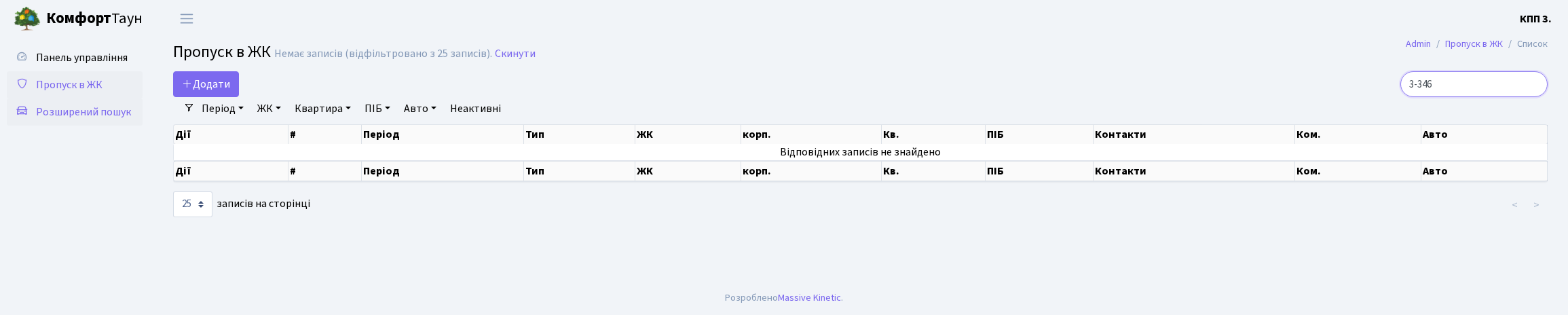
type input "3-346"
click at [107, 120] on span "Розширений пошук" at bounding box center [83, 112] width 95 height 15
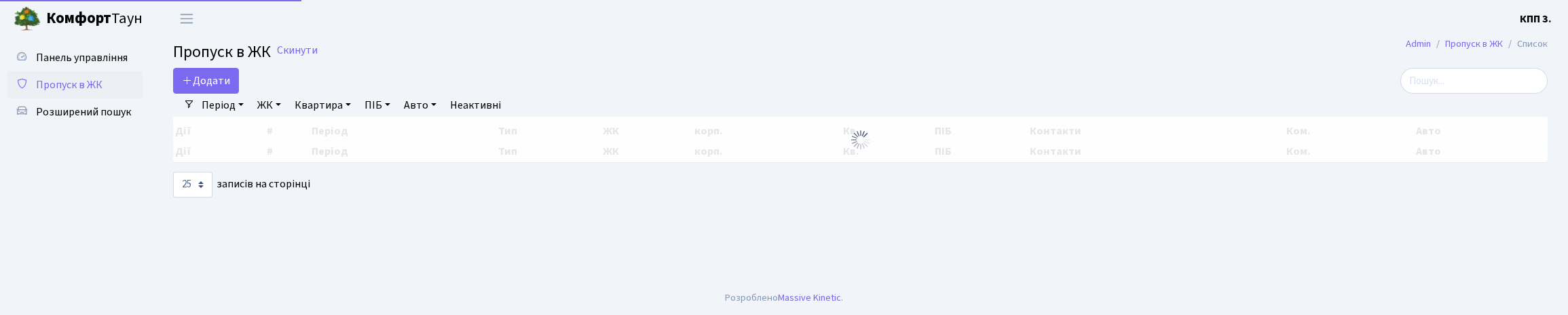
select select "25"
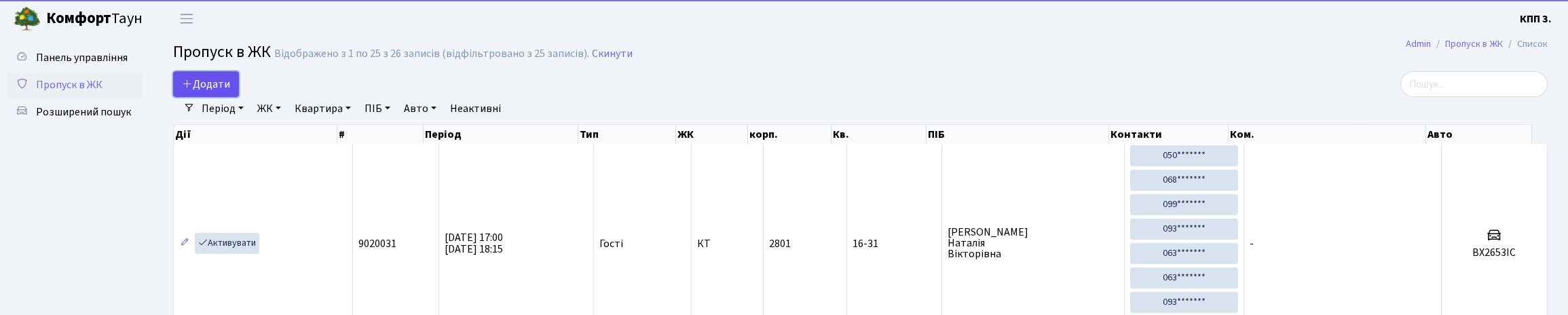
click at [217, 92] on span "Додати" at bounding box center [206, 84] width 48 height 15
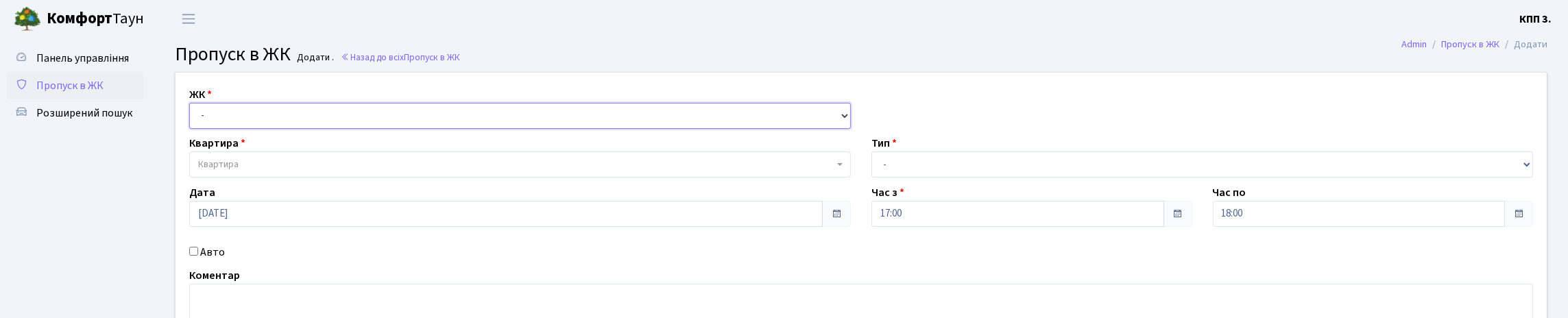
click at [219, 127] on select "- КТ, вул. Регенераторна, 4 КТ2, просп. [STREET_ADDRESS] [STREET_ADDRESS] [PERS…" at bounding box center [520, 116] width 662 height 26
select select "271"
click at [193, 118] on select "- КТ, вул. Регенераторна, 4 КТ2, просп. [STREET_ADDRESS] [STREET_ADDRESS] [PERS…" at bounding box center [520, 116] width 662 height 26
select select
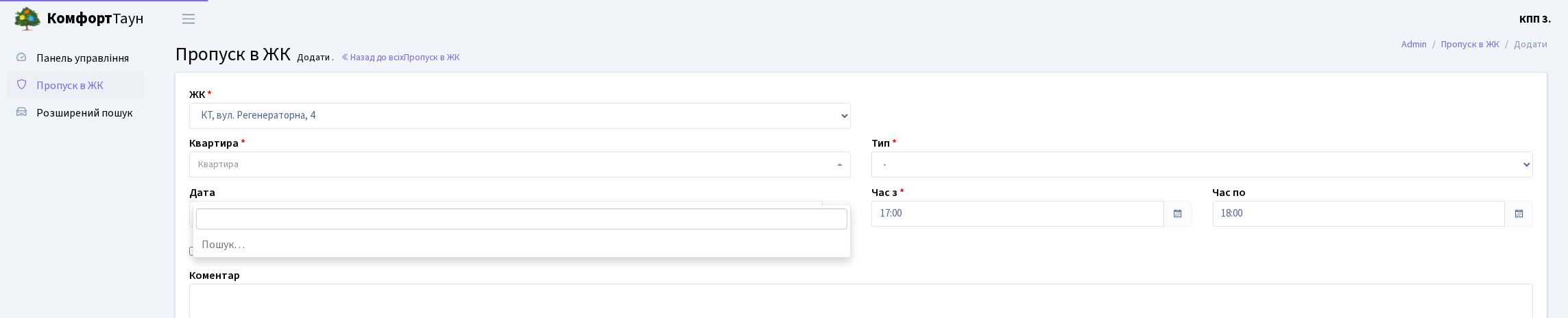
click at [238, 171] on span "Квартира" at bounding box center [218, 165] width 41 height 14
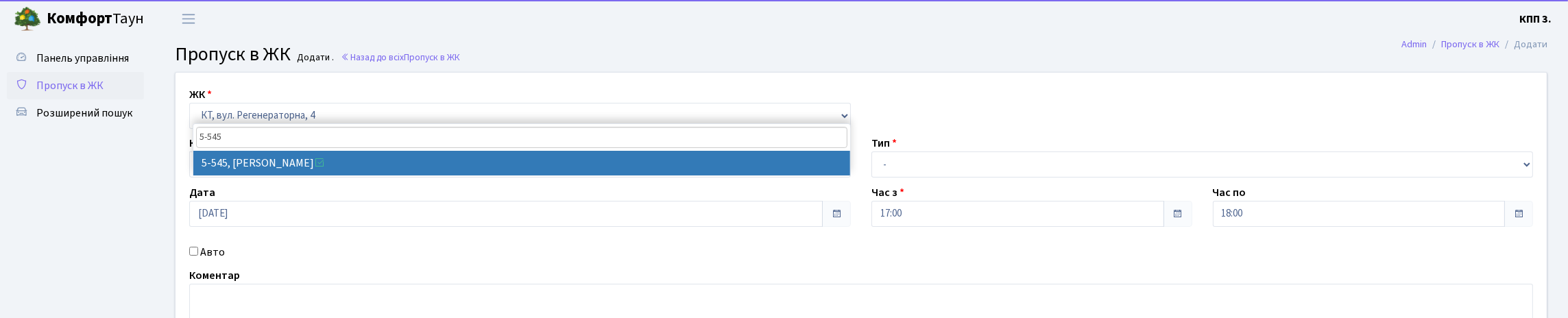
type input "5-545"
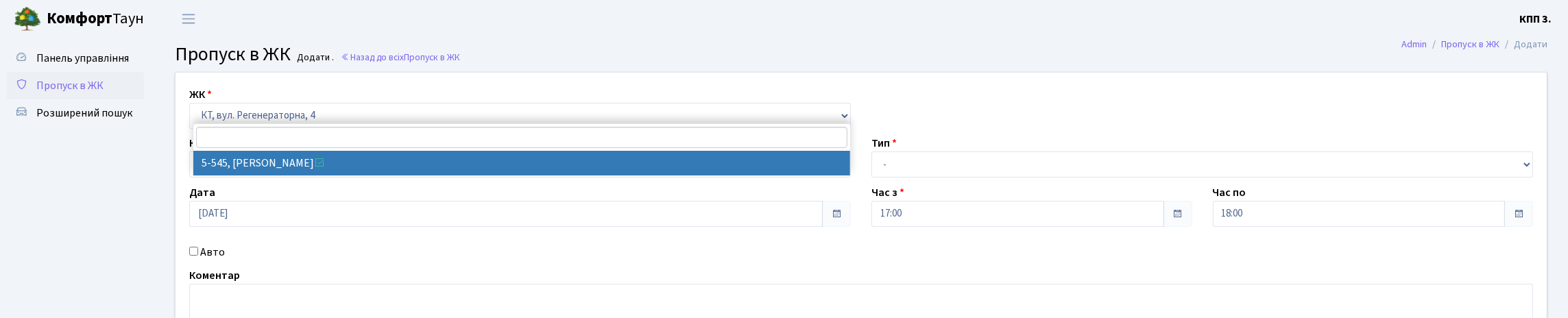
select select "2011"
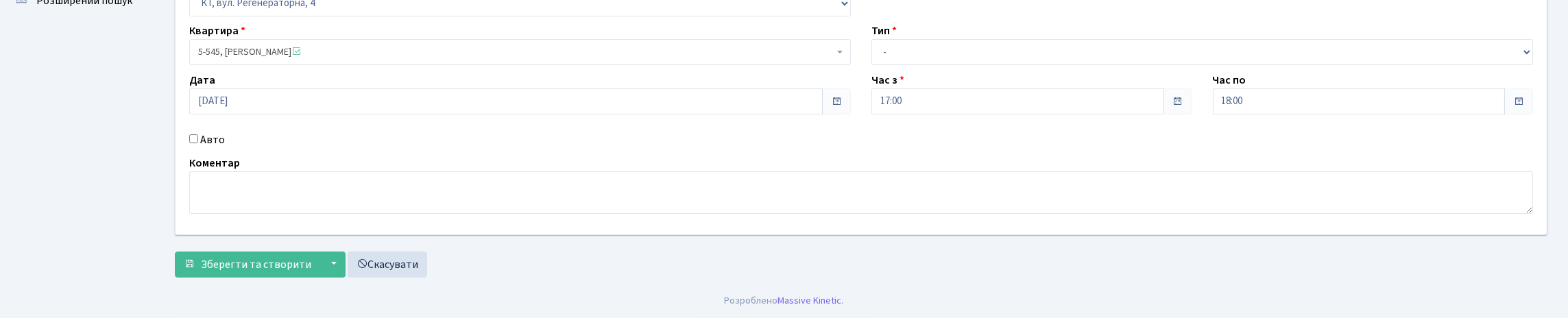
scroll to position [137, 0]
click at [198, 144] on input "Авто" at bounding box center [193, 139] width 9 height 9
checkbox input "true"
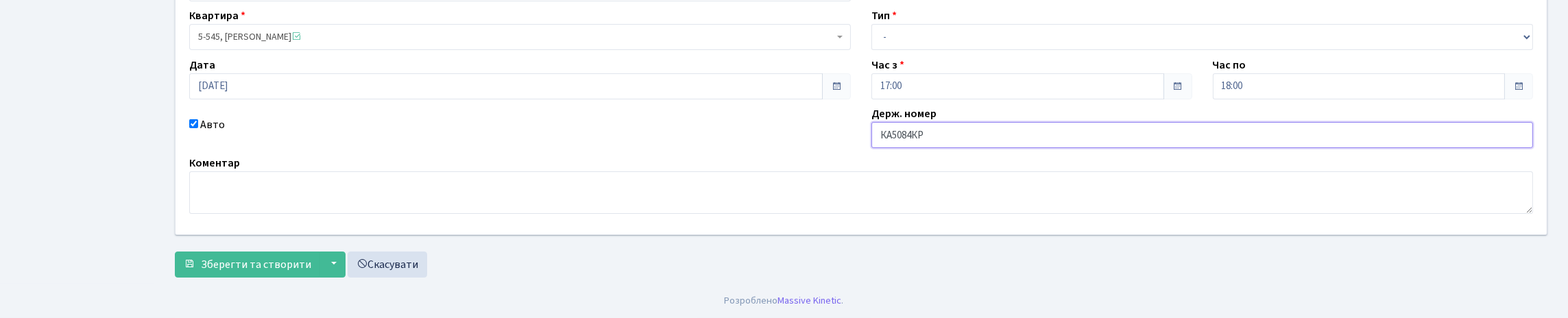
type input "КА5084КР"
click at [947, 50] on select "- Доставка Таксі Гості Сервіс" at bounding box center [1202, 37] width 662 height 26
select select "3"
click at [872, 42] on select "- Доставка Таксі Гості Сервіс" at bounding box center [1202, 37] width 662 height 26
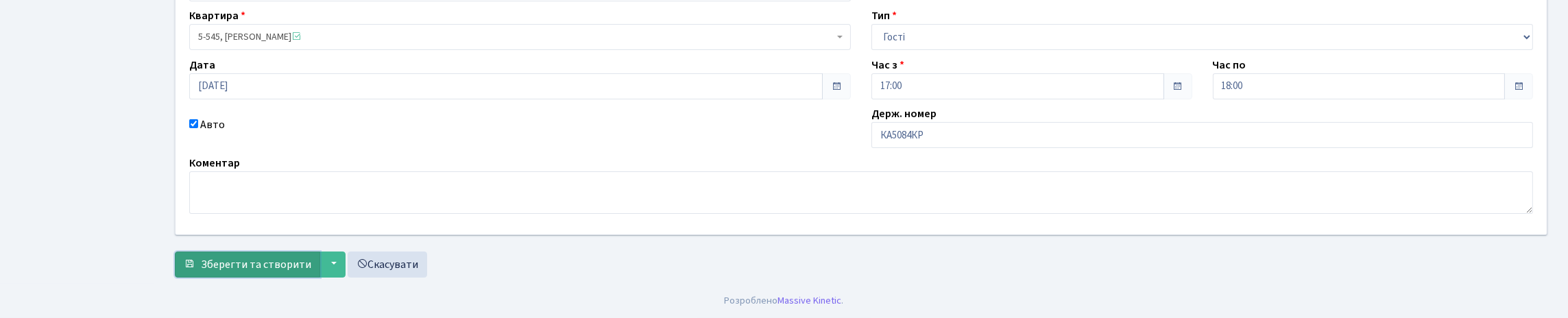
click at [233, 266] on span "Зберегти та створити" at bounding box center [256, 264] width 110 height 15
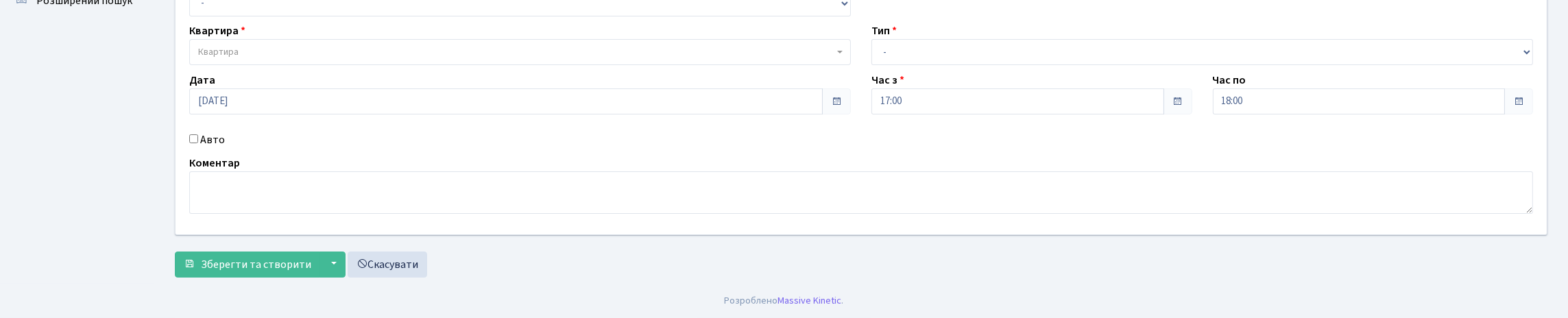
scroll to position [137, 0]
click at [196, 148] on div "Авто" at bounding box center [521, 140] width 683 height 16
click at [195, 144] on input "Авто" at bounding box center [193, 139] width 9 height 9
checkbox input "true"
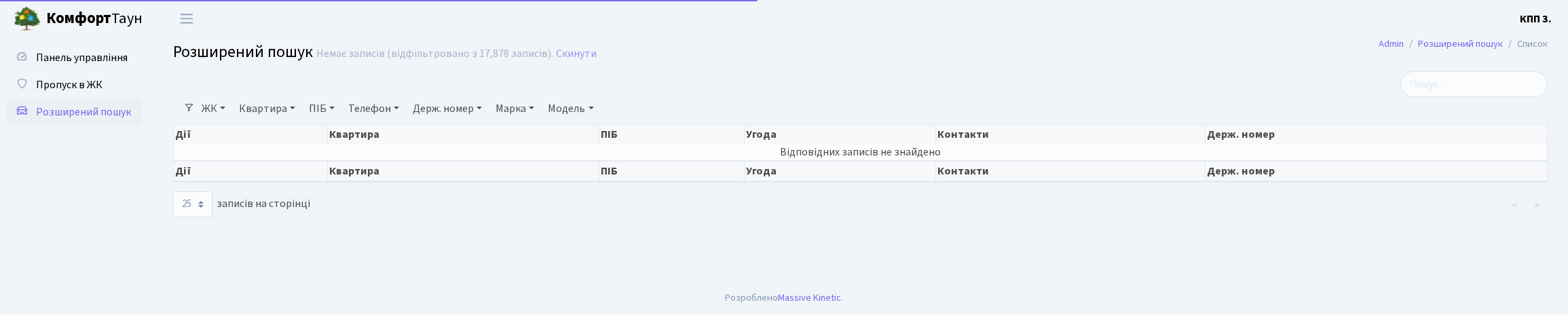
select select "25"
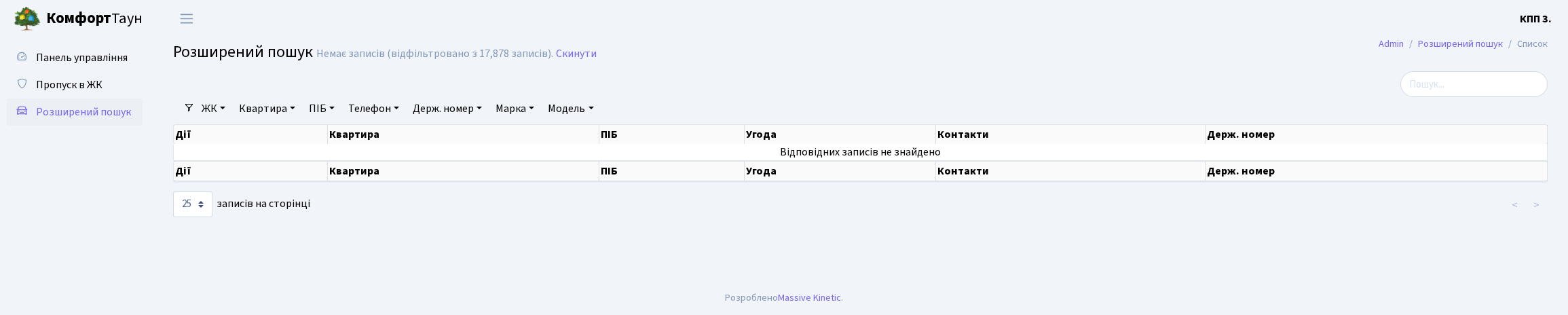
click at [340, 121] on link "ПІБ" at bounding box center [322, 108] width 37 height 23
click at [282, 121] on link "Квартира" at bounding box center [267, 108] width 67 height 23
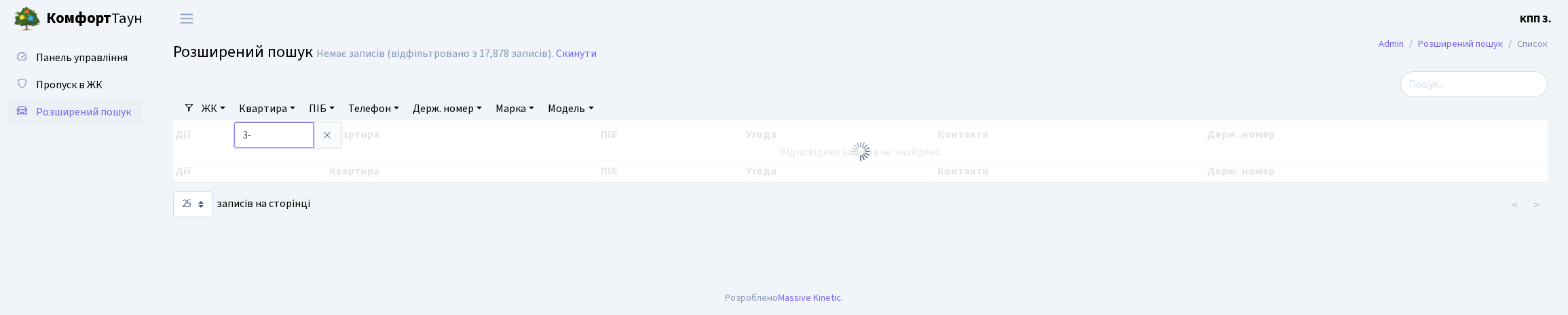
type input "3"
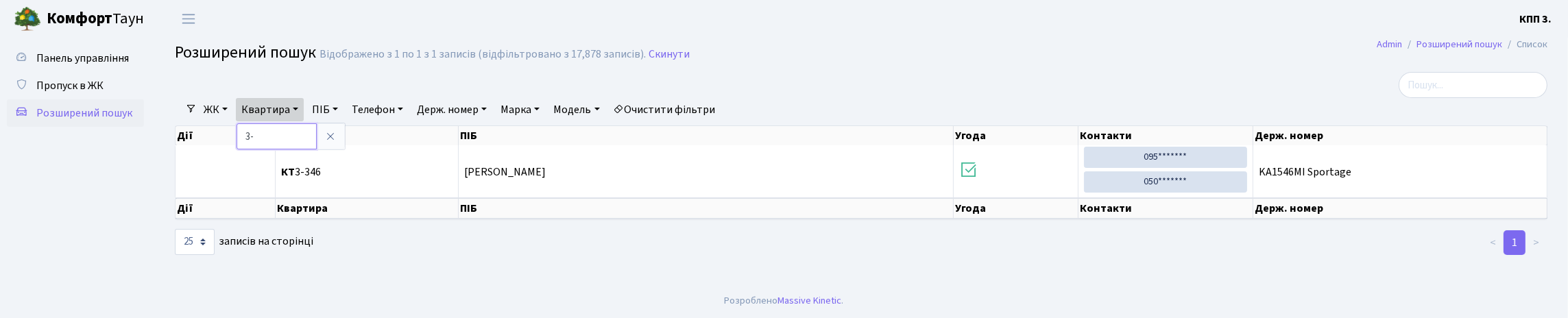
type input "3"
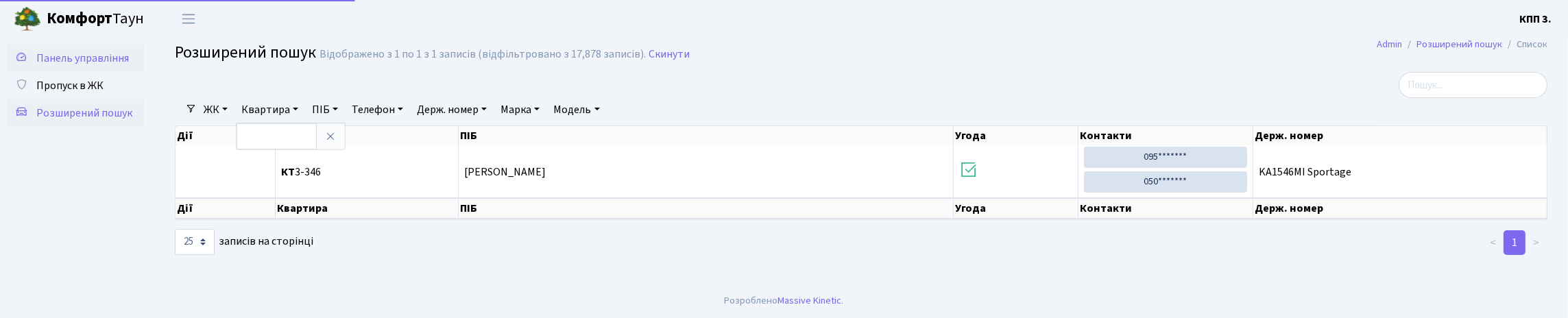
click at [58, 66] on span "Панель управління" at bounding box center [83, 58] width 92 height 15
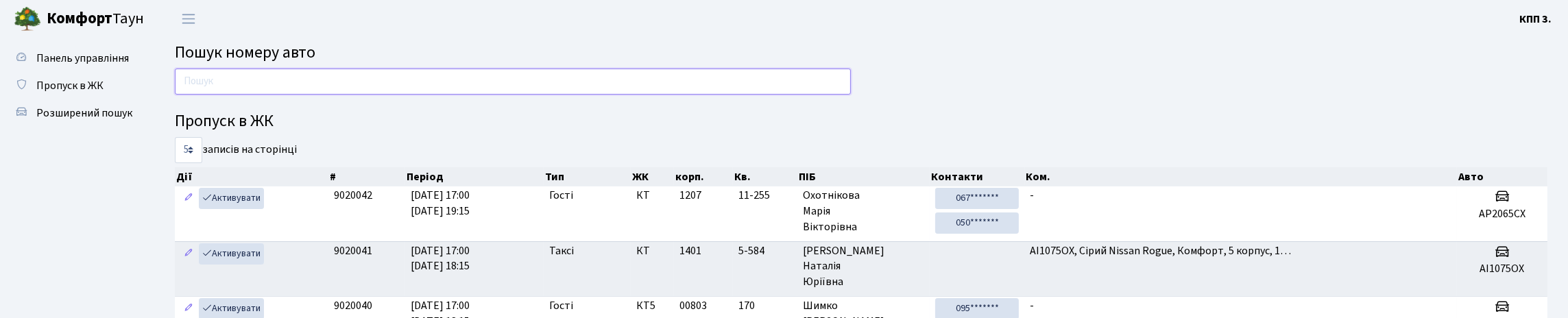
click at [211, 95] on input "text" at bounding box center [513, 82] width 676 height 26
click at [97, 93] on span "Пропуск в ЖК" at bounding box center [70, 85] width 67 height 15
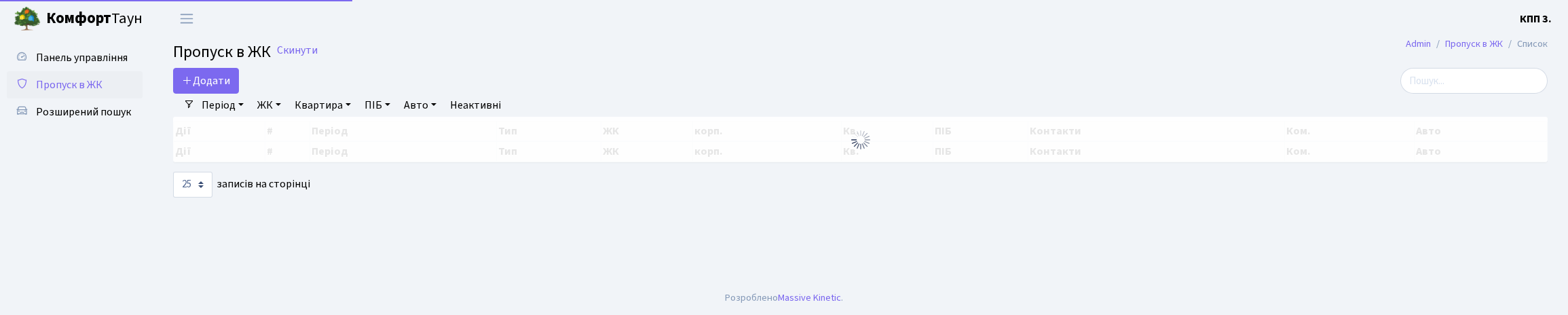
select select "25"
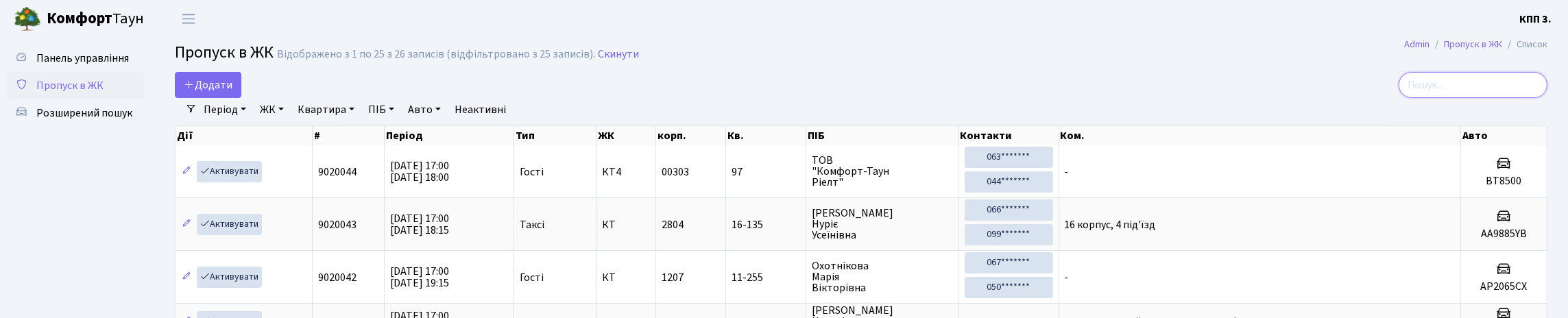
click at [1414, 97] on input "search" at bounding box center [1473, 85] width 149 height 26
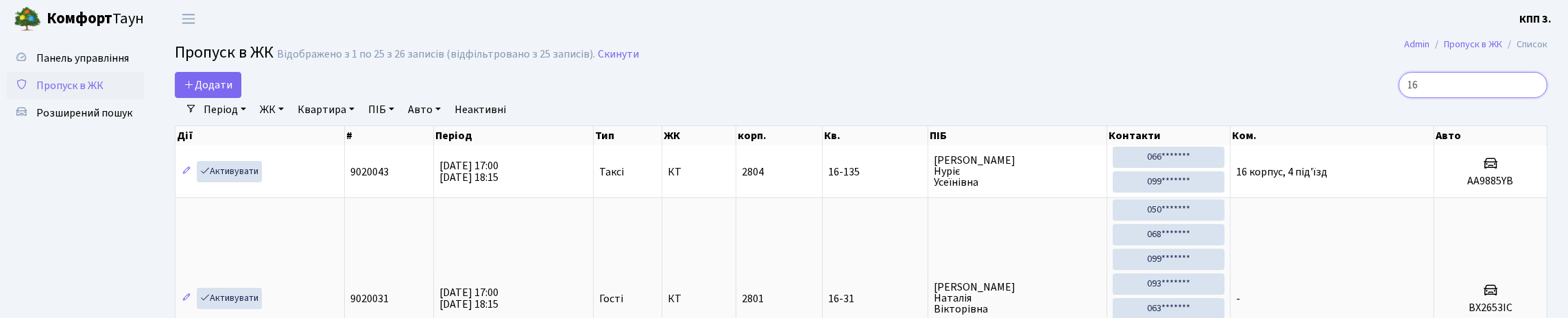
type input "1"
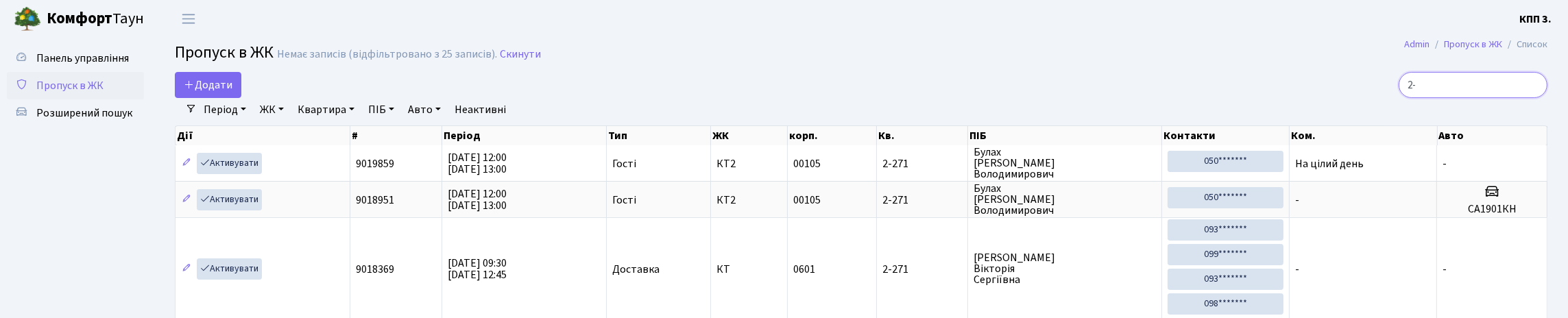
type input "2"
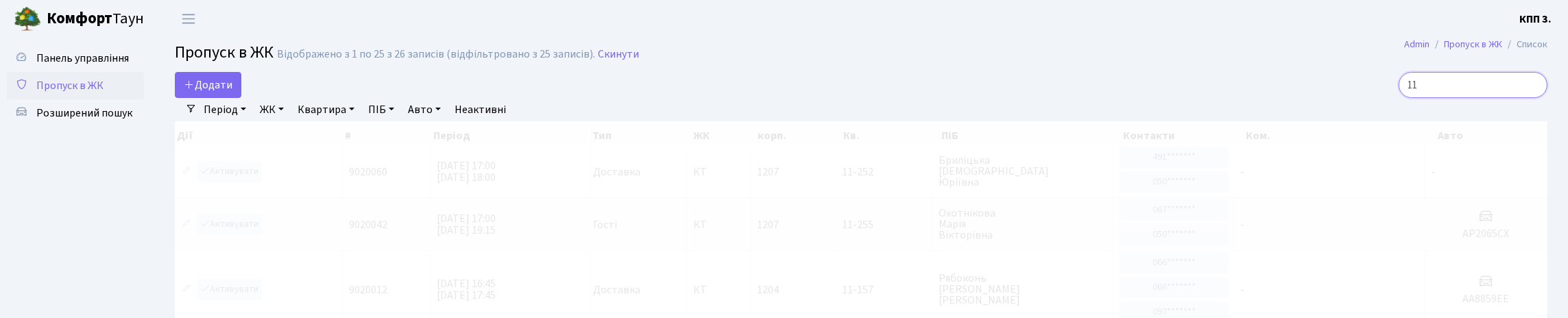
type input "1"
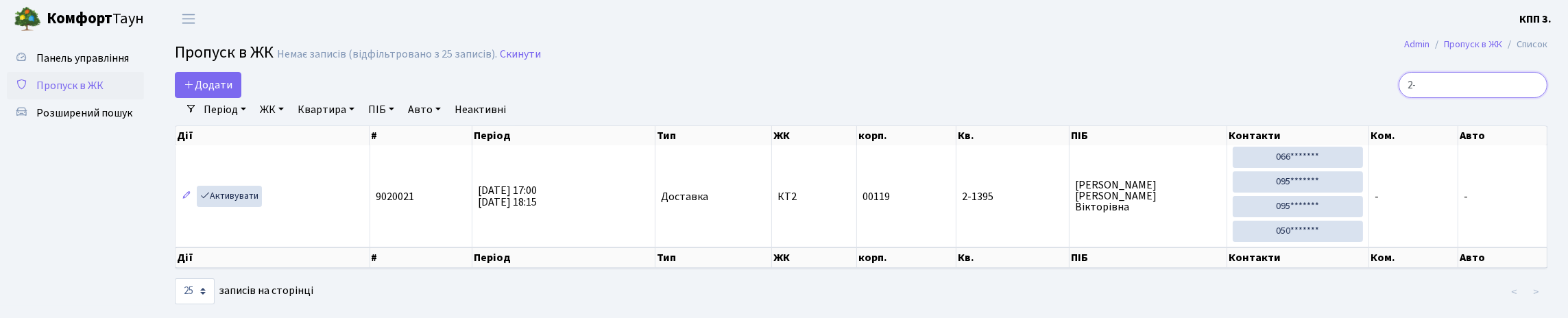
type input "2"
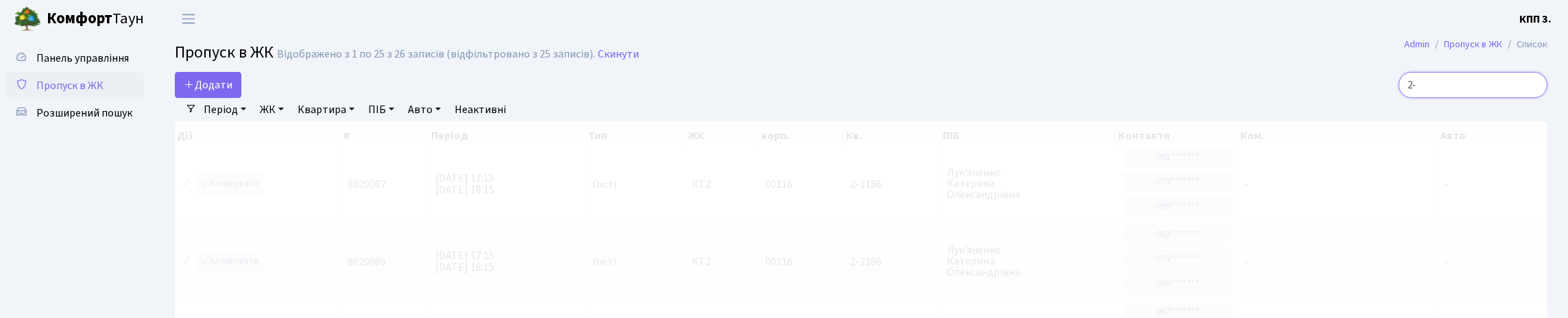
type input "2"
type input "1"
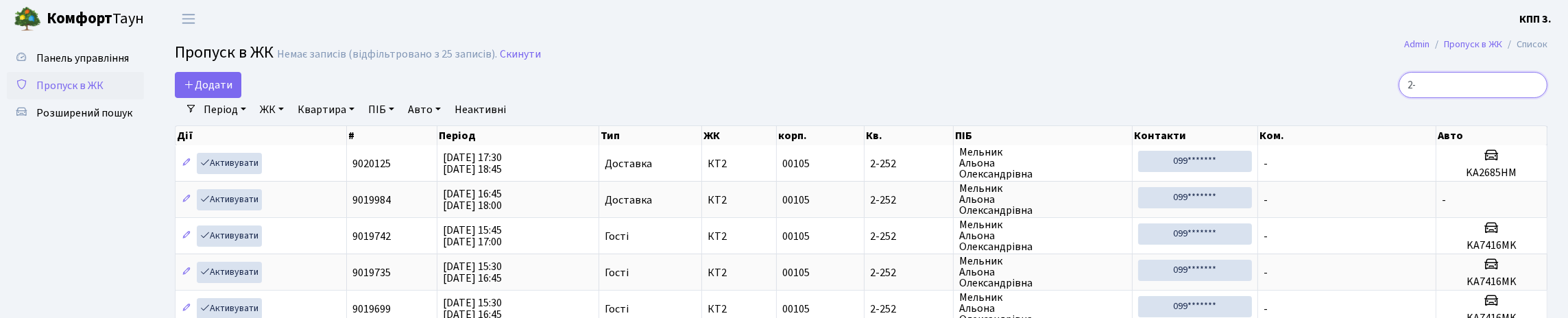
type input "2"
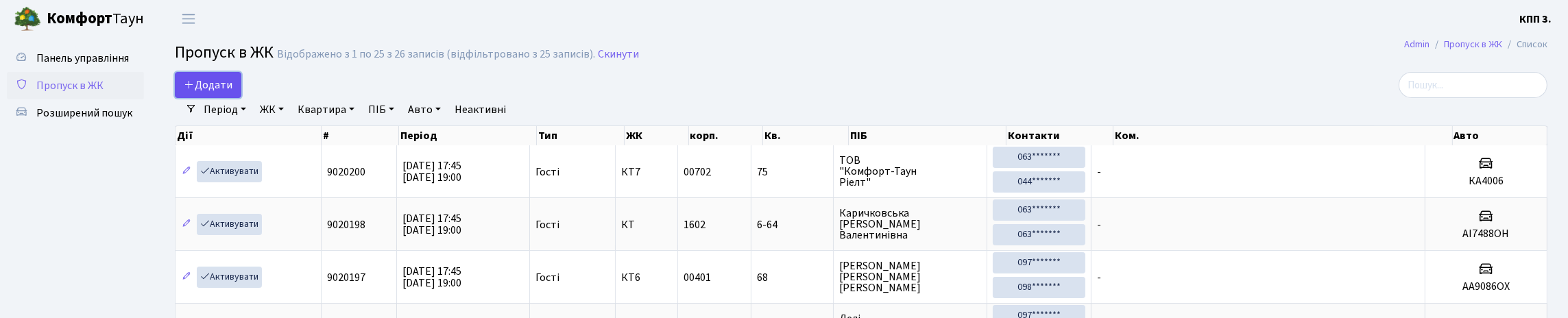
click at [207, 92] on span "Додати" at bounding box center [208, 85] width 49 height 15
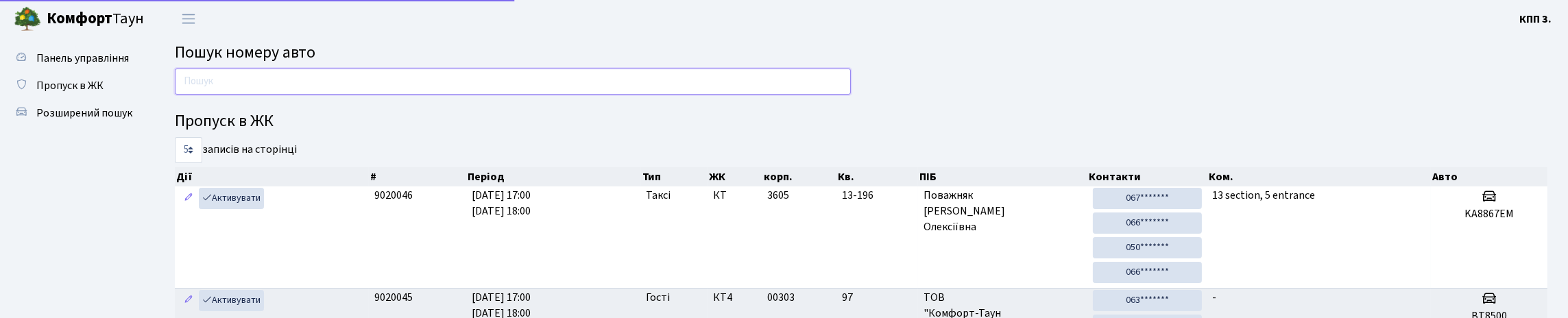
click at [243, 89] on input "text" at bounding box center [513, 82] width 676 height 26
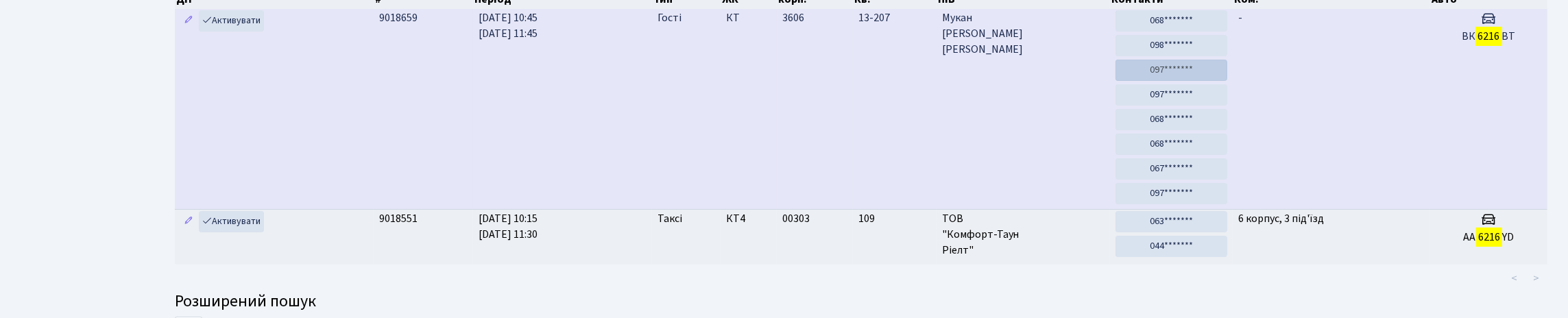
scroll to position [83, 0]
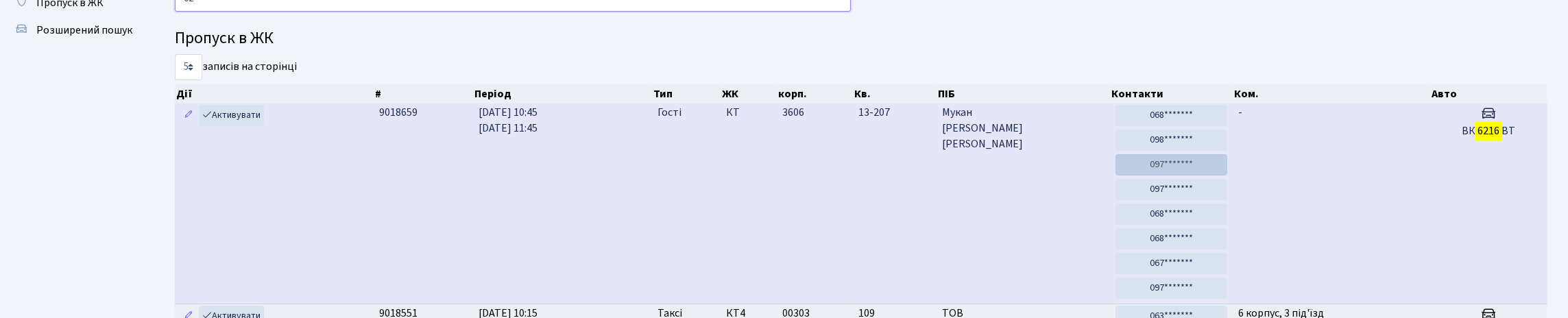
type input "6"
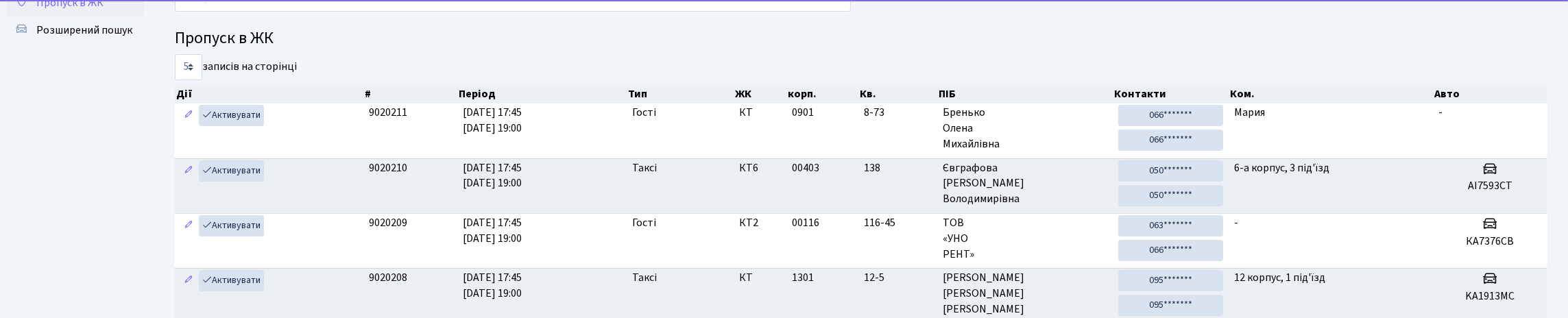
click at [104, 11] on span "Пропуск в ЖК" at bounding box center [70, 2] width 67 height 15
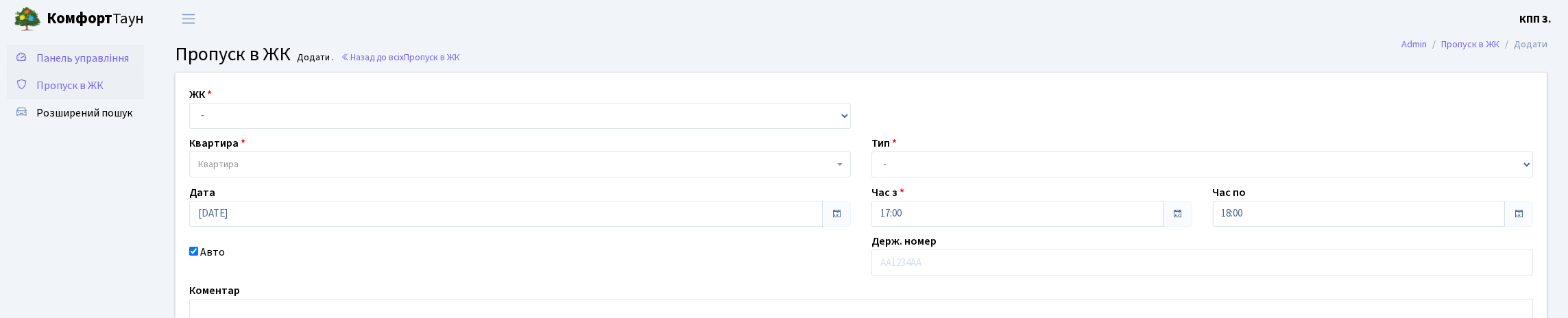
click at [65, 62] on span "Панель управління" at bounding box center [83, 58] width 92 height 15
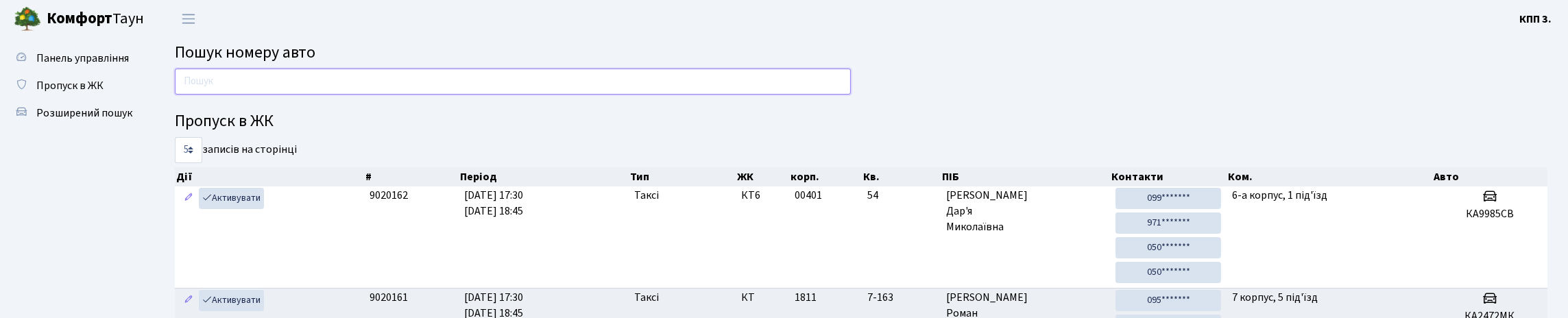
drag, startPoint x: 260, startPoint y: 95, endPoint x: 260, endPoint y: 115, distance: 20.0
click at [260, 95] on input "text" at bounding box center [513, 82] width 676 height 26
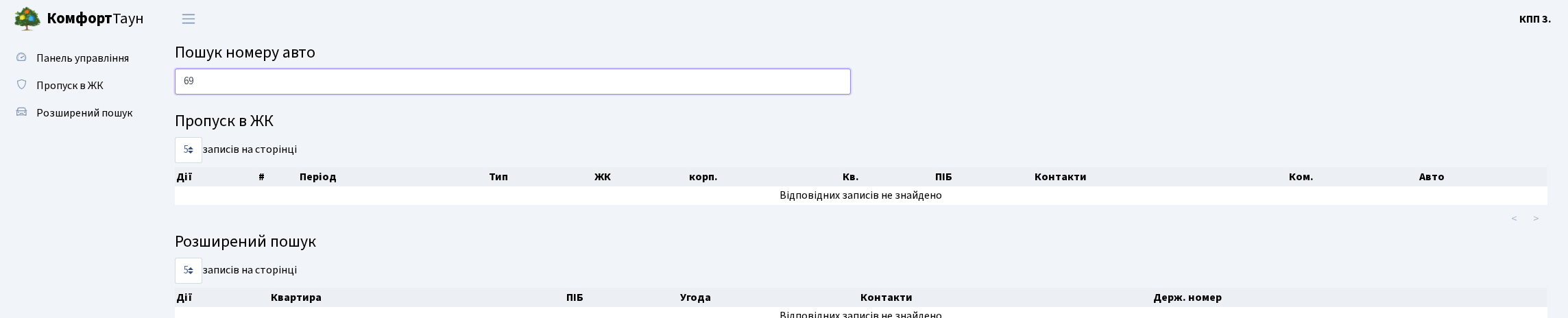
type input "6"
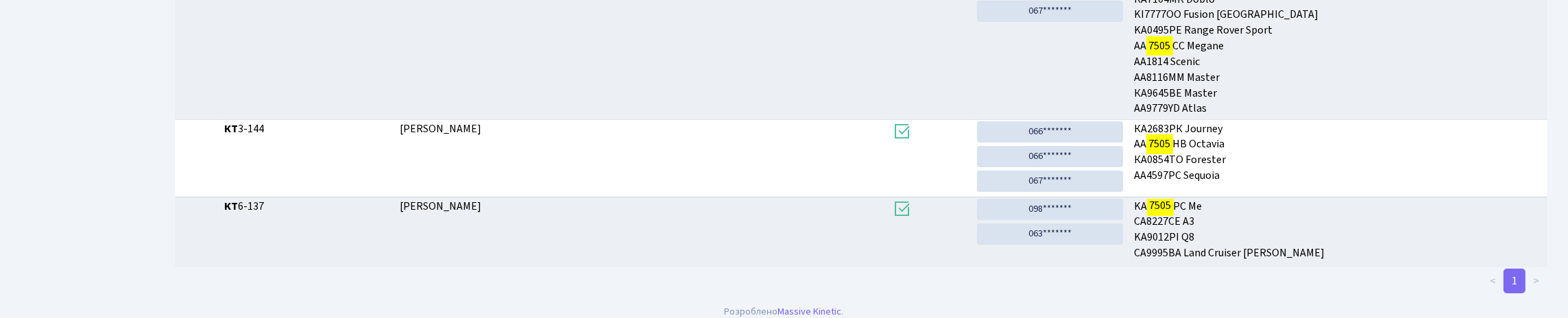
scroll to position [83, 0]
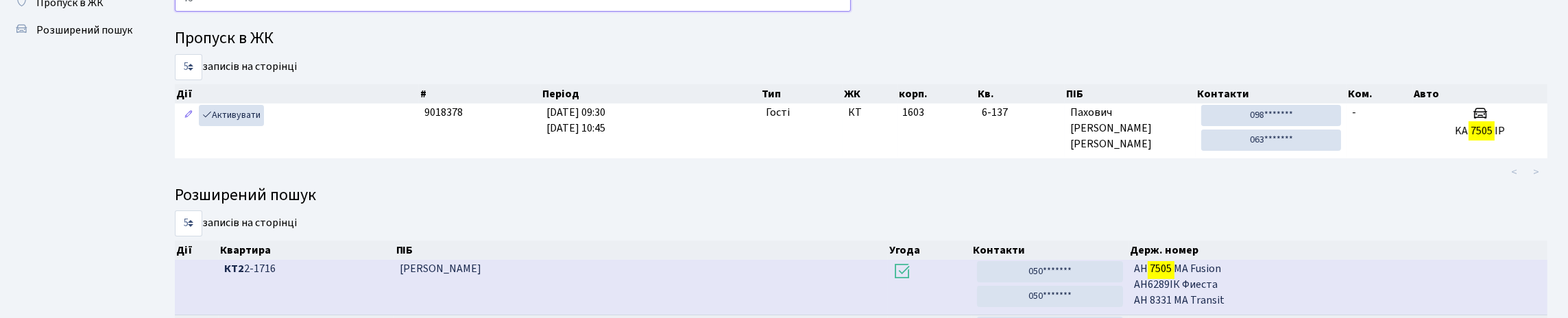
type input "7"
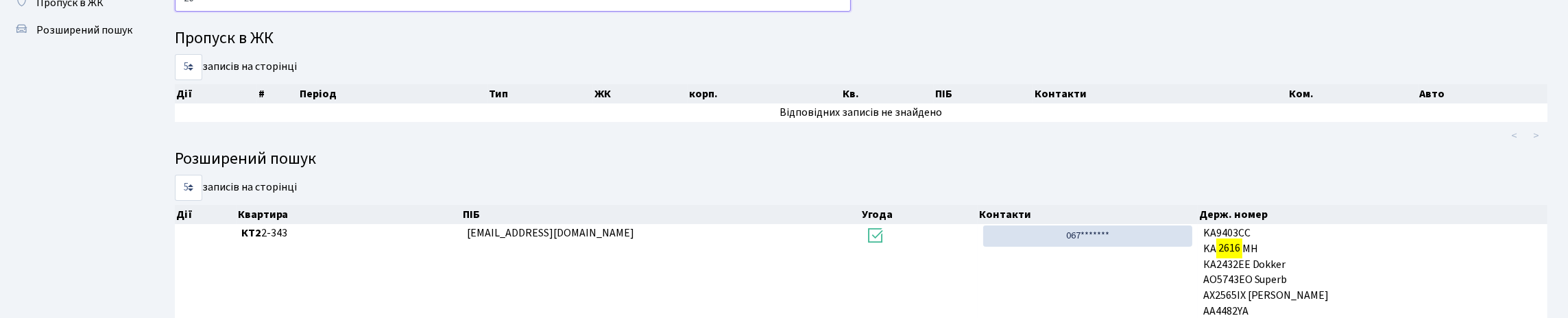
type input "2"
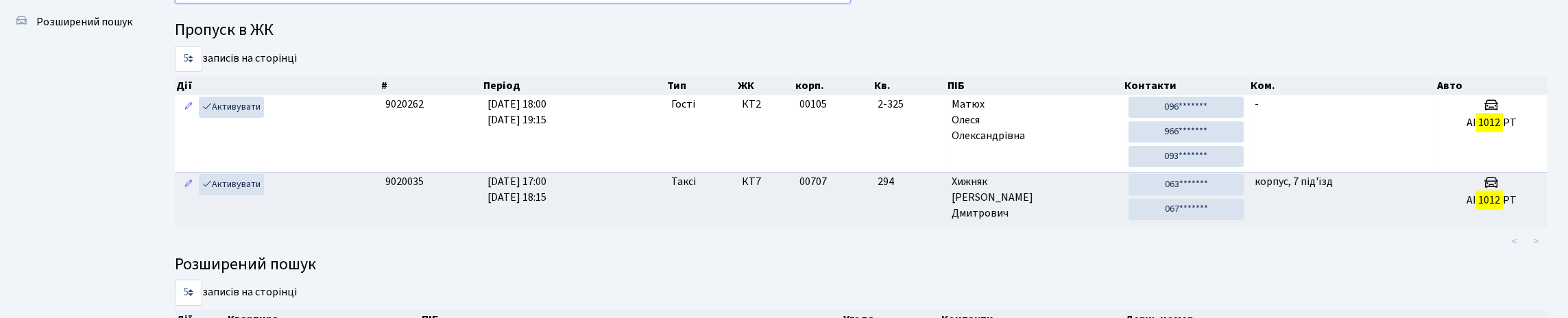
scroll to position [15, 0]
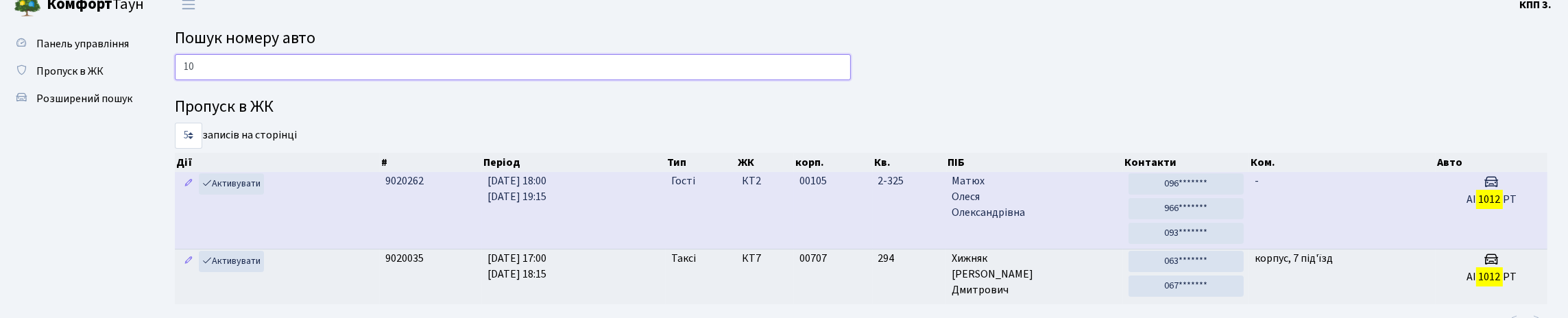
type input "1"
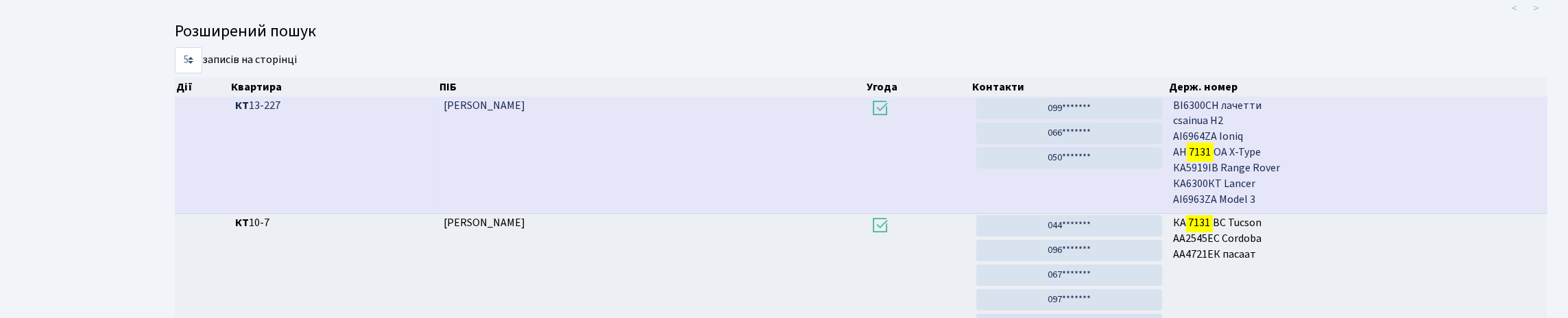
scroll to position [0, 0]
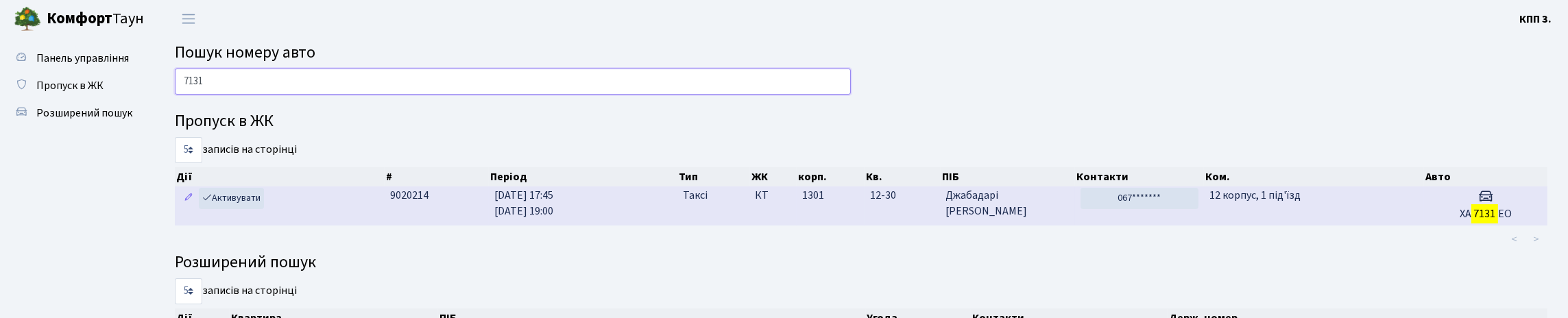
type input "7131"
click at [1373, 226] on td "12 корпус, 1 під'їзд" at bounding box center [1313, 206] width 220 height 39
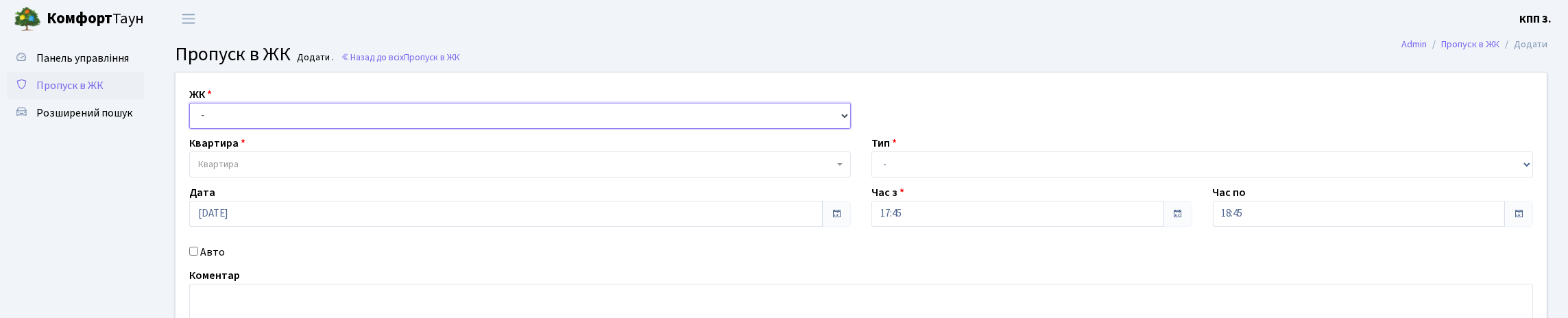
drag, startPoint x: 0, startPoint y: 0, endPoint x: 344, endPoint y: 125, distance: 366.0
click at [344, 125] on select "- КТ, вул. Регенераторна, 4 КТ2, просп. [STREET_ADDRESS] [STREET_ADDRESS] [PERS…" at bounding box center [520, 116] width 662 height 26
select select "271"
click at [193, 118] on select "- КТ, вул. Регенераторна, 4 КТ2, просп. [STREET_ADDRESS] [STREET_ADDRESS] [PERS…" at bounding box center [520, 116] width 662 height 26
select select
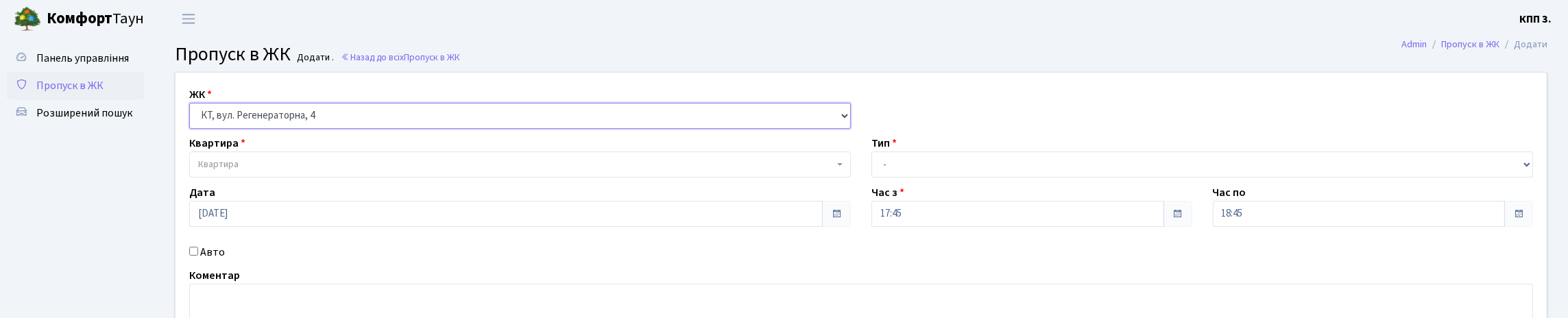
scroll to position [68, 0]
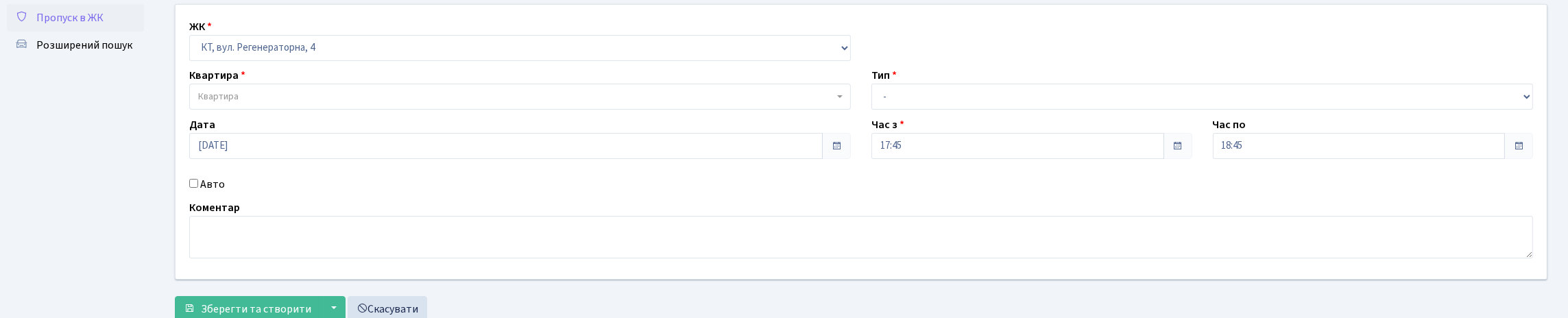
drag, startPoint x: 193, startPoint y: 238, endPoint x: 233, endPoint y: 243, distance: 40.3
click at [195, 188] on input "Авто" at bounding box center [193, 183] width 9 height 9
checkbox input "true"
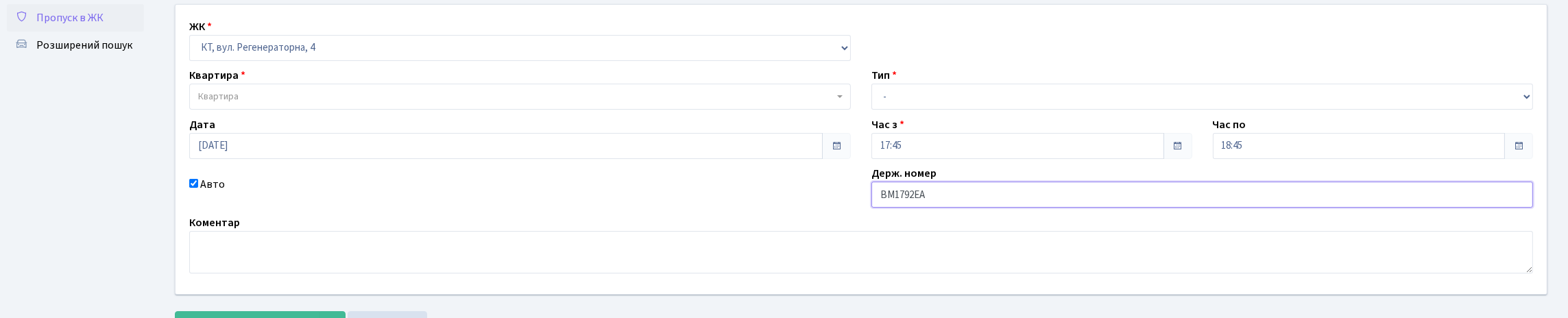
type input "ВМ1792ЕА"
click at [471, 104] on span "Квартира" at bounding box center [516, 97] width 636 height 14
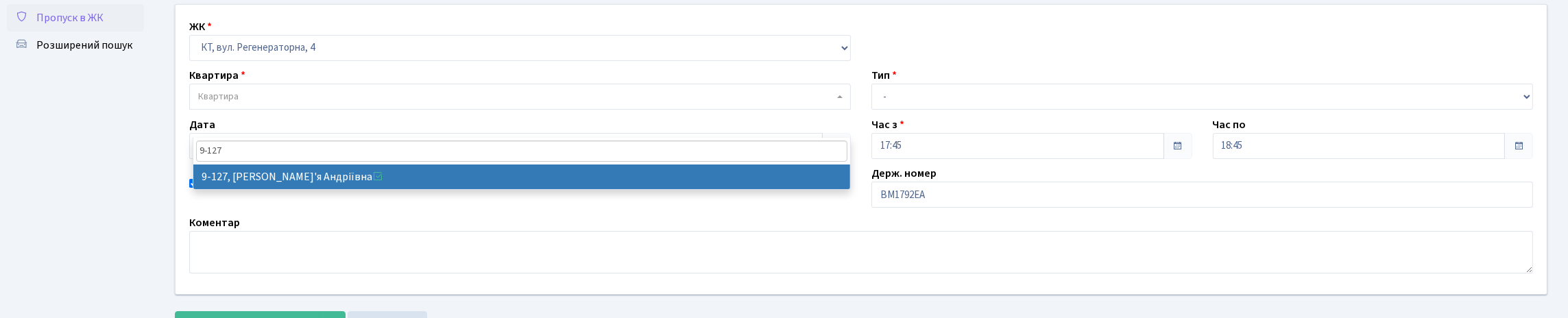
type input "9-127"
select select "6477"
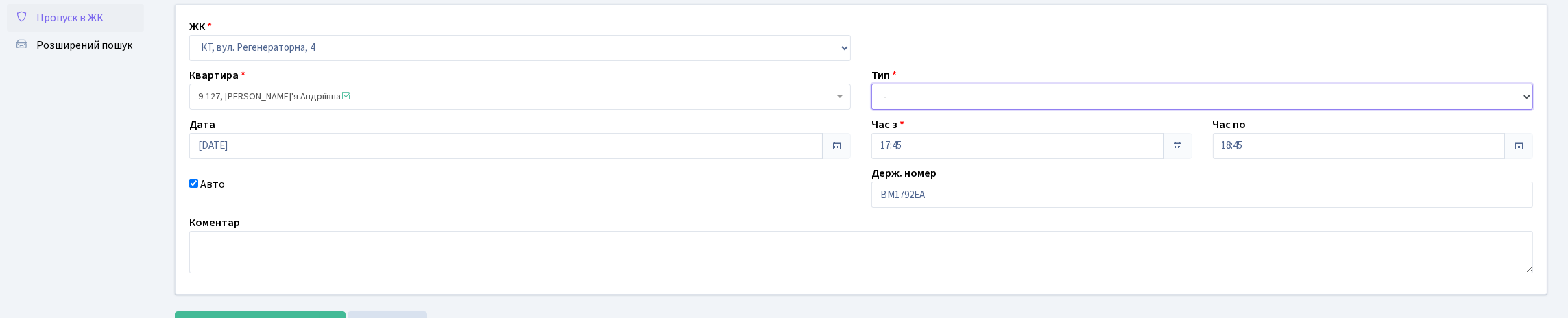
click at [948, 110] on select "- Доставка Таксі Гості Сервіс" at bounding box center [1202, 97] width 662 height 26
select select "2"
click at [872, 110] on select "- Доставка Таксі Гості Сервіс" at bounding box center [1202, 97] width 662 height 26
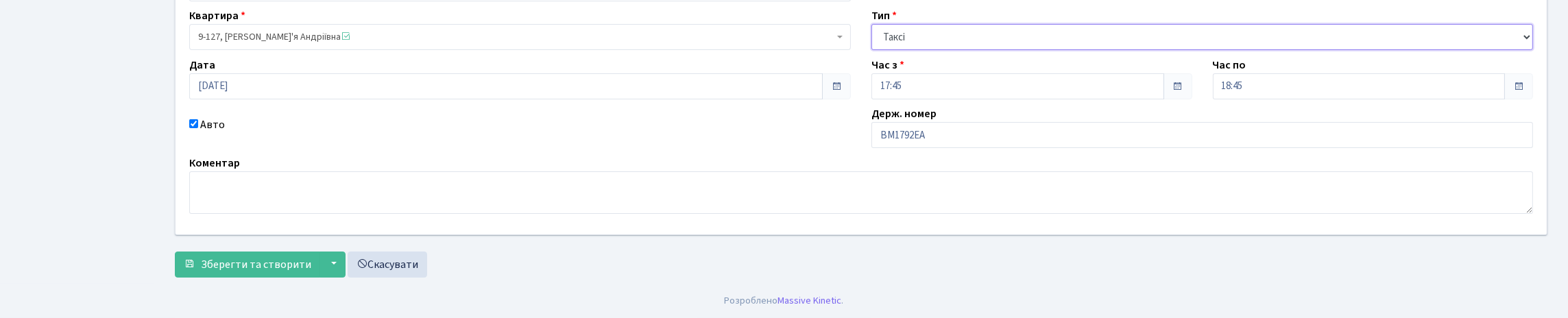
scroll to position [220, 0]
click at [266, 264] on span "Зберегти та створити" at bounding box center [256, 264] width 110 height 15
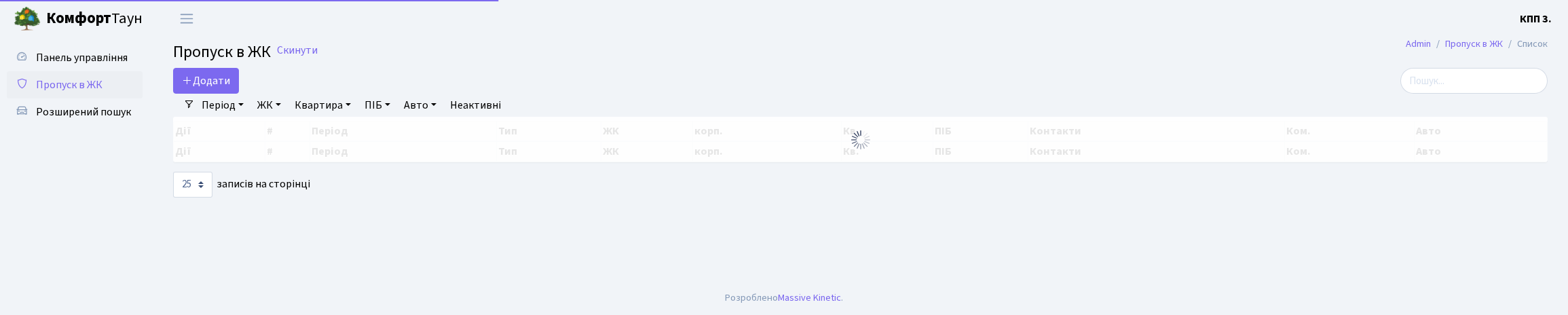
select select "25"
click at [1410, 86] on input "search" at bounding box center [1474, 81] width 148 height 26
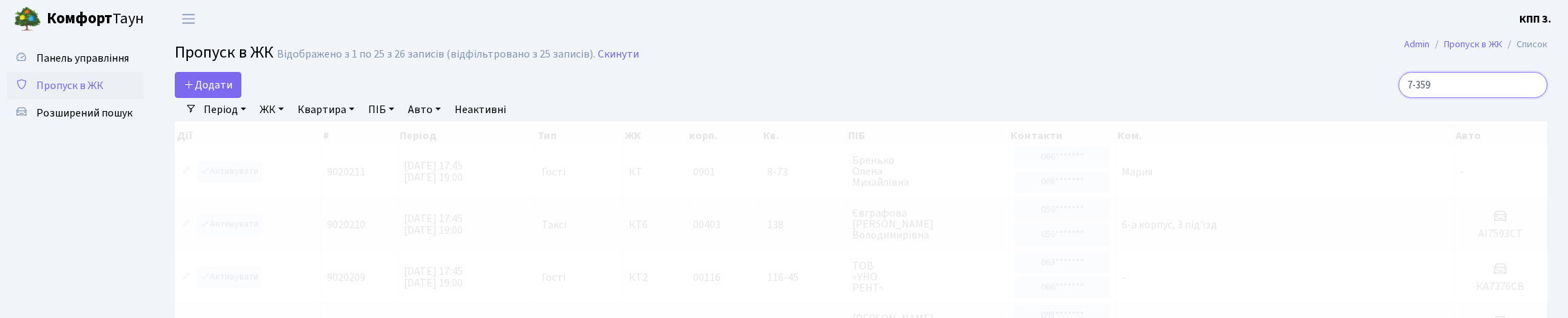
click at [1445, 98] on input "7-359" at bounding box center [1473, 85] width 149 height 26
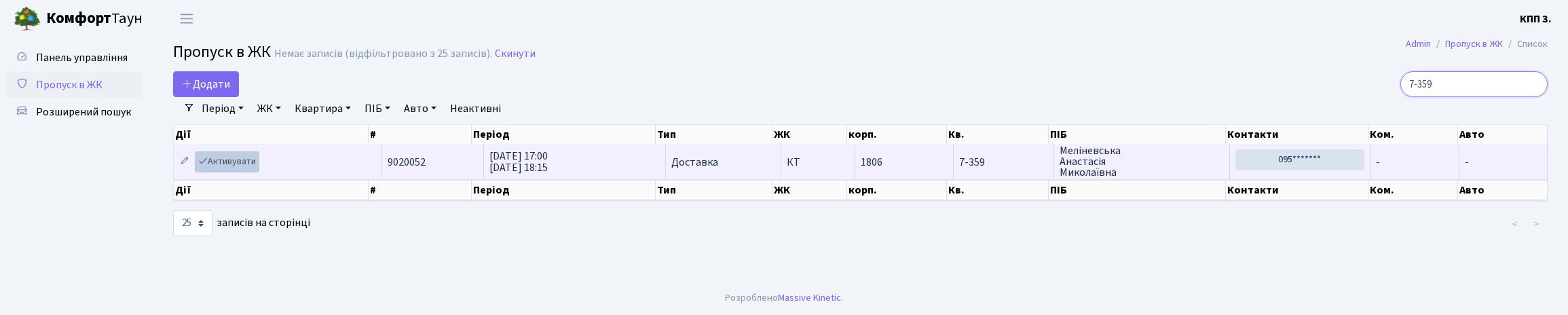
type input "7-359"
click at [237, 173] on link "Активувати" at bounding box center [227, 162] width 64 height 21
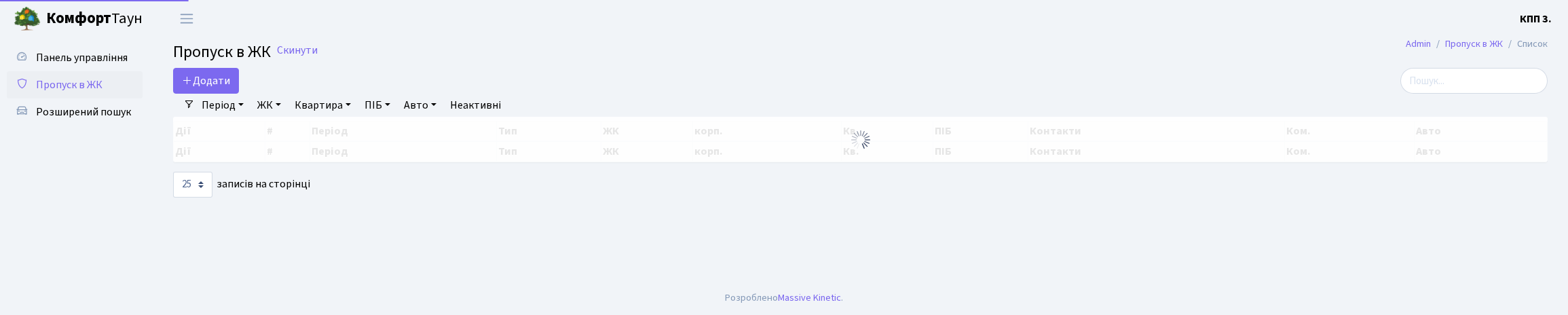
select select "25"
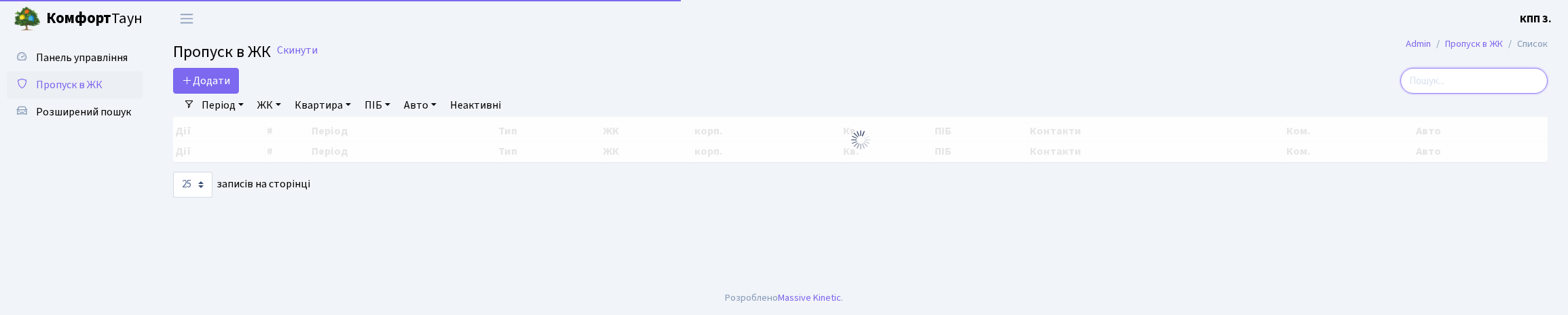
drag, startPoint x: 1410, startPoint y: 93, endPoint x: 1387, endPoint y: 91, distance: 23.1
click at [1408, 92] on input "search" at bounding box center [1474, 81] width 148 height 26
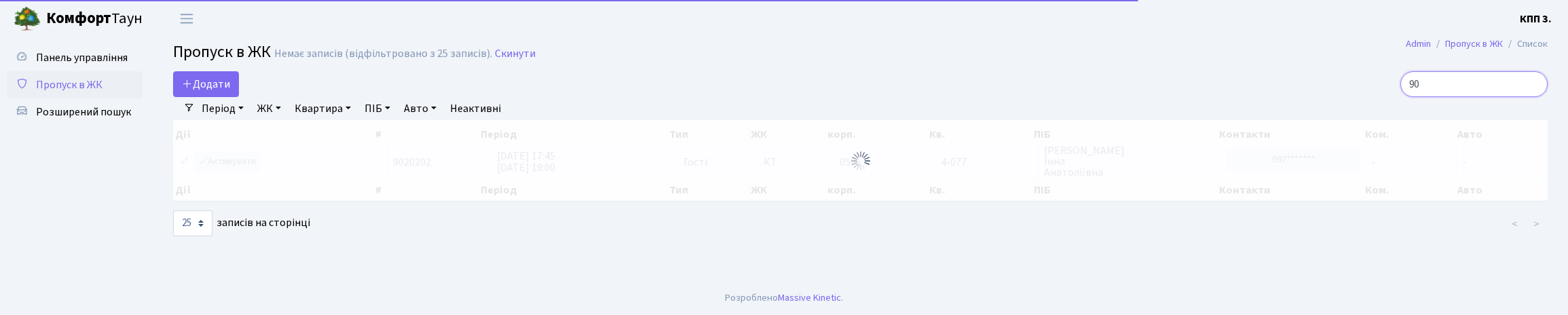
type input "9"
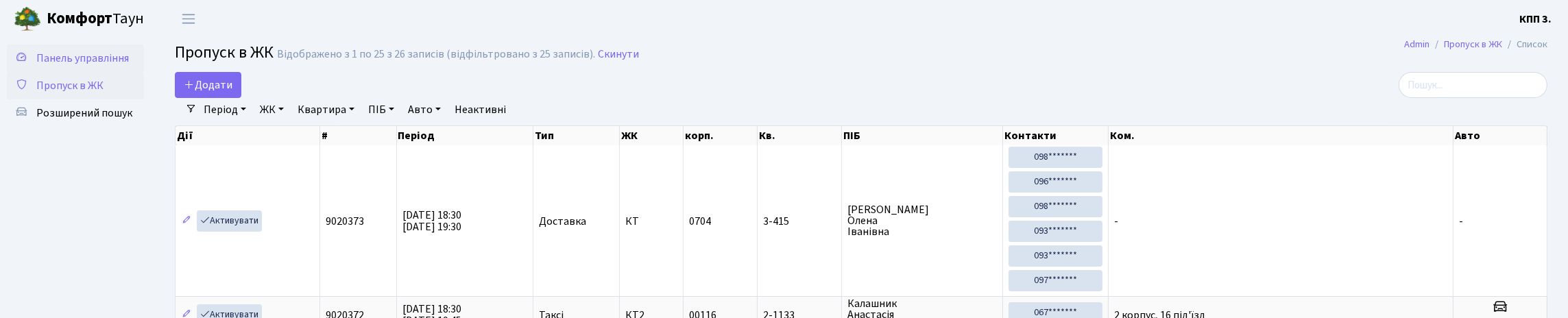
click at [56, 66] on span "Панель управління" at bounding box center [83, 58] width 92 height 15
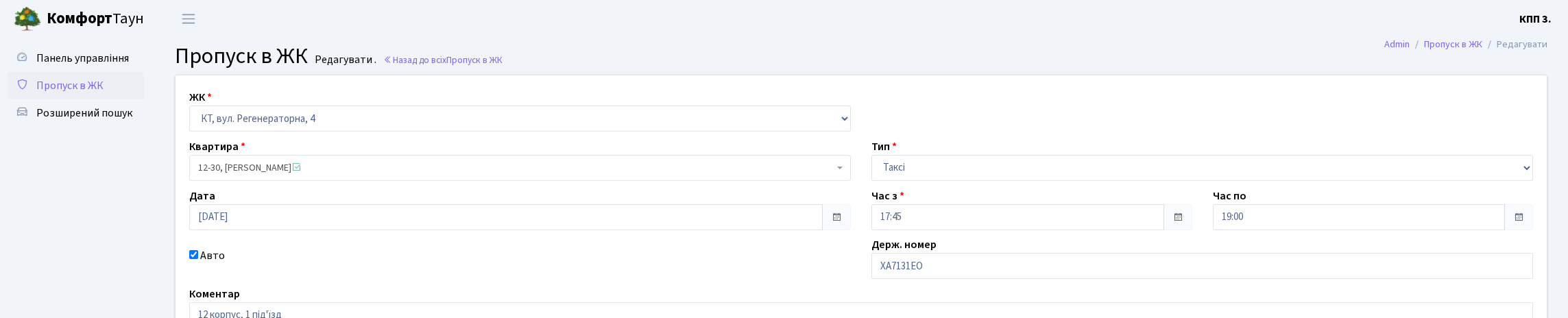
scroll to position [137, 0]
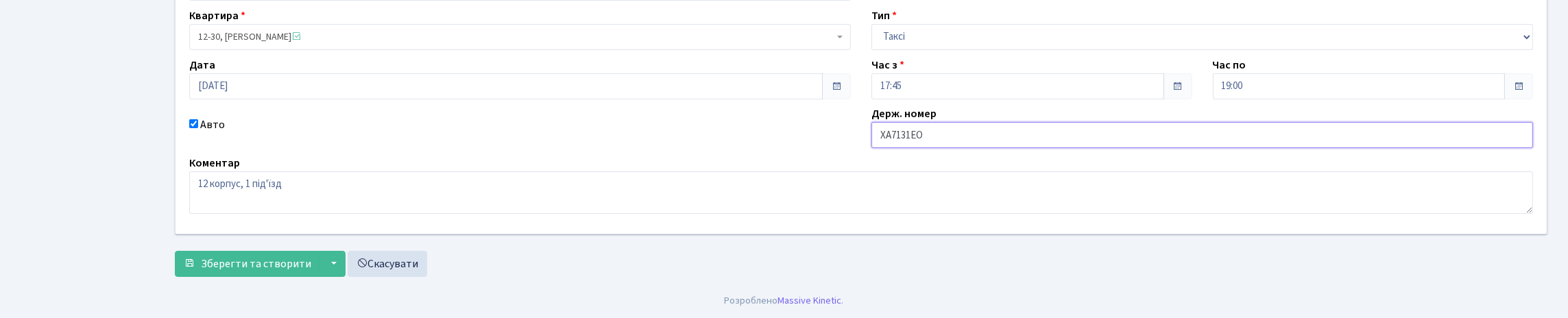
click at [887, 148] on input "ХА7131ЕО" at bounding box center [1202, 135] width 662 height 26
type input "КА7131ЕО"
click at [279, 268] on span "Зберегти та створити" at bounding box center [256, 264] width 110 height 15
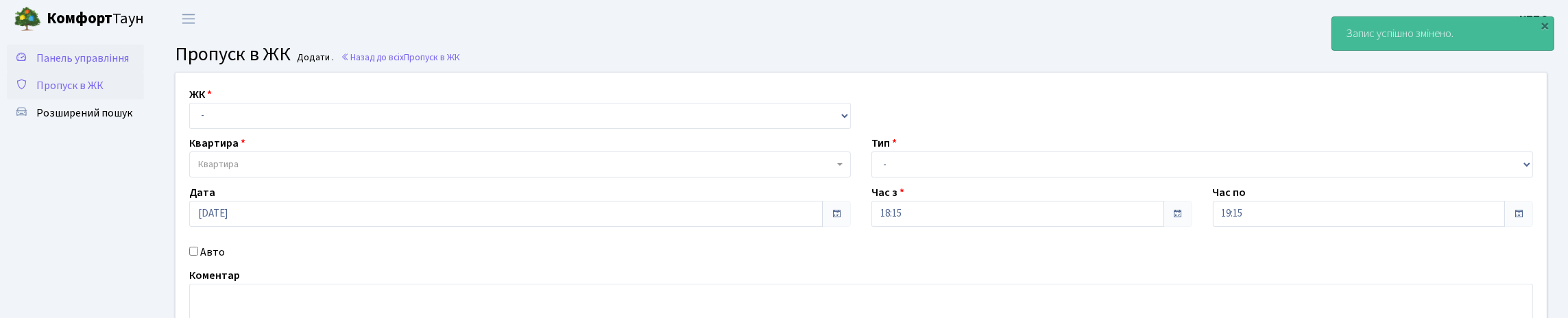
click at [122, 72] on link "Панель управління" at bounding box center [75, 58] width 137 height 28
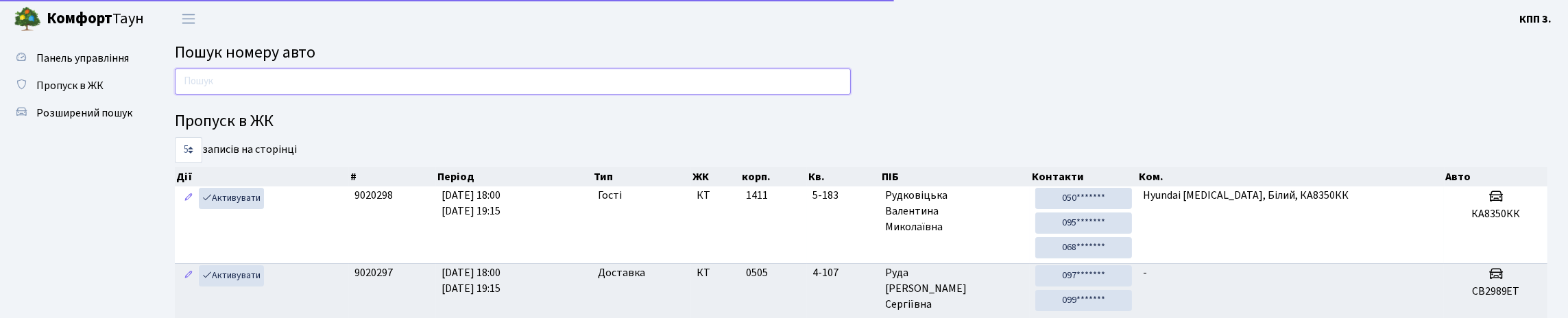
drag, startPoint x: 294, startPoint y: 101, endPoint x: 233, endPoint y: 41, distance: 85.6
click at [294, 95] on input "text" at bounding box center [513, 82] width 676 height 26
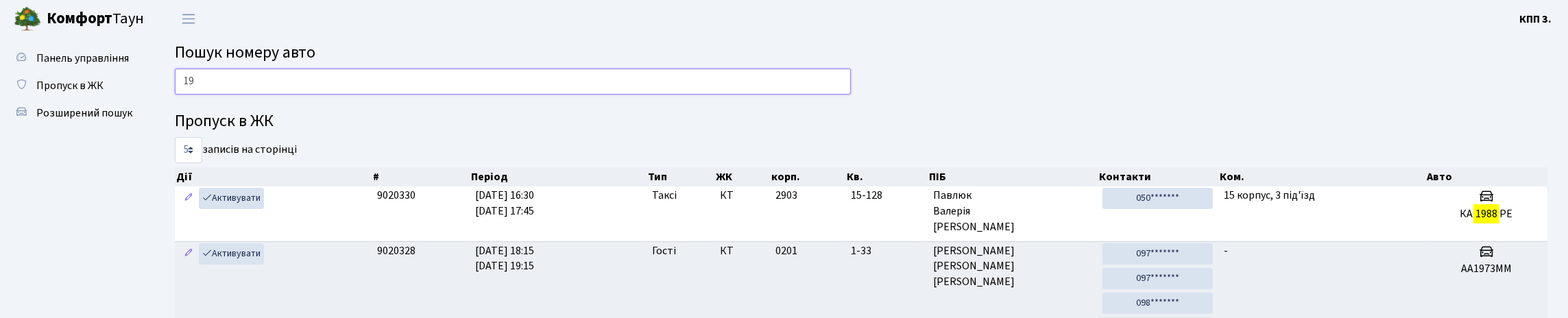
type input "1"
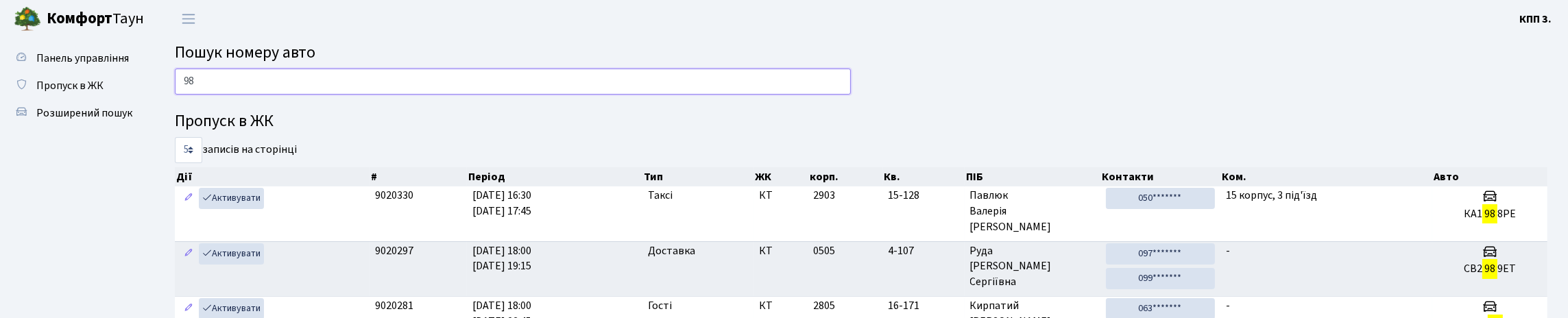
type input "9"
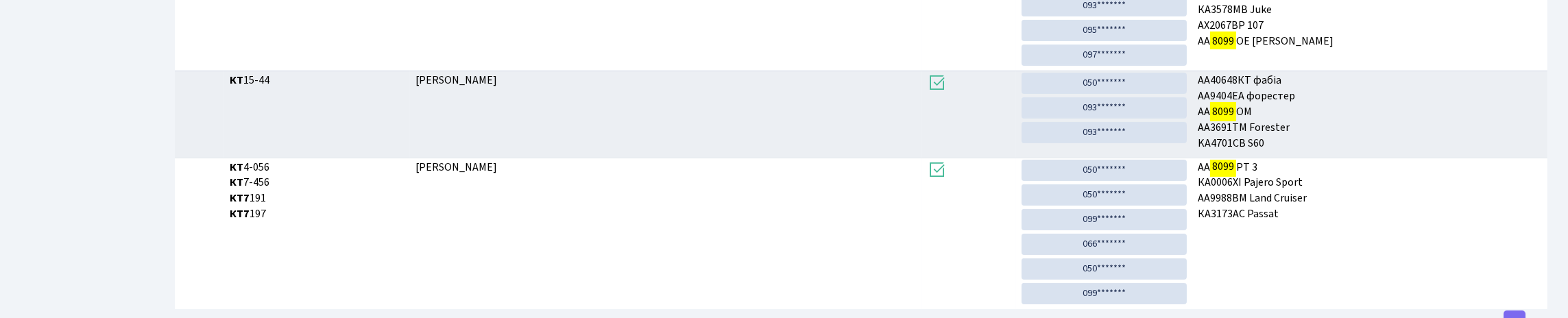
scroll to position [83, 0]
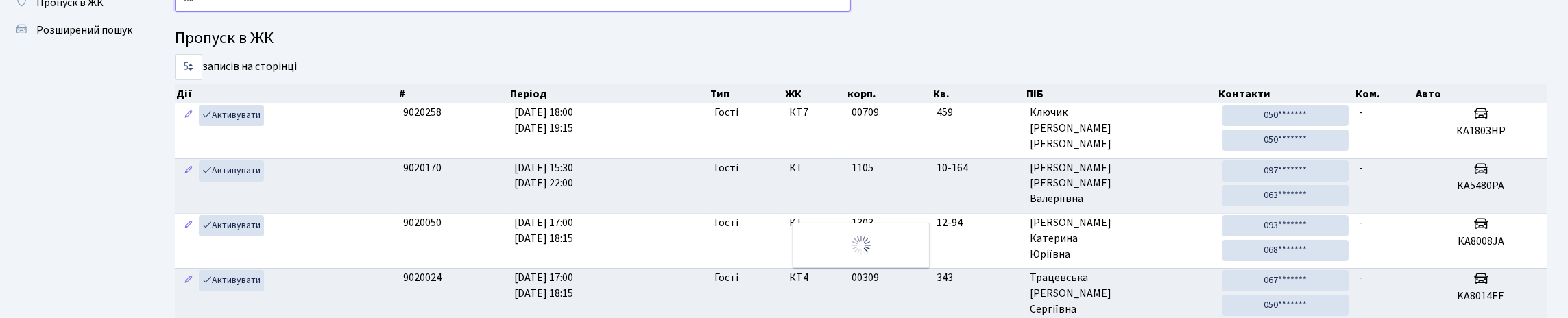
type input "8"
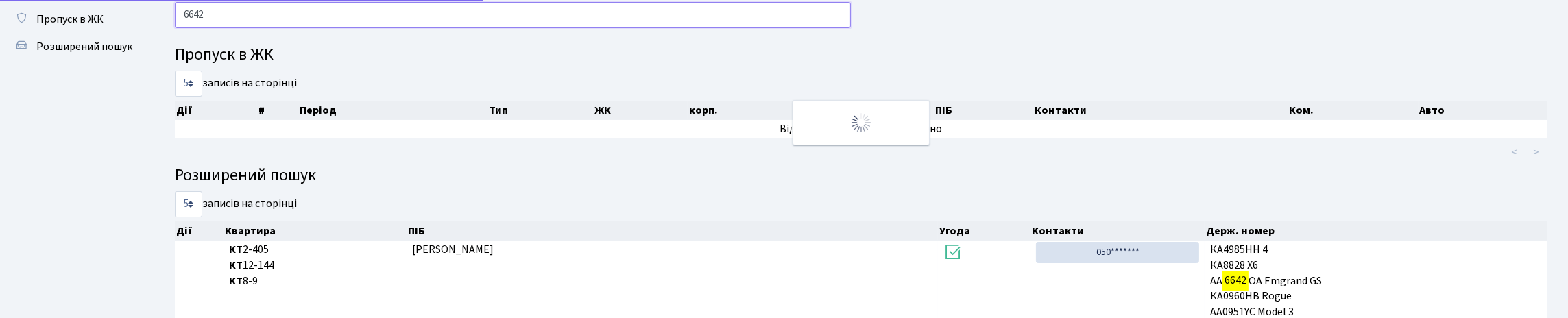
scroll to position [0, 0]
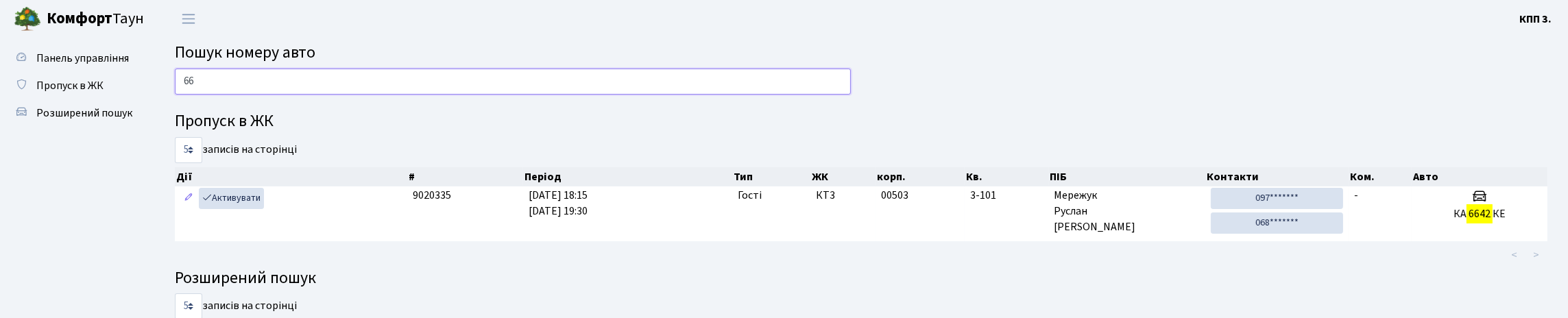
type input "6"
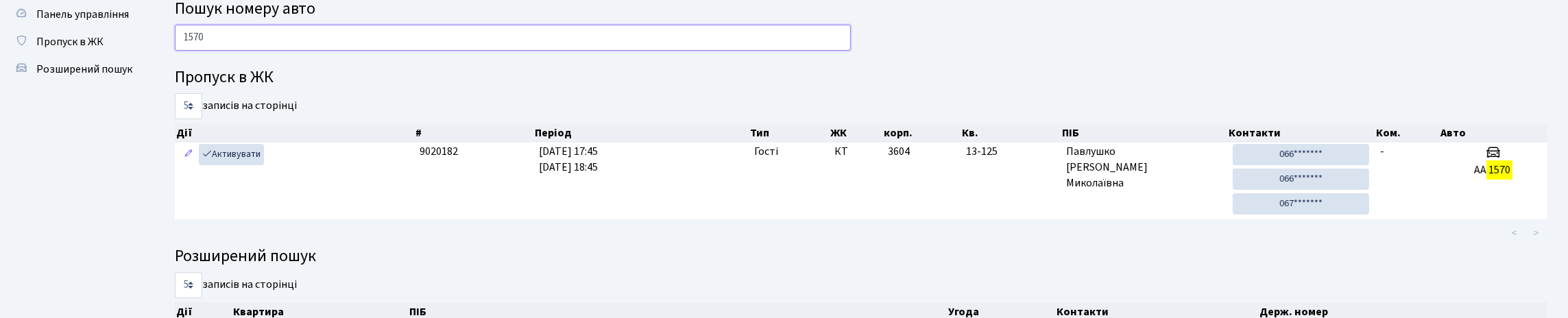
scroll to position [68, 0]
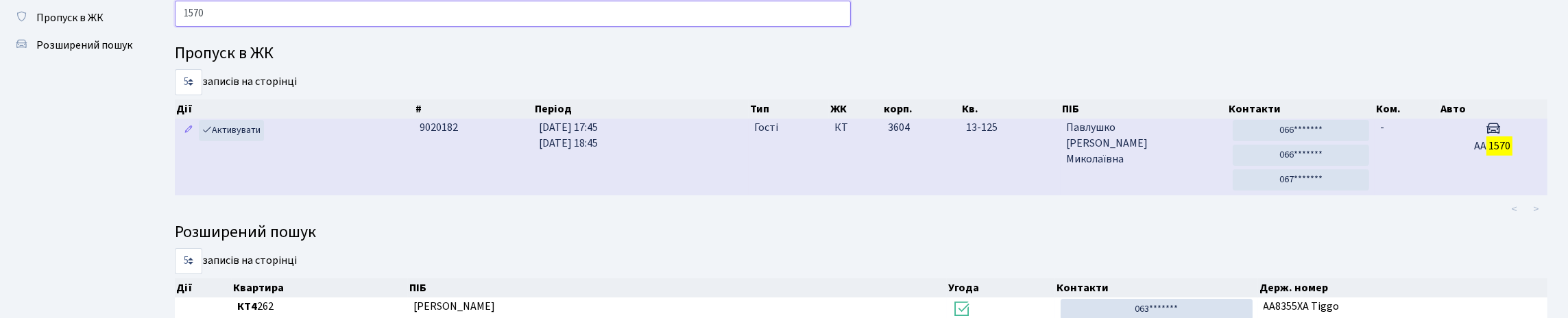
type input "1570"
click at [1413, 185] on td "-" at bounding box center [1407, 157] width 65 height 77
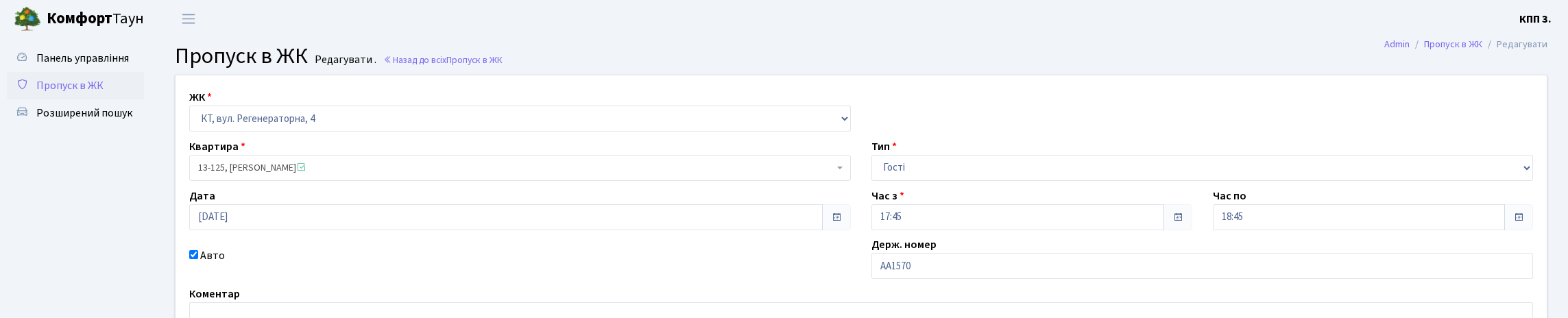
scroll to position [206, 0]
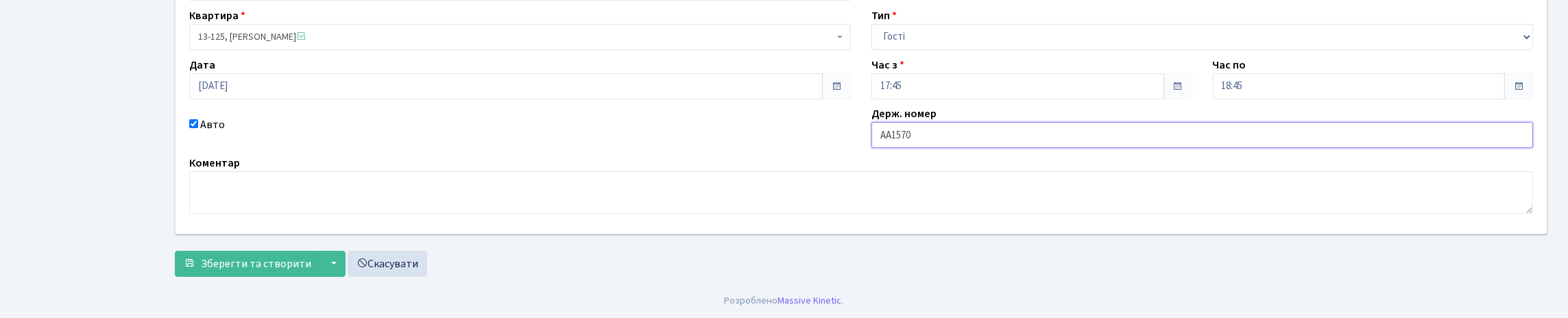
click at [984, 131] on input "АА1570" at bounding box center [1202, 135] width 662 height 26
type input "АА1570ОО"
click at [303, 272] on span "Зберегти та створити" at bounding box center [256, 264] width 110 height 15
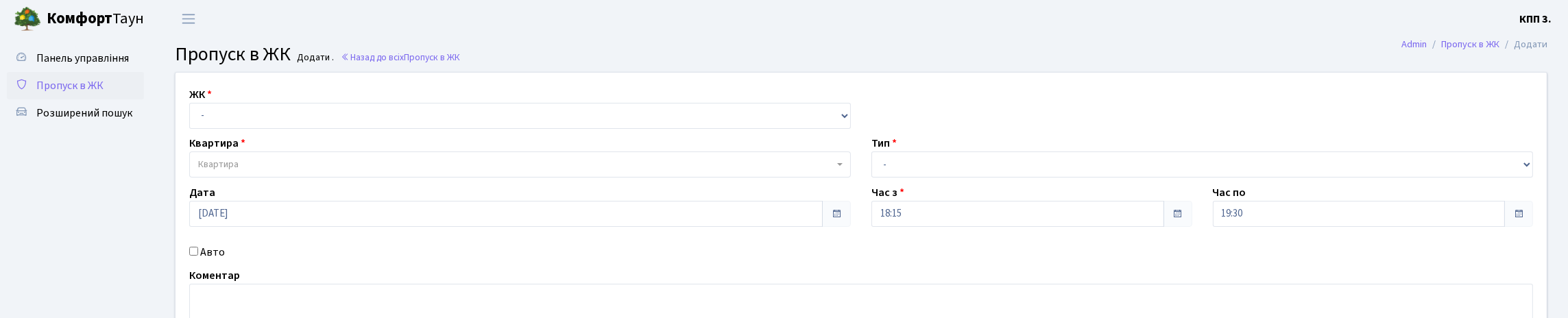
scroll to position [68, 0]
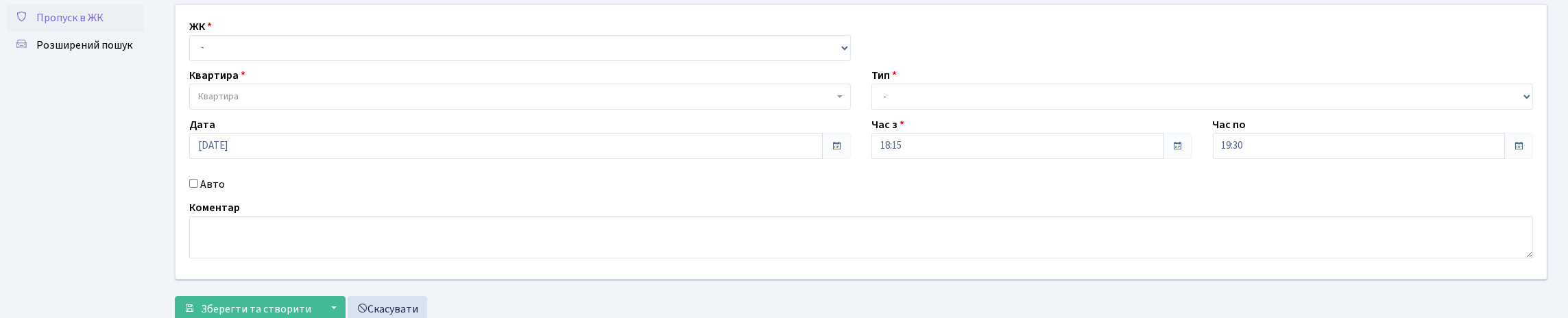
click at [193, 188] on input "Авто" at bounding box center [193, 183] width 9 height 9
checkbox input "true"
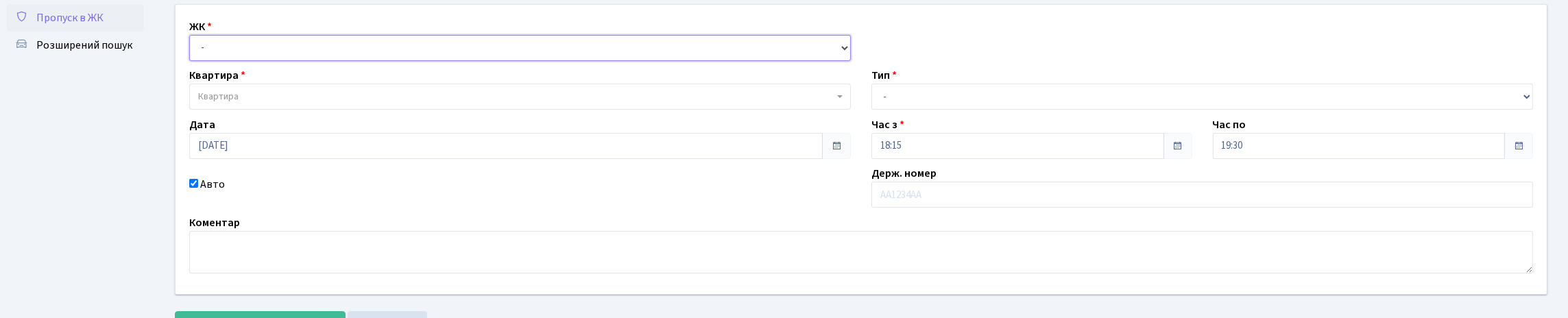
click at [242, 61] on select "- КТ, вул. Регенераторна, 4 КТ2, просп. [STREET_ADDRESS] [STREET_ADDRESS] [PERS…" at bounding box center [520, 48] width 662 height 26
select select "295"
click at [193, 50] on select "- КТ, вул. Регенераторна, 4 КТ2, просп. [STREET_ADDRESS] [STREET_ADDRESS] [PERS…" at bounding box center [520, 48] width 662 height 26
select select
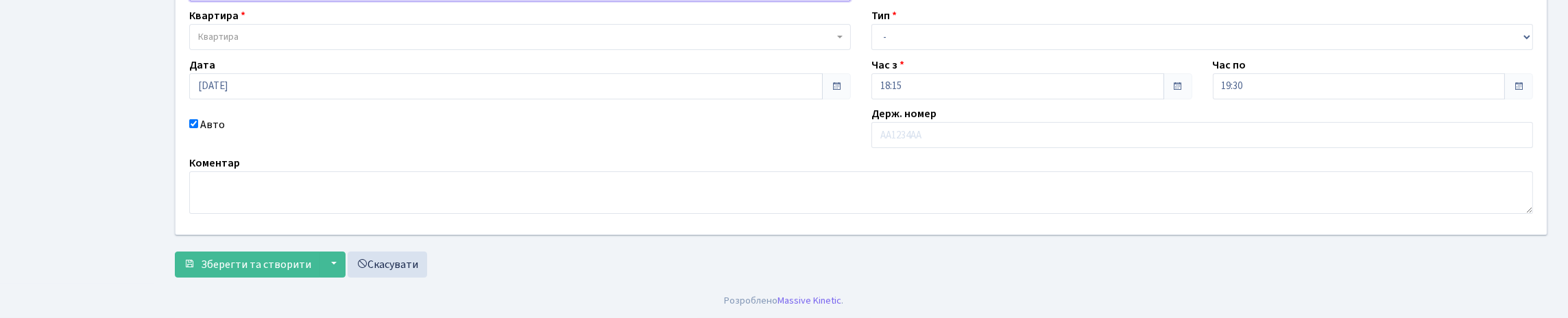
scroll to position [206, 0]
click at [890, 122] on input "text" at bounding box center [1202, 135] width 662 height 26
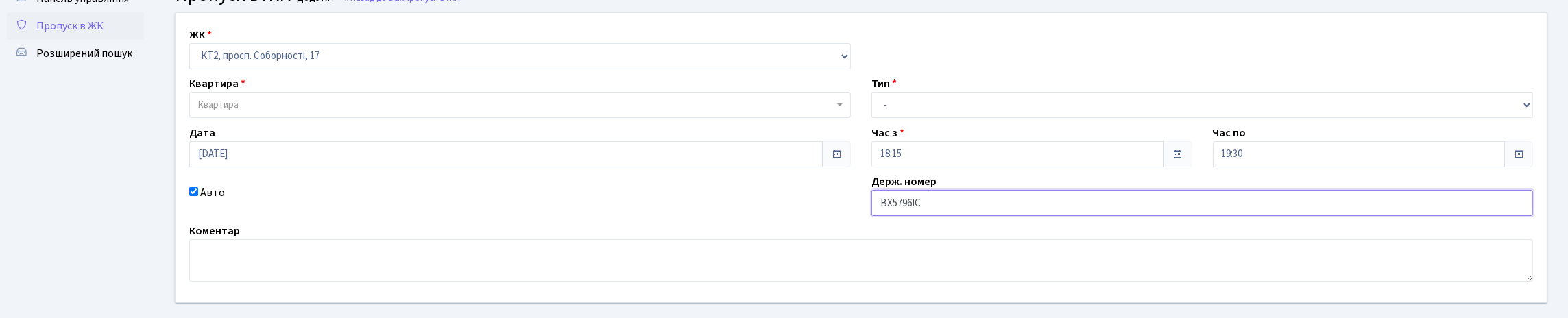
scroll to position [15, 0]
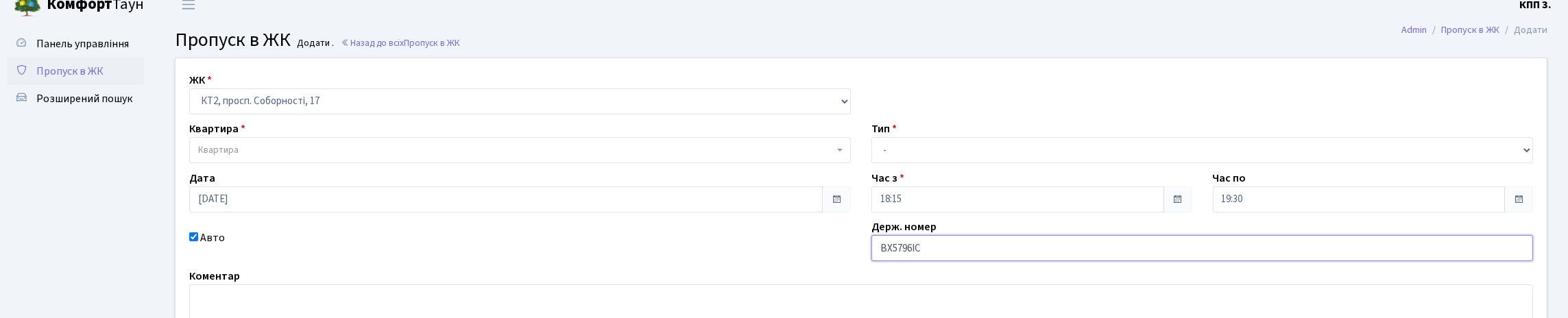
type input "ВХ5796ІС"
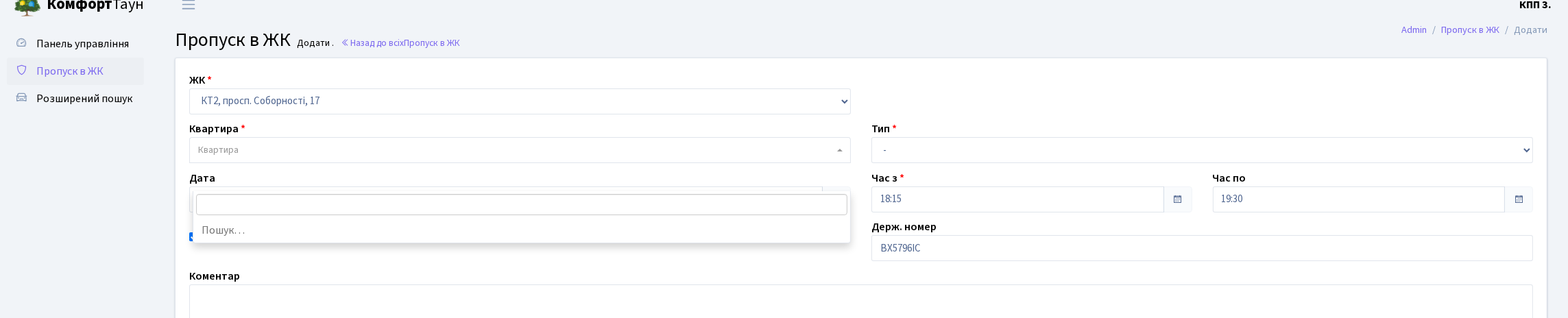
click at [238, 157] on span "Квартира" at bounding box center [218, 150] width 41 height 14
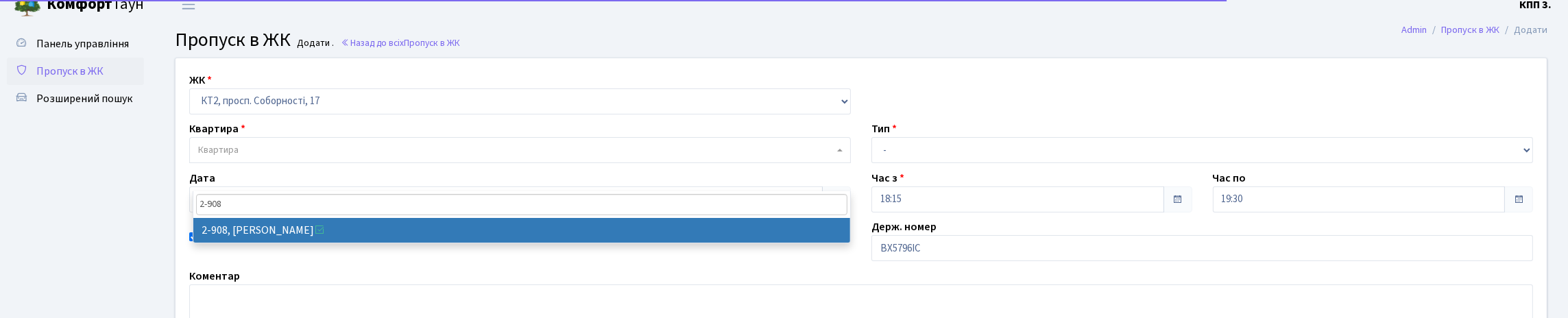
type input "2-908"
select select "15956"
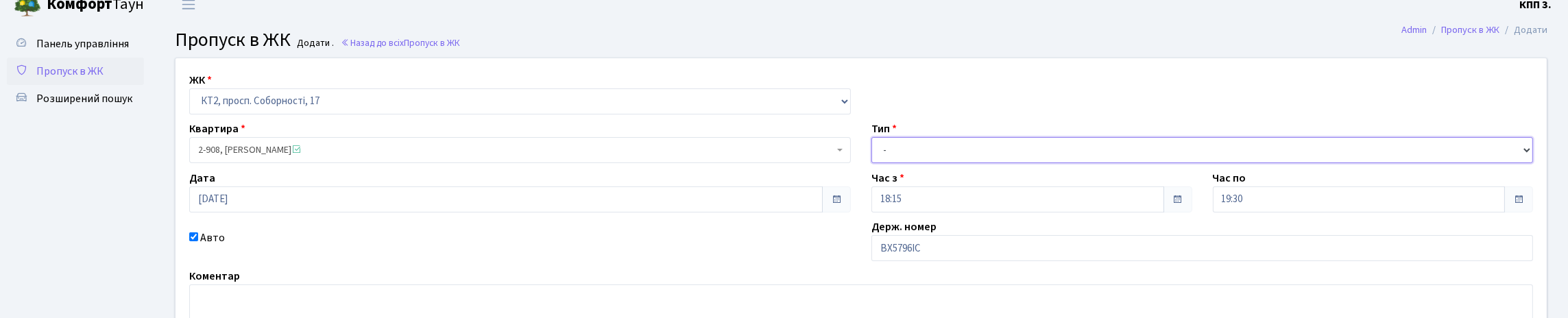
click at [931, 163] on select "- Доставка Таксі Гості Сервіс" at bounding box center [1202, 150] width 662 height 26
select select "3"
click at [872, 163] on select "- Доставка Таксі Гості Сервіс" at bounding box center [1202, 150] width 662 height 26
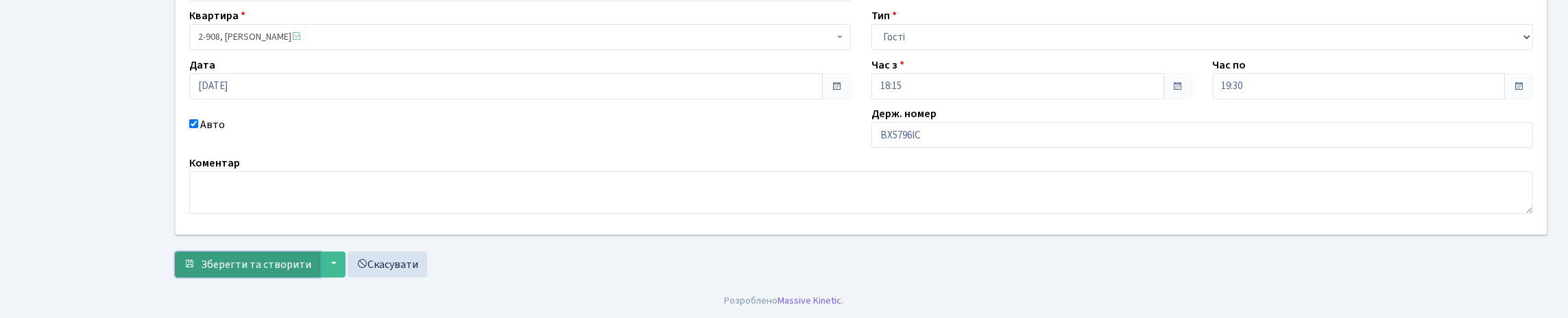
click at [260, 257] on span "Зберегти та створити" at bounding box center [256, 264] width 110 height 15
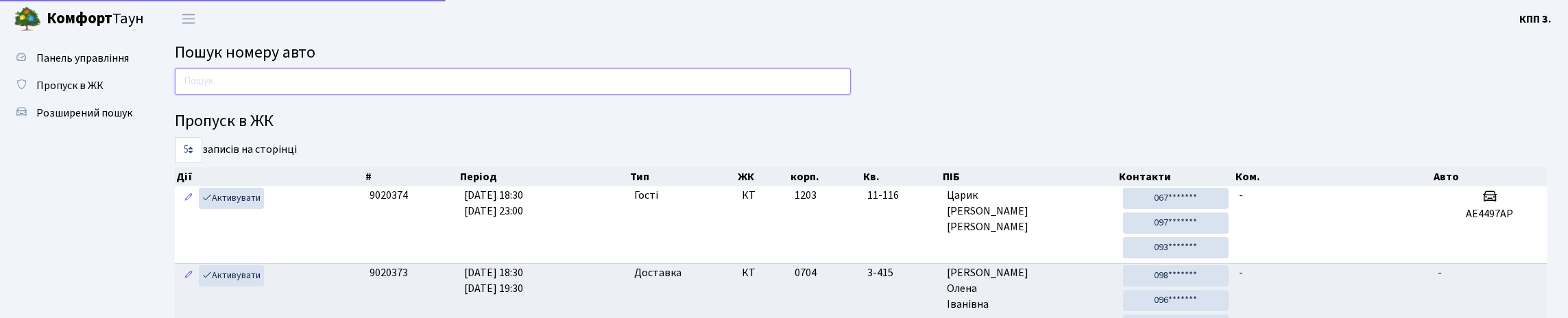
drag, startPoint x: 0, startPoint y: 0, endPoint x: 221, endPoint y: 100, distance: 242.6
click at [221, 95] on input "text" at bounding box center [513, 82] width 676 height 26
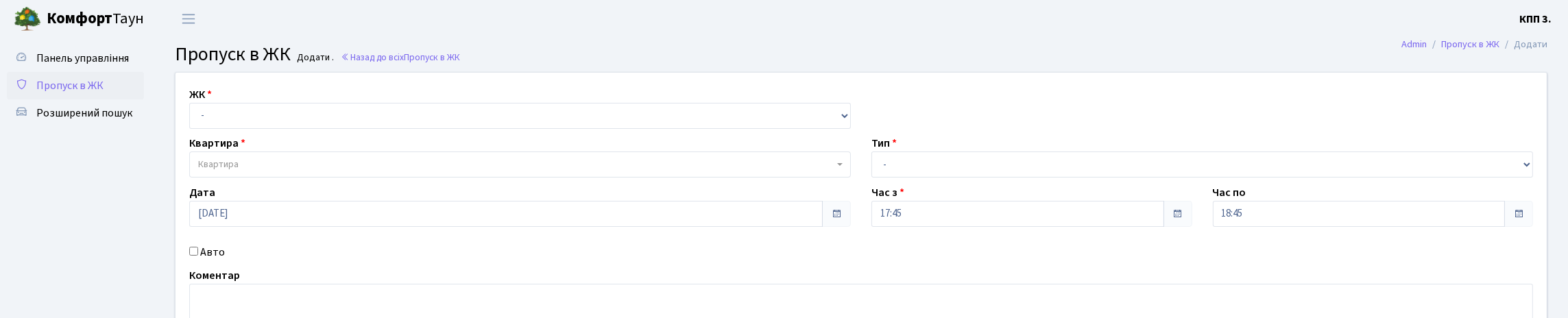
click at [94, 93] on span "Пропуск в ЖК" at bounding box center [70, 85] width 67 height 15
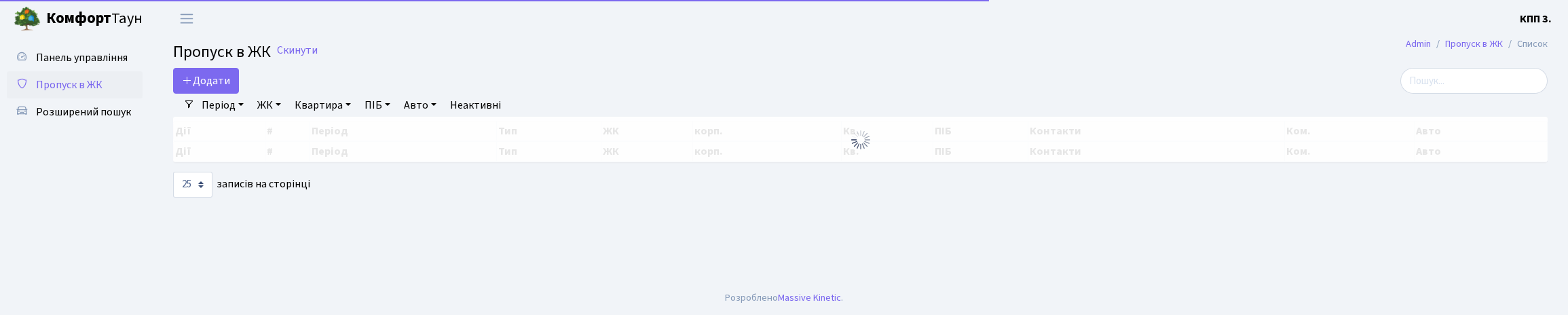
select select "25"
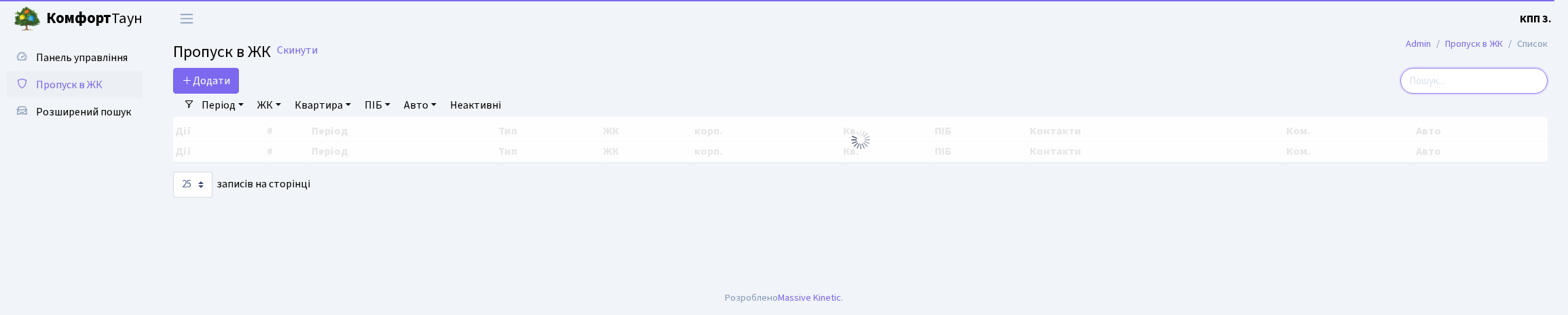
click at [1400, 88] on input "search" at bounding box center [1474, 81] width 148 height 26
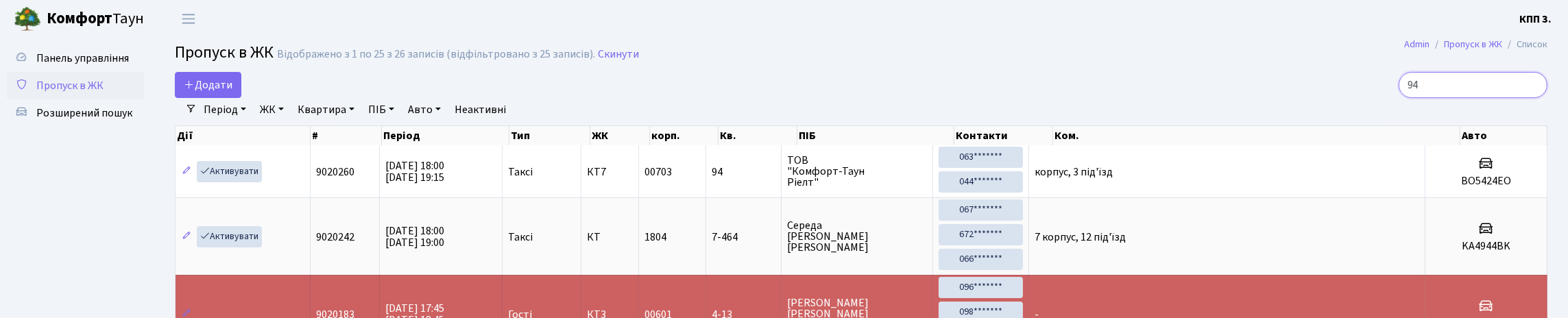
type input "9"
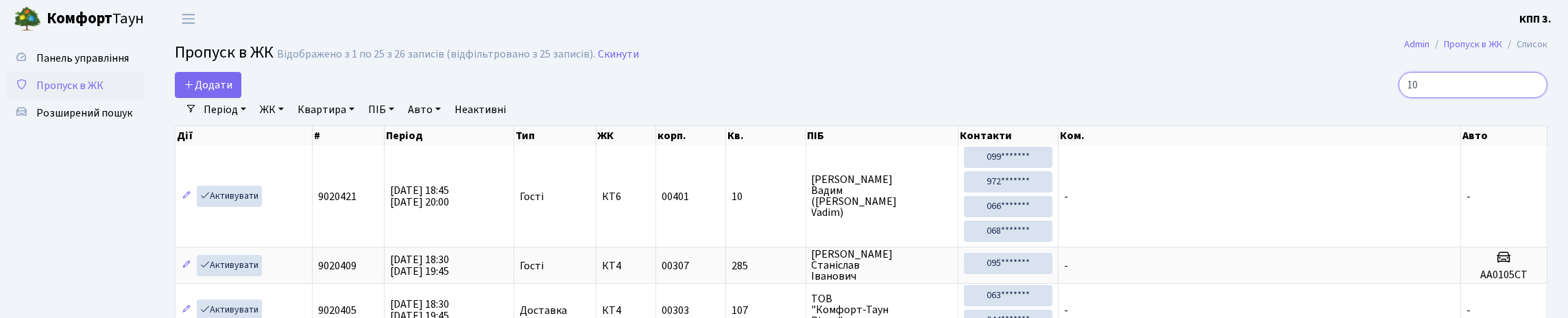
type input "1"
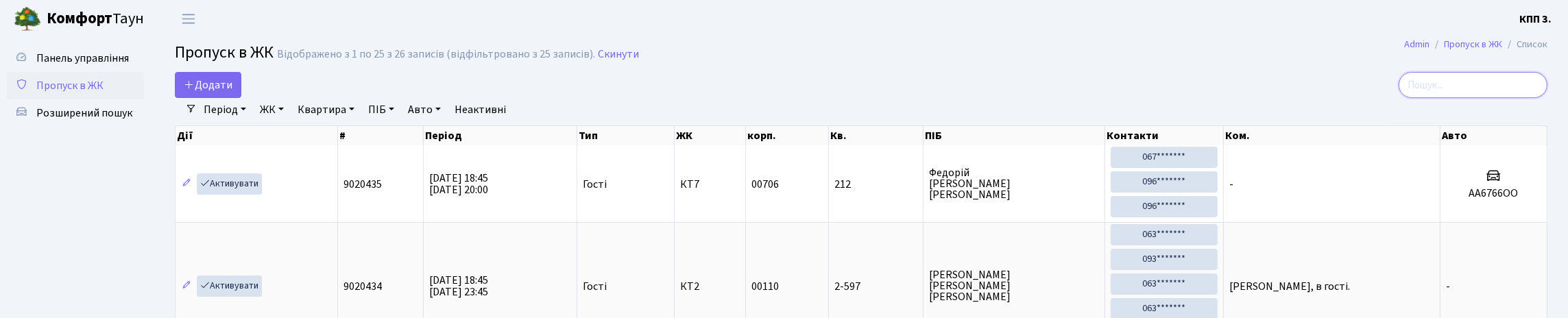
type input "2"
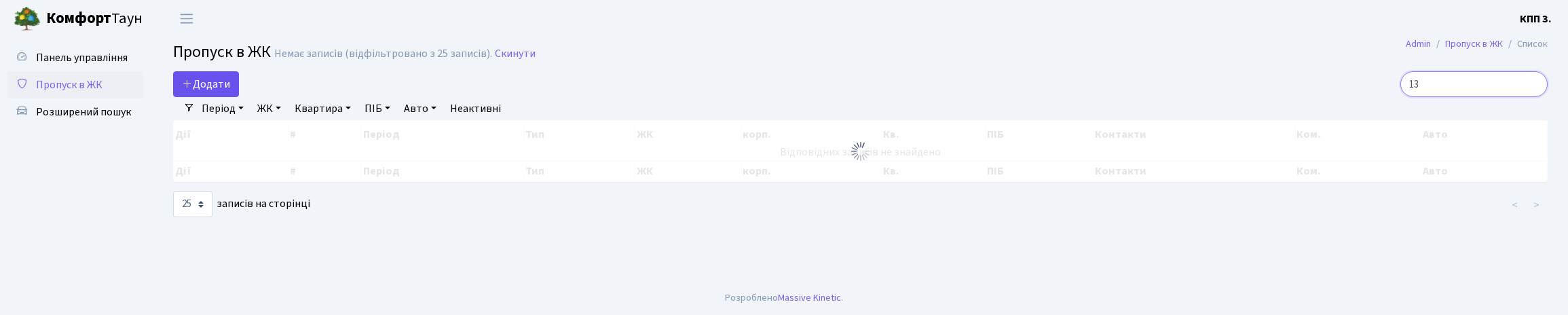
type input "1"
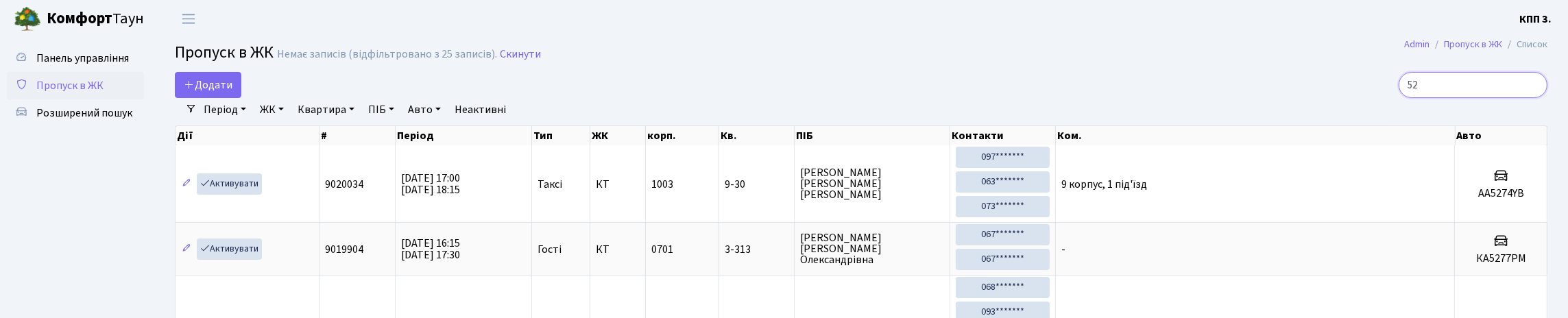
type input "5"
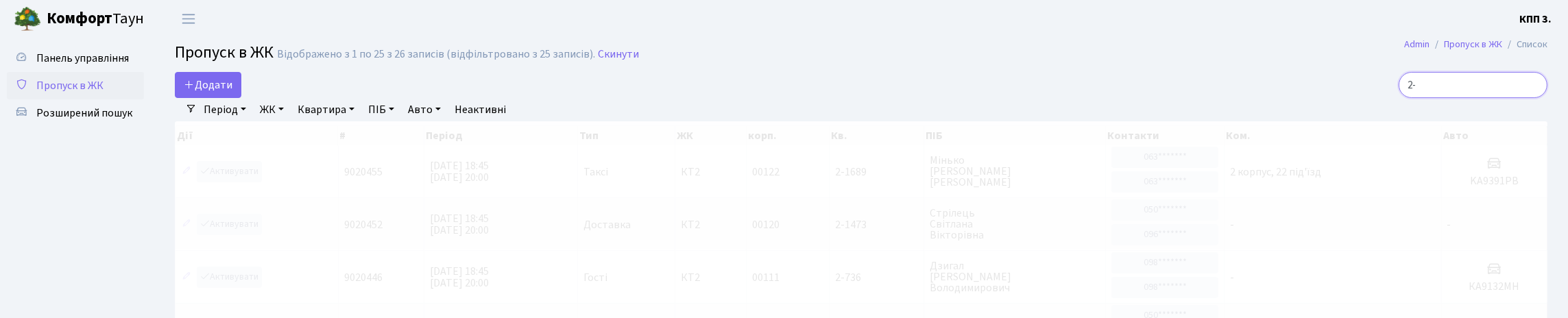
type input "2"
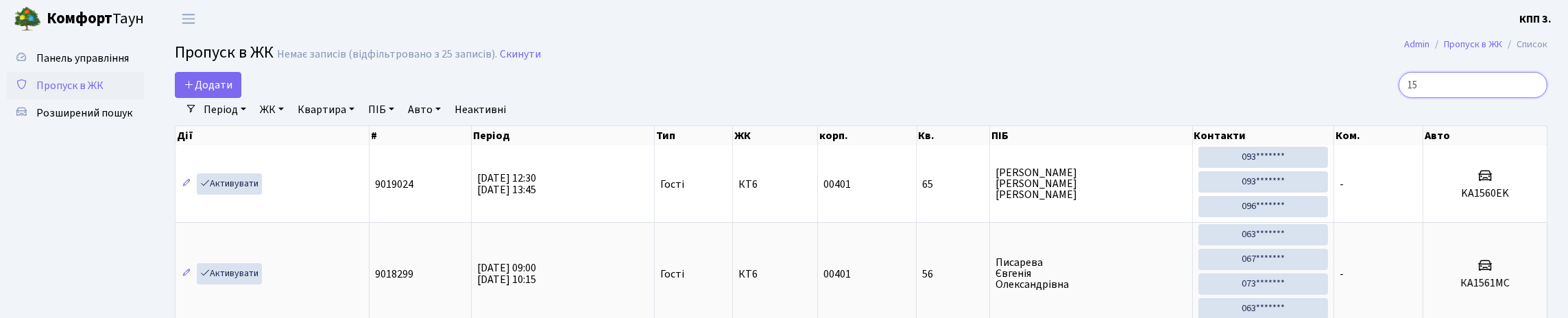
type input "1"
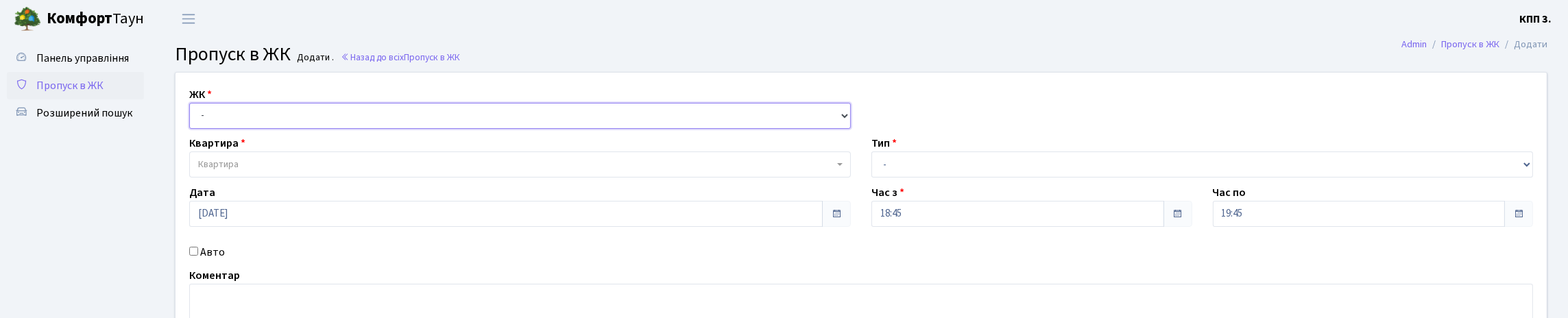
click at [229, 123] on select "- КТ, вул. Регенераторна, 4 КТ2, просп. Соборності, 17 КТ3, вул. Березнева, 16 …" at bounding box center [520, 116] width 662 height 26
select select "271"
click at [193, 118] on select "- КТ, вул. Регенераторна, 4 КТ2, просп. Соборності, 17 КТ3, вул. Березнева, 16 …" at bounding box center [520, 116] width 662 height 26
select select
click at [245, 171] on span "Квартира" at bounding box center [516, 165] width 636 height 14
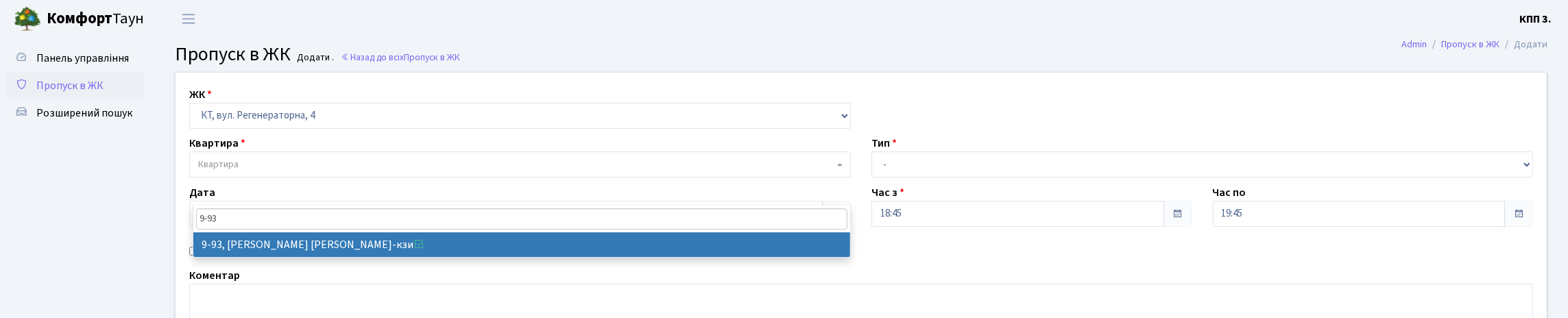
type input "9-93"
select select "6443"
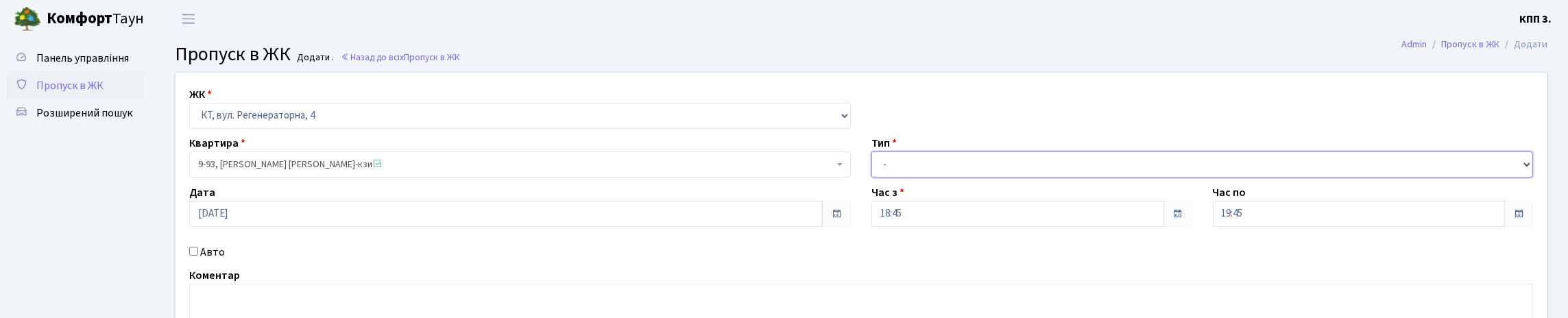
click at [958, 178] on select "- Доставка Таксі Гості Сервіс" at bounding box center [1202, 165] width 662 height 26
select select "1"
click at [872, 178] on select "- Доставка Таксі Гості Сервіс" at bounding box center [1202, 165] width 662 height 26
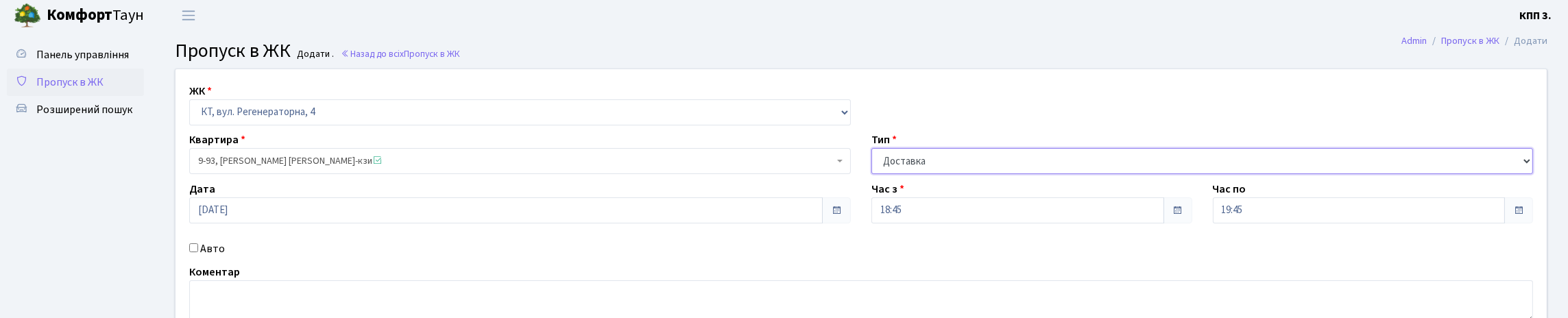
scroll to position [202, 0]
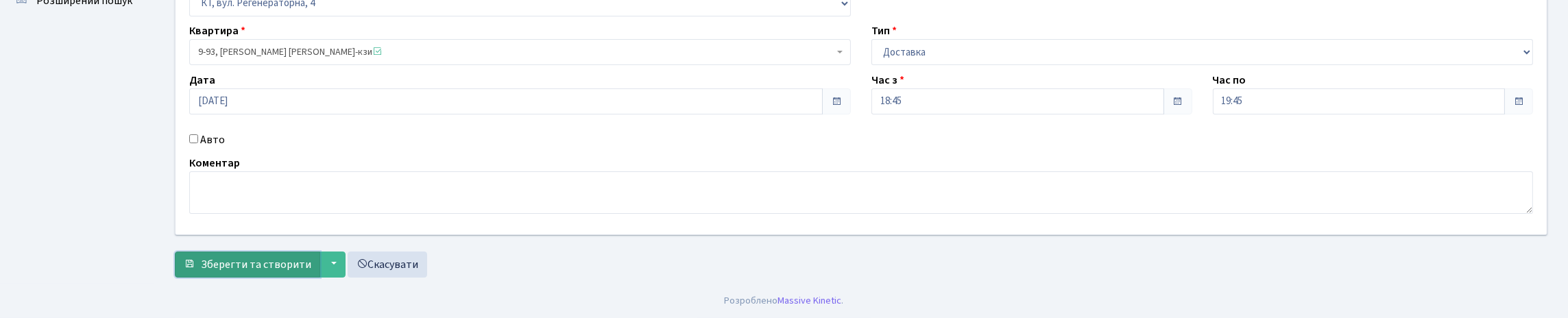
click at [249, 257] on span "Зберегти та створити" at bounding box center [256, 264] width 110 height 15
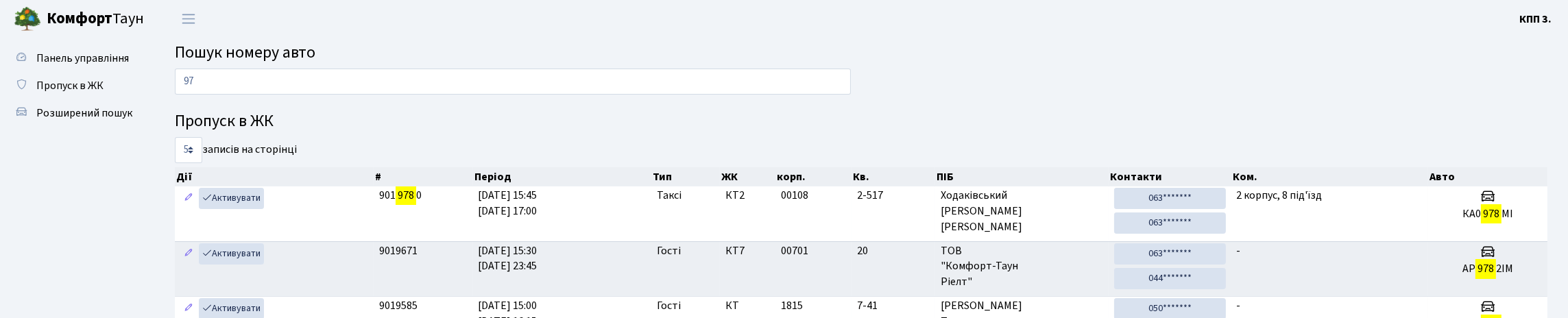
type input "9"
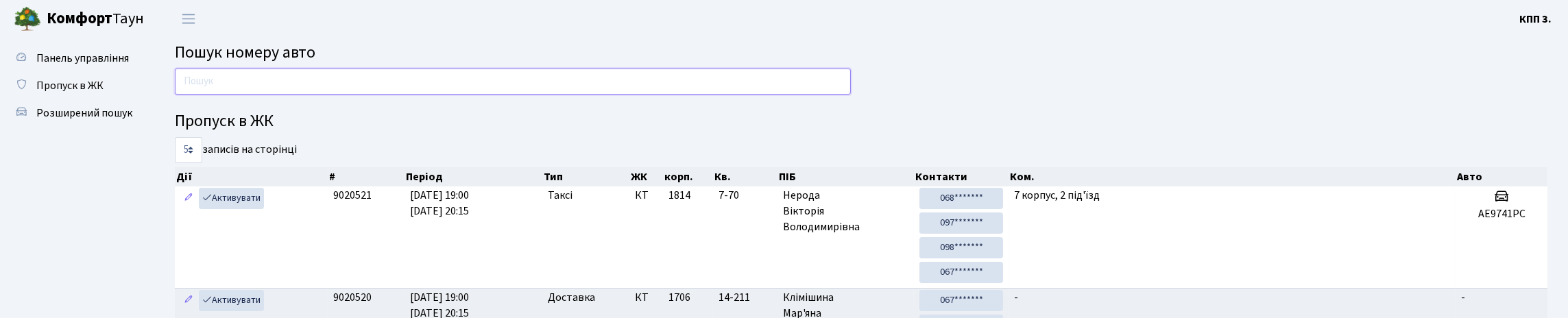
click at [743, 95] on input "text" at bounding box center [513, 82] width 676 height 26
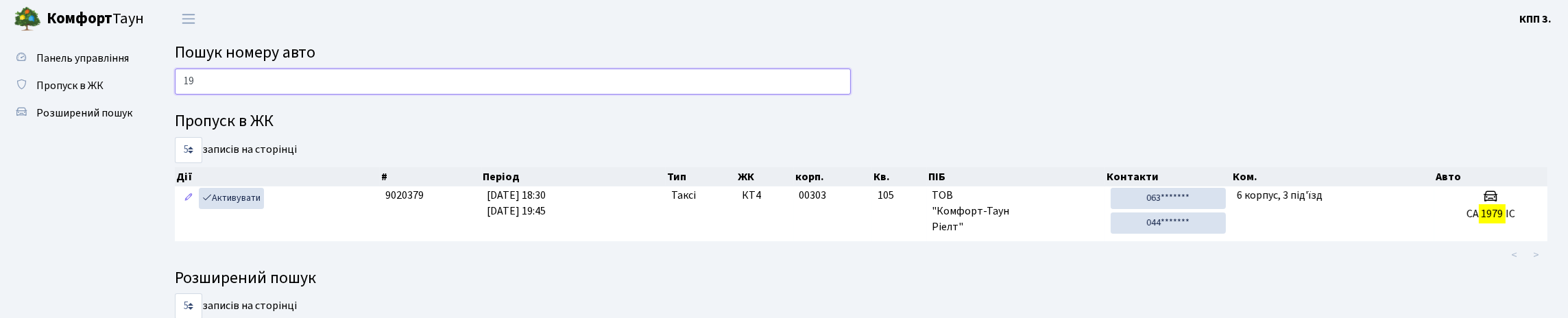
type input "1"
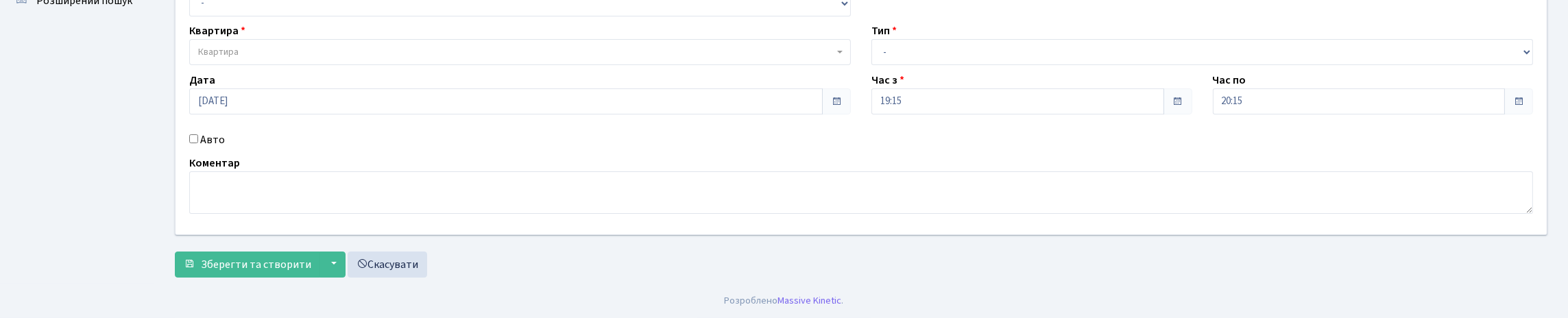
scroll to position [202, 0]
click at [195, 135] on input "Авто" at bounding box center [193, 139] width 9 height 9
checkbox input "true"
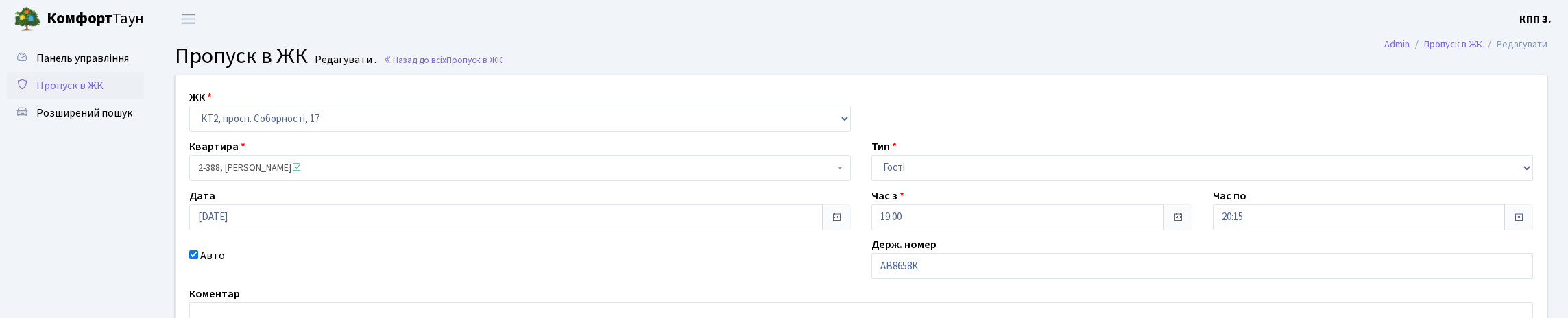
scroll to position [137, 0]
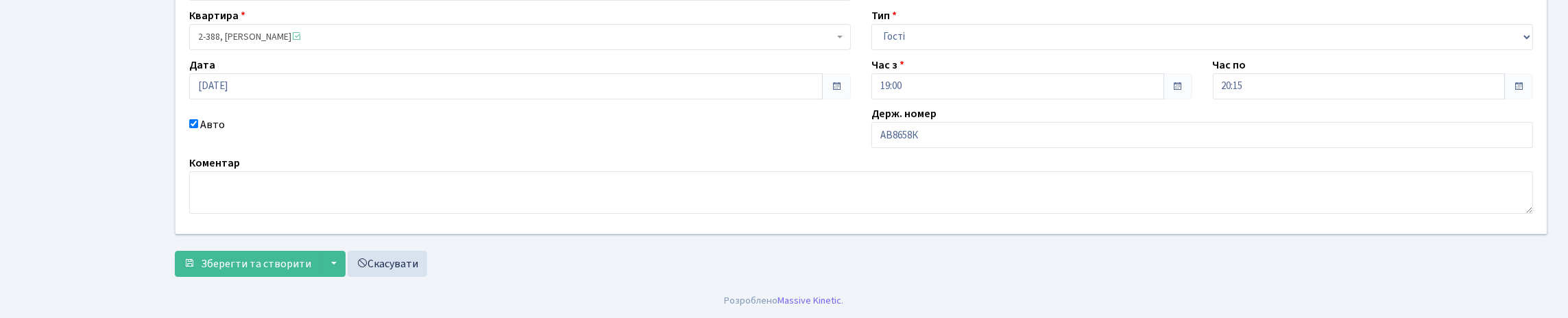
click at [972, 148] on div "Держ. номер АВ8658К" at bounding box center [1202, 127] width 683 height 42
click at [973, 148] on input "АВ8658К" at bounding box center [1202, 135] width 662 height 26
type input "АВ8658КВ"
click at [306, 262] on span "Зберегти та створити" at bounding box center [256, 264] width 110 height 15
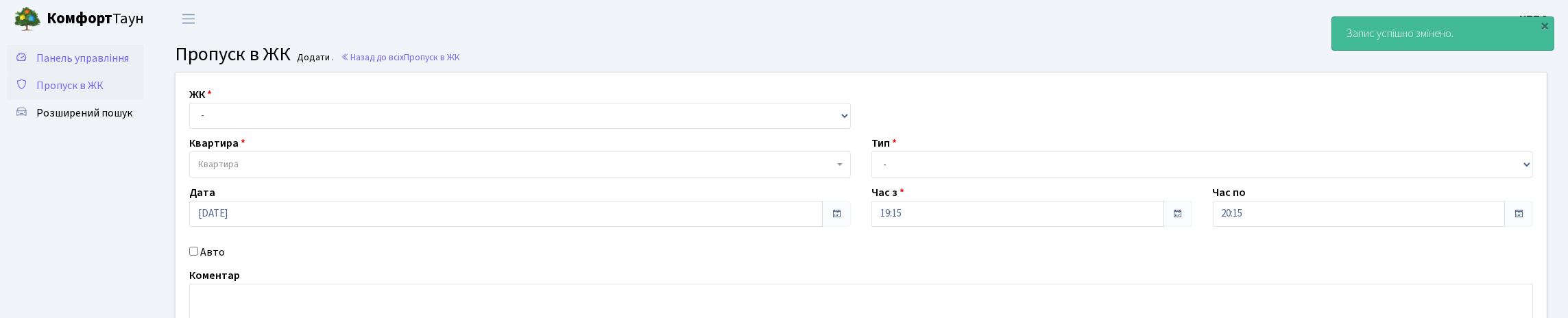
click at [109, 72] on link "Панель управління" at bounding box center [75, 58] width 137 height 28
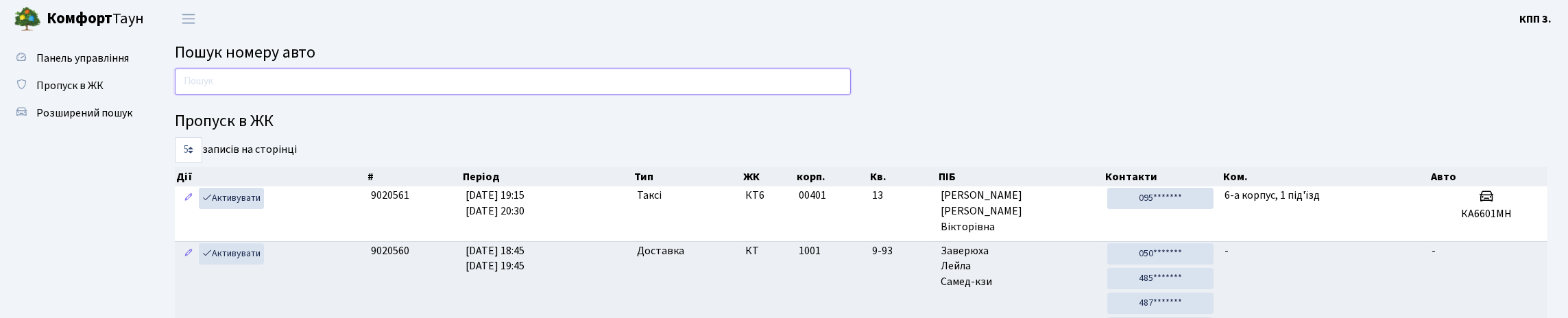
click at [251, 85] on input "text" at bounding box center [513, 82] width 676 height 26
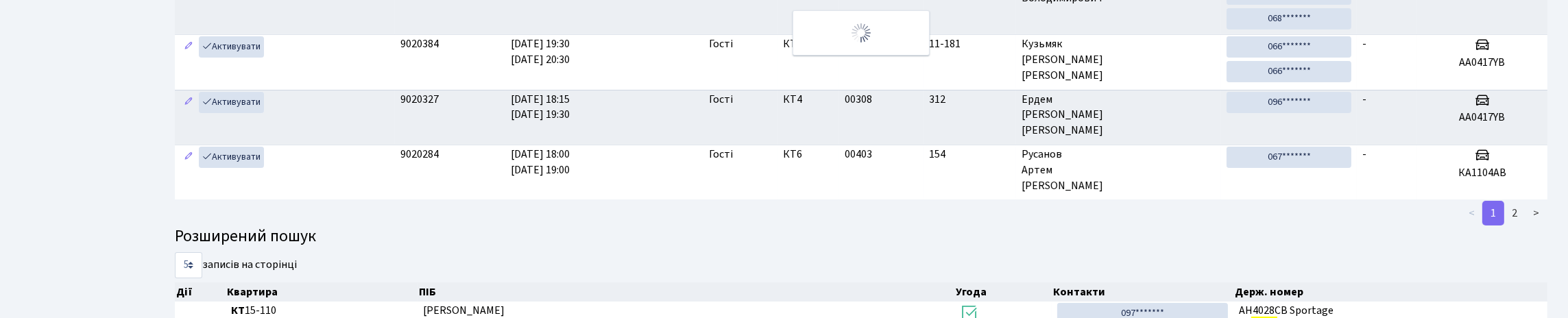
scroll to position [83, 0]
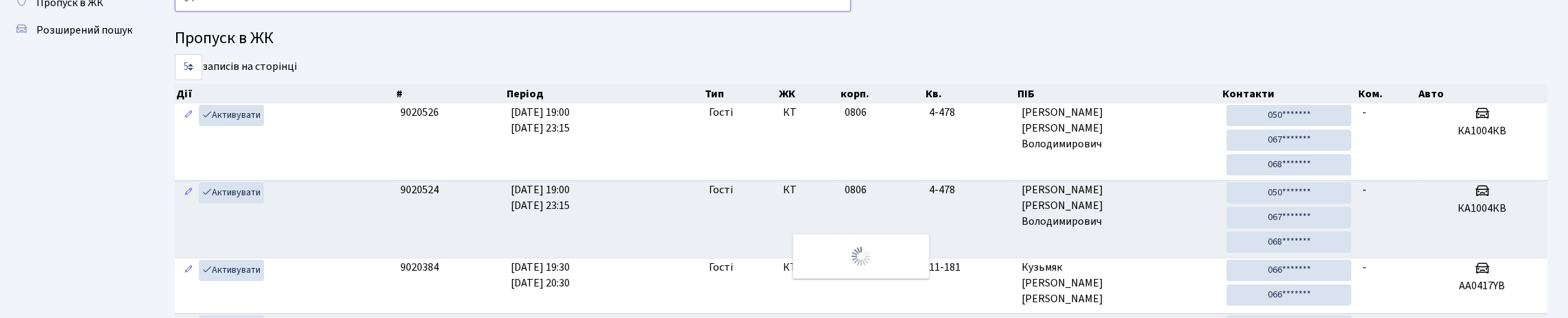
type input "0"
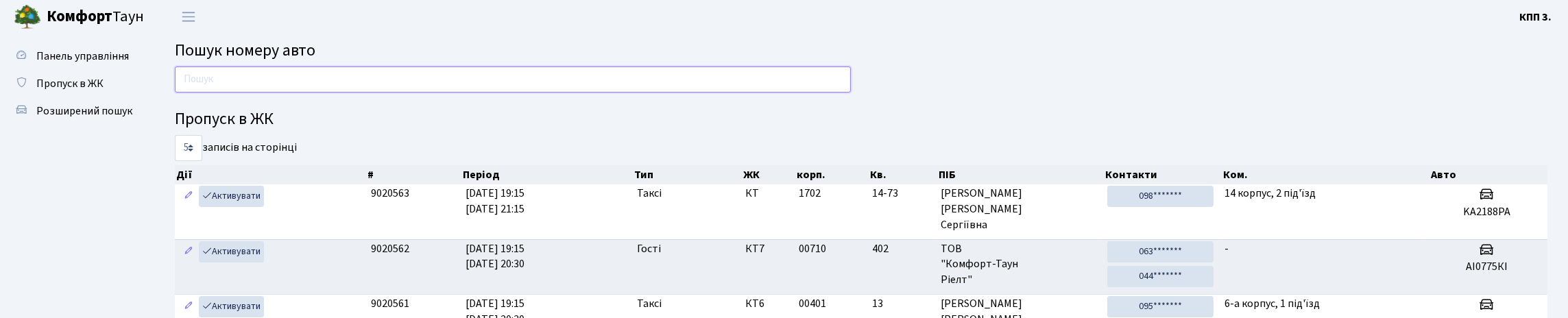
scroll to position [0, 0]
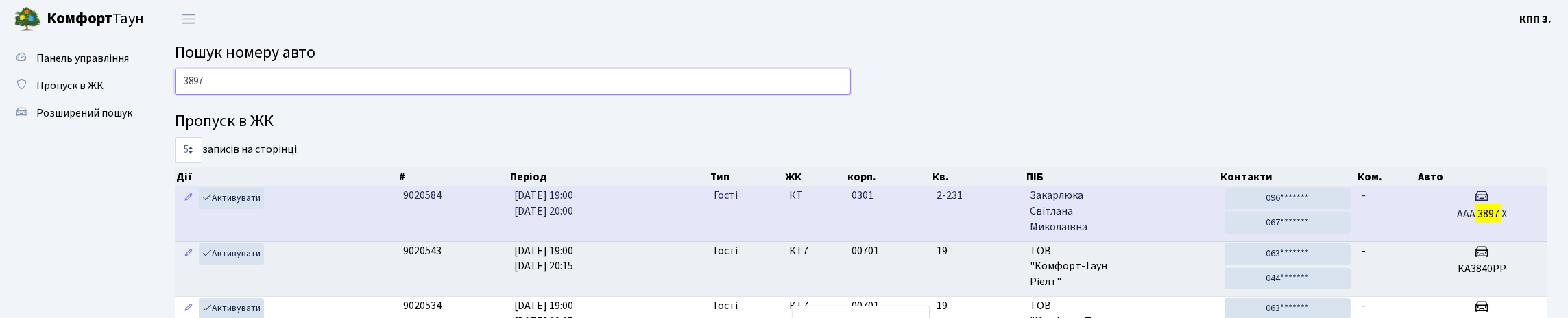
type input "3897"
click at [1426, 208] on h3 at bounding box center [1482, 198] width 120 height 20
click at [1401, 241] on td "-" at bounding box center [1386, 213] width 60 height 54
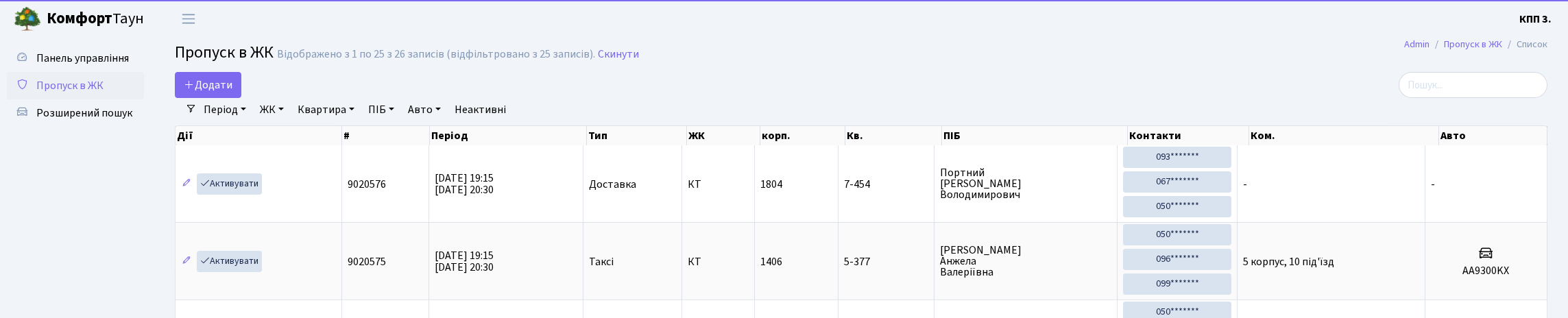
select select "25"
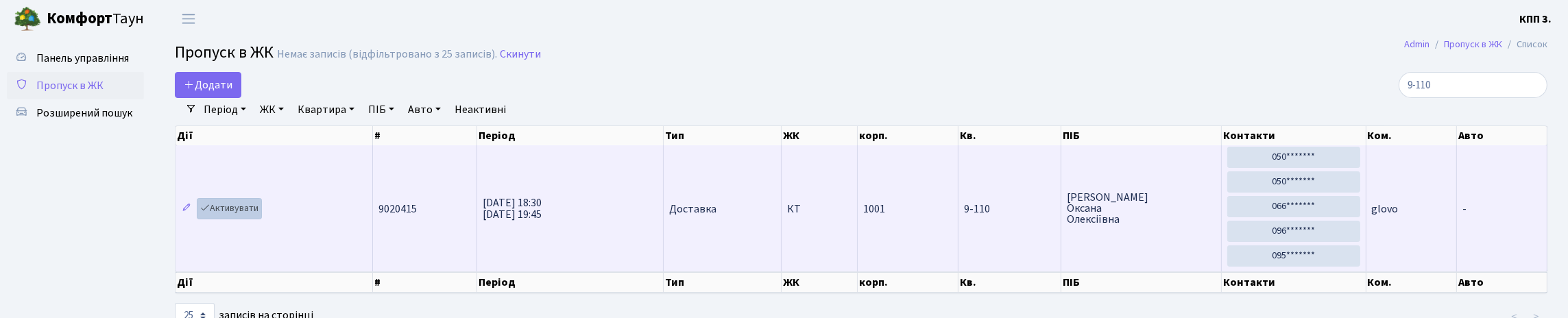
type input "9-110"
click at [255, 220] on link "Активувати" at bounding box center [229, 208] width 65 height 21
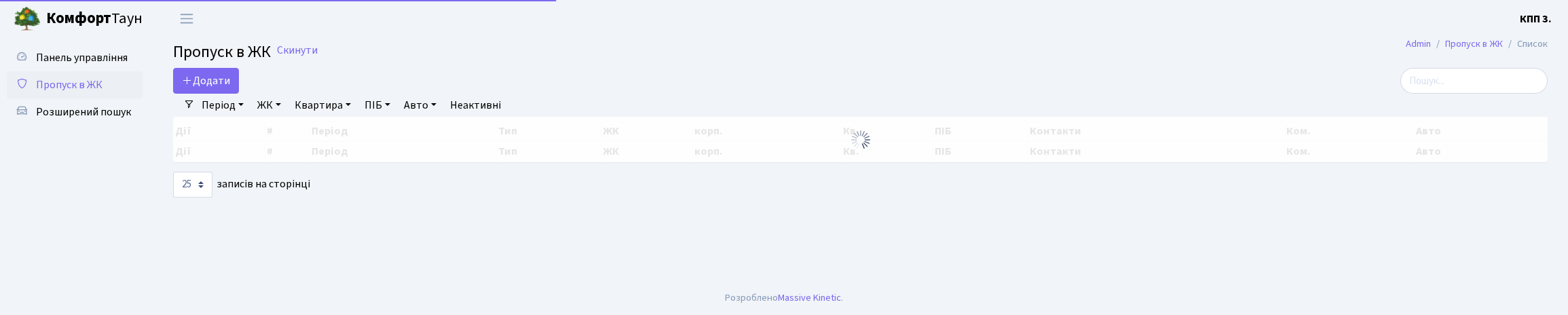
select select "25"
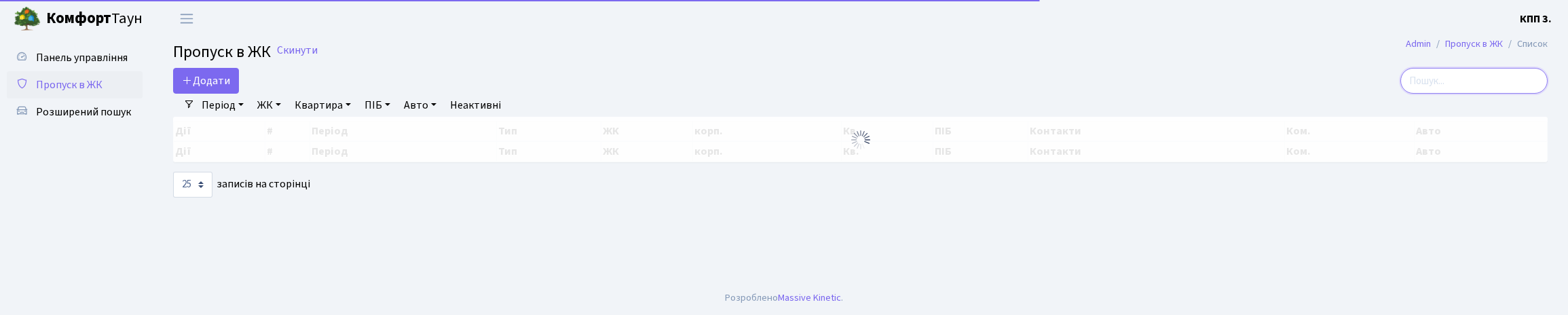
click at [1445, 92] on input "search" at bounding box center [1474, 81] width 148 height 26
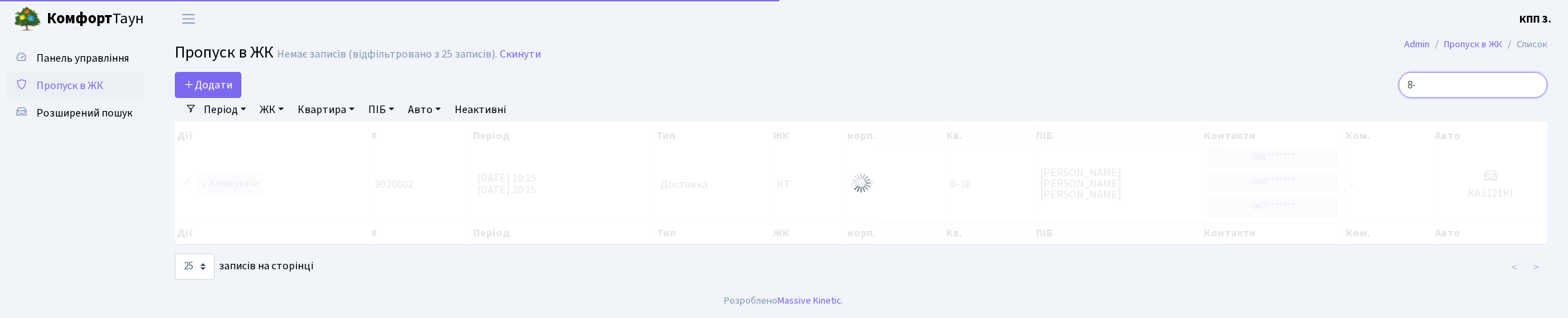
type input "8"
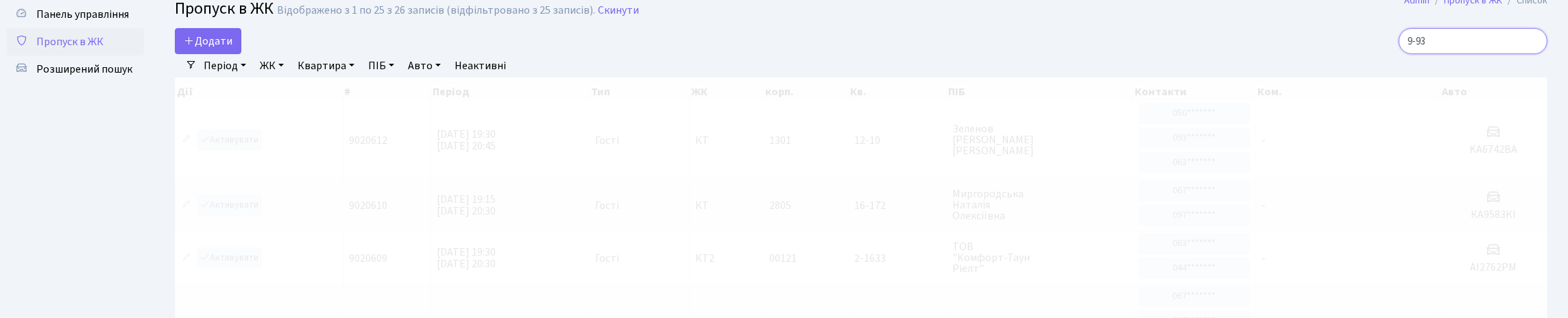
scroll to position [68, 0]
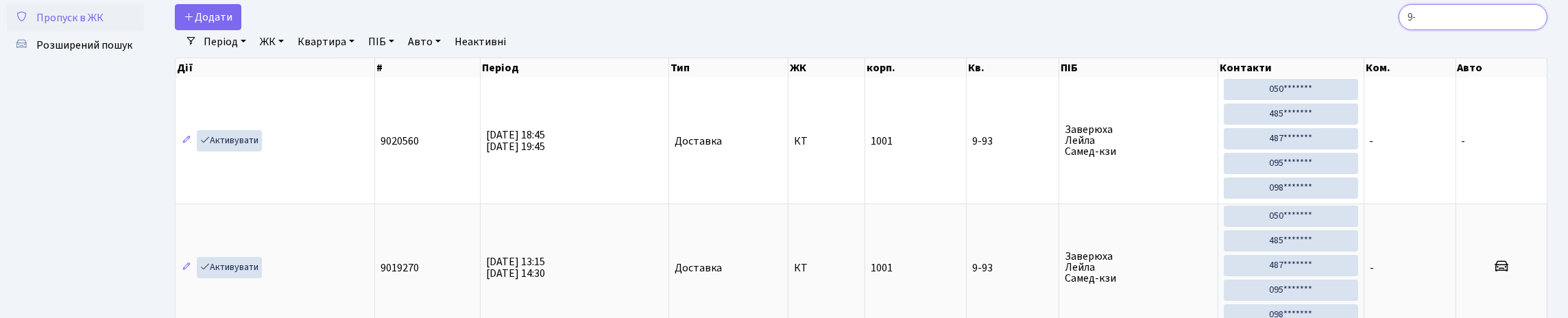
type input "9"
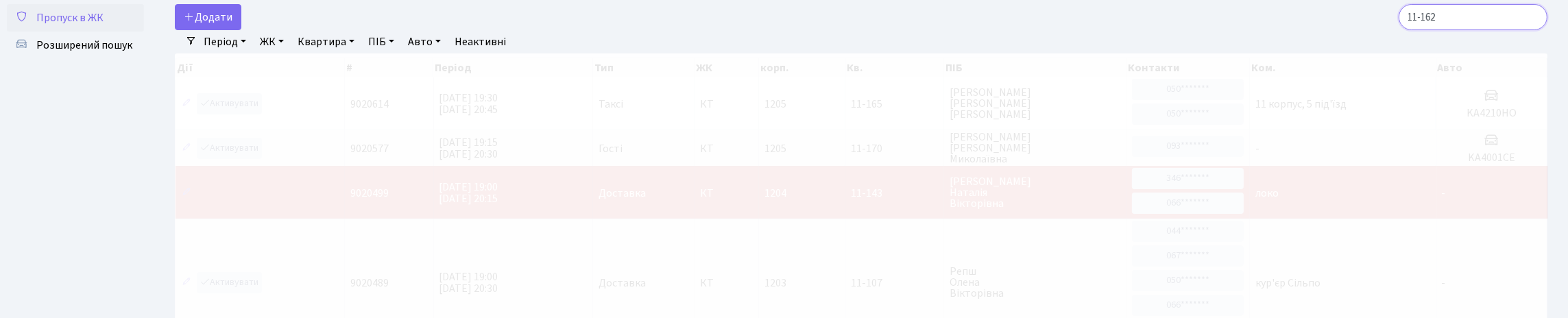
scroll to position [48, 0]
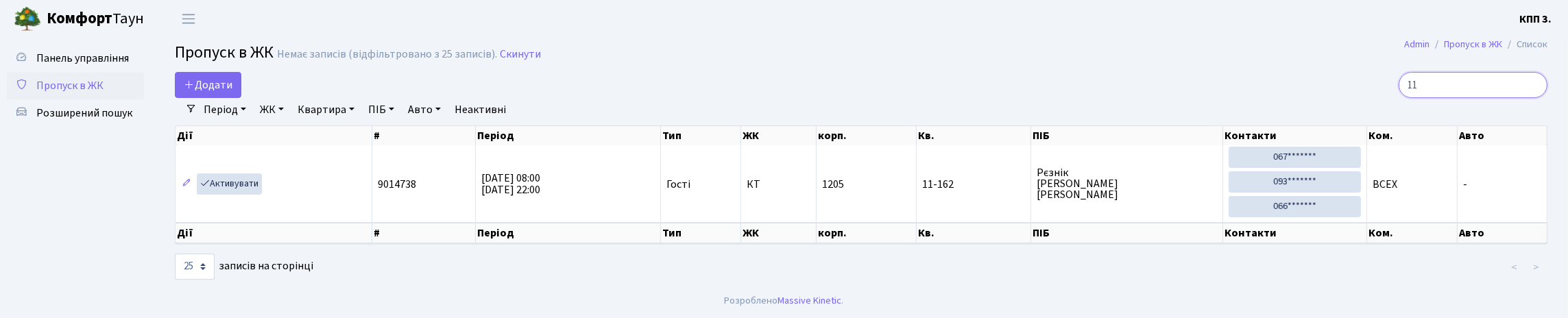
type input "1"
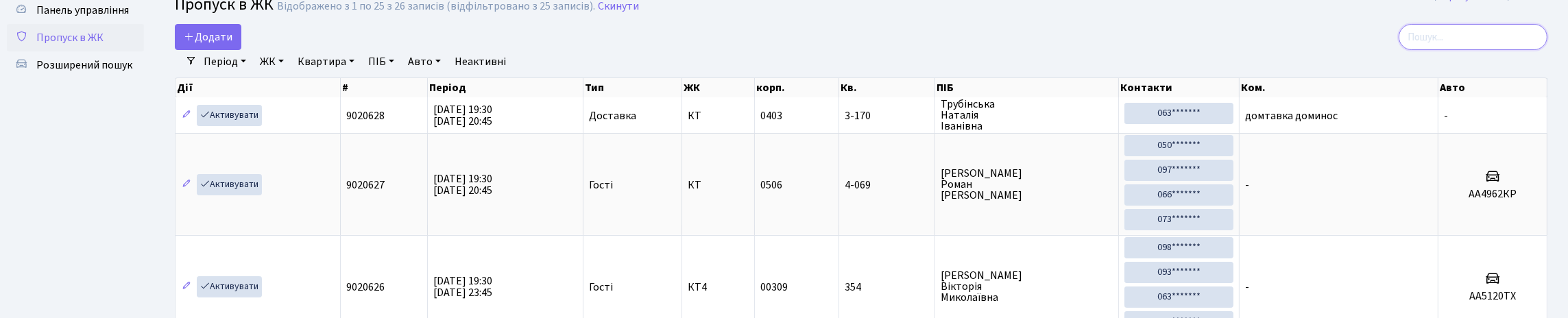
scroll to position [68, 0]
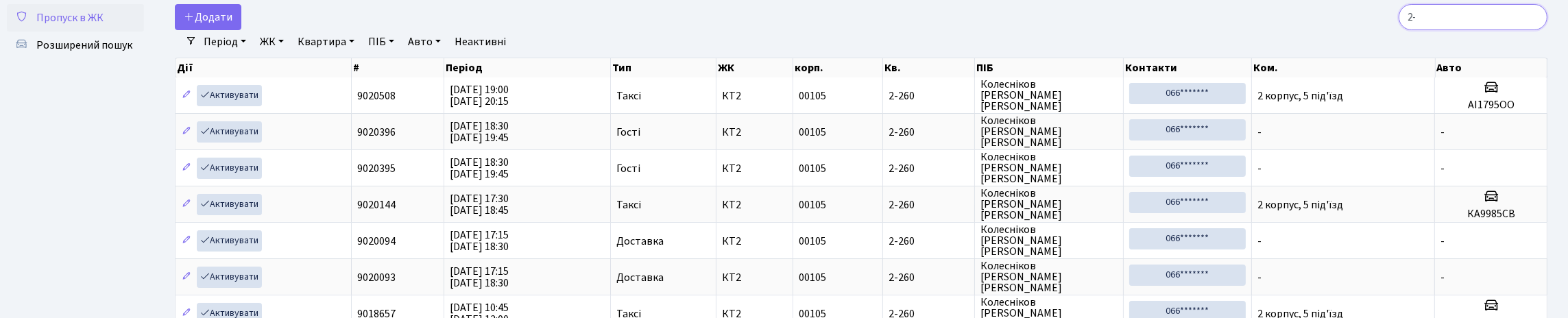
type input "2"
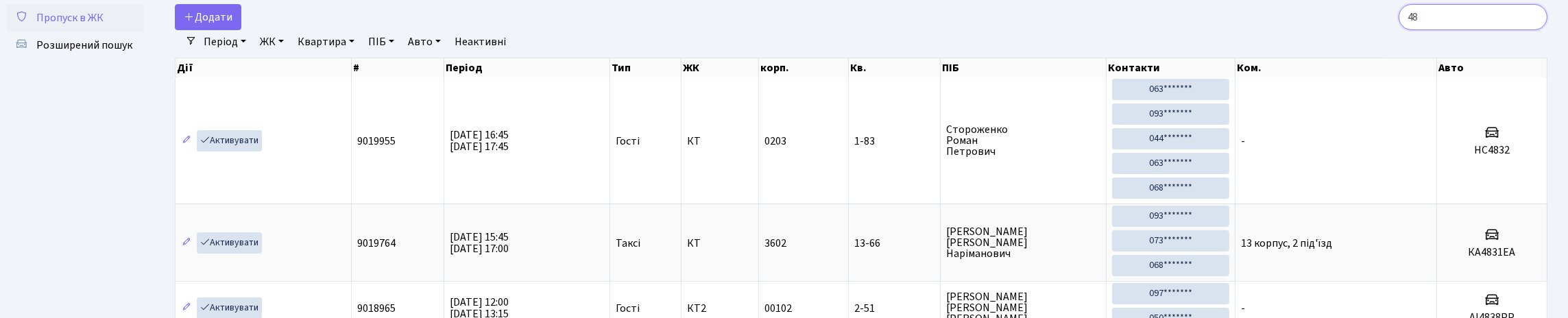
type input "4"
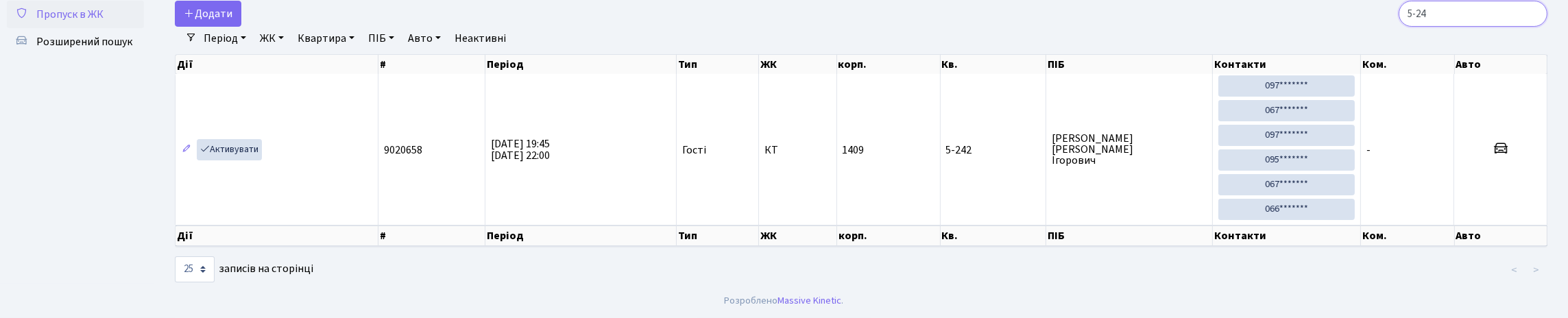
scroll to position [88, 0]
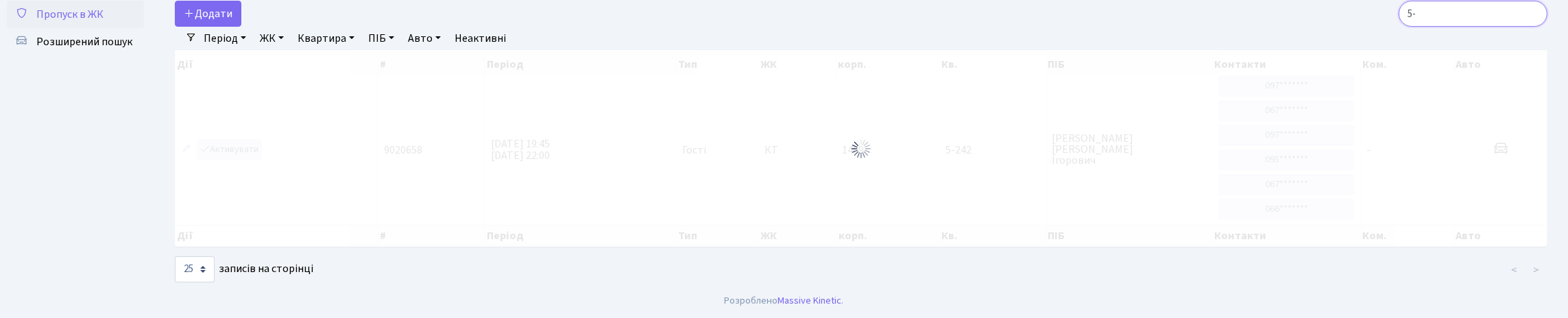
type input "5"
type input "3"
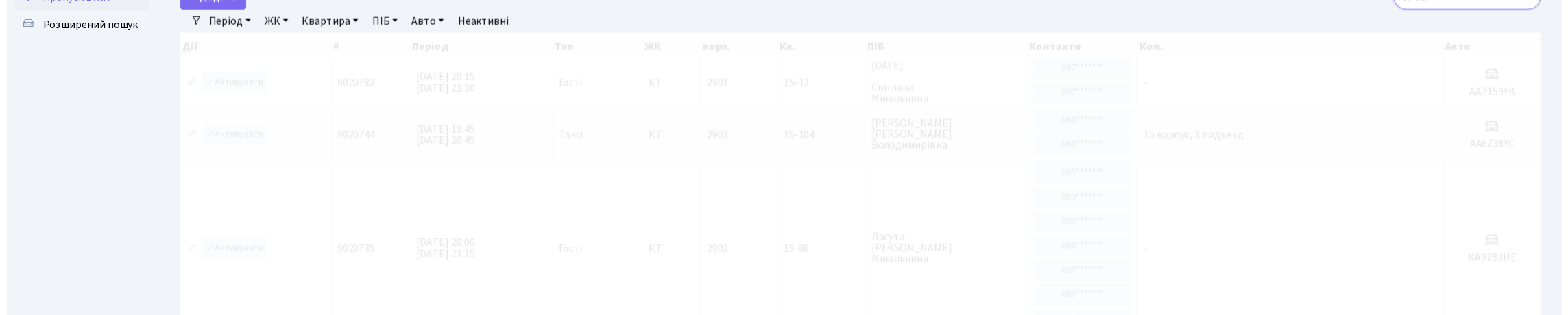
scroll to position [0, 0]
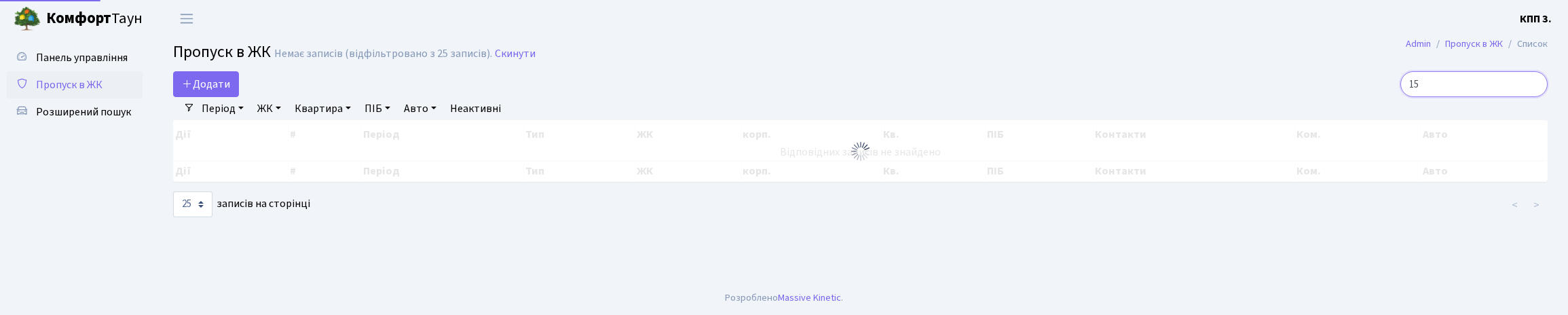
type input "1"
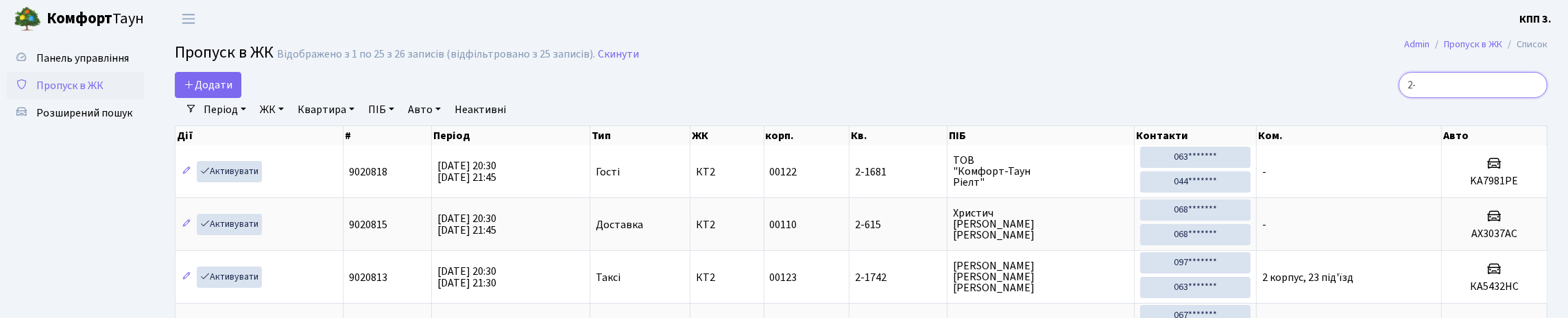
type input "2"
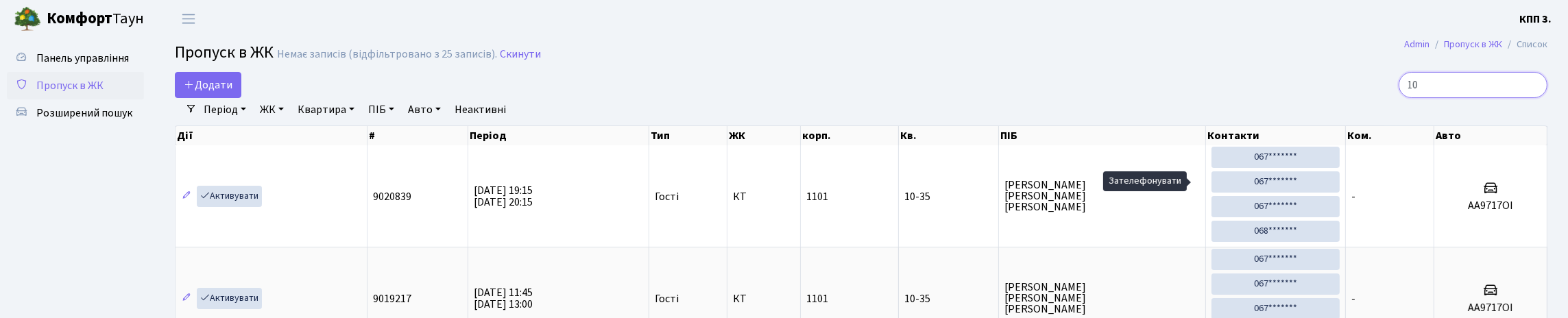
type input "1"
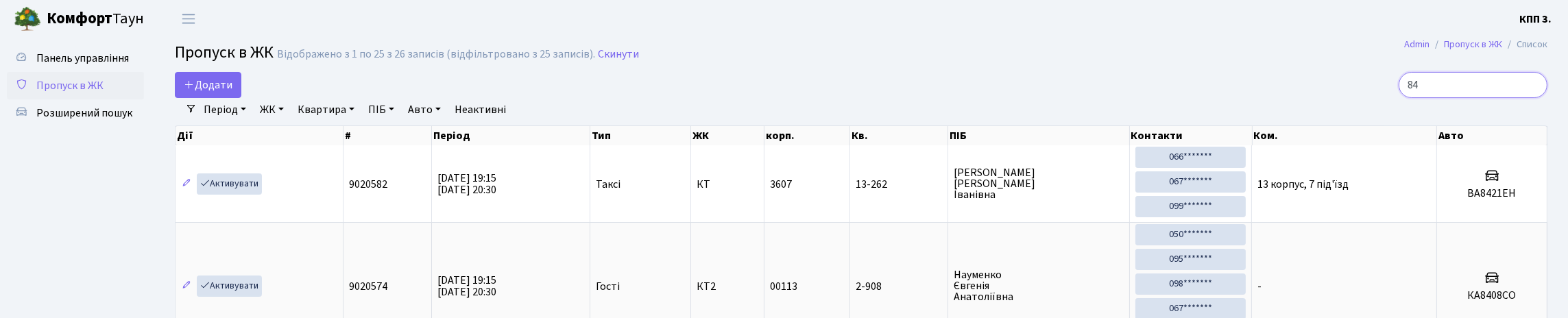
type input "8"
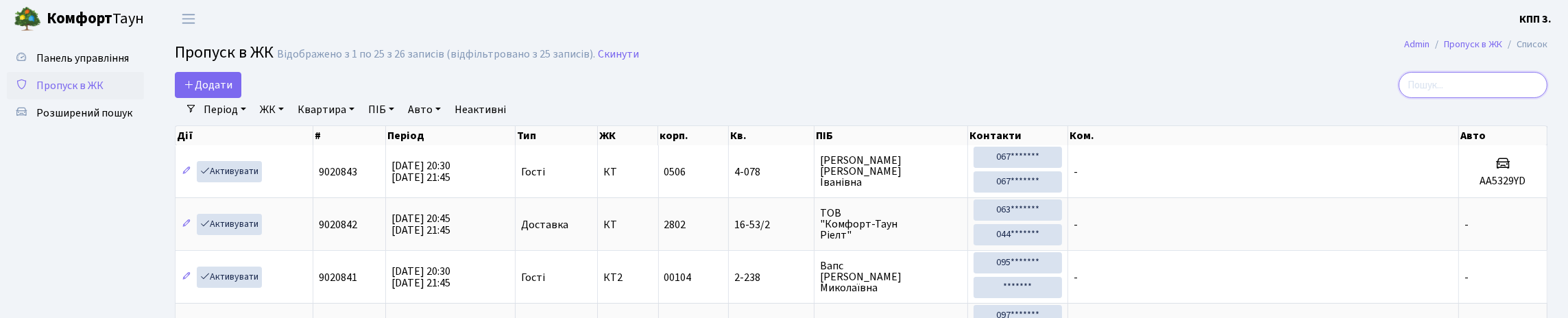
type input "7"
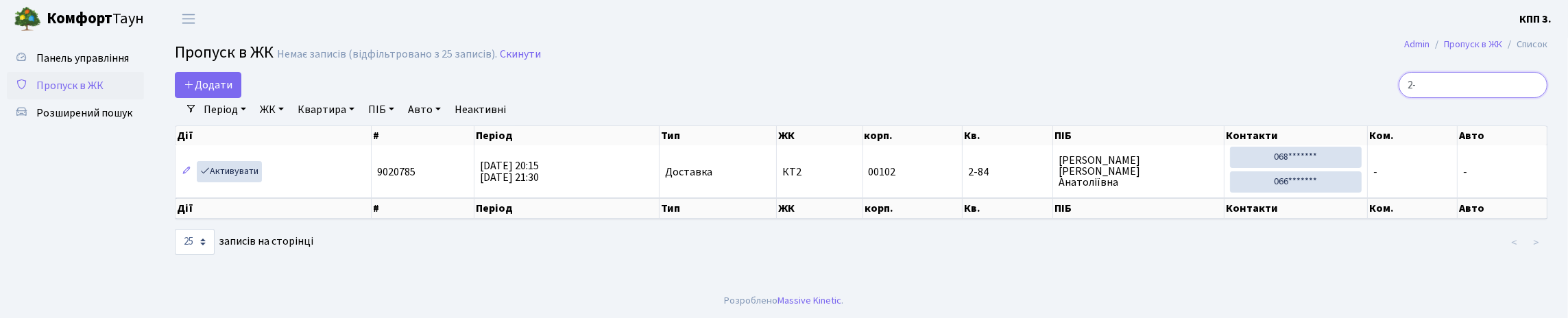
type input "2"
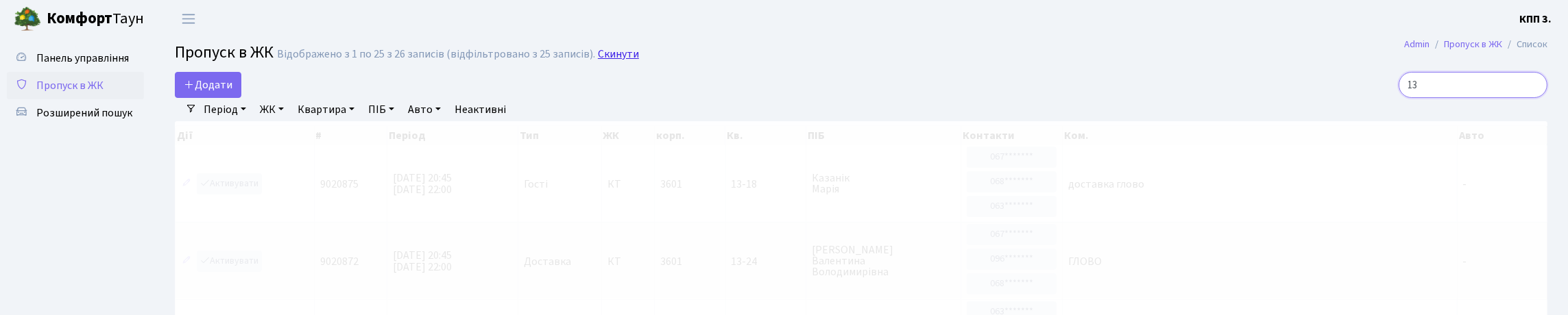
type input "1"
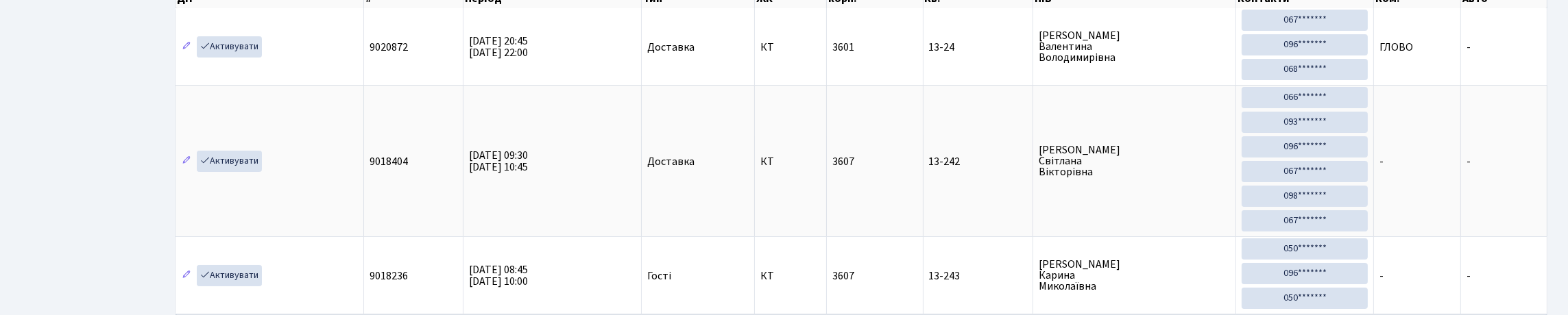
scroll to position [88, 0]
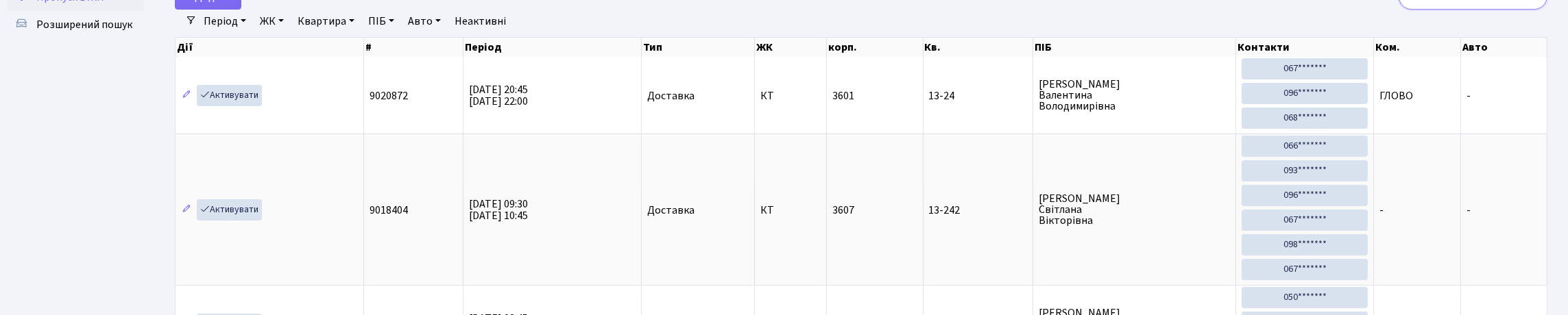
type input "1"
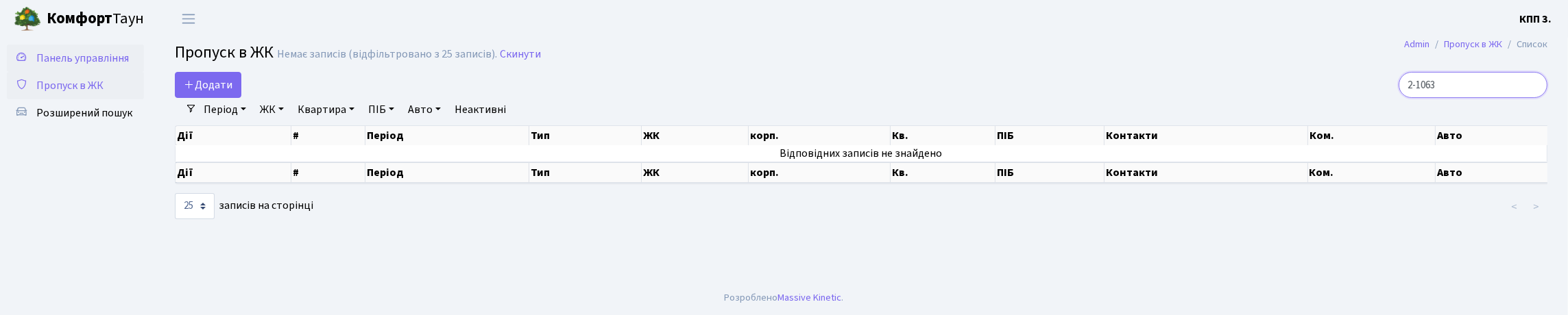
scroll to position [0, 0]
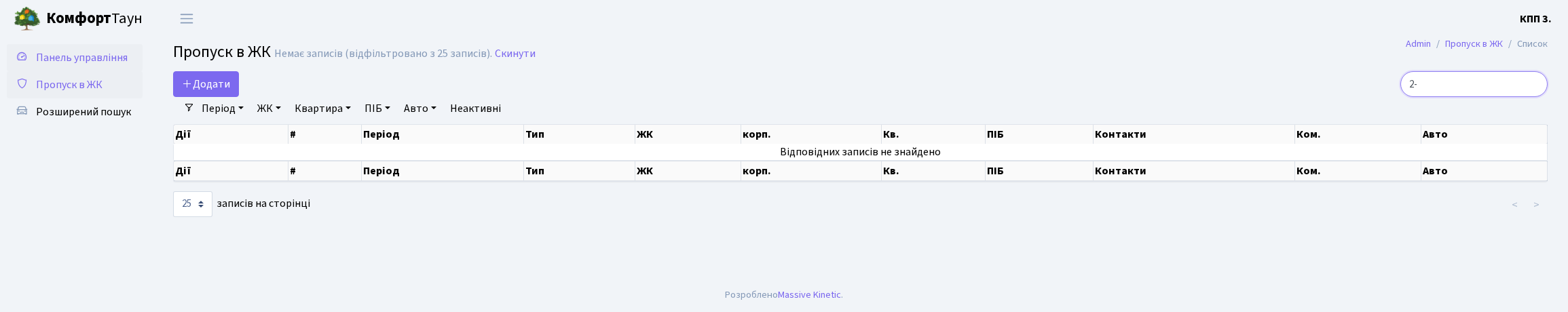
type input "2"
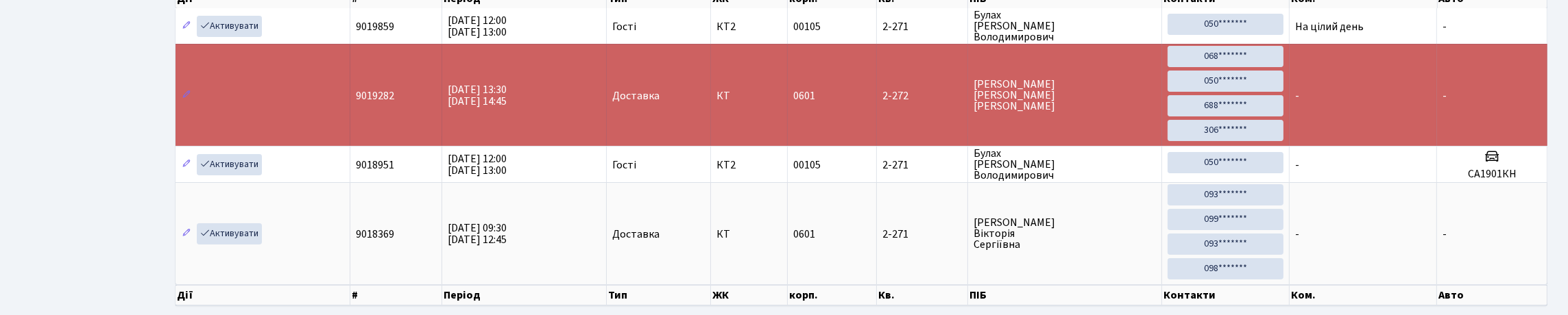
scroll to position [88, 0]
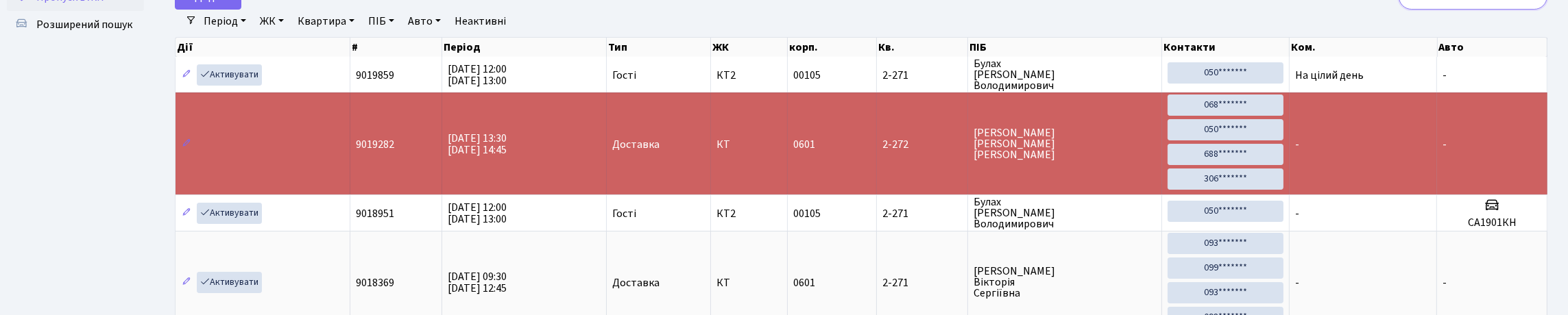
type input "2"
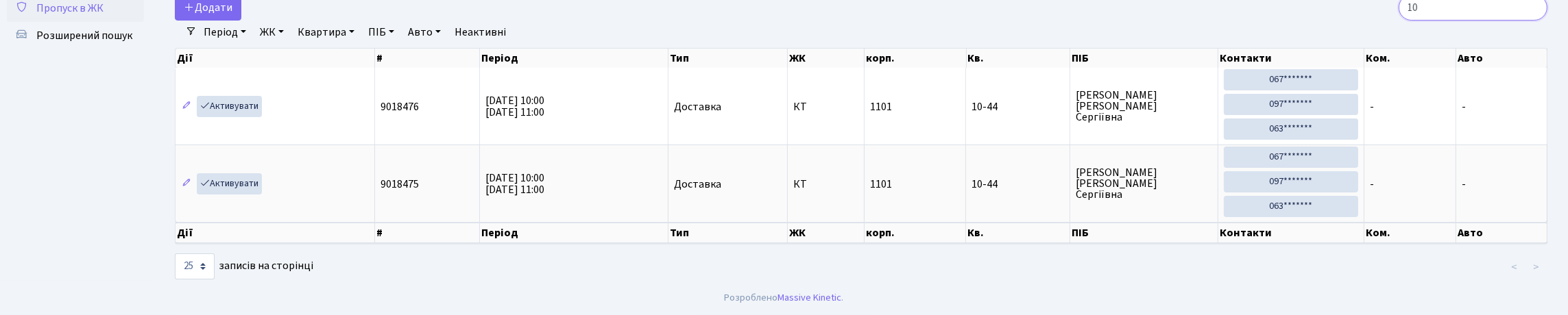
type input "1"
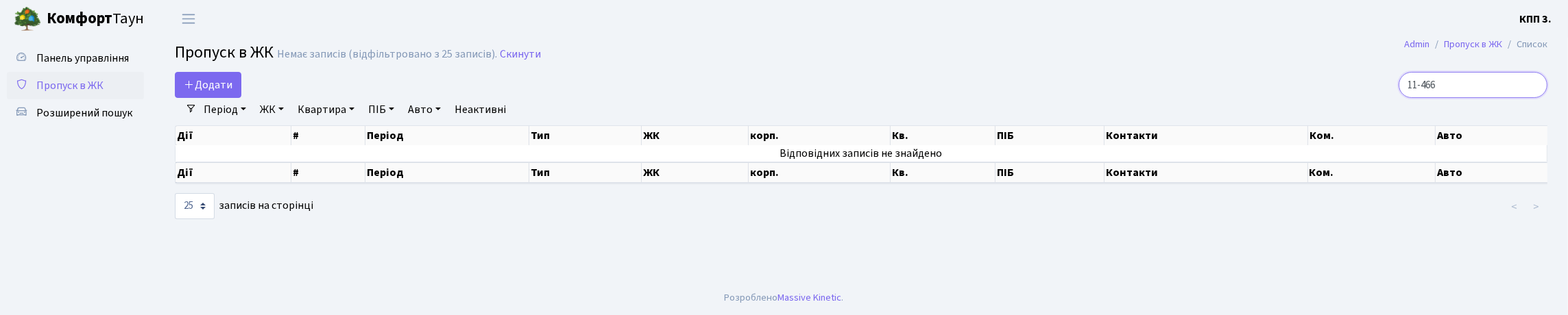
scroll to position [0, 0]
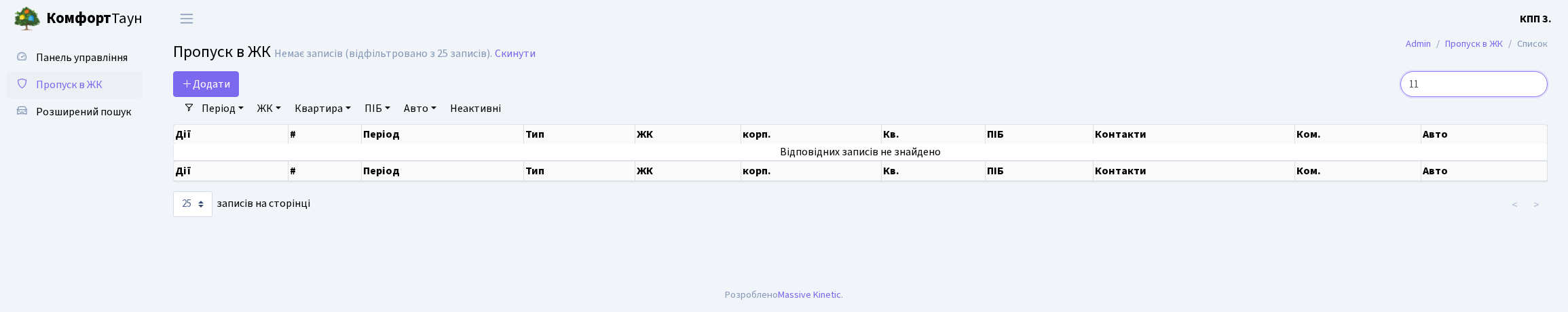
type input "1"
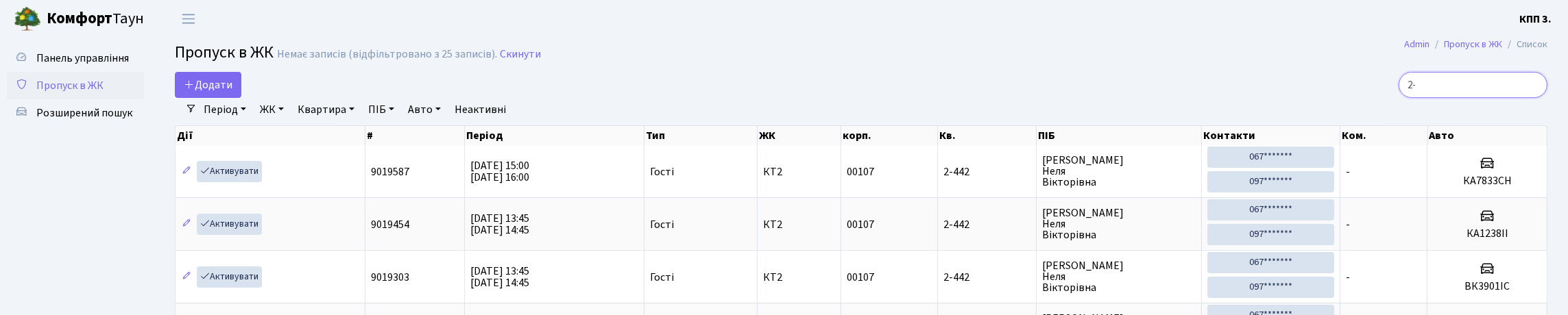
type input "2"
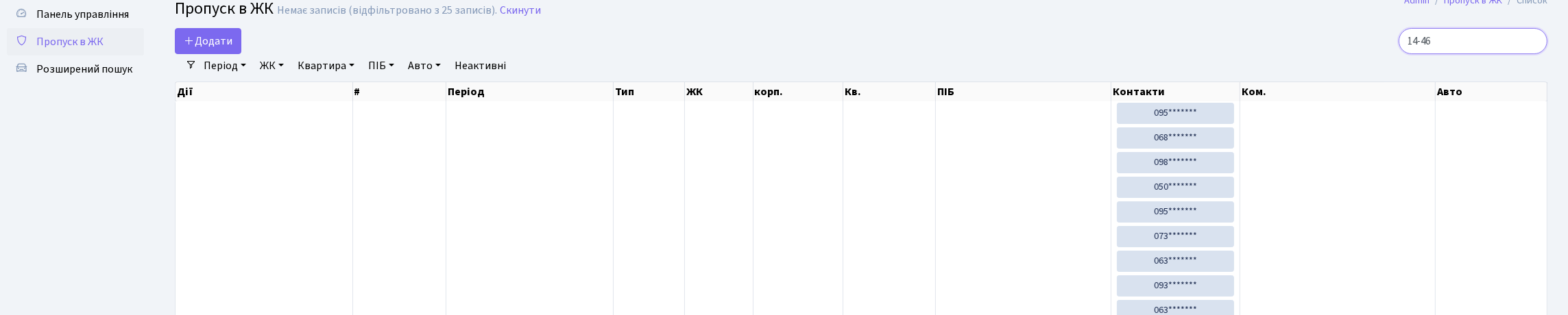
scroll to position [68, 0]
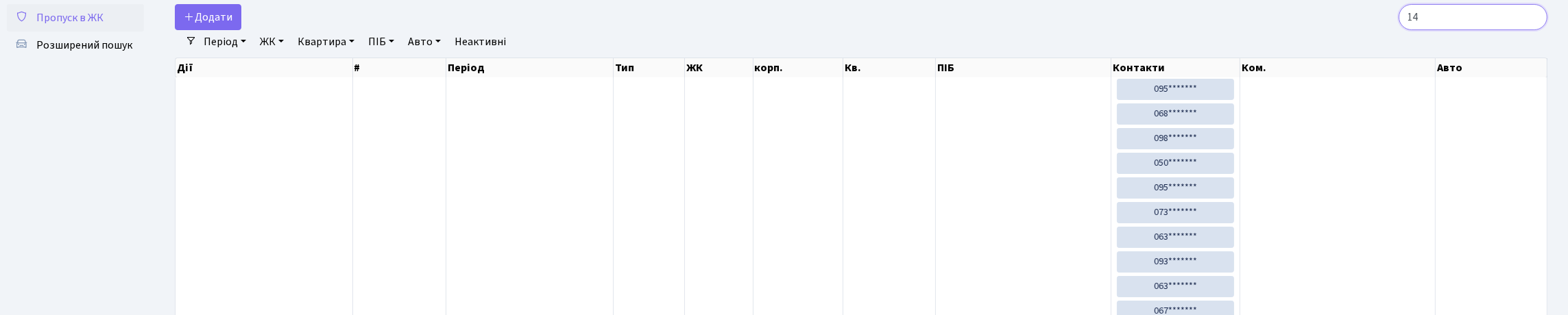
type input "1"
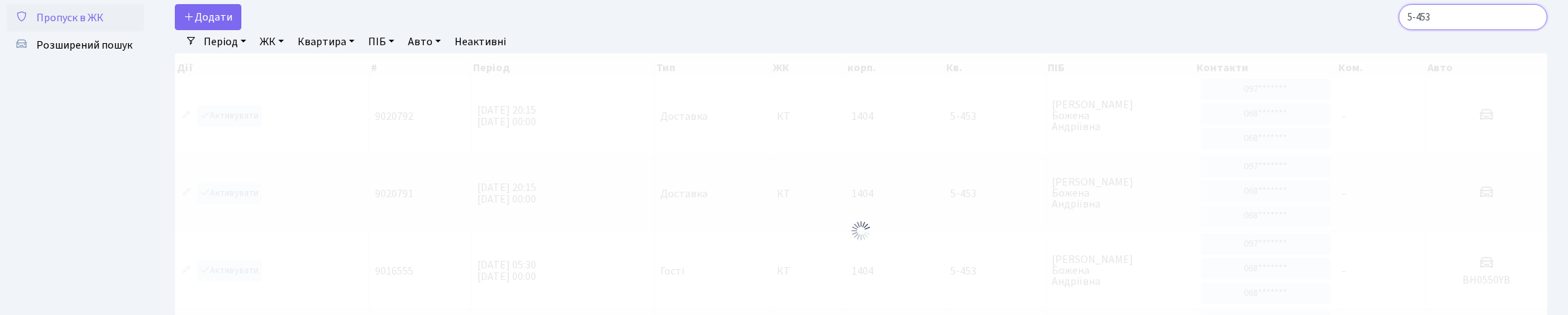
scroll to position [0, 0]
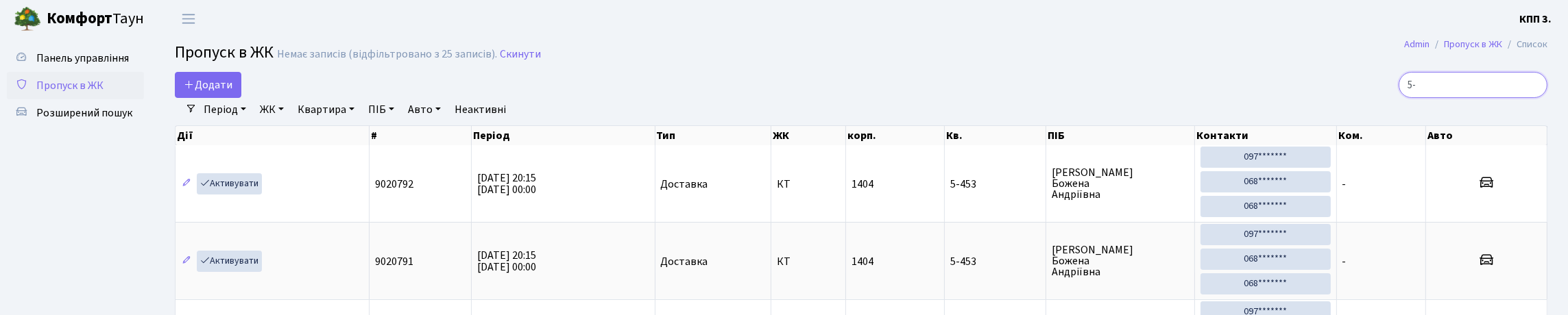
type input "5"
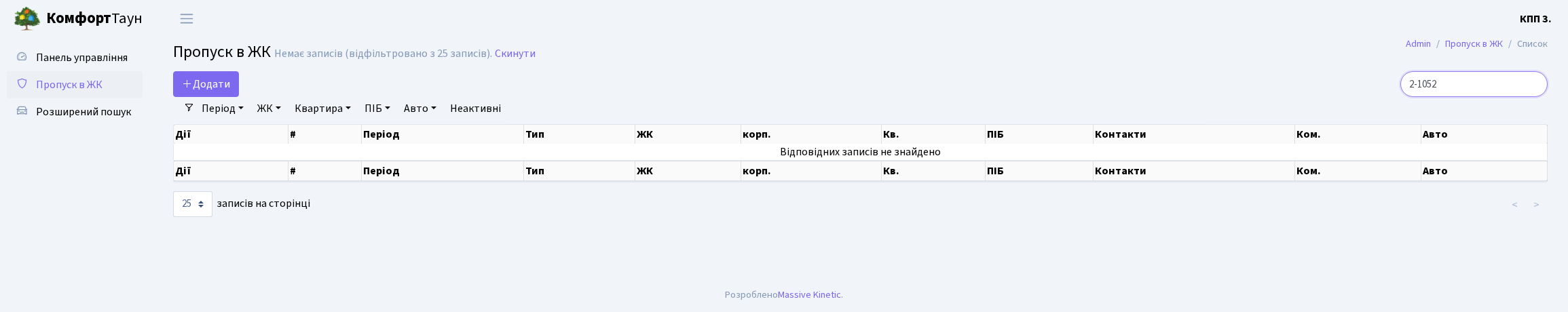
type input "2-1052"
click at [218, 112] on link "Період" at bounding box center [222, 108] width 53 height 23
click at [215, 91] on span "Додати" at bounding box center [206, 84] width 48 height 15
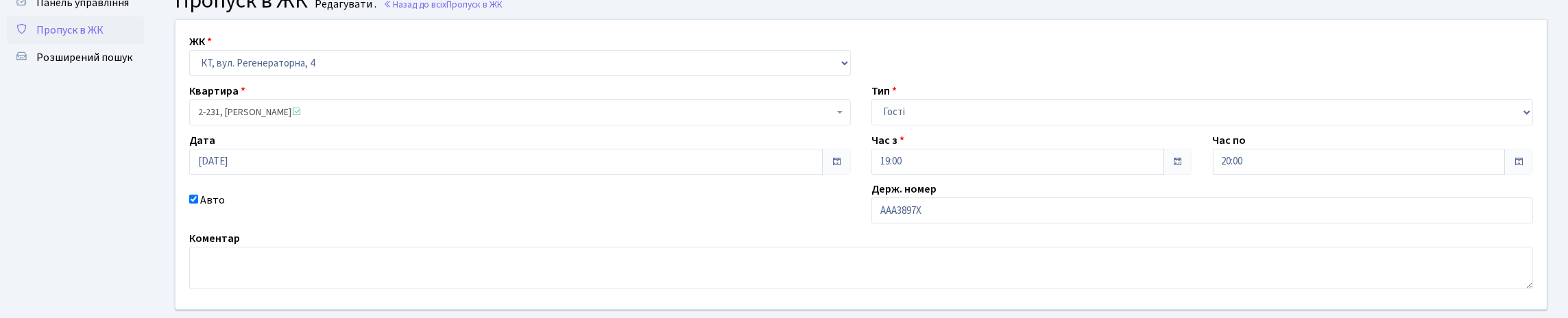
scroll to position [137, 0]
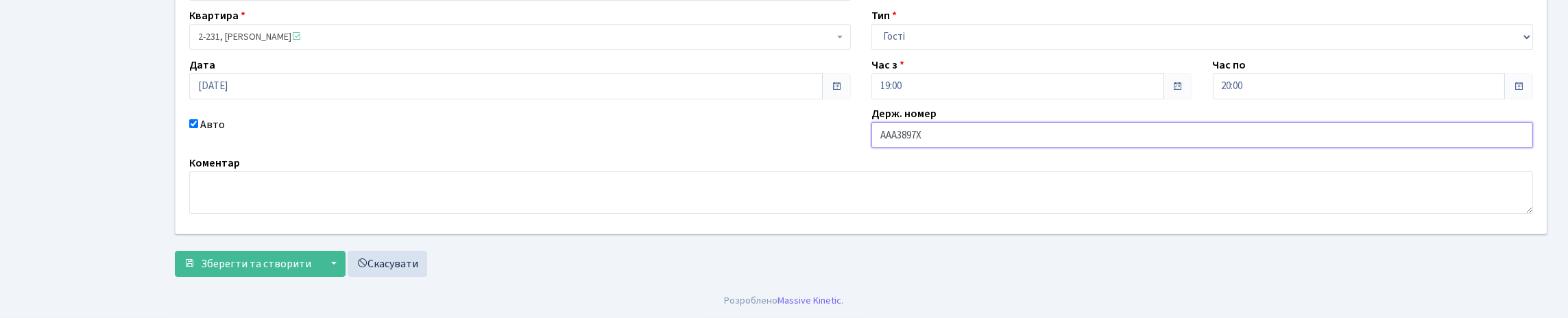
click at [894, 148] on input "ААА3897Х" at bounding box center [1202, 135] width 662 height 26
type input "АА3897ХВ"
click at [261, 256] on span "Зберегти та створити" at bounding box center [256, 264] width 110 height 15
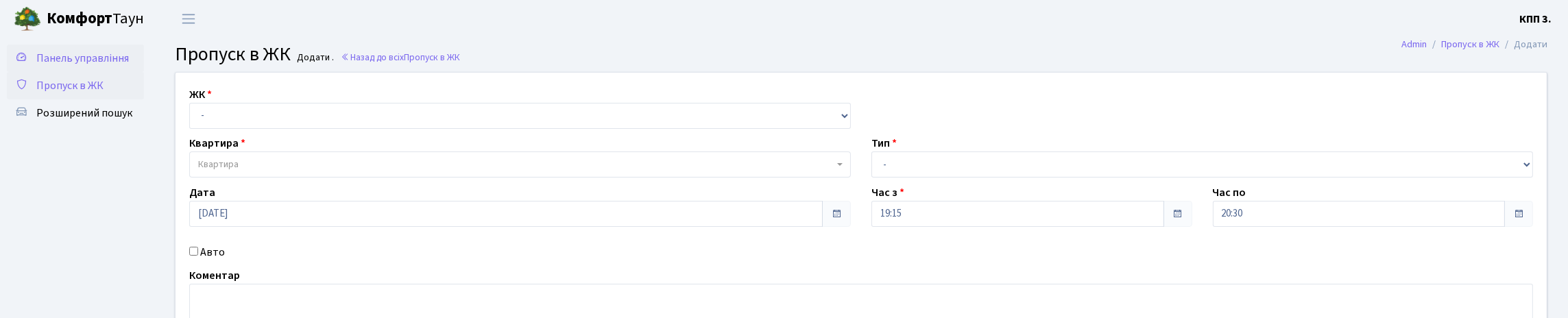
click at [84, 66] on span "Панель управління" at bounding box center [83, 58] width 92 height 15
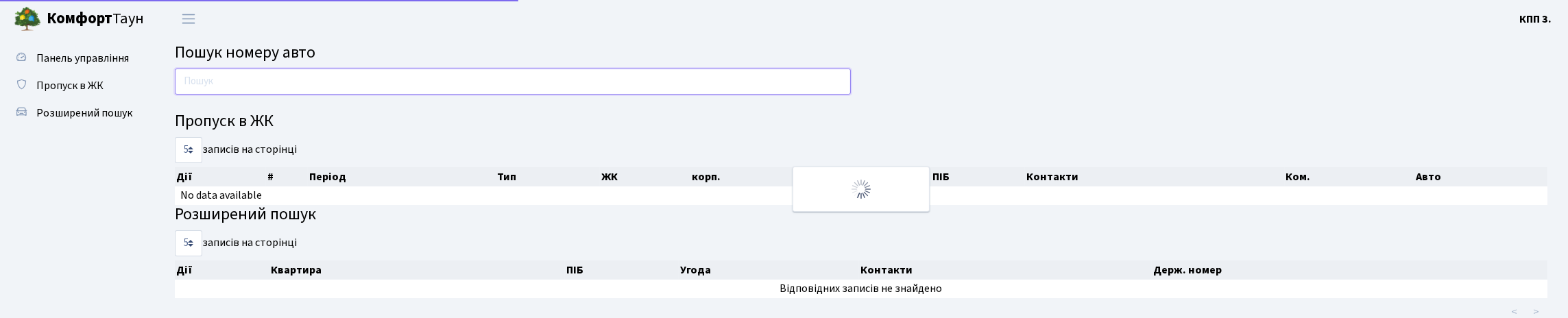
drag, startPoint x: 0, startPoint y: 0, endPoint x: 264, endPoint y: 105, distance: 284.1
click at [264, 95] on input "text" at bounding box center [513, 82] width 676 height 26
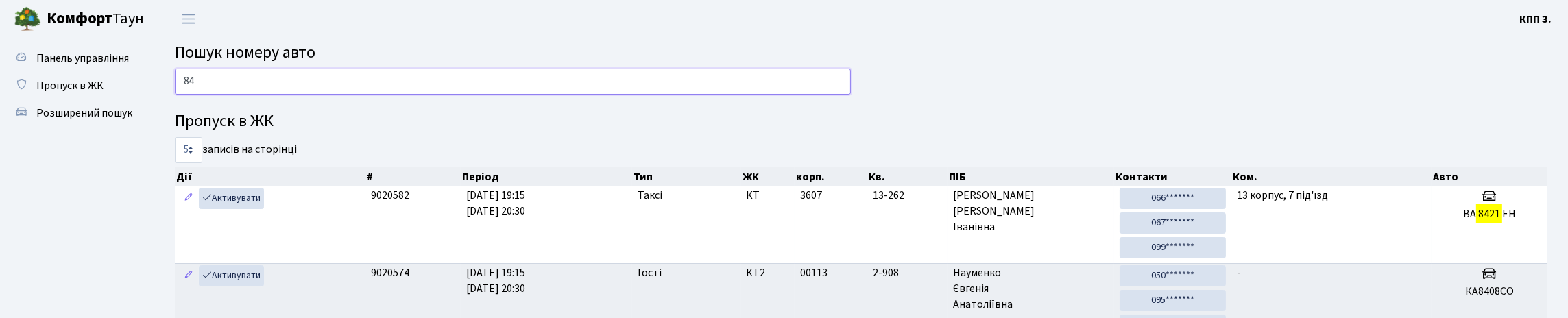
type input "8"
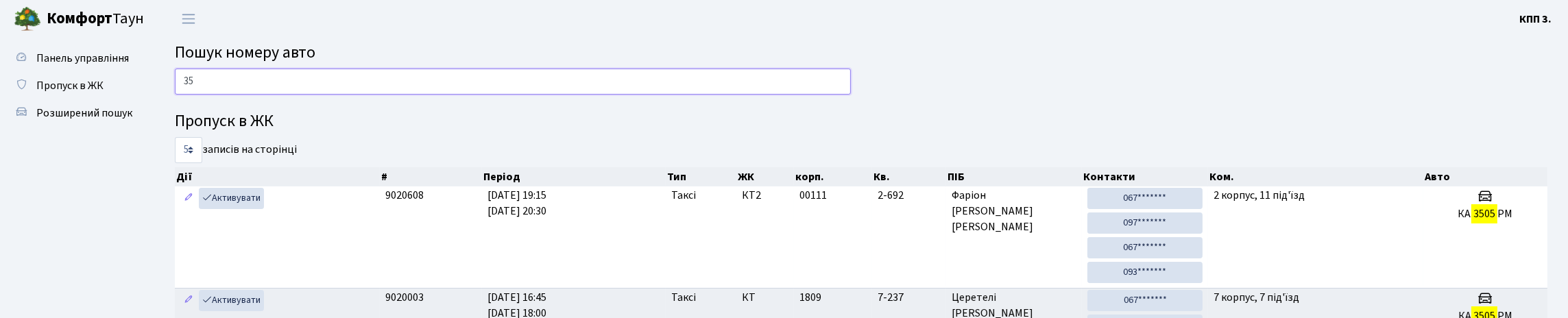
type input "3"
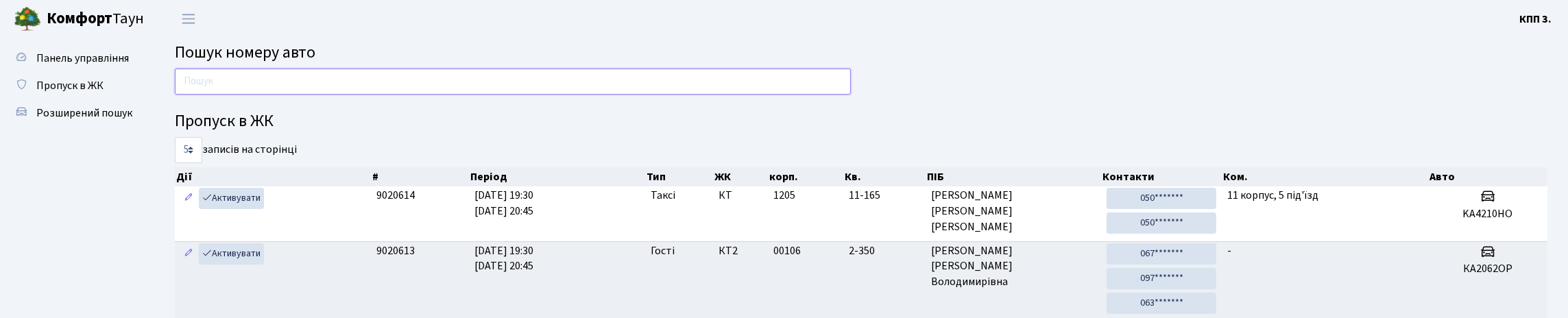
click at [245, 92] on input "text" at bounding box center [513, 82] width 676 height 26
type input "1"
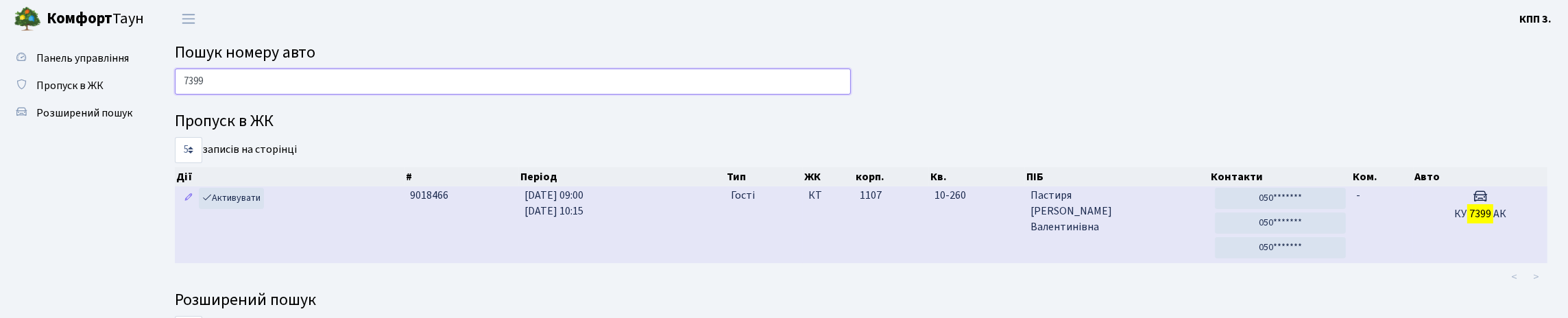
type input "7399"
click at [652, 238] on td "27.09.2025 09:00 27.09.2025 10:15" at bounding box center [622, 225] width 207 height 77
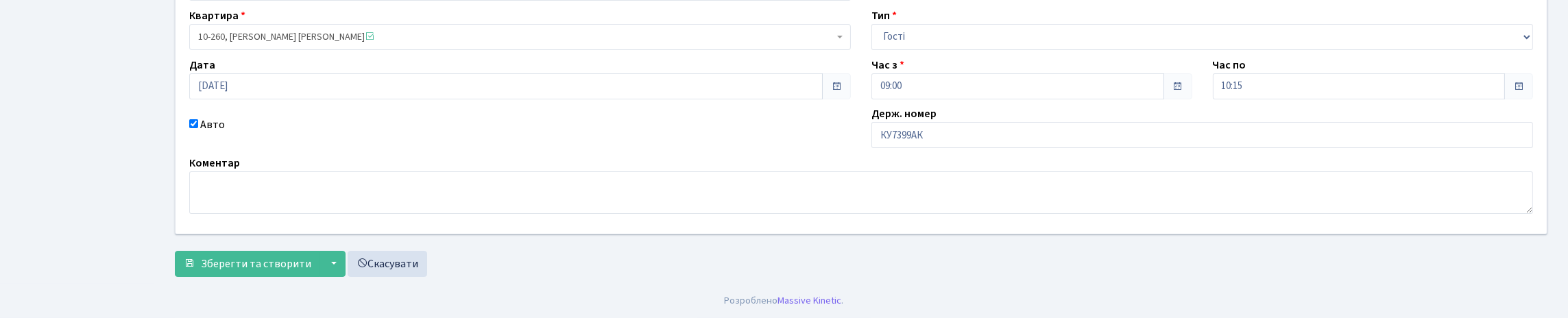
scroll to position [137, 0]
click at [899, 148] on input "КУ7399АК" at bounding box center [1202, 135] width 662 height 26
type input "КЕ7399АК"
click at [301, 268] on span "Зберегти та створити" at bounding box center [256, 264] width 110 height 15
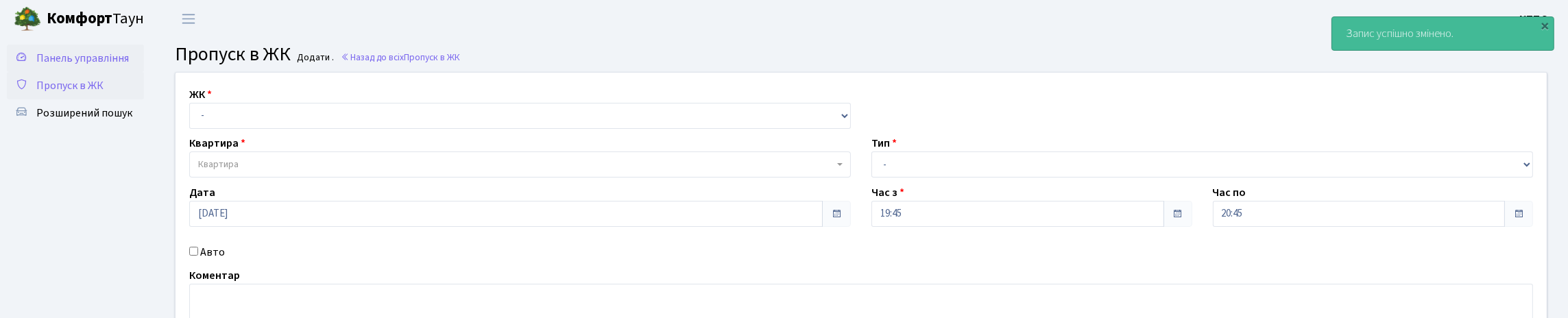
click at [73, 60] on span "Панель управління" at bounding box center [83, 58] width 92 height 15
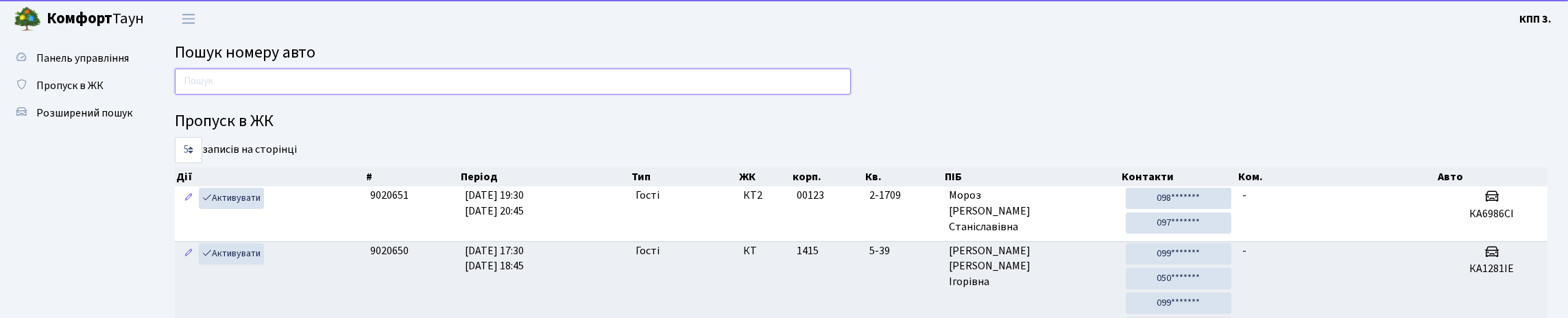
click at [255, 93] on input "text" at bounding box center [513, 82] width 676 height 26
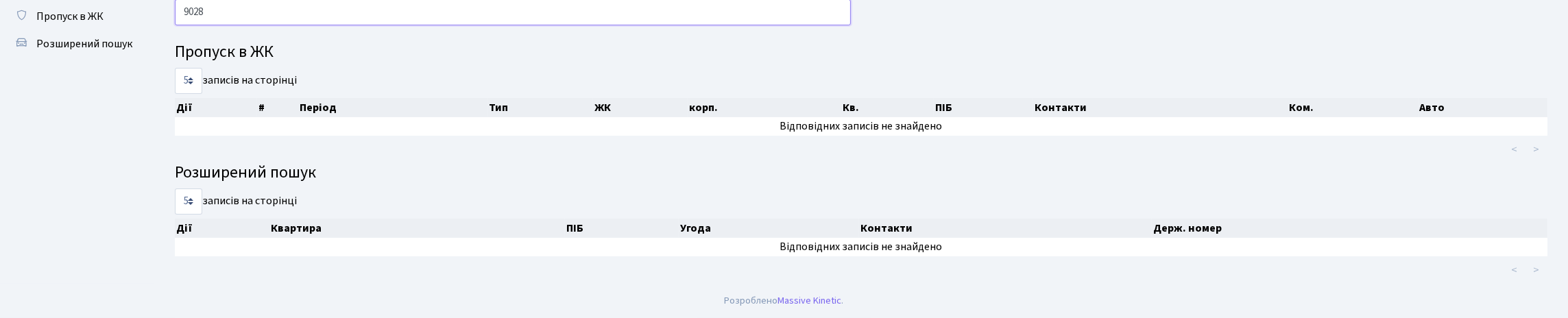
scroll to position [3, 0]
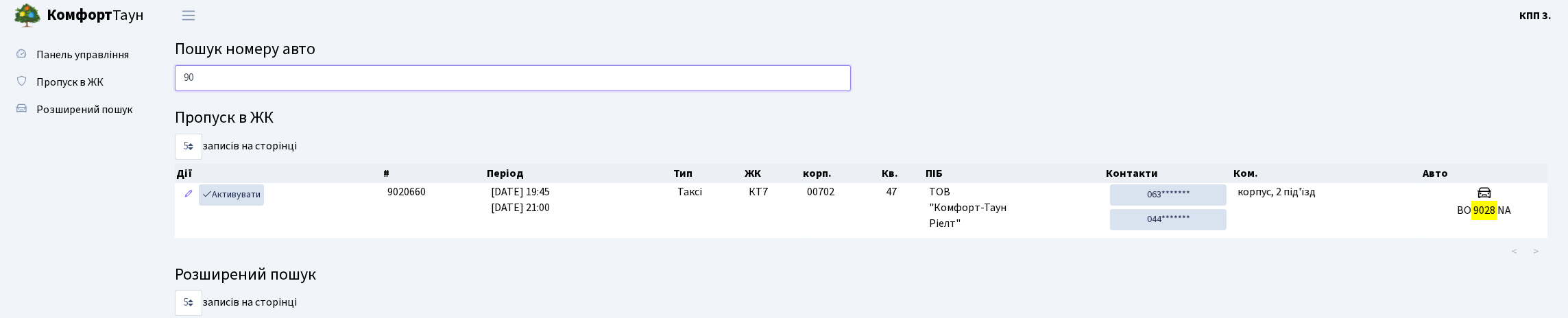
type input "9"
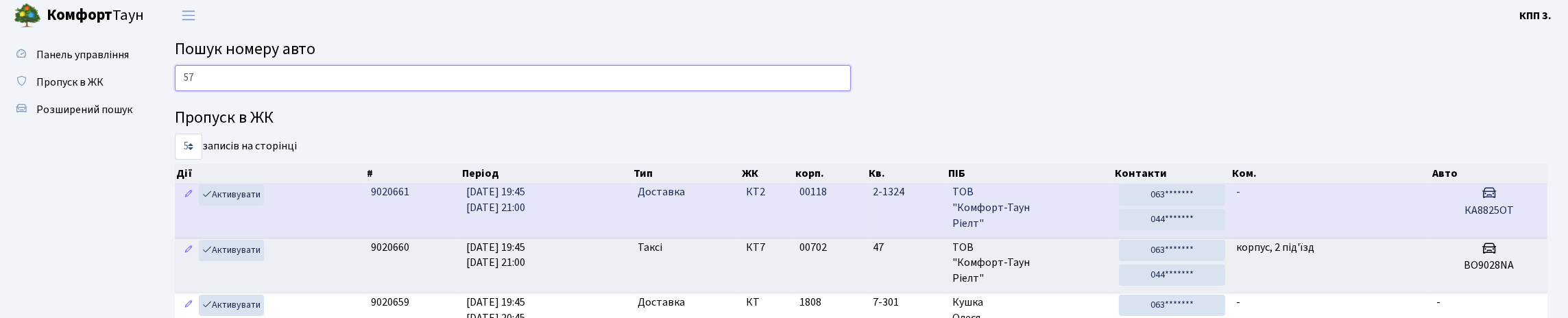
type input "5"
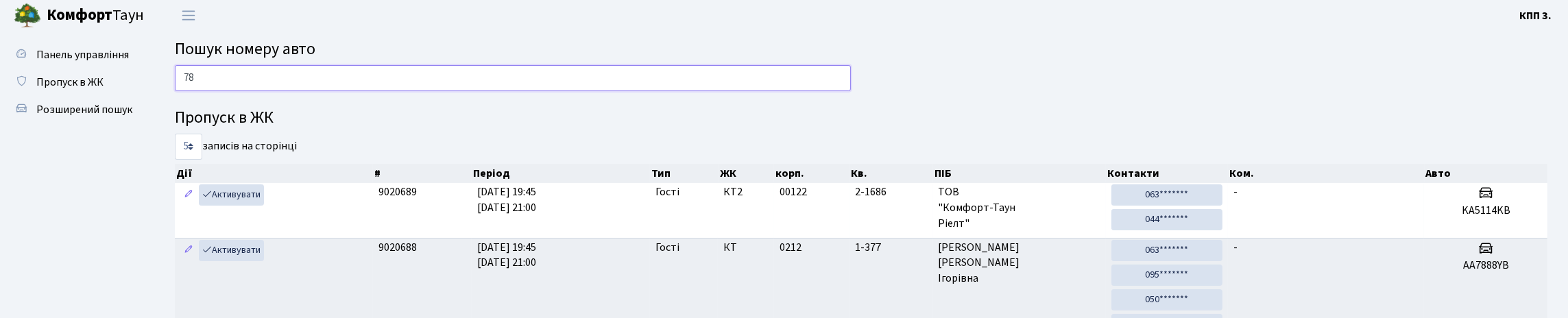
type input "7"
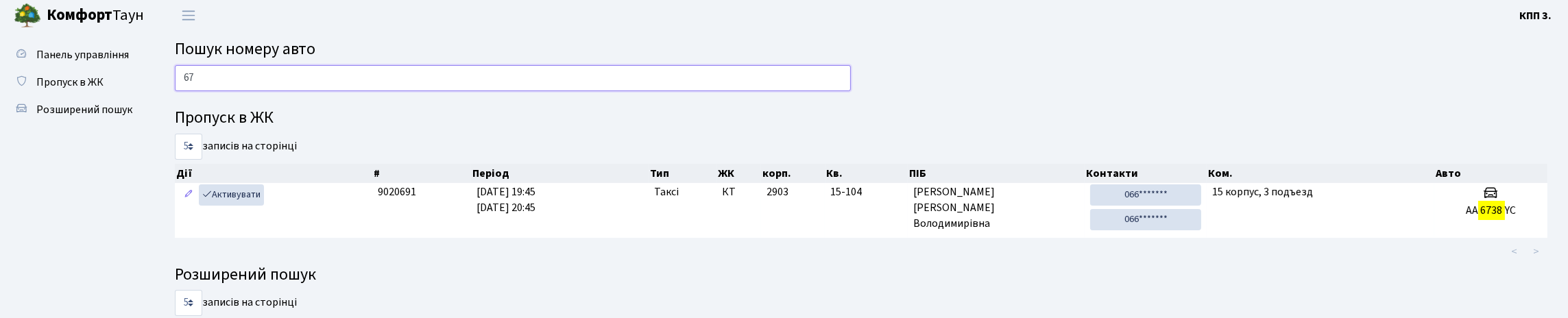
type input "6"
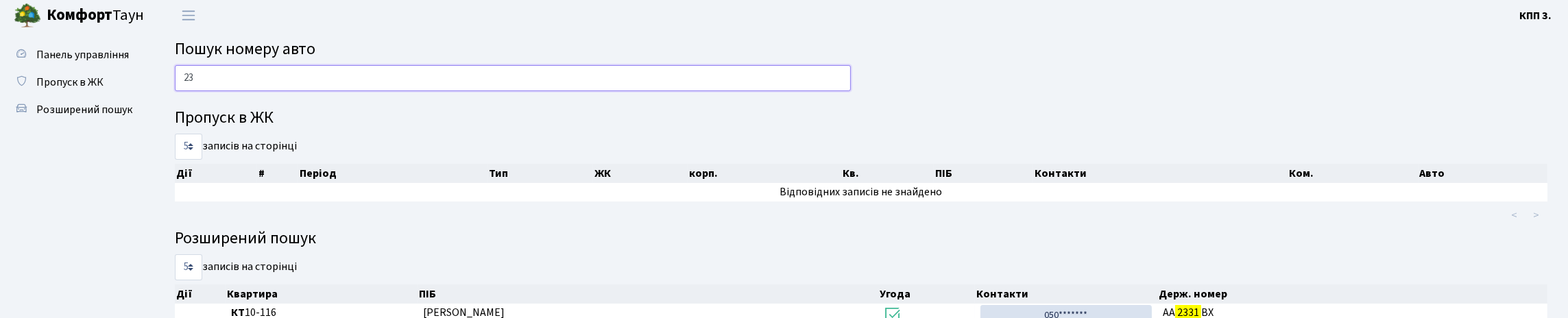
type input "2"
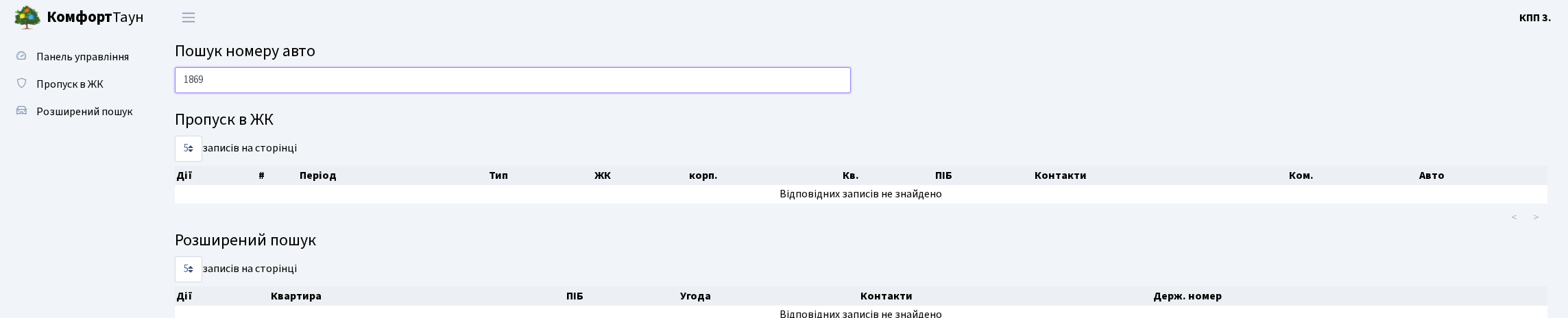
scroll to position [0, 0]
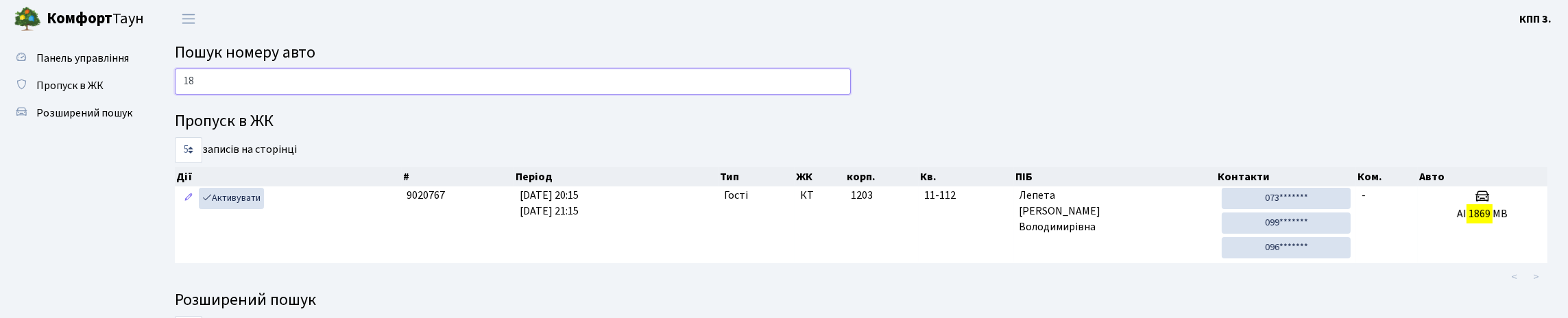
type input "1"
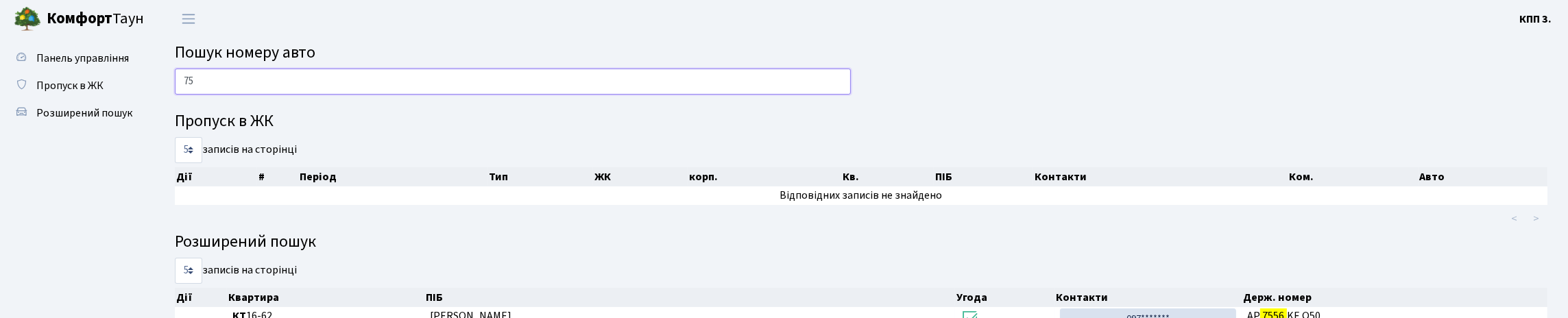
type input "7"
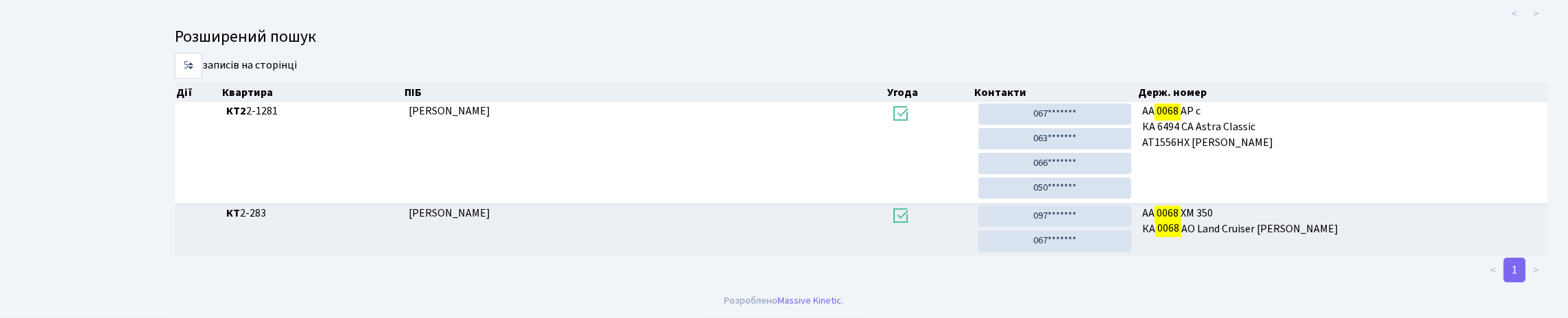
scroll to position [83, 0]
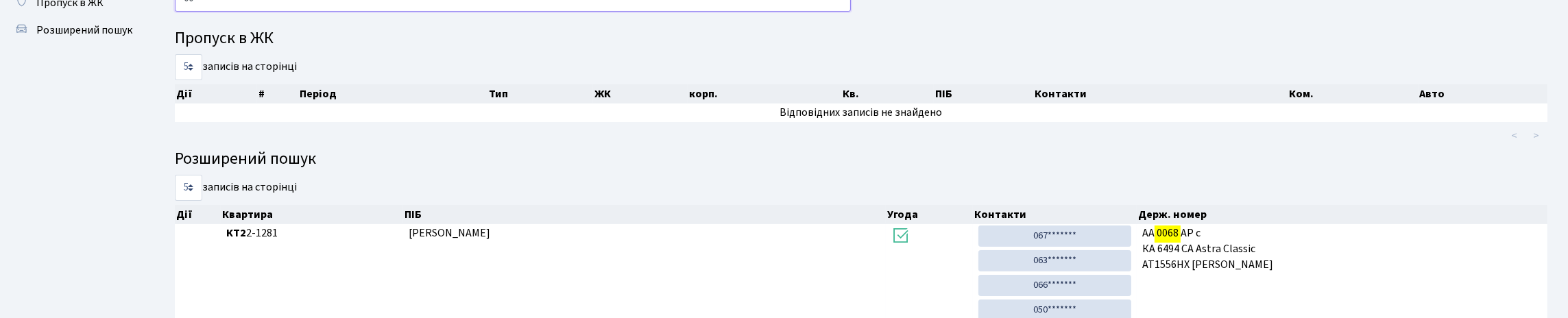
type input "0"
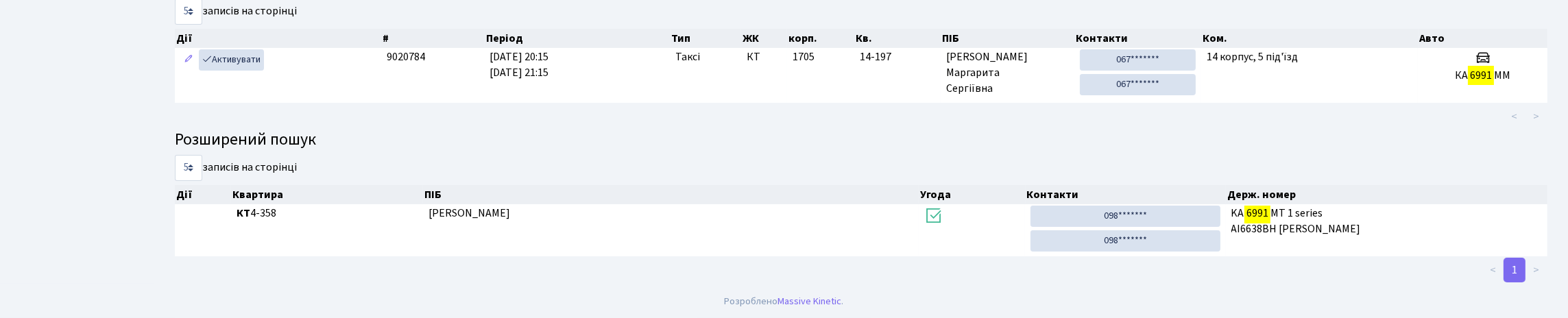
scroll to position [158, 0]
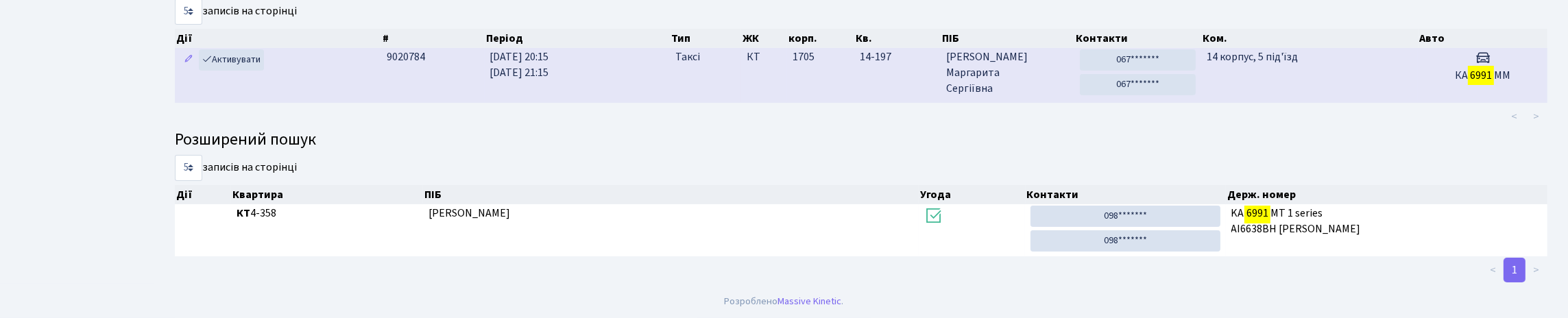
type input "6991"
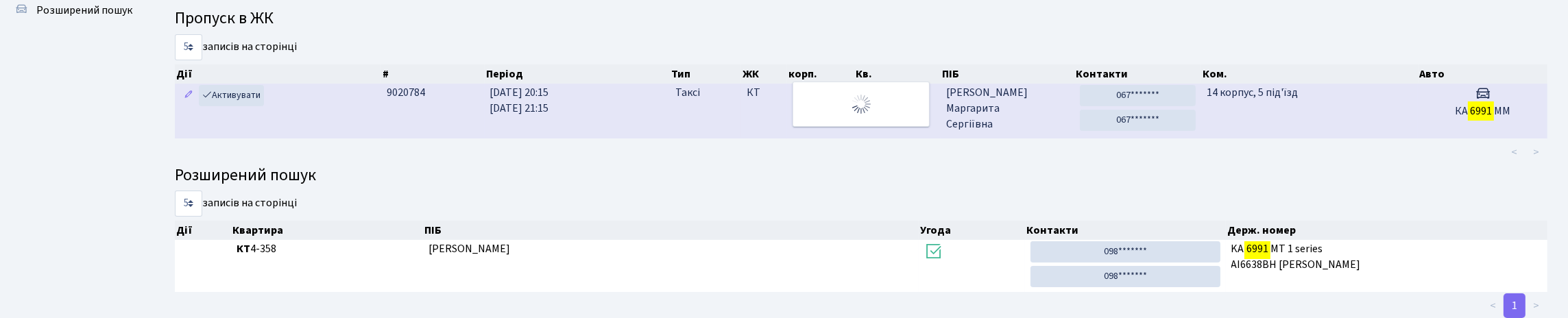
scroll to position [21, 0]
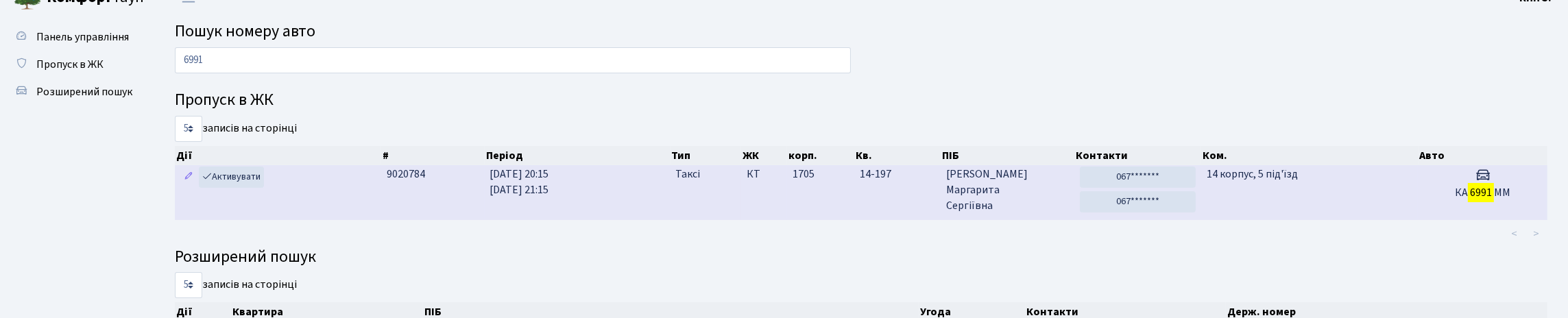
click at [815, 182] on span "1705" at bounding box center [803, 174] width 22 height 15
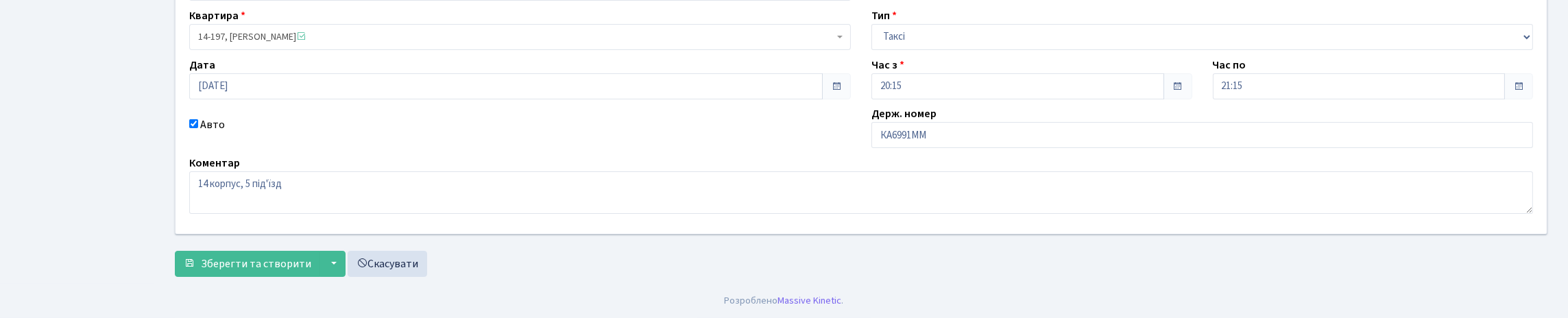
scroll to position [206, 0]
click at [958, 122] on input "КА6991ММ" at bounding box center [1202, 135] width 662 height 26
type input "КА6991МС"
click at [297, 272] on span "Зберегти та створити" at bounding box center [256, 264] width 110 height 15
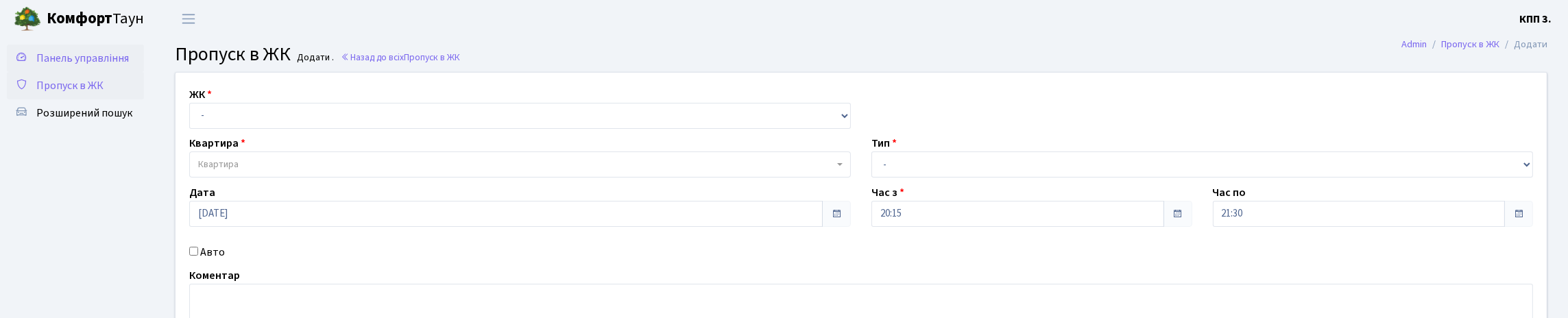
click at [69, 60] on span "Панель управління" at bounding box center [83, 58] width 92 height 15
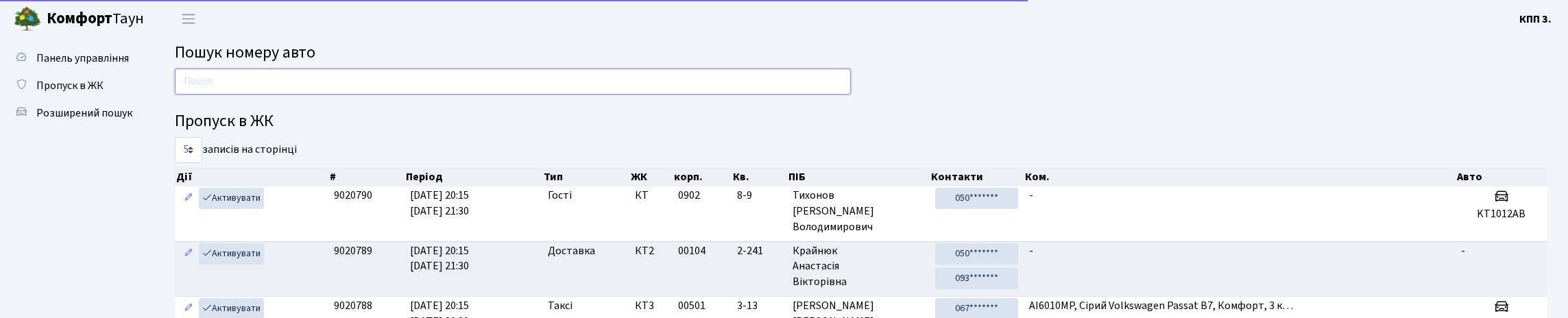
click at [207, 95] on input "text" at bounding box center [513, 82] width 676 height 26
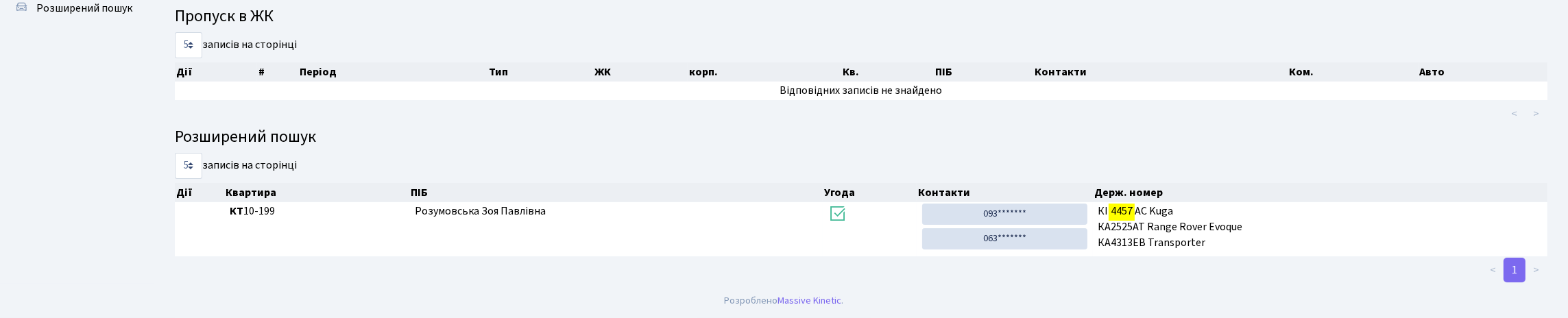
scroll to position [83, 0]
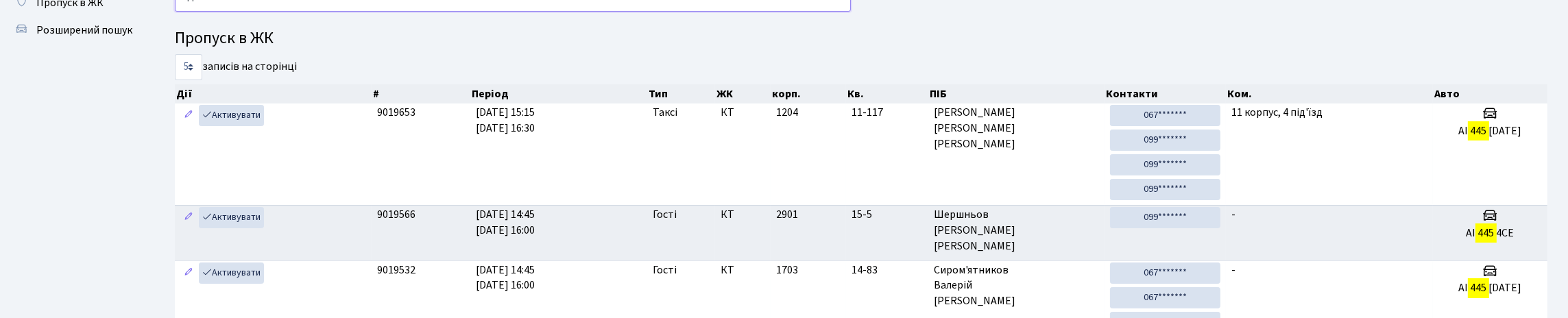
type input "4"
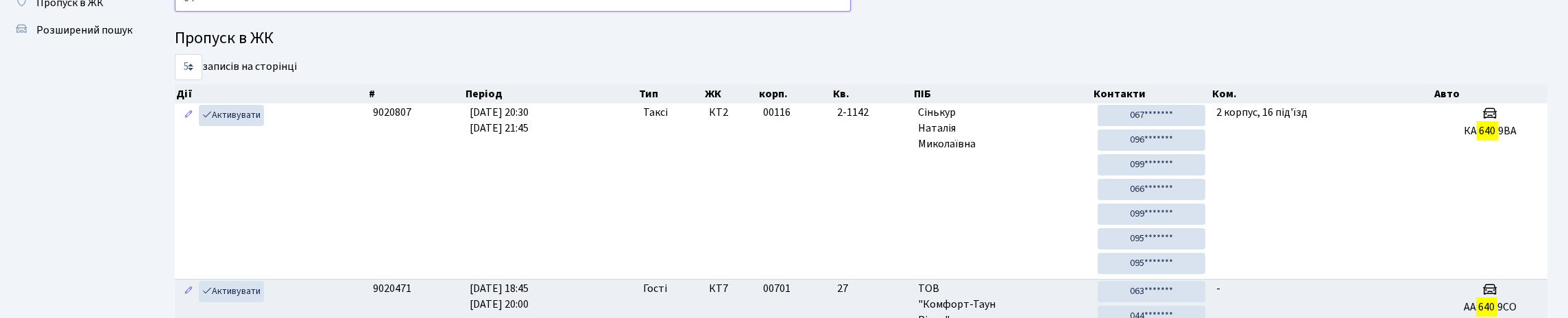
type input "6"
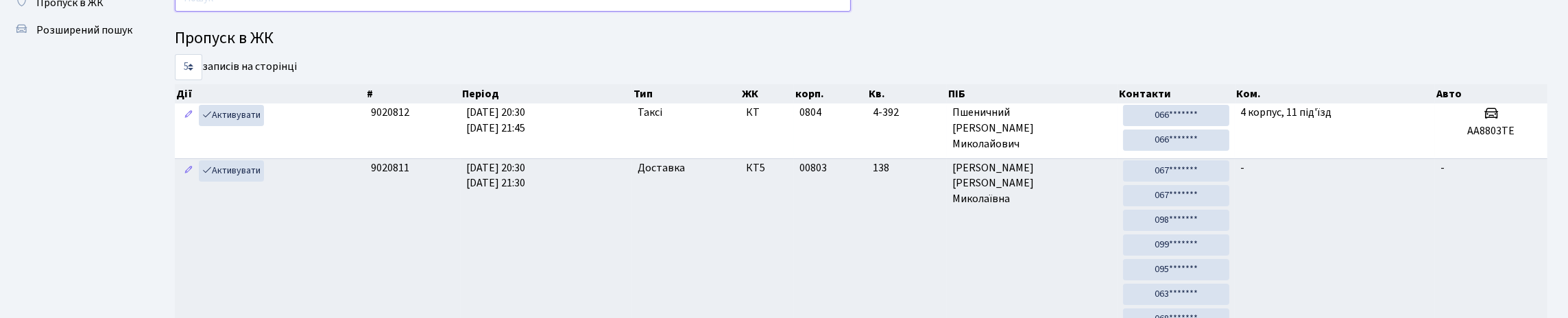
type input "1"
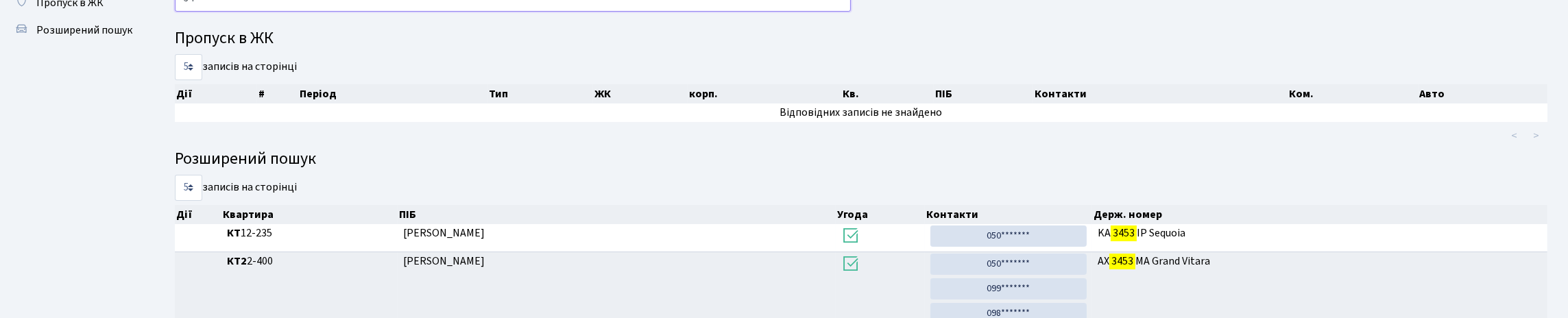
type input "3"
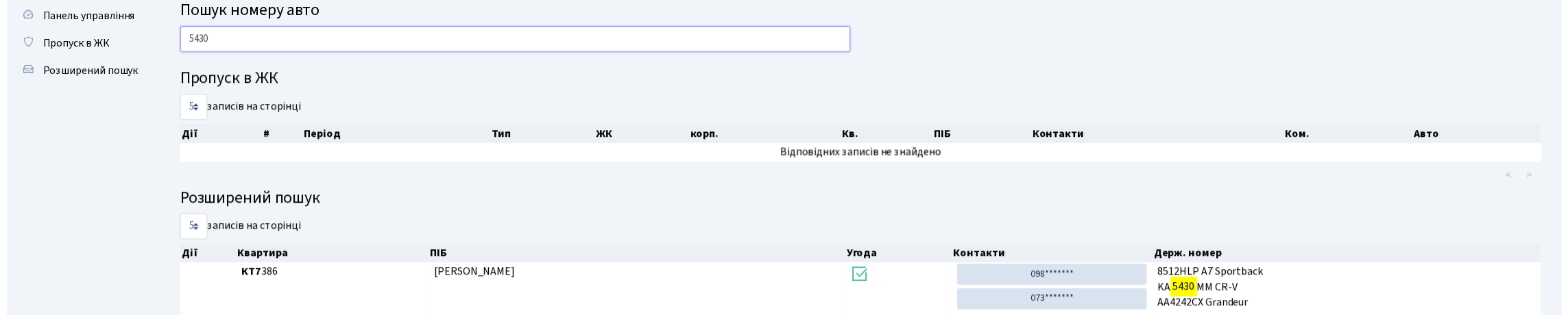
scroll to position [0, 0]
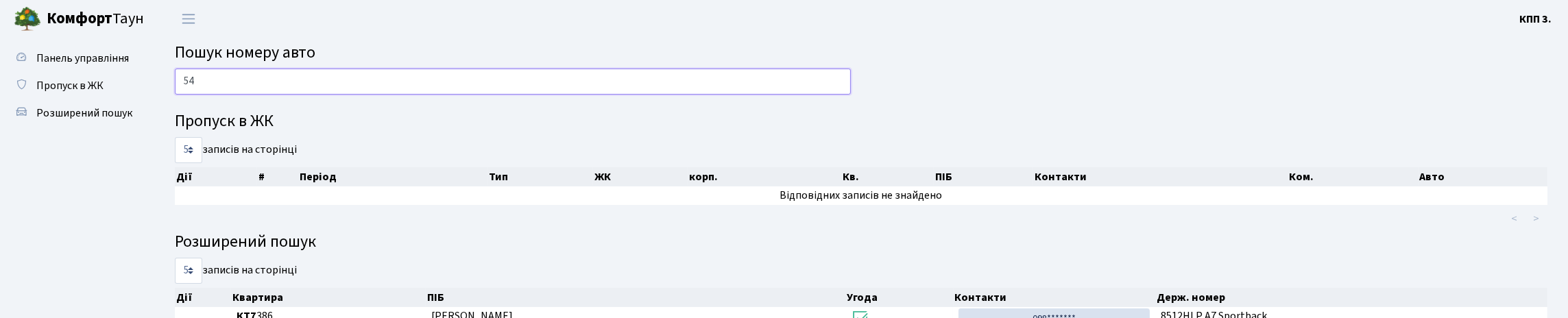
type input "5"
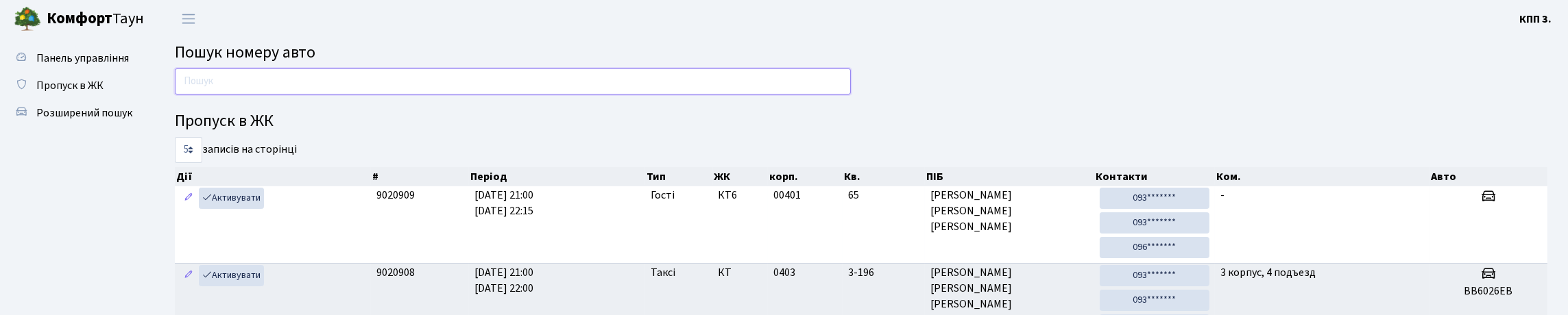
click at [264, 95] on input "text" at bounding box center [513, 82] width 676 height 26
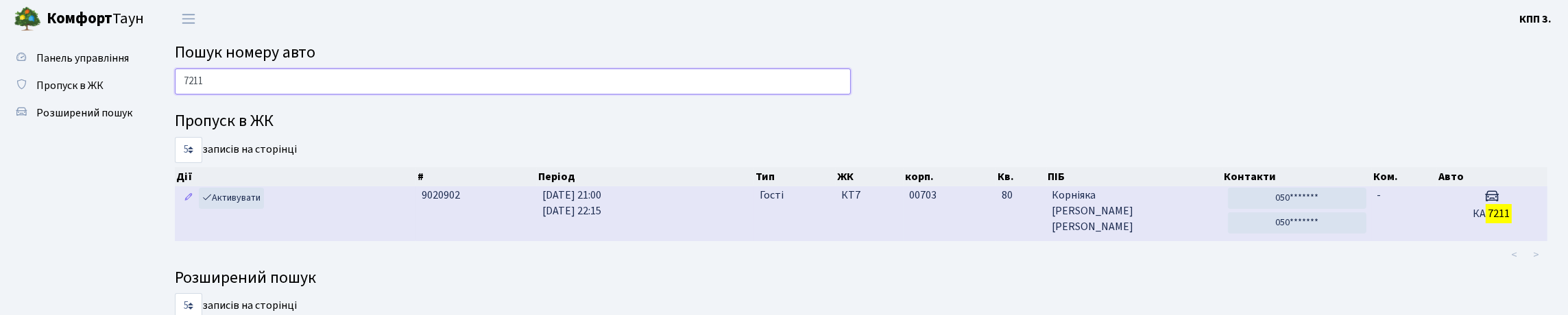
type input "7211"
click at [848, 241] on td "КТ7" at bounding box center [870, 213] width 68 height 54
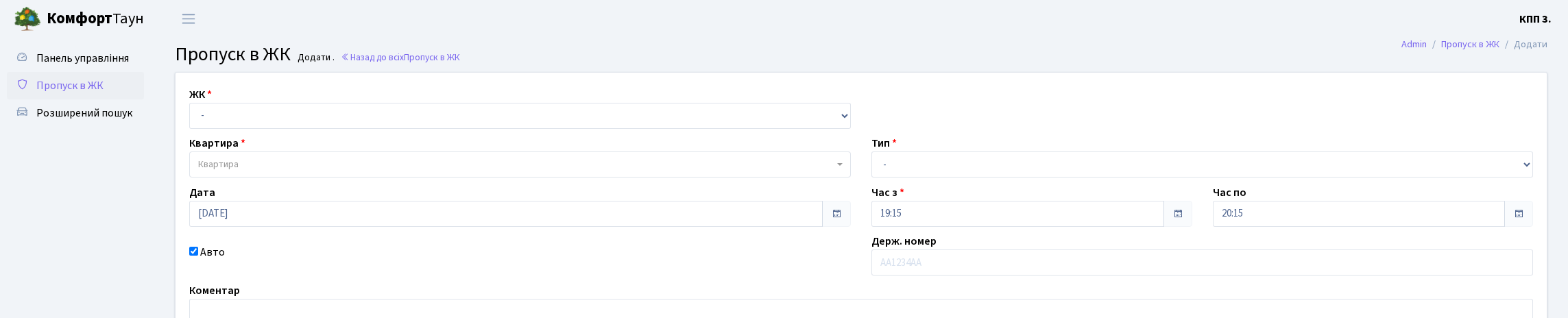
scroll to position [202, 0]
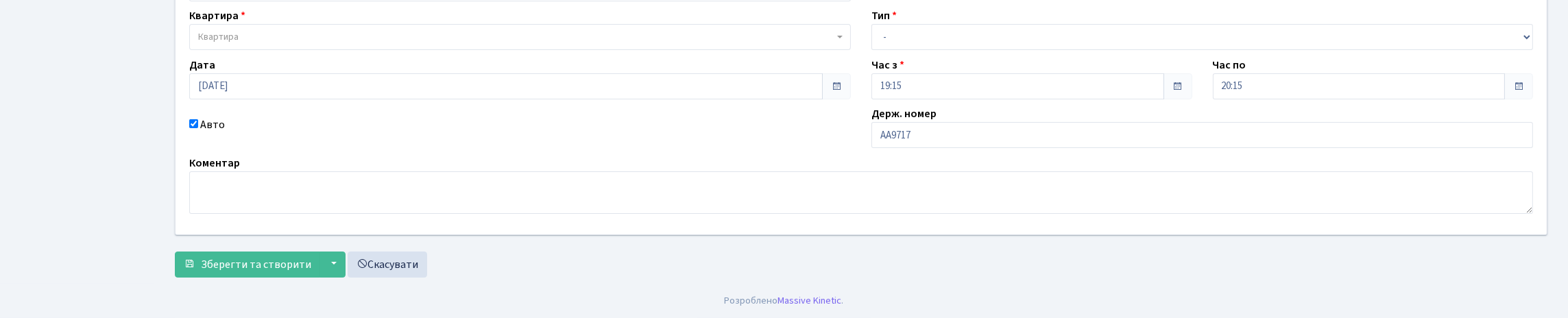
type input "АА9717ОІ"
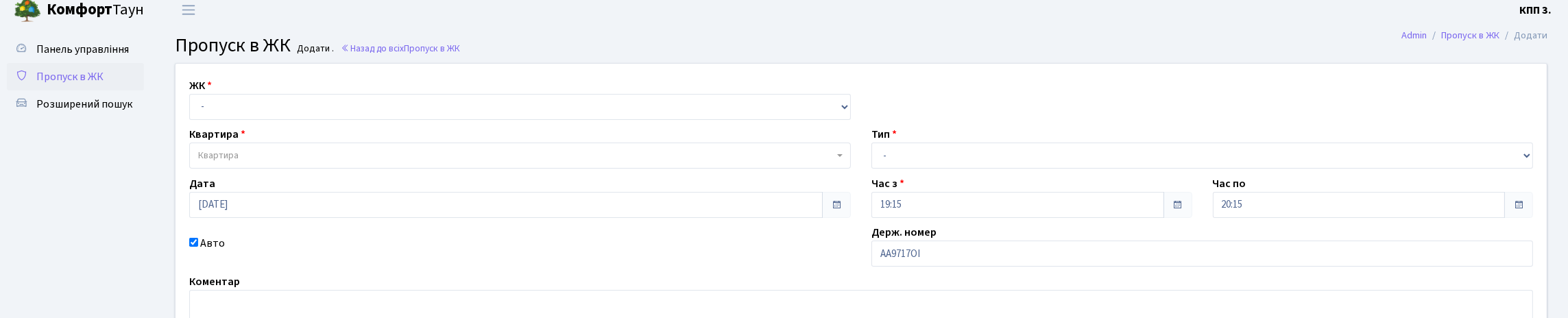
scroll to position [0, 0]
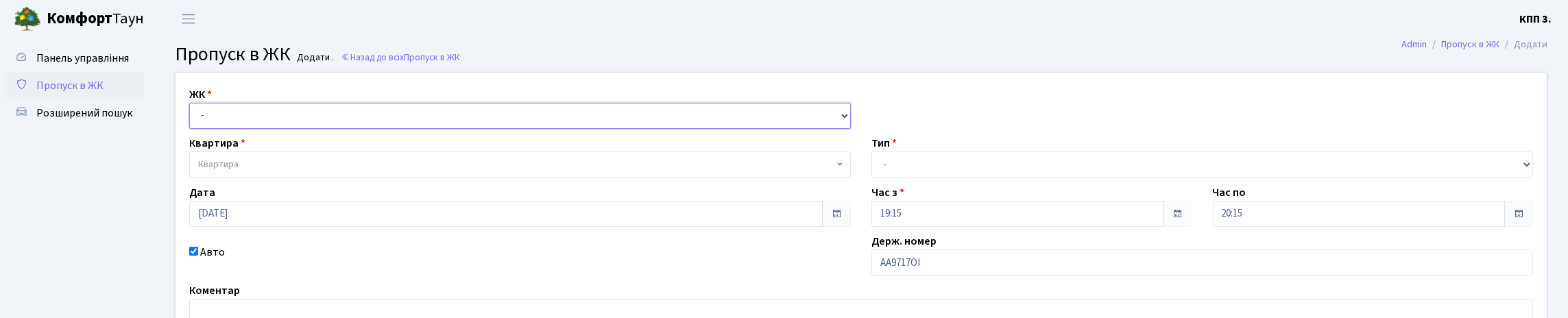
click at [231, 129] on select "- КТ, вул. Регенераторна, 4 КТ2, просп. [STREET_ADDRESS] [STREET_ADDRESS] [PERS…" at bounding box center [520, 116] width 662 height 26
select select "271"
click at [193, 118] on select "- КТ, вул. Регенераторна, 4 КТ2, просп. [STREET_ADDRESS] [STREET_ADDRESS] [PERS…" at bounding box center [520, 116] width 662 height 26
select select
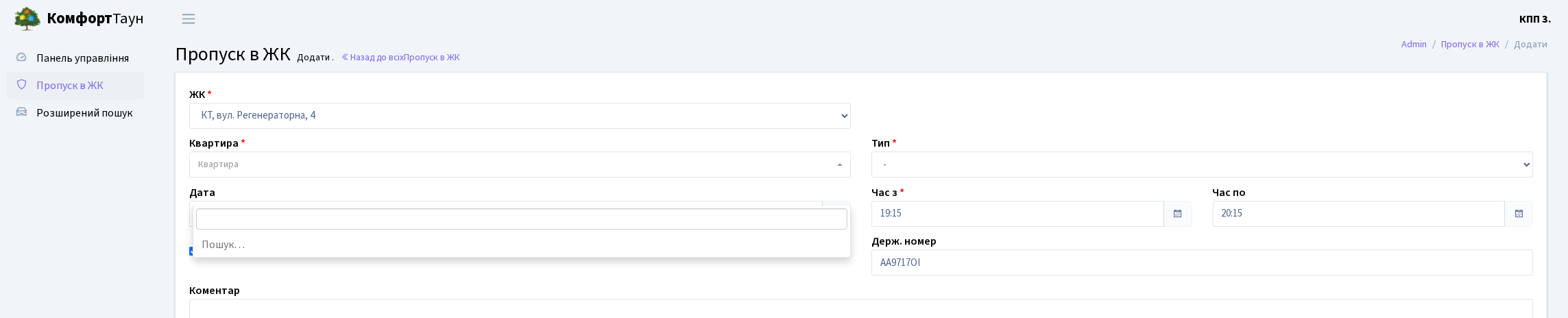
click at [233, 178] on span "Квартира" at bounding box center [520, 165] width 662 height 26
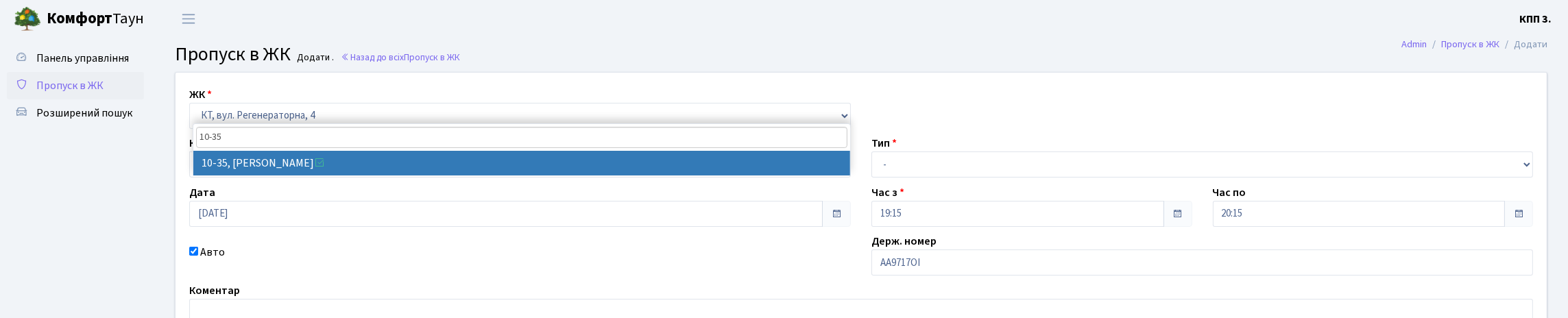
type input "10-35"
select select "6604"
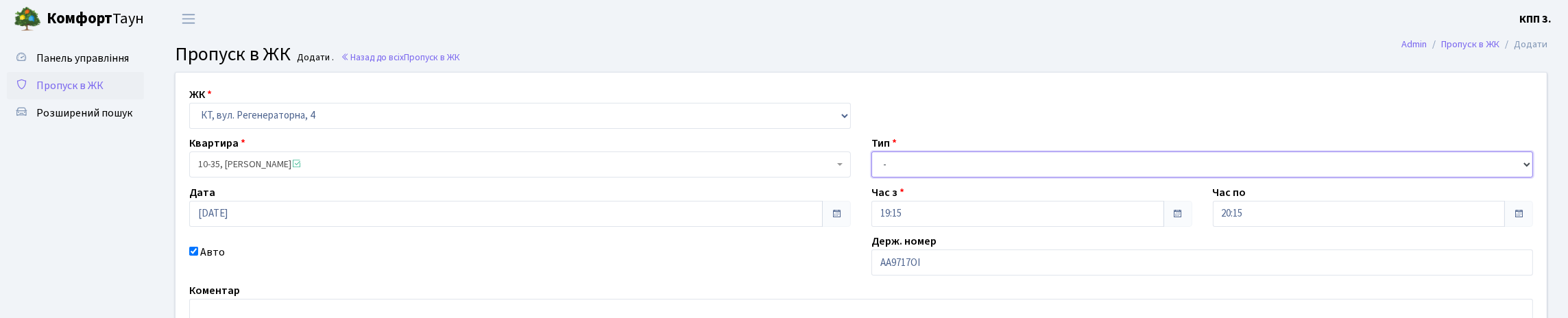
click at [953, 178] on select "- Доставка Таксі Гості Сервіс" at bounding box center [1202, 165] width 662 height 26
select select "3"
click at [872, 178] on select "- Доставка Таксі Гості Сервіс" at bounding box center [1202, 165] width 662 height 26
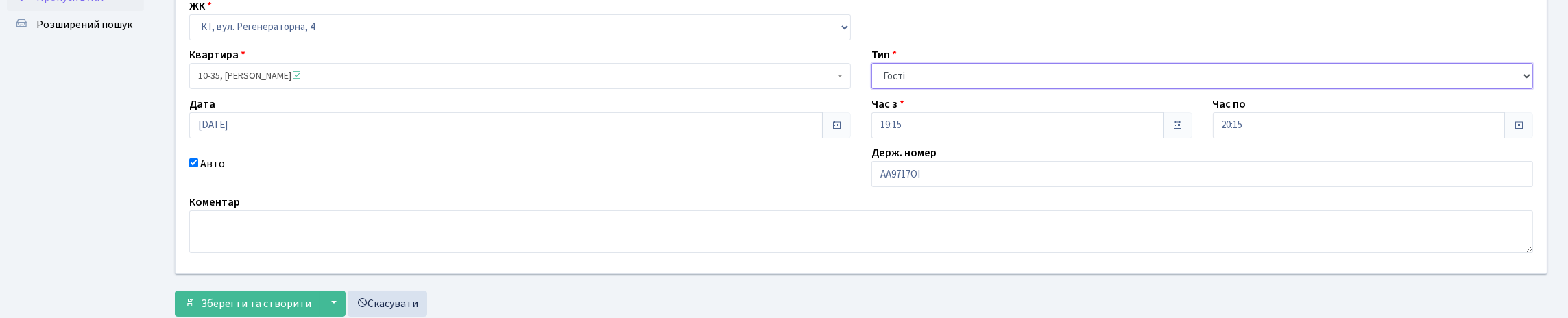
scroll to position [220, 0]
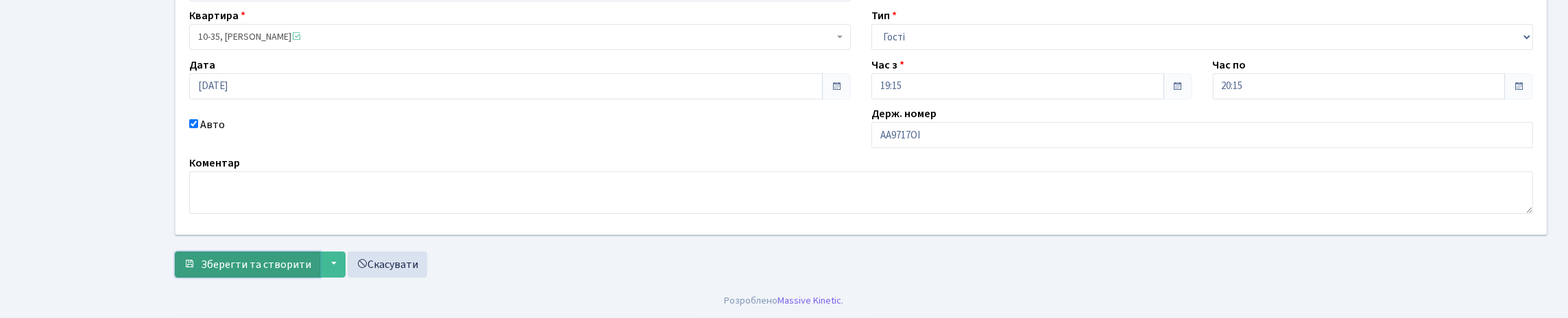
click at [265, 257] on span "Зберегти та створити" at bounding box center [256, 264] width 110 height 15
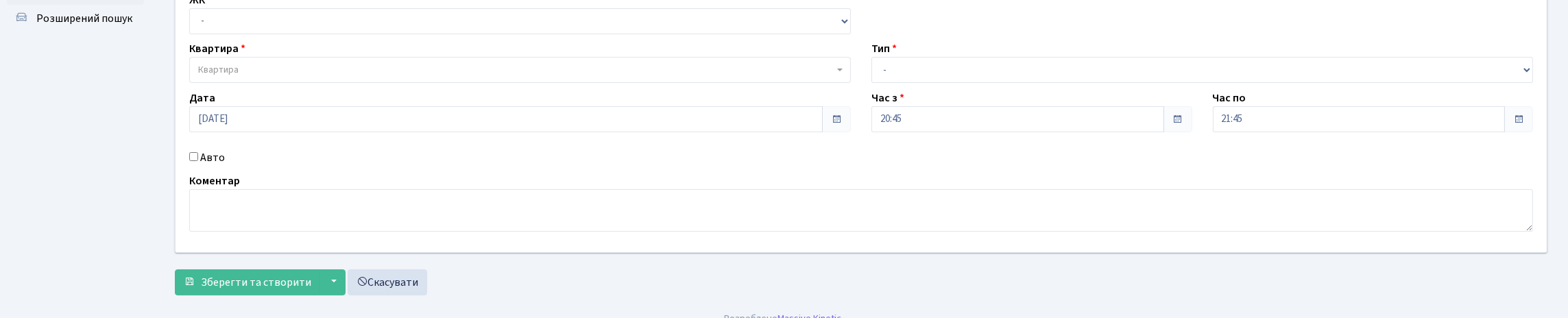
scroll to position [202, 0]
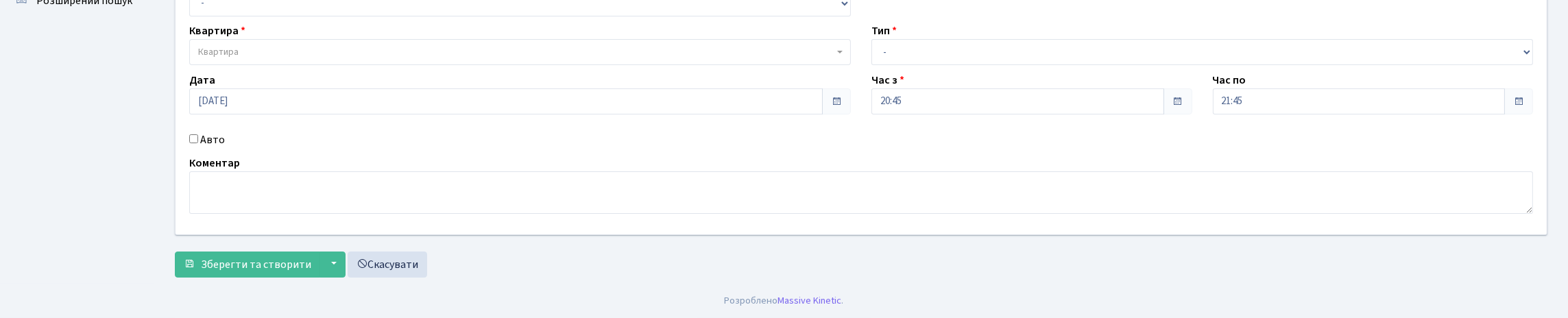
click at [195, 135] on input "Авто" at bounding box center [193, 139] width 9 height 9
checkbox input "true"
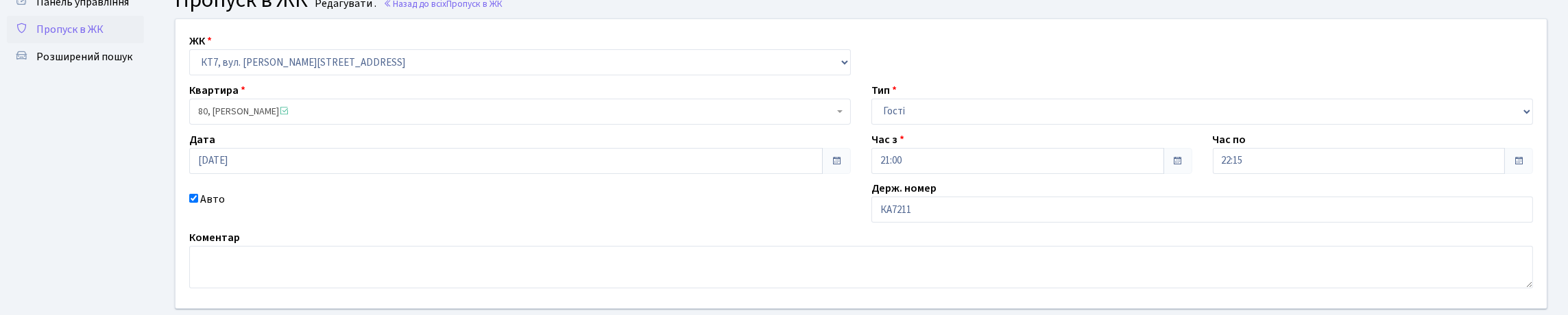
scroll to position [137, 0]
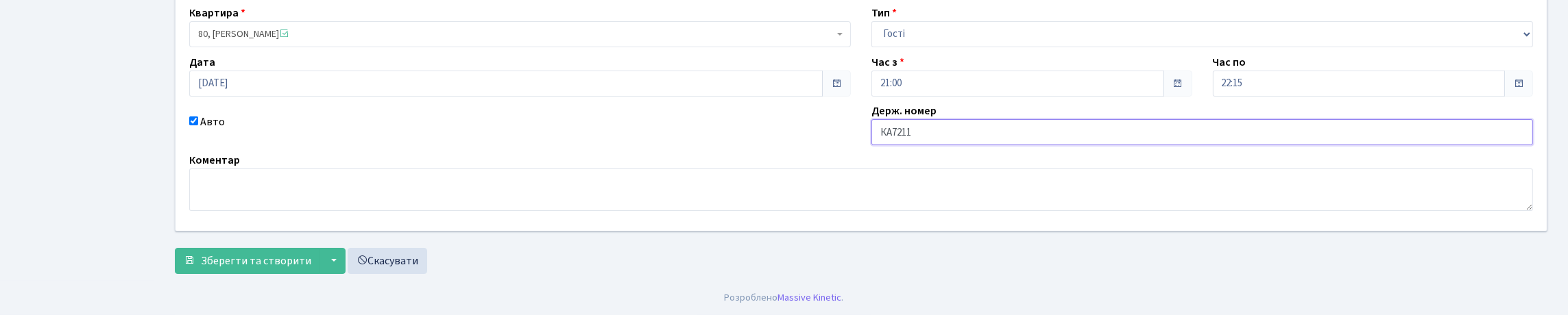
click at [940, 145] on input "КА7211" at bounding box center [1202, 132] width 662 height 26
type input "КА7211НМ"
click at [233, 253] on span "Зберегти та створити" at bounding box center [256, 261] width 110 height 15
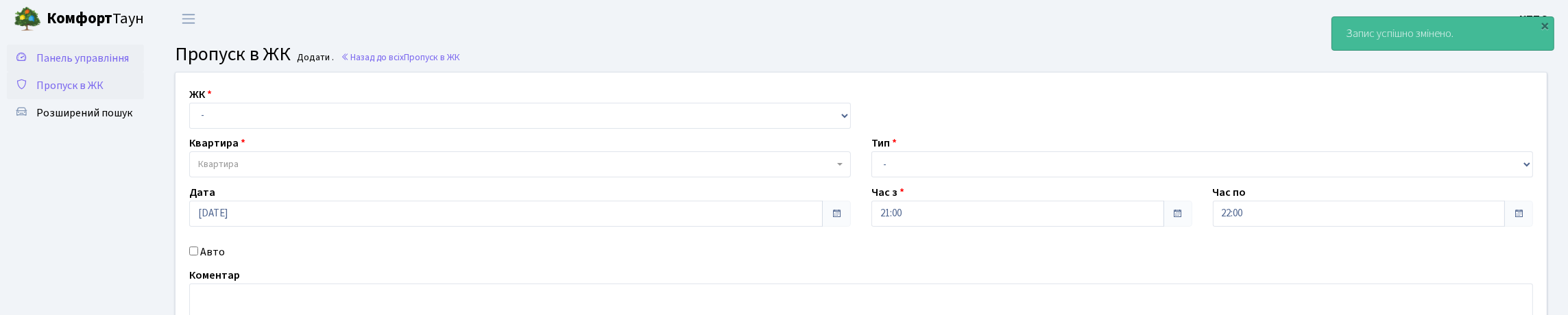
click at [59, 65] on span "Панель управління" at bounding box center [83, 58] width 92 height 15
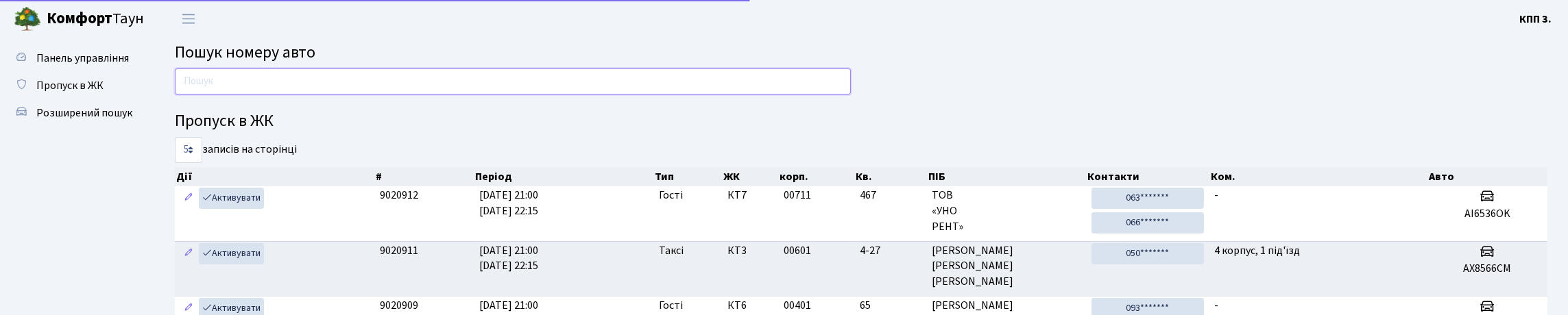
drag, startPoint x: 0, startPoint y: 0, endPoint x: 224, endPoint y: 104, distance: 247.0
click at [224, 95] on input "text" at bounding box center [513, 82] width 676 height 26
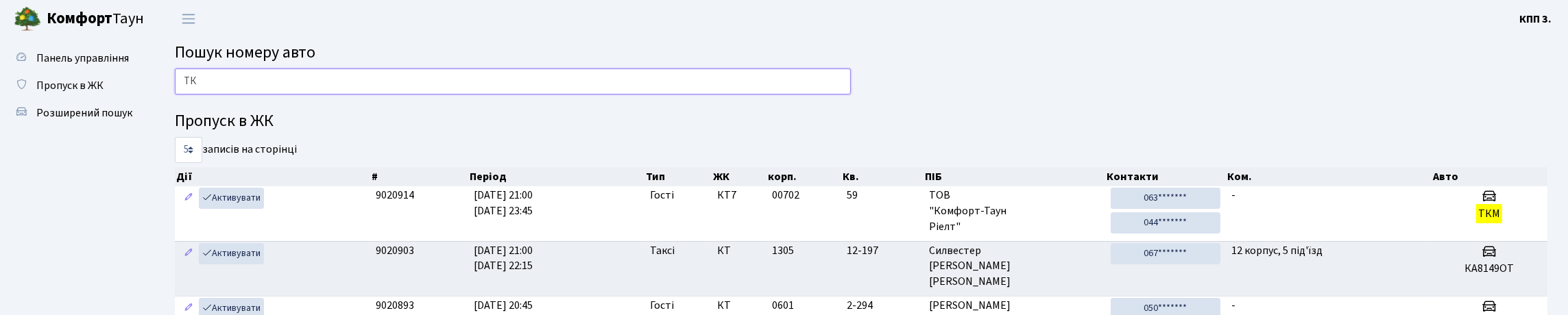
type input "Т"
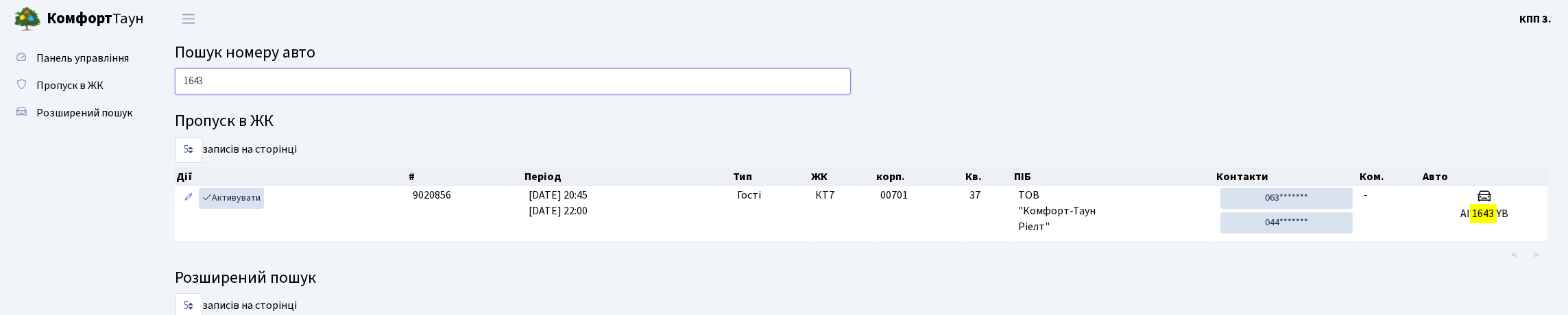
scroll to position [68, 0]
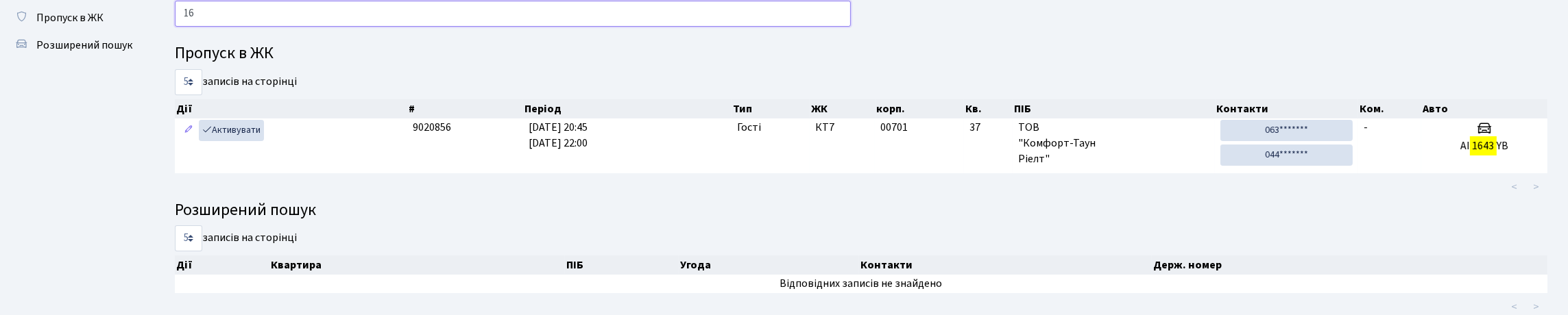
type input "1"
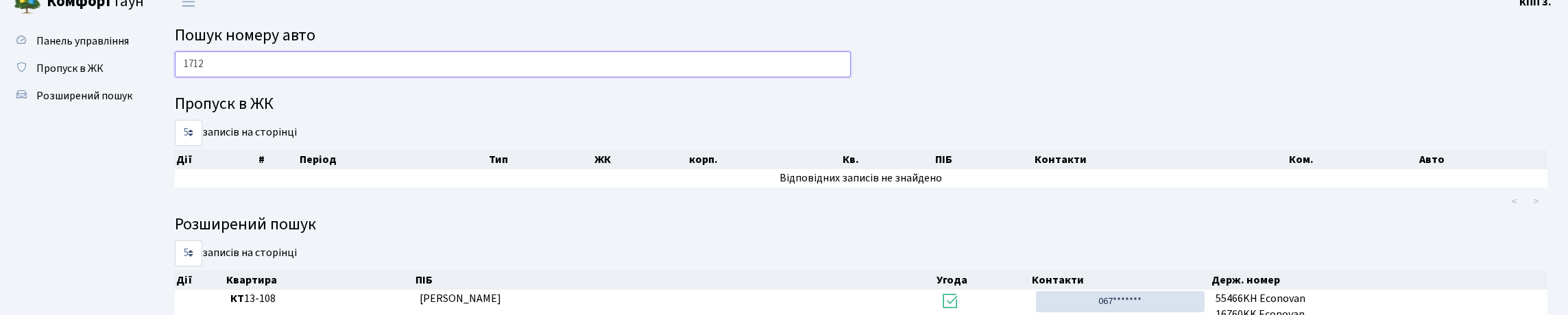
scroll to position [0, 0]
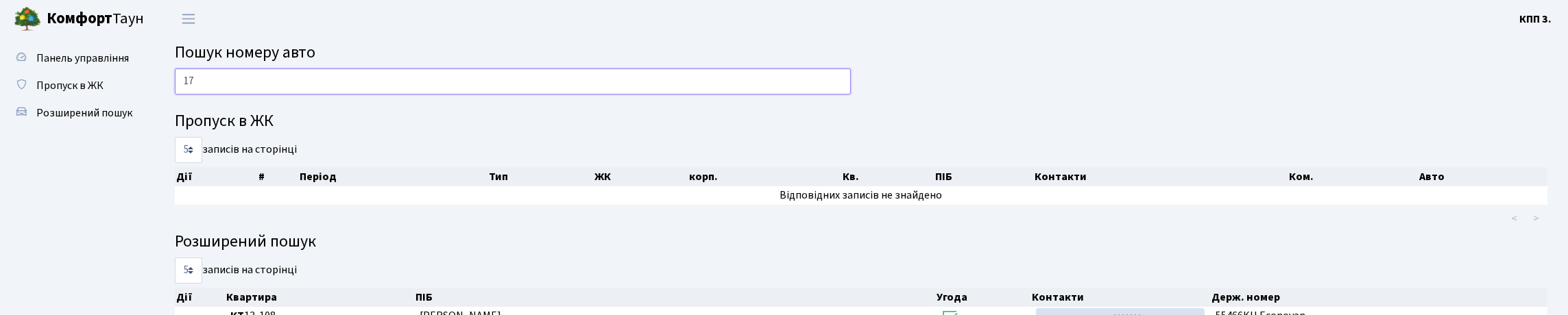
type input "1"
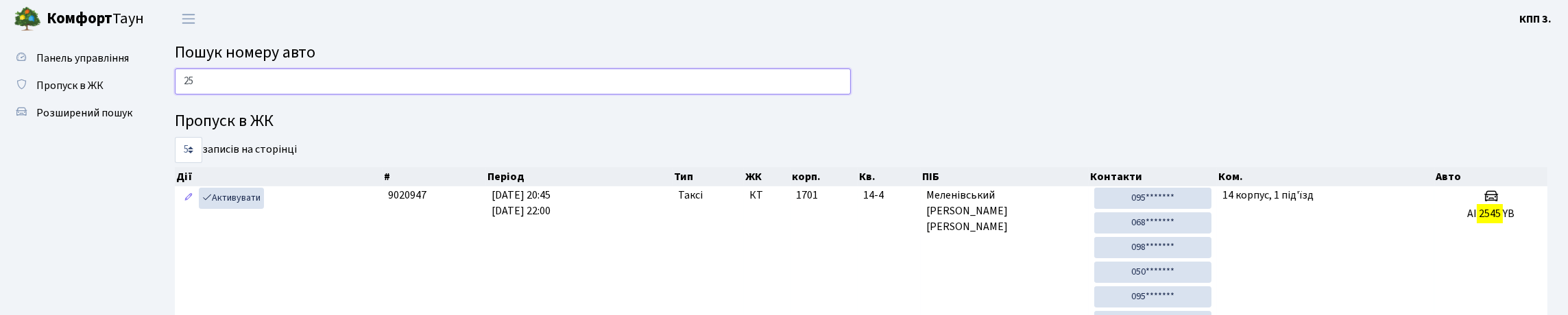
type input "2"
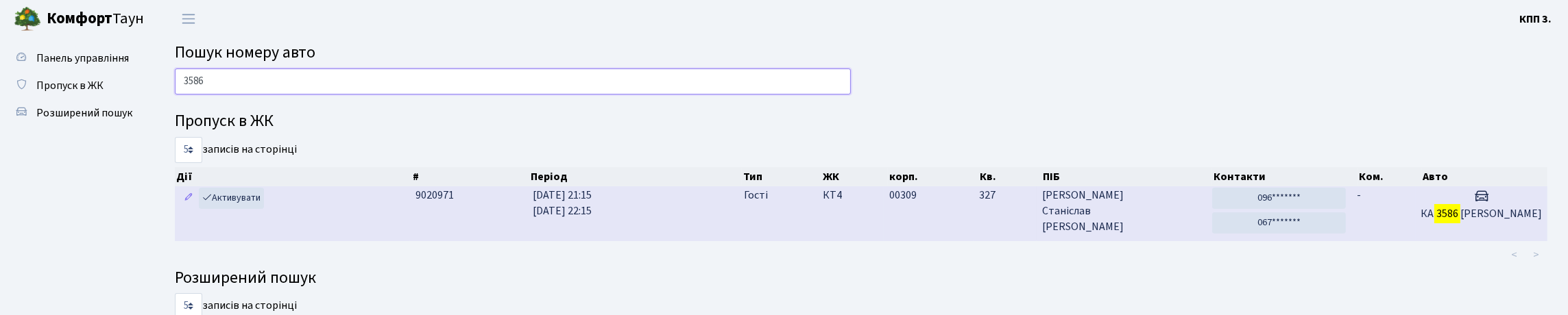
type input "3586"
click at [855, 241] on td "КТ4" at bounding box center [850, 213] width 66 height 54
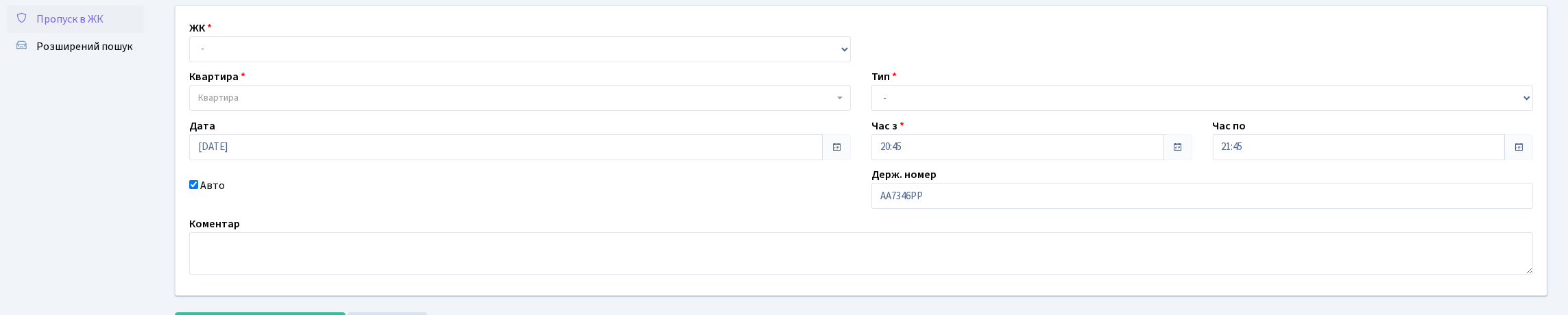
scroll to position [64, 0]
type input "АА7346РР"
click at [227, 63] on select "- КТ, вул. Регенераторна, 4 КТ2, просп. Соборності, 17 КТ3, вул. Березнева, 16 …" at bounding box center [520, 52] width 662 height 26
select select "271"
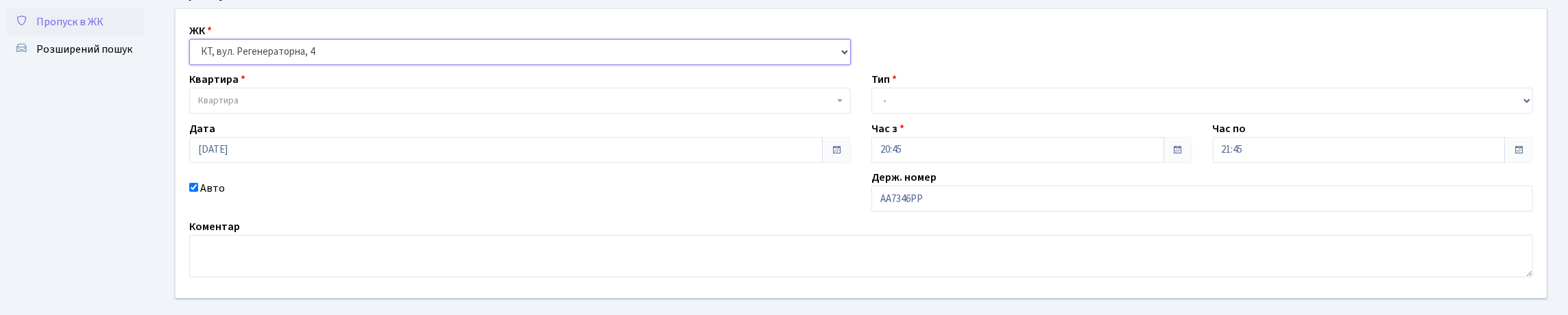
click at [193, 54] on select "- КТ, вул. Регенераторна, 4 КТ2, просп. Соборності, 17 КТ3, вул. Березнева, 16 …" at bounding box center [520, 52] width 662 height 26
select select
click at [238, 87] on label "Квартира" at bounding box center [216, 79] width 56 height 16
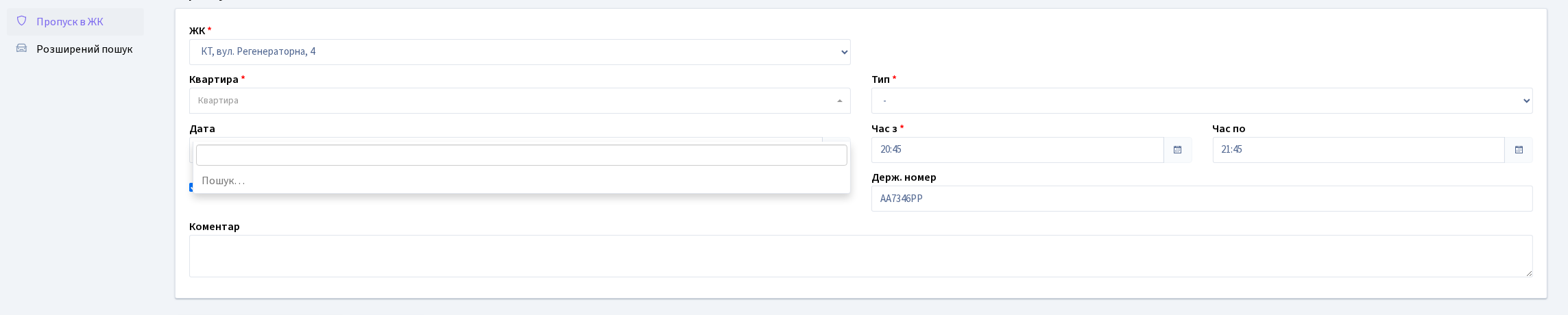
click at [242, 108] on span "Квартира" at bounding box center [516, 100] width 636 height 14
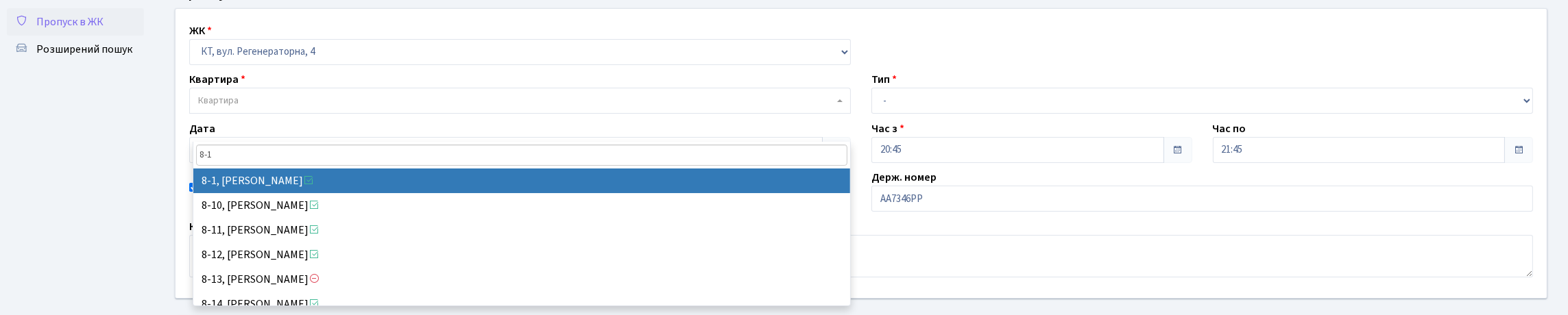
type input "8-1"
select select "6378"
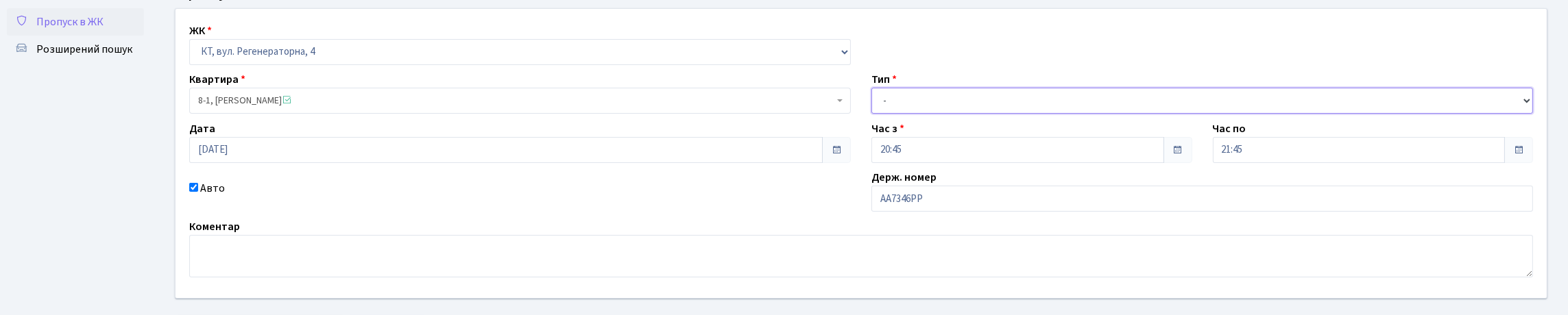
click at [931, 113] on select "- Доставка Таксі Гості Сервіс" at bounding box center [1202, 100] width 662 height 26
select select "3"
click at [872, 113] on select "- Доставка Таксі Гості Сервіс" at bounding box center [1202, 100] width 662 height 26
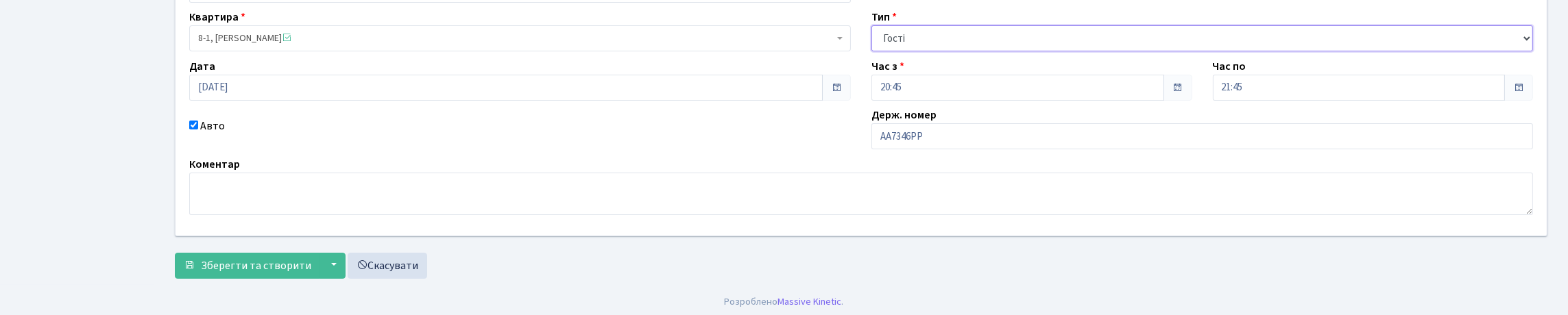
scroll to position [223, 0]
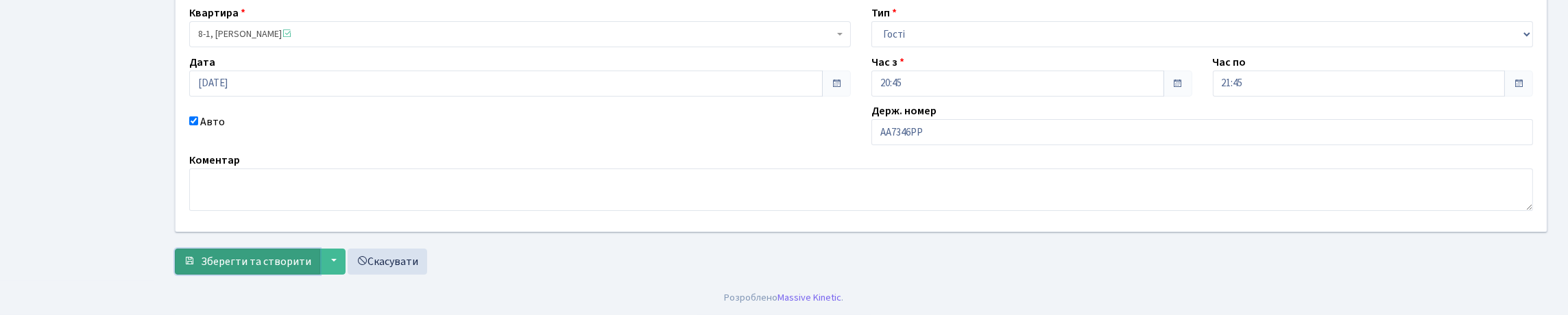
click at [278, 254] on span "Зберегти та створити" at bounding box center [256, 262] width 110 height 15
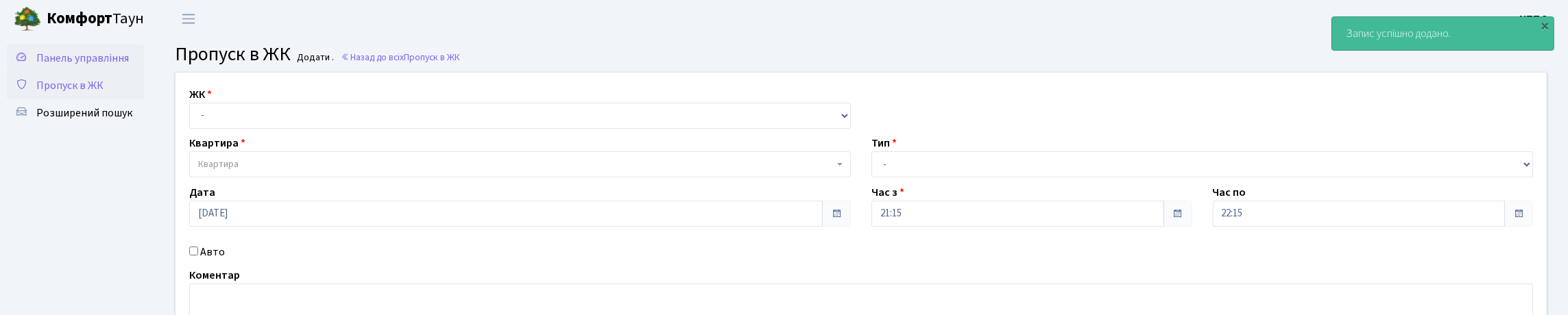
click at [58, 65] on span "Панель управління" at bounding box center [83, 58] width 92 height 15
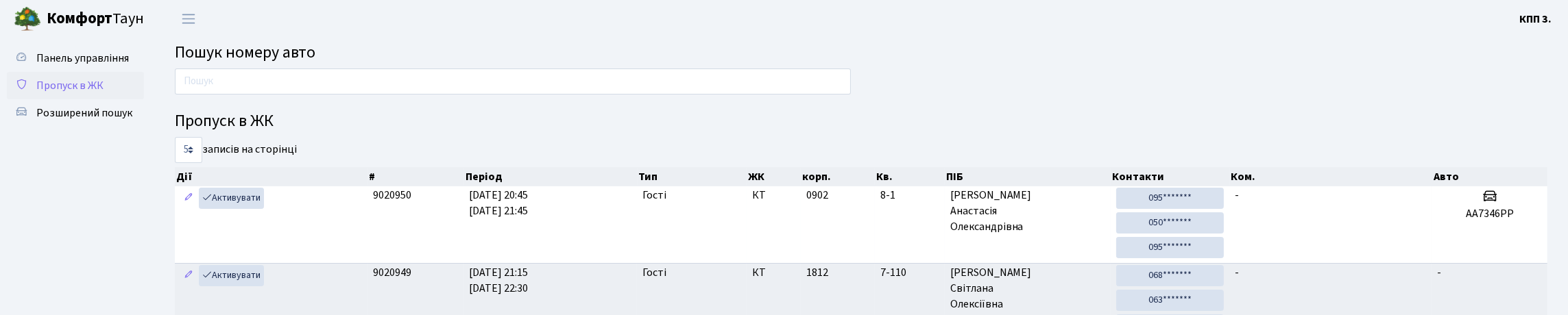
click at [80, 93] on span "Пропуск в ЖК" at bounding box center [70, 85] width 67 height 15
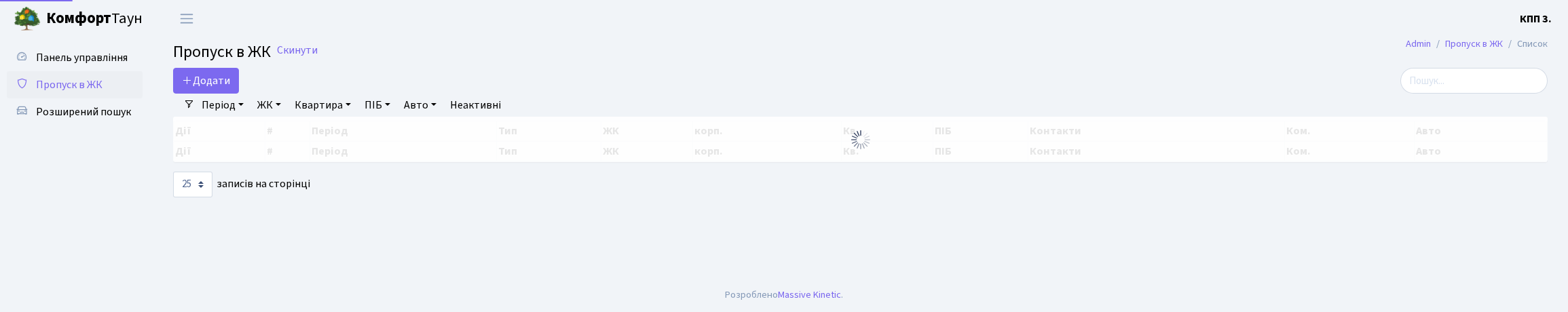
select select "25"
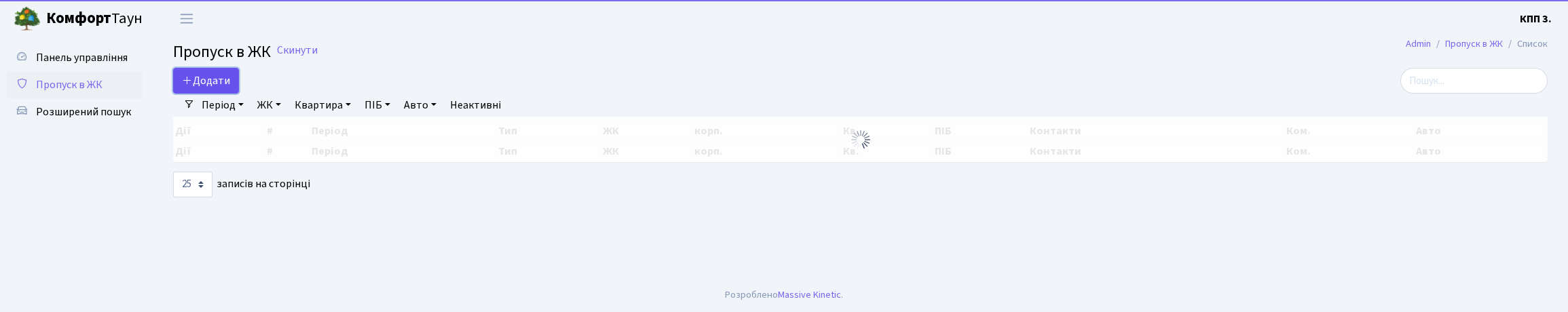
click at [221, 83] on span "Додати" at bounding box center [206, 80] width 48 height 15
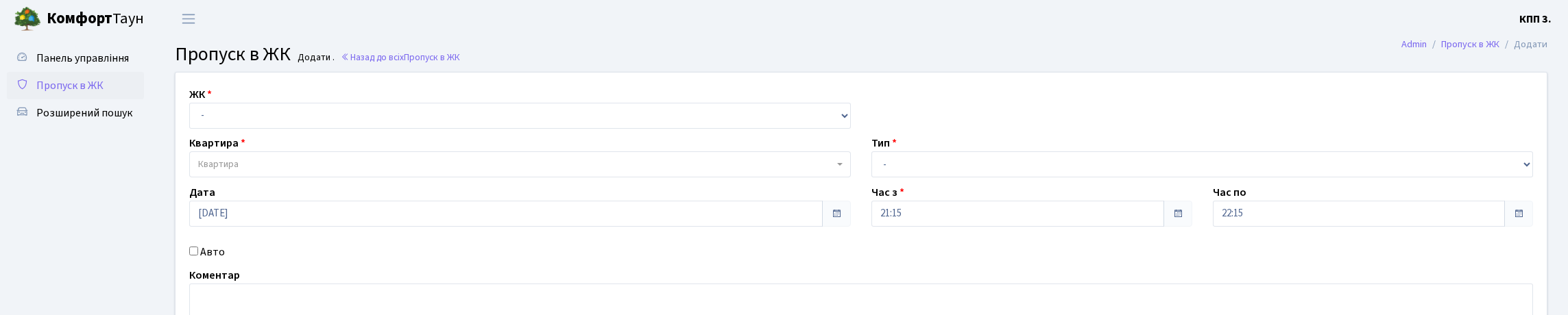
scroll to position [203, 0]
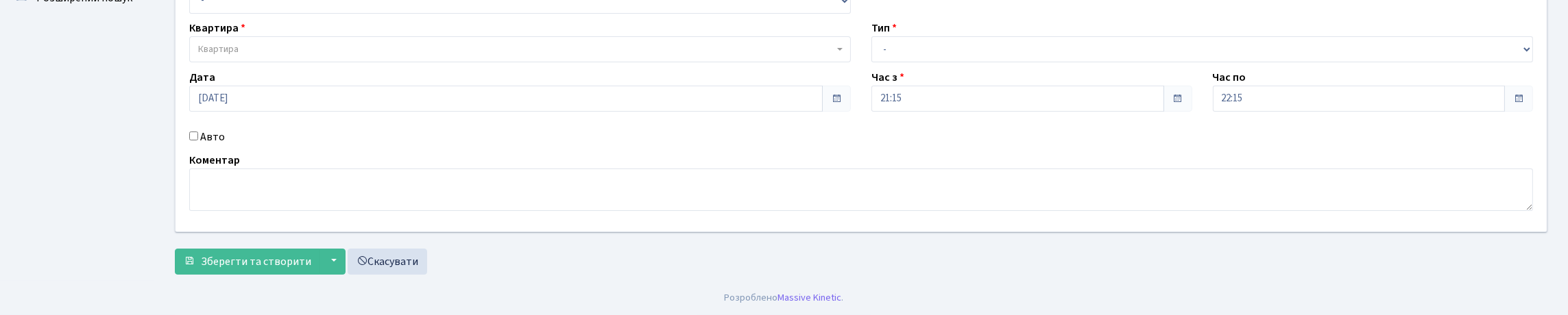
click at [194, 131] on input "Авто" at bounding box center [193, 135] width 9 height 9
checkbox input "true"
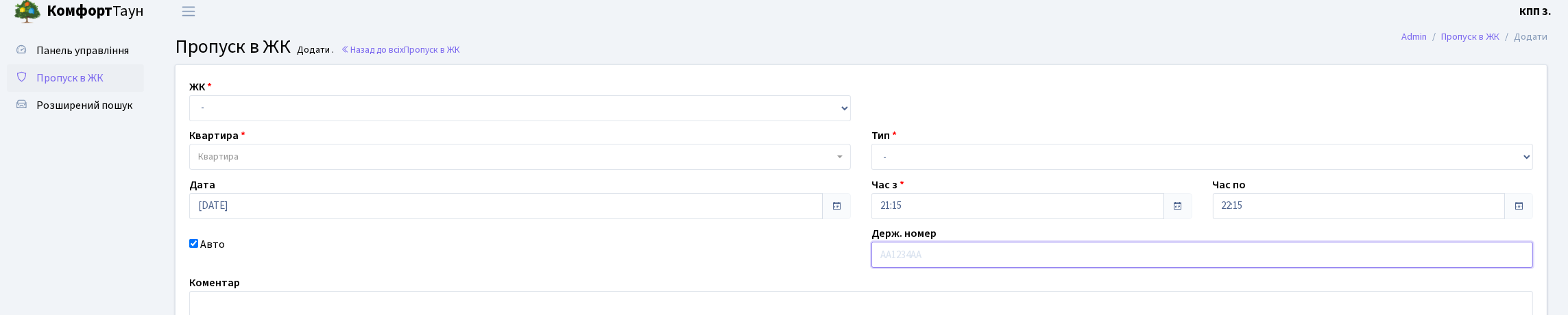
scroll to position [0, 0]
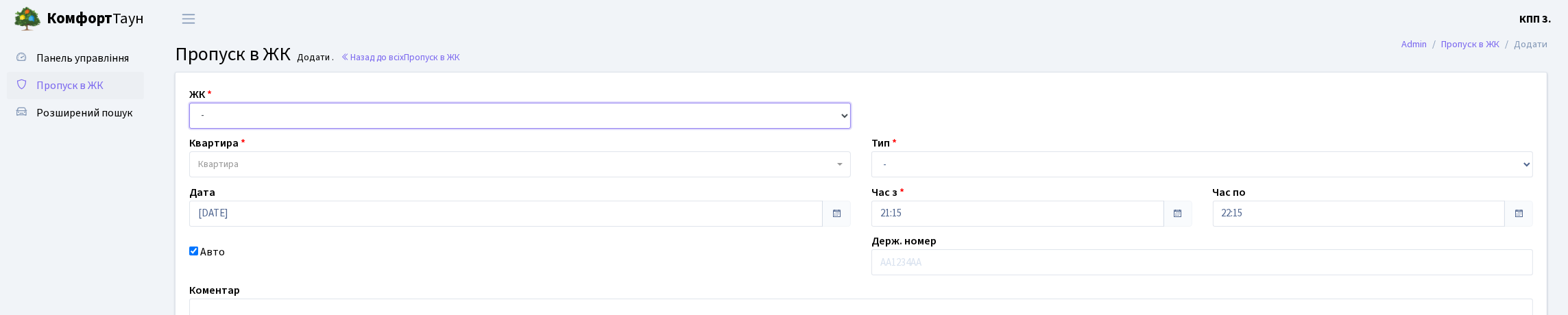
click at [221, 129] on select "- КТ, вул. Регенераторна, 4 КТ2, просп. [STREET_ADDRESS] [STREET_ADDRESS] [PERS…" at bounding box center [520, 116] width 662 height 26
select select "271"
click at [193, 118] on select "- КТ, вул. Регенераторна, 4 КТ2, просп. [STREET_ADDRESS] [STREET_ADDRESS] [PERS…" at bounding box center [520, 116] width 662 height 26
select select
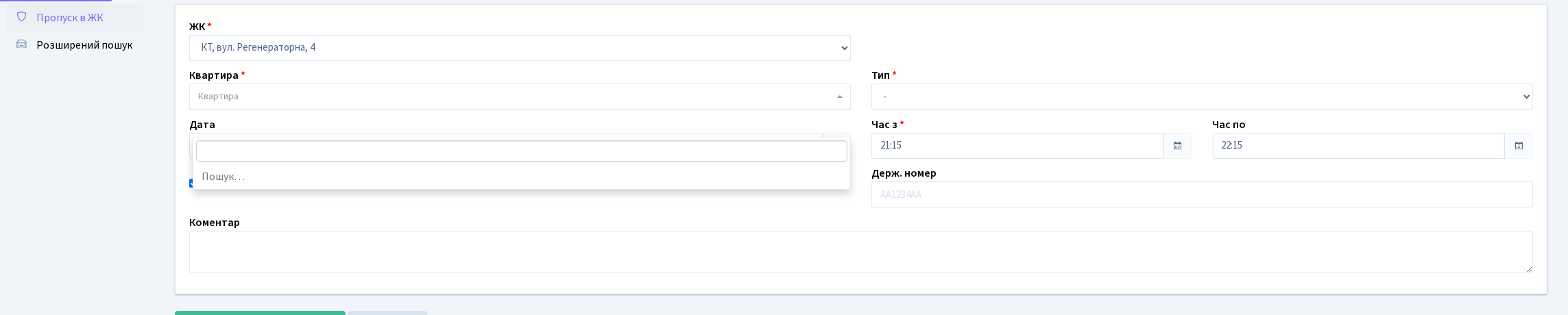
click at [211, 104] on span "Квартира" at bounding box center [218, 96] width 41 height 14
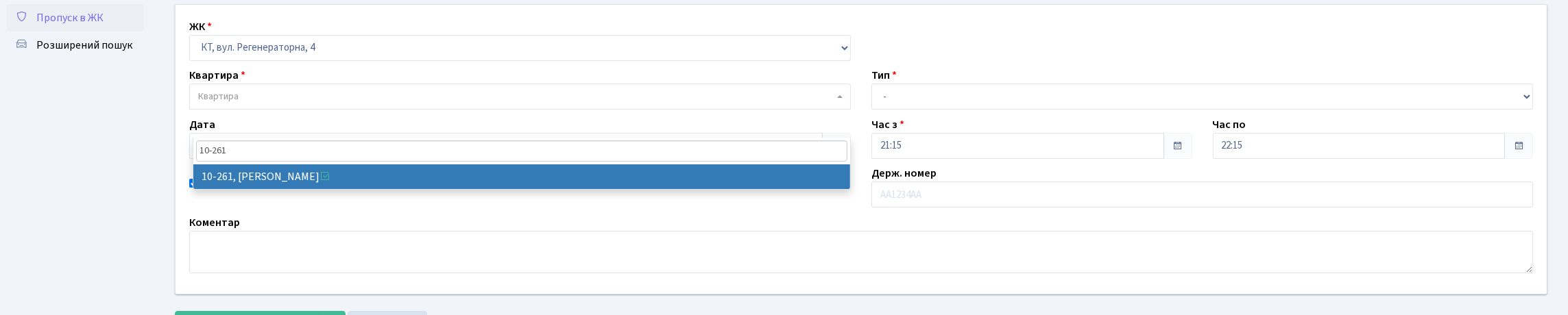
type input "10-261"
select select "6830"
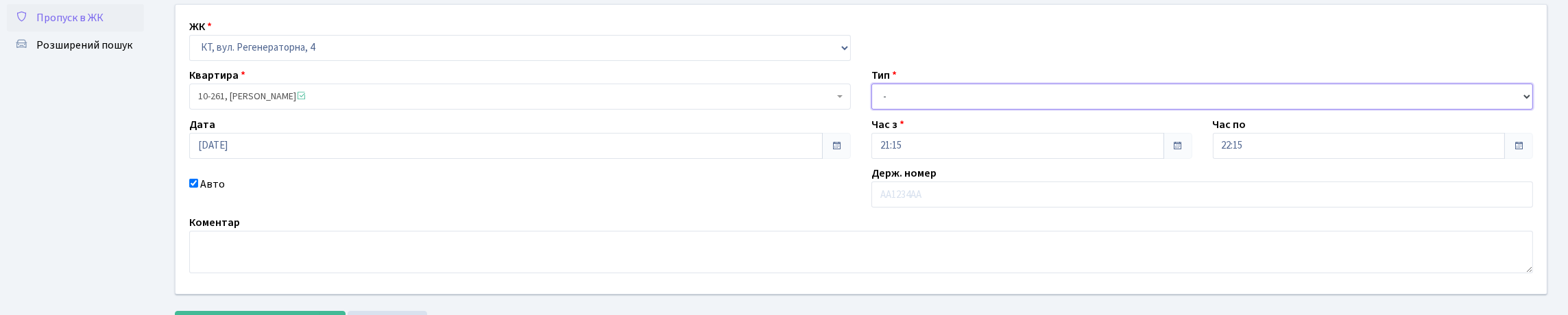
click at [888, 109] on select "- Доставка Таксі Гості Сервіс" at bounding box center [1202, 96] width 662 height 26
select select "1"
click at [872, 109] on select "- Доставка Таксі Гості Сервіс" at bounding box center [1202, 96] width 662 height 26
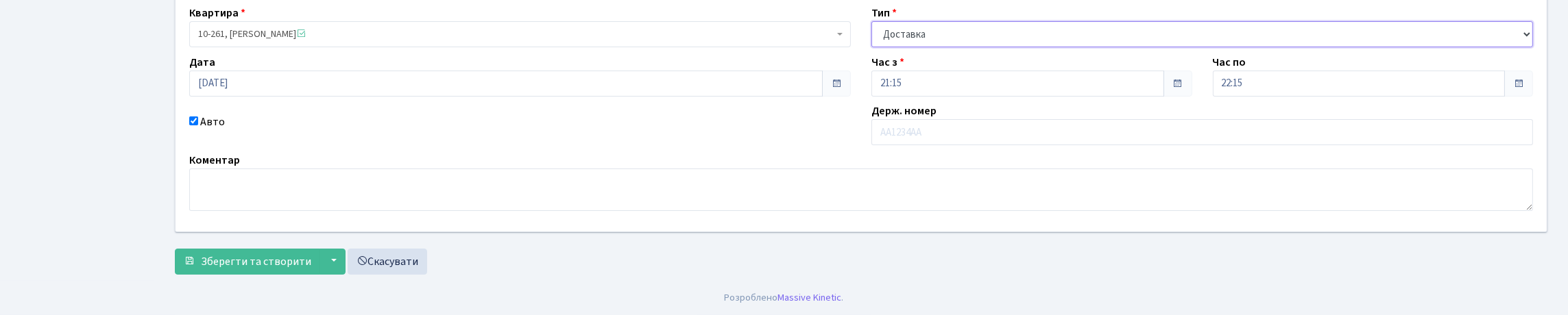
scroll to position [223, 0]
click at [248, 257] on span "Зберегти та створити" at bounding box center [256, 262] width 110 height 15
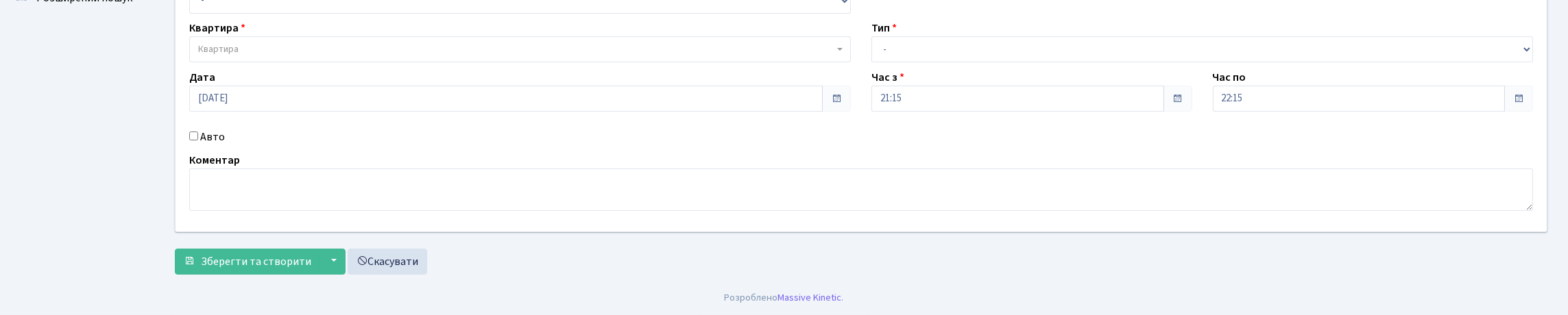
scroll to position [203, 0]
click at [194, 131] on input "Авто" at bounding box center [193, 135] width 9 height 9
checkbox input "true"
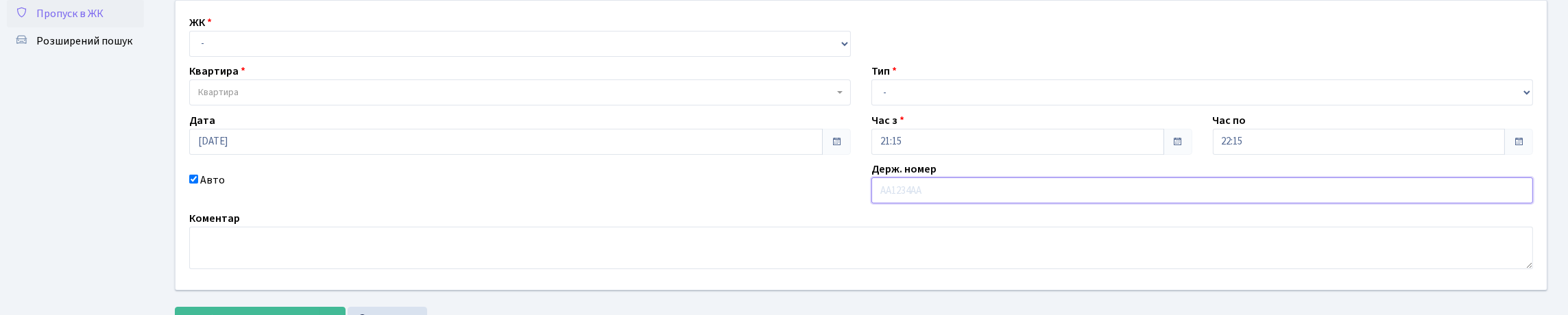
scroll to position [66, 0]
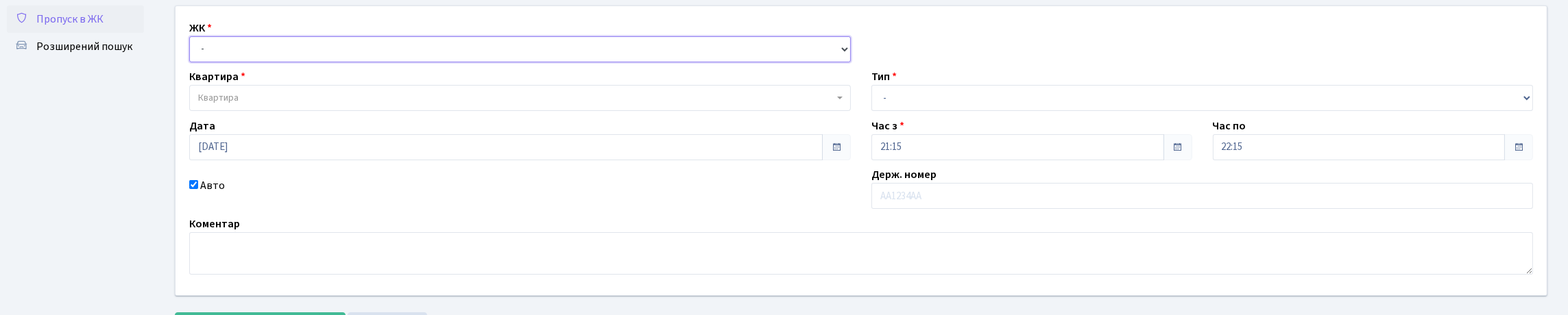
click at [227, 62] on select "- КТ, вул. Регенераторна, 4 КТ2, просп. [STREET_ADDRESS] [STREET_ADDRESS] [PERS…" at bounding box center [520, 49] width 662 height 26
select select "271"
click at [193, 51] on select "- КТ, вул. Регенераторна, 4 КТ2, просп. [STREET_ADDRESS] [STREET_ADDRESS] [PERS…" at bounding box center [520, 49] width 662 height 26
select select
click at [238, 104] on span "Квартира" at bounding box center [218, 97] width 41 height 14
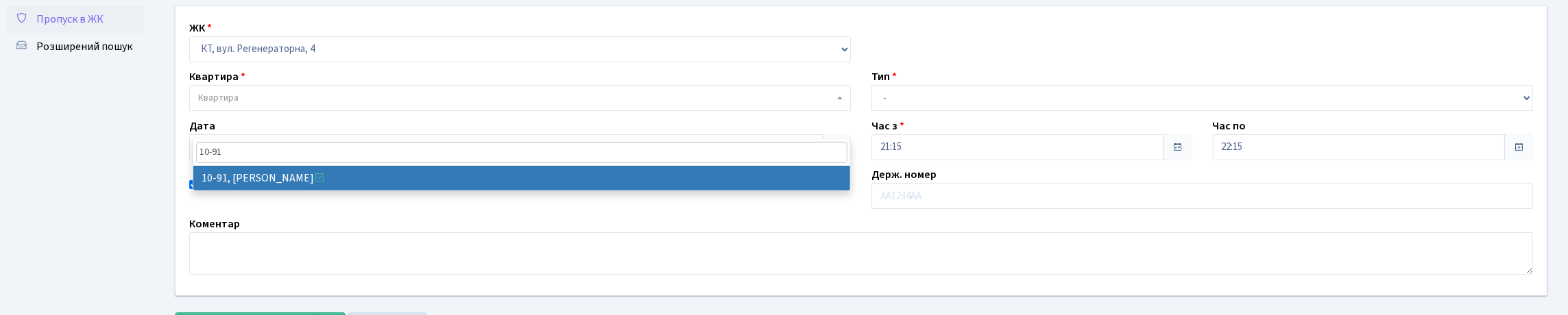
type input "10-91"
select select "6660"
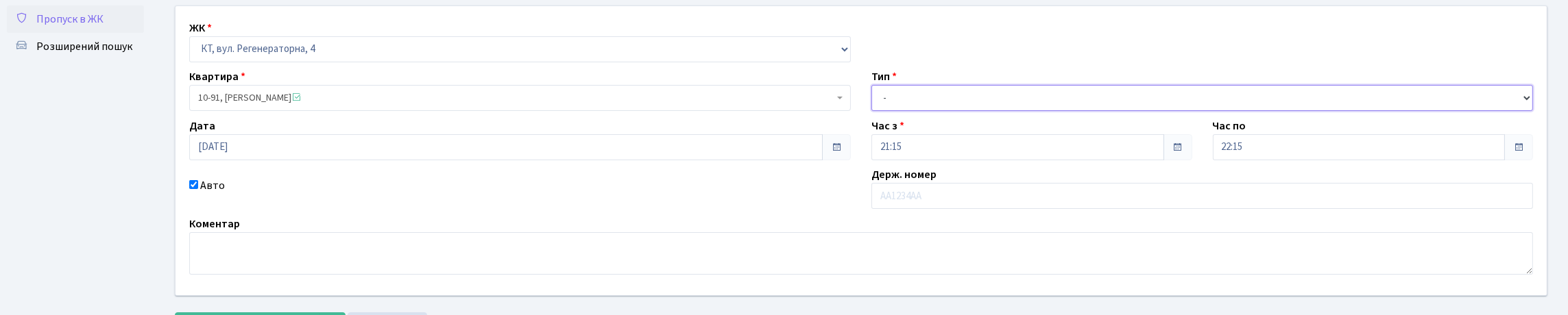
click at [917, 111] on select "- Доставка Таксі Гості Сервіс" at bounding box center [1202, 98] width 662 height 26
select select "1"
click at [872, 111] on select "- Доставка Таксі Гості Сервіс" at bounding box center [1202, 98] width 662 height 26
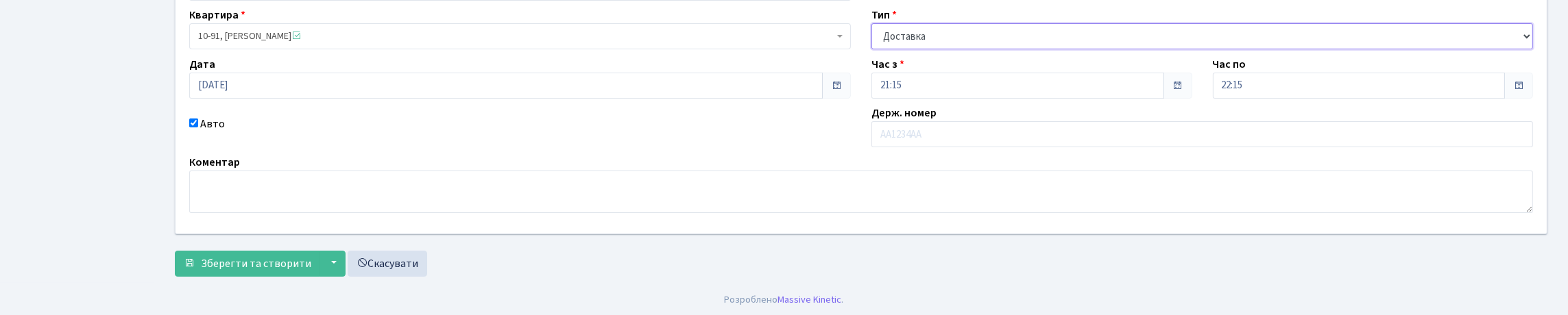
scroll to position [223, 0]
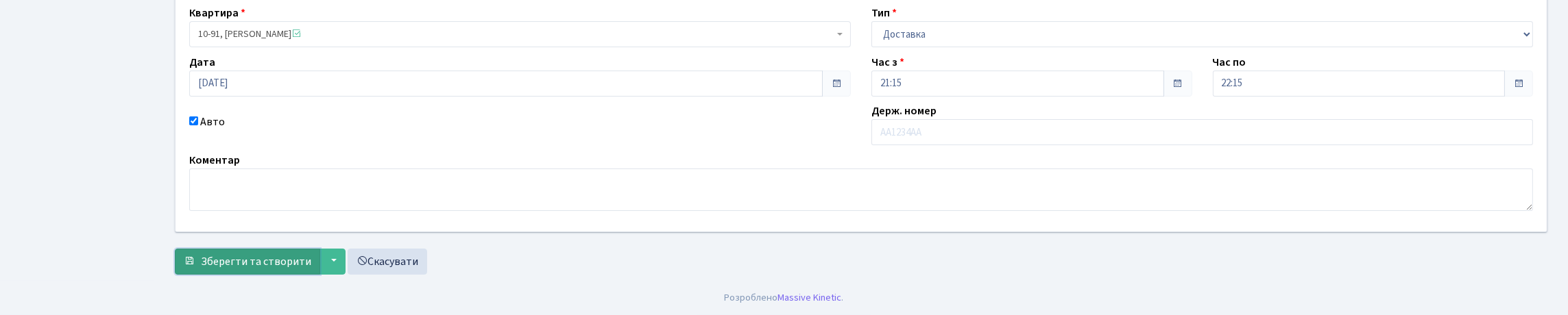
click at [269, 254] on span "Зберегти та створити" at bounding box center [256, 262] width 110 height 15
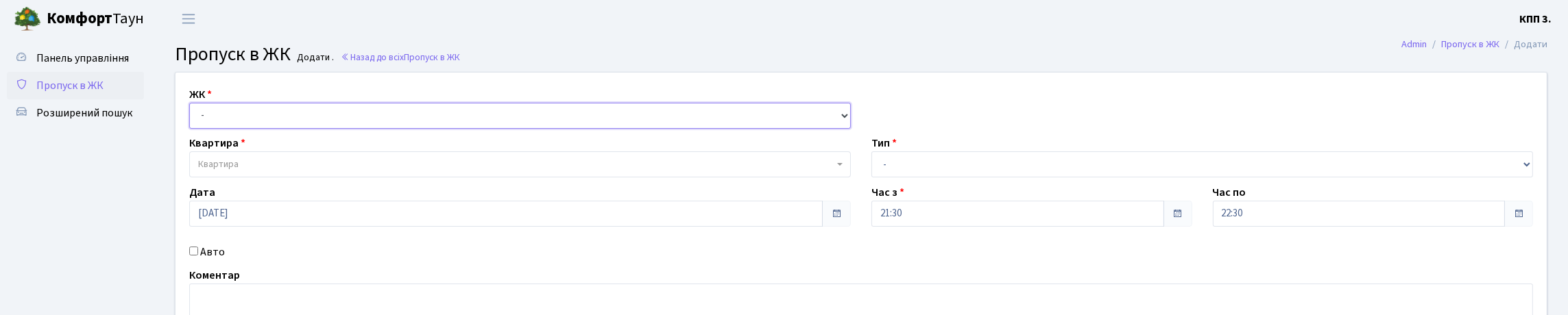
click at [212, 129] on select "- КТ, вул. Регенераторна, 4 КТ2, просп. [STREET_ADDRESS] [STREET_ADDRESS] [PERS…" at bounding box center [520, 116] width 662 height 26
select select "271"
click at [193, 118] on select "- КТ, вул. Регенераторна, 4 КТ2, просп. [STREET_ADDRESS] [STREET_ADDRESS] [PERS…" at bounding box center [520, 116] width 662 height 26
select select
click at [221, 129] on select "- КТ, вул. Регенераторна, 4 КТ2, просп. Соборності, 17 КТ3, вул. Березнева, 16 …" at bounding box center [520, 116] width 662 height 26
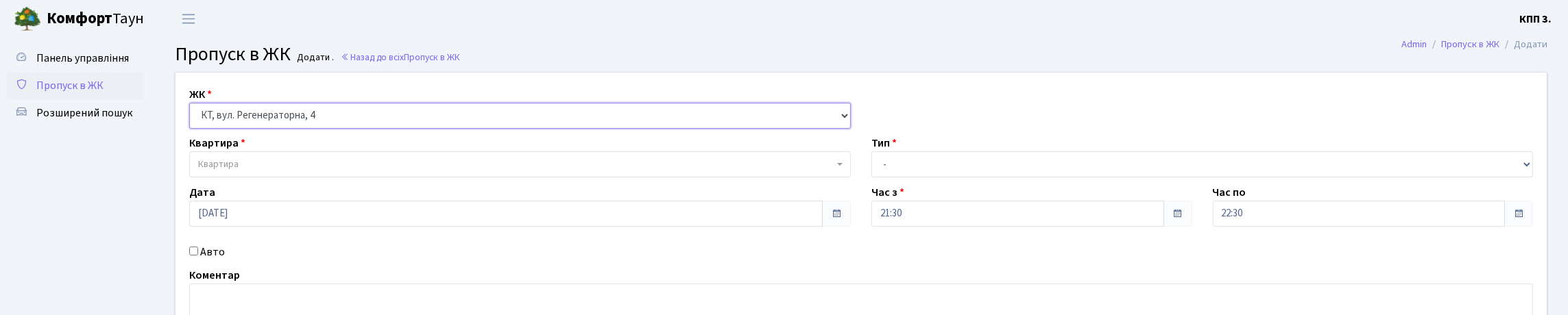
select select "295"
click at [193, 118] on select "- КТ, вул. Регенераторна, 4 КТ2, просп. Соборності, 17 КТ3, вул. Березнева, 16 …" at bounding box center [520, 116] width 662 height 26
select select
click at [232, 171] on span "Квартира" at bounding box center [218, 164] width 41 height 14
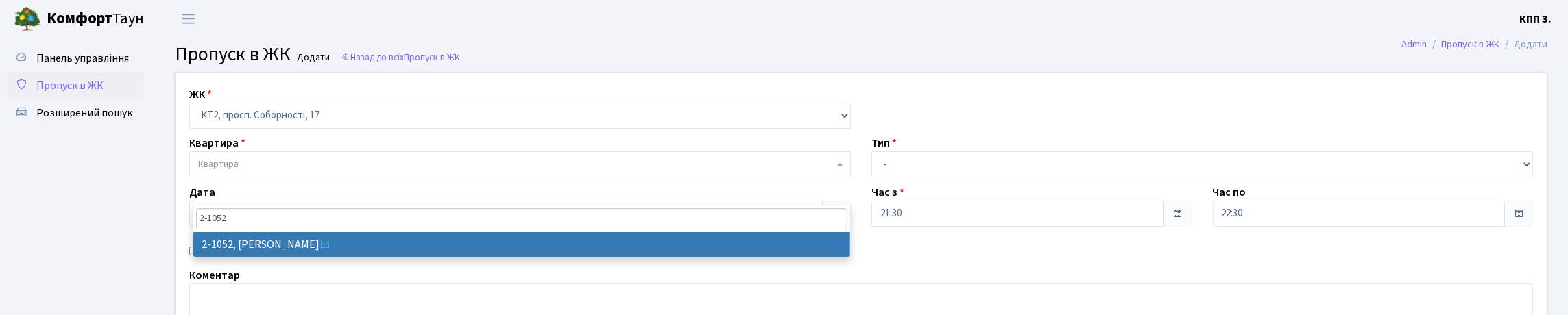
type input "2-1052"
select select "12663"
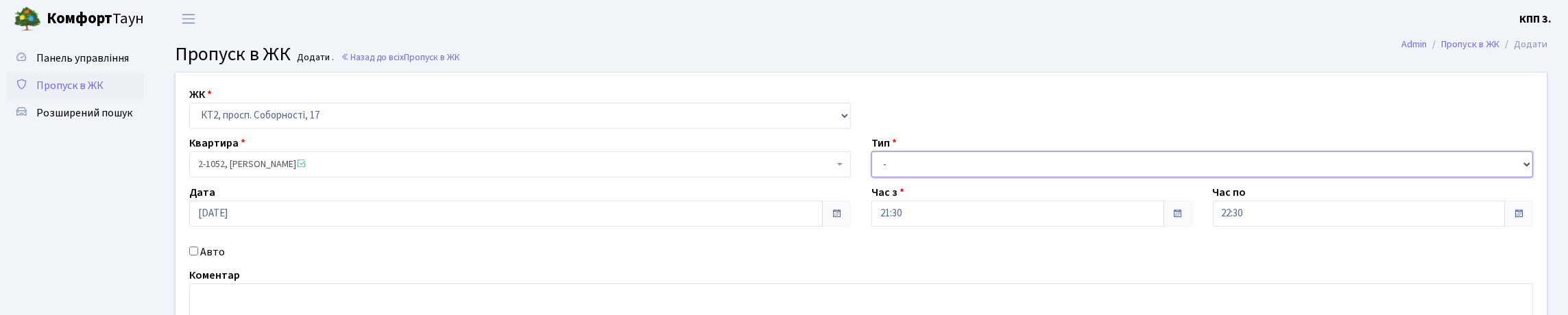
click at [902, 177] on select "- Доставка Таксі Гості Сервіс" at bounding box center [1202, 164] width 662 height 26
select select "1"
click at [872, 177] on select "- Доставка Таксі Гості Сервіс" at bounding box center [1202, 164] width 662 height 26
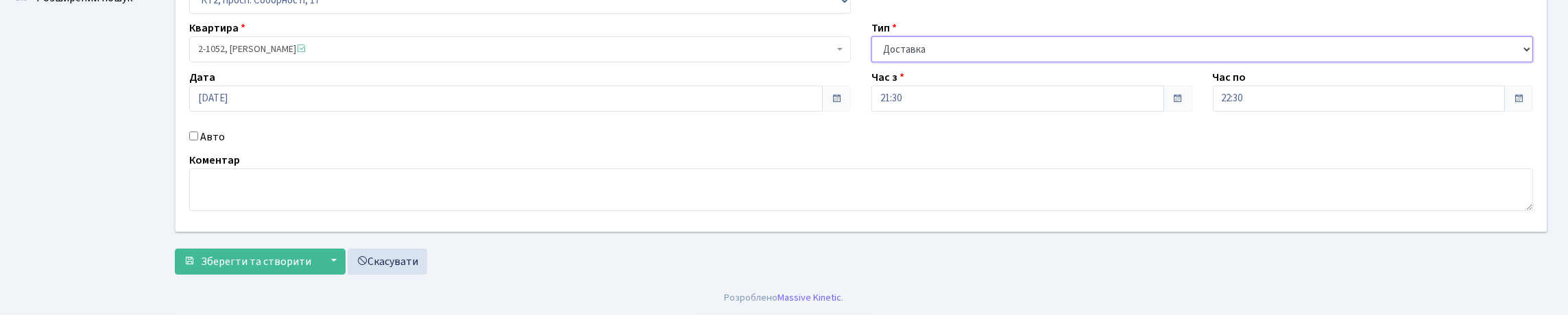
scroll to position [203, 0]
click at [263, 257] on span "Зберегти та створити" at bounding box center [256, 262] width 110 height 15
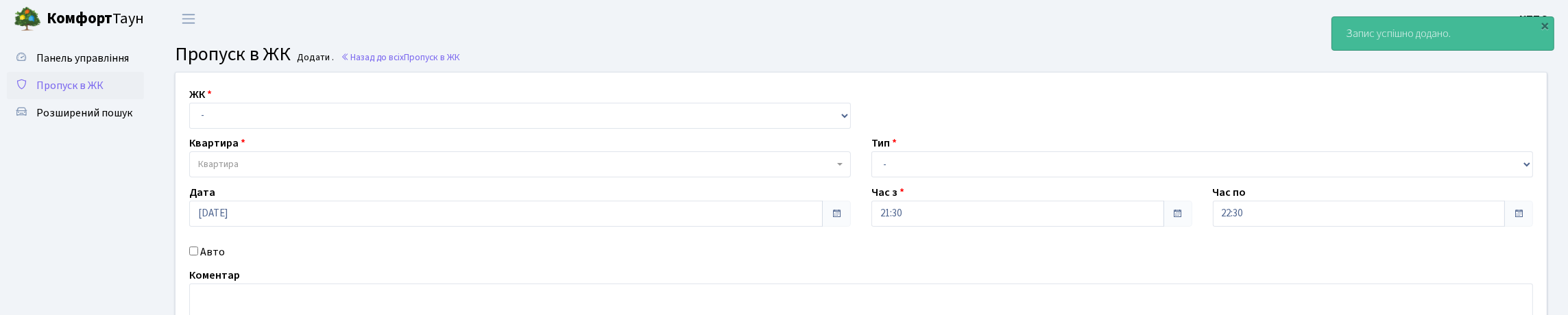
click at [104, 93] on span "Пропуск в ЖК" at bounding box center [70, 85] width 67 height 15
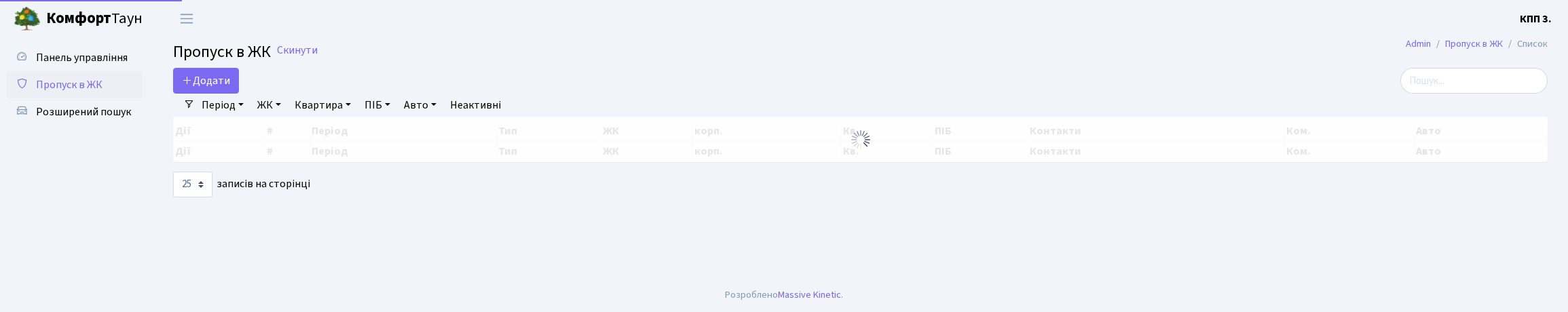
select select "25"
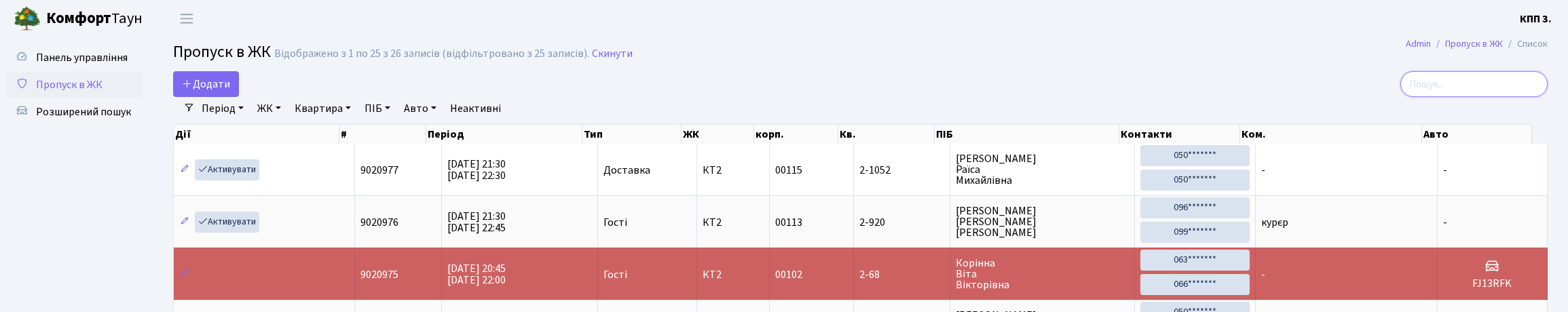
drag, startPoint x: 1444, startPoint y: 97, endPoint x: 1404, endPoint y: 100, distance: 40.1
click at [1440, 96] on input "search" at bounding box center [1474, 84] width 148 height 26
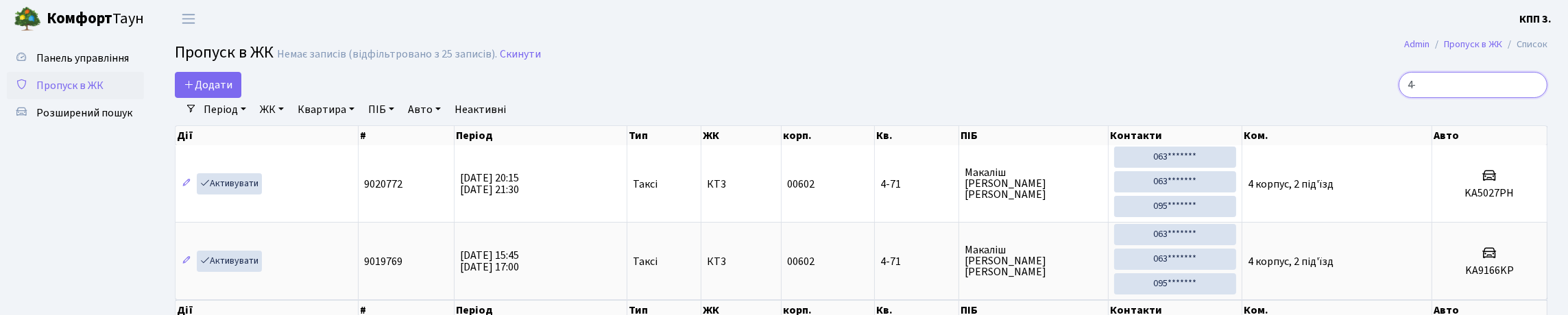
type input "4"
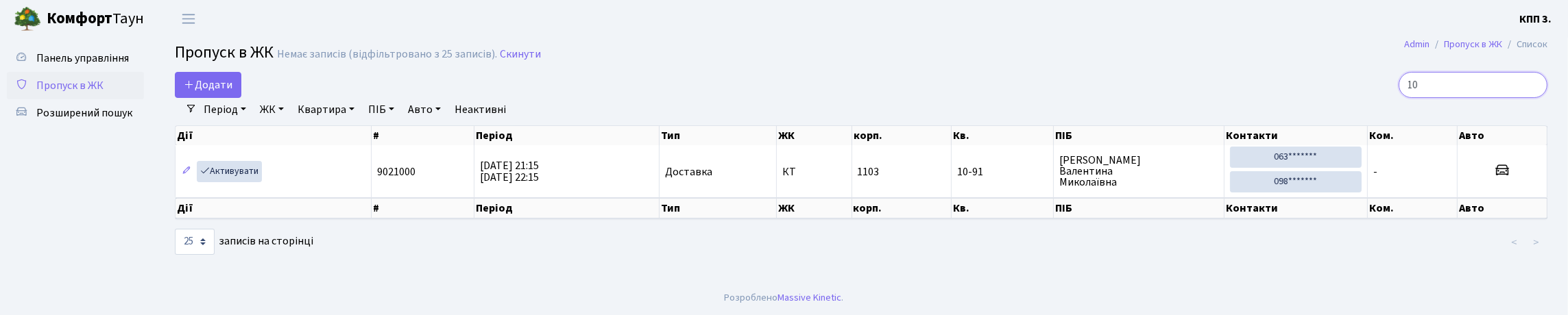
type input "1"
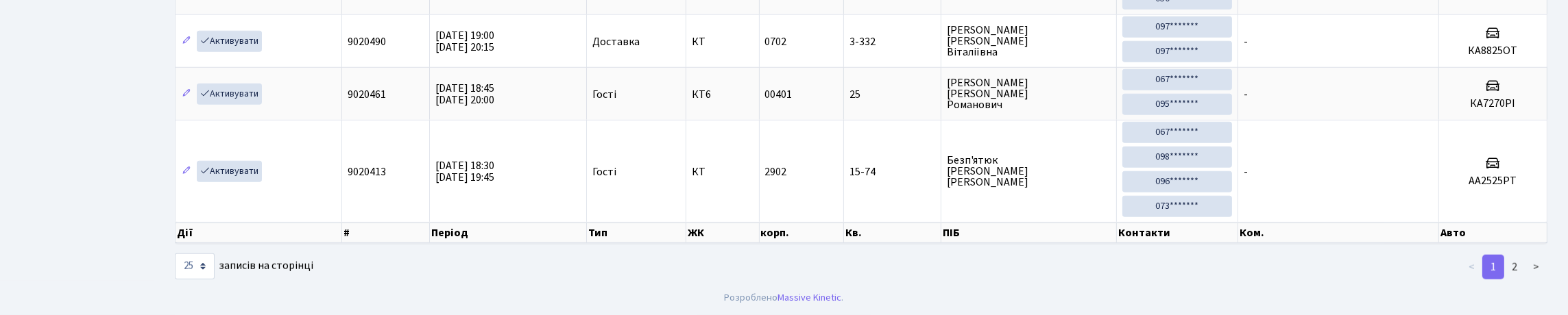
scroll to position [2671, 0]
type input "2"
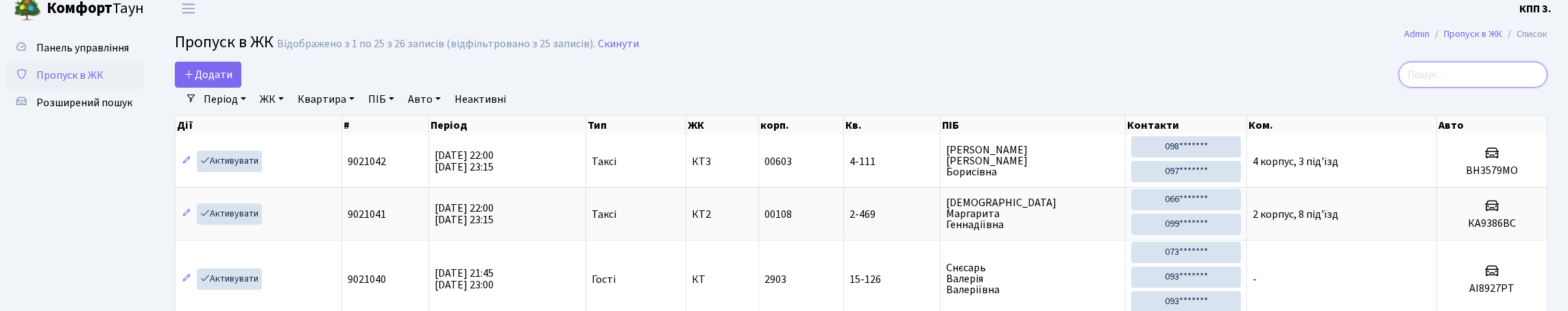
scroll to position [0, 0]
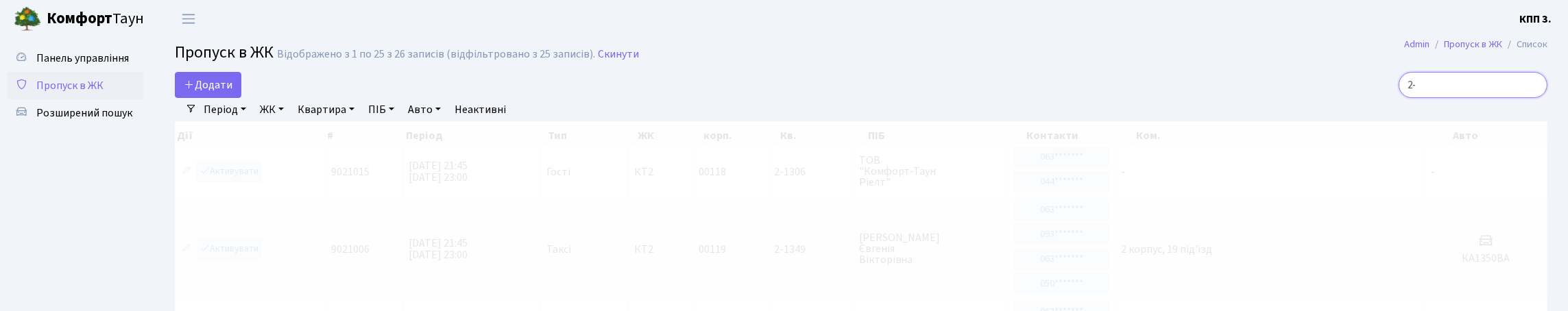
type input "2"
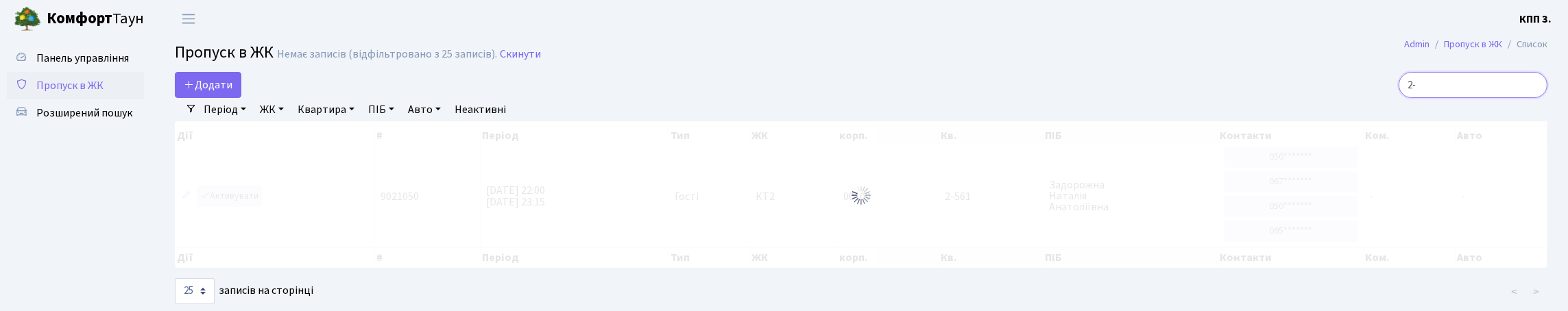
type input "2"
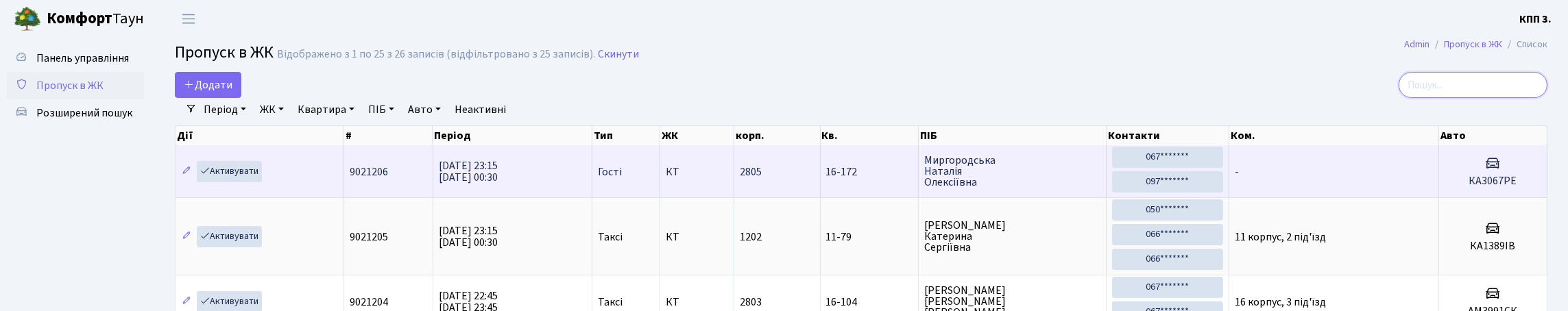
type input "="
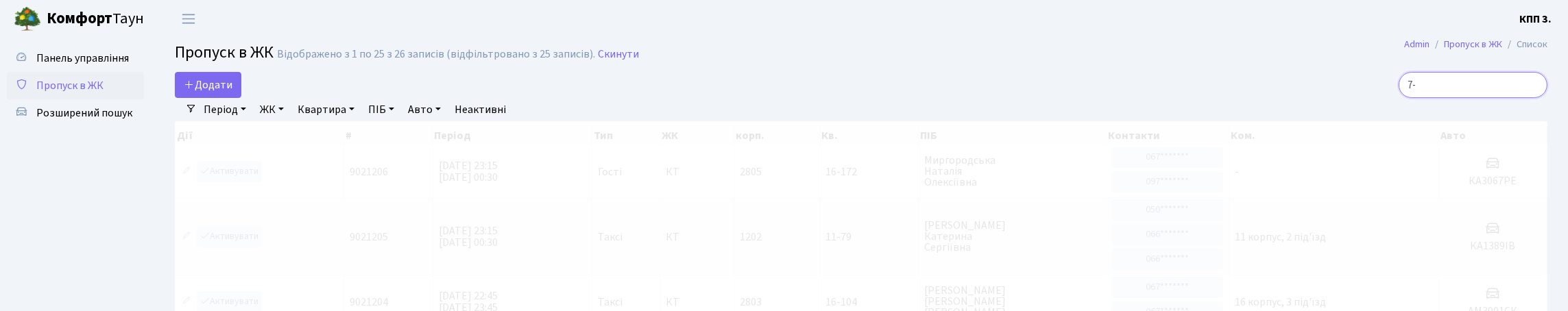
type input "7"
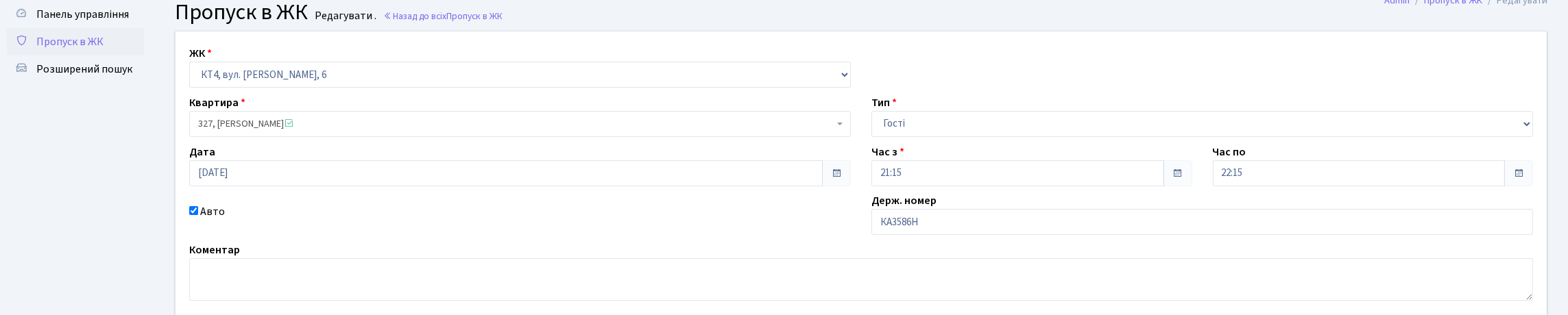
scroll to position [137, 0]
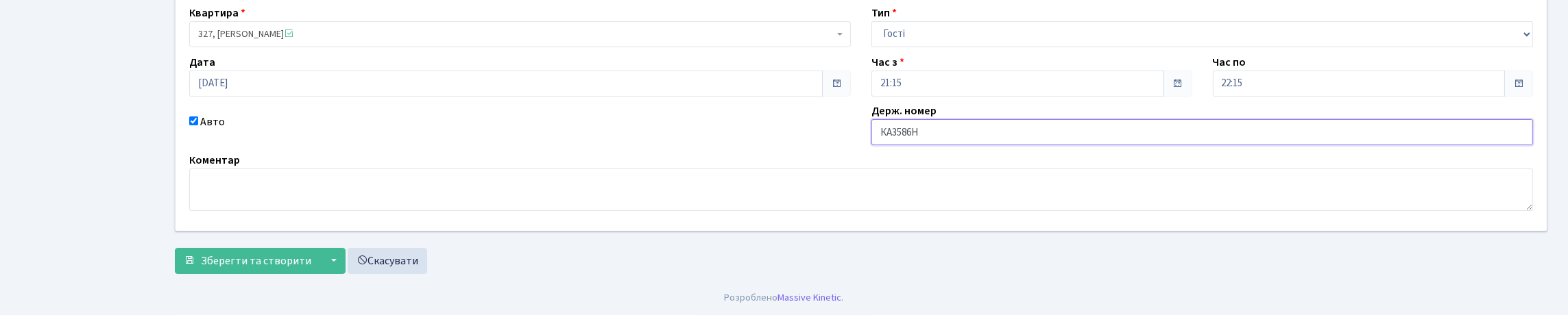
click at [945, 145] on input "КА3586Н" at bounding box center [1202, 132] width 662 height 26
type input "КА3586НР"
click at [275, 257] on span "Зберегти та створити" at bounding box center [256, 261] width 110 height 15
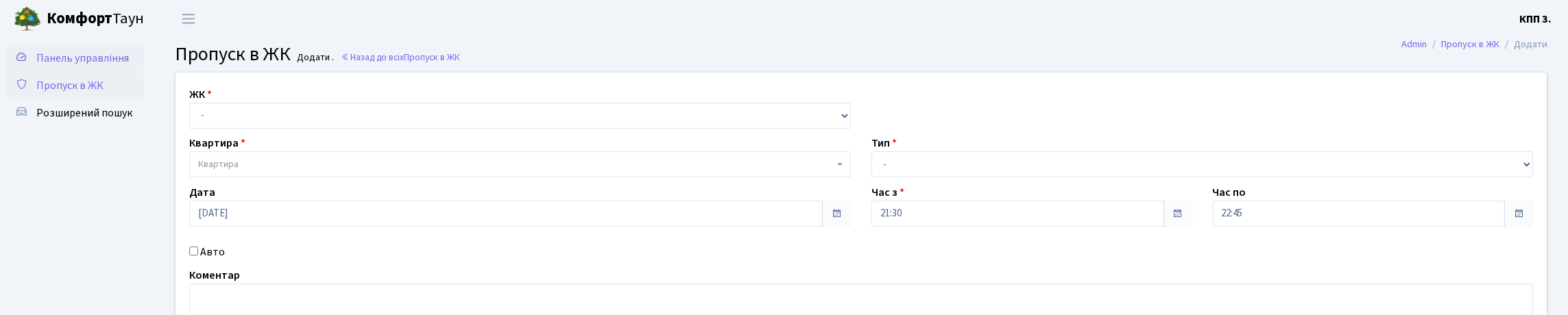
click at [75, 66] on span "Панель управління" at bounding box center [83, 58] width 92 height 15
click at [350, 129] on select "- КТ, вул. Регенераторна, 4 КТ2, просп. [STREET_ADDRESS] [STREET_ADDRESS] [PERS…" at bounding box center [520, 116] width 662 height 26
select select "271"
click at [193, 118] on select "- КТ, вул. Регенераторна, 4 КТ2, просп. [STREET_ADDRESS] [STREET_ADDRESS] [PERS…" at bounding box center [520, 116] width 662 height 26
select select
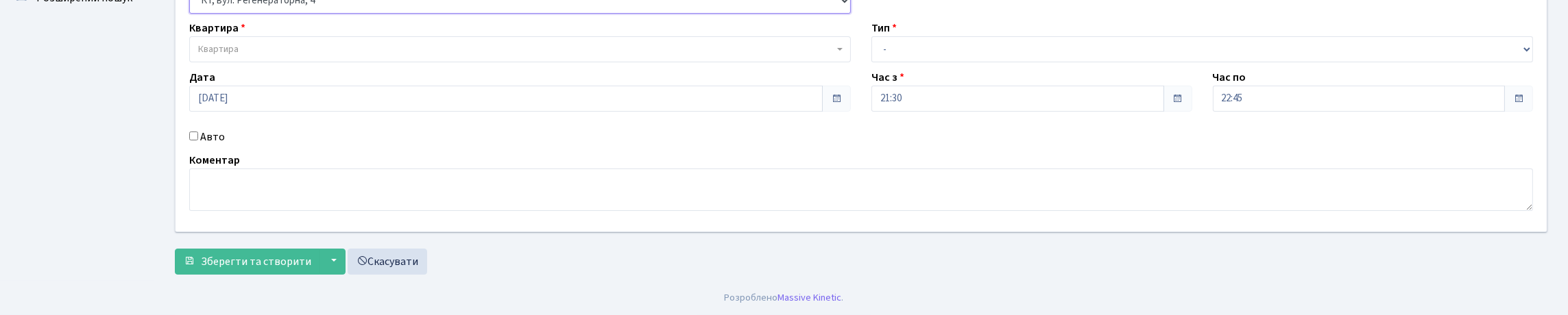
scroll to position [137, 0]
click at [198, 140] on input "Авто" at bounding box center [193, 135] width 9 height 9
checkbox input "true"
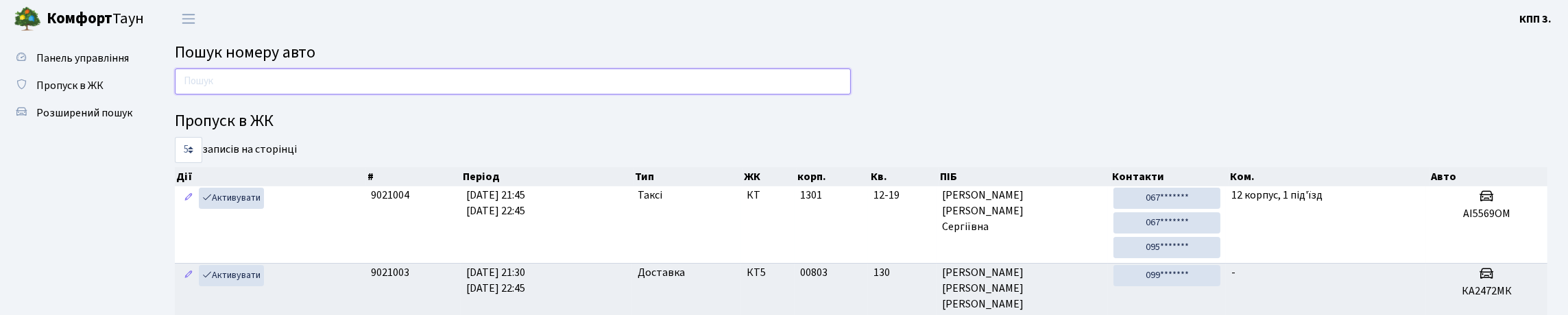
click at [257, 95] on input "text" at bounding box center [513, 82] width 676 height 26
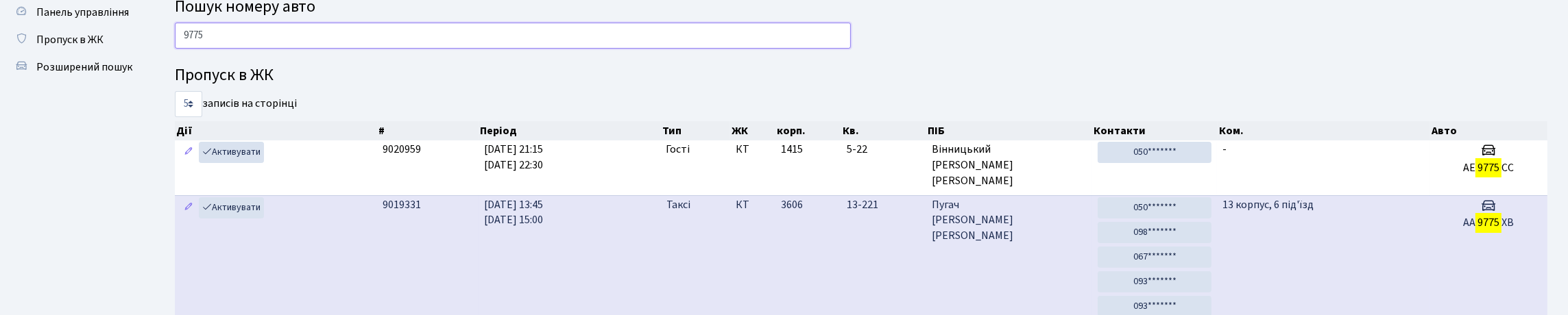
scroll to position [68, 0]
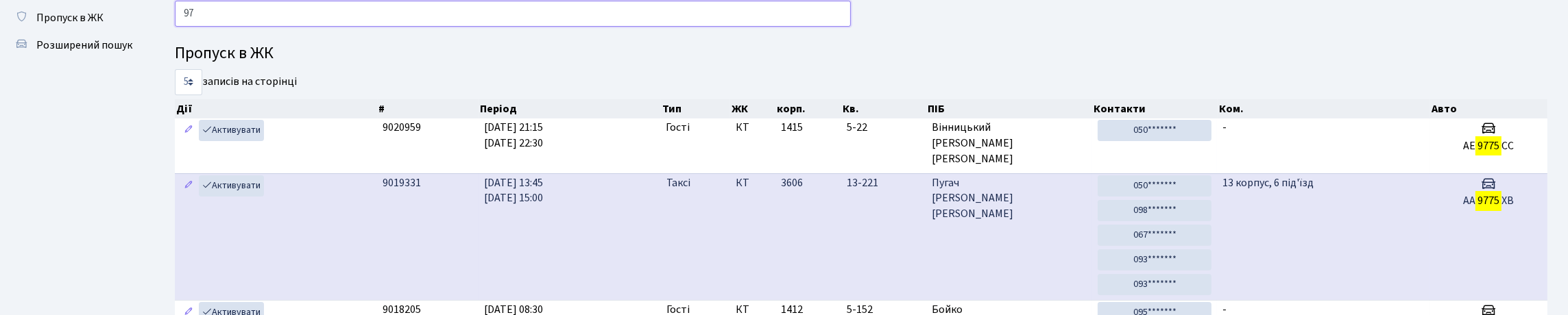
type input "9"
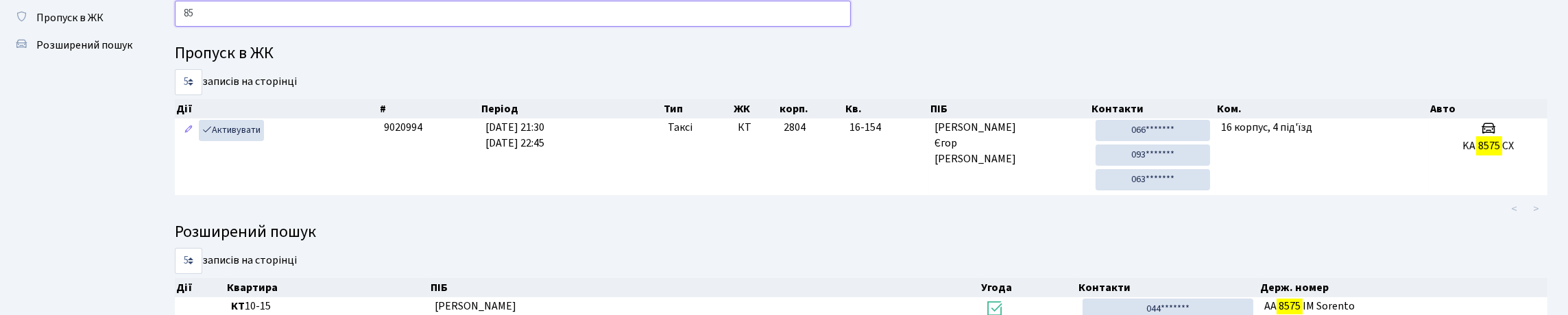
type input "8"
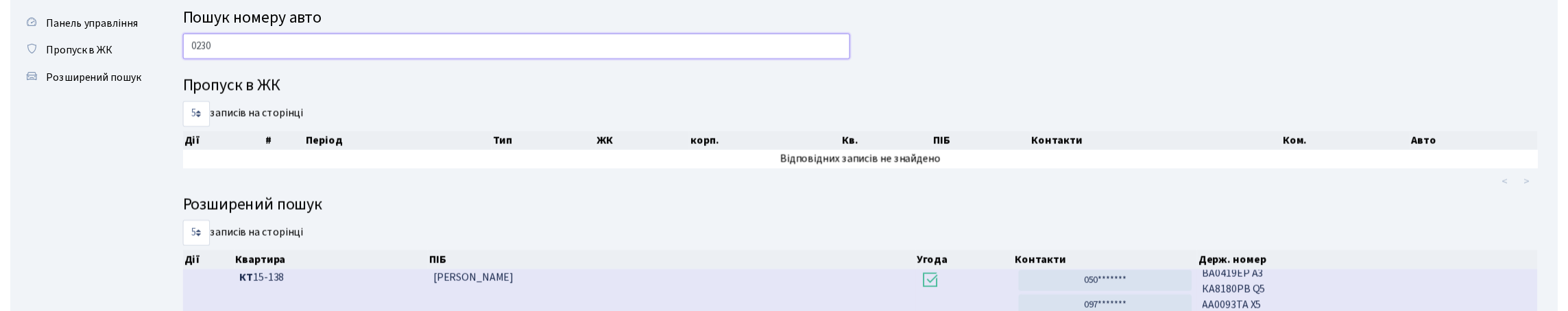
scroll to position [32, 0]
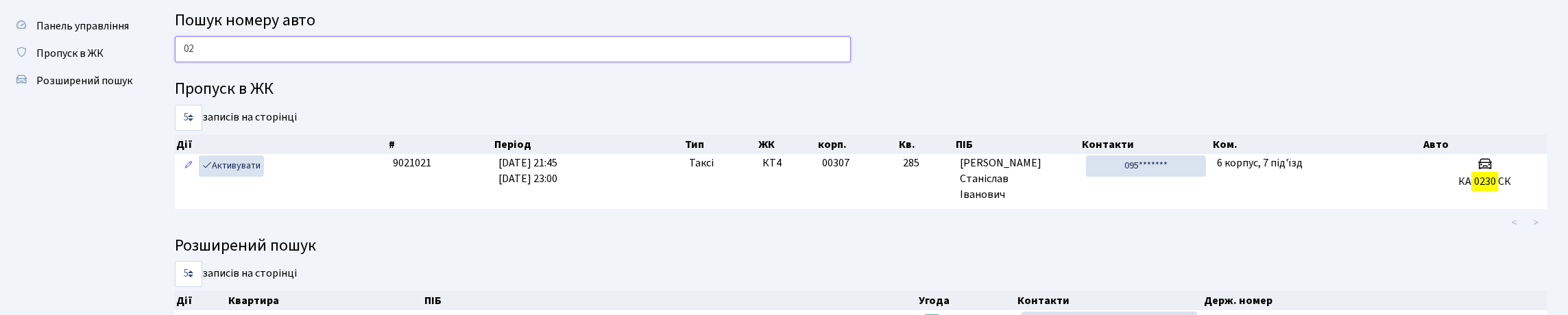
type input "0"
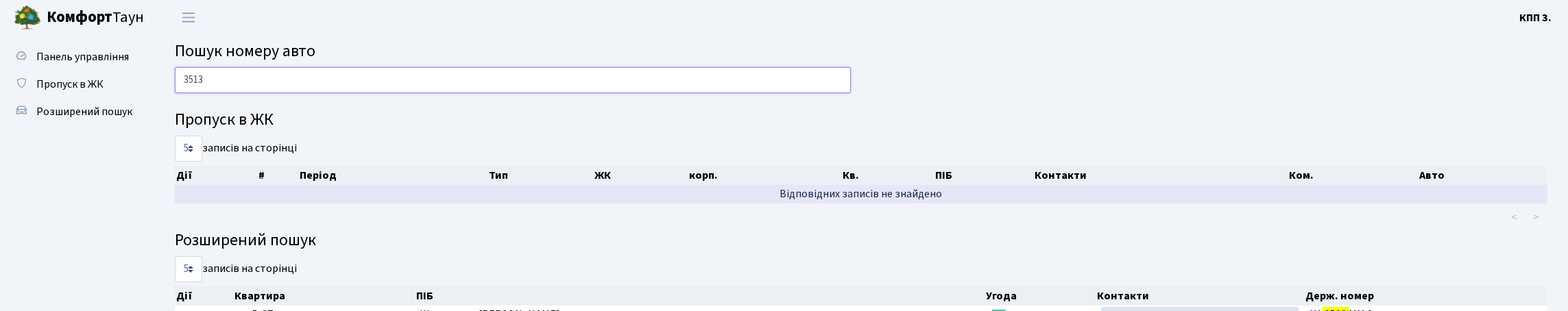
scroll to position [0, 0]
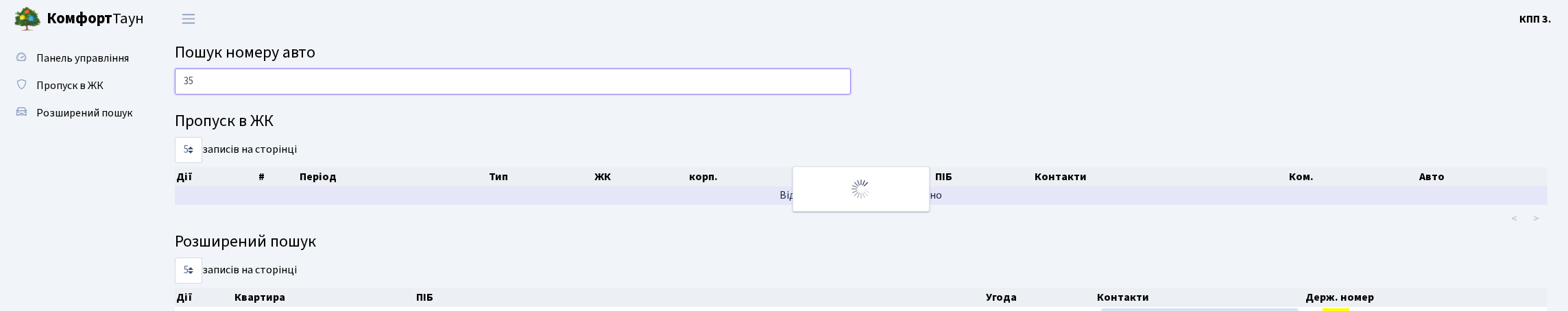
type input "3"
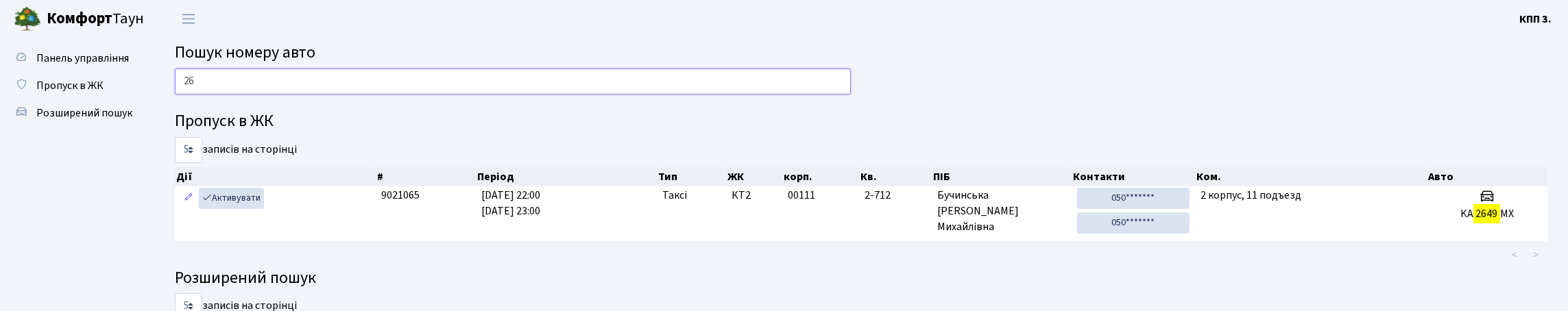
type input "2"
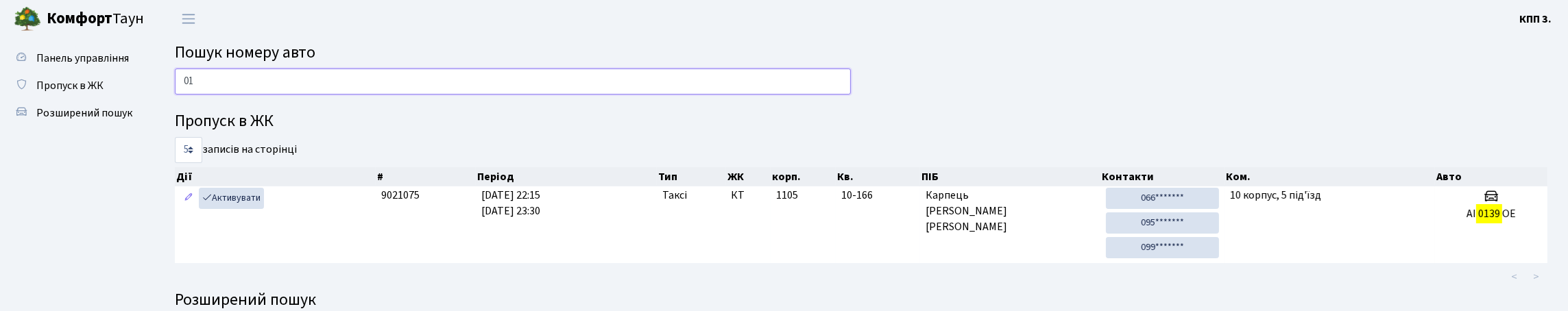
type input "0"
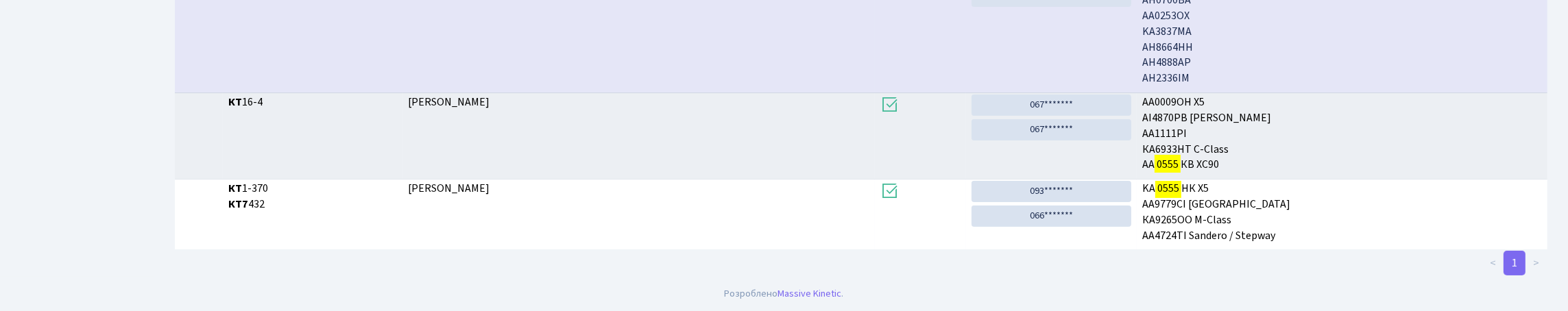
scroll to position [83, 0]
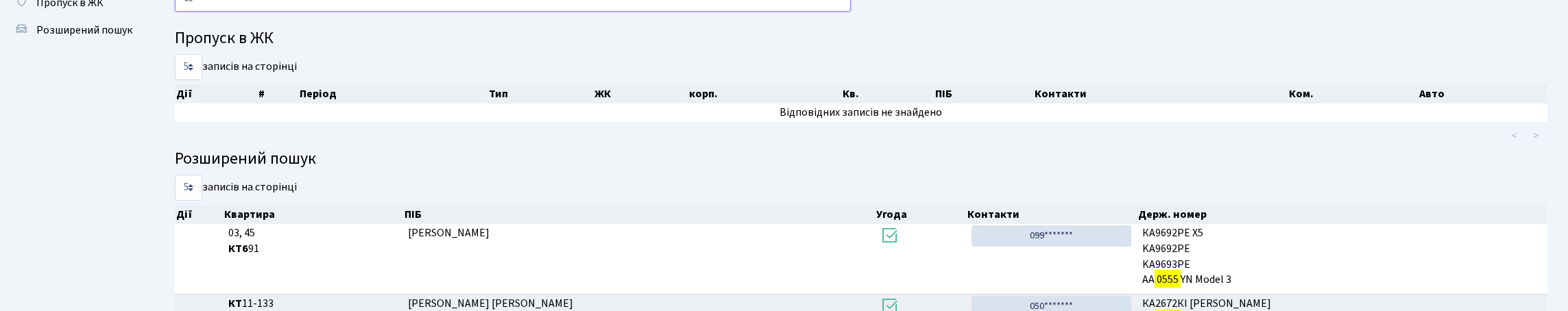
type input "0"
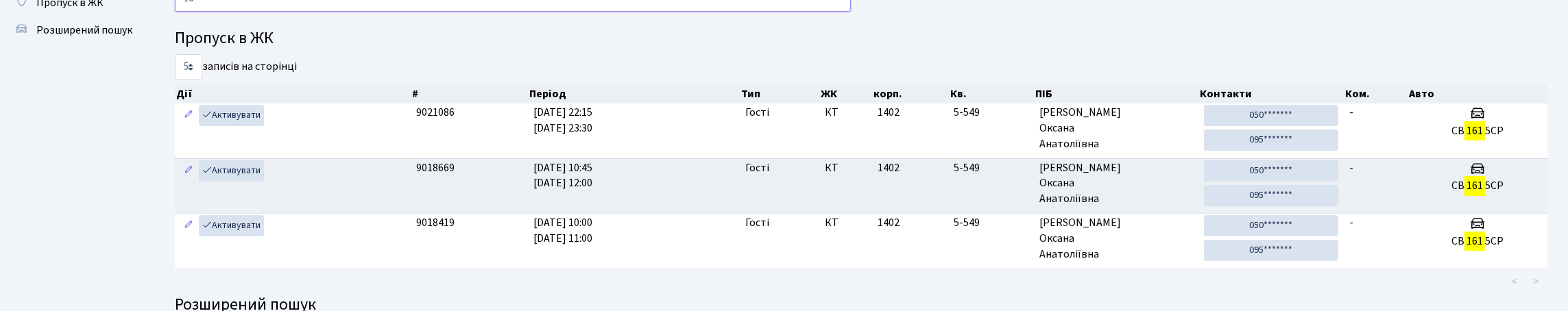
type input "1"
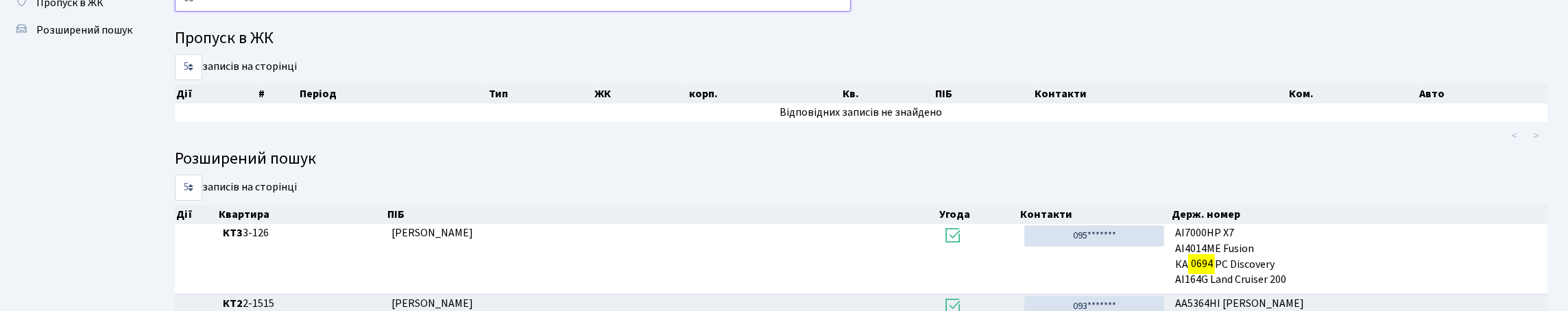
type input "0"
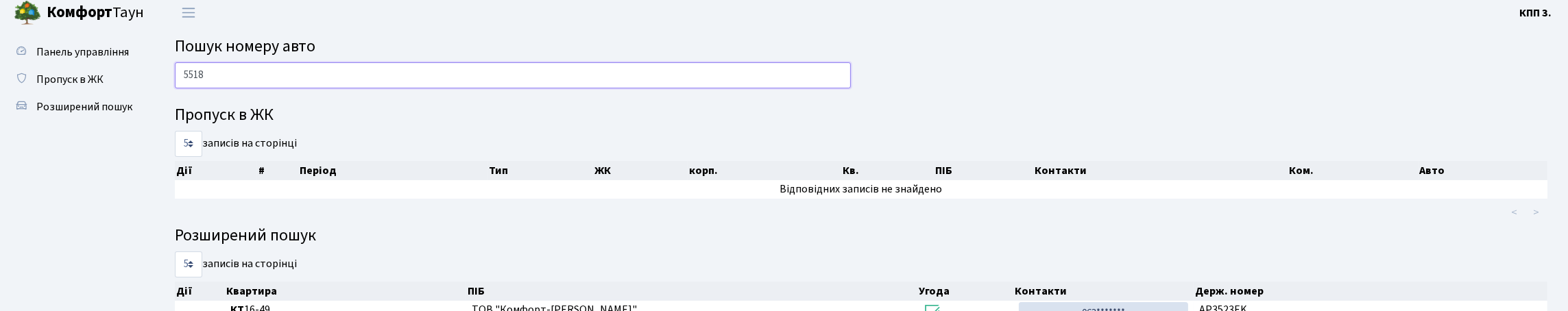
scroll to position [0, 0]
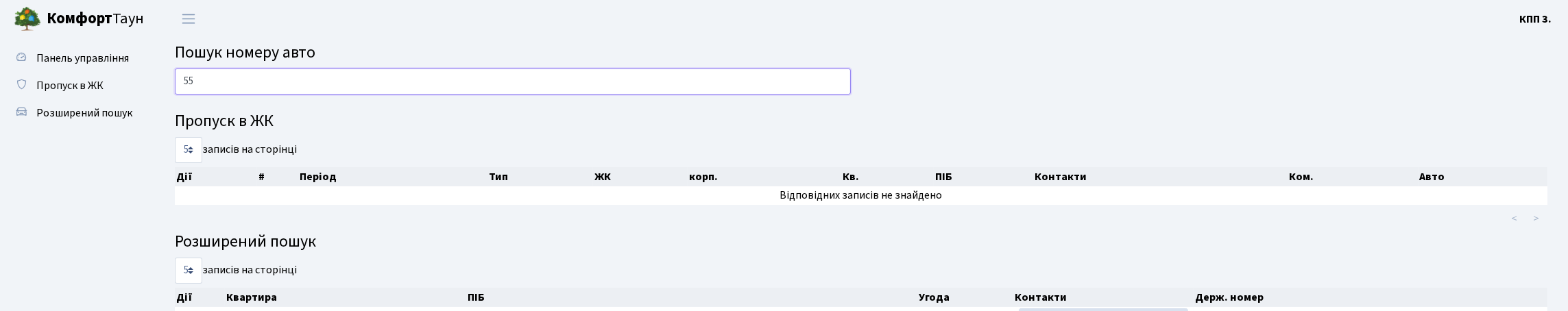
type input "5"
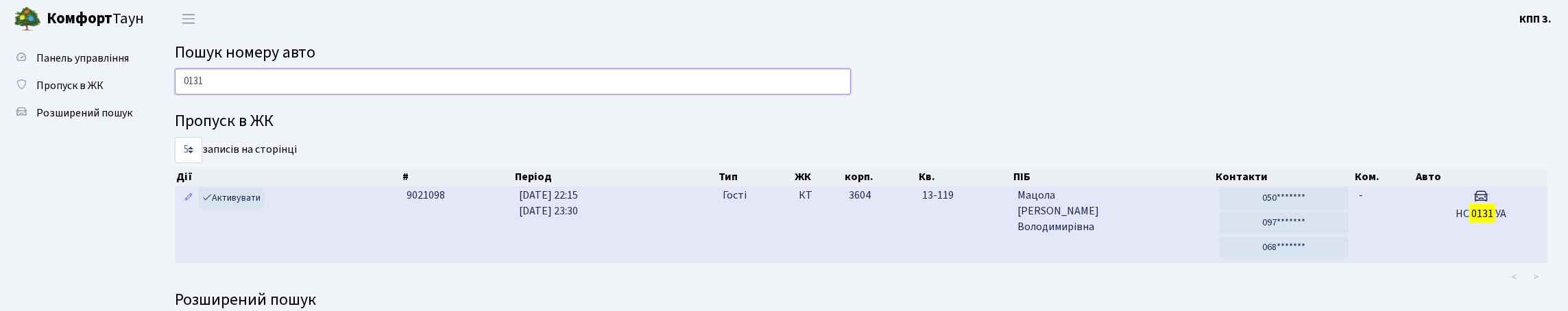
type input "0131"
click at [804, 262] on td "КТ" at bounding box center [819, 224] width 51 height 77
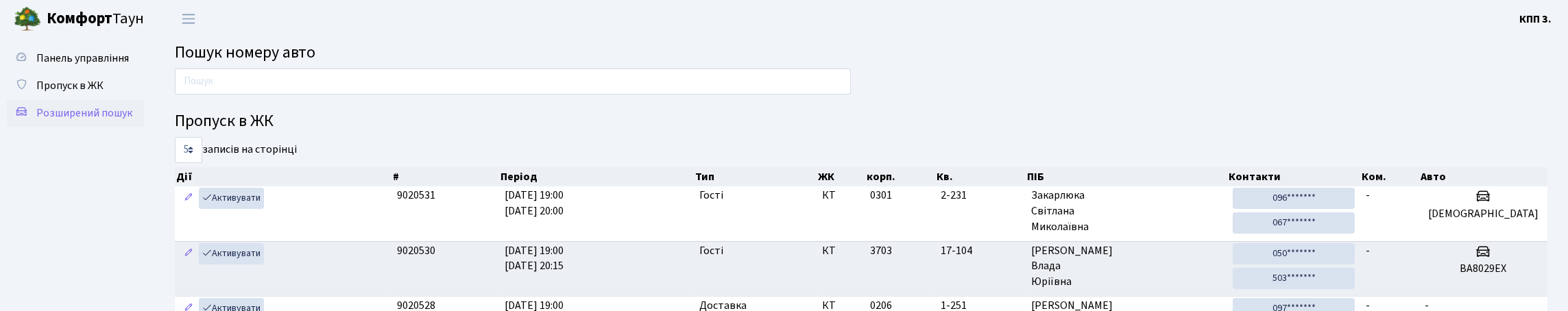
click at [120, 121] on span "Розширений пошук" at bounding box center [84, 113] width 96 height 15
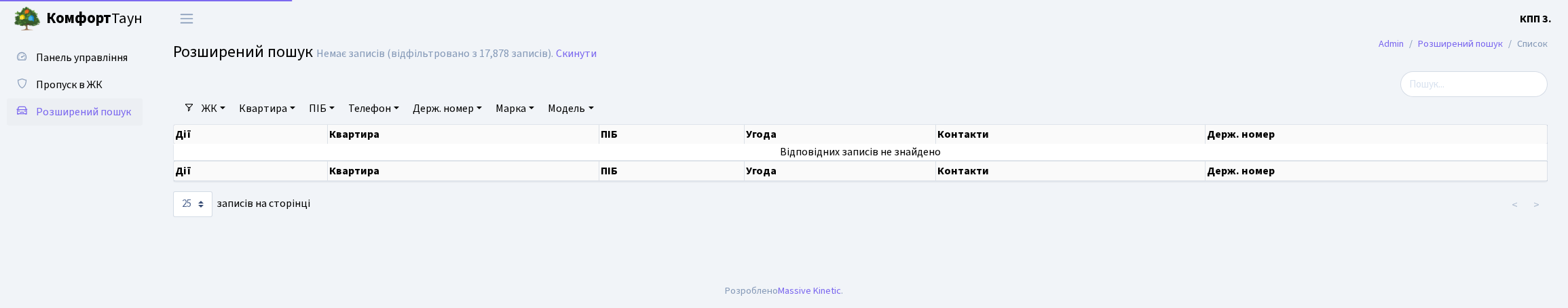
select select "25"
click at [1426, 83] on input "search" at bounding box center [1474, 84] width 148 height 26
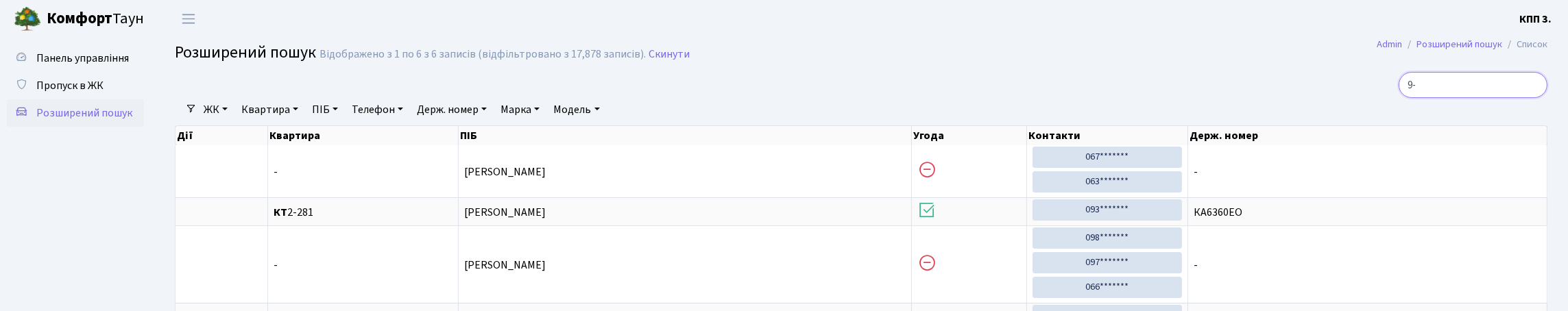
type input "9"
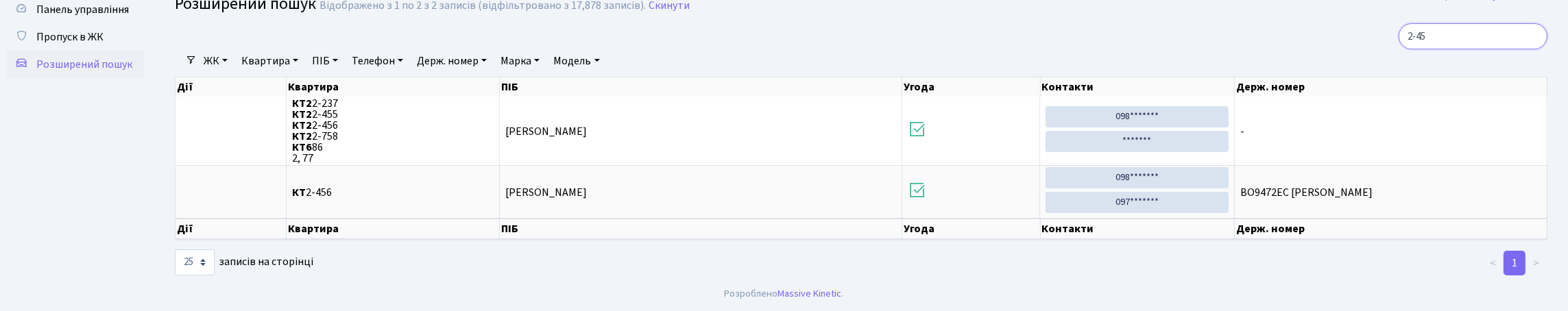
scroll to position [88, 0]
type input "2"
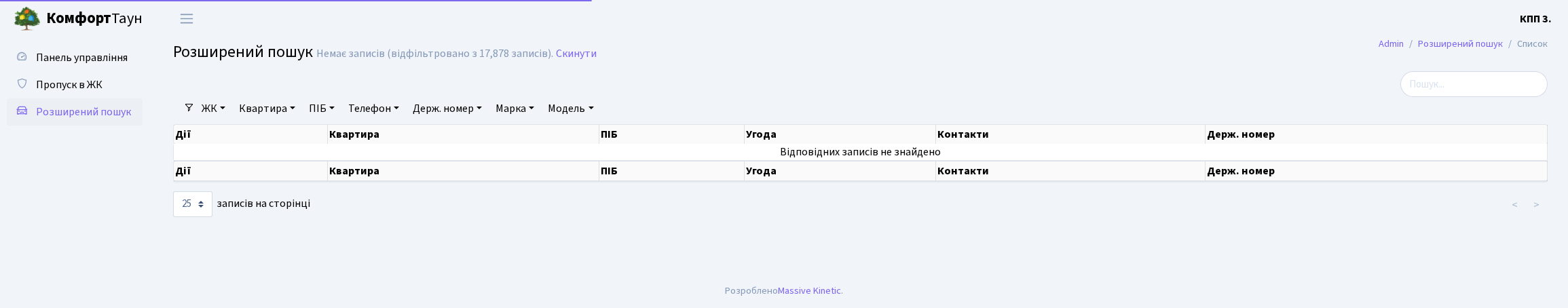
select select "25"
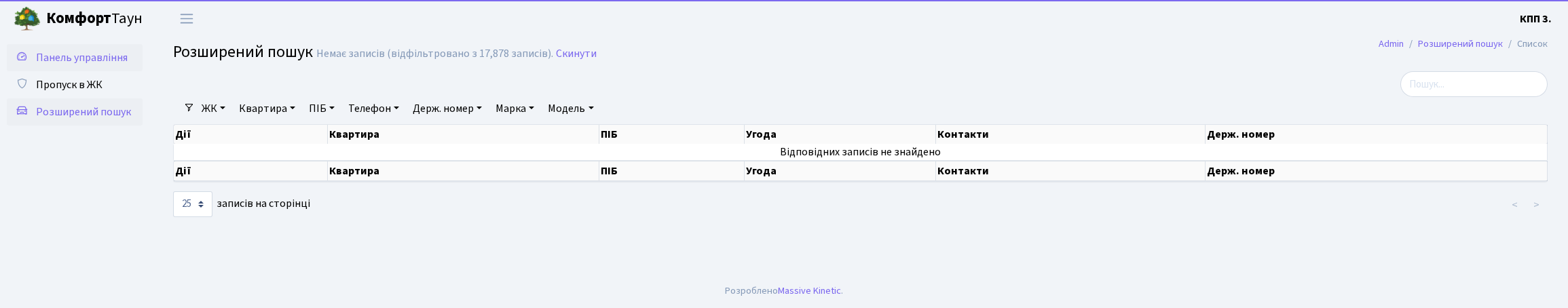
click at [108, 69] on link "Панель управління" at bounding box center [74, 58] width 136 height 27
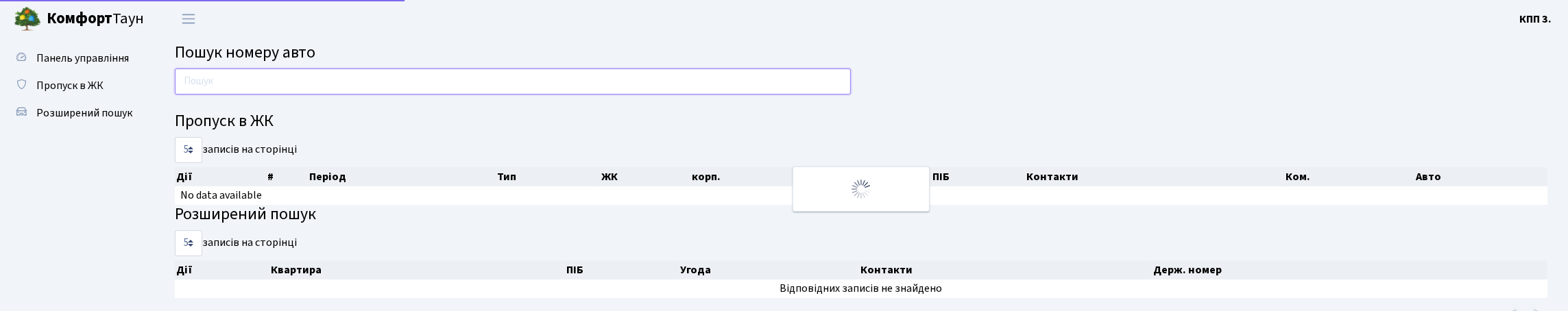
click at [283, 95] on input "text" at bounding box center [513, 82] width 676 height 26
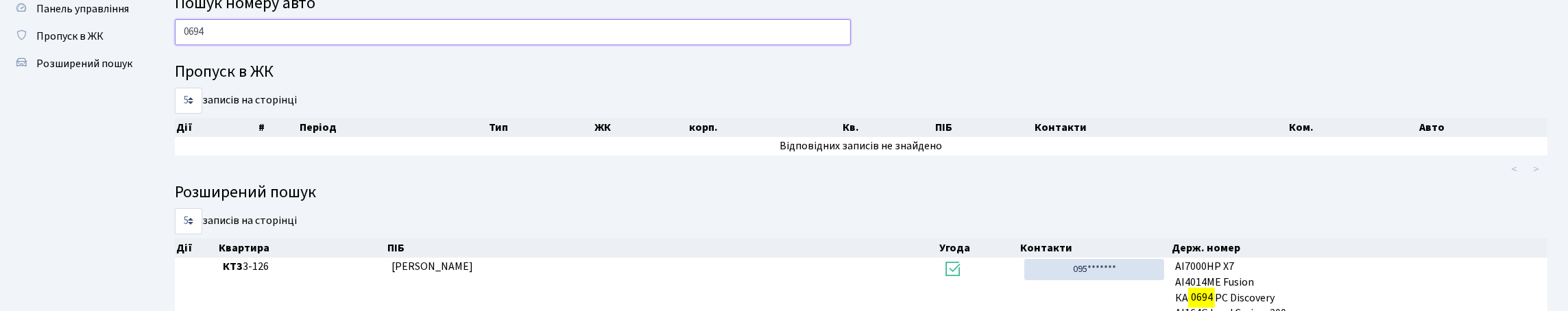
scroll to position [47, 0]
type input "0694"
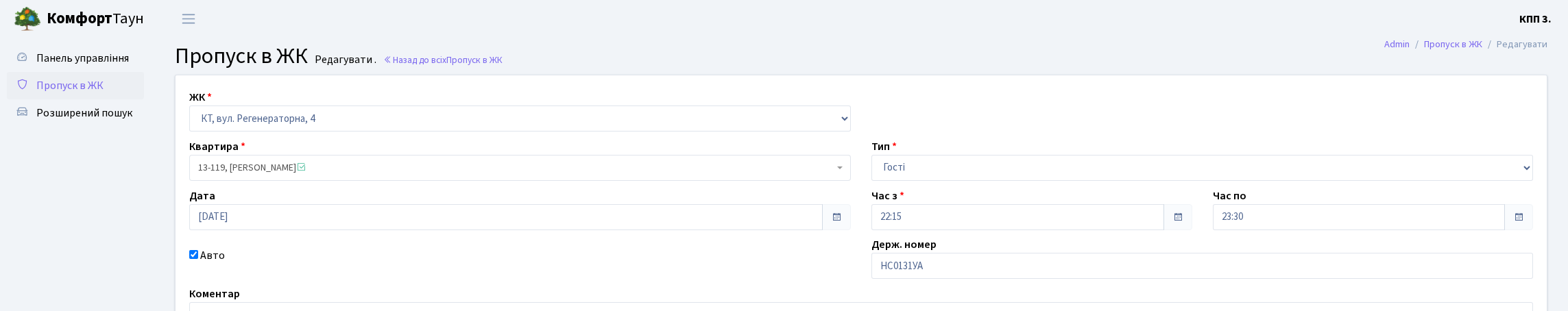
scroll to position [137, 0]
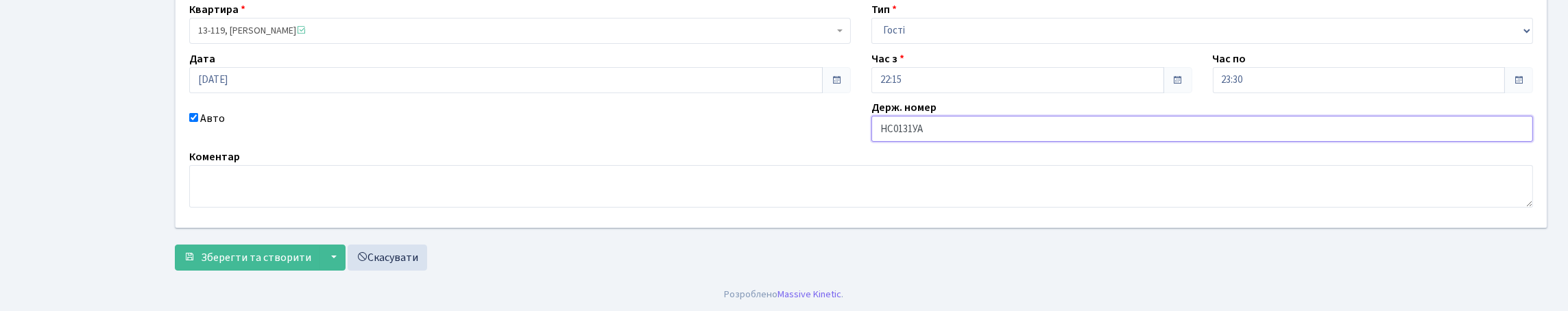
click at [931, 142] on input "НС0131УА" at bounding box center [1202, 129] width 662 height 26
type input "НС0131YА"
click at [233, 263] on button "Зберегти та створити" at bounding box center [247, 257] width 145 height 26
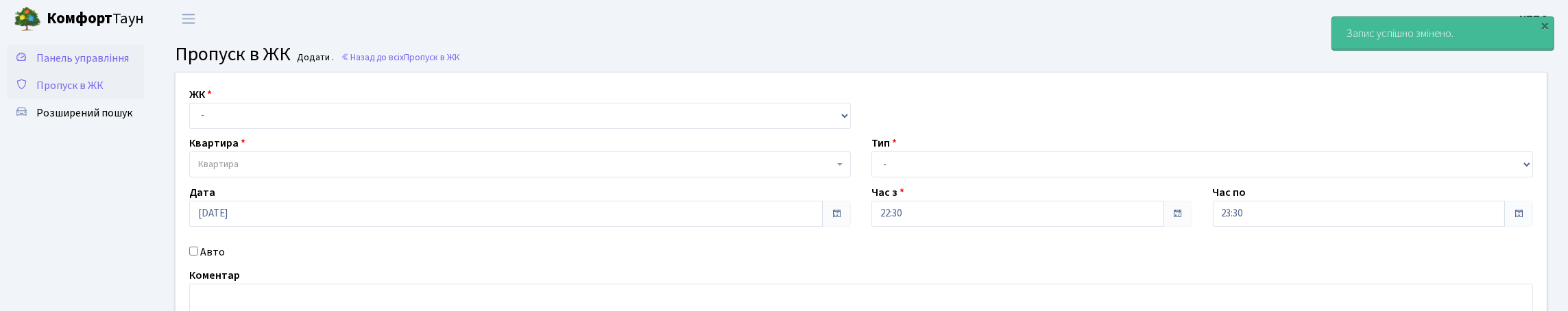
click at [108, 72] on link "Панель управління" at bounding box center [75, 58] width 137 height 28
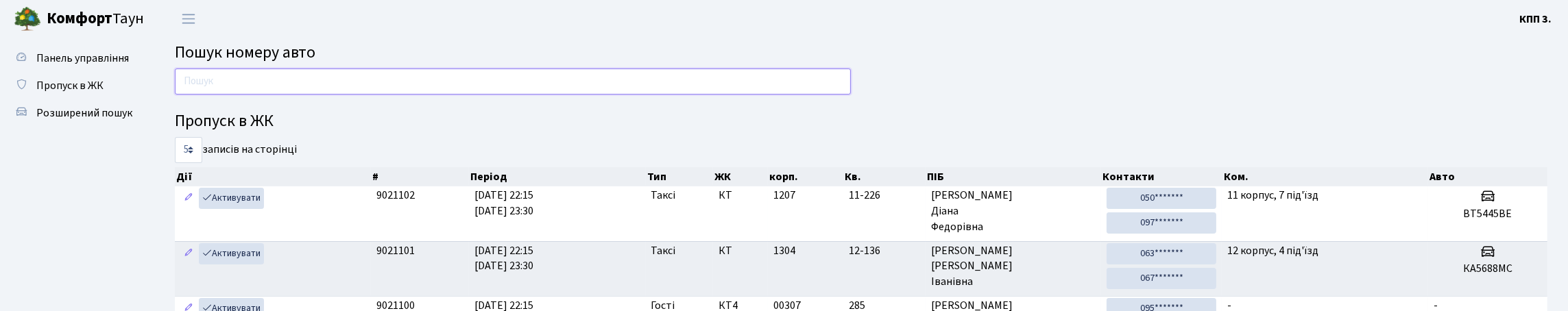
click at [212, 89] on input "text" at bounding box center [513, 82] width 676 height 26
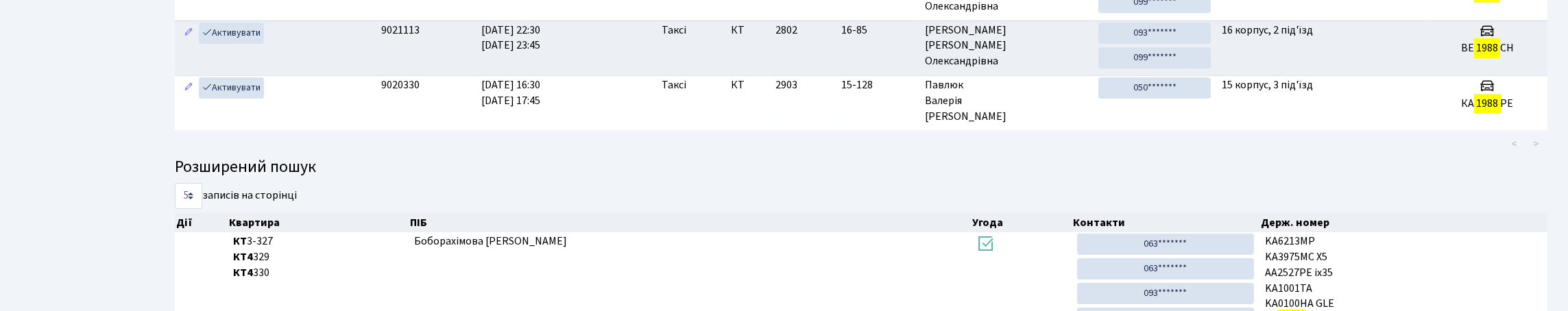
scroll to position [83, 0]
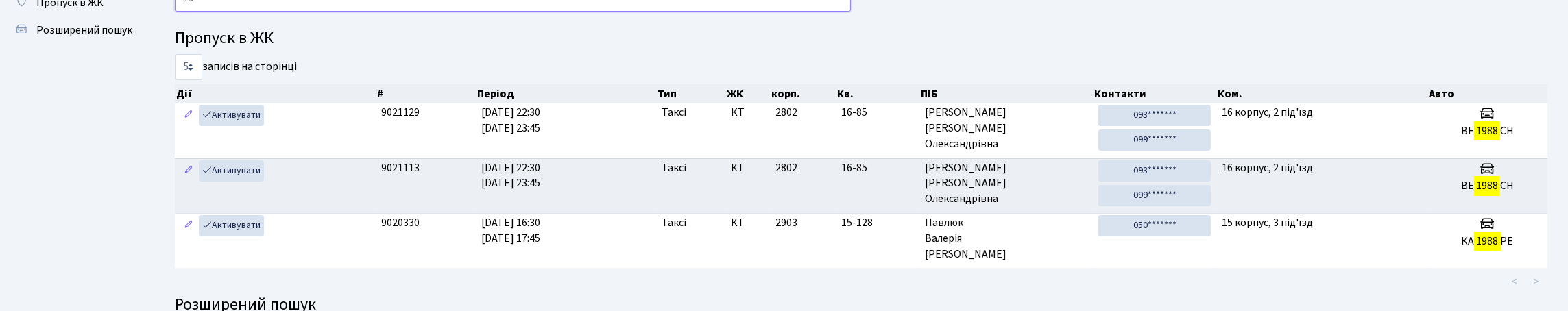
type input "1"
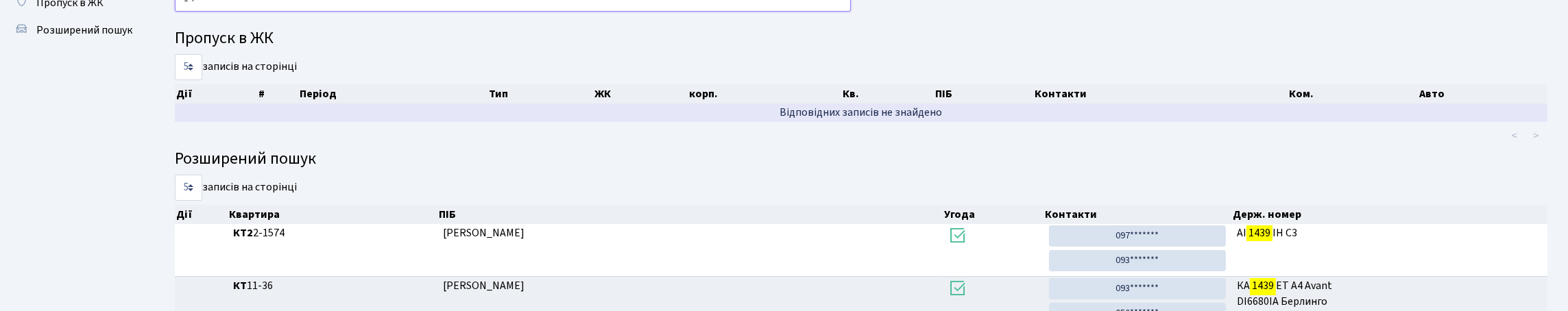
type input "1"
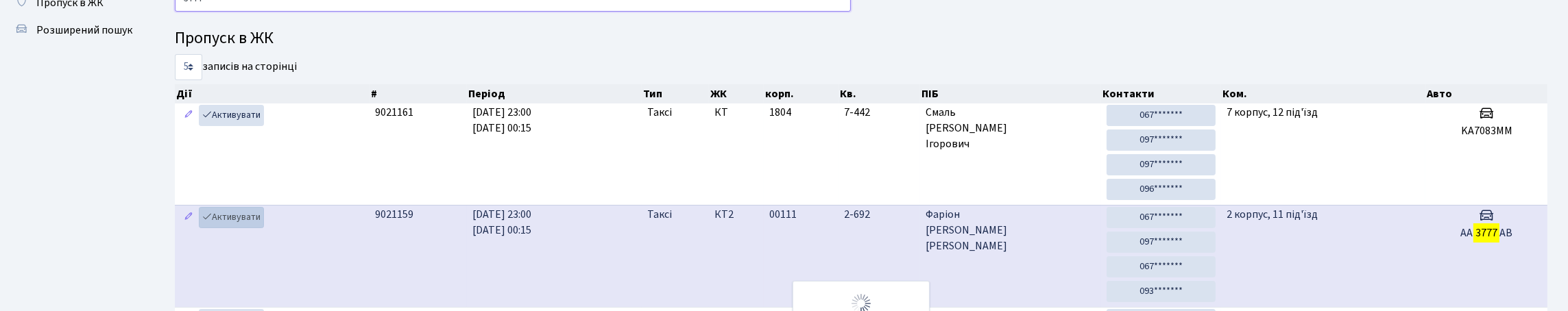
type input "3777"
click at [264, 228] on link "Активувати" at bounding box center [231, 217] width 65 height 21
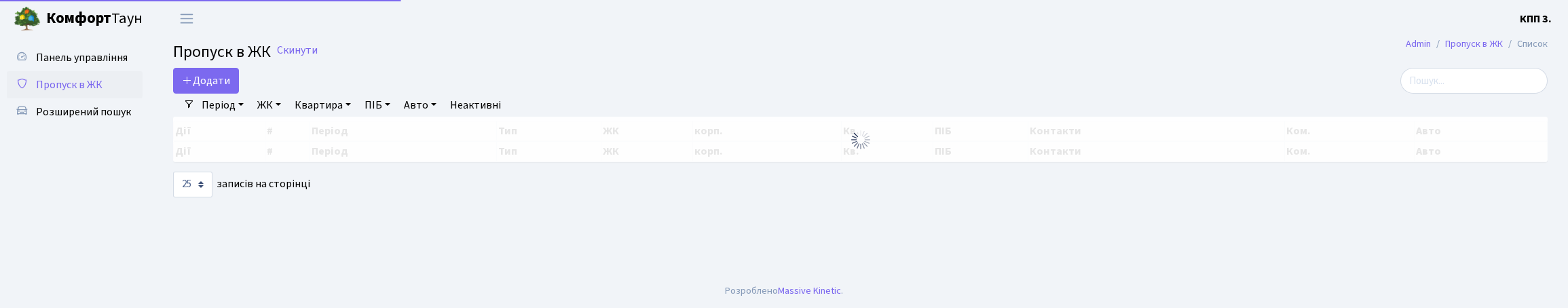
select select "25"
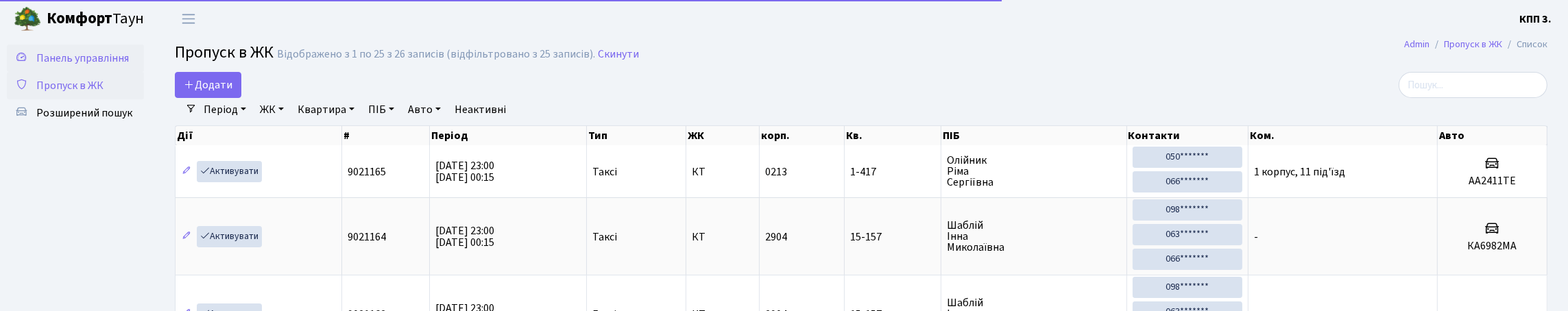
click at [113, 72] on link "Панель управління" at bounding box center [75, 58] width 137 height 28
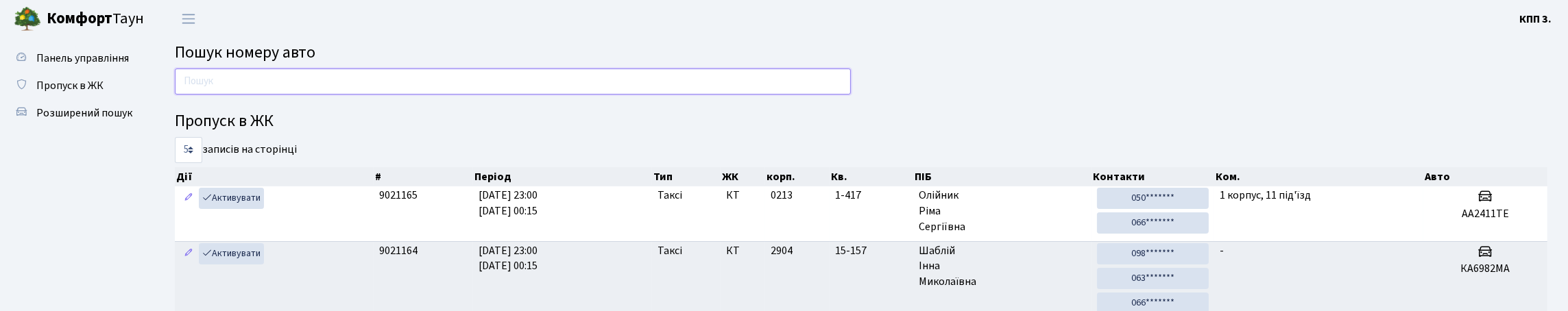
click at [228, 95] on input "text" at bounding box center [513, 82] width 676 height 26
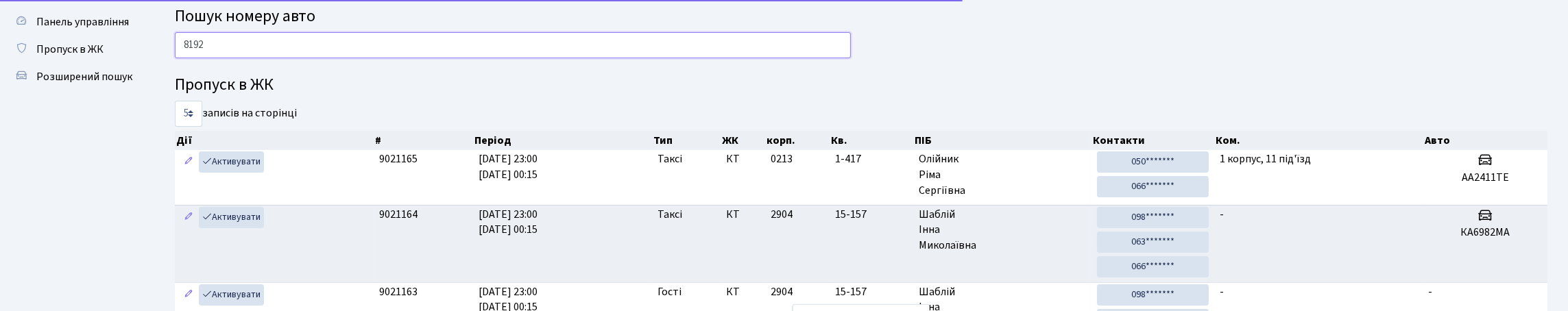
scroll to position [68, 0]
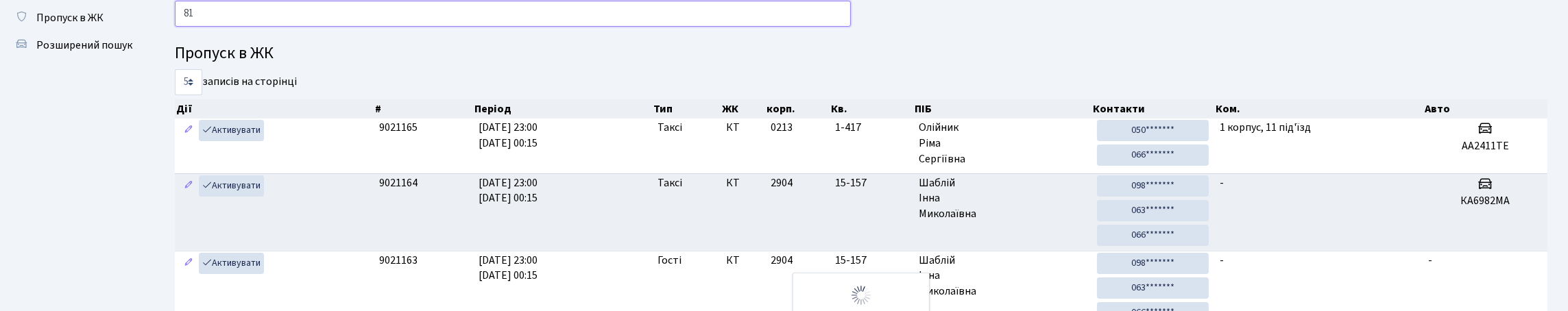
type input "8"
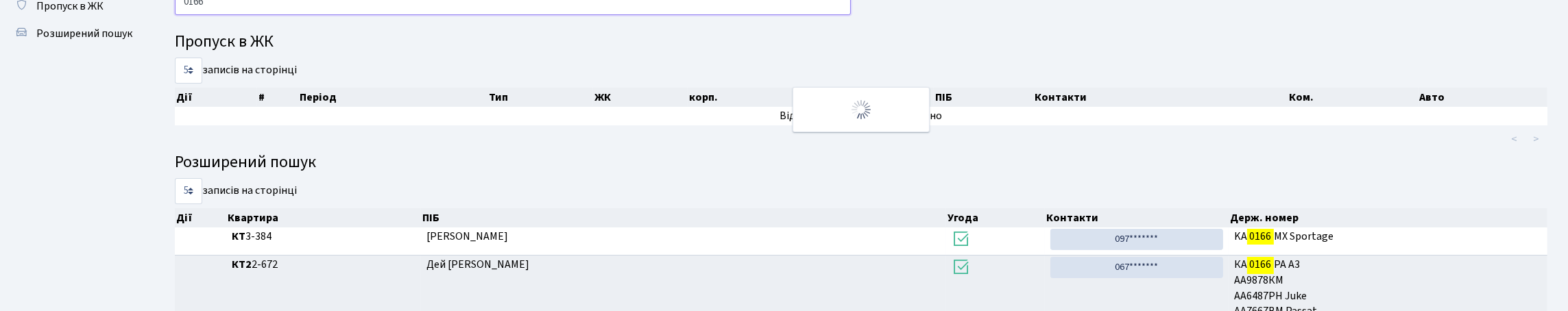
scroll to position [0, 0]
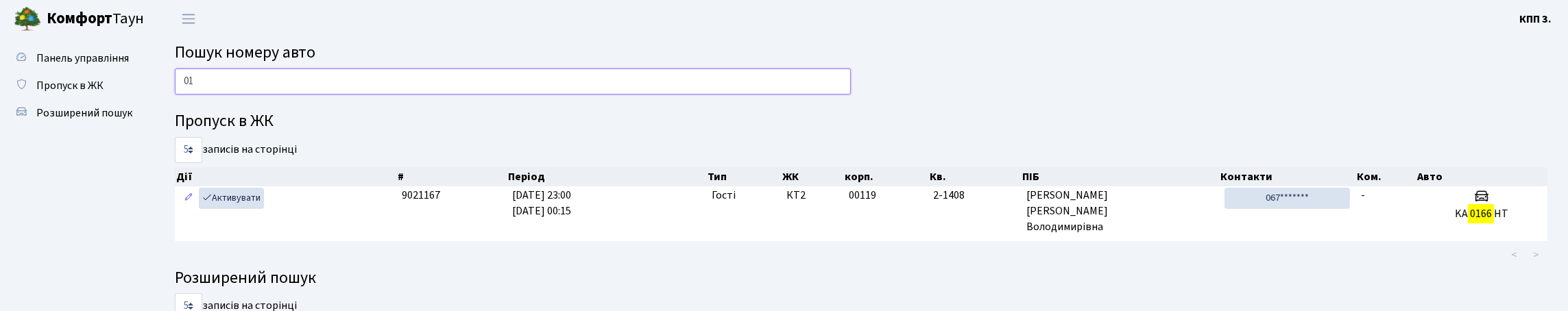
type input "0"
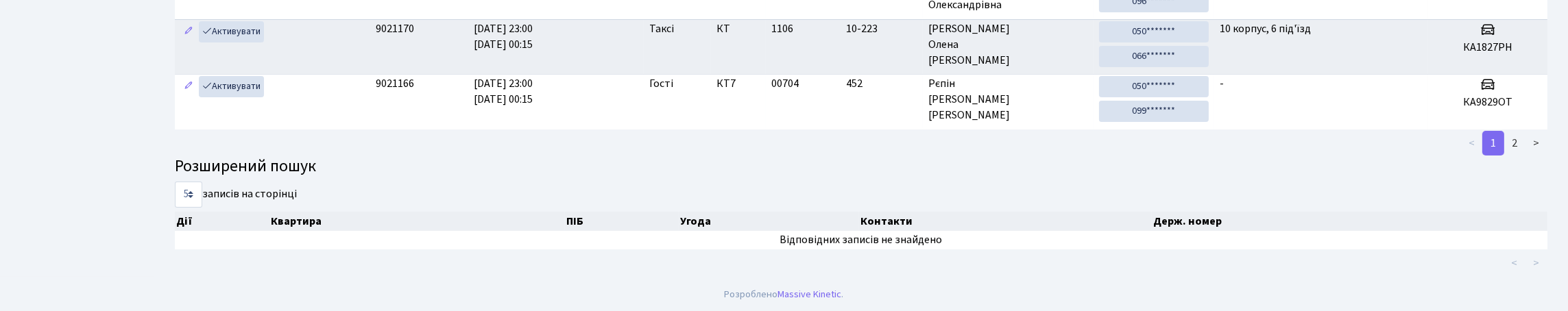
scroll to position [83, 0]
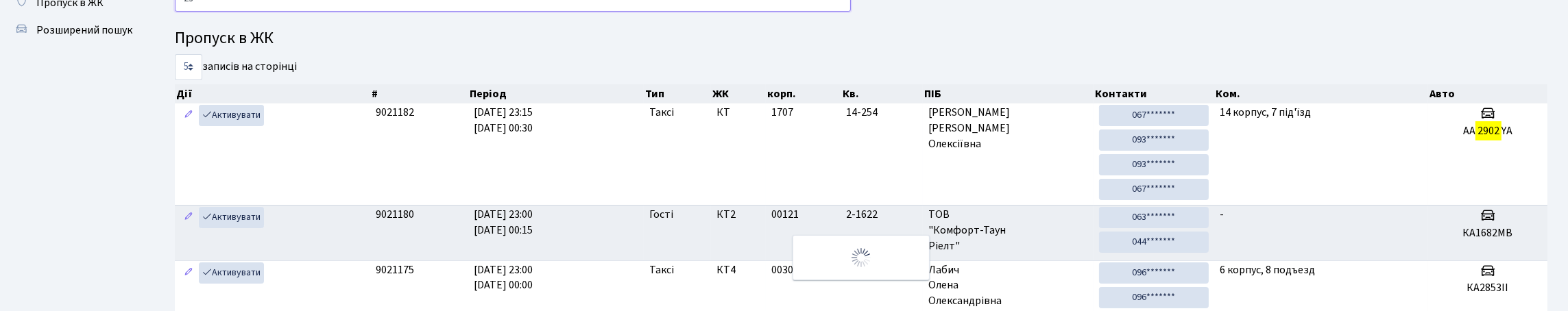
type input "2"
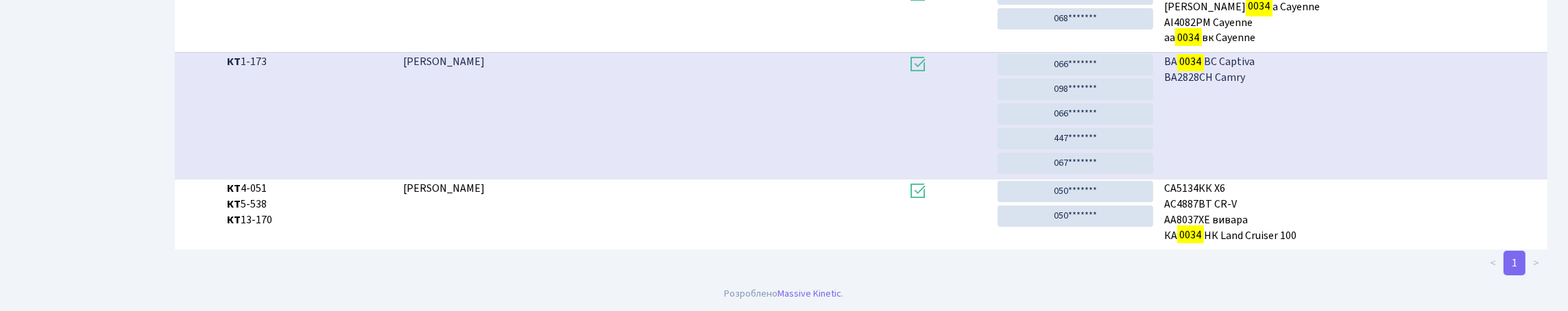
scroll to position [454, 0]
type input "0034"
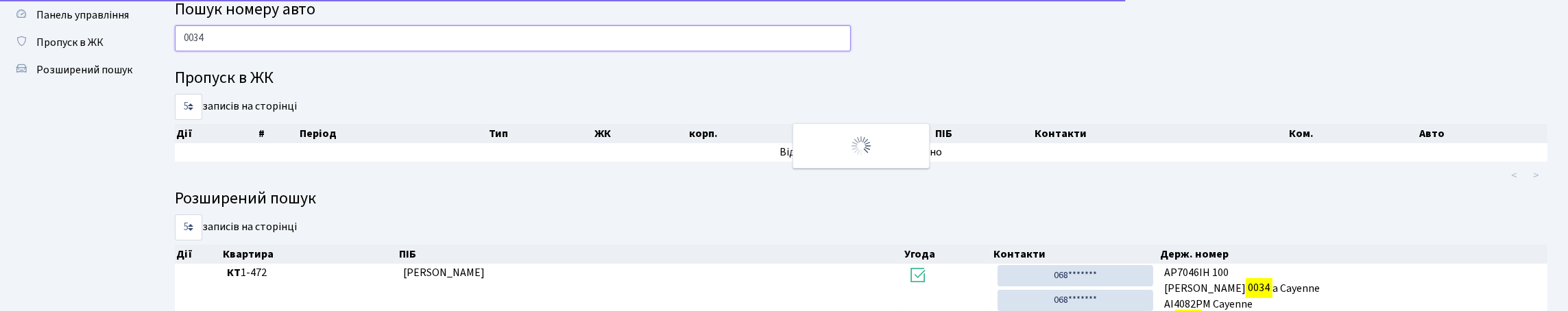
scroll to position [0, 0]
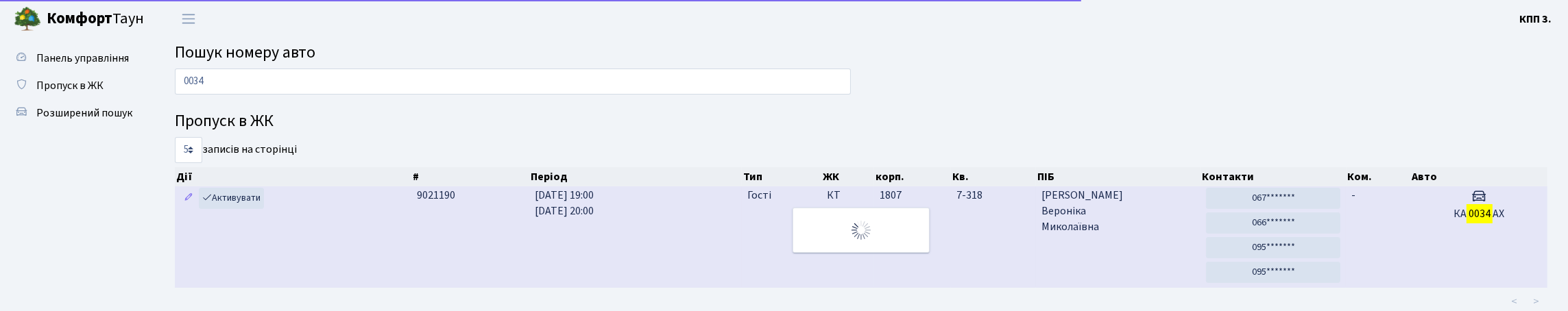
click at [964, 254] on td "7-318" at bounding box center [994, 236] width 86 height 101
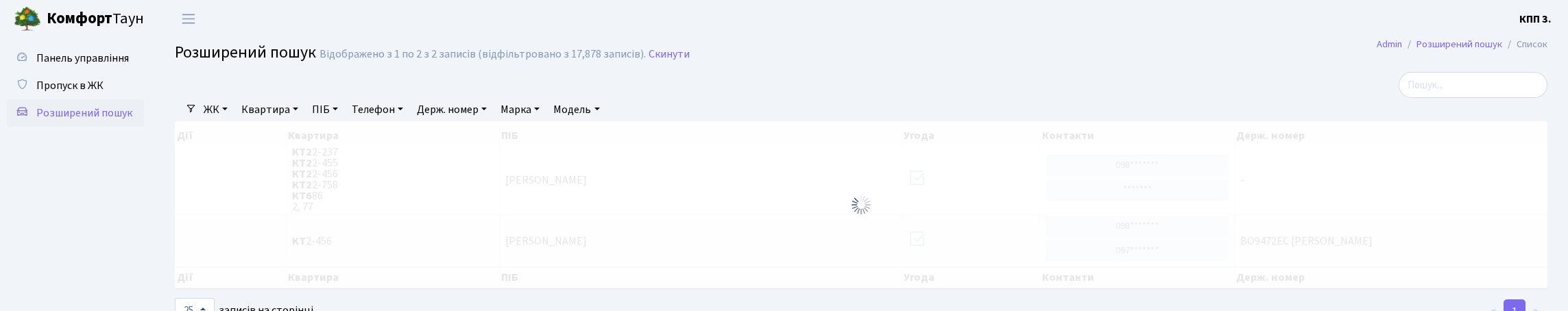
select select "25"
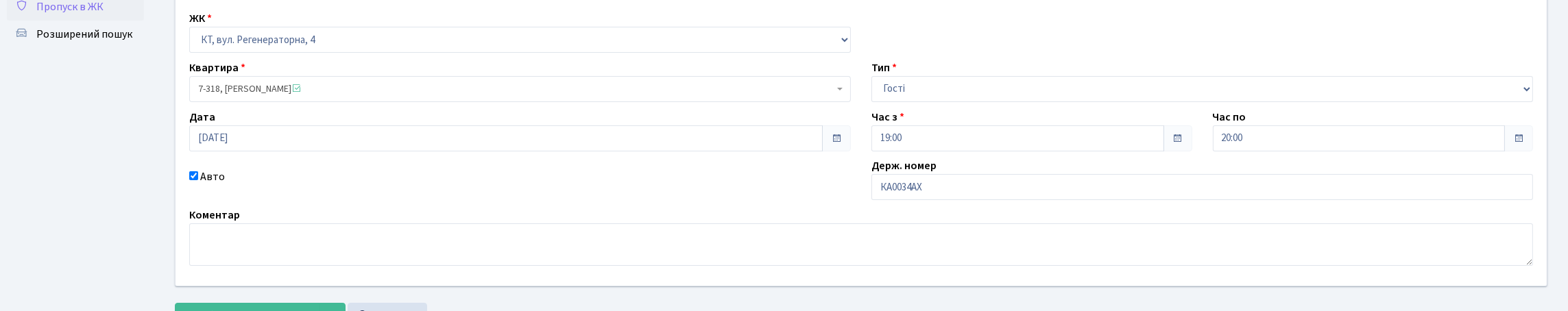
scroll to position [206, 0]
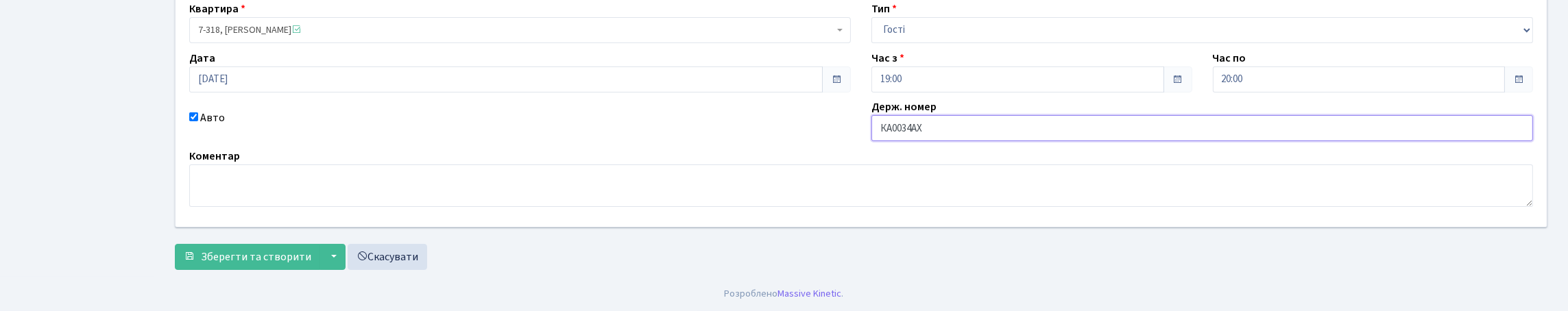
click at [973, 131] on input "КА0034АХ" at bounding box center [1202, 128] width 662 height 26
type input "КА0034ВХ"
click at [221, 264] on span "Зберегти та створити" at bounding box center [256, 257] width 110 height 15
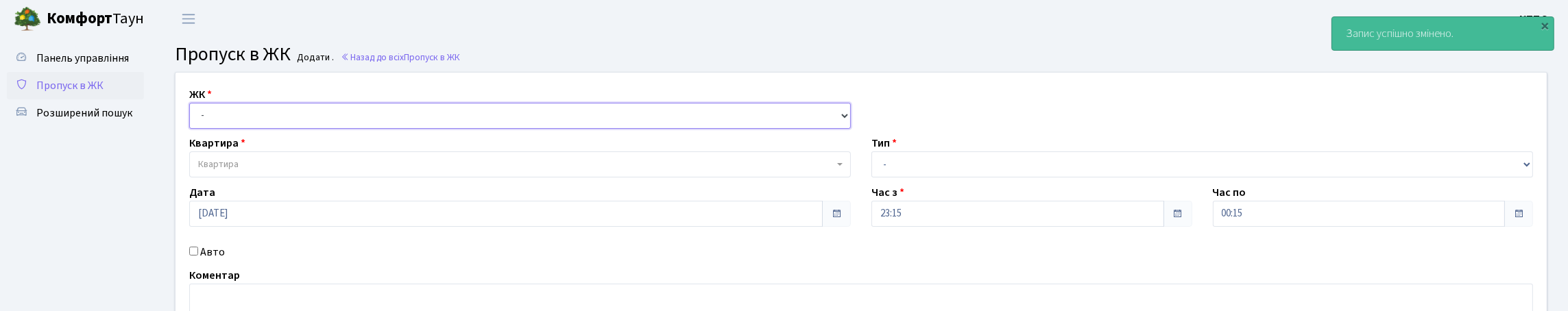
click at [534, 129] on select "- КТ, вул. Регенераторна, 4 КТ2, просп. [STREET_ADDRESS] [STREET_ADDRESS] [PERS…" at bounding box center [520, 116] width 662 height 26
select select "295"
click at [193, 118] on select "- КТ, вул. Регенераторна, 4 КТ2, просп. Соборності, 17 КТ3, вул. Березнева, 16 …" at bounding box center [520, 116] width 662 height 26
select select
click at [529, 129] on select "- КТ, вул. Регенераторна, 4 КТ2, просп. Соборності, 17 КТ3, вул. Березнева, 16 …" at bounding box center [520, 116] width 662 height 26
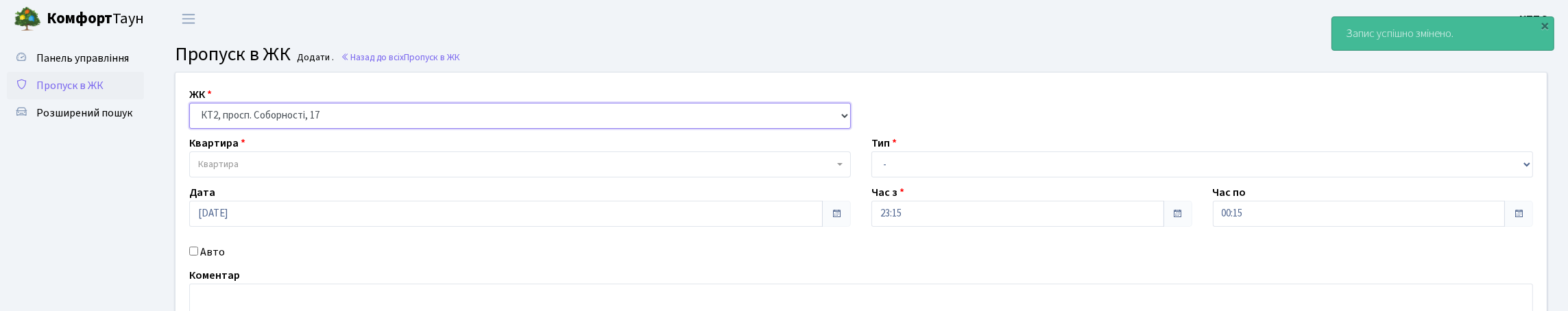
select select "271"
click at [193, 118] on select "- КТ, вул. Регенераторна, 4 КТ2, просп. Соборності, 17 КТ3, вул. Березнева, 16 …" at bounding box center [520, 116] width 662 height 26
select select
click at [163, 63] on section "Пропуск в ЖК Додати . Назад до всіх Пропуск в ЖК" at bounding box center [861, 54] width 1414 height 23
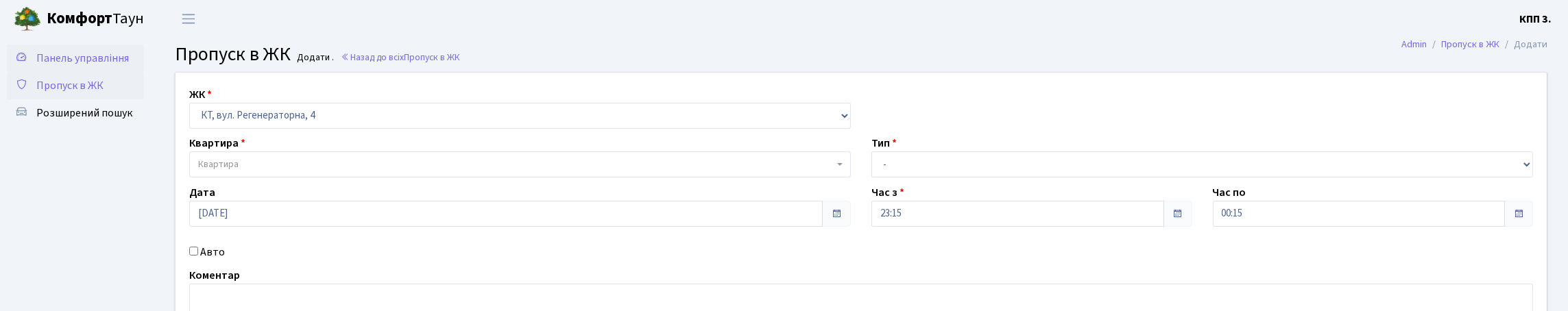
click at [52, 63] on span "Панель управління" at bounding box center [83, 58] width 92 height 15
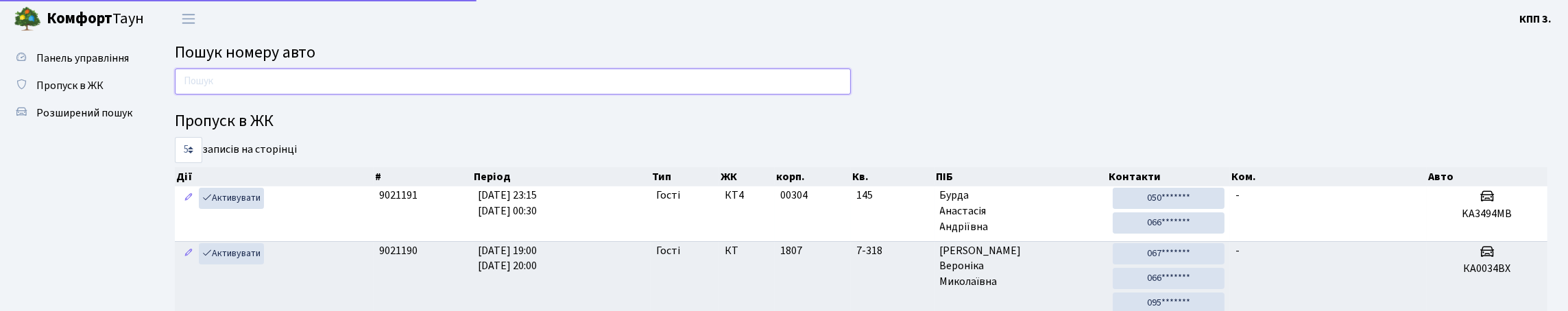
click at [216, 92] on input "text" at bounding box center [513, 82] width 676 height 26
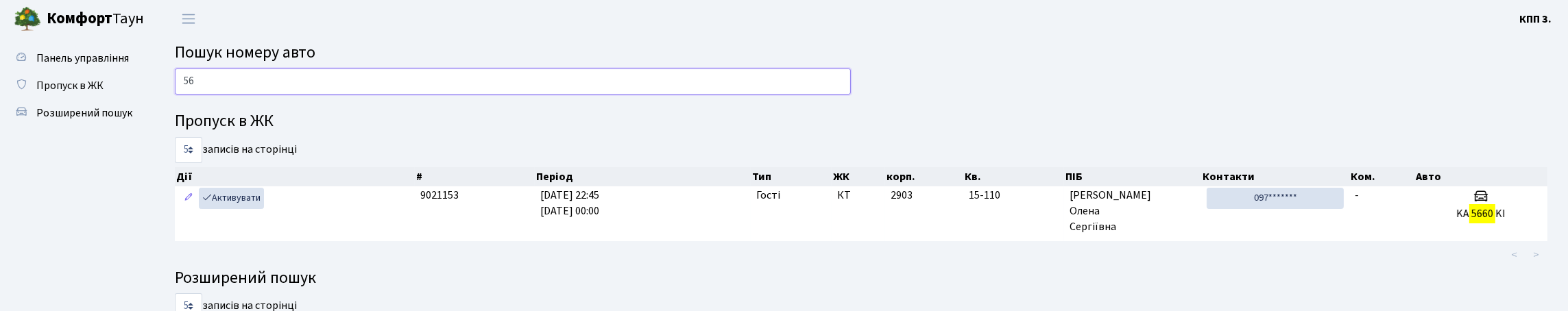
type input "5"
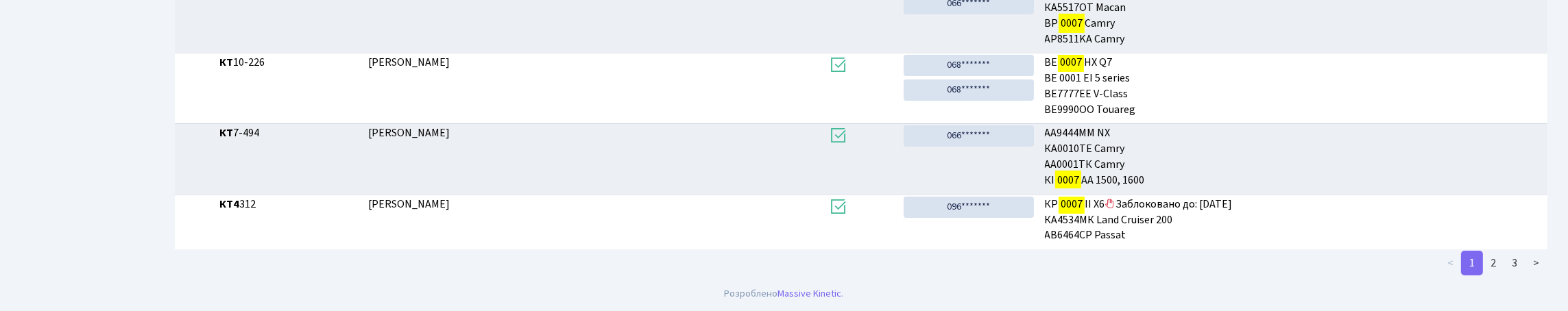
scroll to position [546, 0]
click at [1483, 267] on link "2" at bounding box center [1493, 263] width 22 height 24
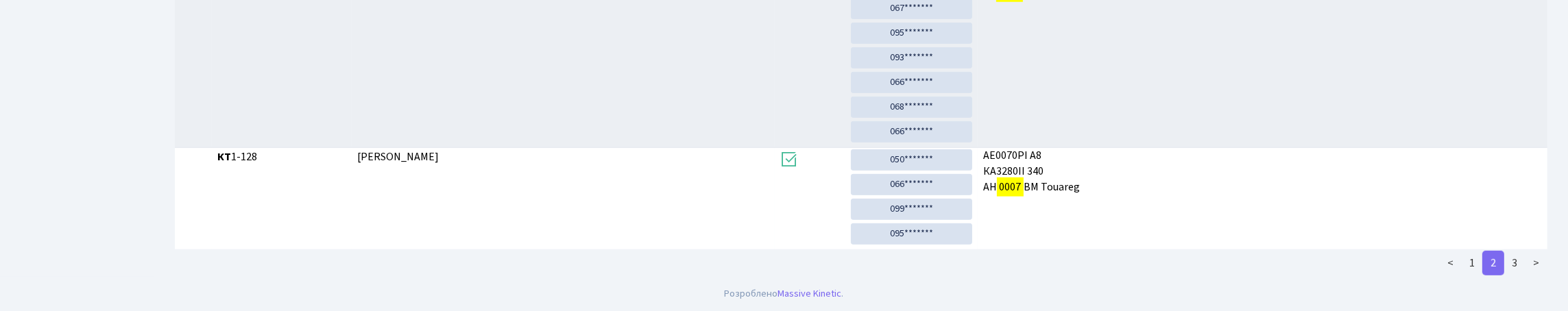
scroll to position [1406, 0]
click at [1507, 259] on link "3" at bounding box center [1514, 263] width 22 height 24
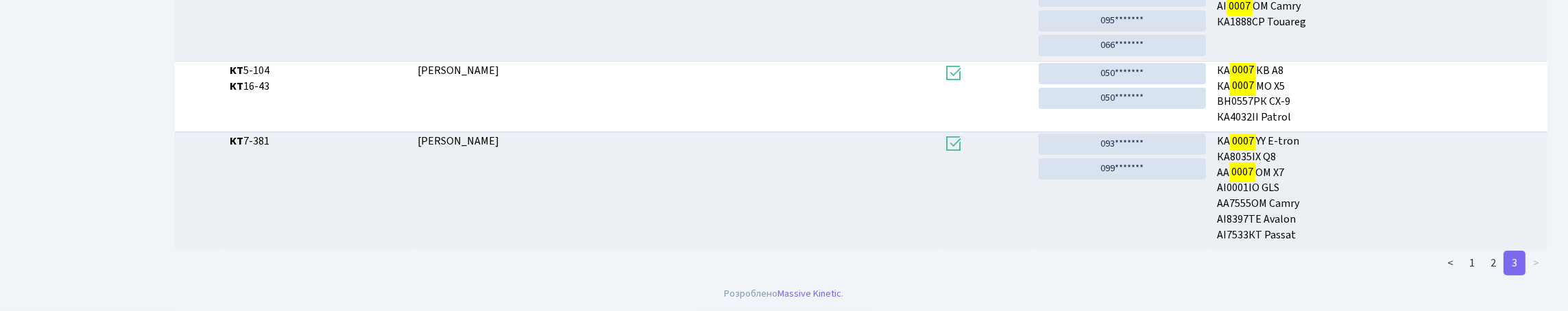
scroll to position [659, 0]
click at [1483, 263] on link "2" at bounding box center [1493, 263] width 22 height 24
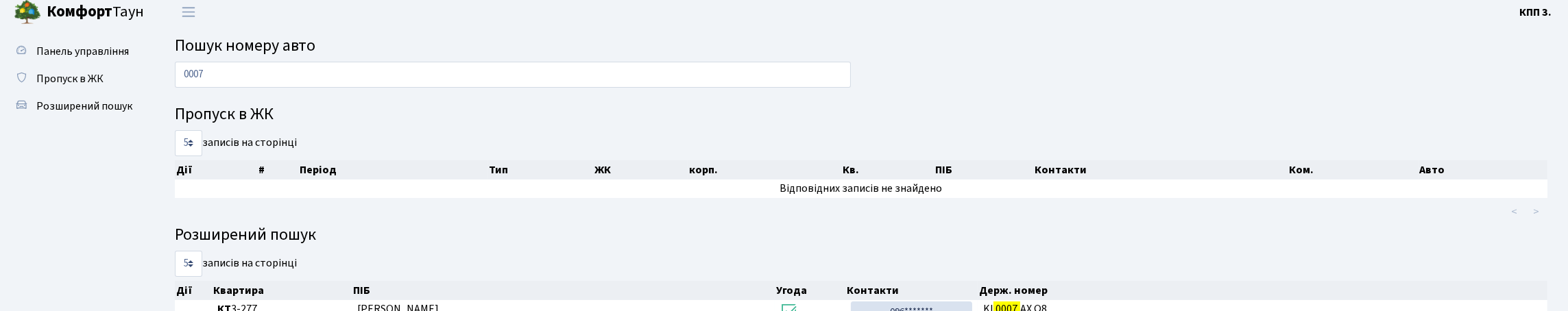
scroll to position [0, 0]
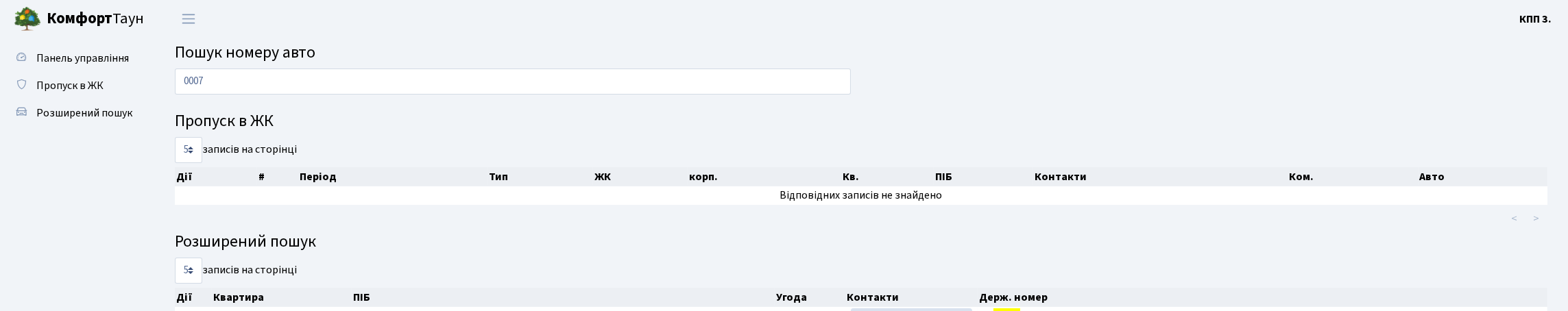
click at [599, 61] on h2 "Пошук номеру авто" at bounding box center [861, 53] width 1373 height 20
click at [611, 95] on input "0007" at bounding box center [513, 82] width 676 height 26
type input "0"
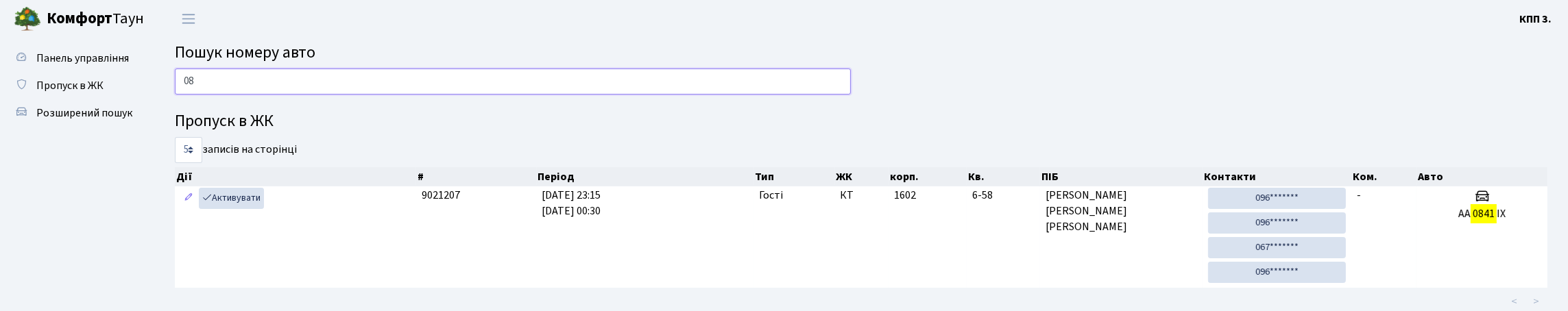
type input "0"
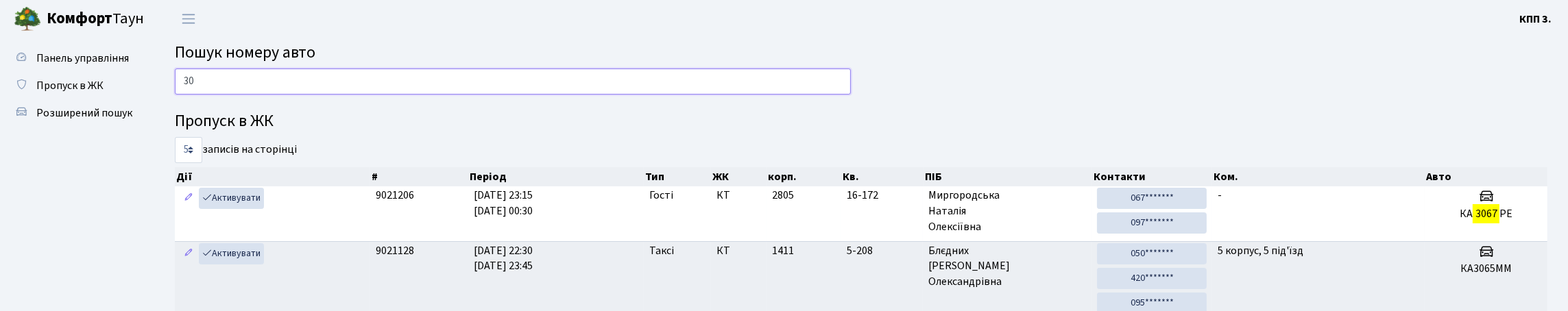
type input "3"
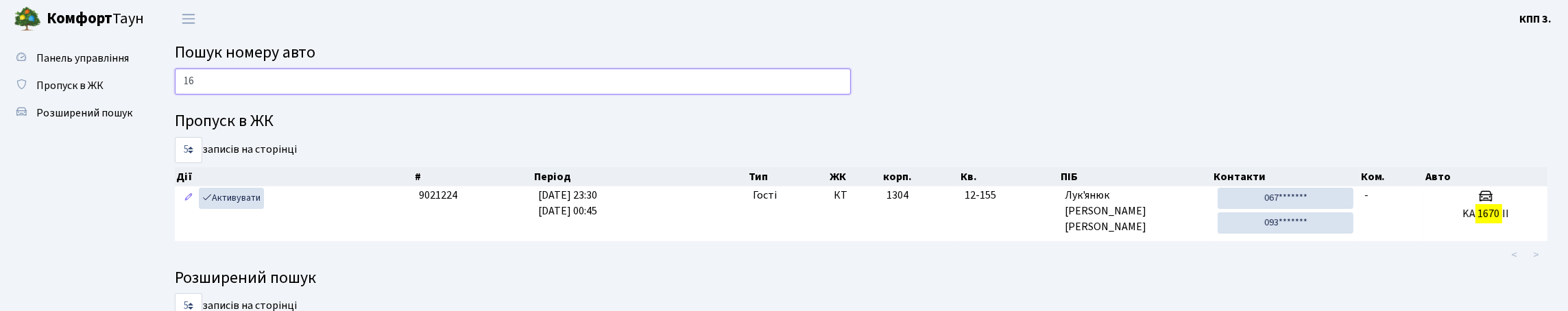
type input "1"
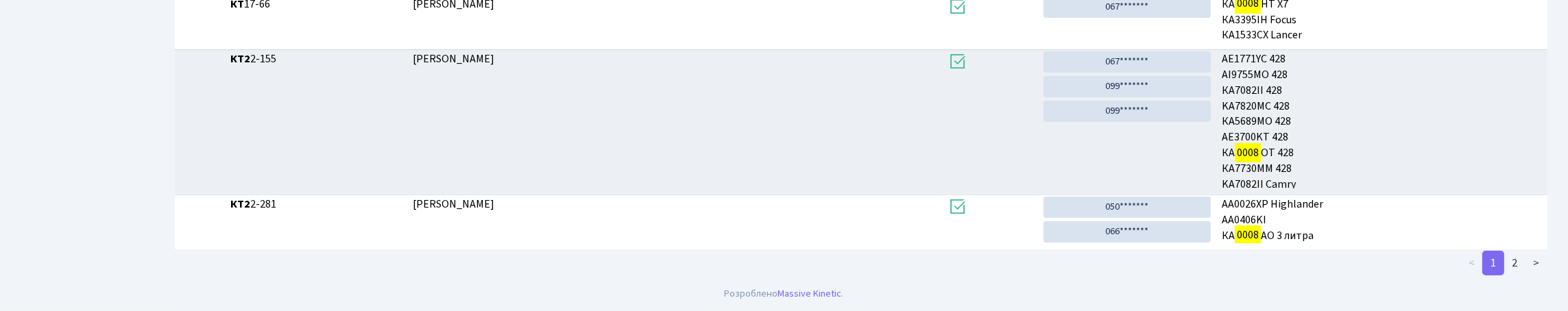
scroll to position [83, 0]
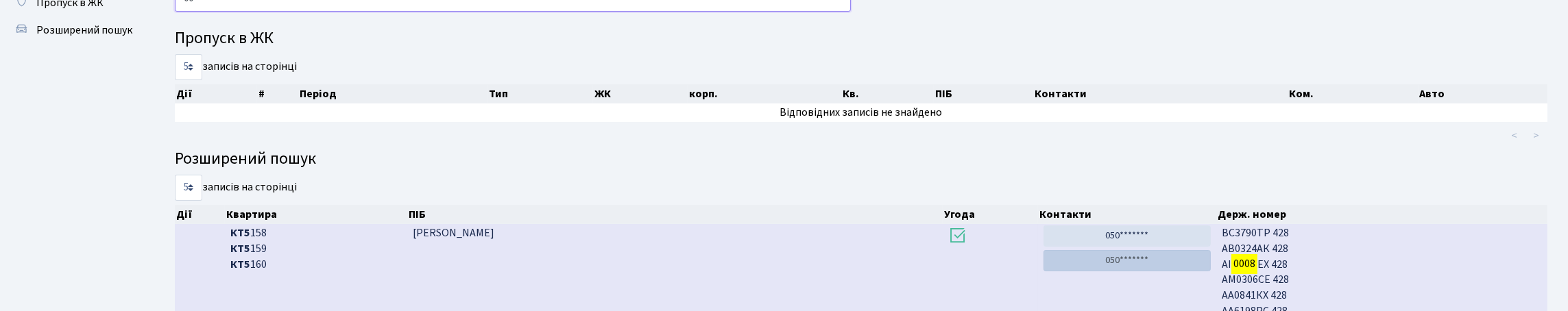
type input "0"
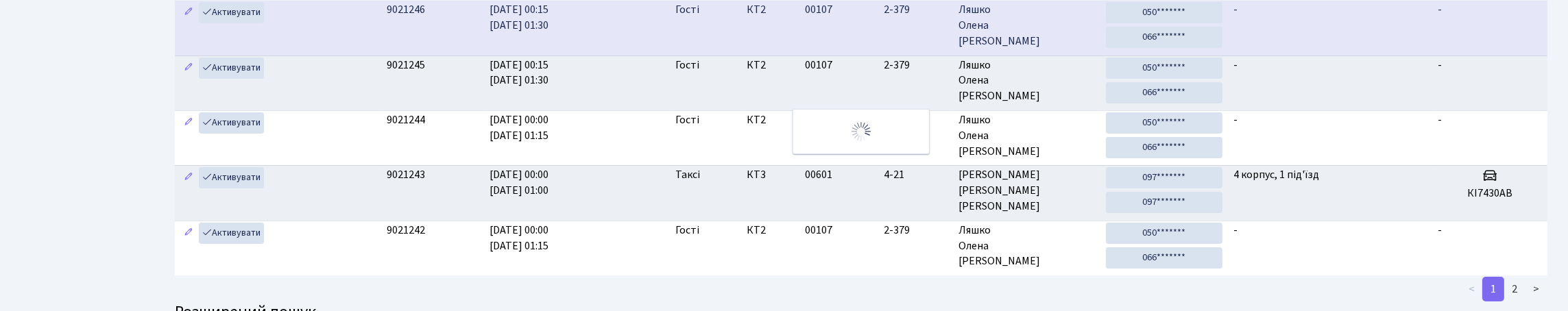
scroll to position [0, 0]
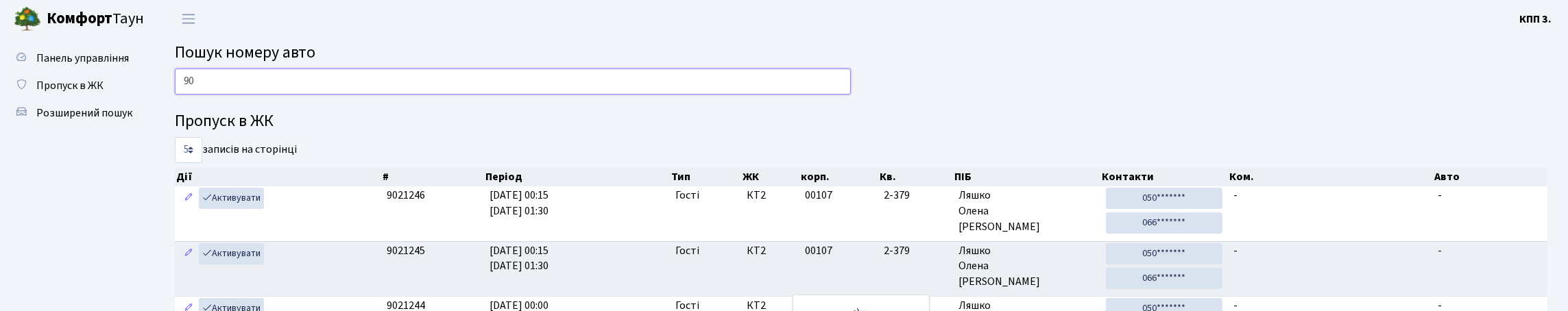
type input "9"
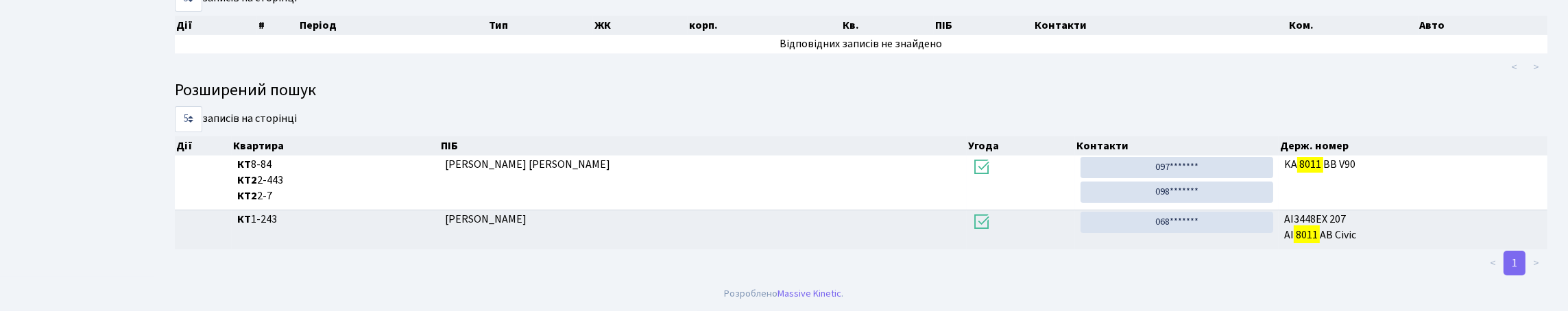
scroll to position [83, 0]
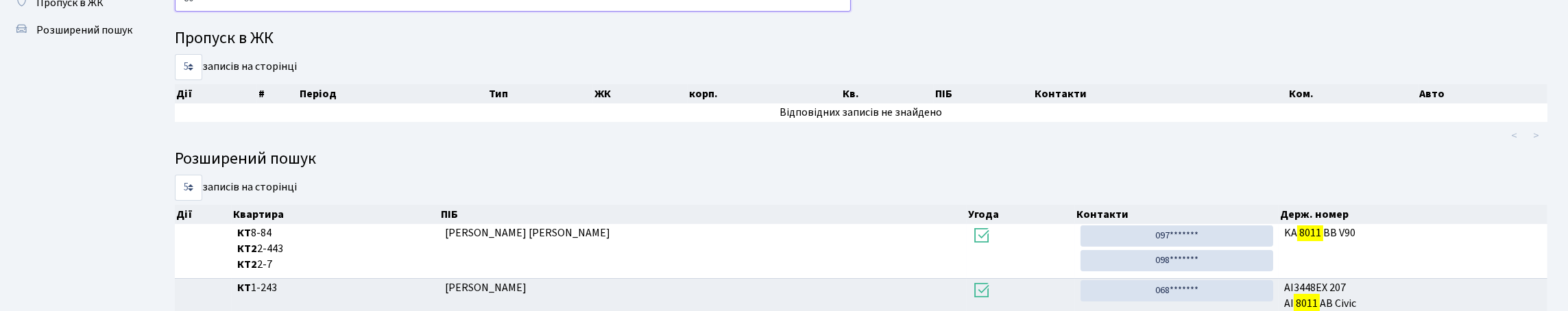
type input "8"
